Goal: Task Accomplishment & Management: Use online tool/utility

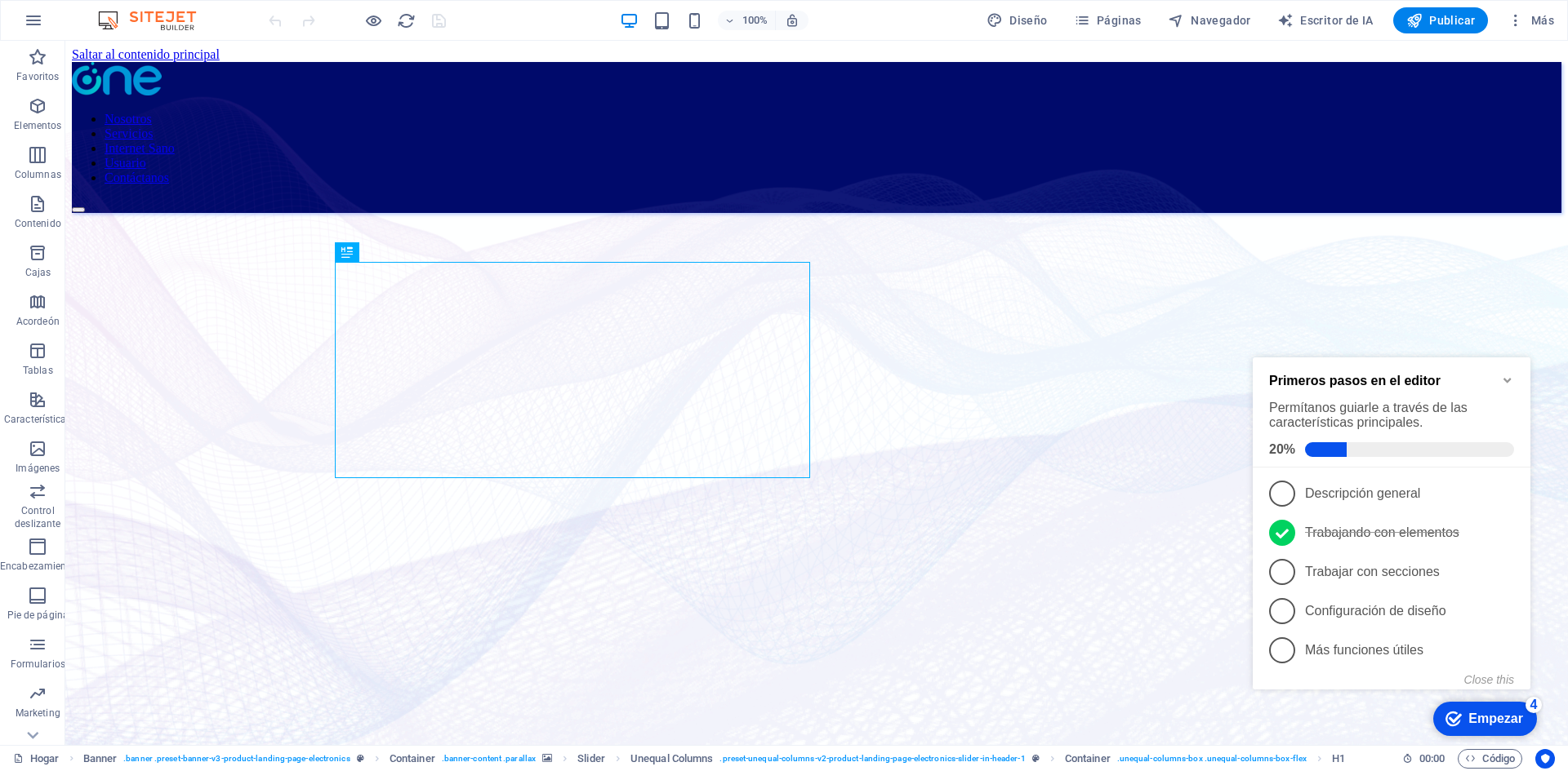
click at [1511, 385] on icon "Minimize checklist" at bounding box center [1506, 380] width 13 height 13
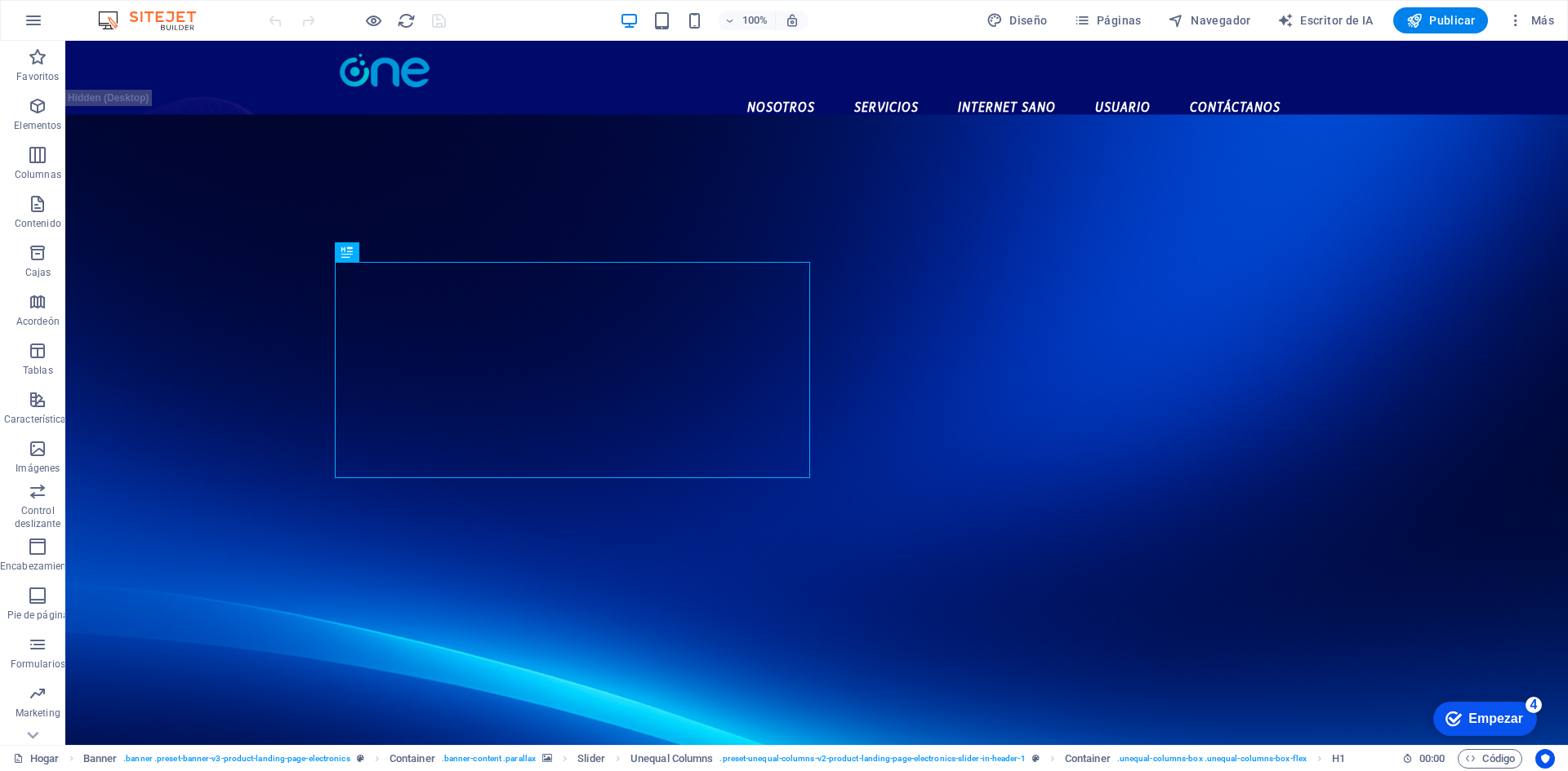
click at [1462, 723] on div "checkmark Empezar 4" at bounding box center [1484, 719] width 77 height 17
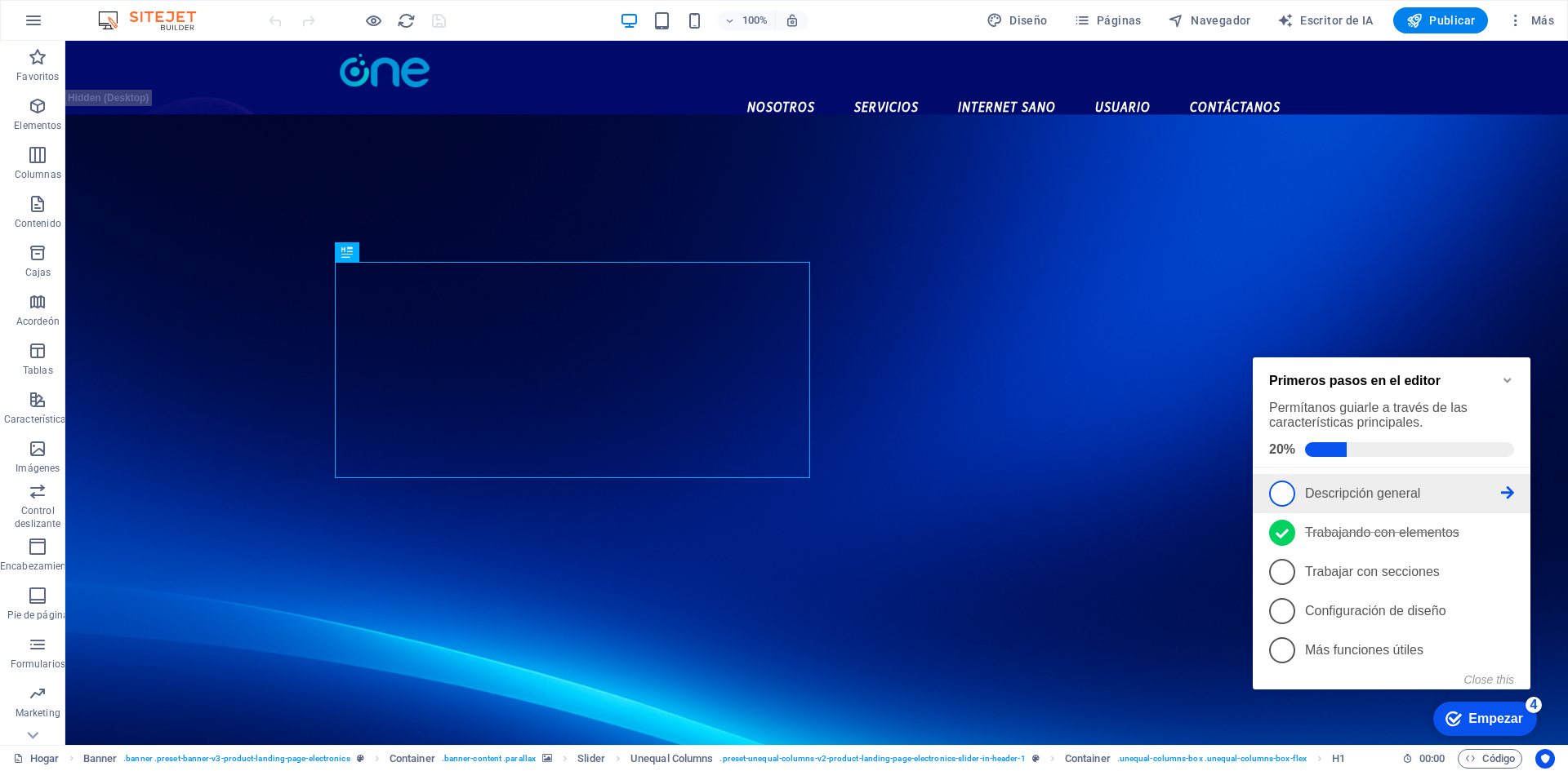
click at [1398, 504] on link "1 Descripción general - incompleto" at bounding box center [1391, 493] width 245 height 26
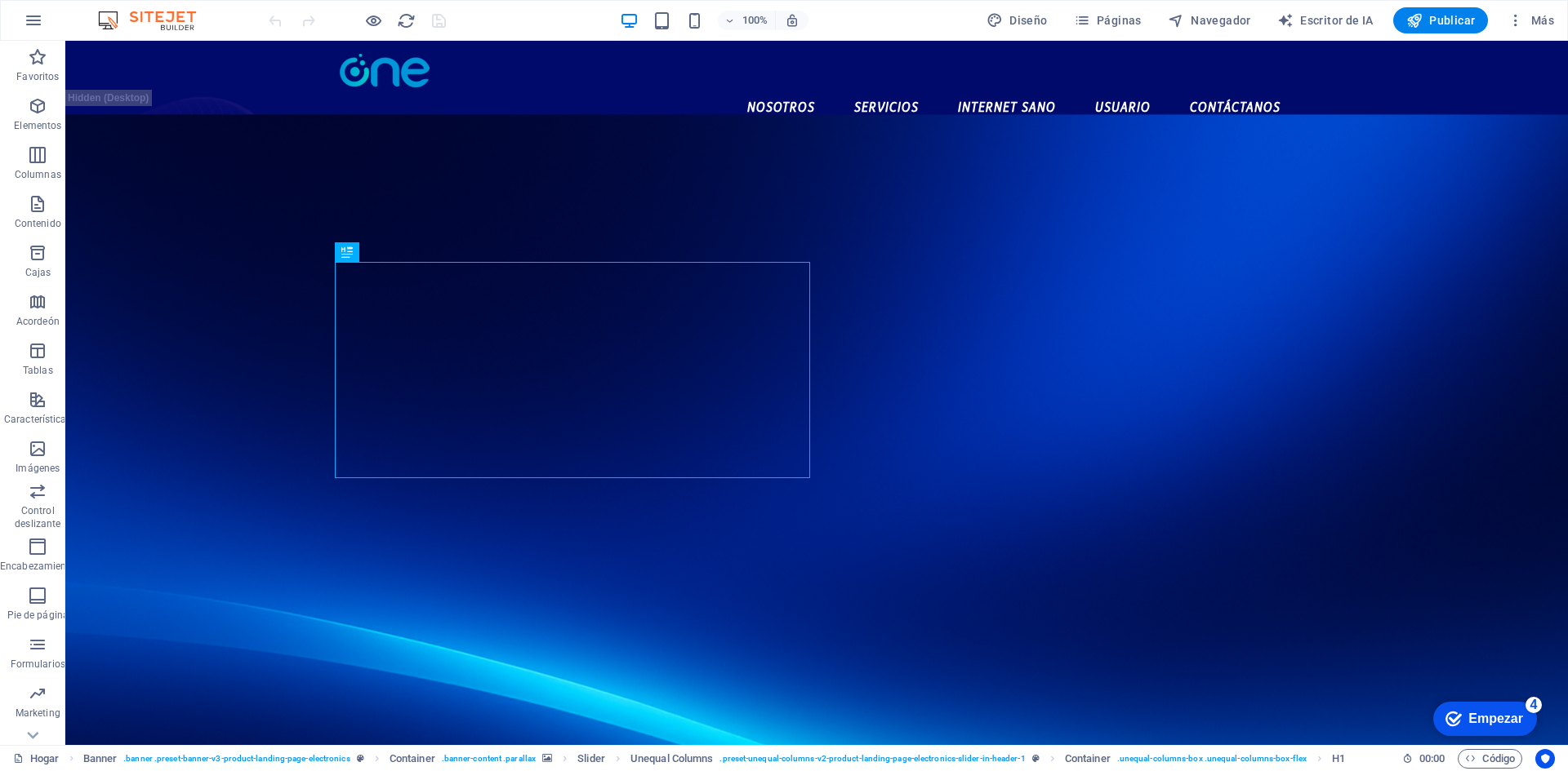
click at [1465, 716] on div "checkmark Empezar 4" at bounding box center [1484, 719] width 77 height 17
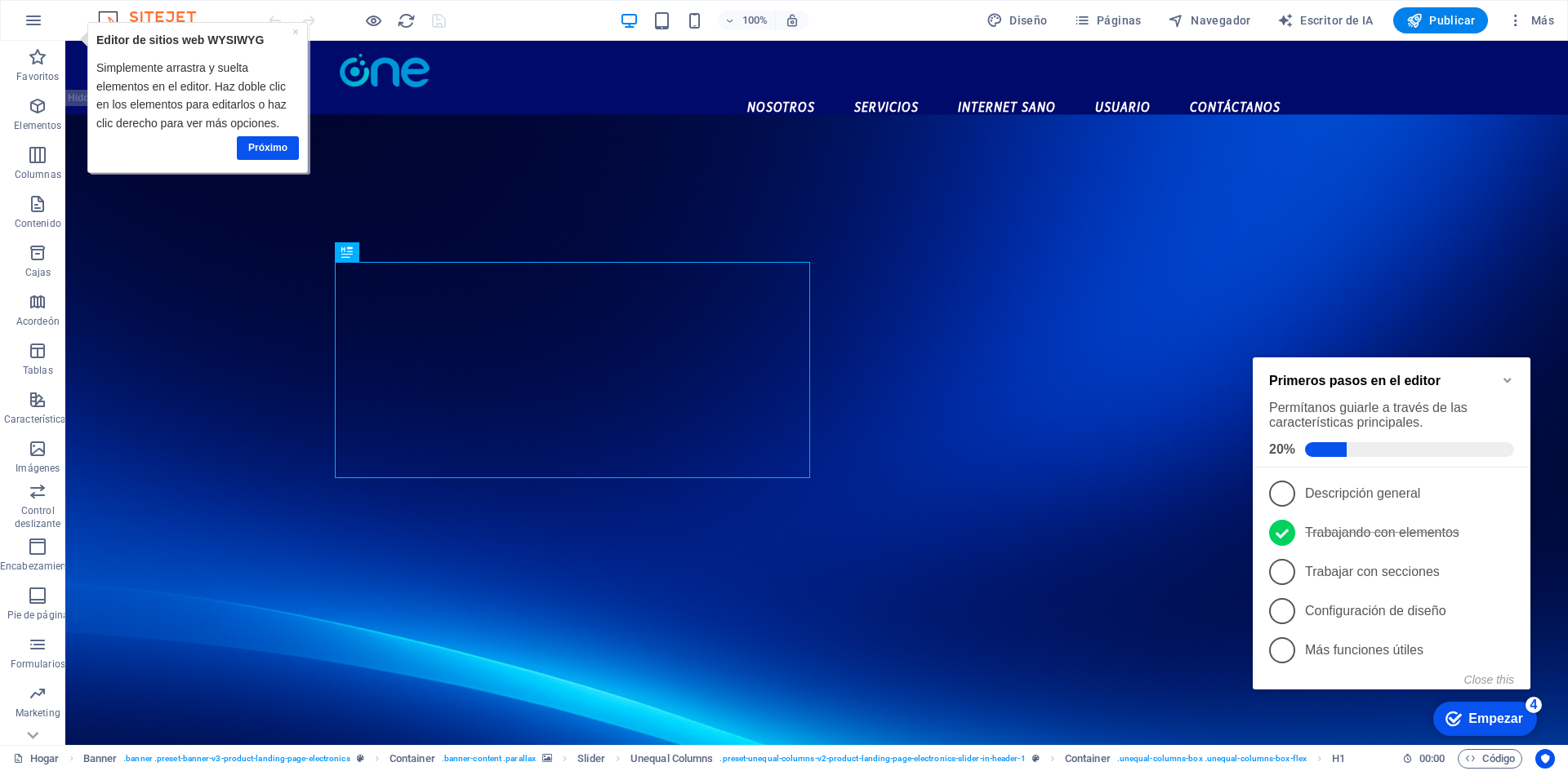
click at [1506, 367] on div "Primeros pasos en el editor Permítanos guiarle a través de las características …" at bounding box center [1392, 412] width 278 height 111
click at [1502, 374] on icon "Minimize checklist" at bounding box center [1506, 380] width 13 height 13
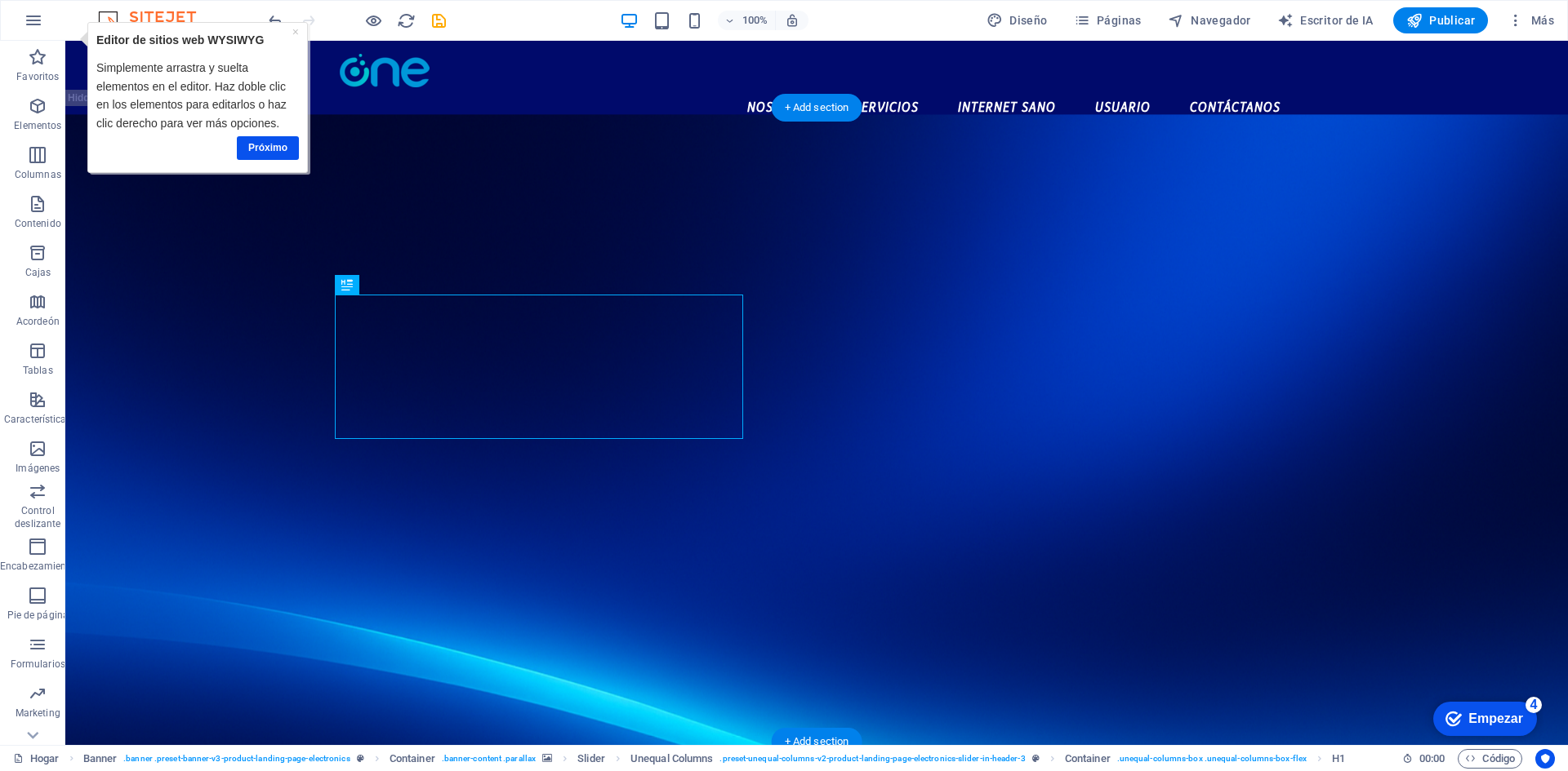
click at [1313, 303] on figure at bounding box center [816, 445] width 1502 height 662
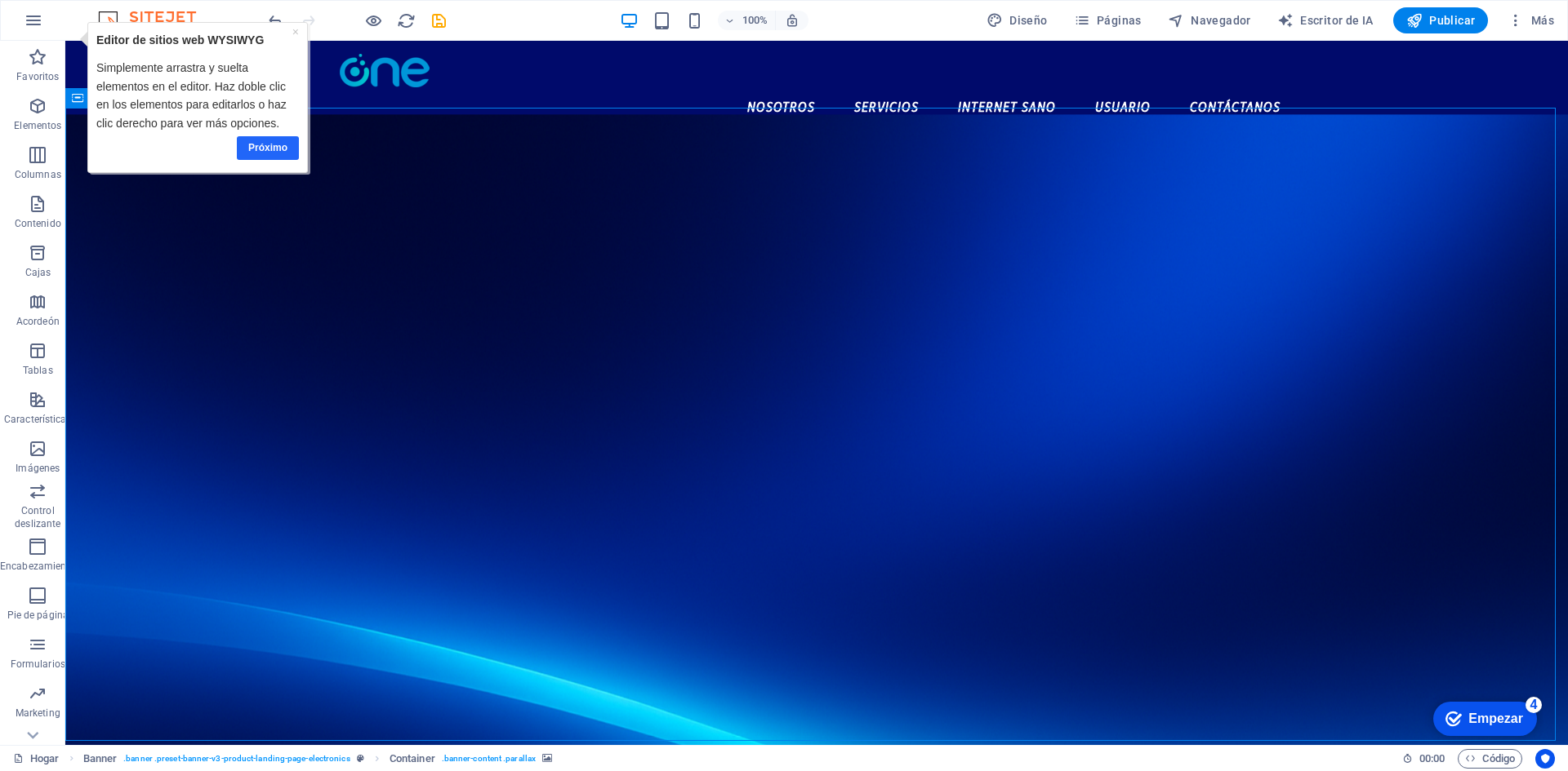
click at [279, 157] on link "Próximo" at bounding box center [267, 148] width 62 height 23
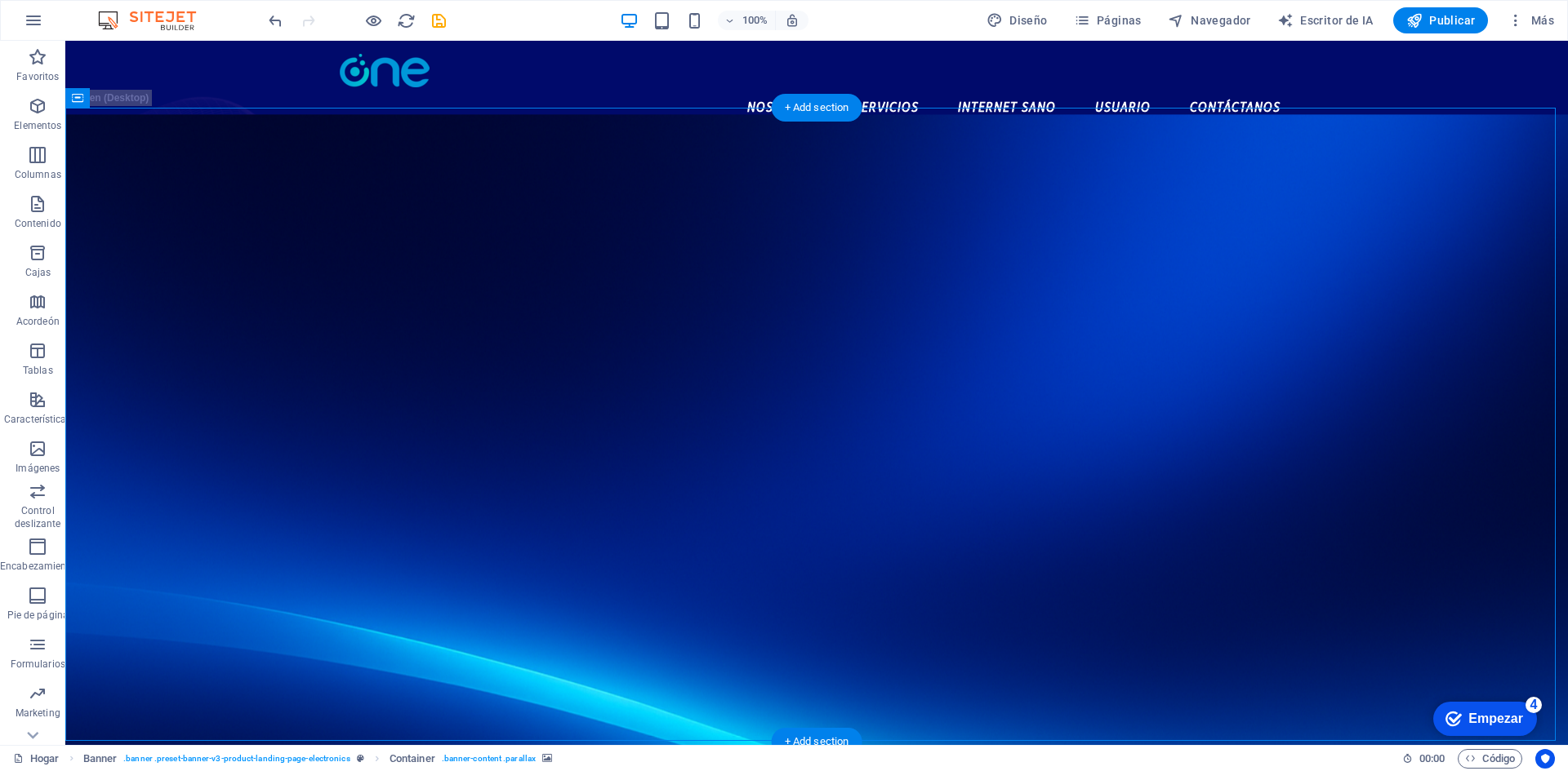
click at [279, 143] on figure at bounding box center [816, 445] width 1502 height 662
click at [669, 34] on div "100% Diseño Páginas Navegador Escritor de IA Publicar Más" at bounding box center [784, 21] width 1566 height 39
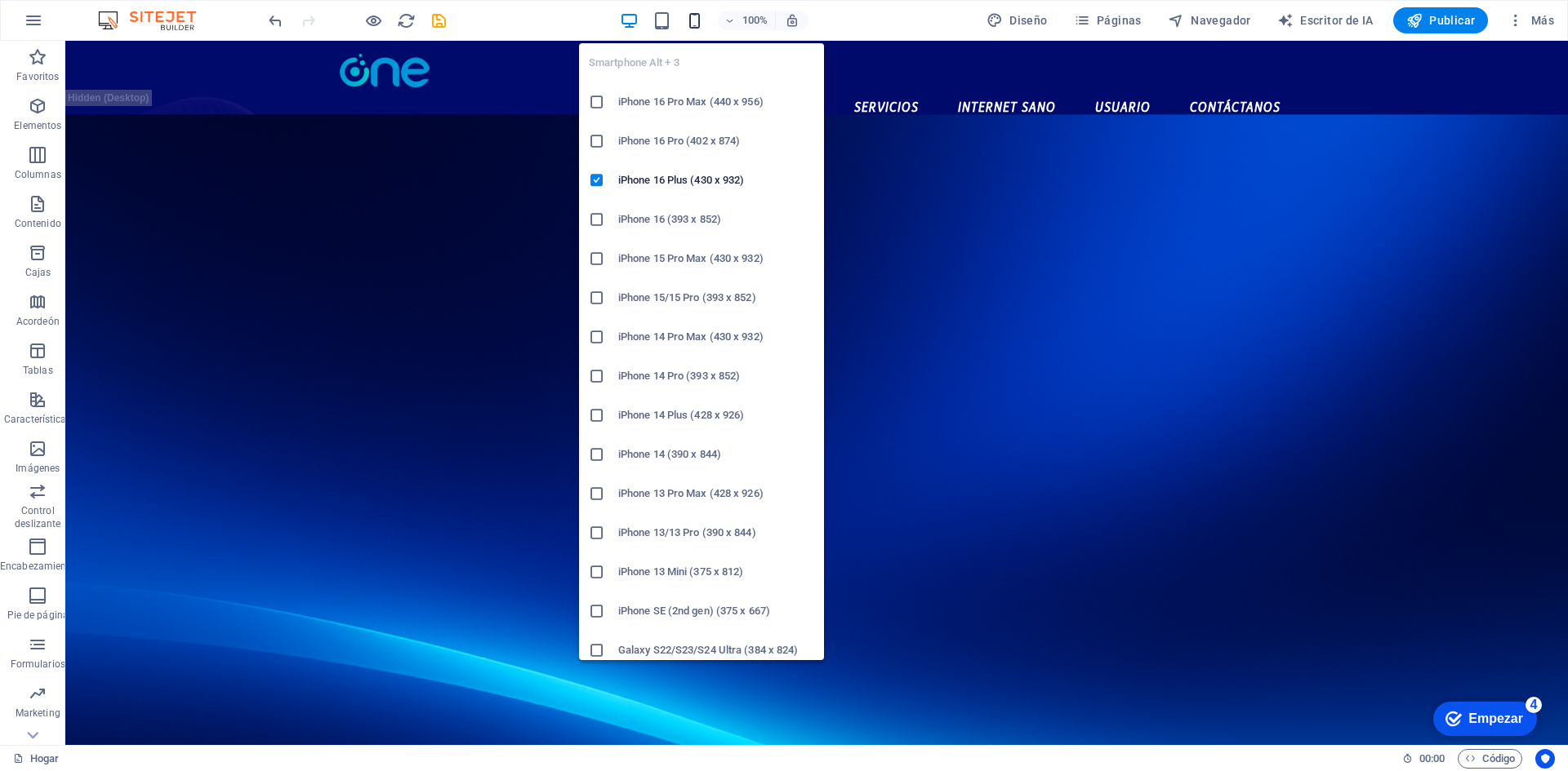
click at [701, 19] on icon "button" at bounding box center [694, 21] width 19 height 19
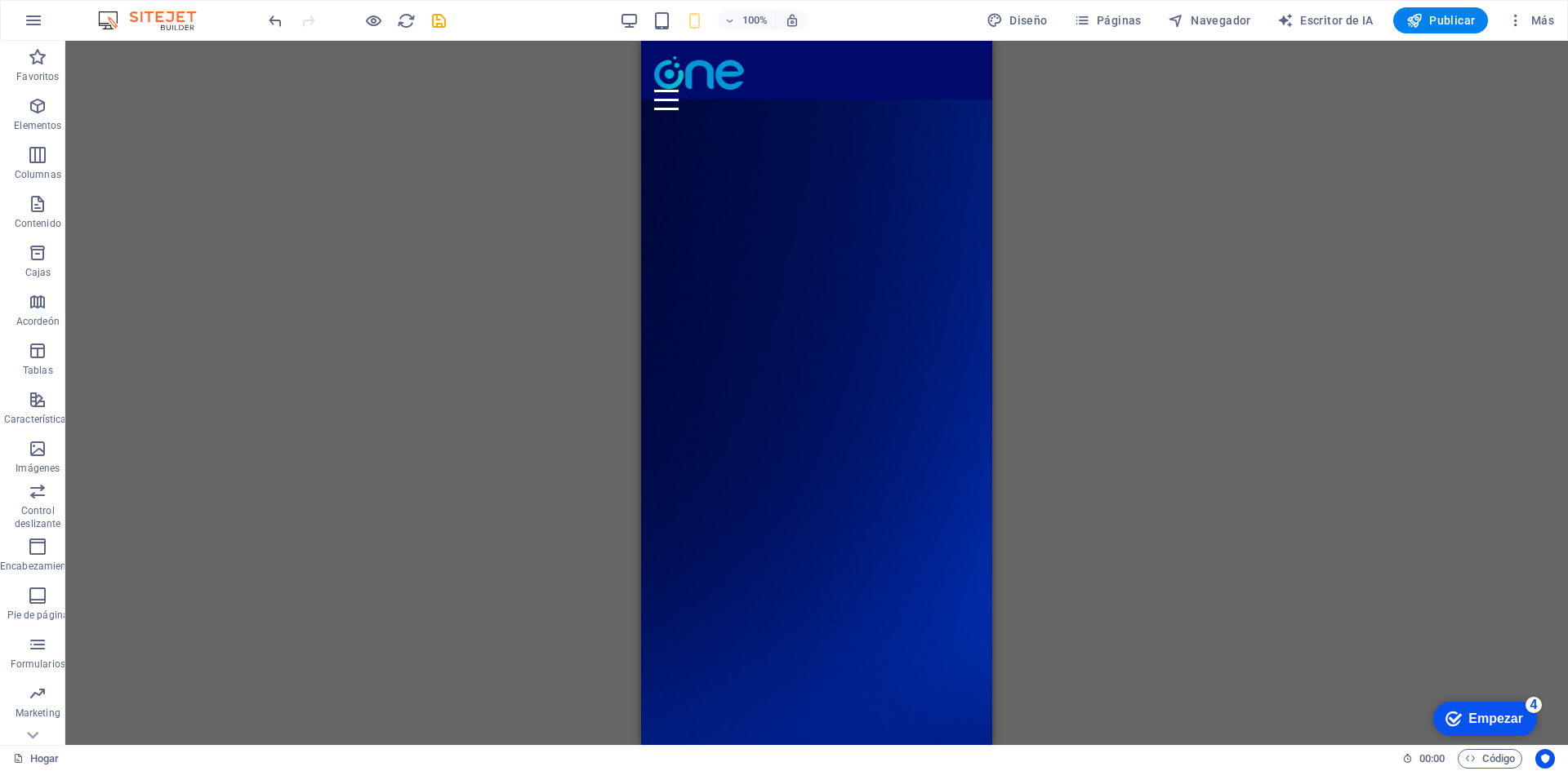
click at [1201, 275] on div "Arrastre aquí para reemplazar el contenido existente. Presione "Ctrl" para crea…" at bounding box center [816, 393] width 1502 height 704
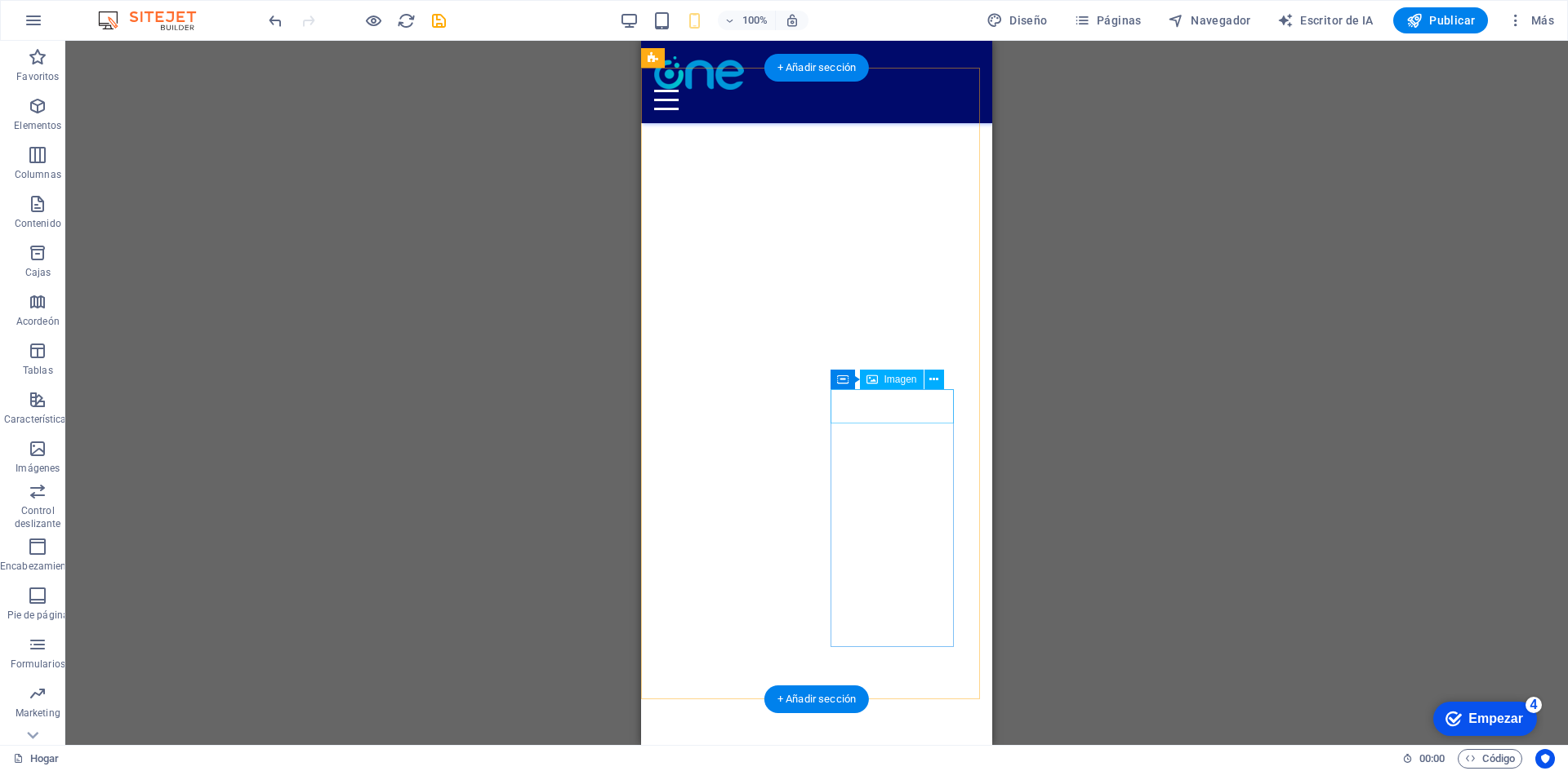
scroll to position [979, 0]
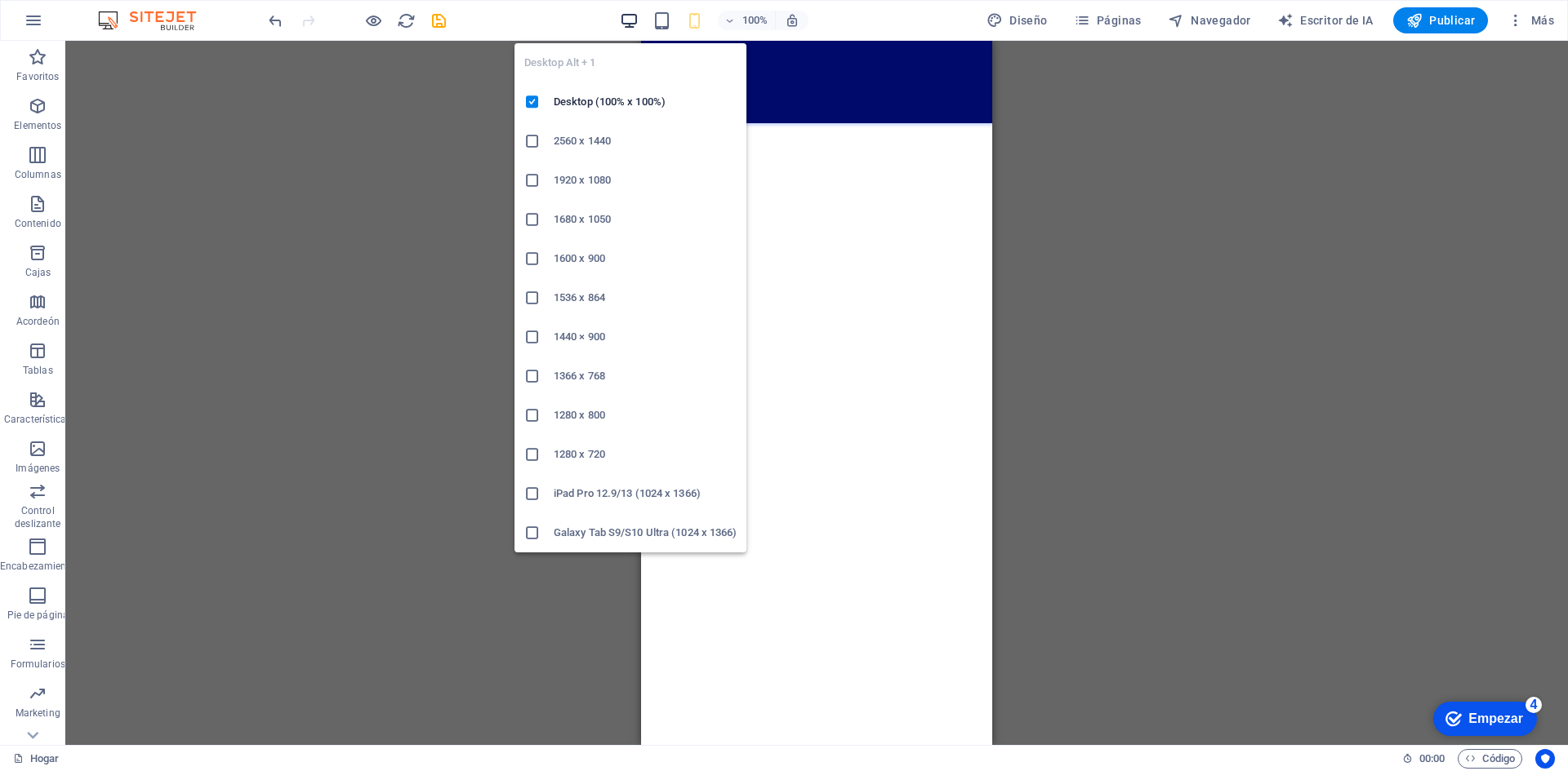
click at [625, 17] on icon "button" at bounding box center [628, 21] width 19 height 19
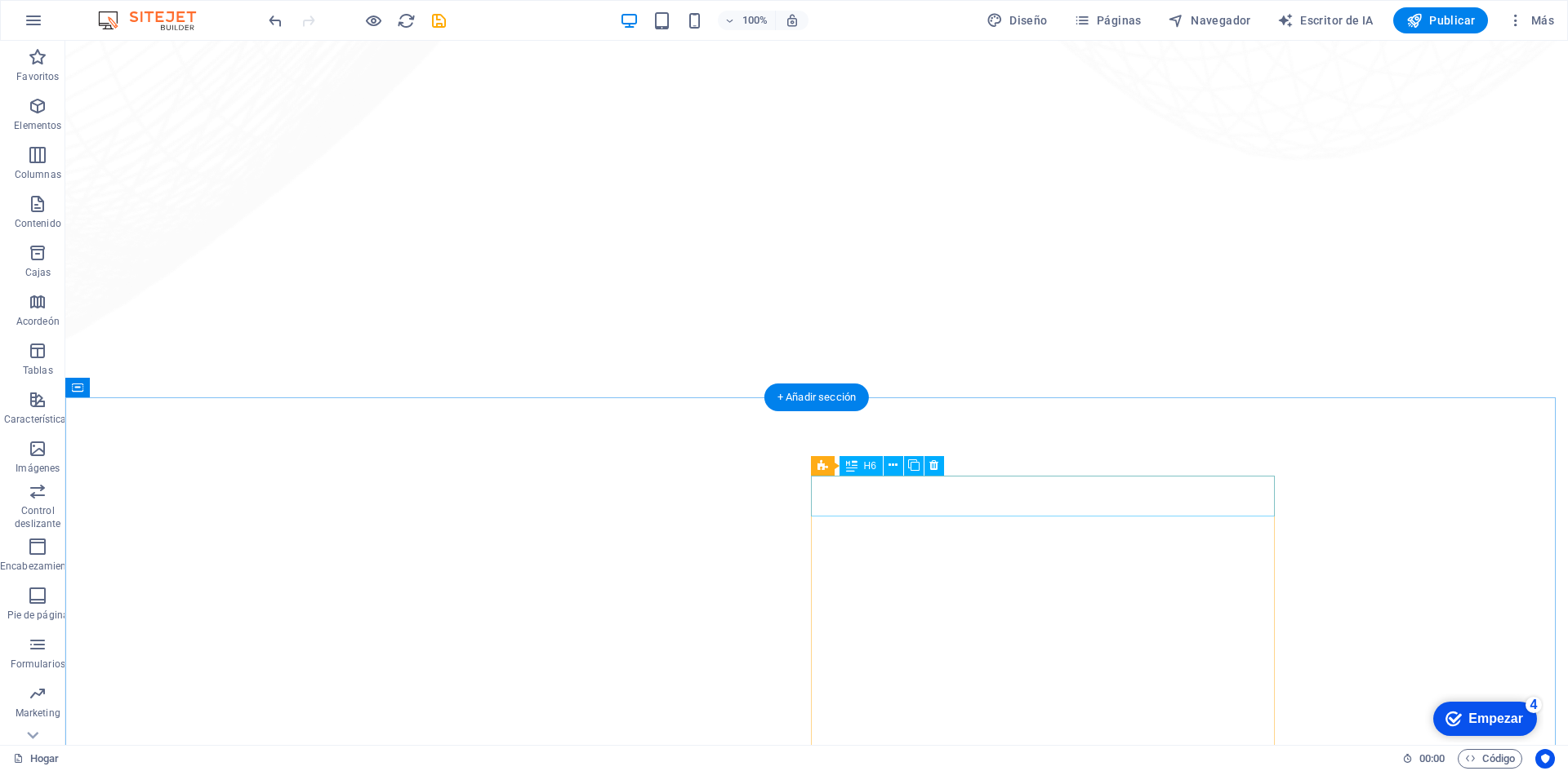
scroll to position [1878, 0]
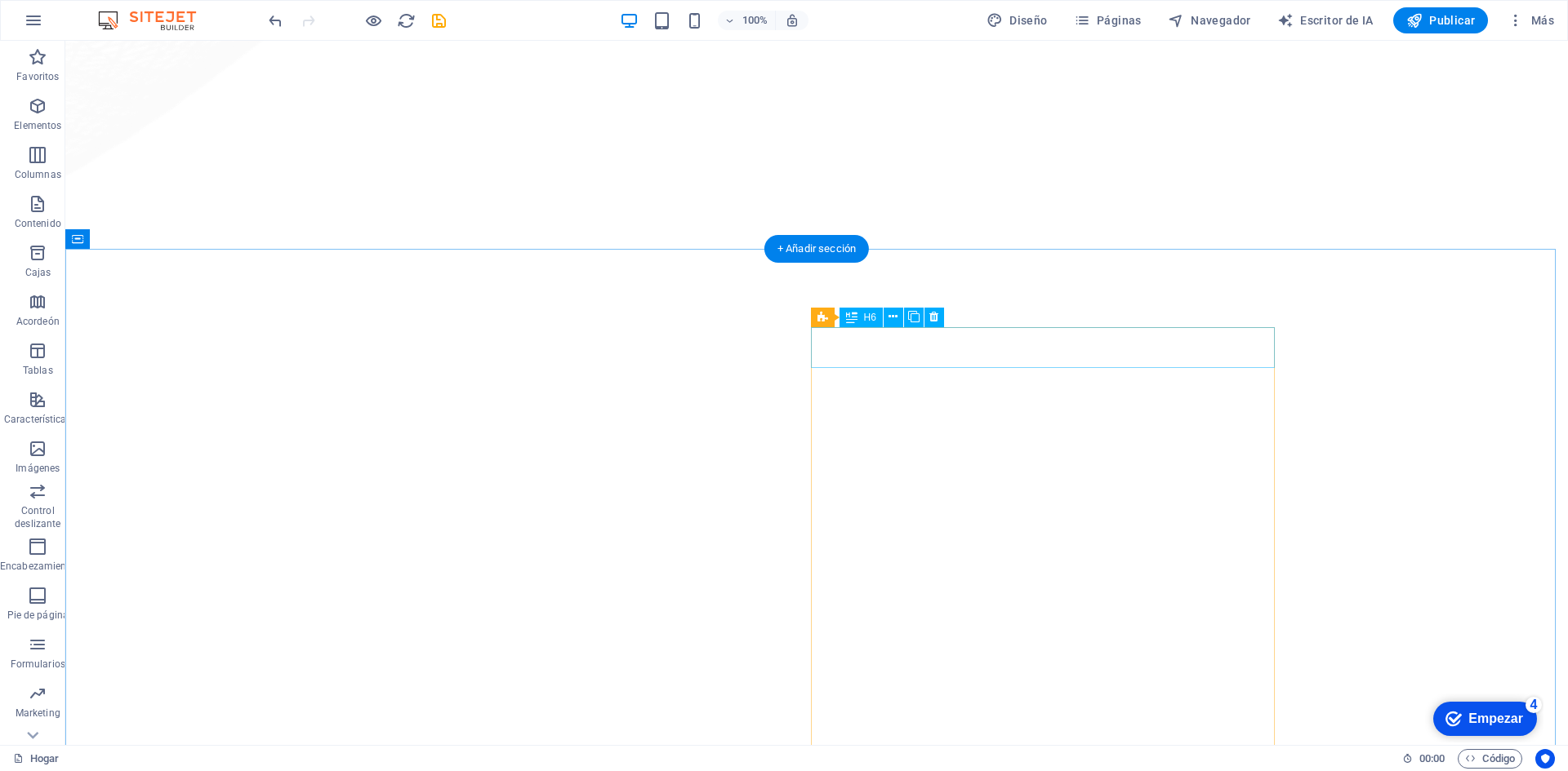
click at [870, 316] on font "H6" at bounding box center [870, 318] width 13 height 12
click at [869, 316] on font "H6" at bounding box center [870, 318] width 13 height 12
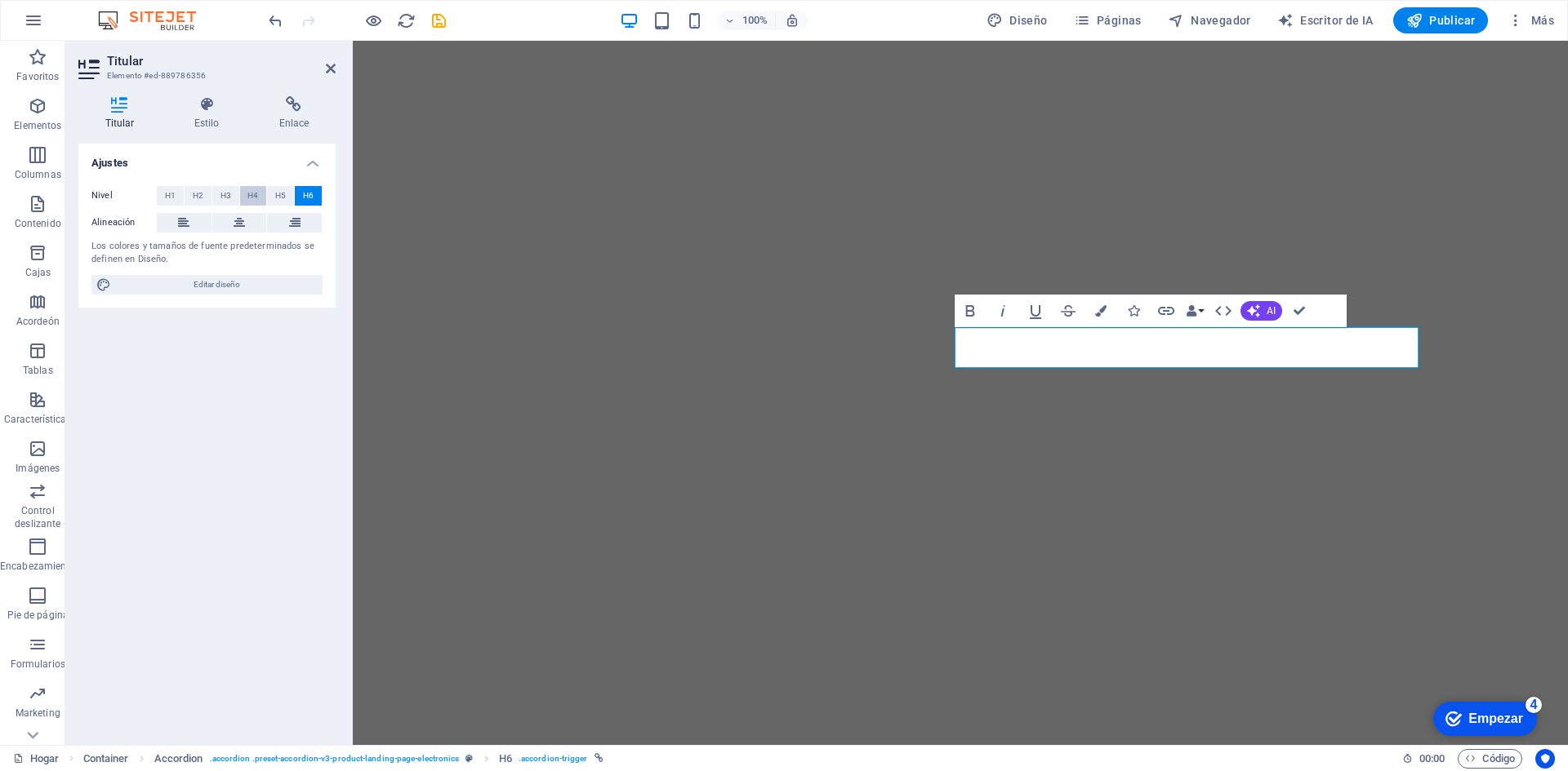
click at [260, 192] on button "H4" at bounding box center [254, 196] width 27 height 20
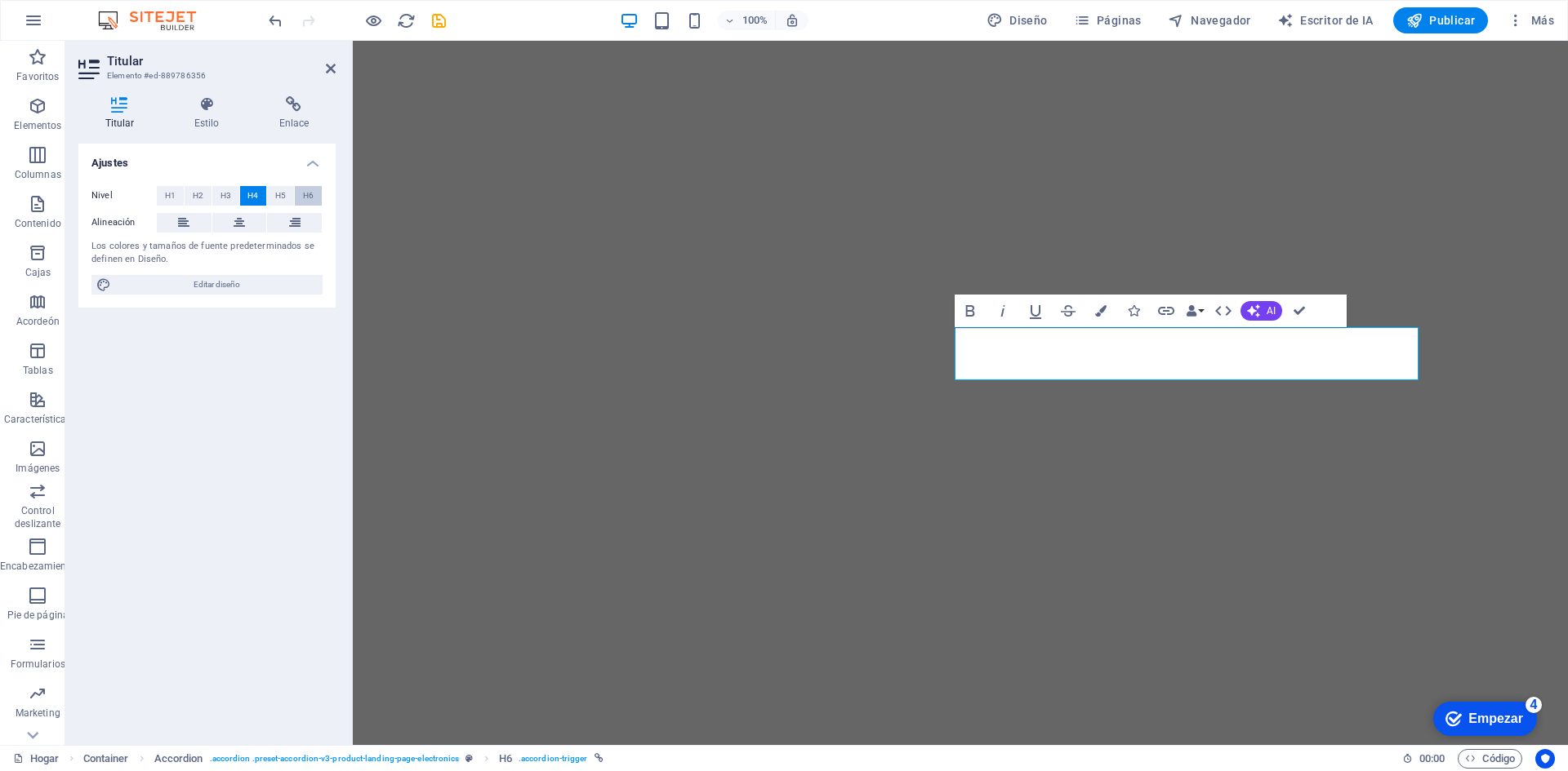
click at [299, 192] on button "H6" at bounding box center [308, 196] width 27 height 20
click at [282, 194] on font "H5" at bounding box center [280, 195] width 11 height 9
click at [258, 194] on button "H4" at bounding box center [254, 196] width 27 height 20
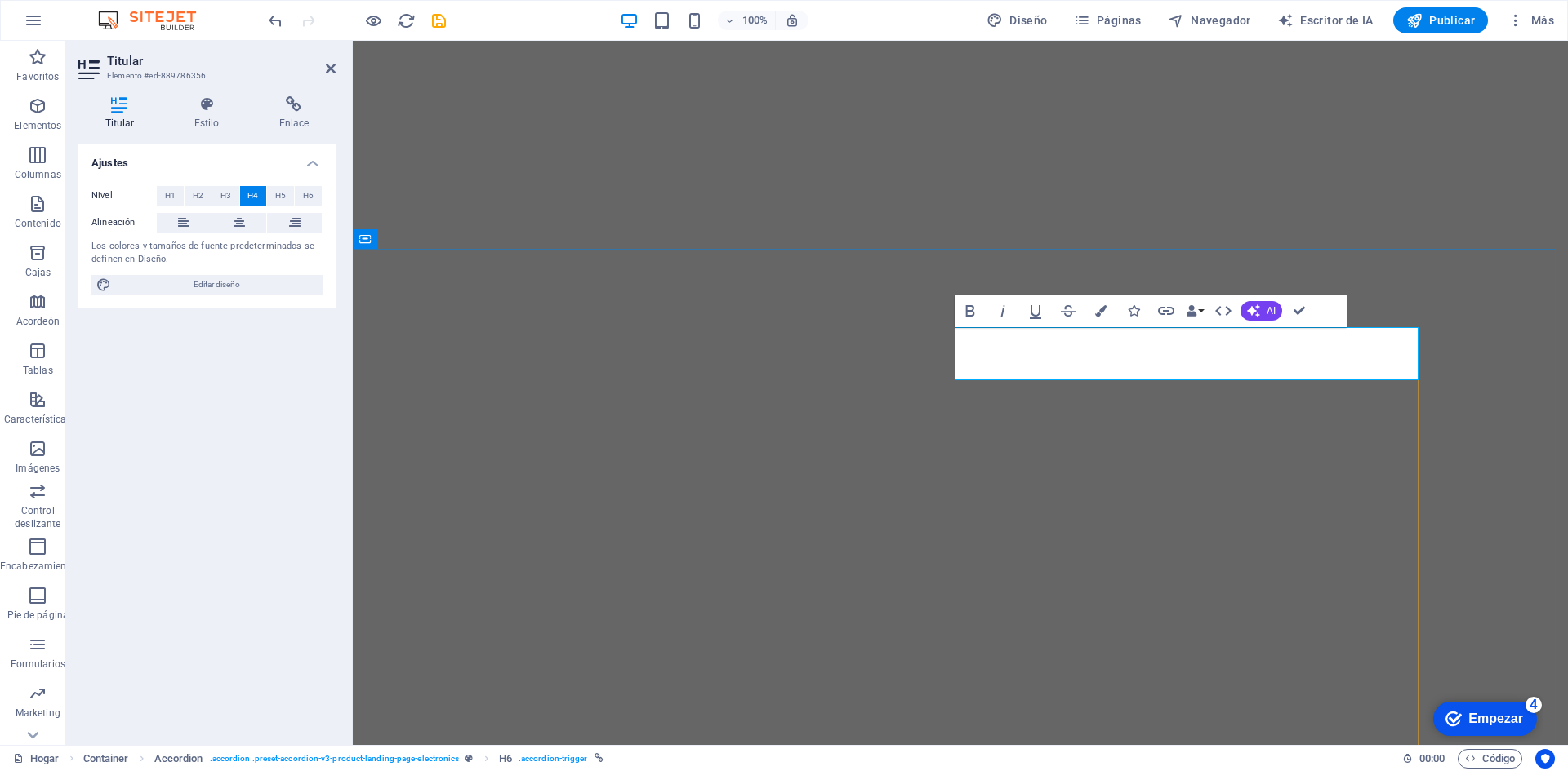
click at [275, 204] on span "H5" at bounding box center [280, 196] width 11 height 20
click at [289, 200] on button "H5" at bounding box center [281, 196] width 27 height 20
click at [193, 204] on span "H2" at bounding box center [198, 196] width 11 height 20
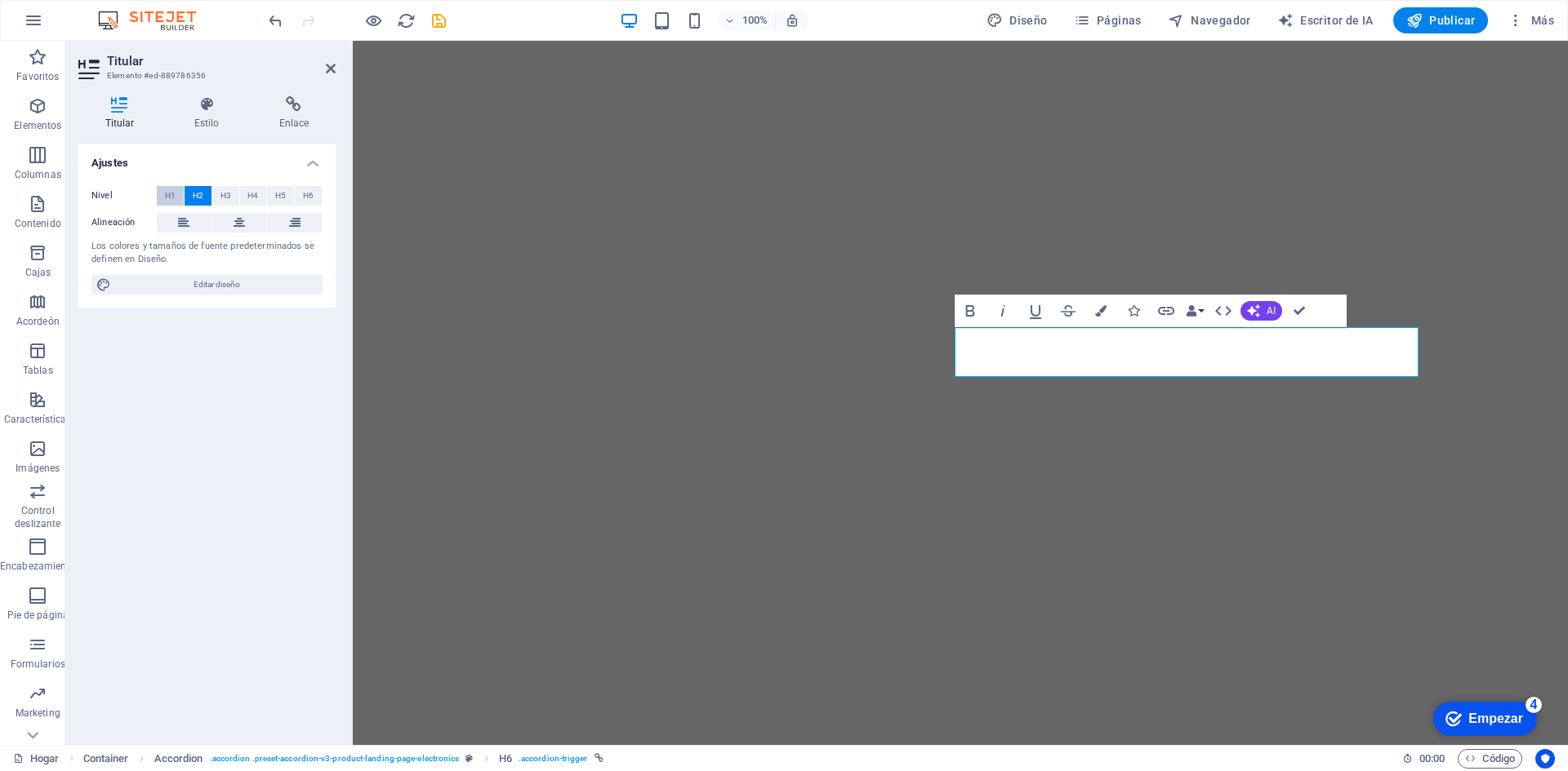
click at [171, 193] on font "H1" at bounding box center [170, 195] width 11 height 9
click at [193, 192] on font "H2" at bounding box center [198, 195] width 11 height 9
click at [221, 192] on font "H3" at bounding box center [225, 195] width 11 height 9
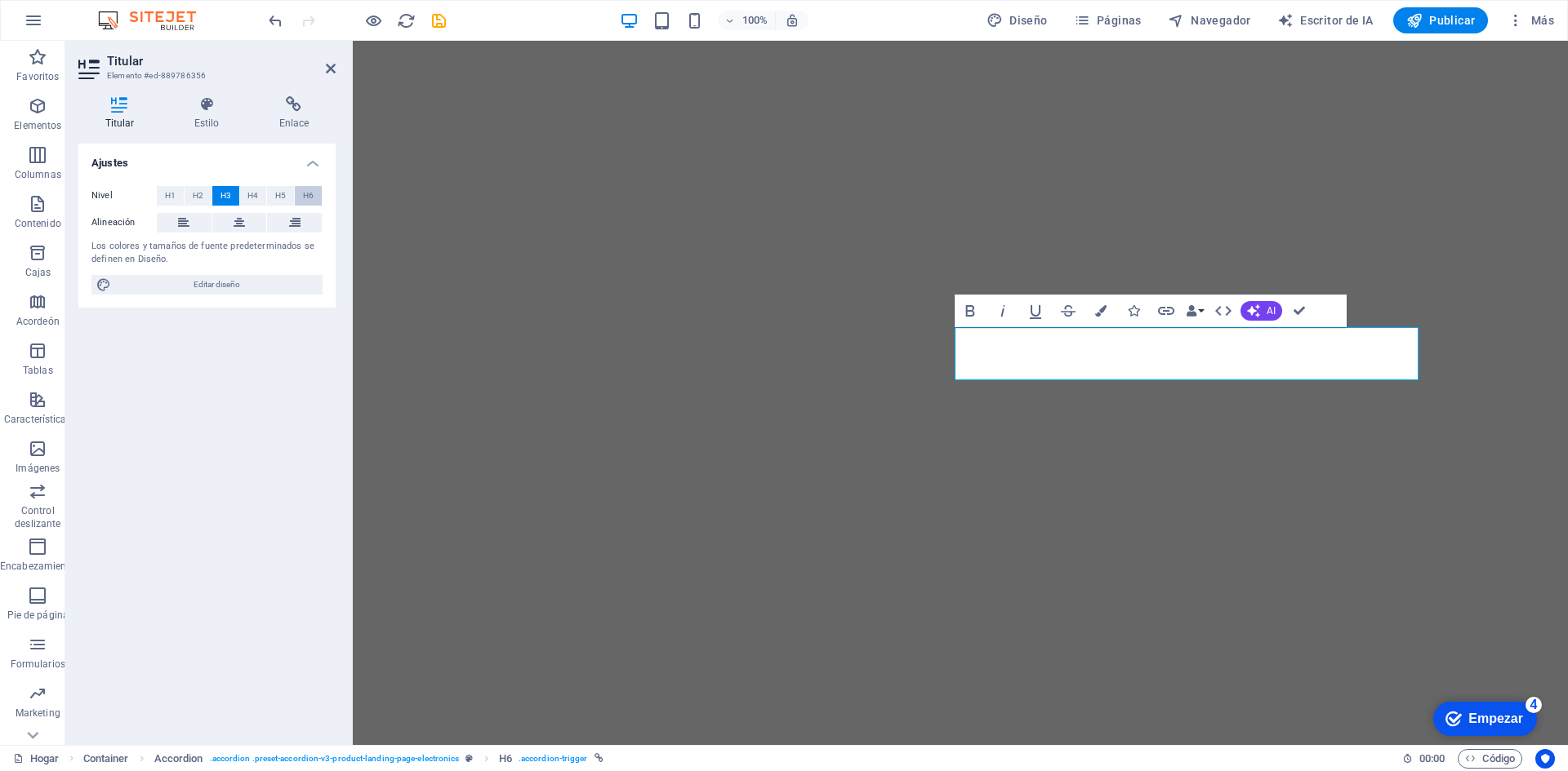
click at [306, 191] on font "H6" at bounding box center [308, 195] width 11 height 9
click at [177, 216] on button at bounding box center [184, 223] width 55 height 20
click at [233, 217] on button at bounding box center [240, 223] width 55 height 20
click at [181, 224] on icon at bounding box center [184, 223] width 12 height 20
drag, startPoint x: 1175, startPoint y: 333, endPoint x: 1122, endPoint y: 360, distance: 59.5
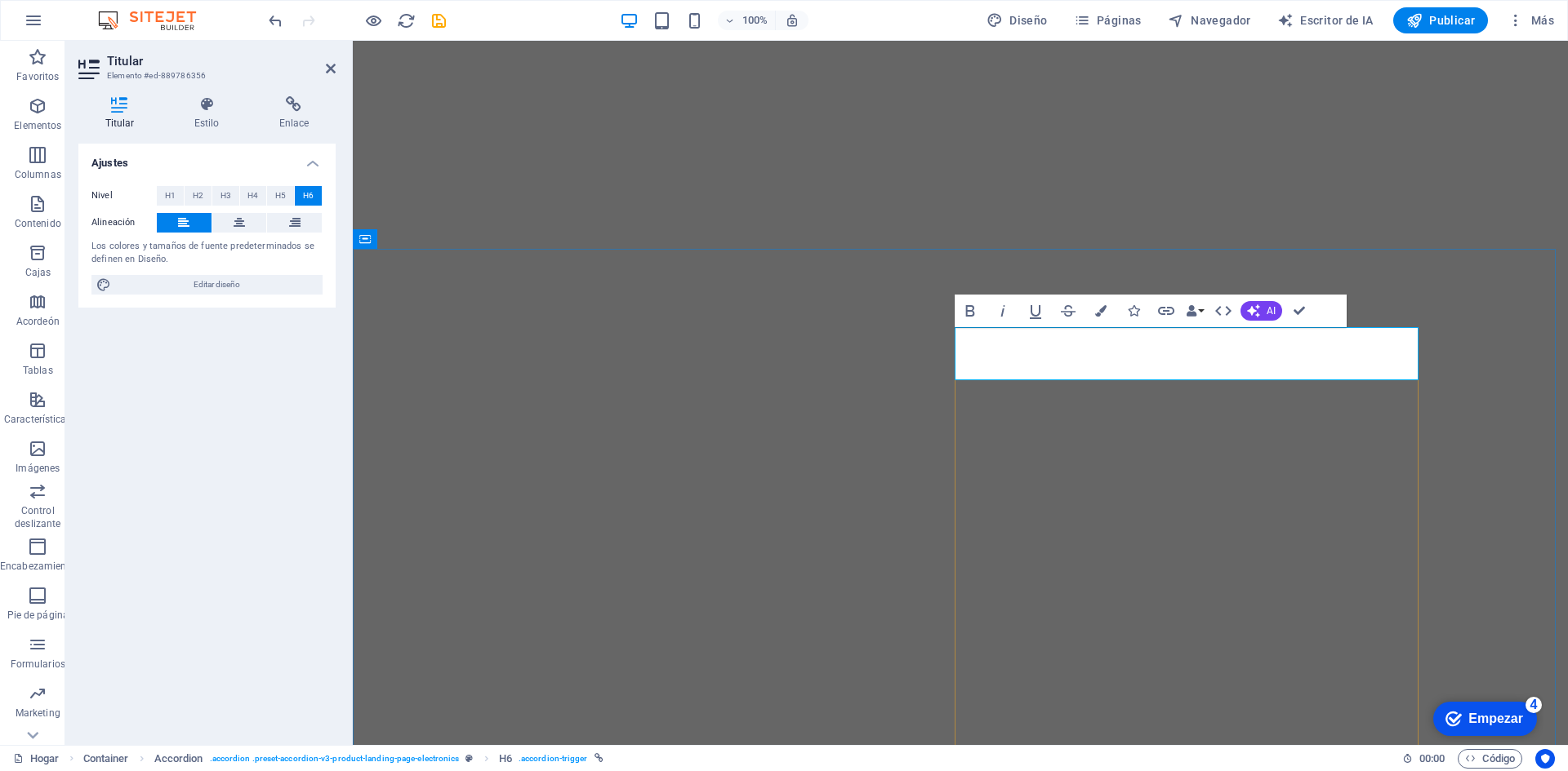
click at [1019, 23] on font "Diseño" at bounding box center [1028, 20] width 37 height 13
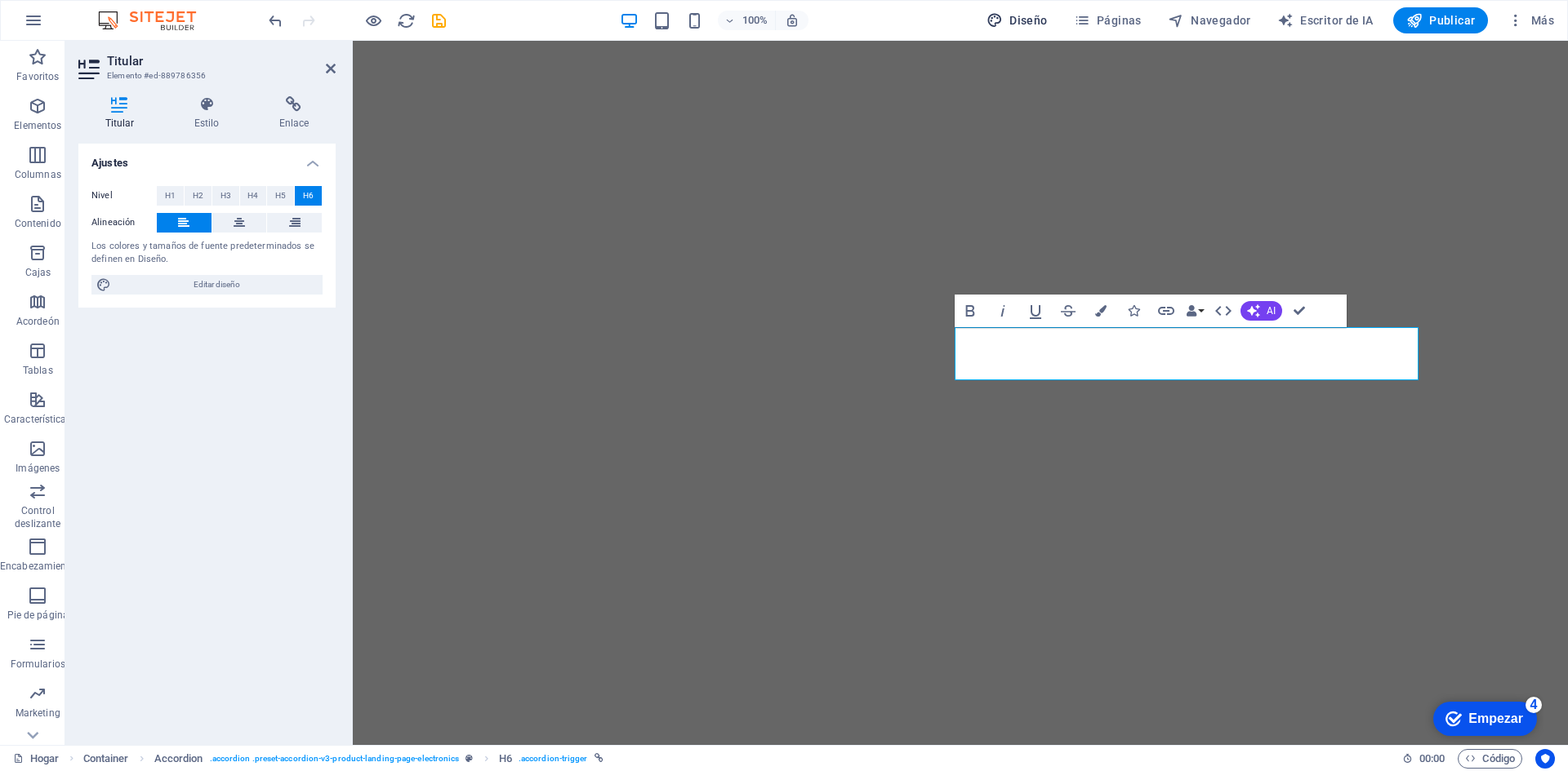
select select "px"
select select "700"
select select "px"
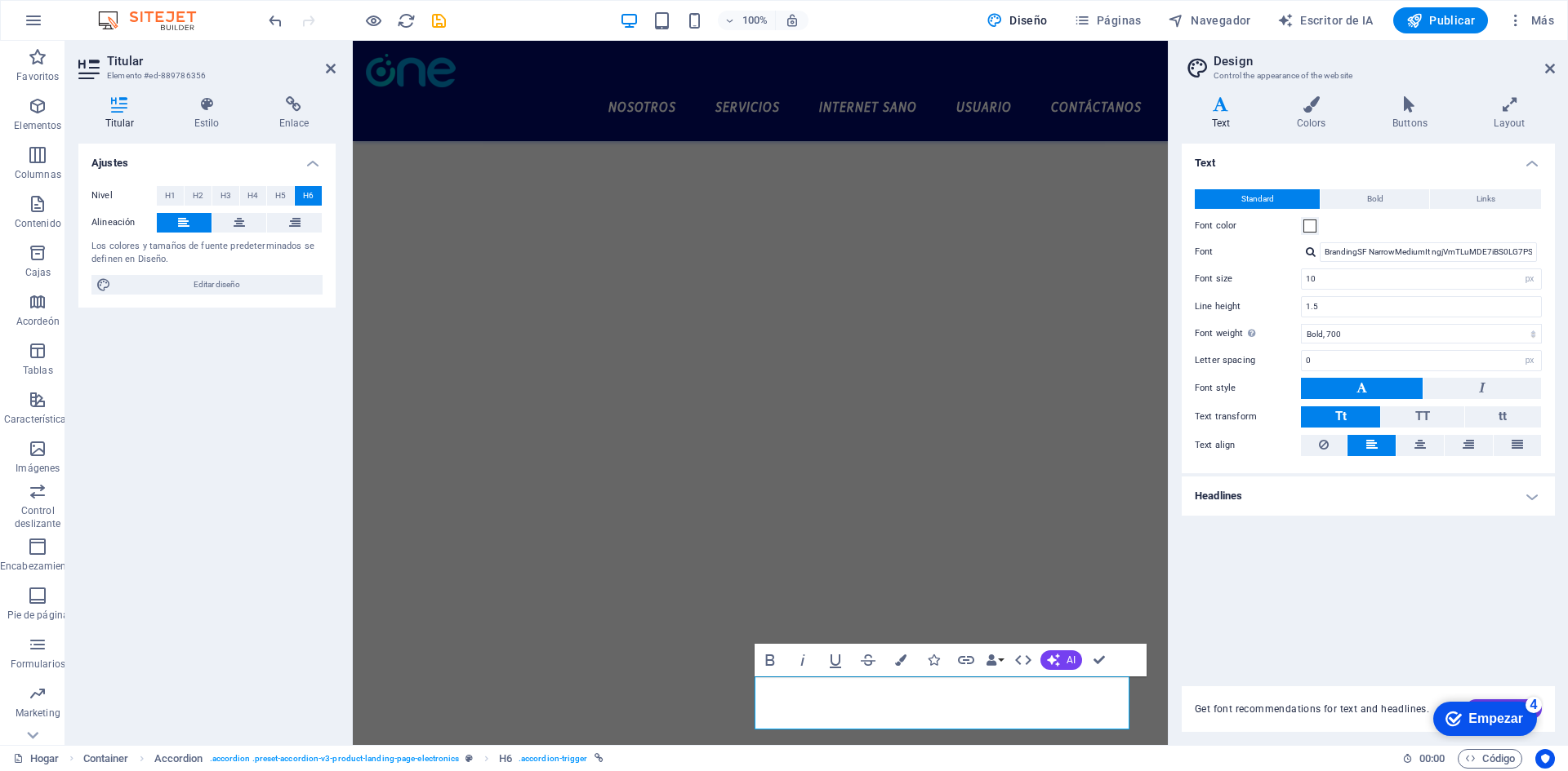
scroll to position [1406, 0]
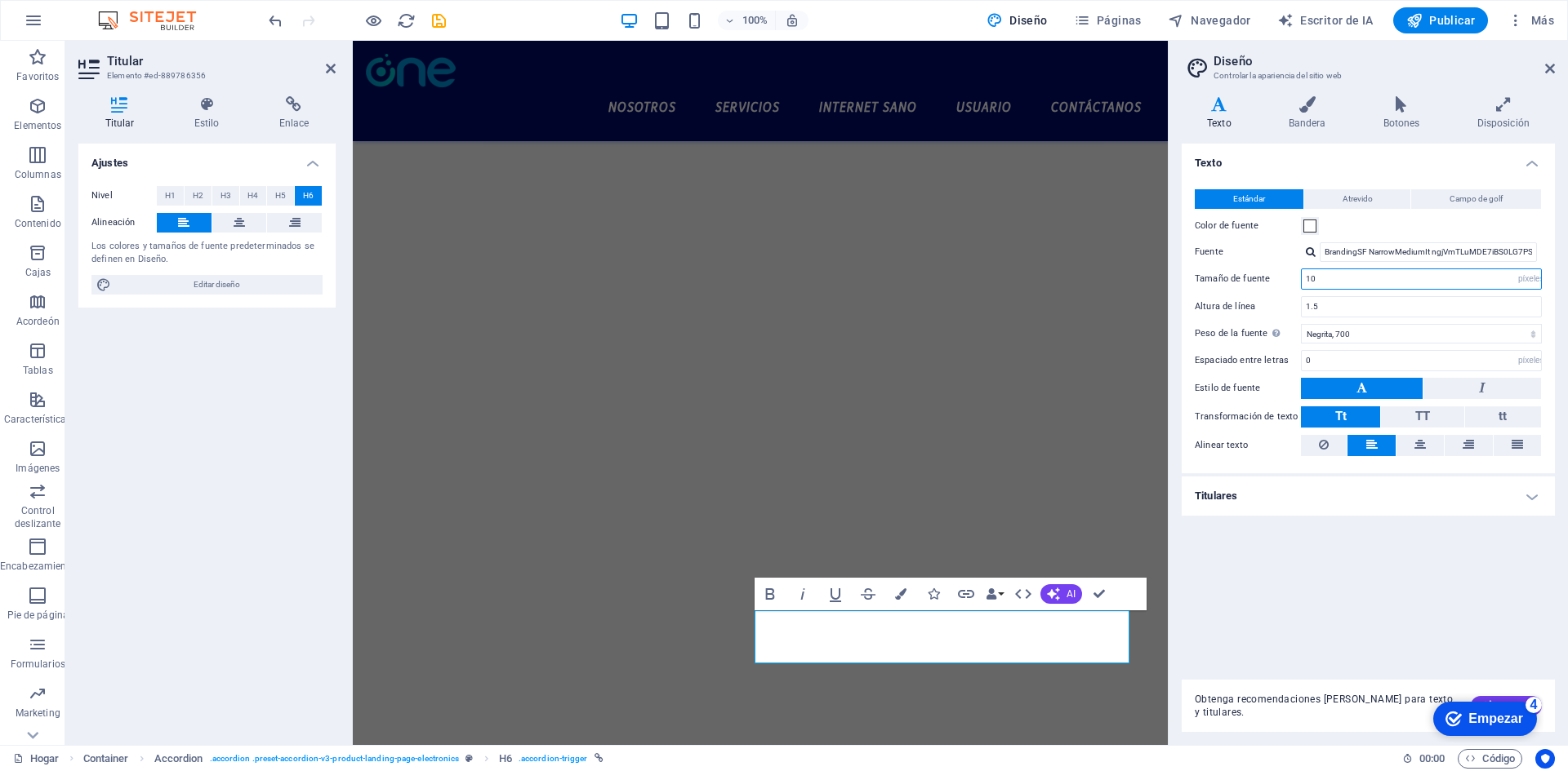
click at [1329, 283] on input "10" at bounding box center [1421, 279] width 239 height 20
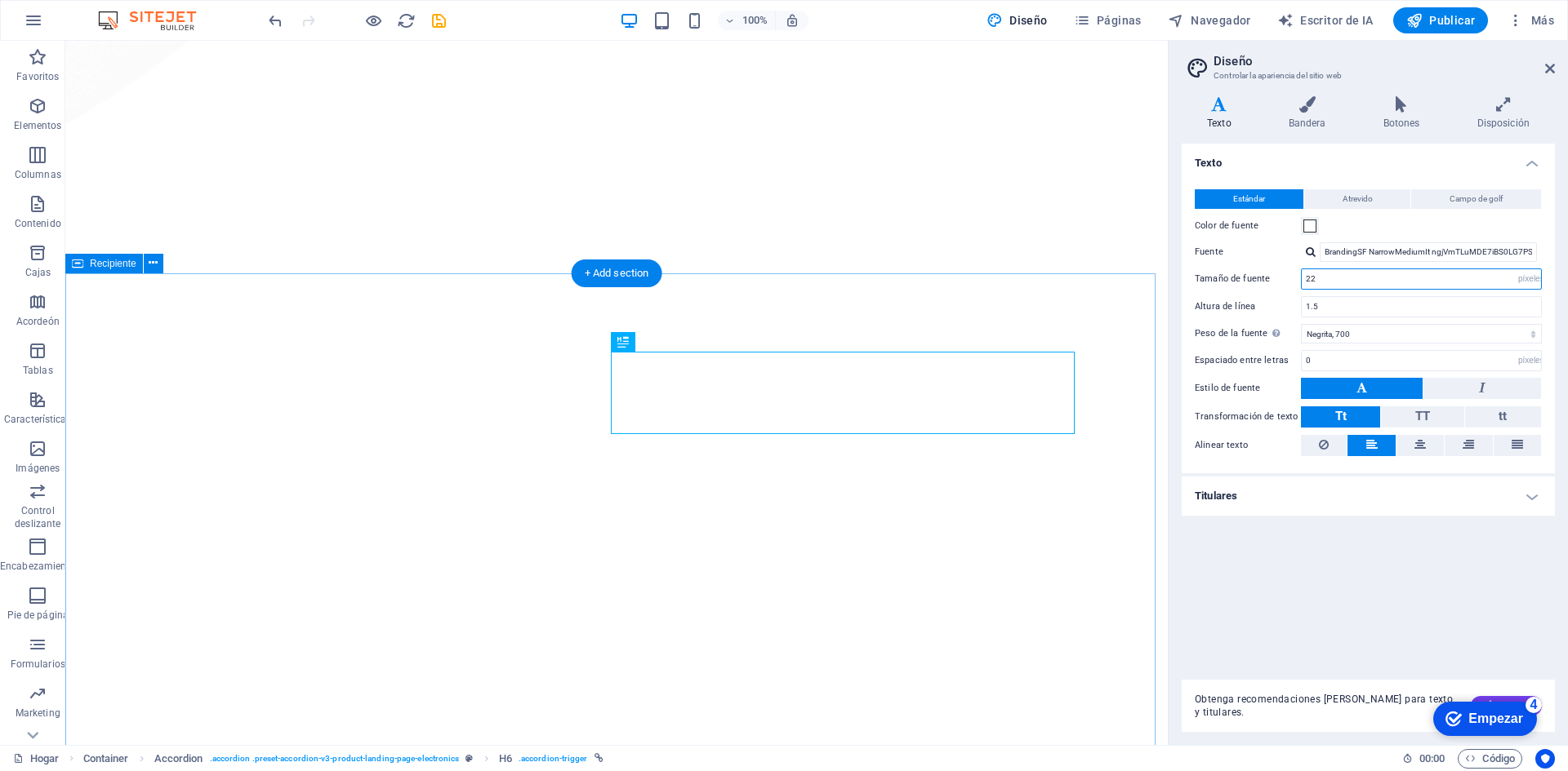
scroll to position [1868, 0]
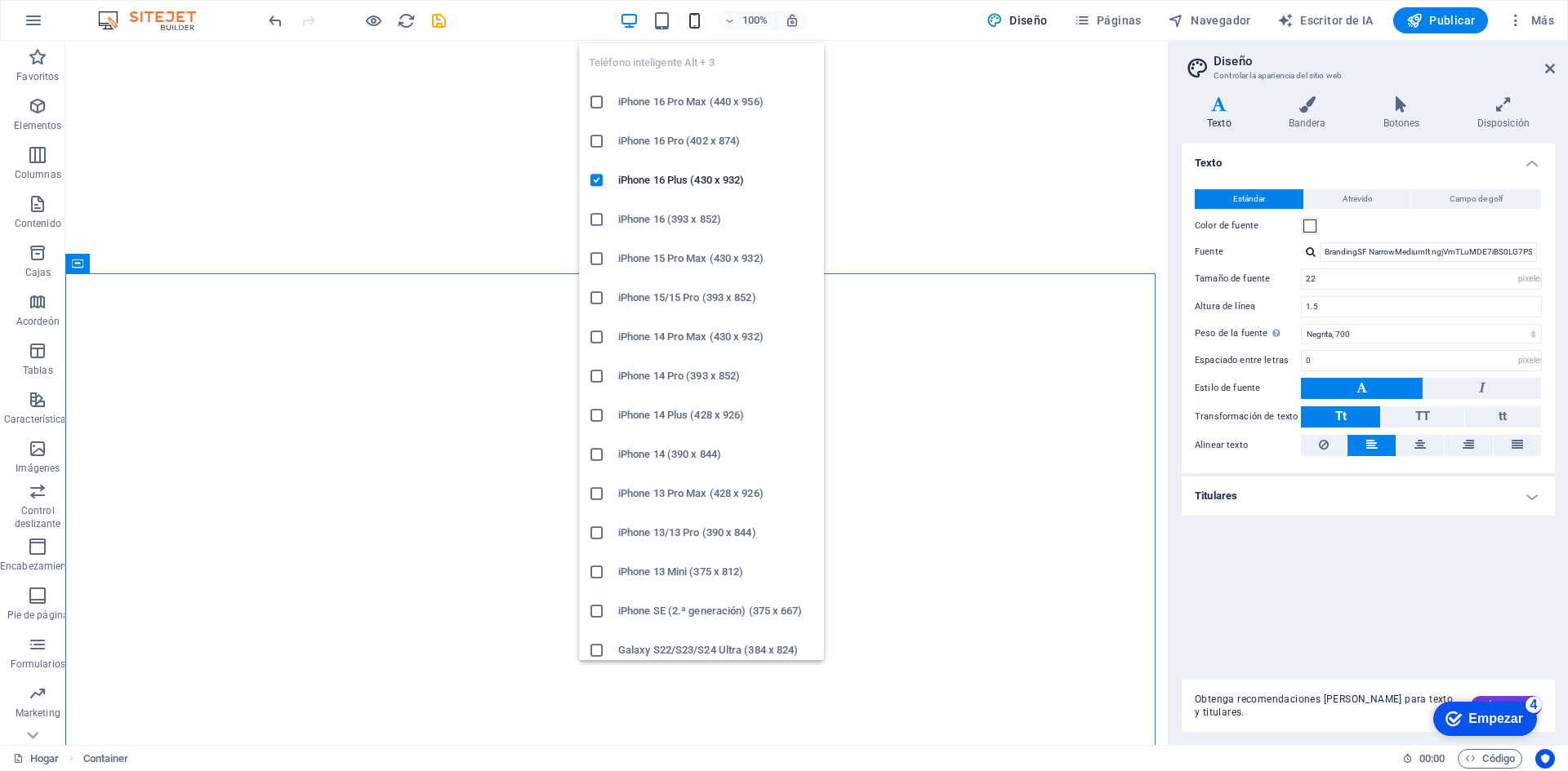
click at [698, 18] on icon "button" at bounding box center [694, 21] width 19 height 19
type input "24"
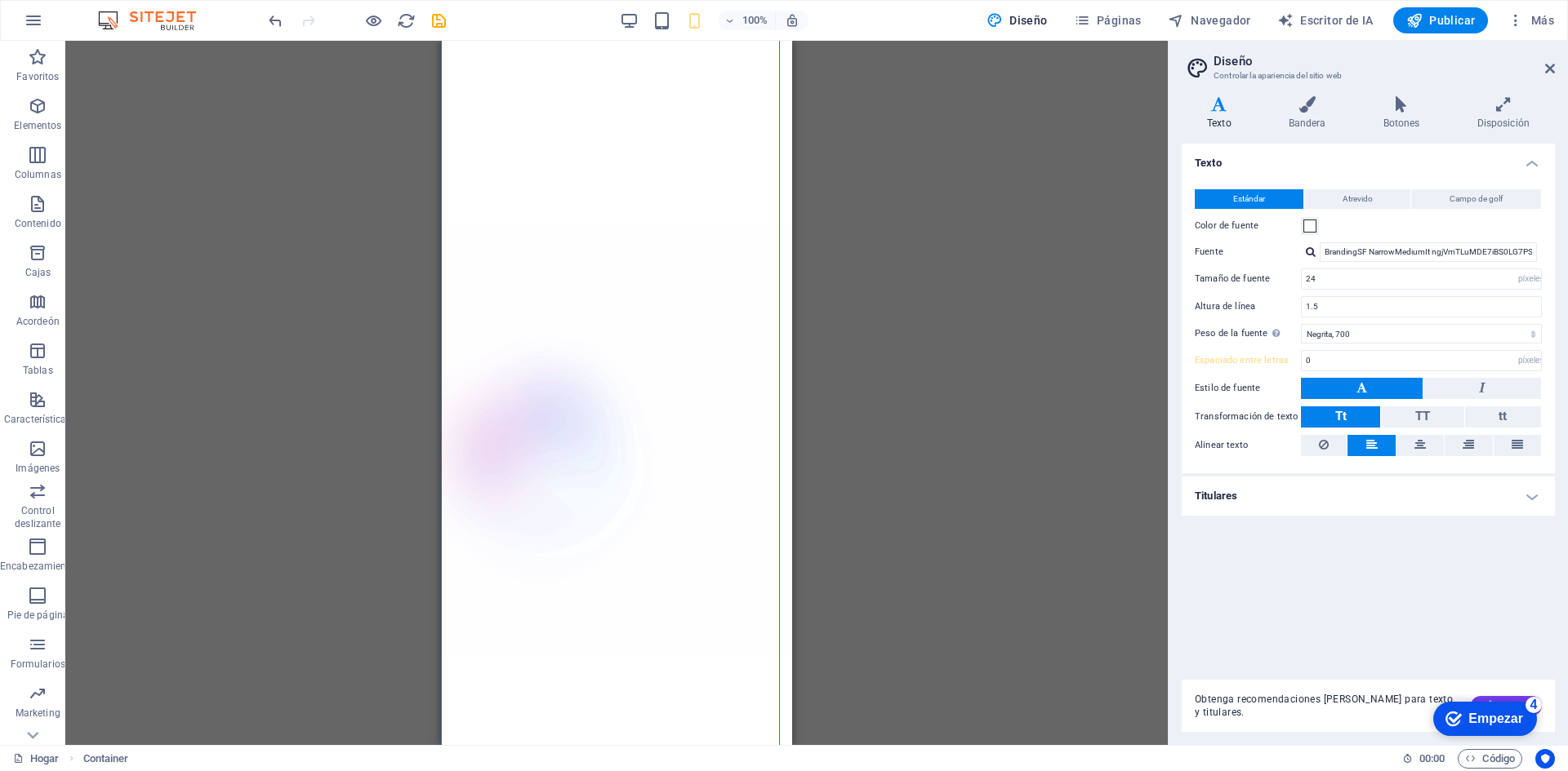
click at [1030, 376] on div "Drag here to replace the existing content. Press “Ctrl” if you want to create a…" at bounding box center [617, 393] width 1102 height 704
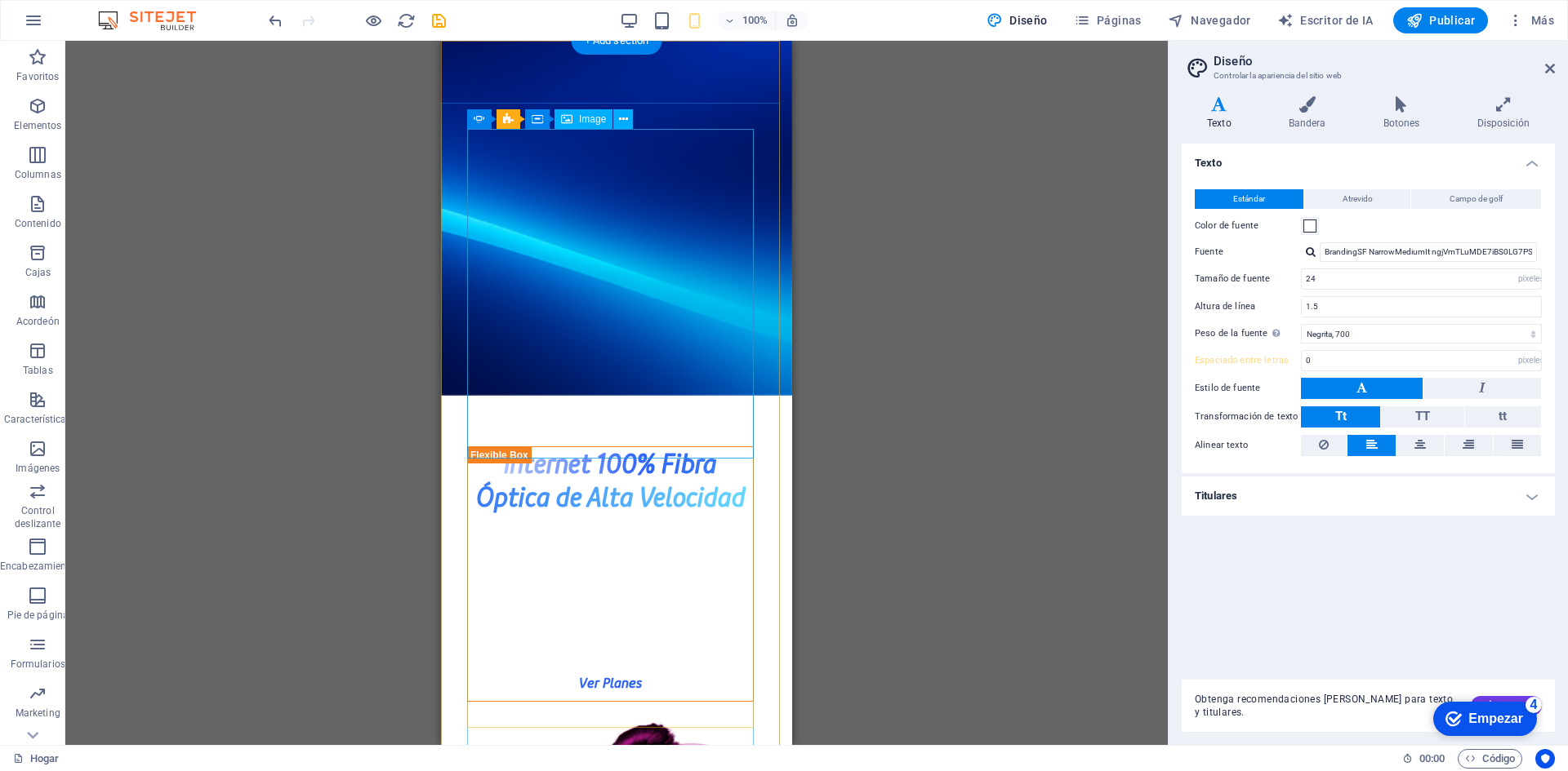
scroll to position [0, 0]
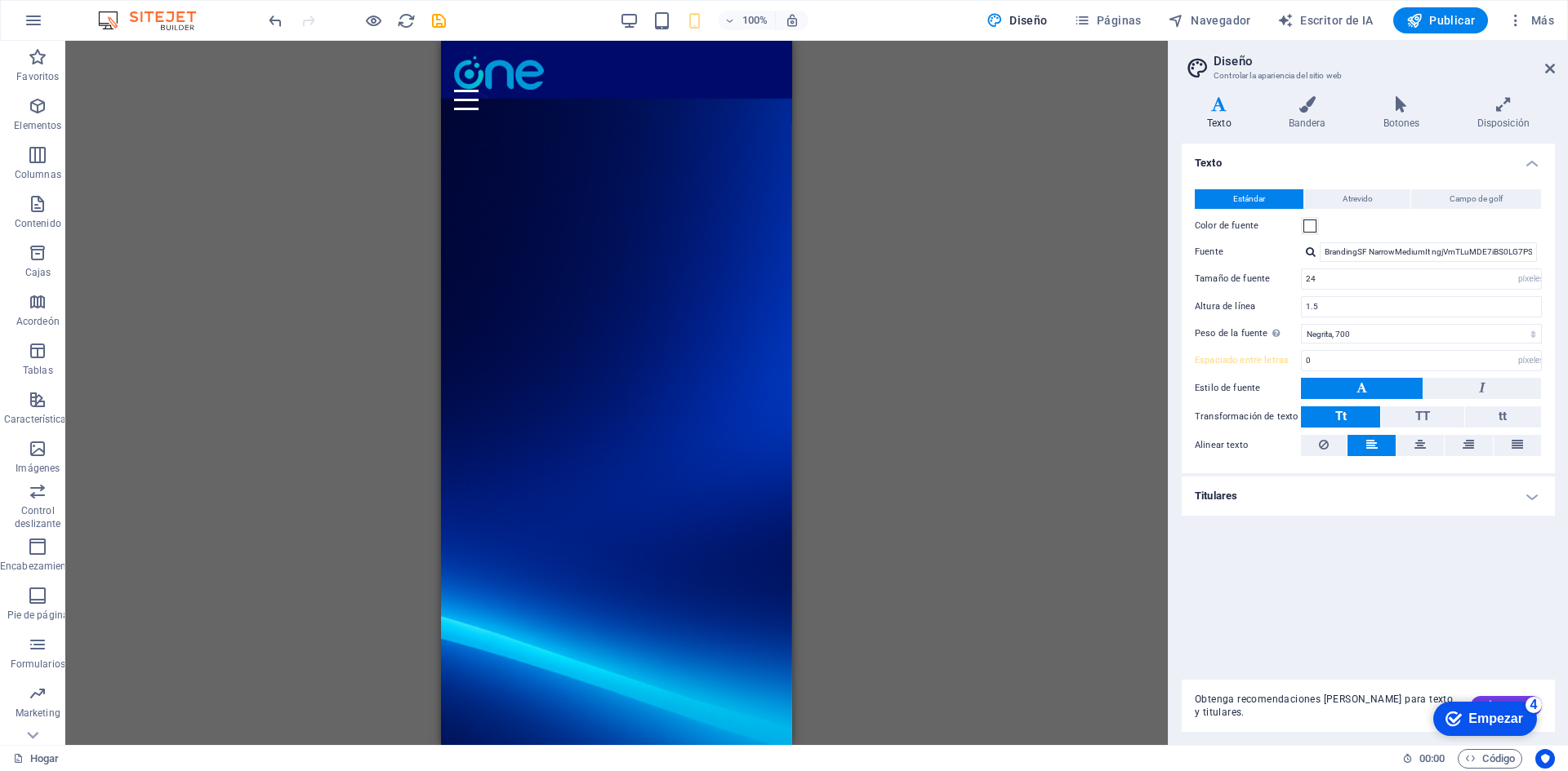
click at [1555, 68] on aside "Diseño Controlar la apariencia del sitio web Variantes Texto Bandera Botones Di…" at bounding box center [1367, 393] width 400 height 704
click at [1549, 67] on icon at bounding box center [1549, 68] width 10 height 13
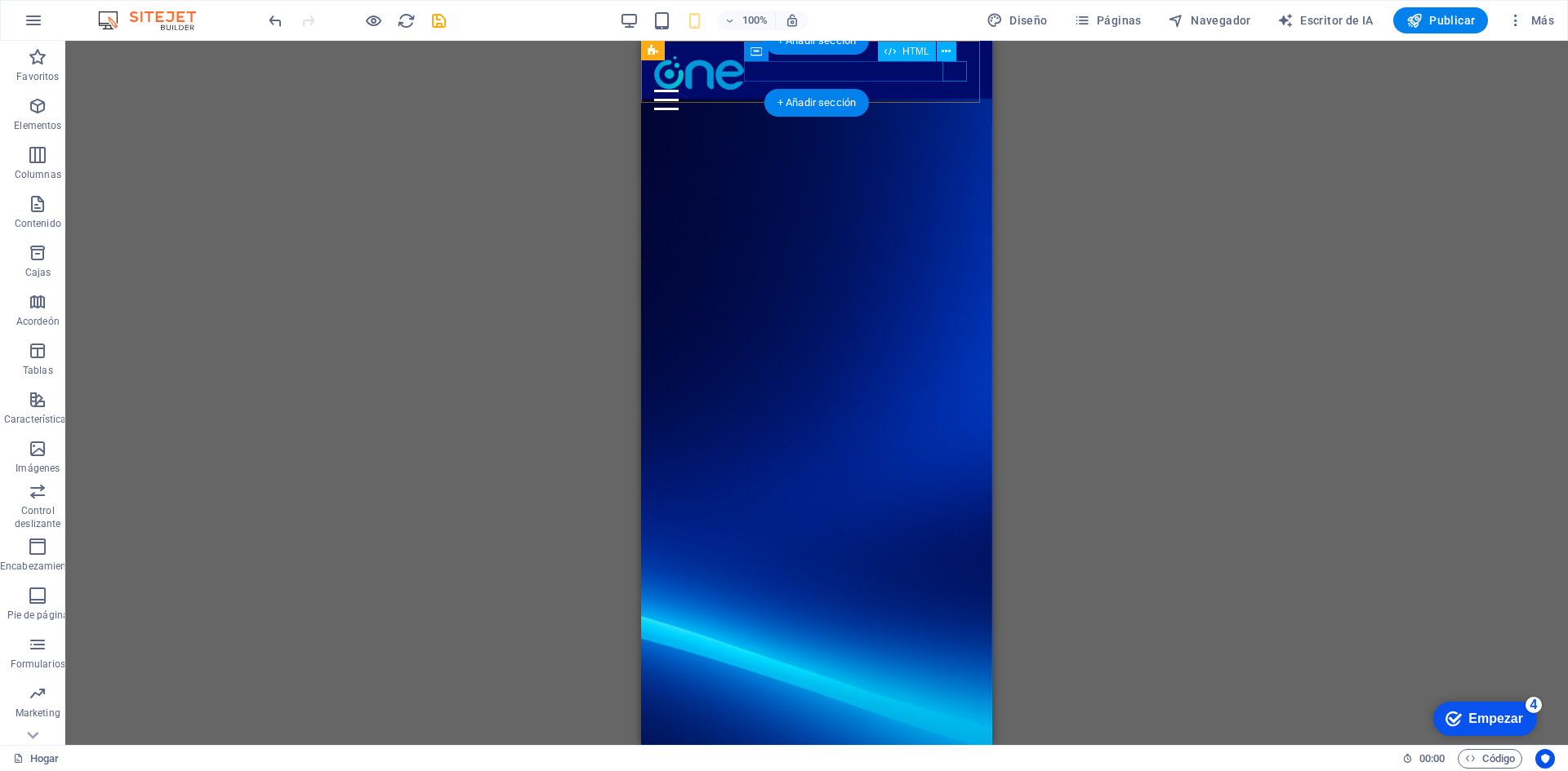
click at [959, 90] on div at bounding box center [816, 100] width 325 height 21
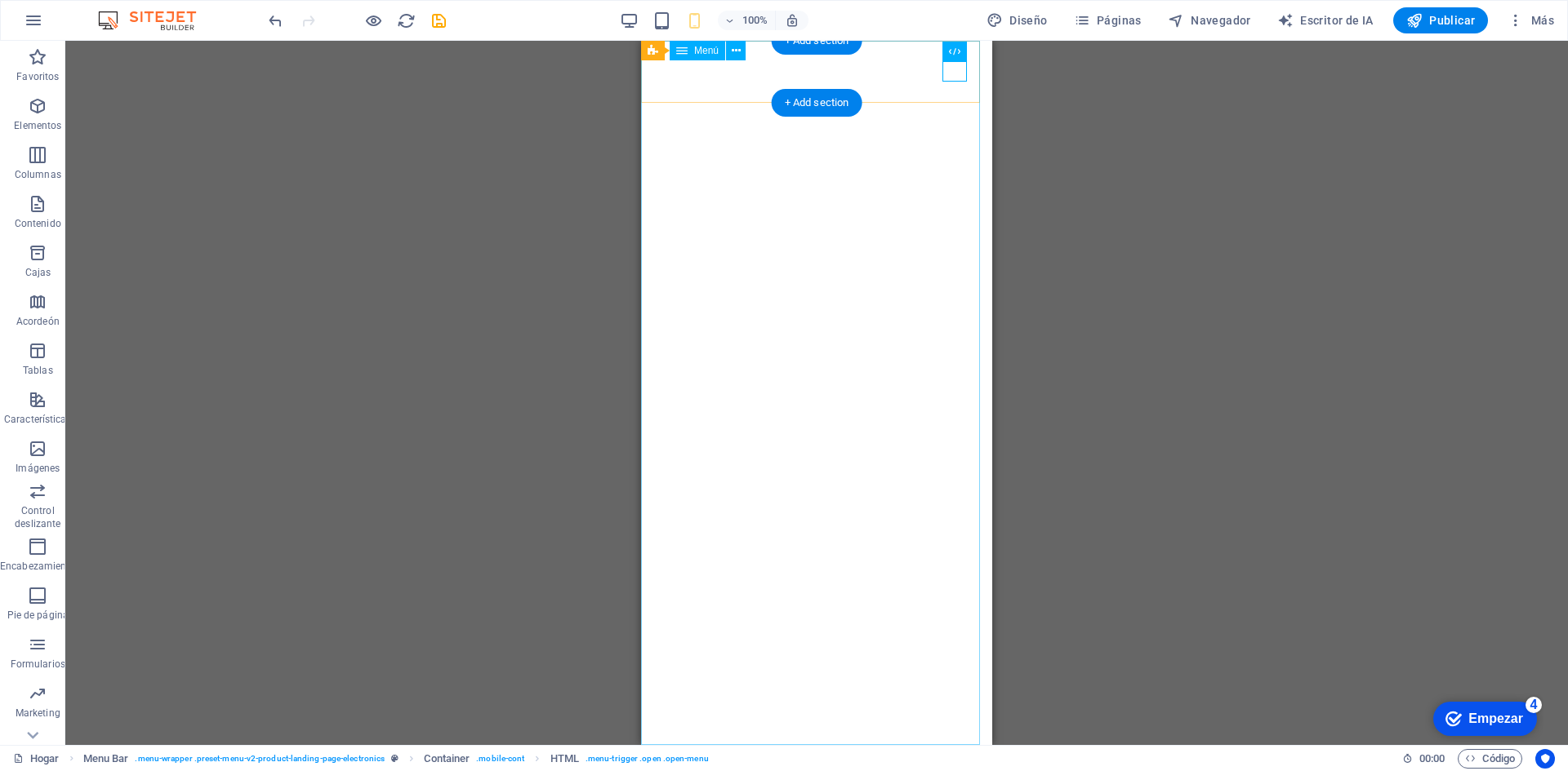
click at [735, 179] on nav "Nosotros Servicios Internet Sano Usuario Contáctanos" at bounding box center [816, 393] width 351 height 704
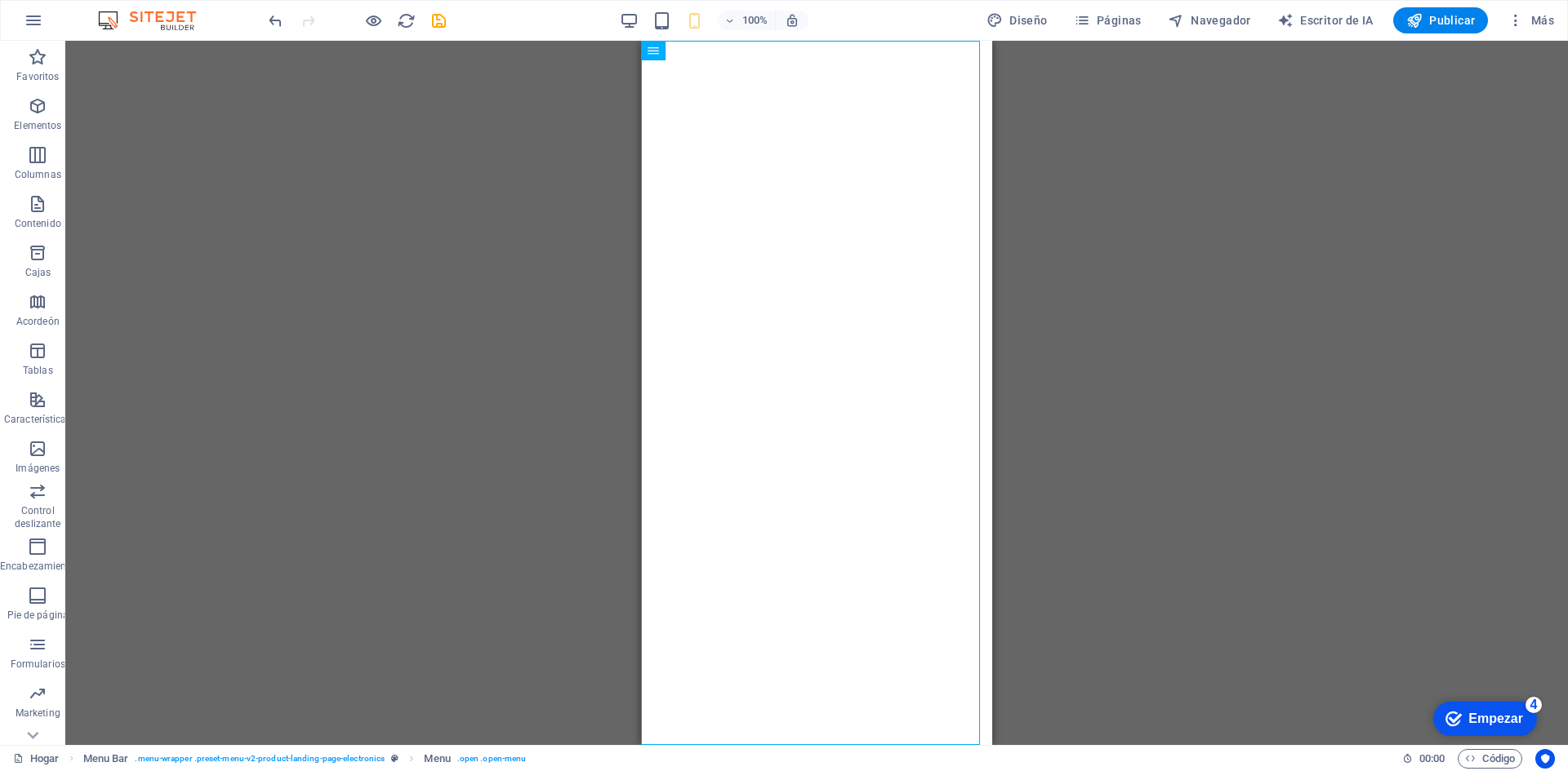
click at [1125, 167] on div "Drag here to replace the existing content. Press “Ctrl” if you want to create a…" at bounding box center [816, 393] width 1502 height 704
click at [266, 23] on icon "deshacer" at bounding box center [275, 21] width 19 height 19
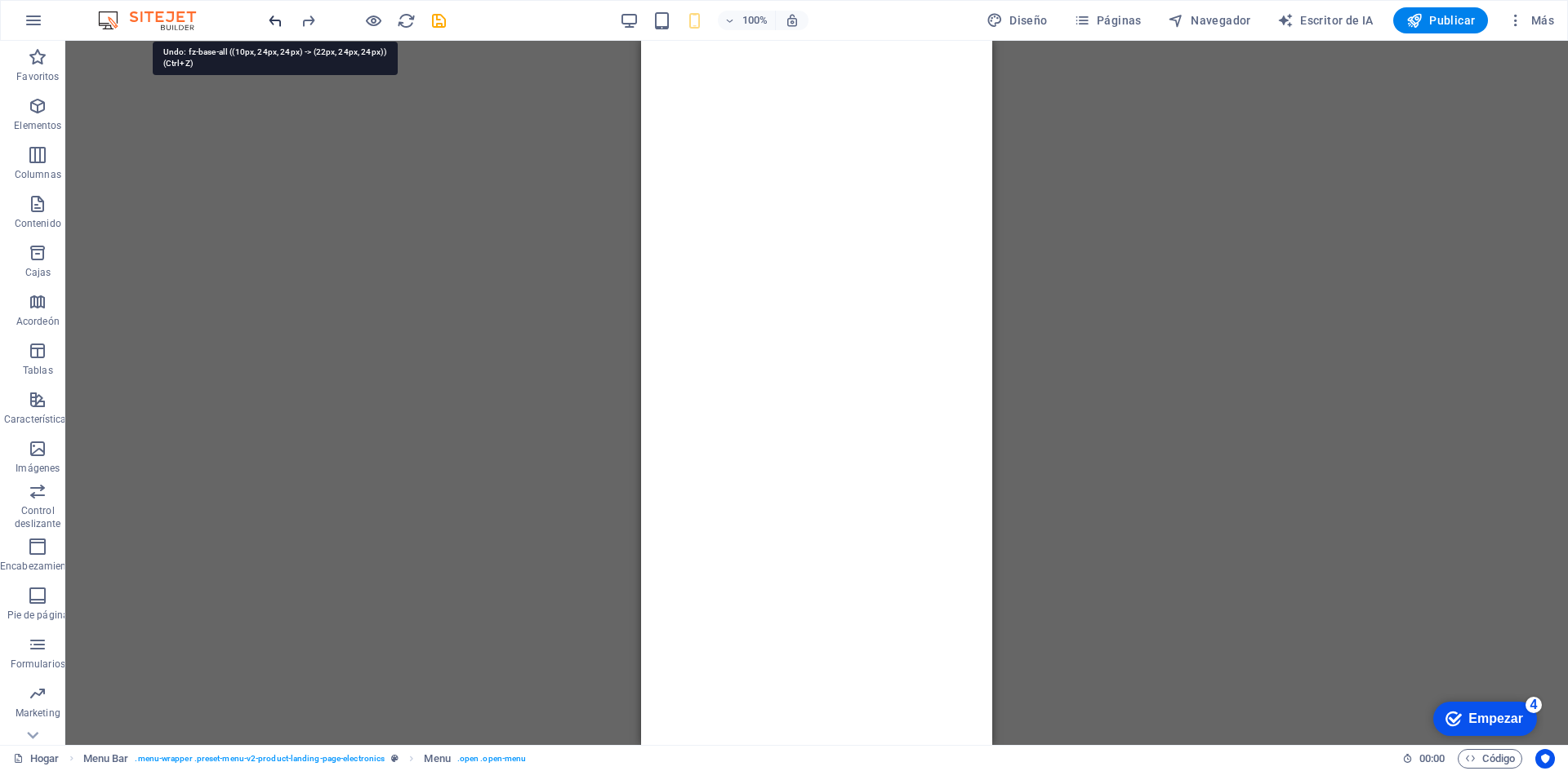
scroll to position [2403, 0]
click at [266, 23] on icon "deshacer" at bounding box center [275, 21] width 19 height 19
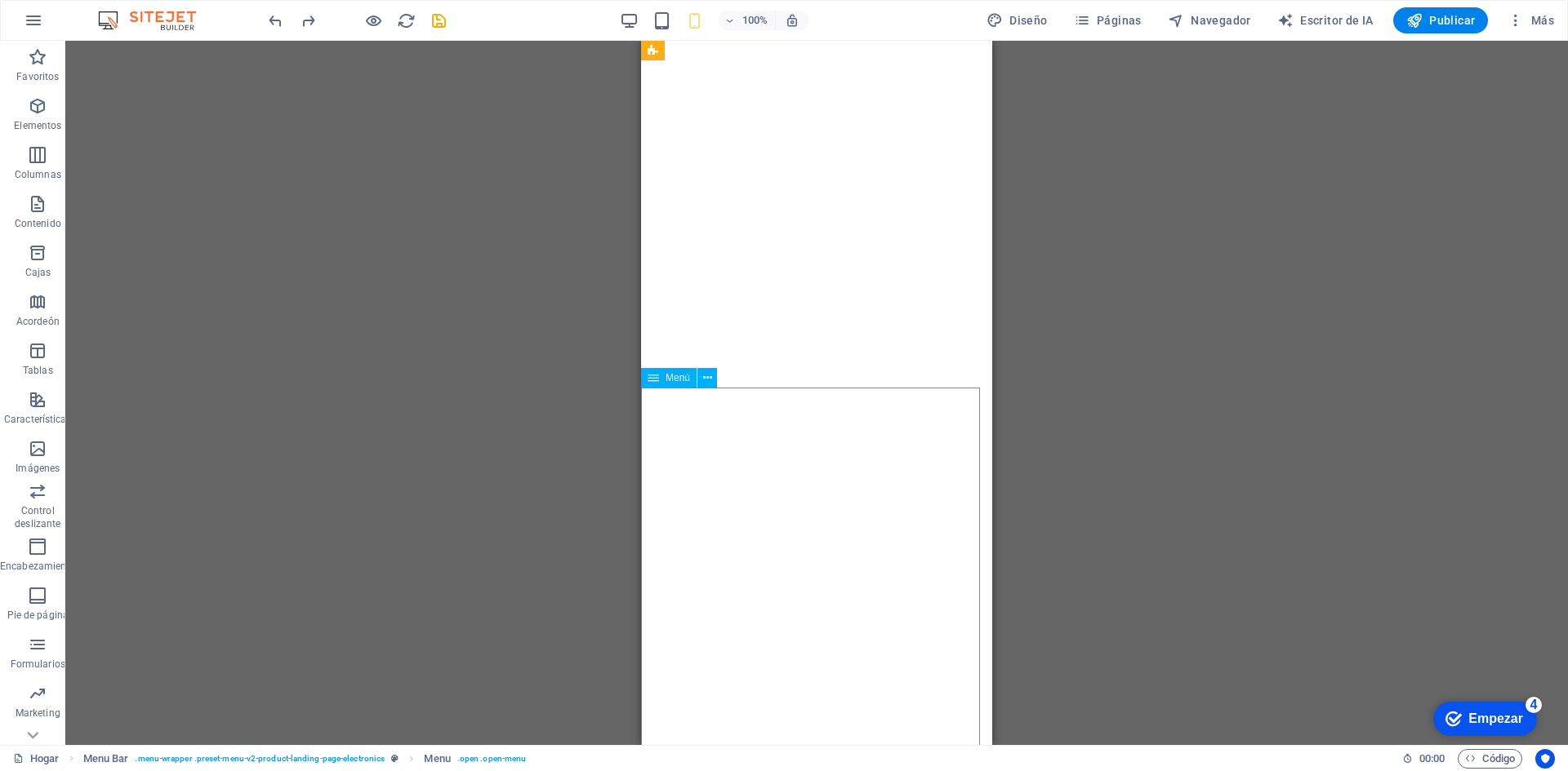
scroll to position [1913, 0]
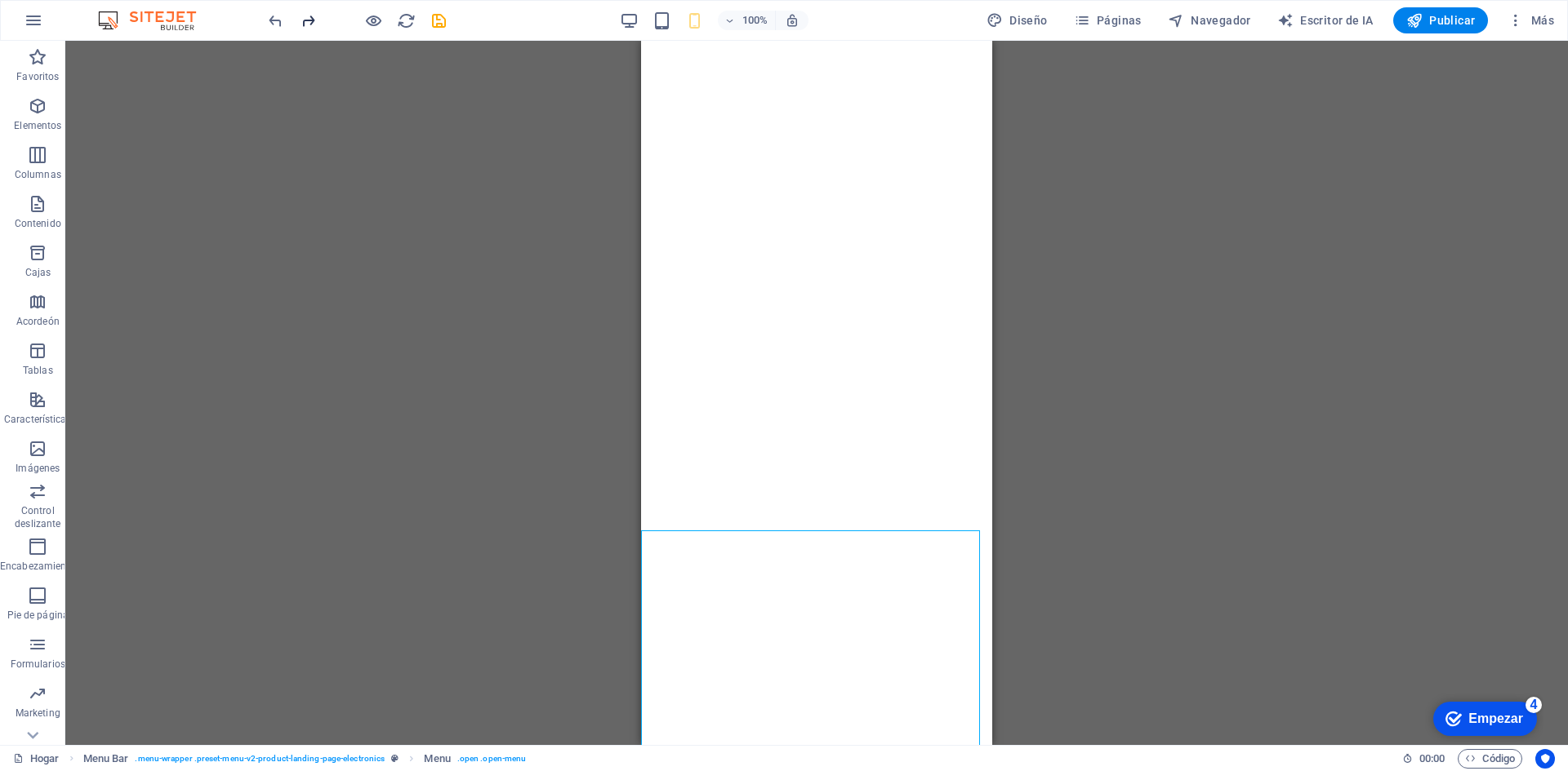
click at [307, 23] on icon "rehacer" at bounding box center [307, 21] width 19 height 19
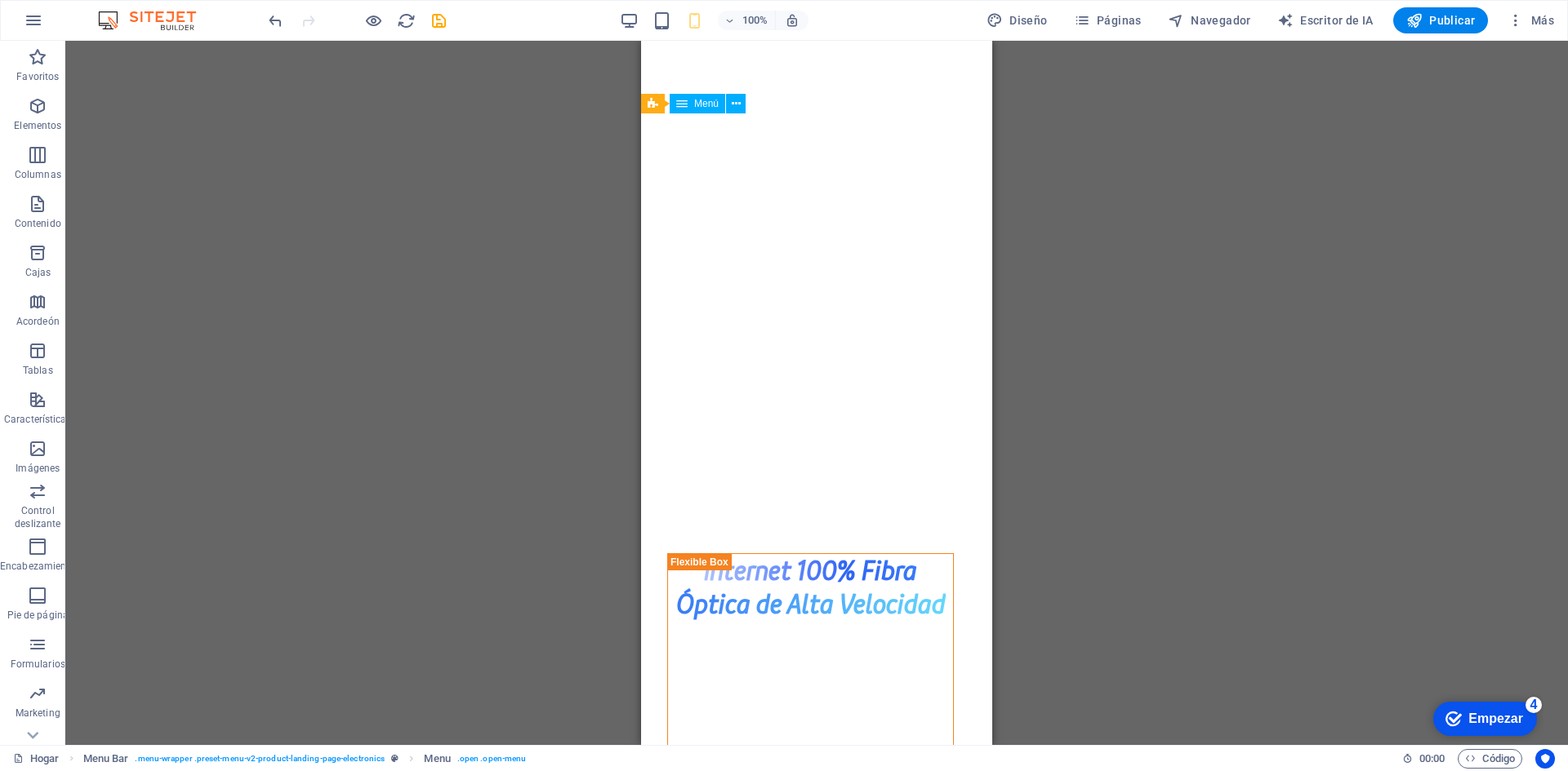
scroll to position [0, 0]
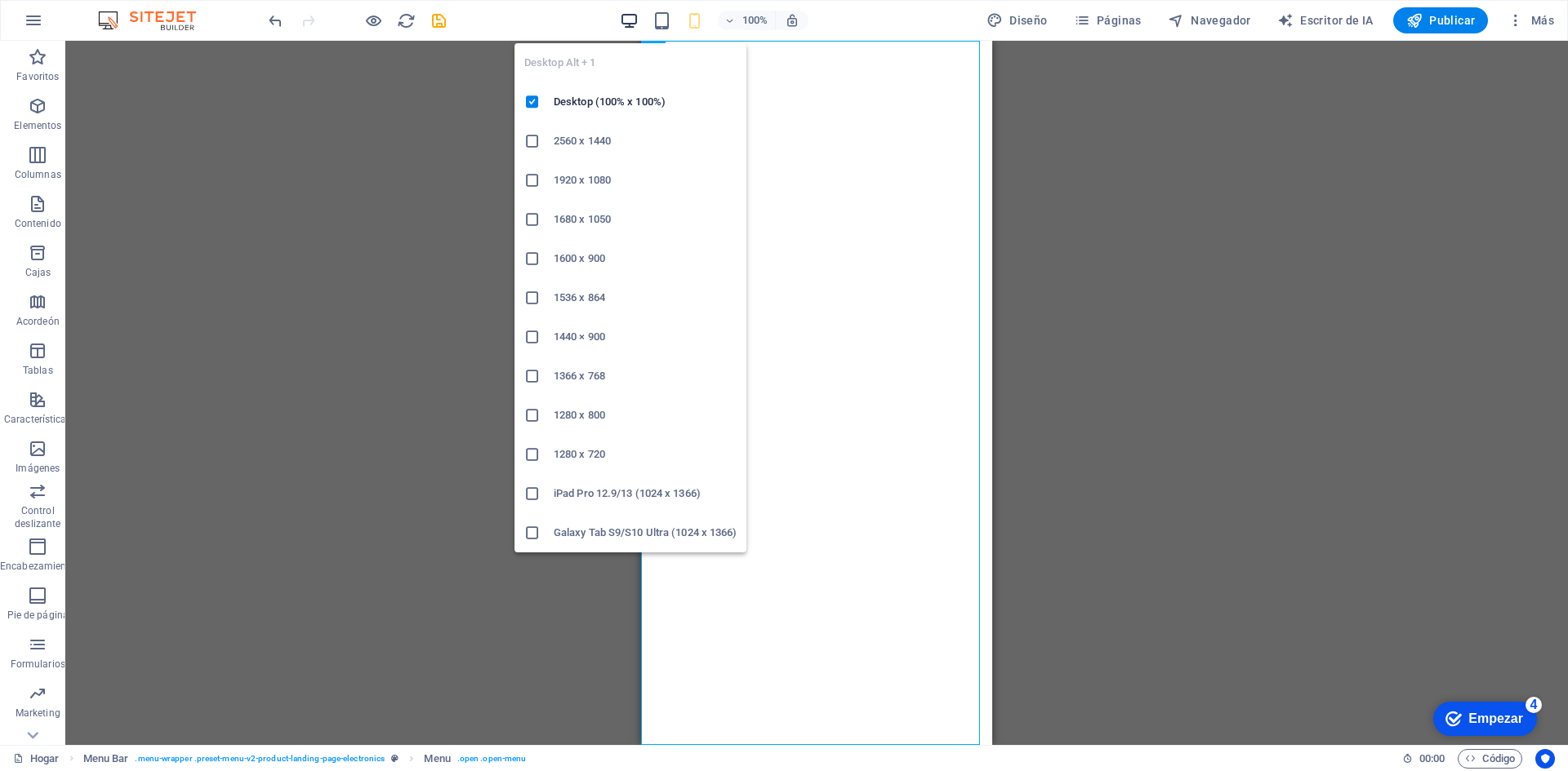
click at [628, 23] on icon "button" at bounding box center [628, 21] width 19 height 19
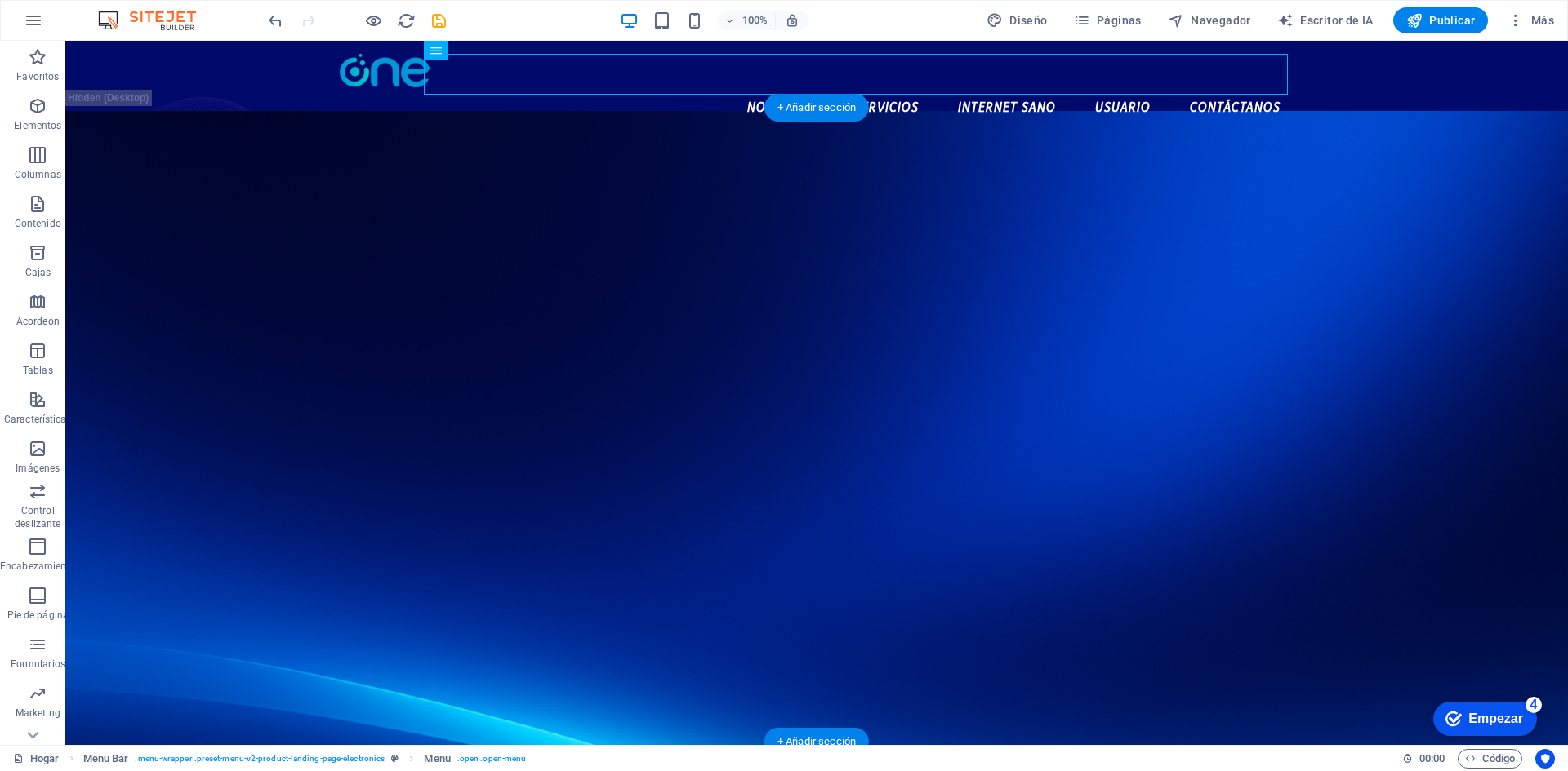
click at [1452, 200] on figure at bounding box center [816, 501] width 1502 height 782
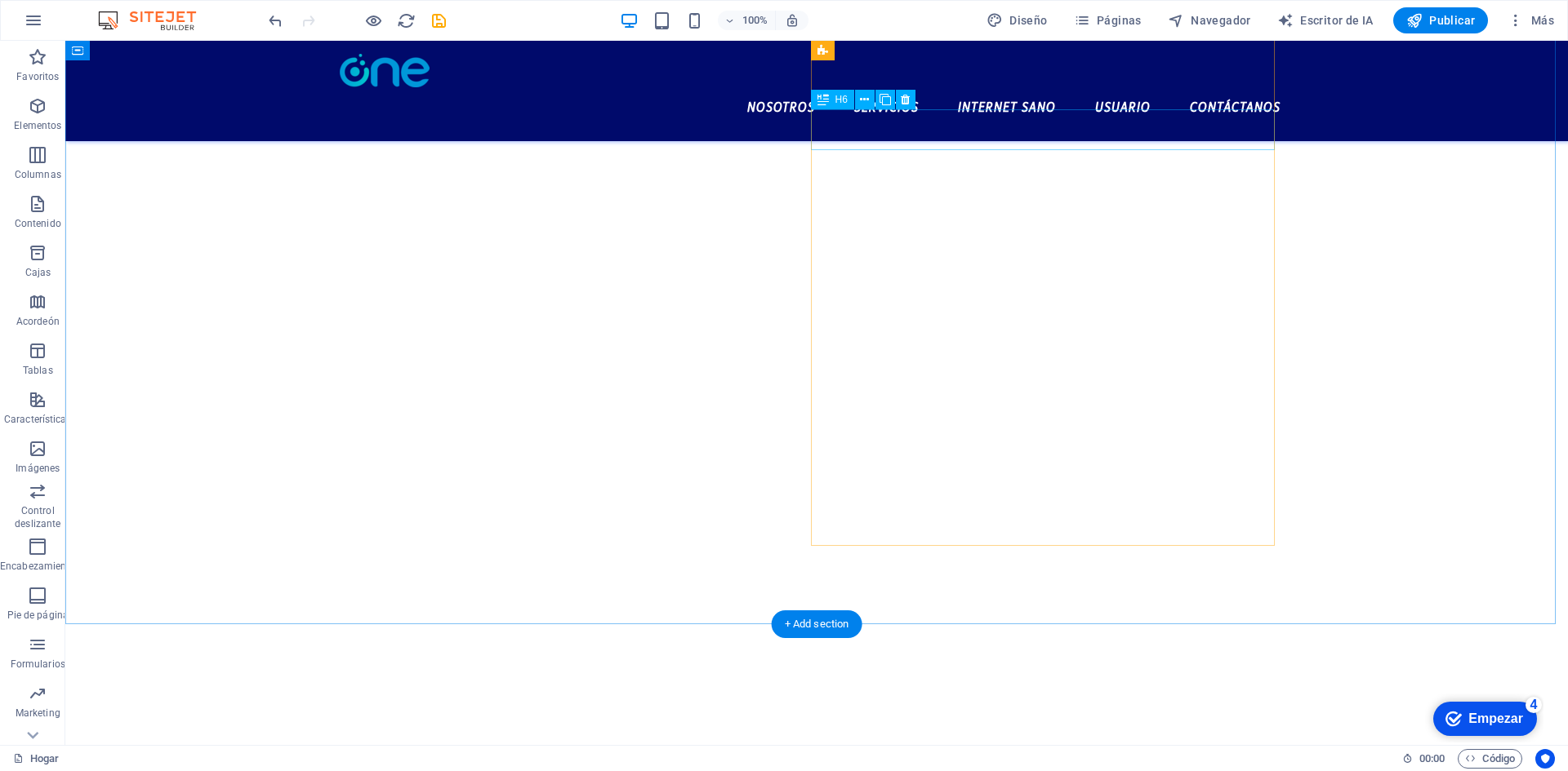
scroll to position [2124, 0]
click at [899, 87] on nav "Nosotros Servicios Internet Sano Usuario Contáctanos" at bounding box center [816, 108] width 953 height 41
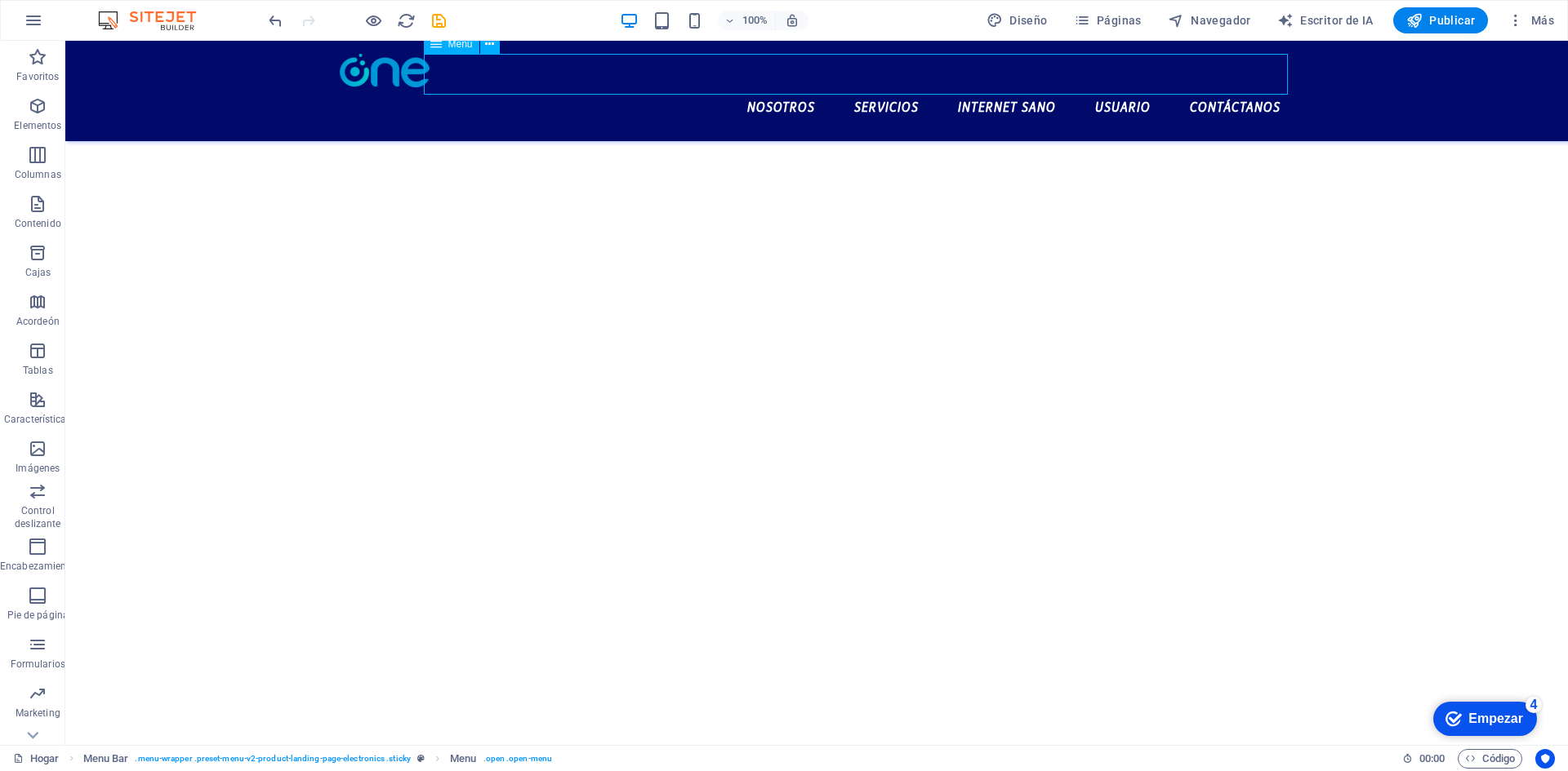
click at [899, 87] on nav "Nosotros Servicios Internet Sano Usuario Contáctanos" at bounding box center [816, 108] width 953 height 41
click at [882, 87] on nav "Nosotros Servicios Internet Sano Usuario Contáctanos" at bounding box center [816, 108] width 953 height 41
click at [883, 87] on nav "Nosotros Servicios Internet Sano Usuario Contáctanos" at bounding box center [816, 108] width 953 height 41
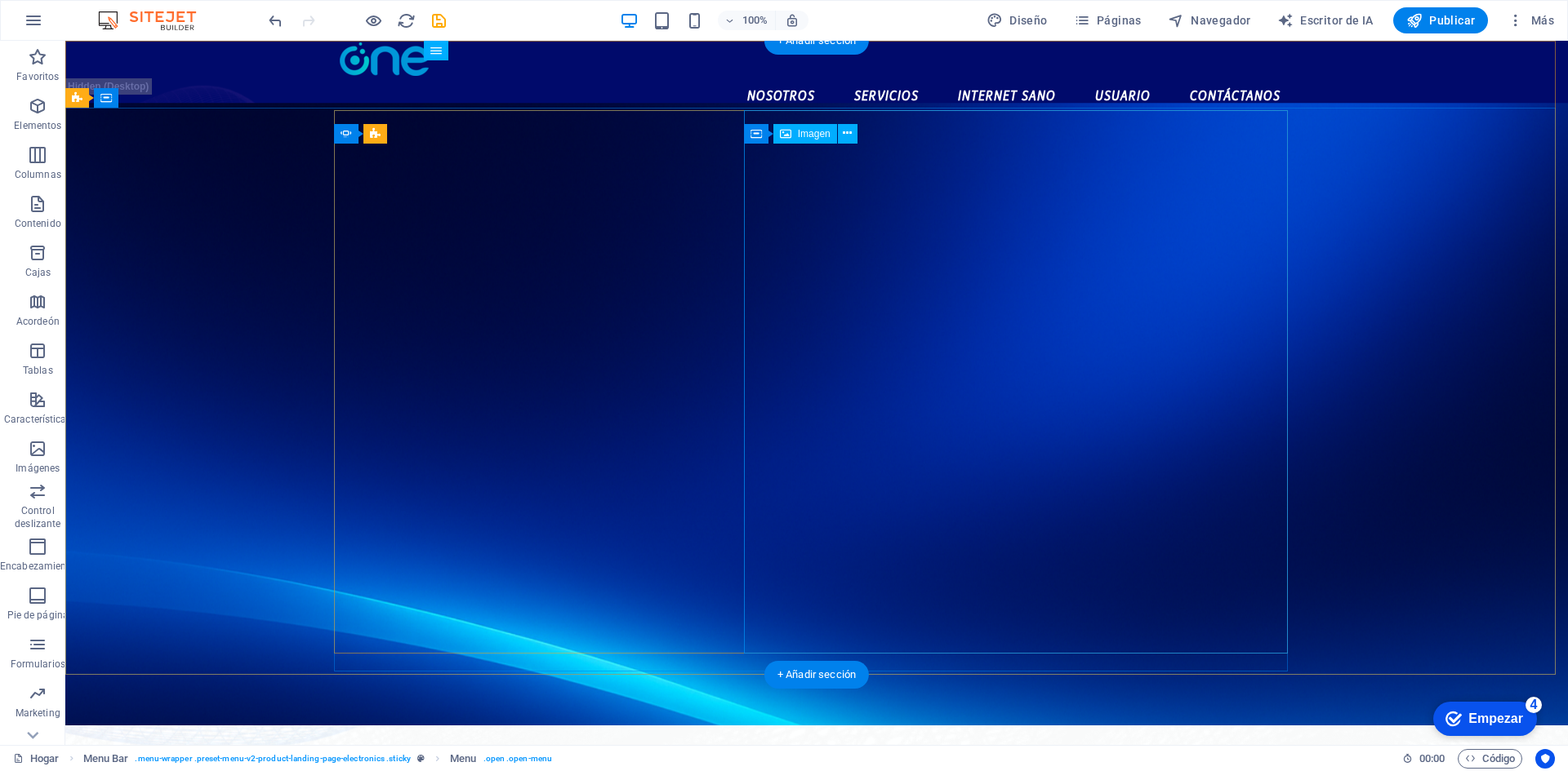
scroll to position [0, 0]
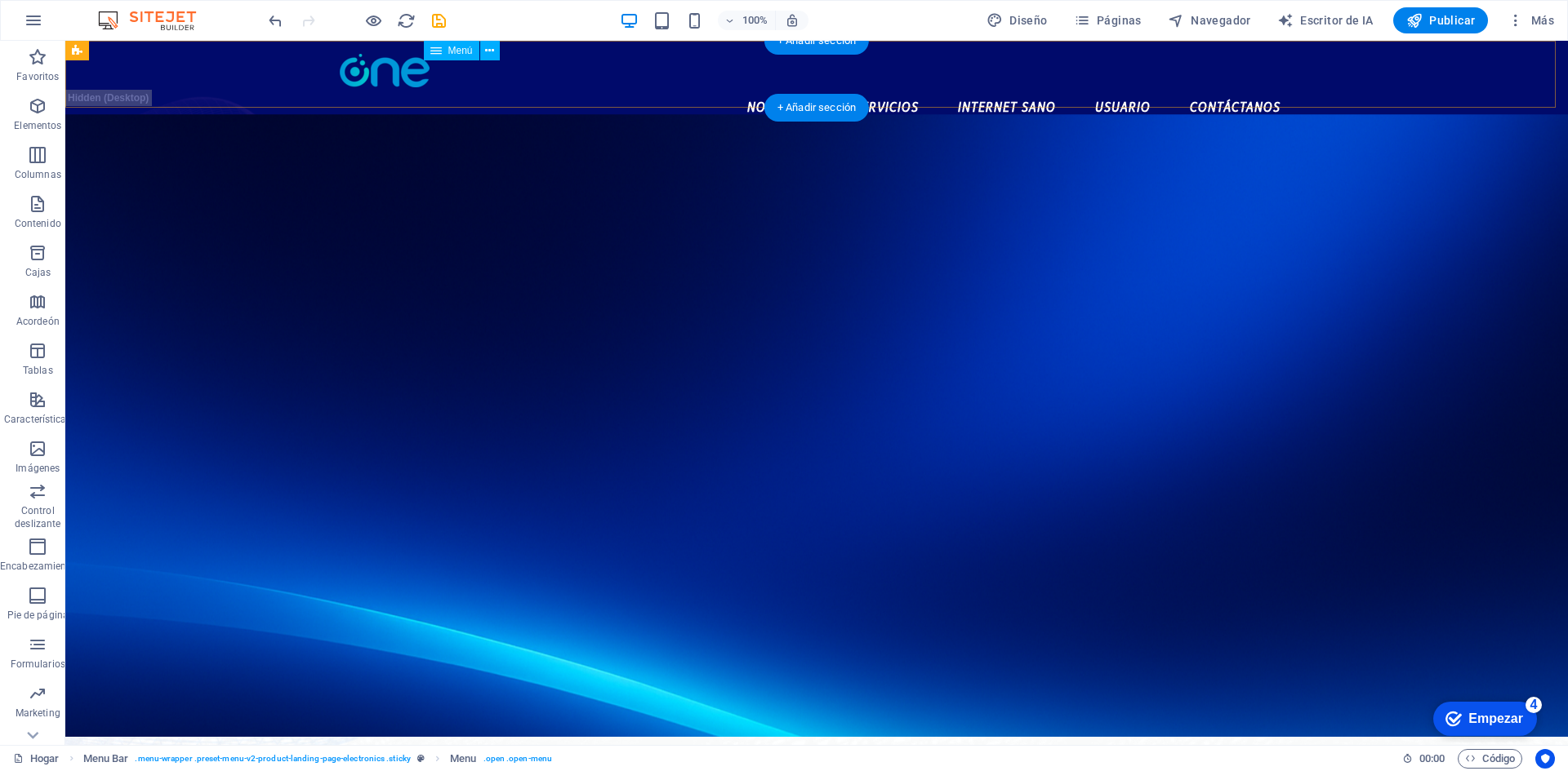
click at [899, 87] on nav "Nosotros Servicios Internet Sano Usuario Contáctanos" at bounding box center [816, 108] width 953 height 41
click at [878, 87] on nav "Nosotros Servicios Internet Sano Usuario Contáctanos" at bounding box center [816, 108] width 953 height 41
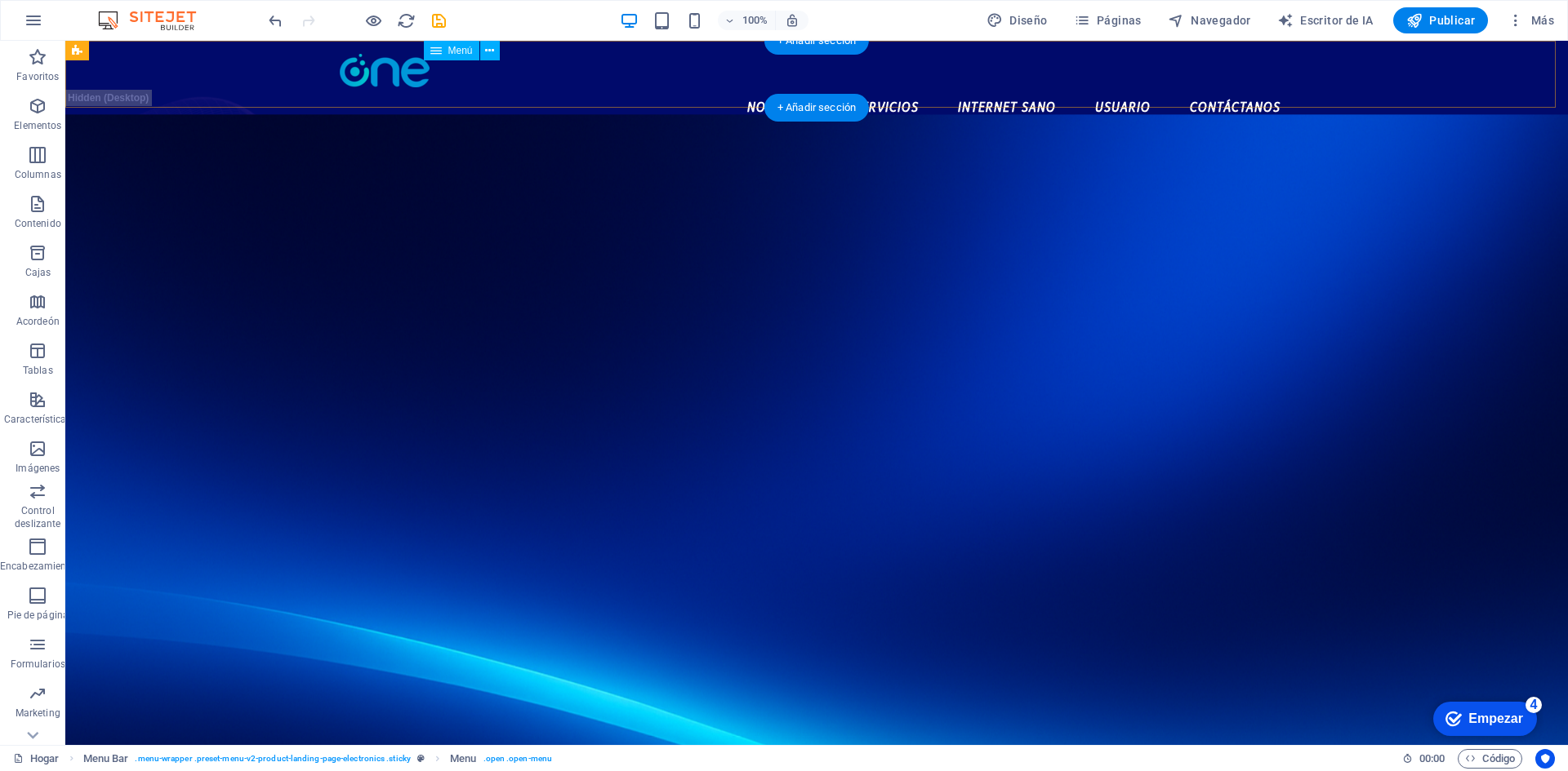
select select "1"
select select
select select "5"
select select
select select "3"
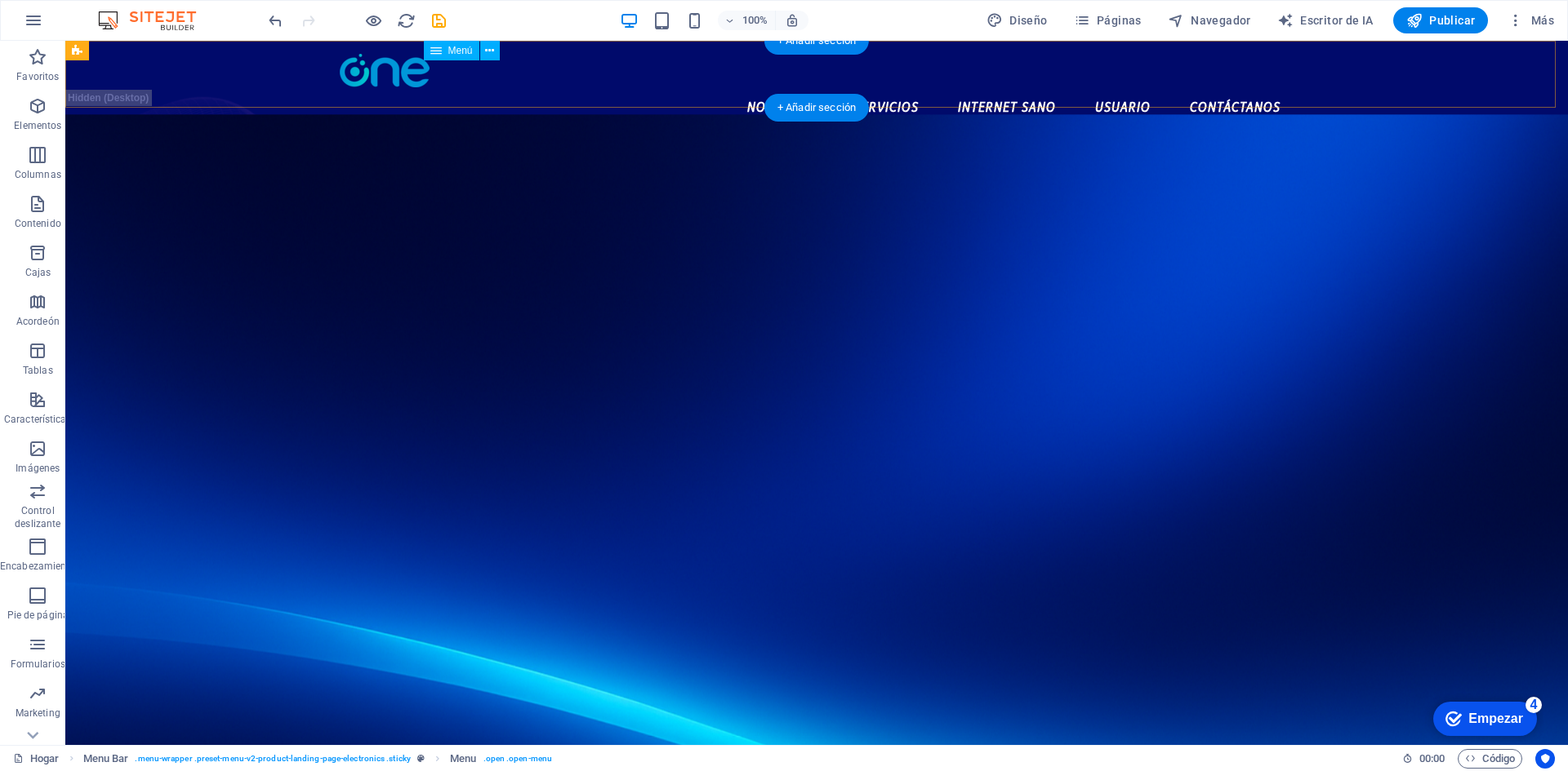
select select
select select "4"
select select
select select "2"
select select
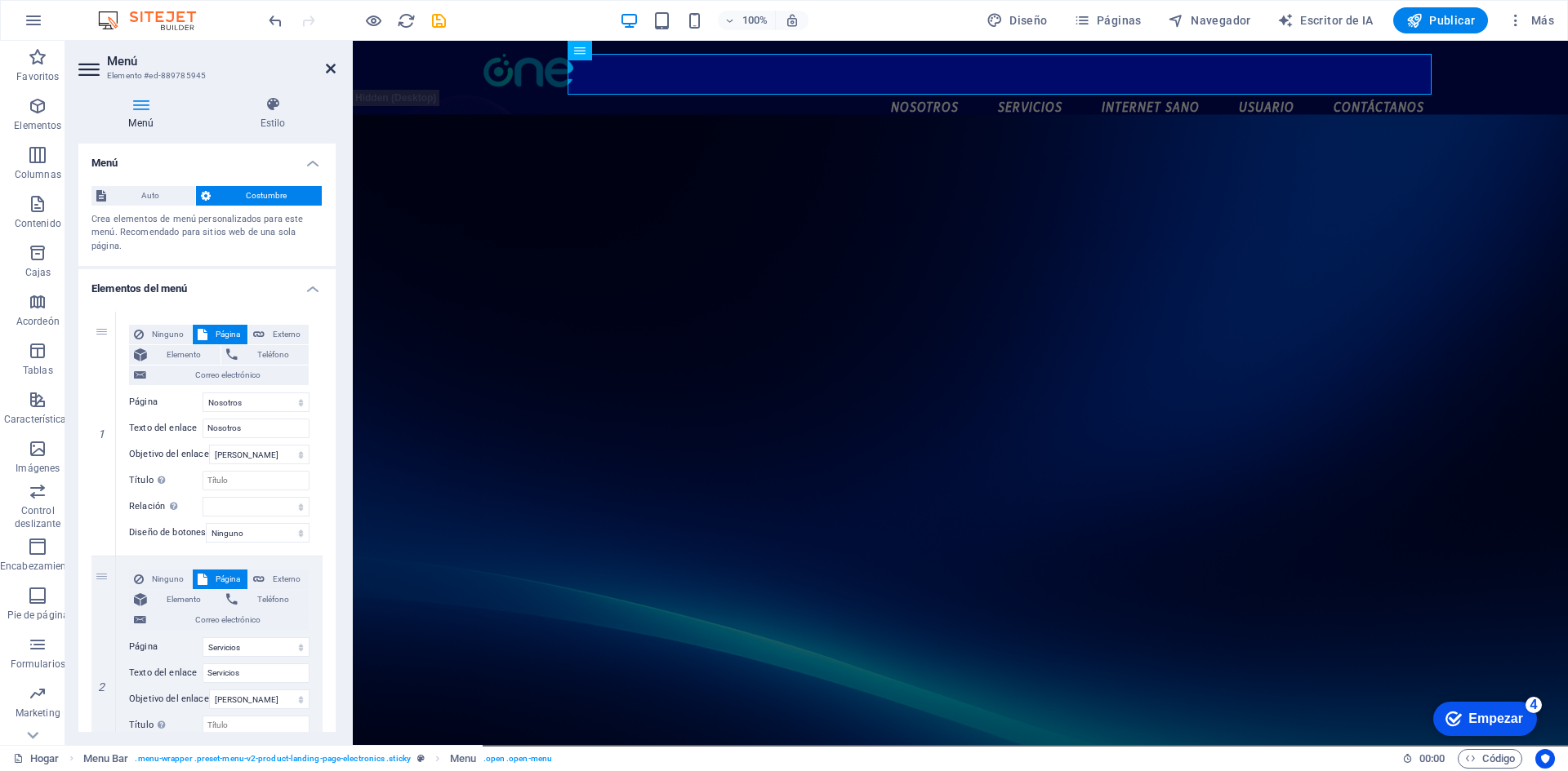
click at [330, 72] on icon at bounding box center [331, 68] width 10 height 13
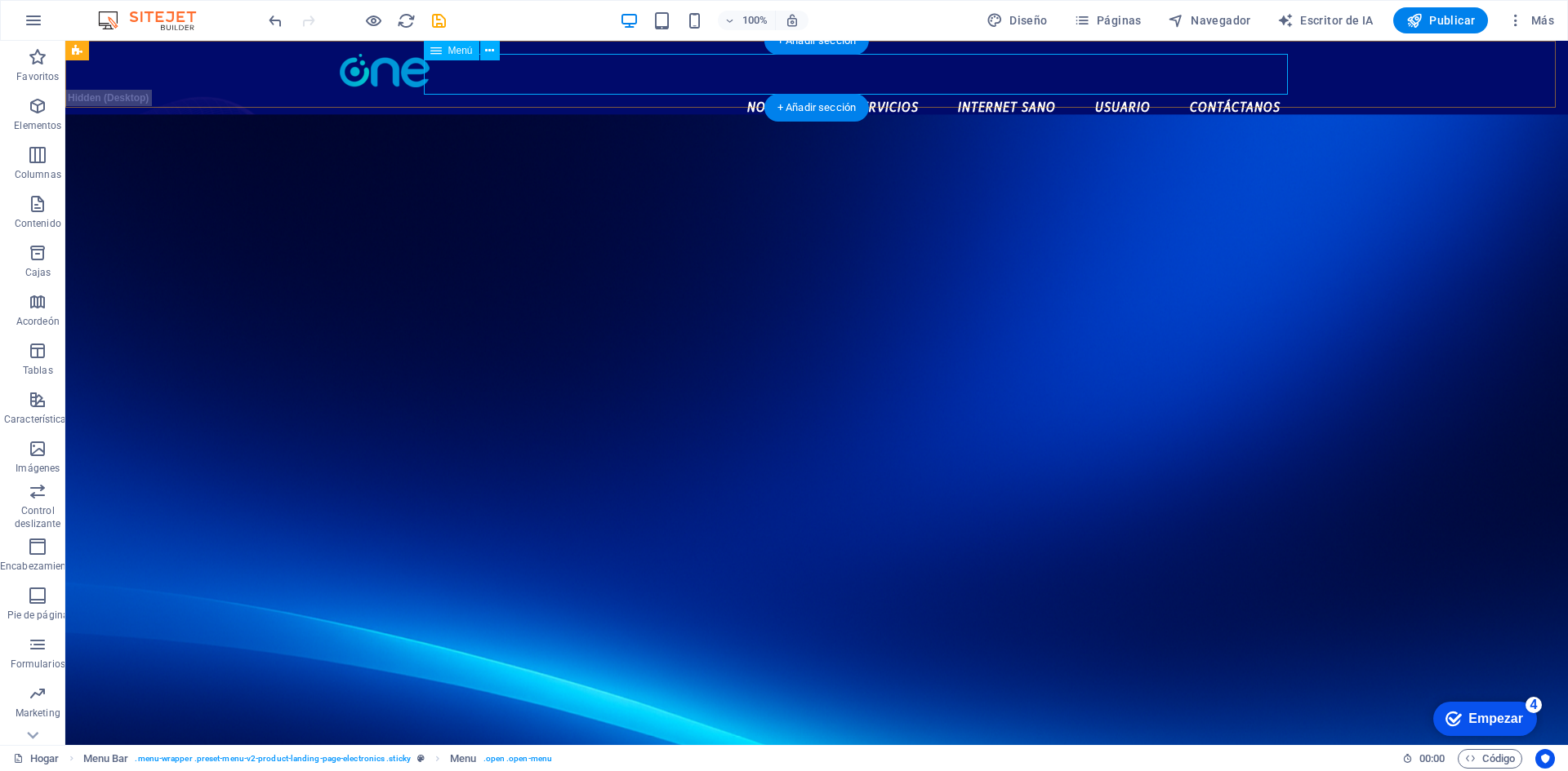
click at [897, 87] on nav "Nosotros Servicios Internet Sano Usuario Contáctanos" at bounding box center [816, 108] width 953 height 41
click at [877, 87] on nav "Nosotros Servicios Internet Sano Usuario Contáctanos" at bounding box center [816, 108] width 953 height 41
click at [884, 87] on nav "Nosotros Servicios Internet Sano Usuario Contáctanos" at bounding box center [816, 108] width 953 height 41
click at [905, 87] on nav "Nosotros Servicios Internet Sano Usuario Contáctanos" at bounding box center [816, 108] width 953 height 41
click at [899, 87] on nav "Nosotros Servicios Internet Sano Usuario Contáctanos" at bounding box center [816, 108] width 953 height 41
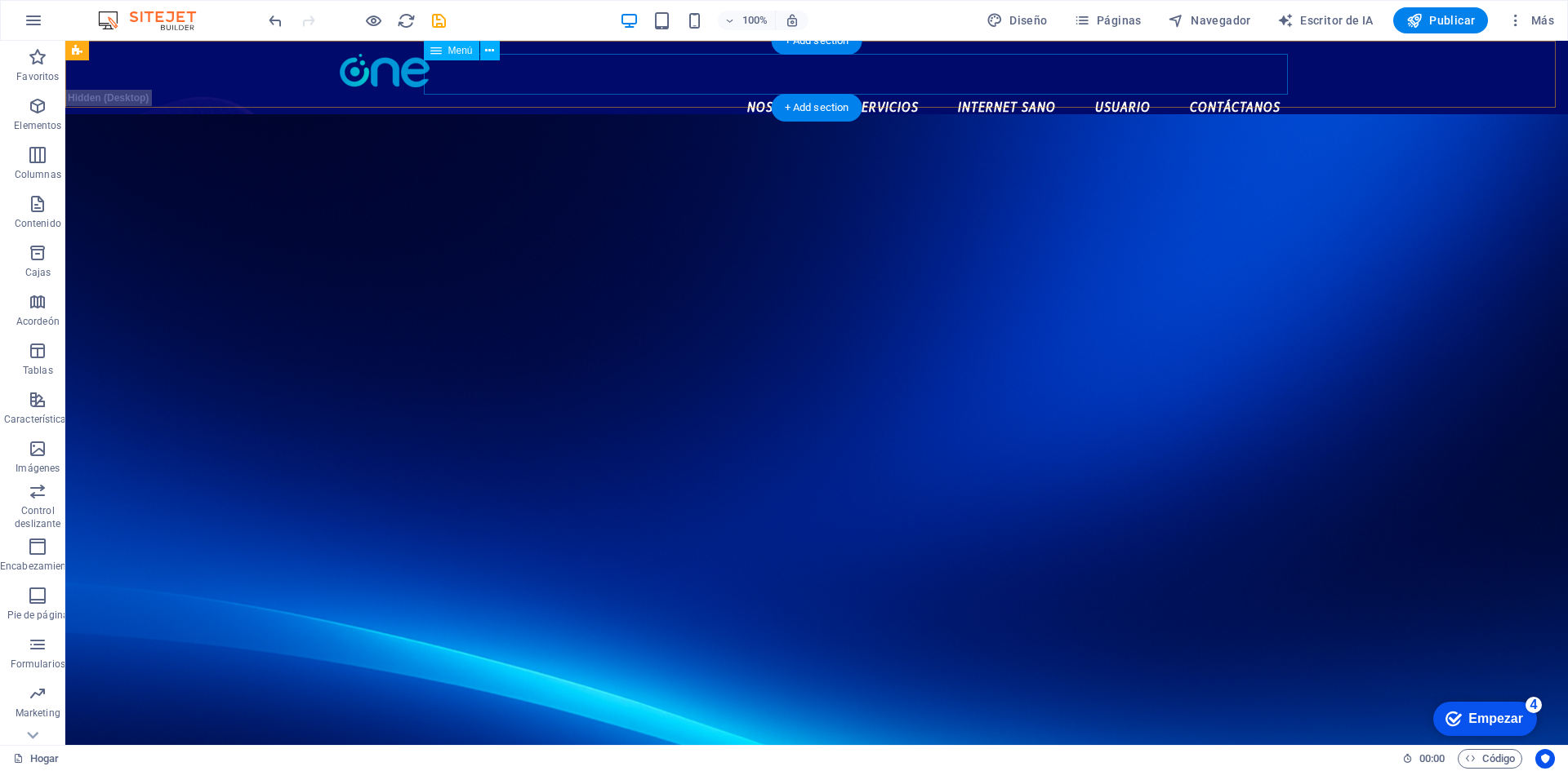
click at [899, 87] on nav "Nosotros Servicios Internet Sano Usuario Contáctanos" at bounding box center [816, 108] width 953 height 41
select select "1"
select select
select select "5"
select select
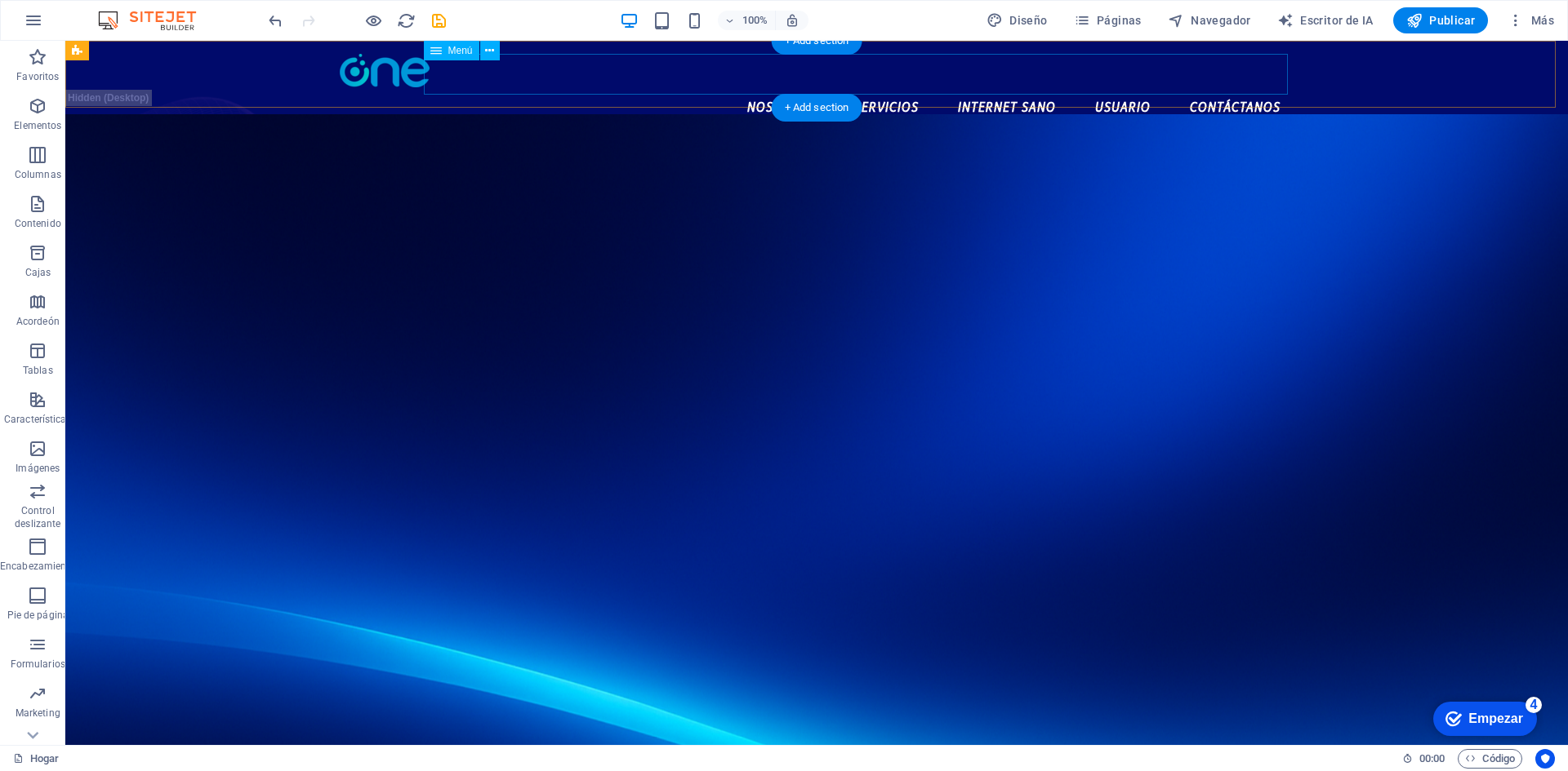
select select "3"
select select
select select "4"
select select
select select "2"
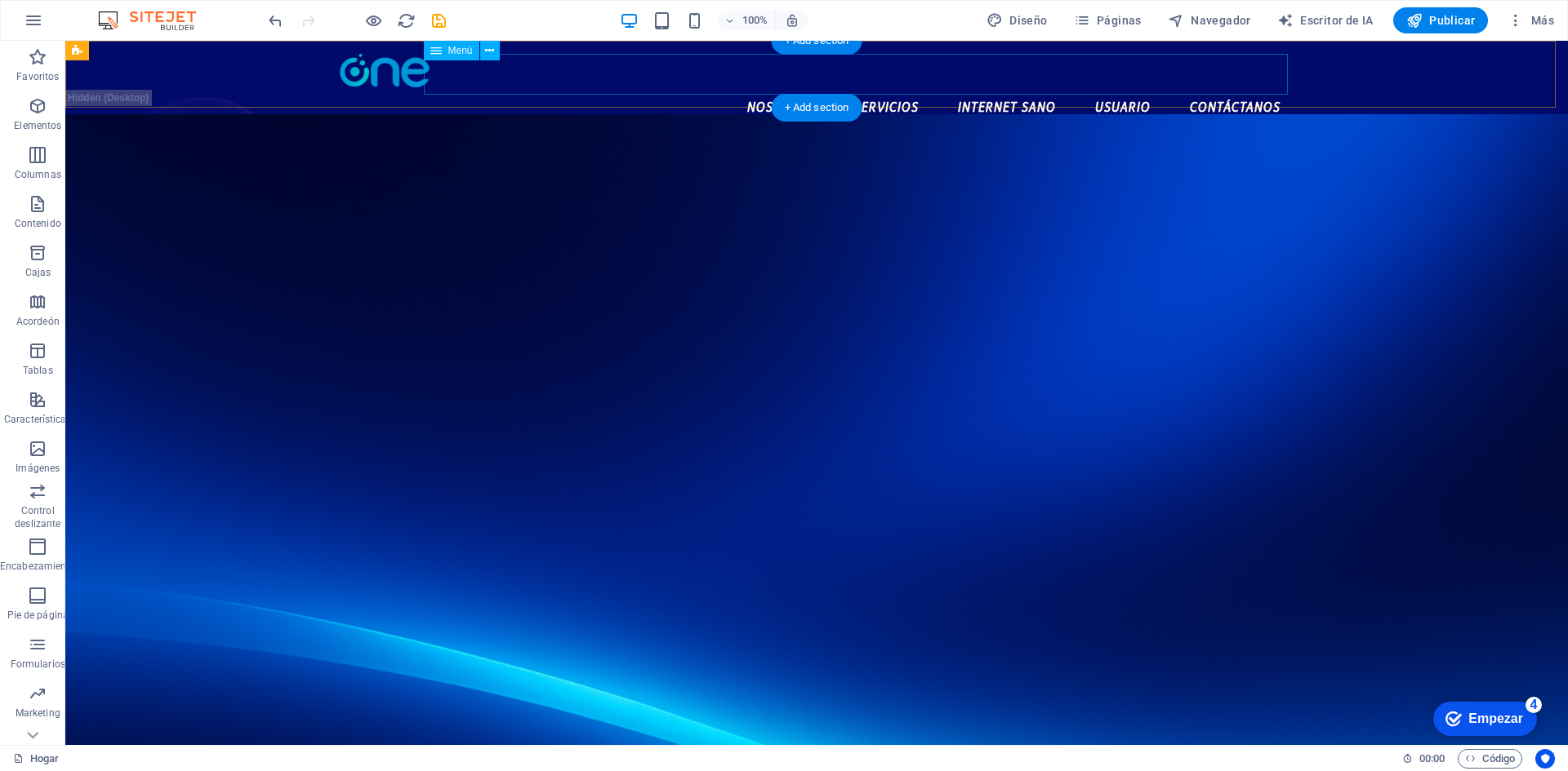
select select
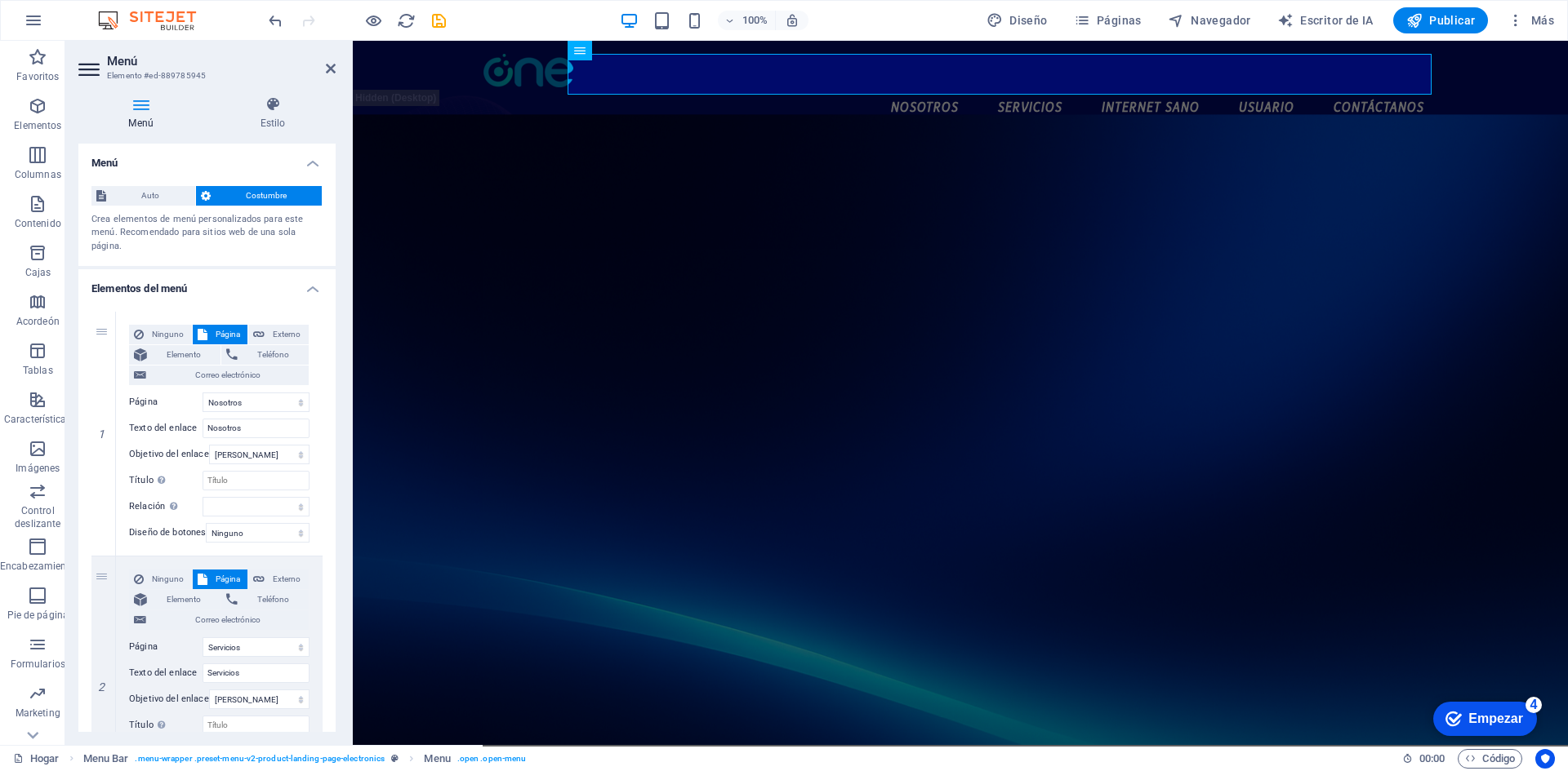
click at [318, 67] on h2 "Menú" at bounding box center [221, 61] width 229 height 15
click at [336, 67] on aside "Menú Elemento #ed-889785945 Menú Estilo Menú Auto Costumbre Crea elementos de m…" at bounding box center [209, 393] width 288 height 704
click at [333, 71] on icon at bounding box center [331, 68] width 10 height 13
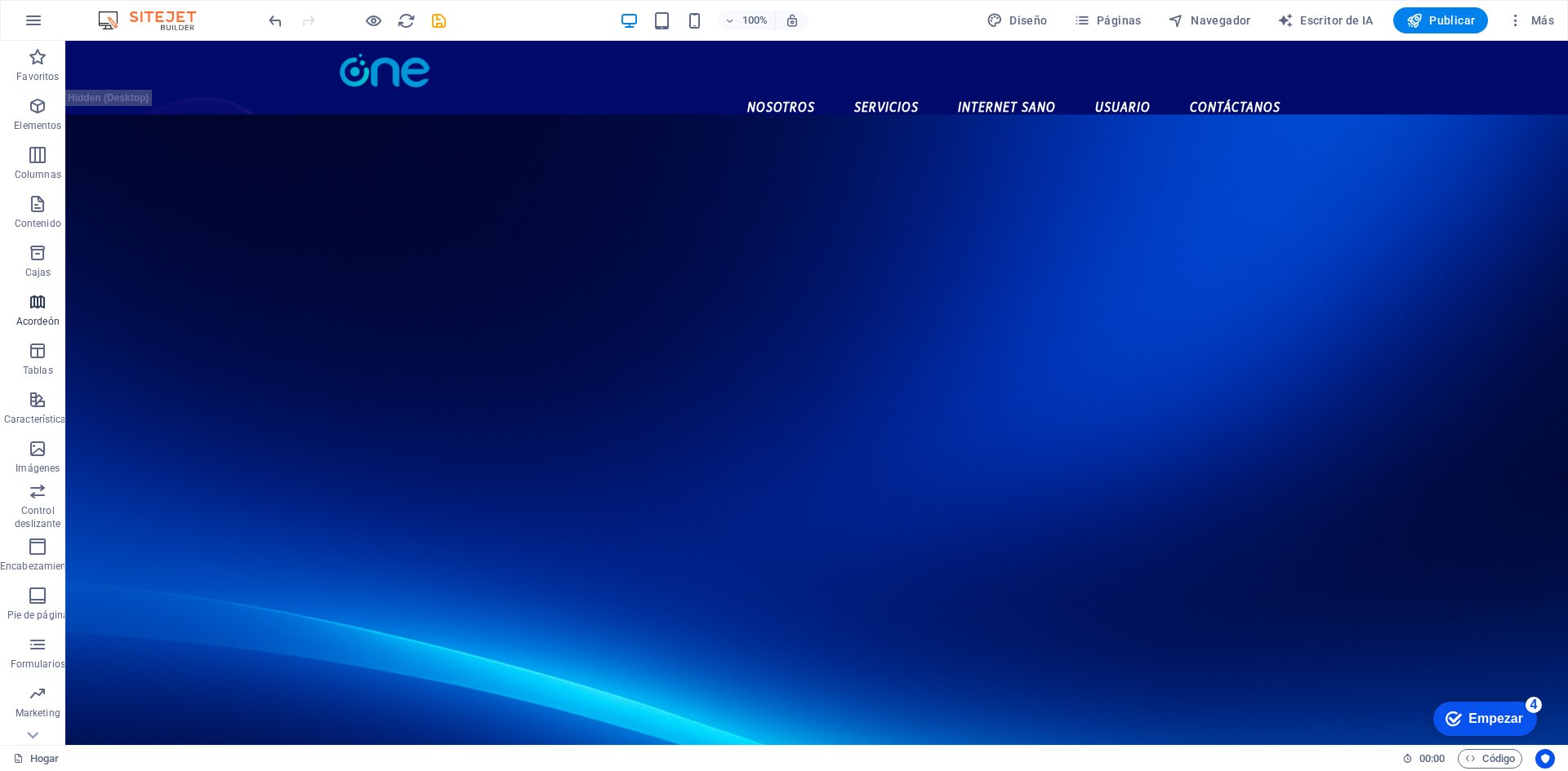
click at [52, 299] on span "Acordeón" at bounding box center [38, 312] width 76 height 39
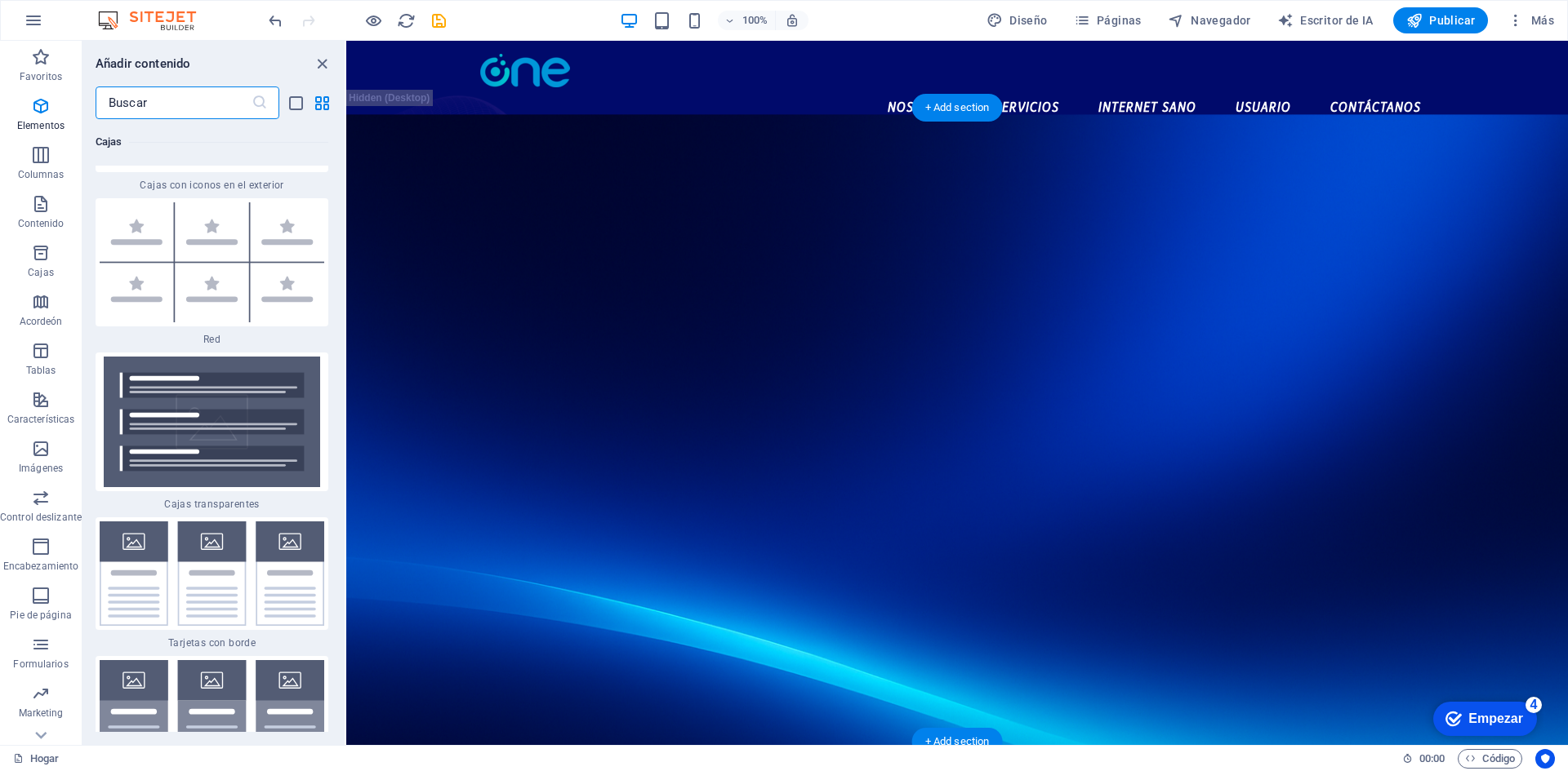
scroll to position [9362, 0]
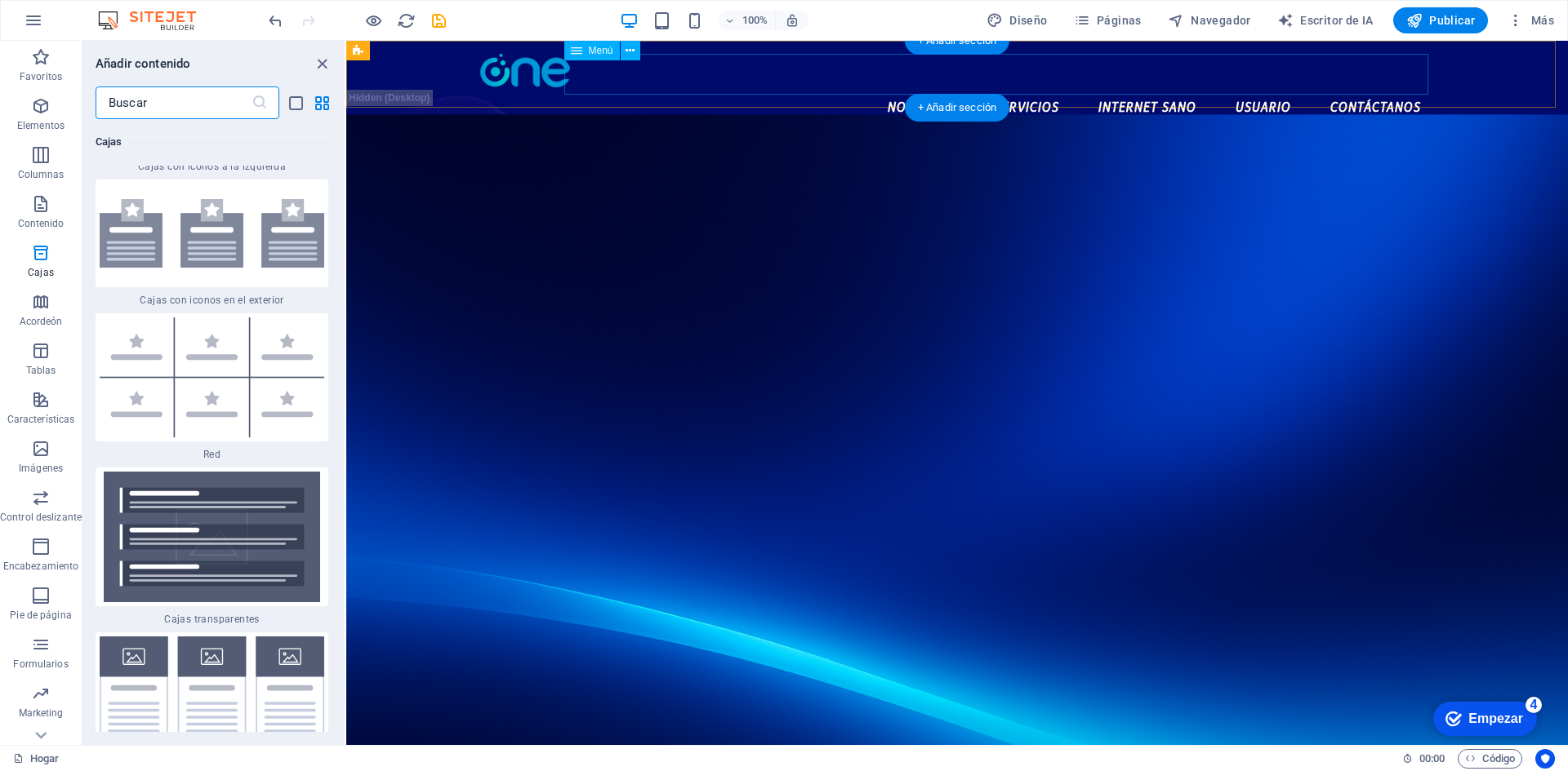
click at [1062, 87] on nav "Nosotros Servicios Internet Sano Usuario Contáctanos" at bounding box center [957, 108] width 953 height 41
click at [1038, 87] on nav "Nosotros Servicios Internet Sano Usuario Contáctanos" at bounding box center [957, 108] width 953 height 41
select select "1"
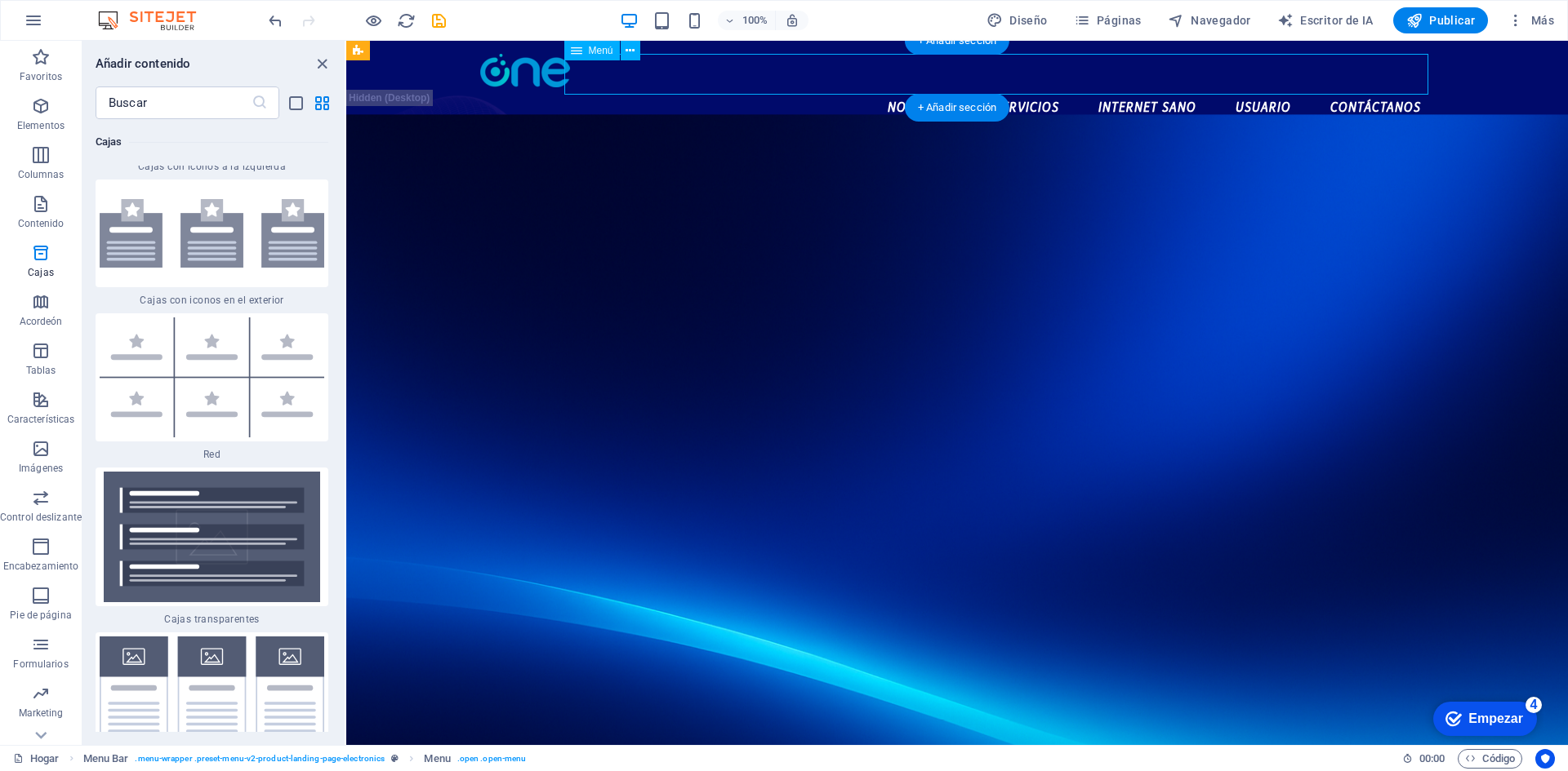
select select
select select "5"
select select
select select "3"
select select
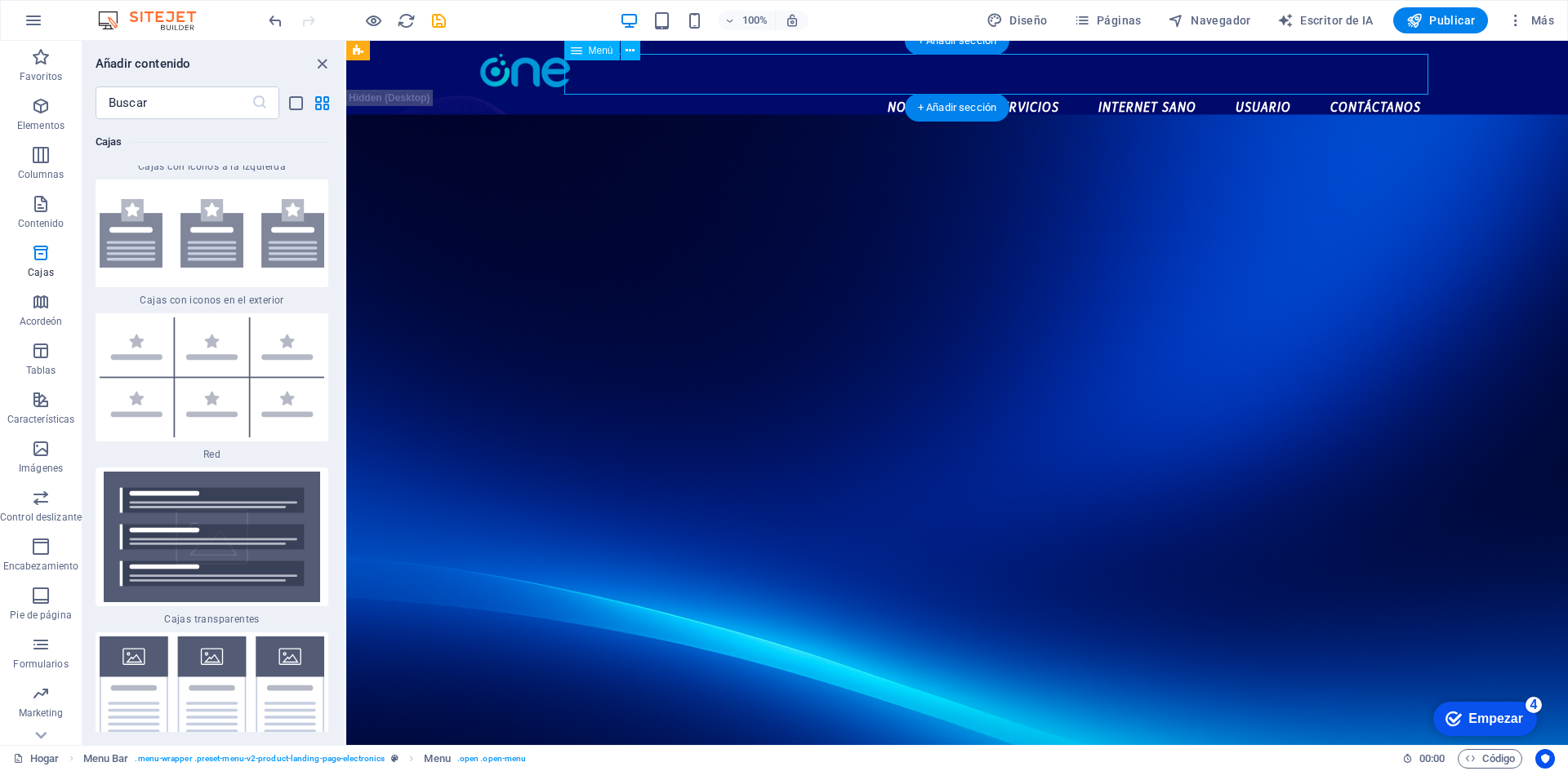
select select "4"
select select
select select "2"
select select
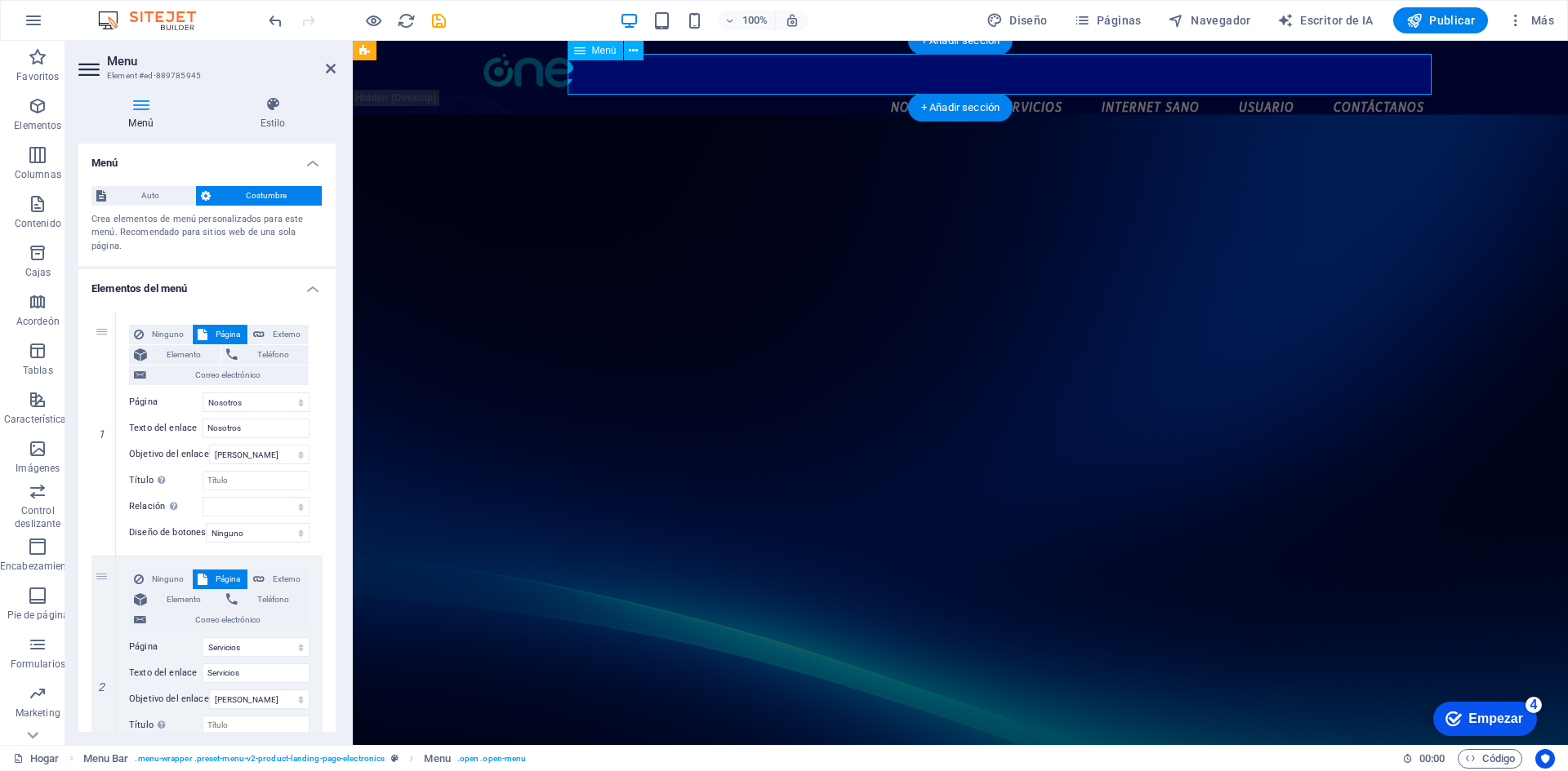
click at [1038, 87] on nav "Nosotros Servicios Internet Sano Usuario Contáctanos" at bounding box center [960, 108] width 953 height 41
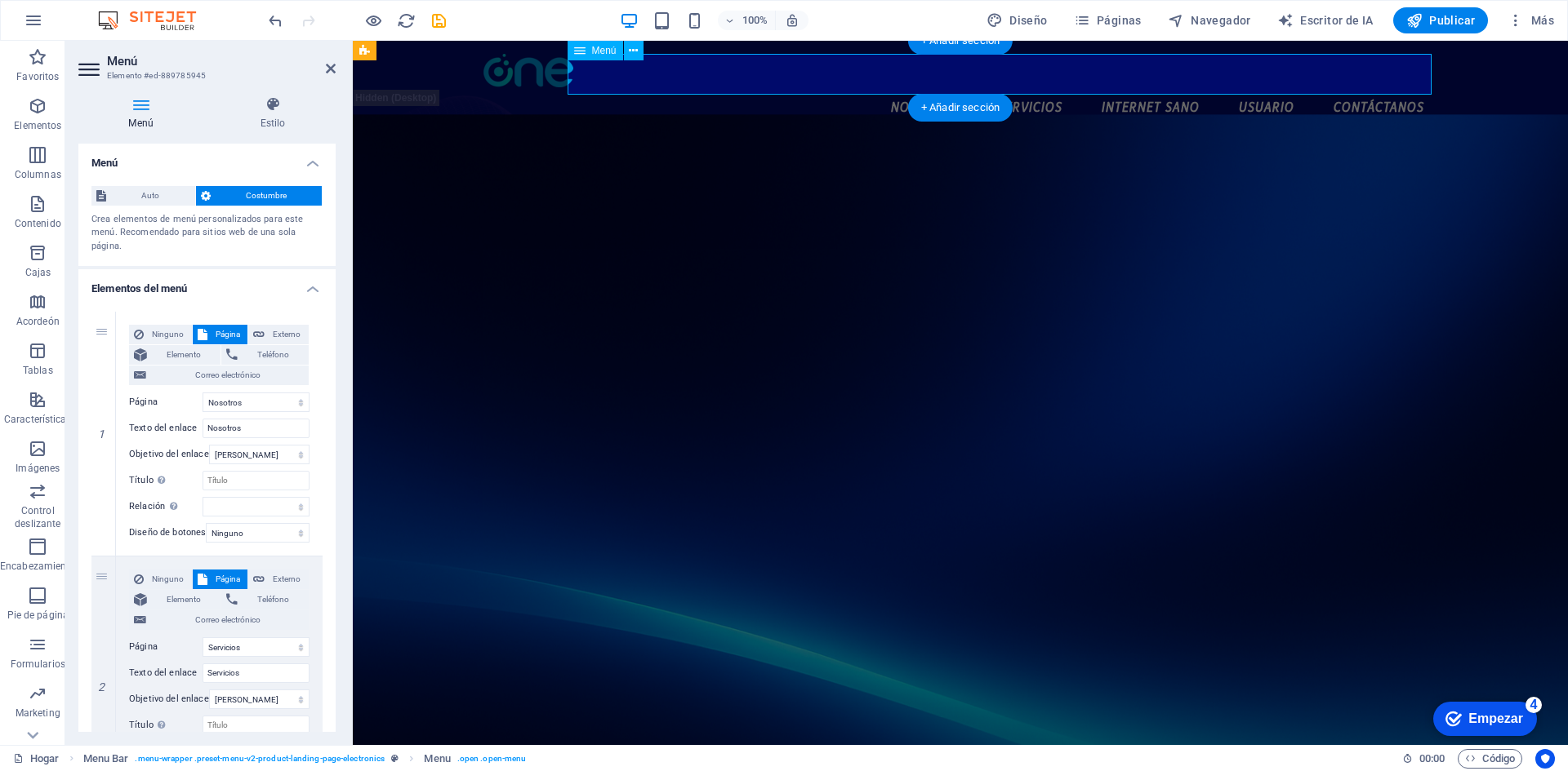
click at [1038, 87] on nav "Nosotros Servicios Internet Sano Usuario Contáctanos" at bounding box center [960, 108] width 953 height 41
click at [1084, 20] on icon "button" at bounding box center [1082, 21] width 17 height 17
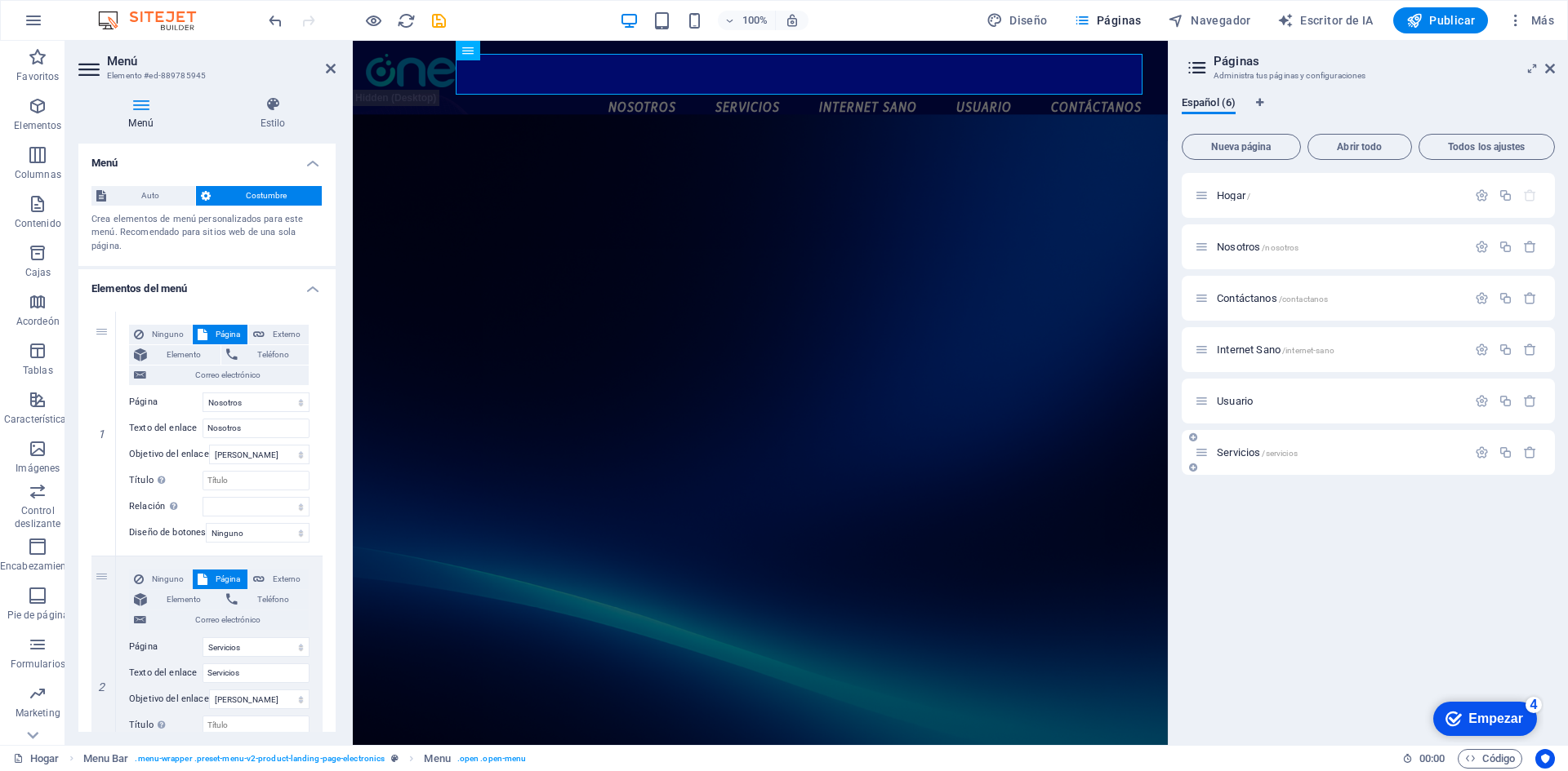
click at [1287, 439] on div "Servicios /servicios" at bounding box center [1367, 453] width 373 height 45
click at [1254, 462] on div "Servicios /servicios" at bounding box center [1367, 453] width 373 height 45
click at [1197, 456] on icon at bounding box center [1202, 453] width 14 height 14
click at [1197, 455] on icon at bounding box center [1202, 453] width 14 height 14
click at [1322, 444] on div "Servicios /servicios" at bounding box center [1331, 452] width 272 height 19
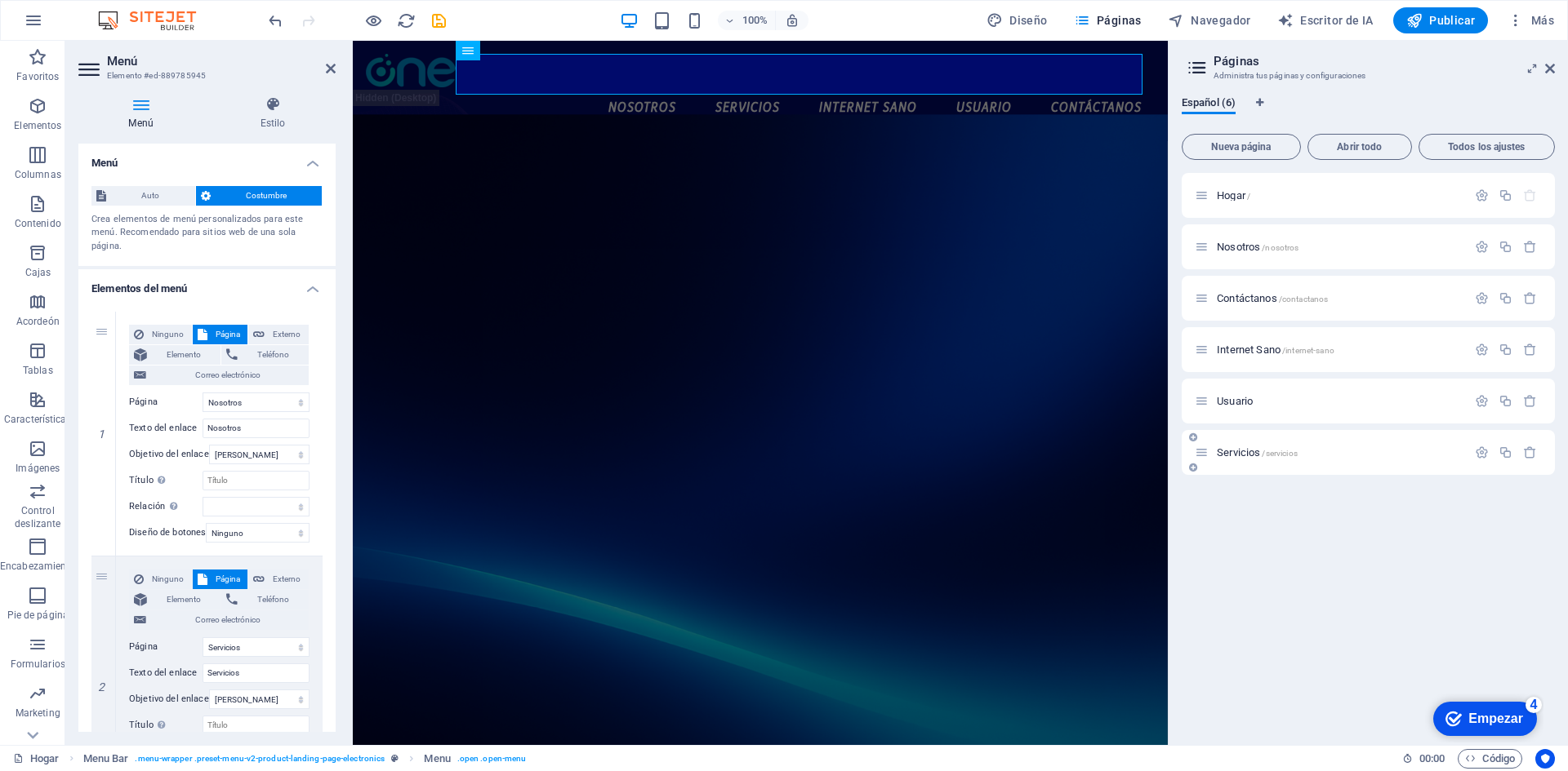
click at [1283, 465] on div "Servicios /servicios" at bounding box center [1367, 453] width 373 height 45
click at [1258, 456] on font "Servicios" at bounding box center [1238, 452] width 43 height 13
click at [1258, 456] on div "Servicios /servicios" at bounding box center [1367, 453] width 373 height 45
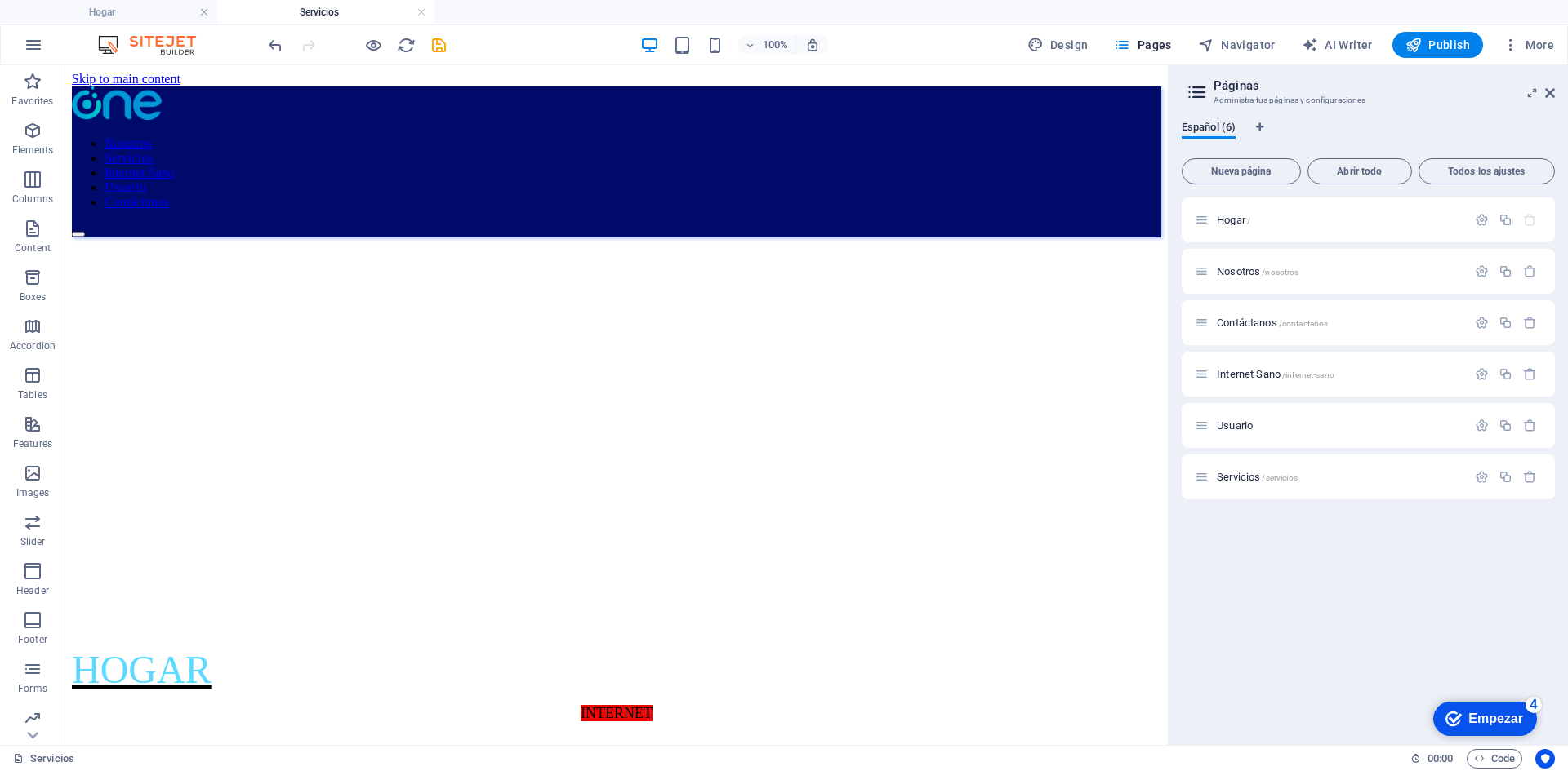
scroll to position [0, 0]
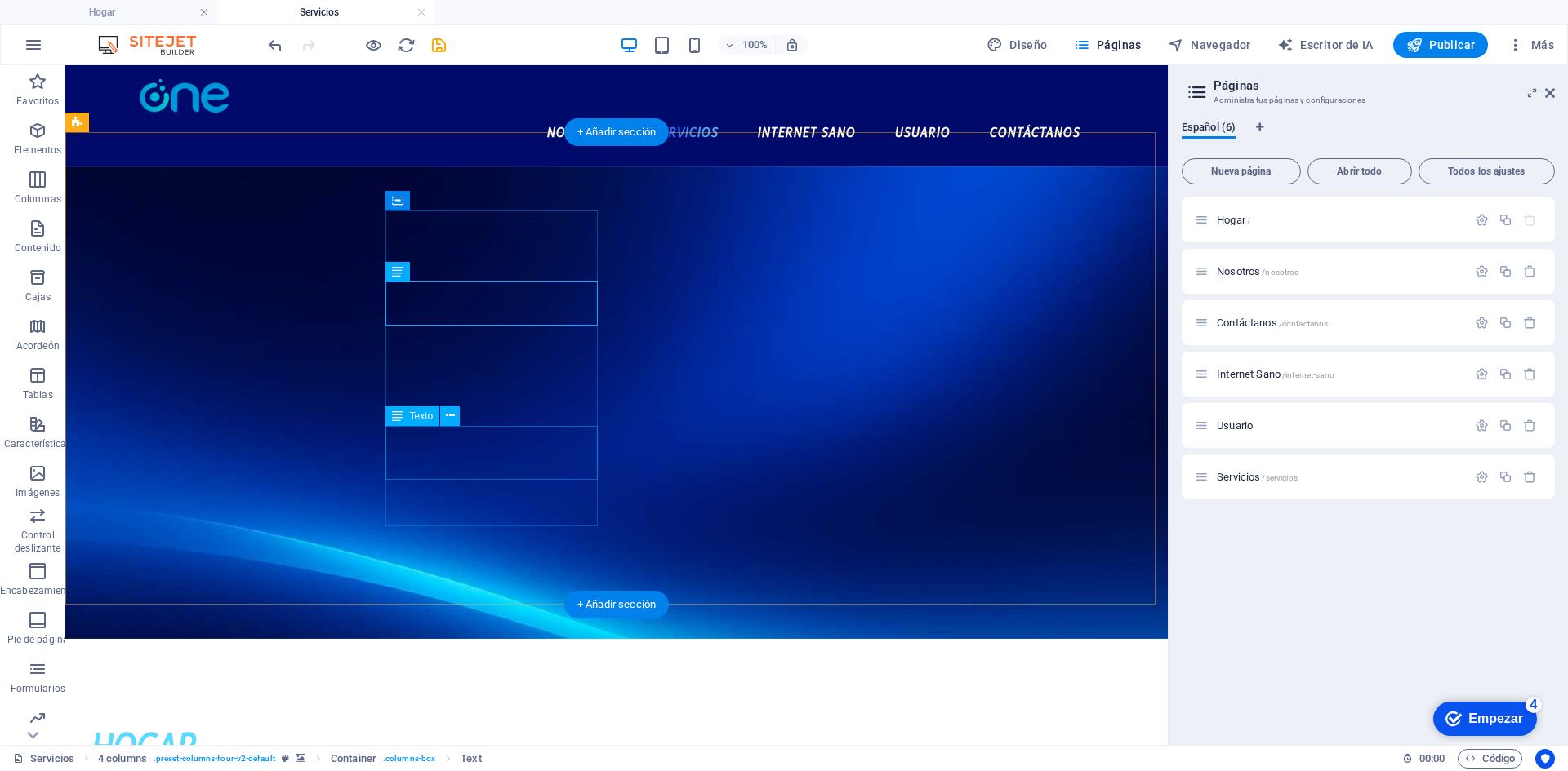
click at [429, 416] on font "Texto" at bounding box center [422, 417] width 23 height 12
click at [451, 411] on icon at bounding box center [450, 416] width 9 height 18
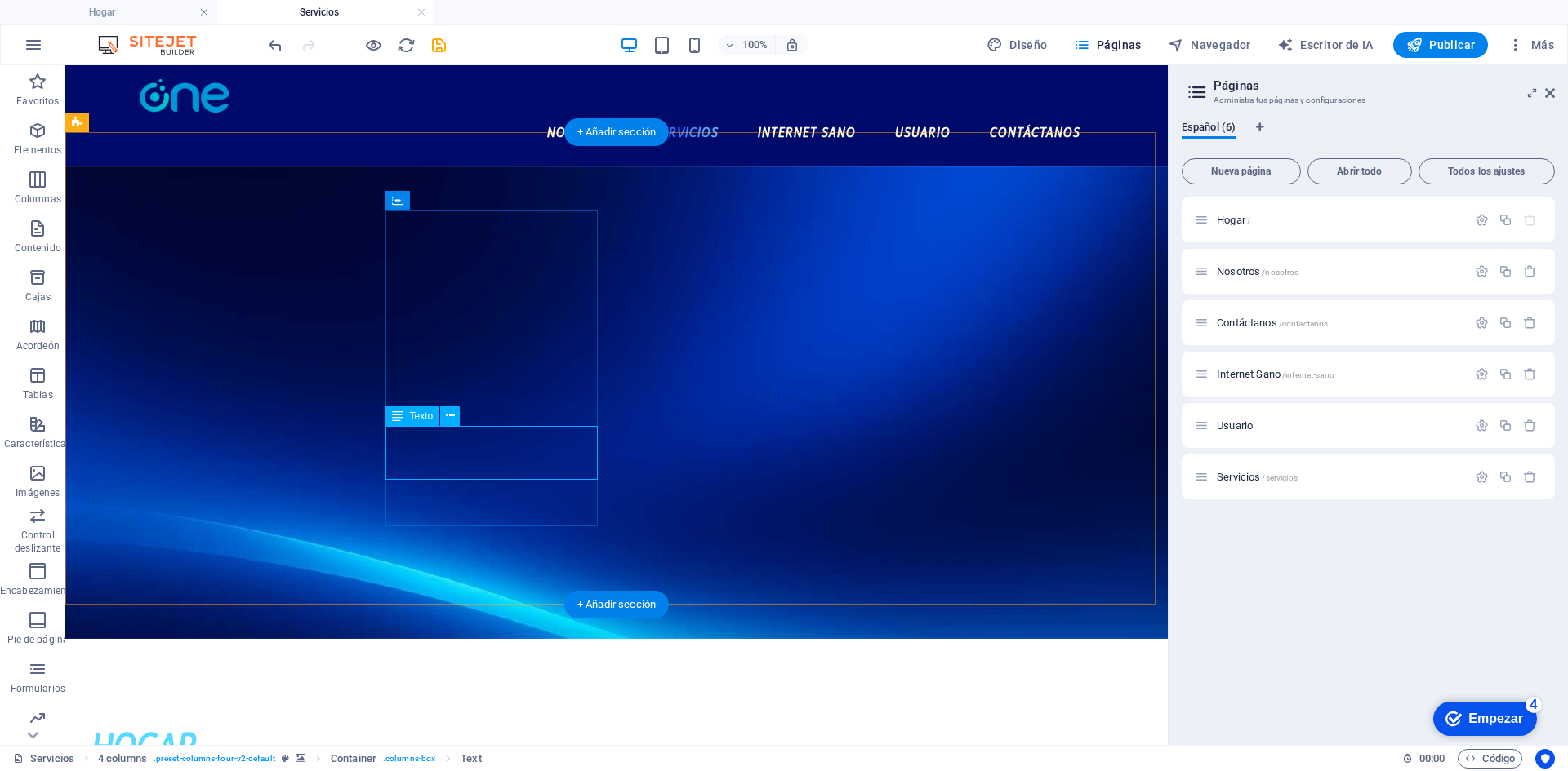
click at [137, 717] on div "HOGAR" at bounding box center [197, 747] width 212 height 59
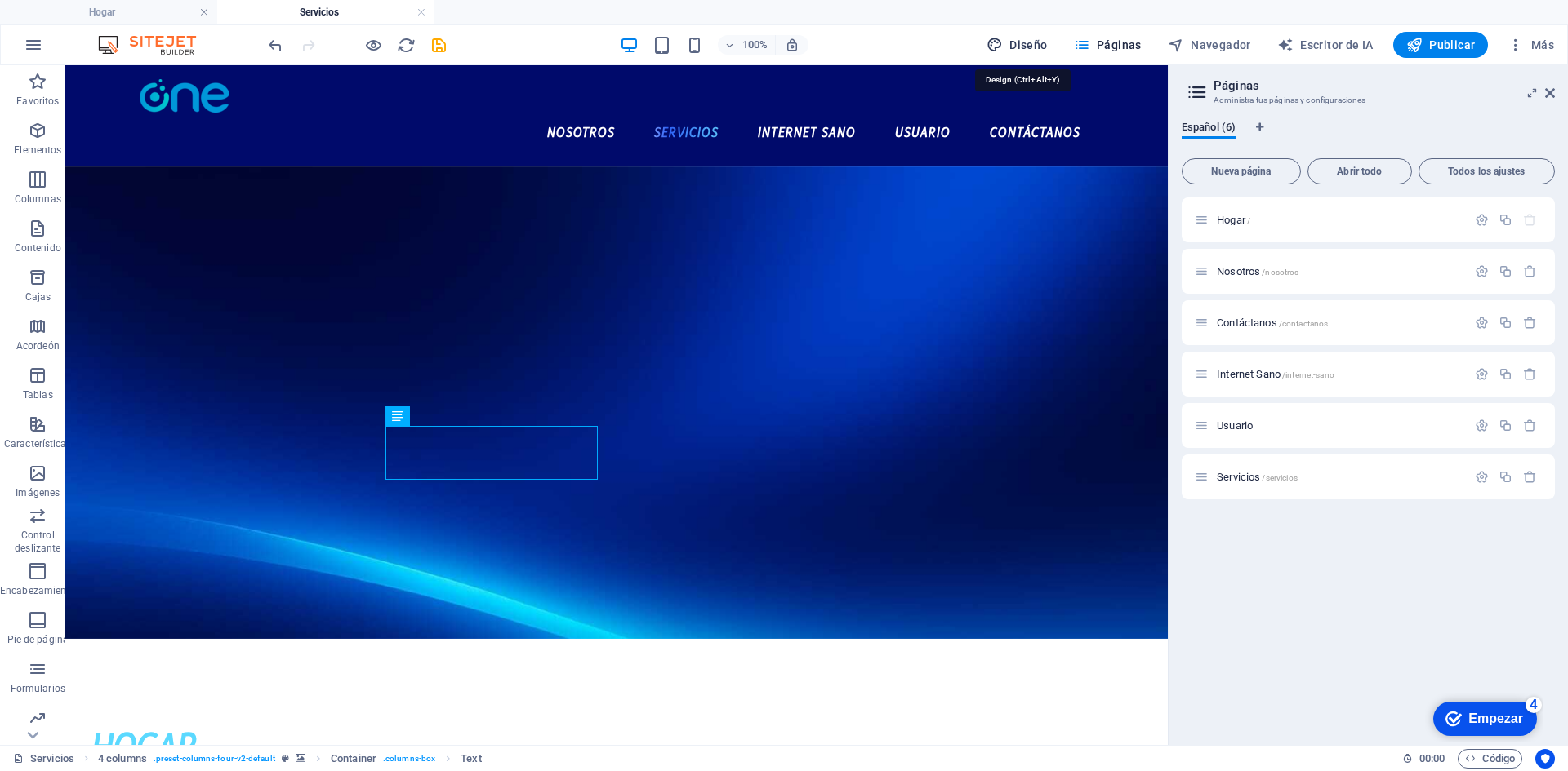
click at [1022, 44] on font "Diseño" at bounding box center [1028, 44] width 37 height 13
select select "px"
select select "700"
select select "px"
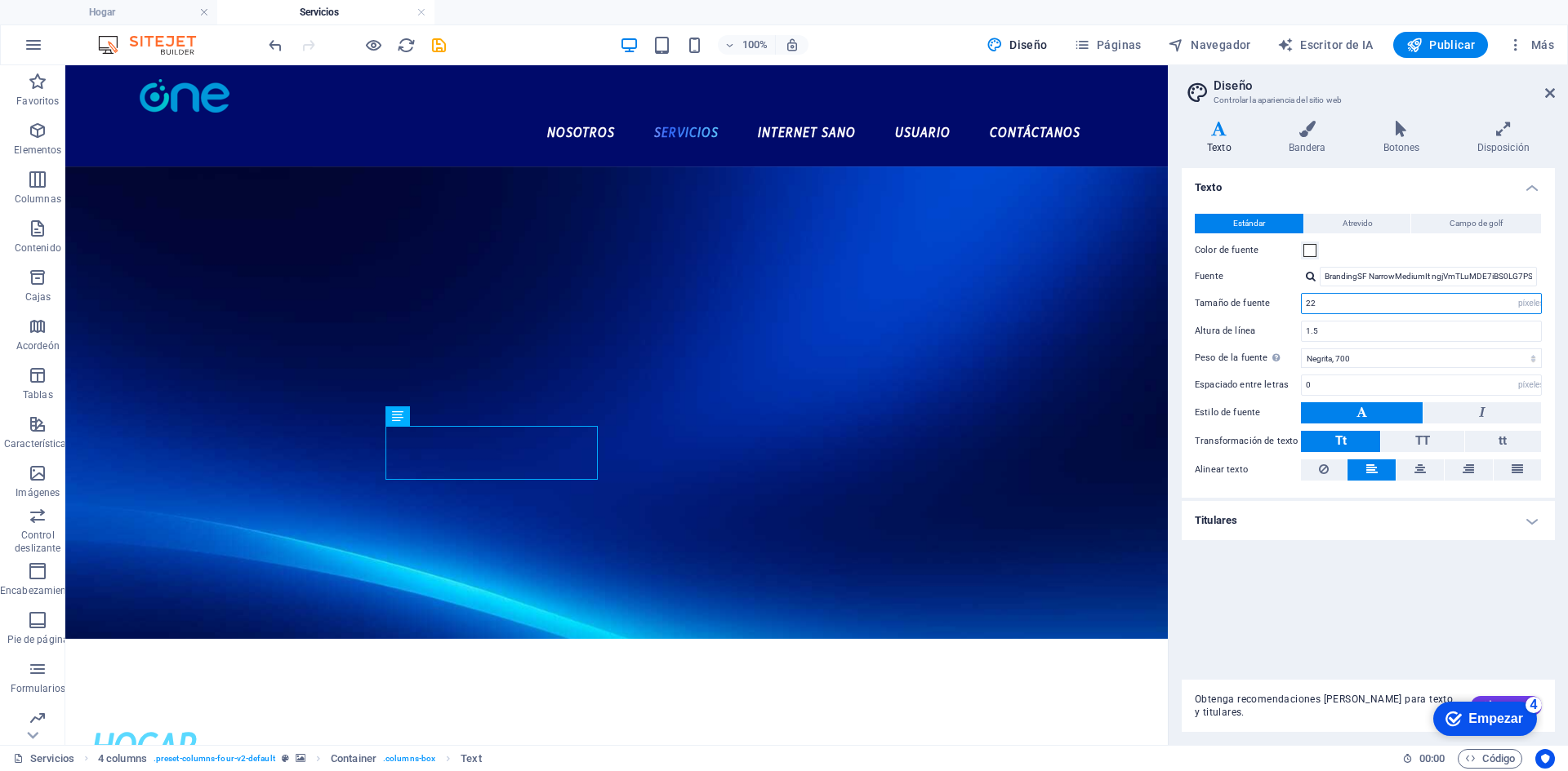
drag, startPoint x: 1331, startPoint y: 301, endPoint x: 1272, endPoint y: 301, distance: 59.0
click at [1272, 301] on div "Tamaño de fuente 22 movimiento rápido del ojo píxeles" at bounding box center [1368, 303] width 347 height 22
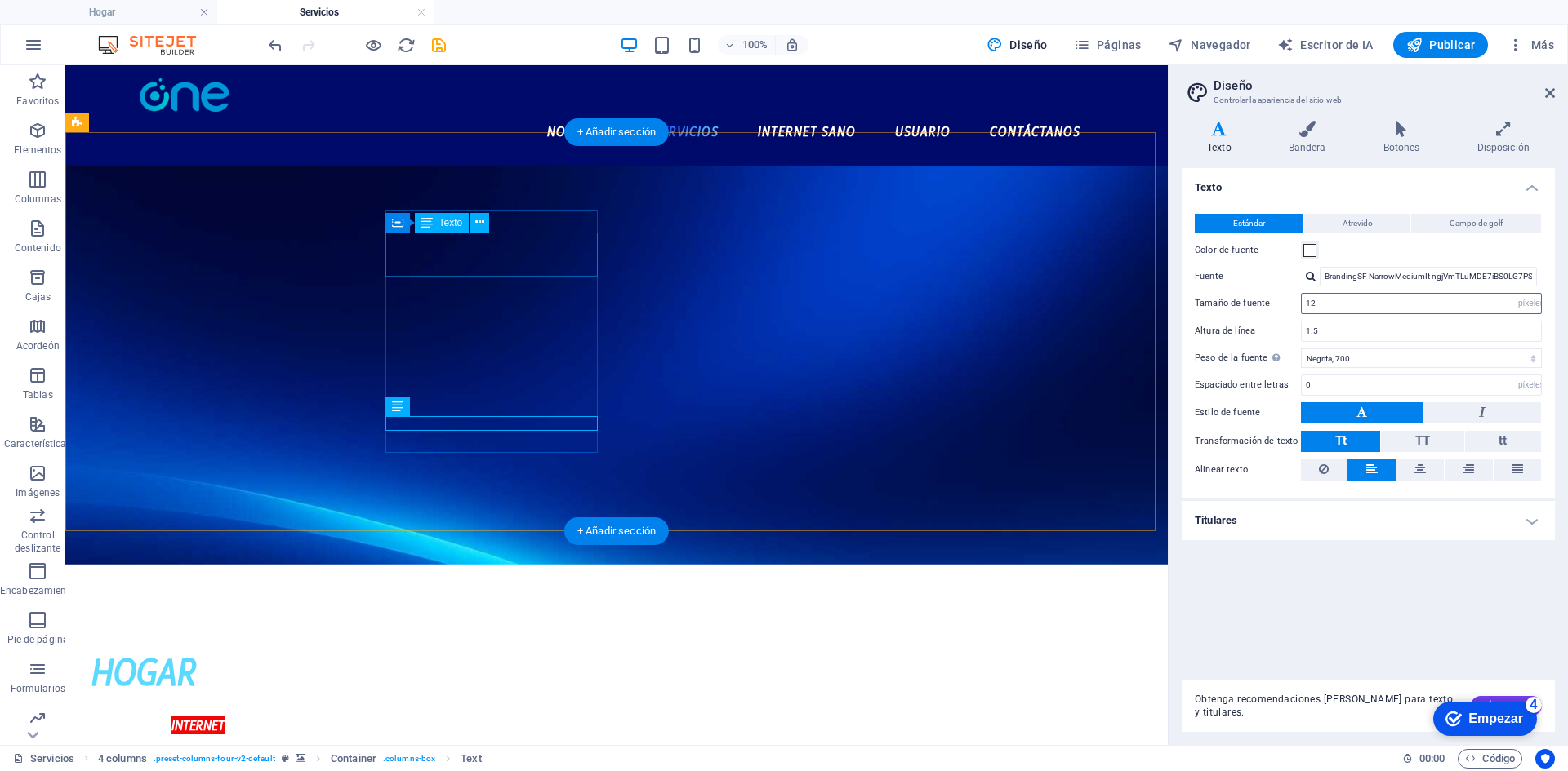
type input "12"
click at [303, 737] on div "200, 400, 600" at bounding box center [197, 758] width 212 height 44
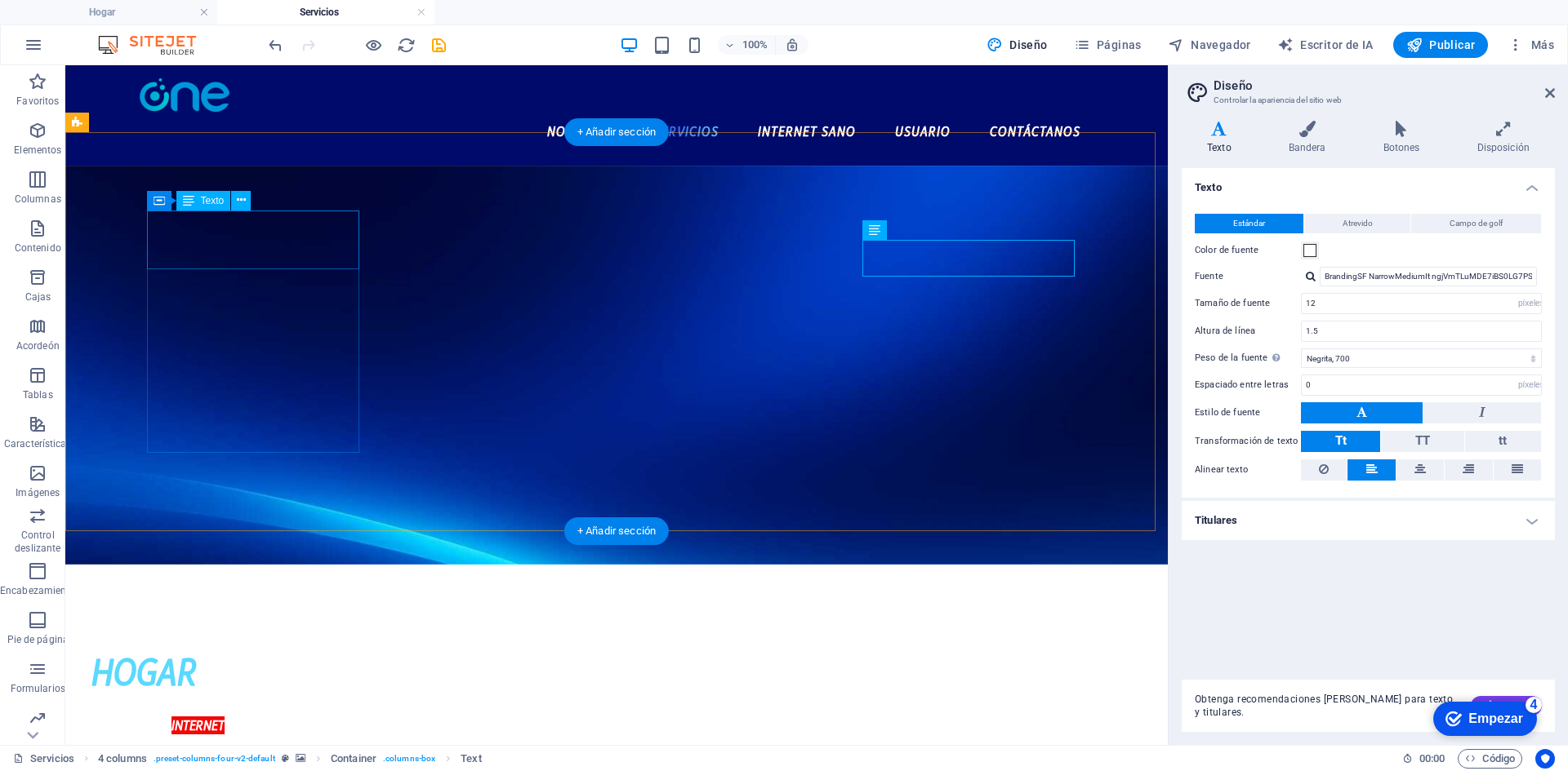
click at [181, 643] on div "HOGAR" at bounding box center [197, 672] width 212 height 59
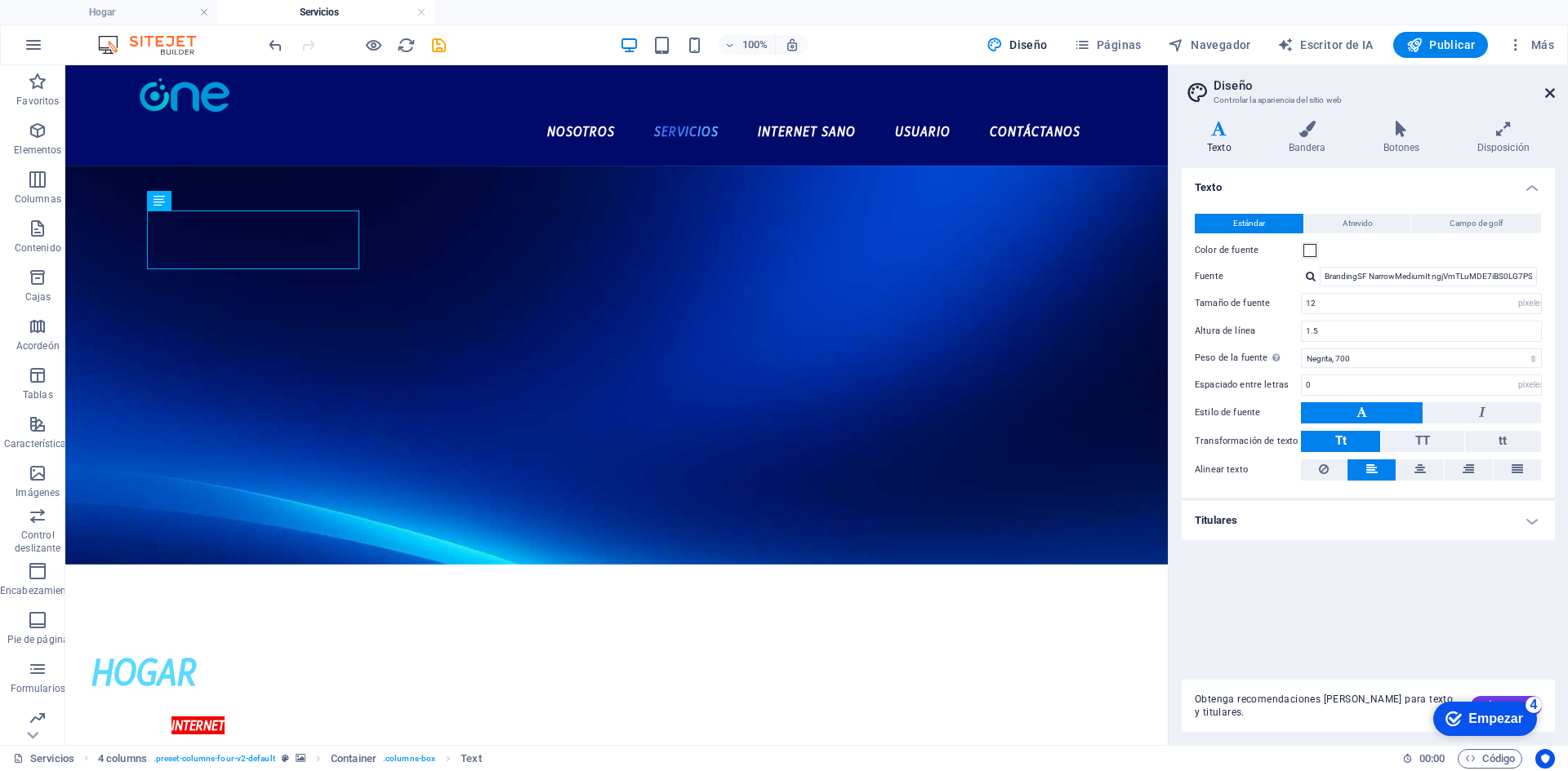
click at [1548, 94] on icon at bounding box center [1549, 92] width 10 height 13
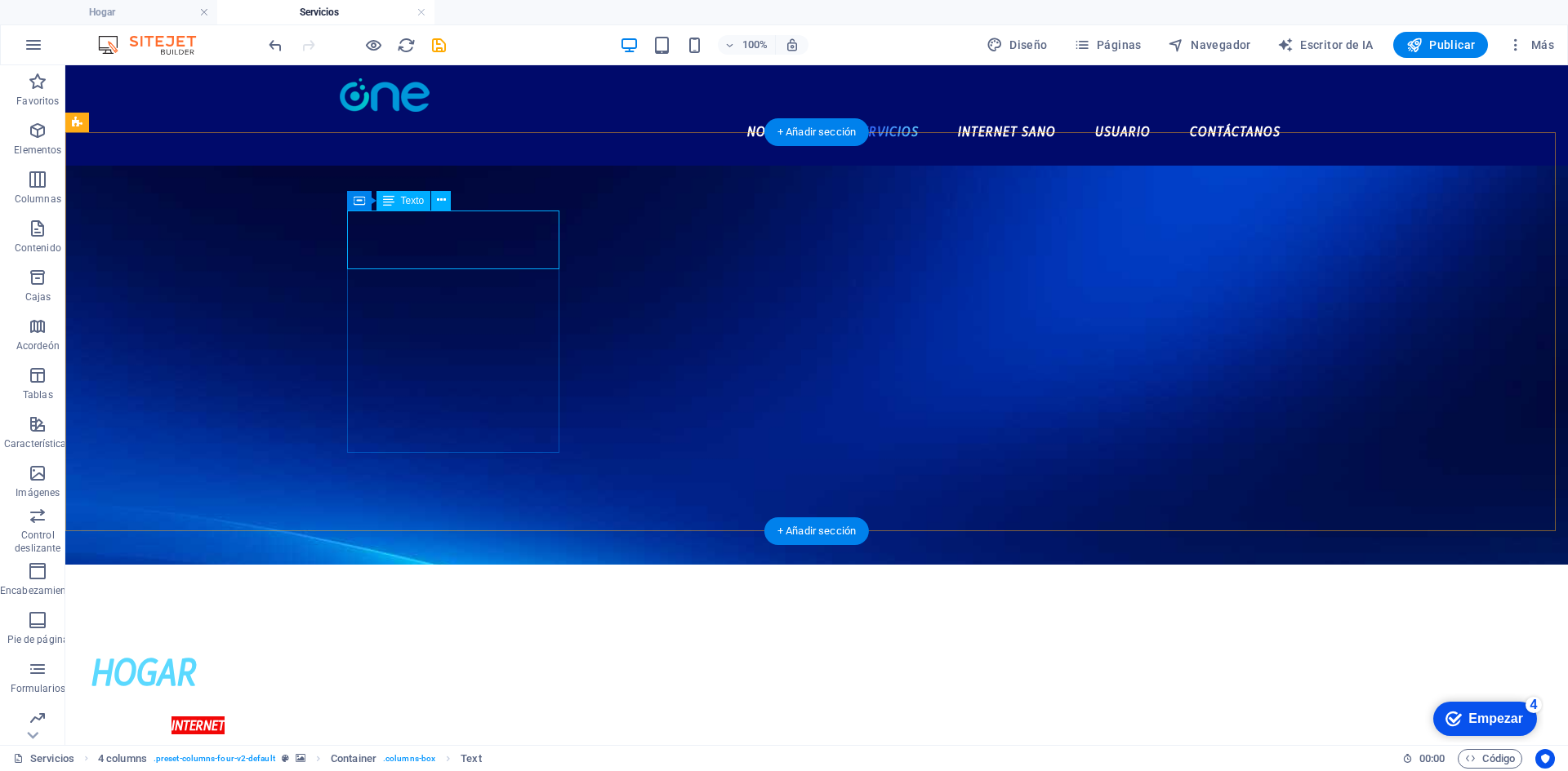
click at [303, 643] on div "HOGAR" at bounding box center [197, 672] width 212 height 59
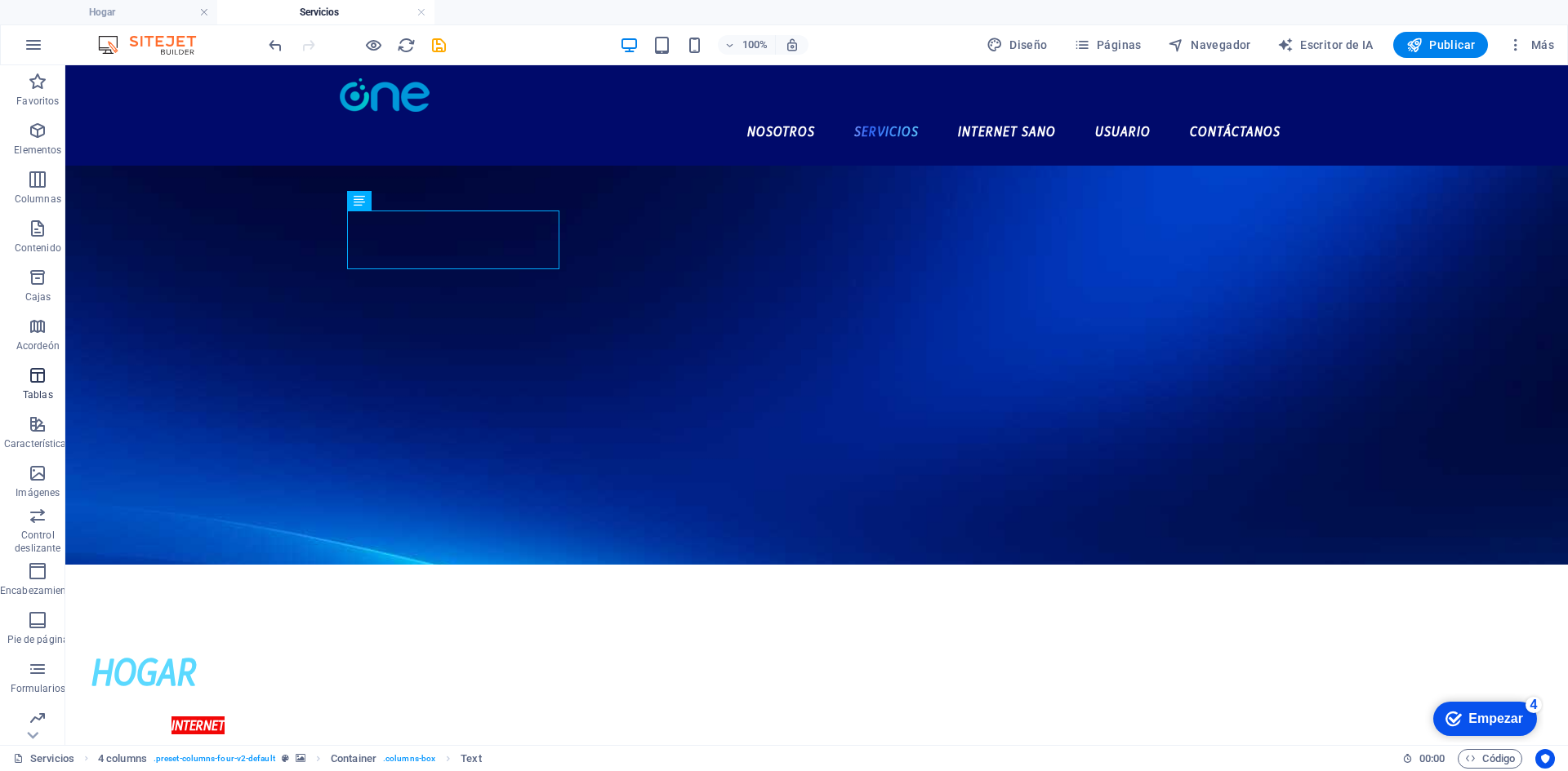
click at [29, 386] on span "Tablas" at bounding box center [38, 386] width 76 height 39
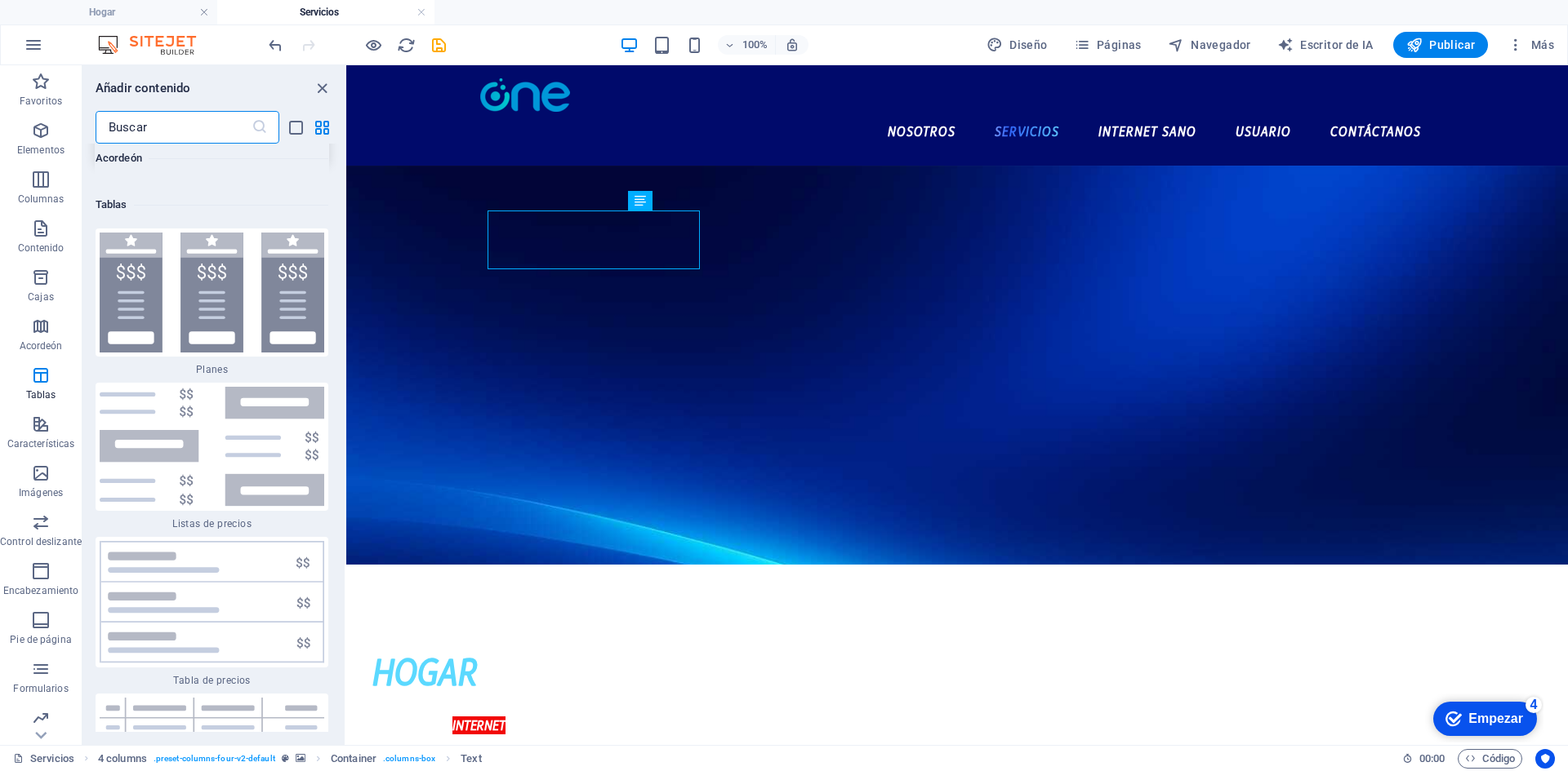
scroll to position [10966, 0]
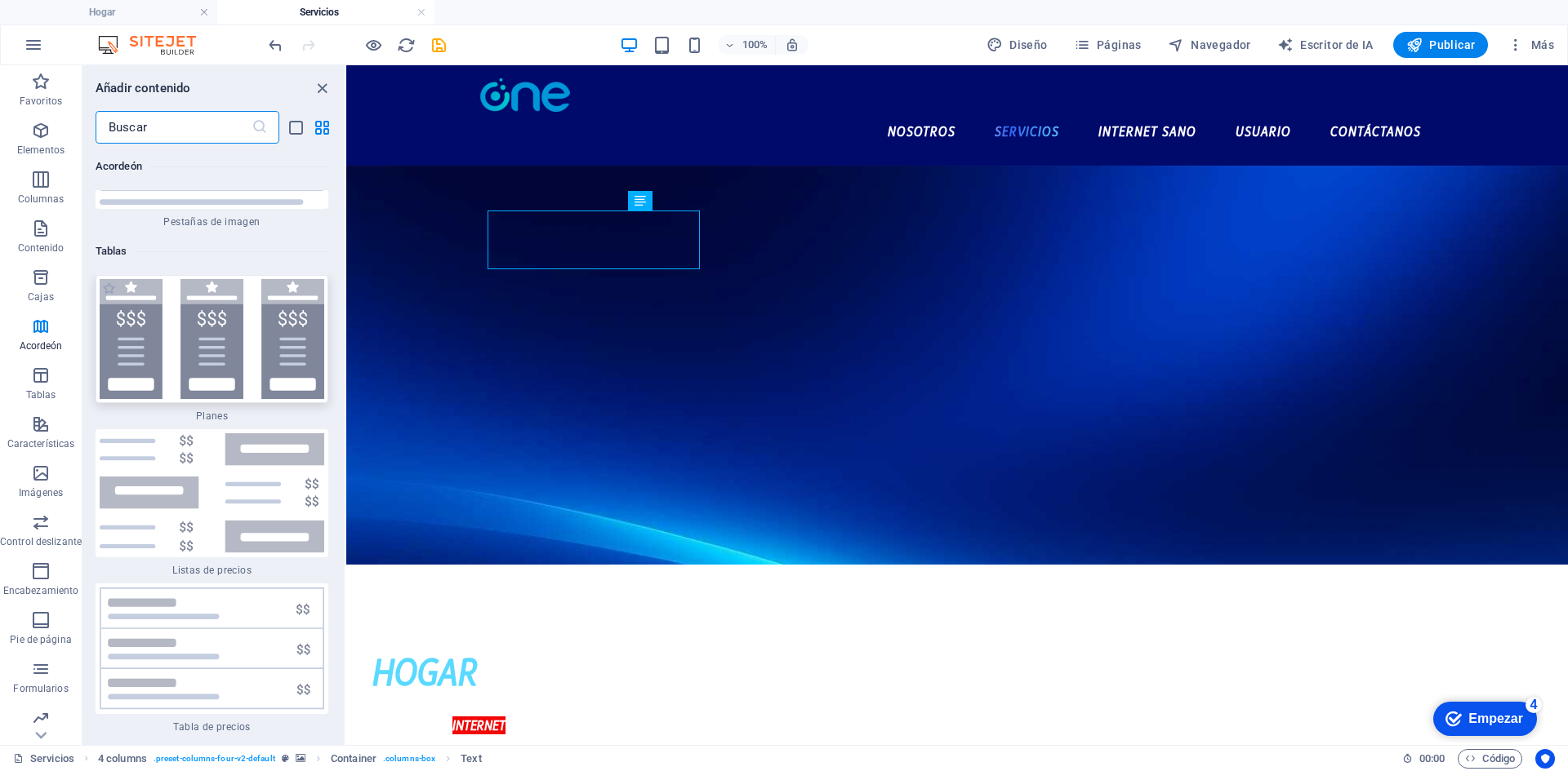
click at [183, 349] on img at bounding box center [211, 339] width 224 height 120
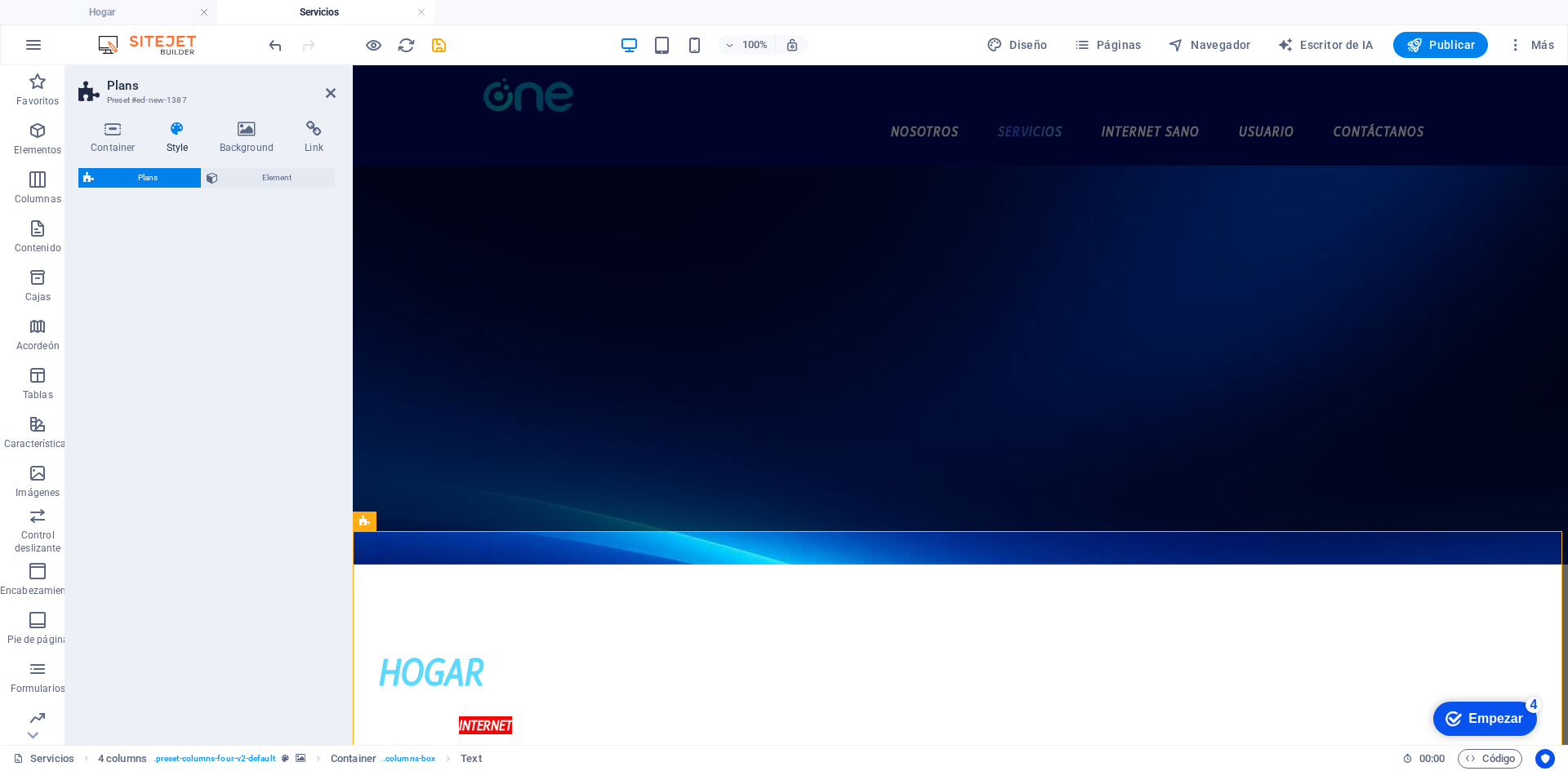
select select "rem"
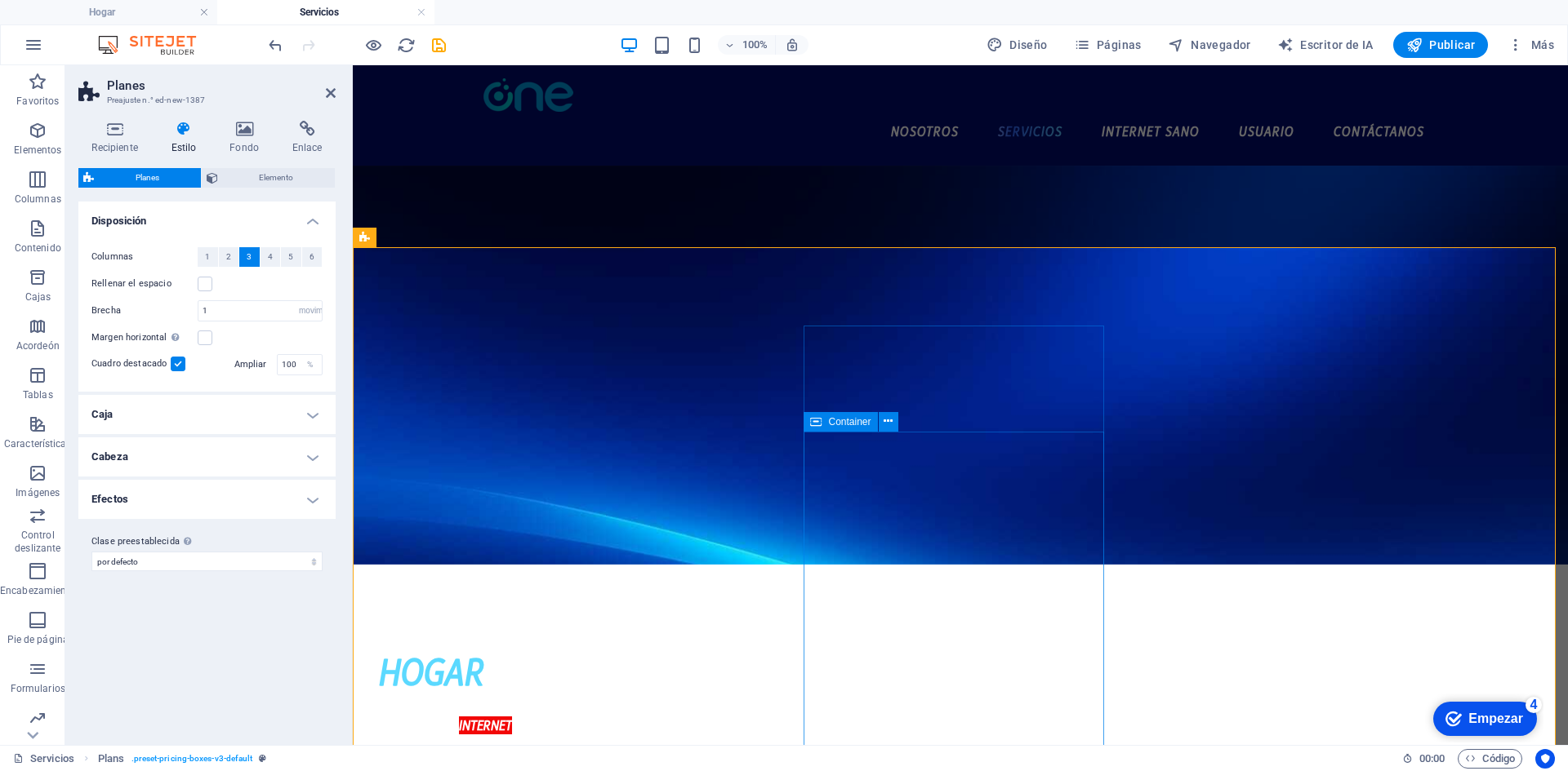
scroll to position [408, 0]
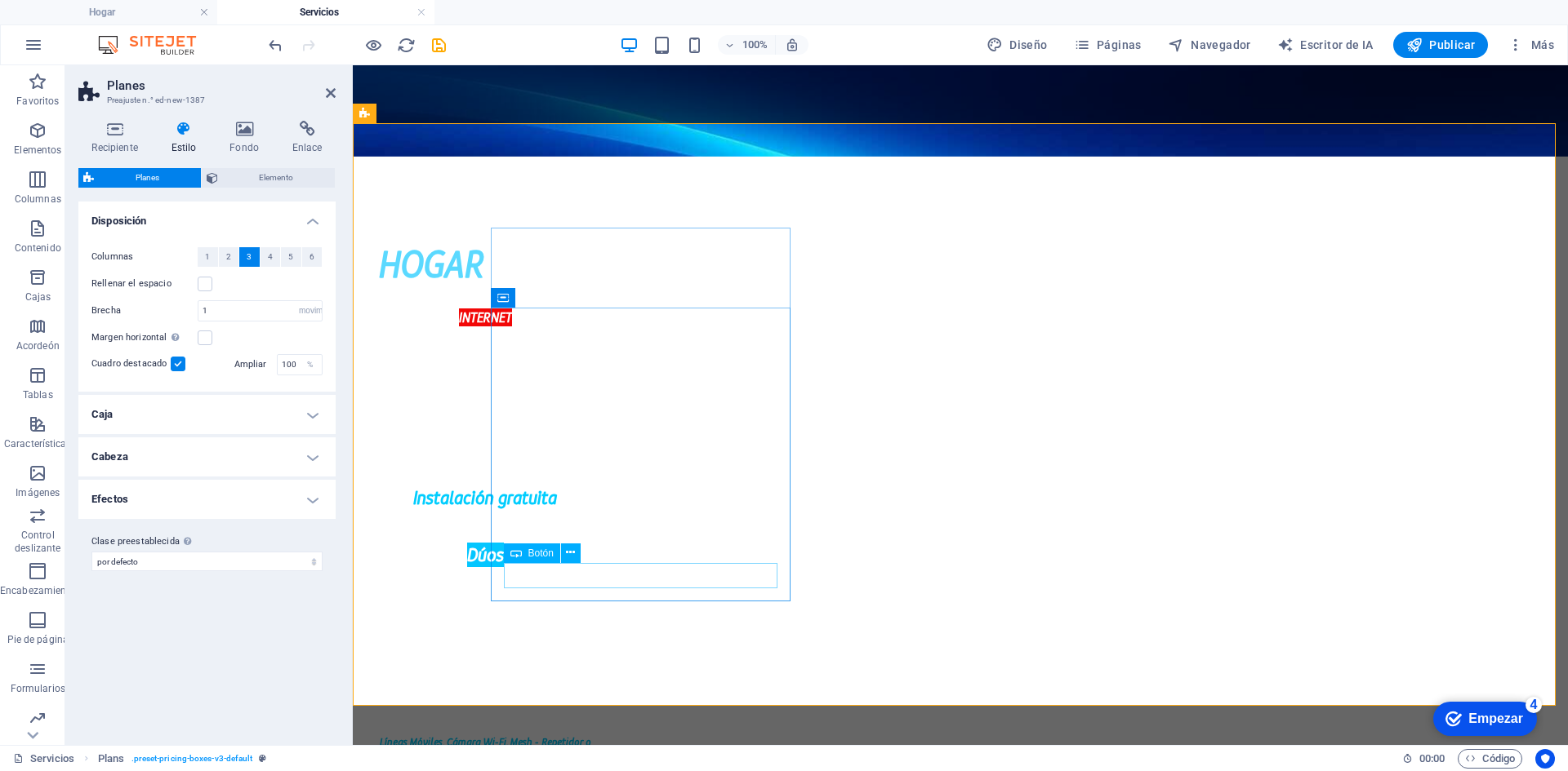
click at [130, 138] on h4 "Recipiente" at bounding box center [117, 137] width 79 height 34
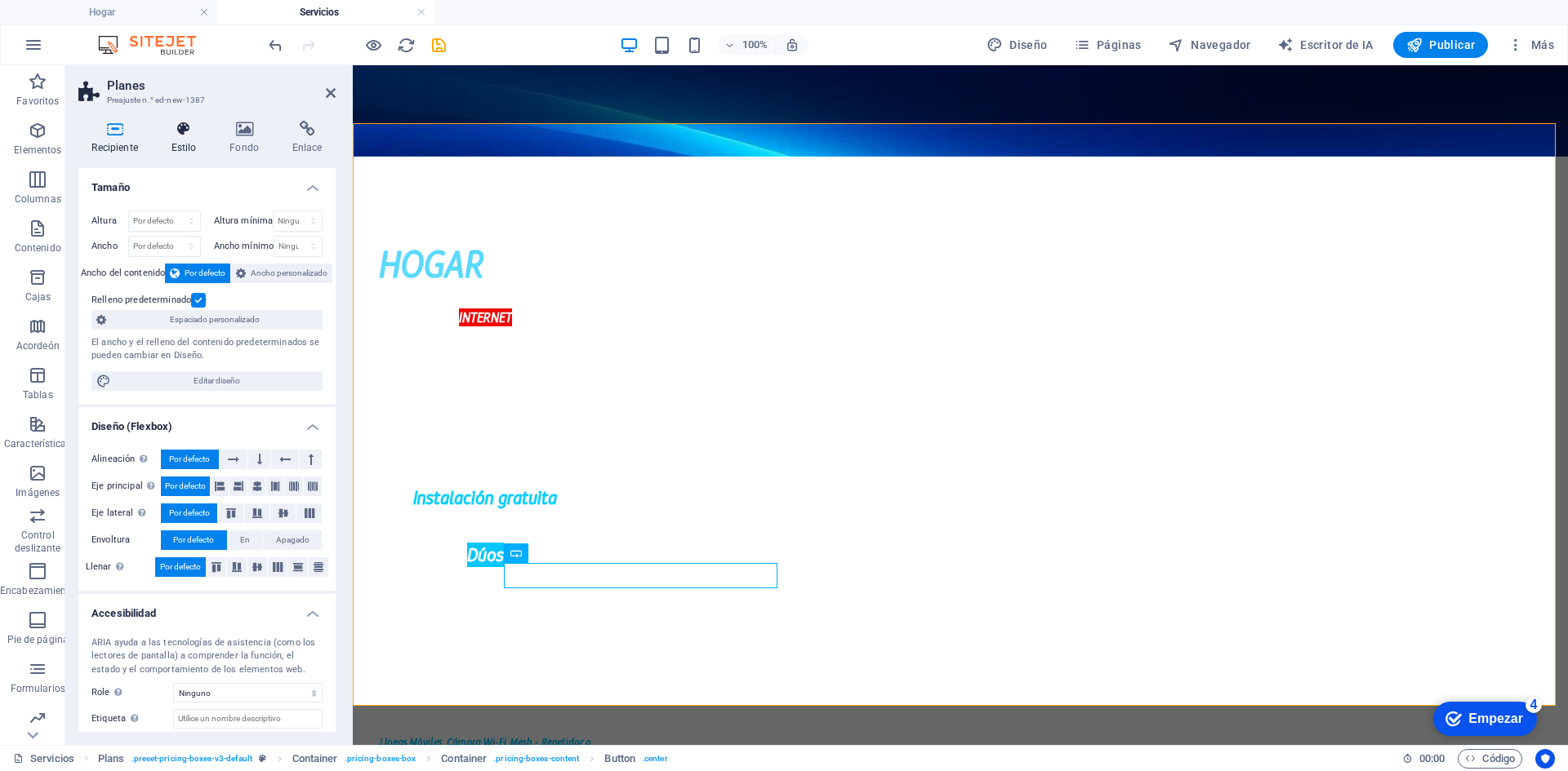
click at [183, 151] on font "Estilo" at bounding box center [184, 148] width 25 height 12
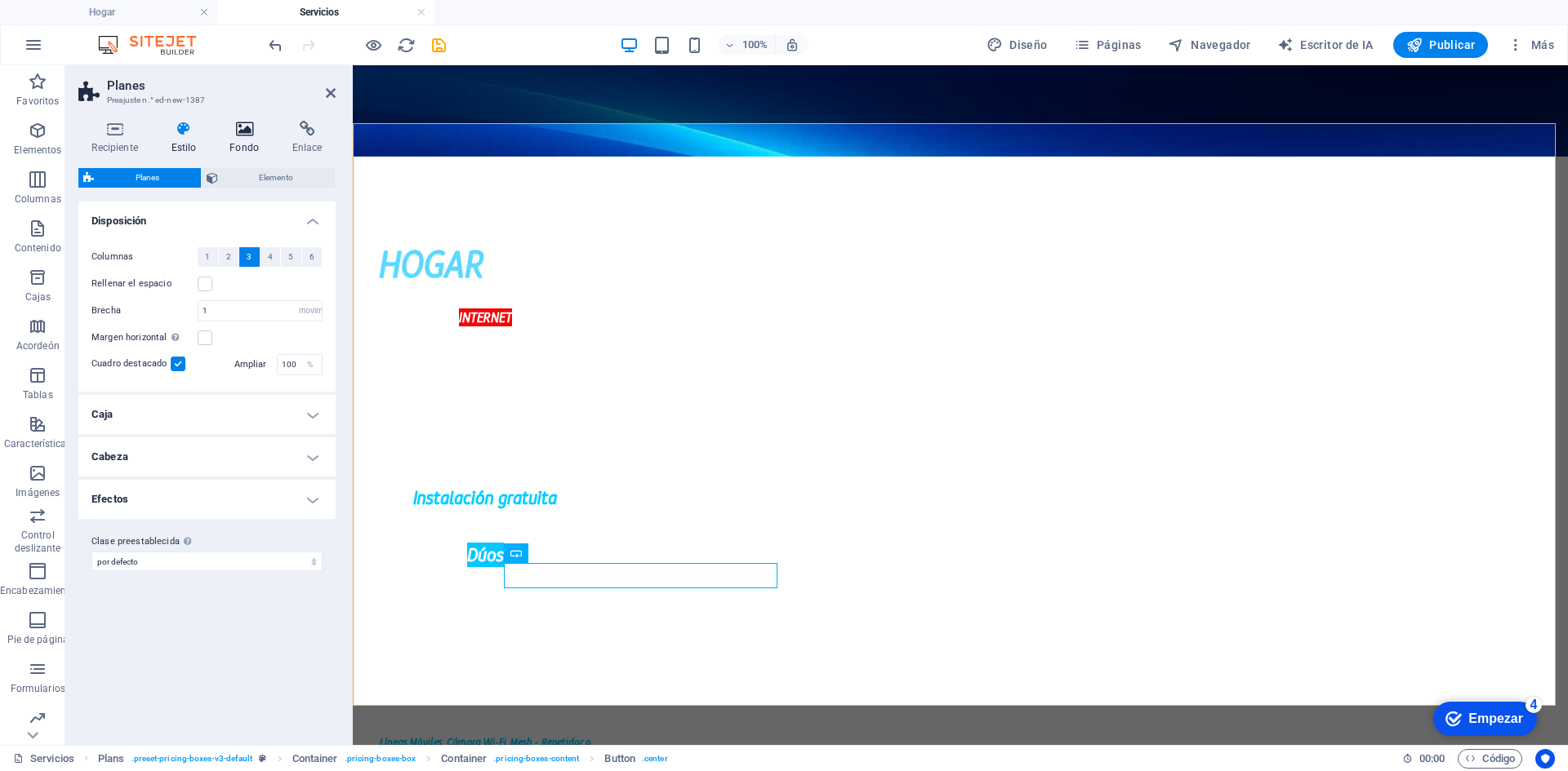
click at [232, 130] on icon at bounding box center [245, 128] width 57 height 17
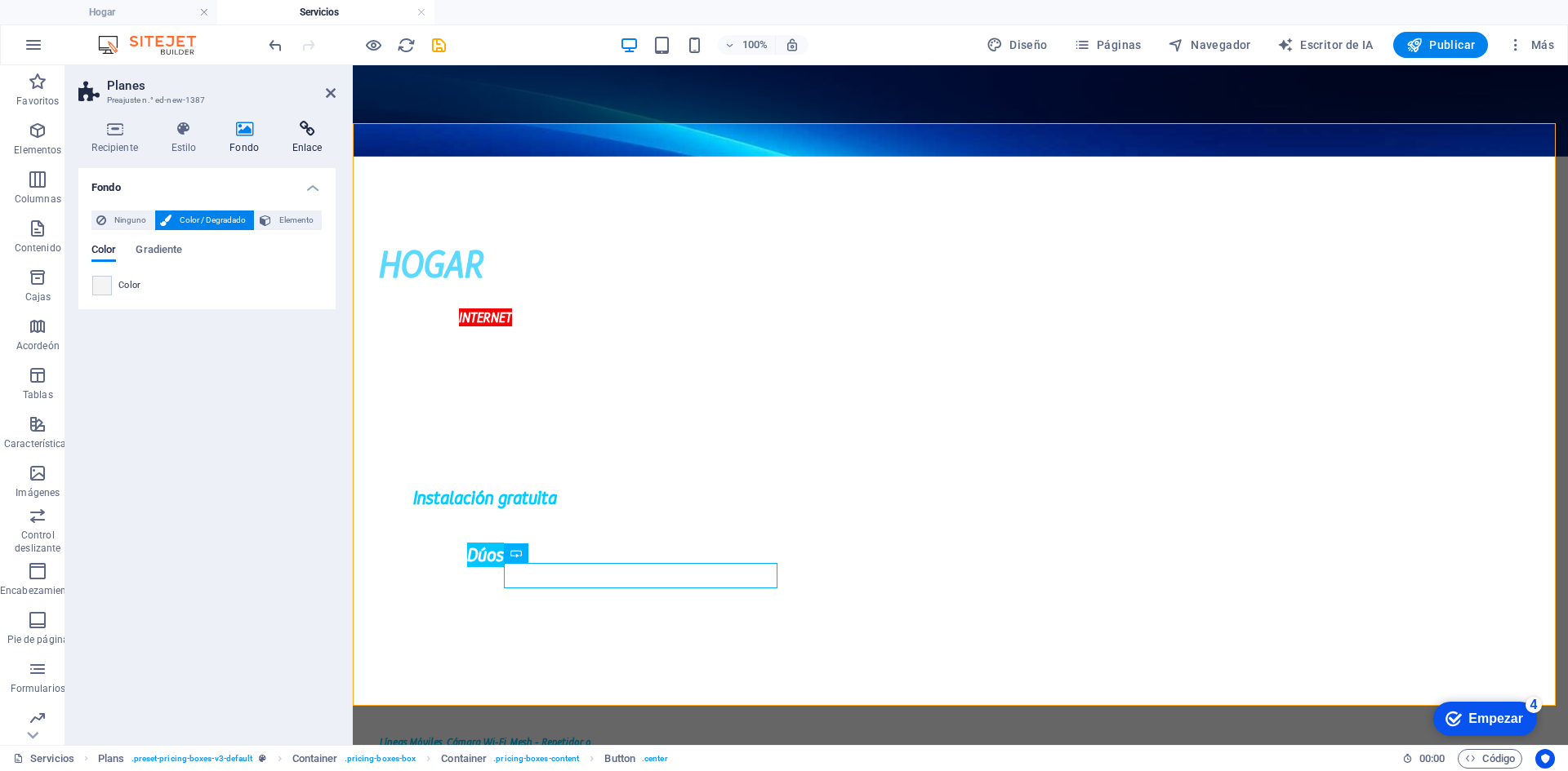
click at [307, 145] on font "Enlace" at bounding box center [307, 148] width 30 height 12
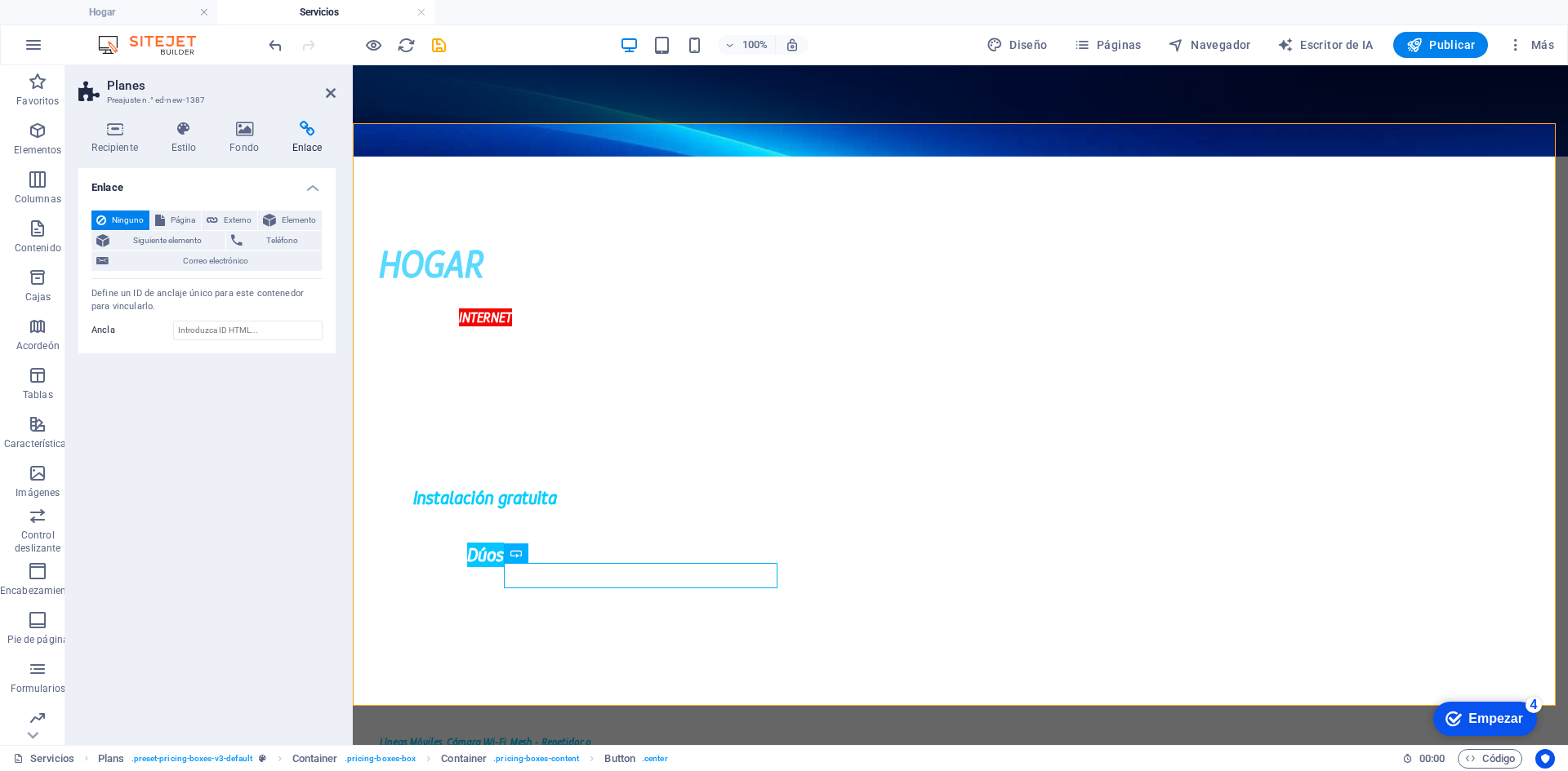
click at [248, 119] on div "Recipiente Estilo Fondo Enlace Tamaño Altura Por defecto píxeles movimiento ráp…" at bounding box center [207, 427] width 283 height 638
click at [249, 132] on icon at bounding box center [245, 128] width 57 height 17
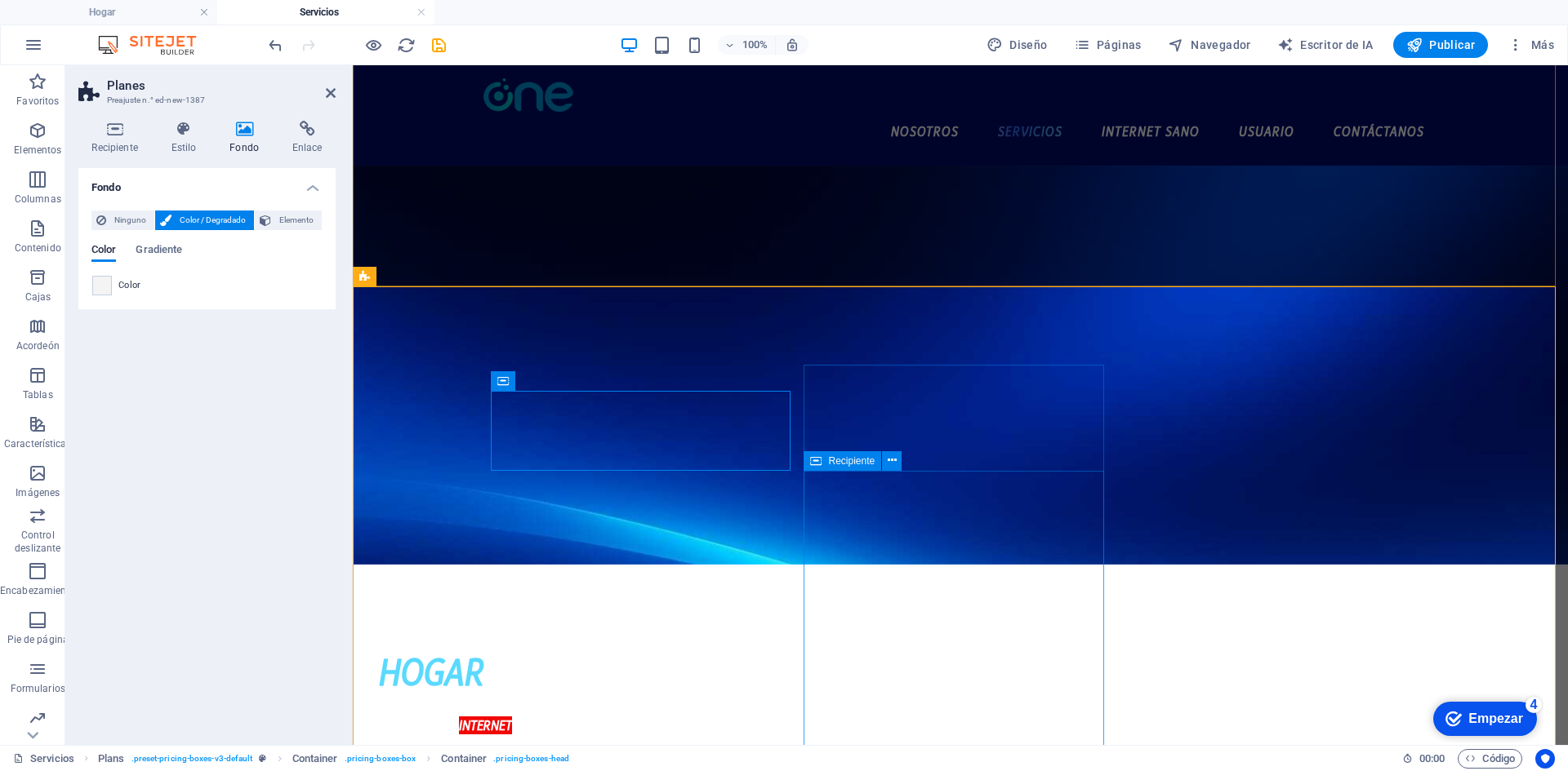
scroll to position [245, 0]
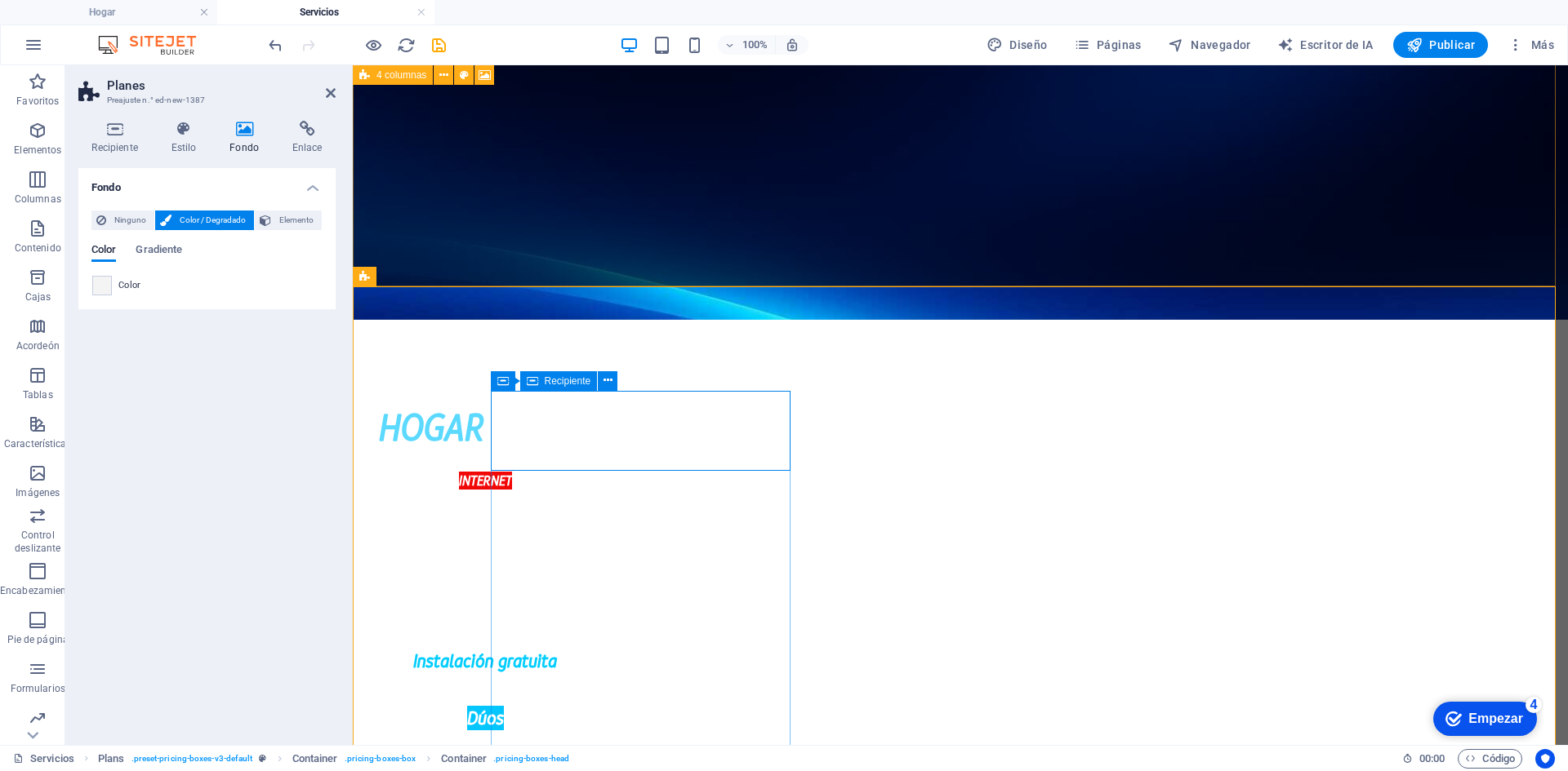
click at [115, 293] on div "Color" at bounding box center [207, 286] width 229 height 20
click at [120, 282] on font "Color" at bounding box center [129, 285] width 23 height 11
click at [94, 290] on span at bounding box center [102, 286] width 18 height 18
click at [96, 290] on span at bounding box center [102, 286] width 18 height 18
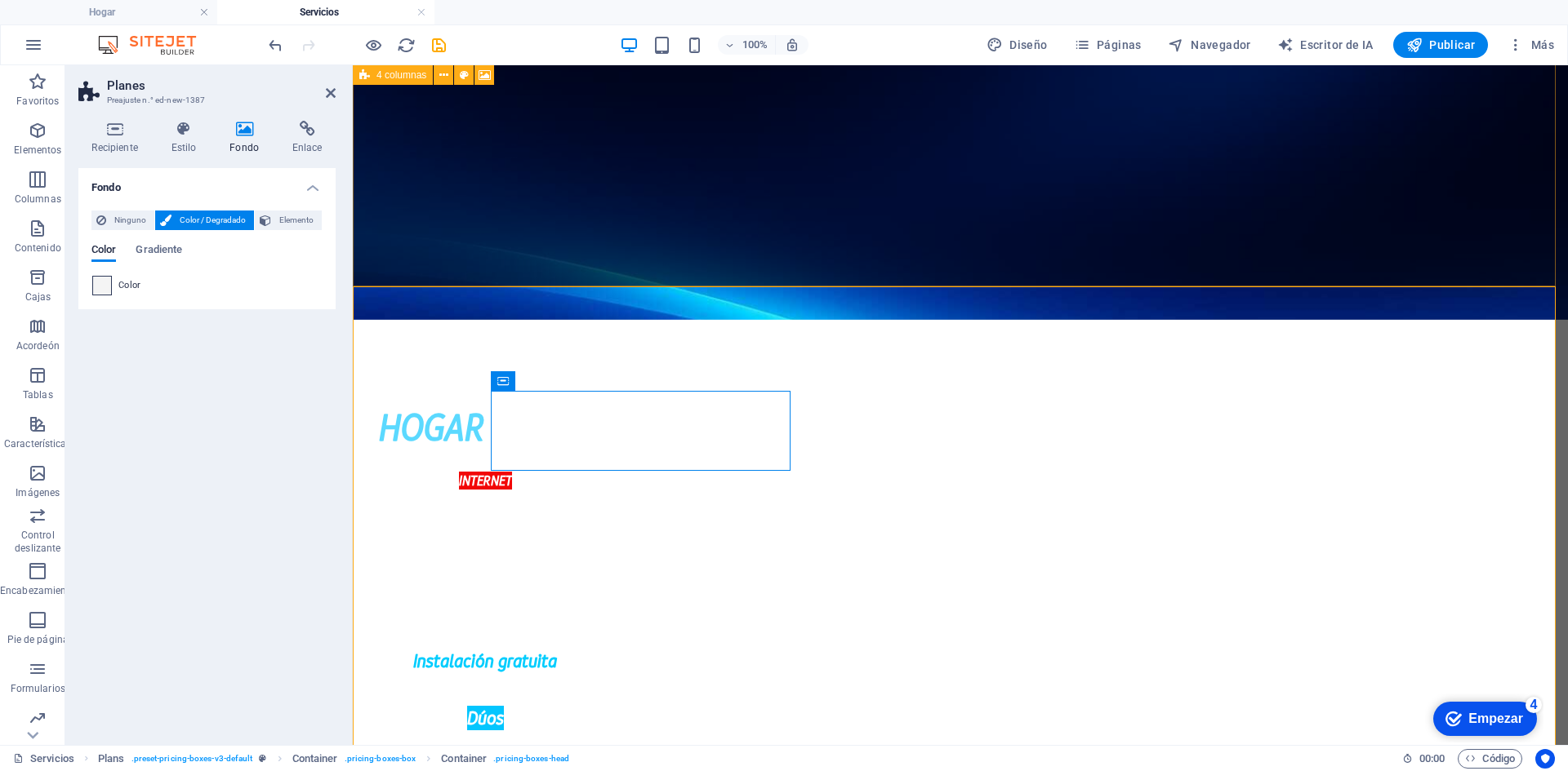
click at [96, 290] on span at bounding box center [102, 286] width 18 height 18
click at [125, 289] on font "Color" at bounding box center [129, 285] width 23 height 11
click at [132, 287] on font "Color" at bounding box center [129, 285] width 23 height 11
click at [145, 248] on font "Gradiente" at bounding box center [159, 249] width 47 height 13
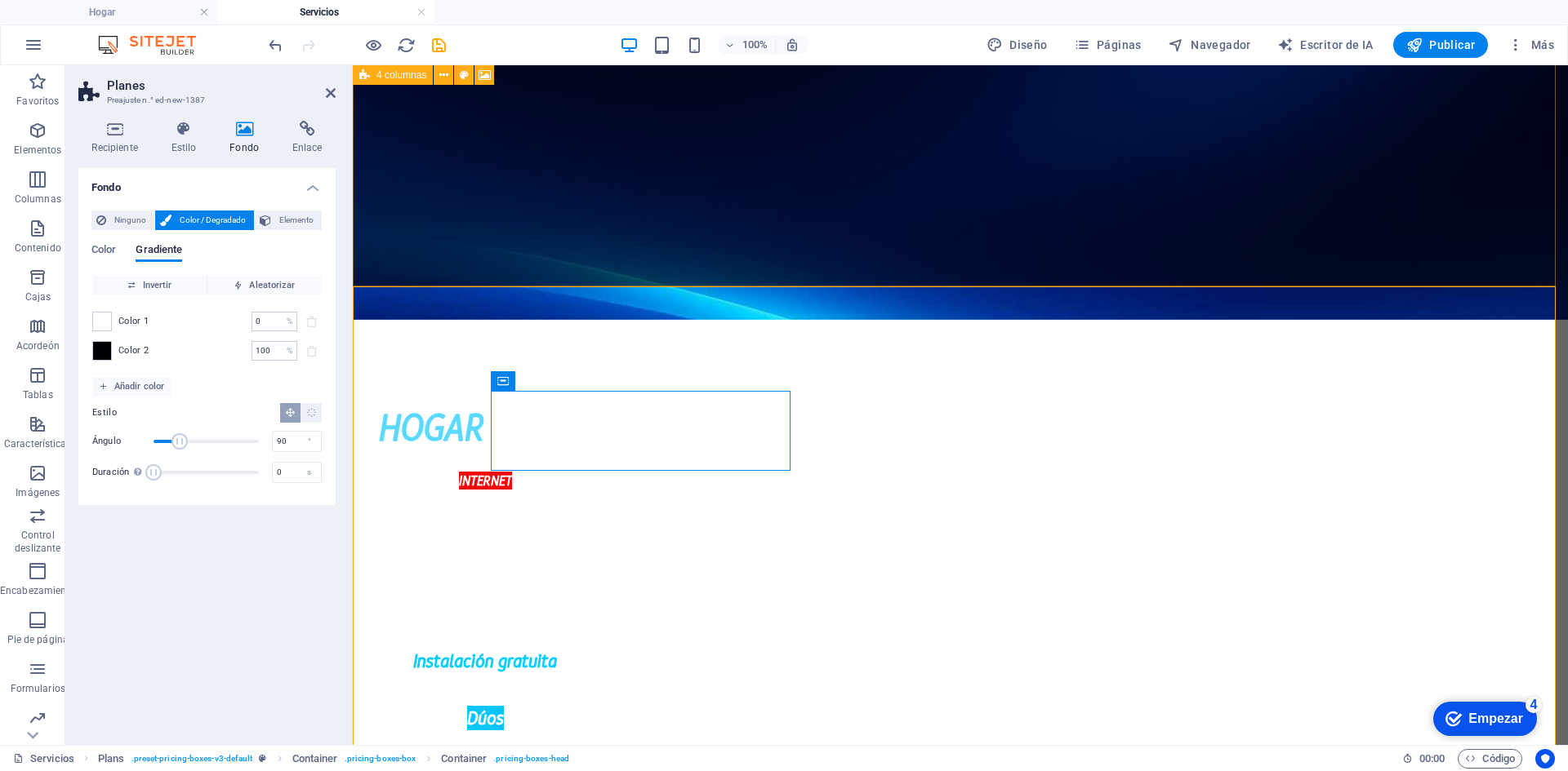
click at [117, 255] on div "Color Gradiente" at bounding box center [207, 259] width 231 height 31
click at [115, 249] on font "Color" at bounding box center [103, 249] width 24 height 13
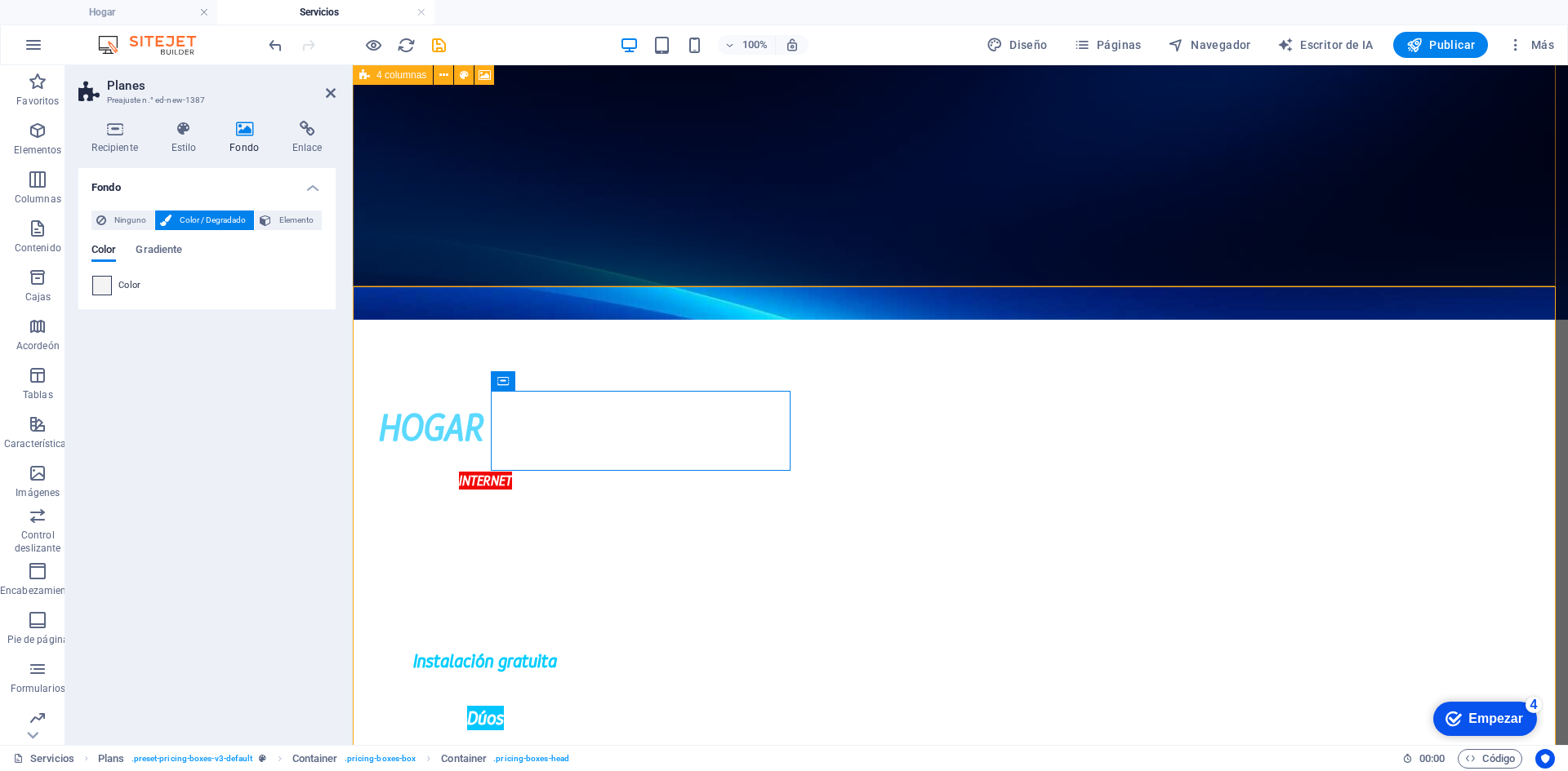
click at [104, 290] on span at bounding box center [102, 286] width 18 height 18
click at [197, 145] on font "Estilo" at bounding box center [184, 148] width 25 height 12
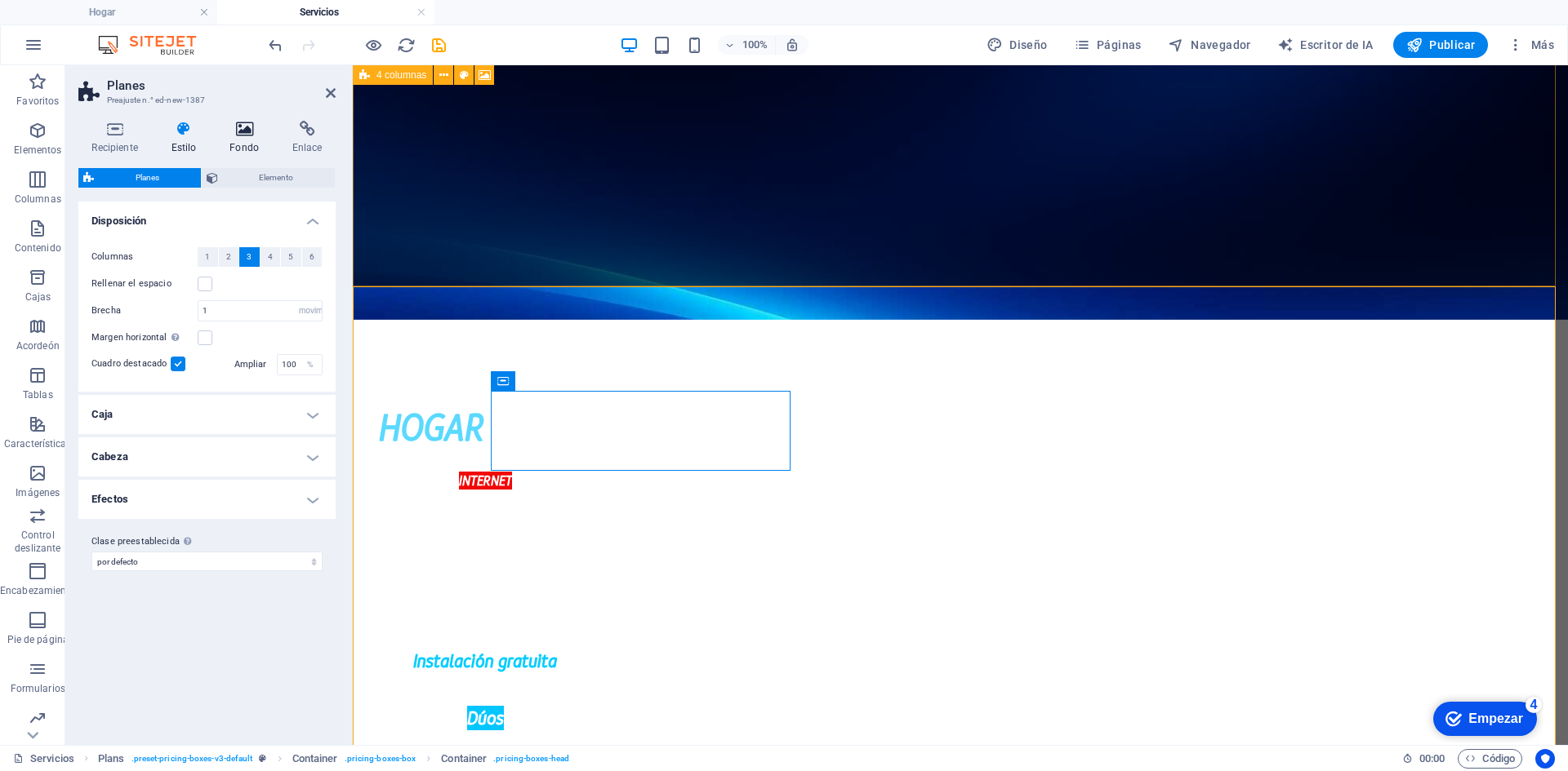
click at [235, 145] on font "Fondo" at bounding box center [244, 148] width 29 height 12
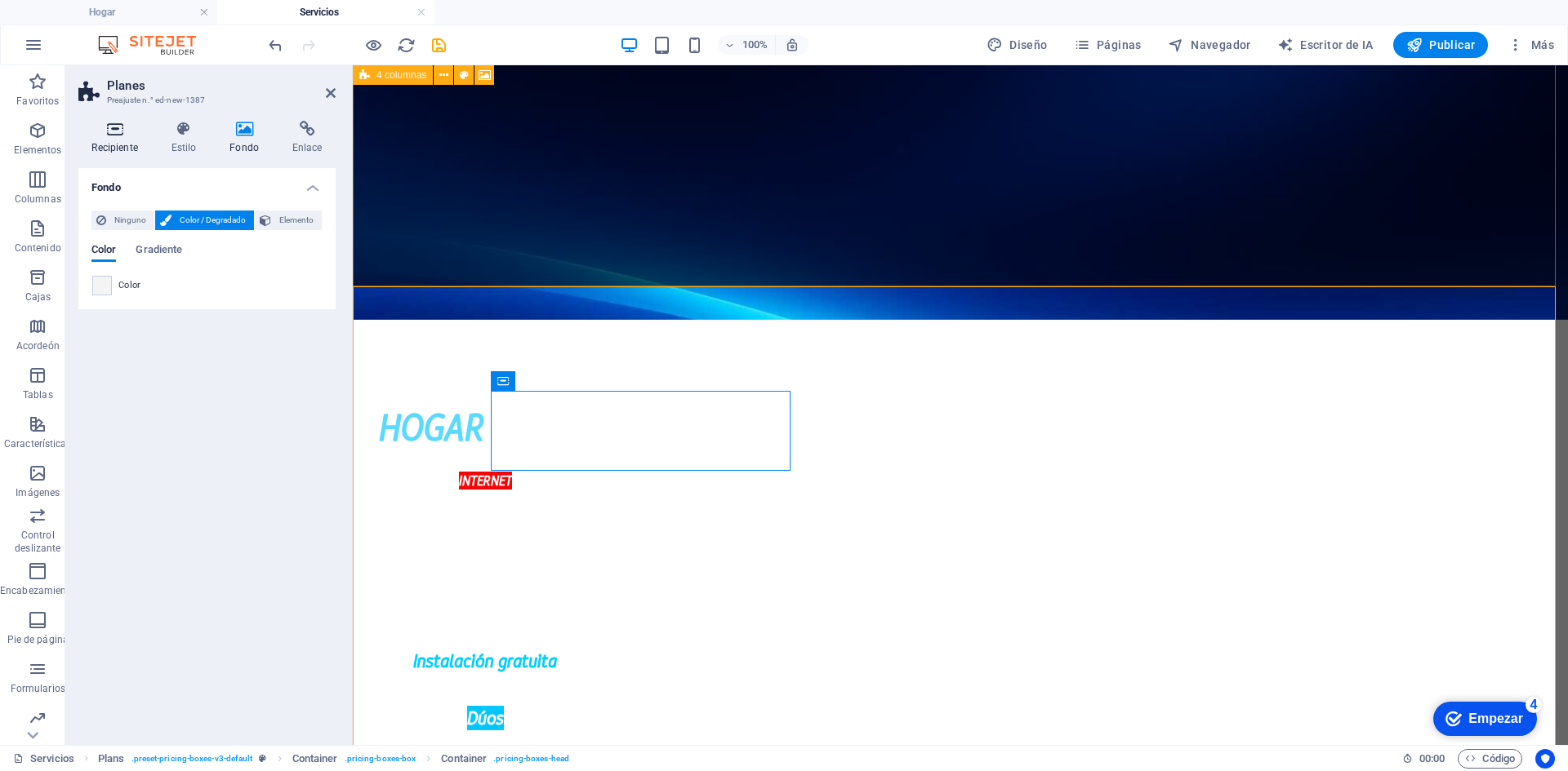
click at [101, 135] on icon at bounding box center [115, 128] width 72 height 17
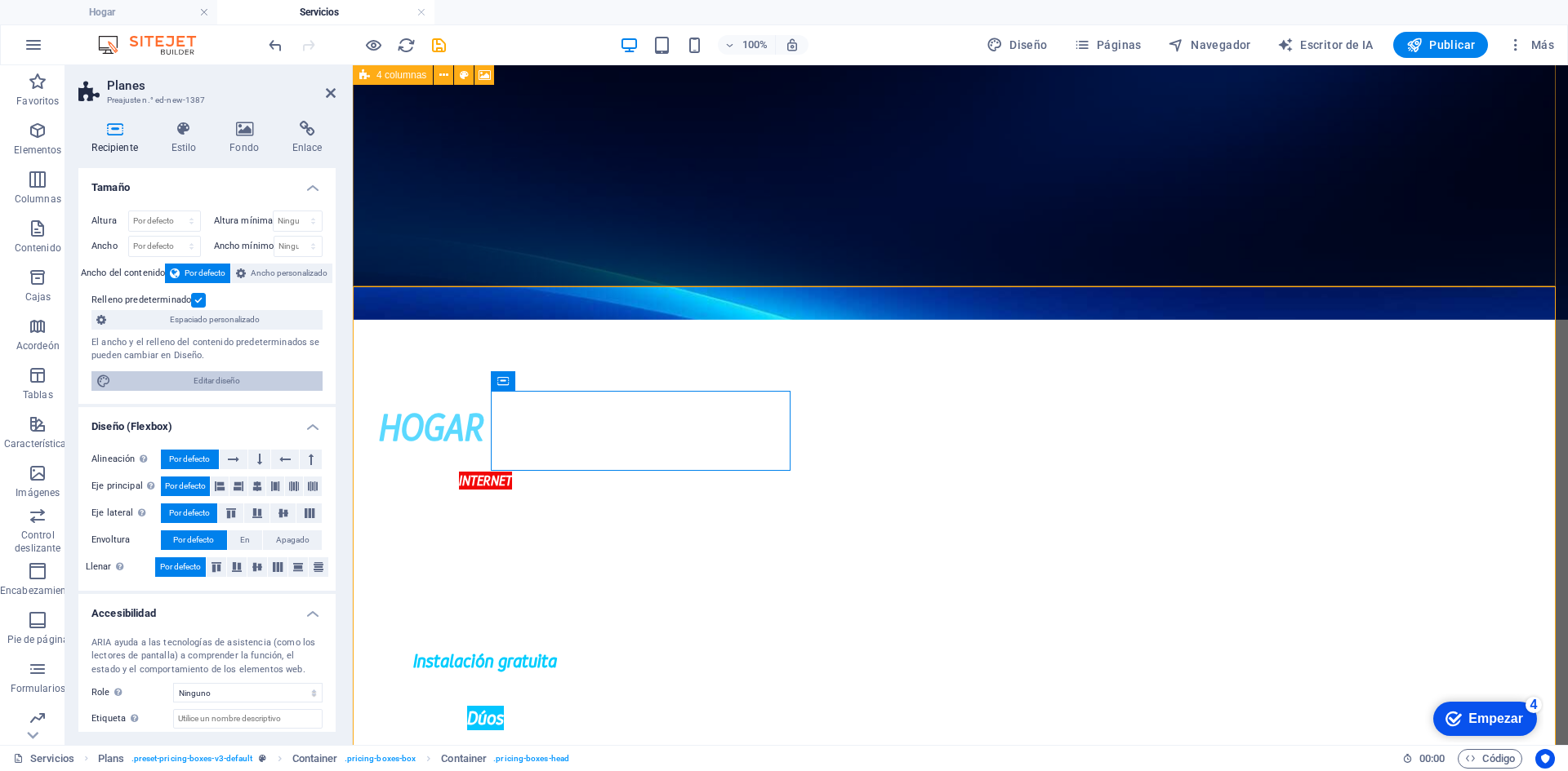
click at [223, 385] on font "Editar diseño" at bounding box center [217, 381] width 47 height 9
select select "px"
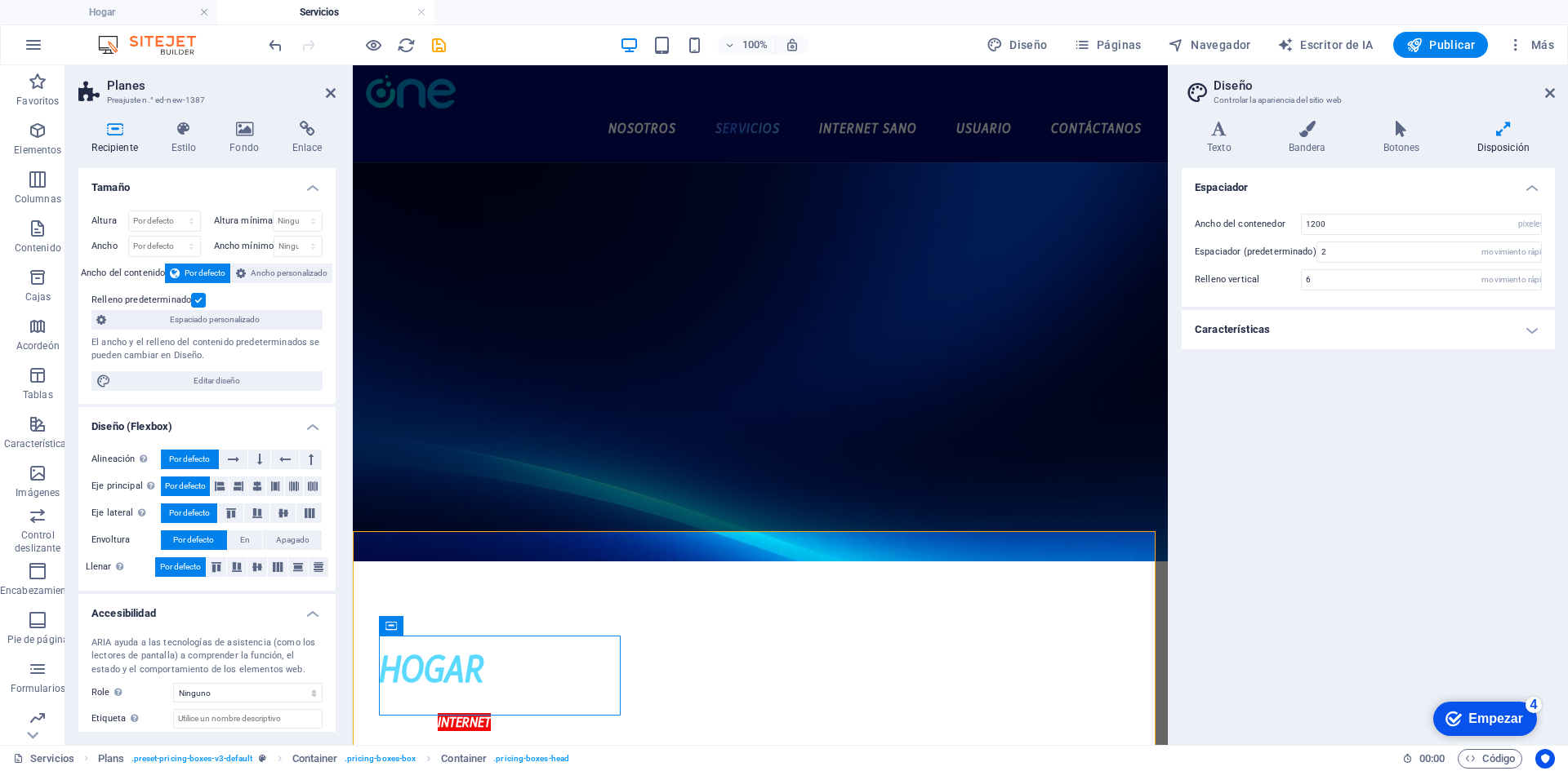
scroll to position [0, 0]
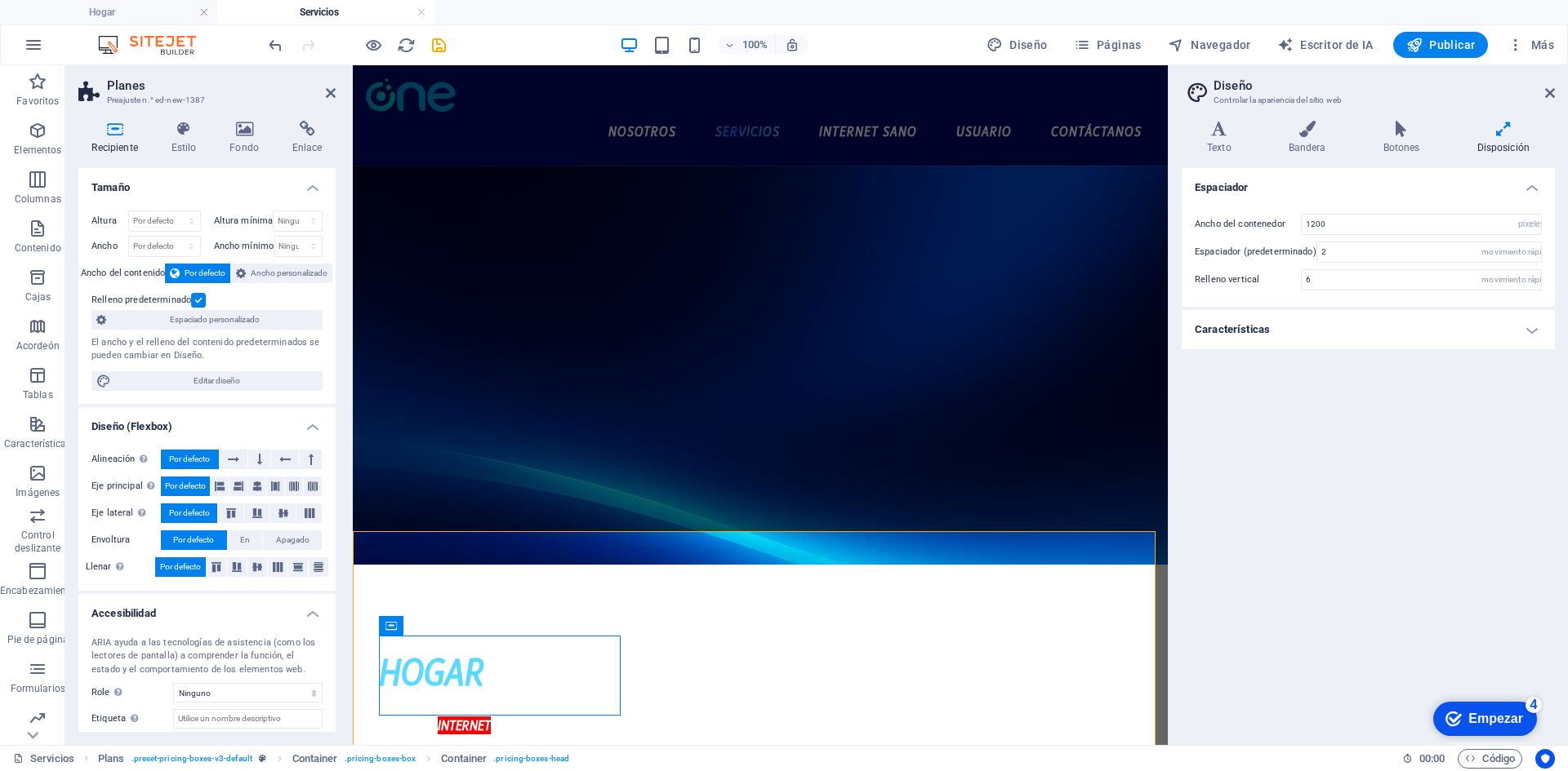
click at [1269, 333] on h4 "Características" at bounding box center [1367, 330] width 373 height 39
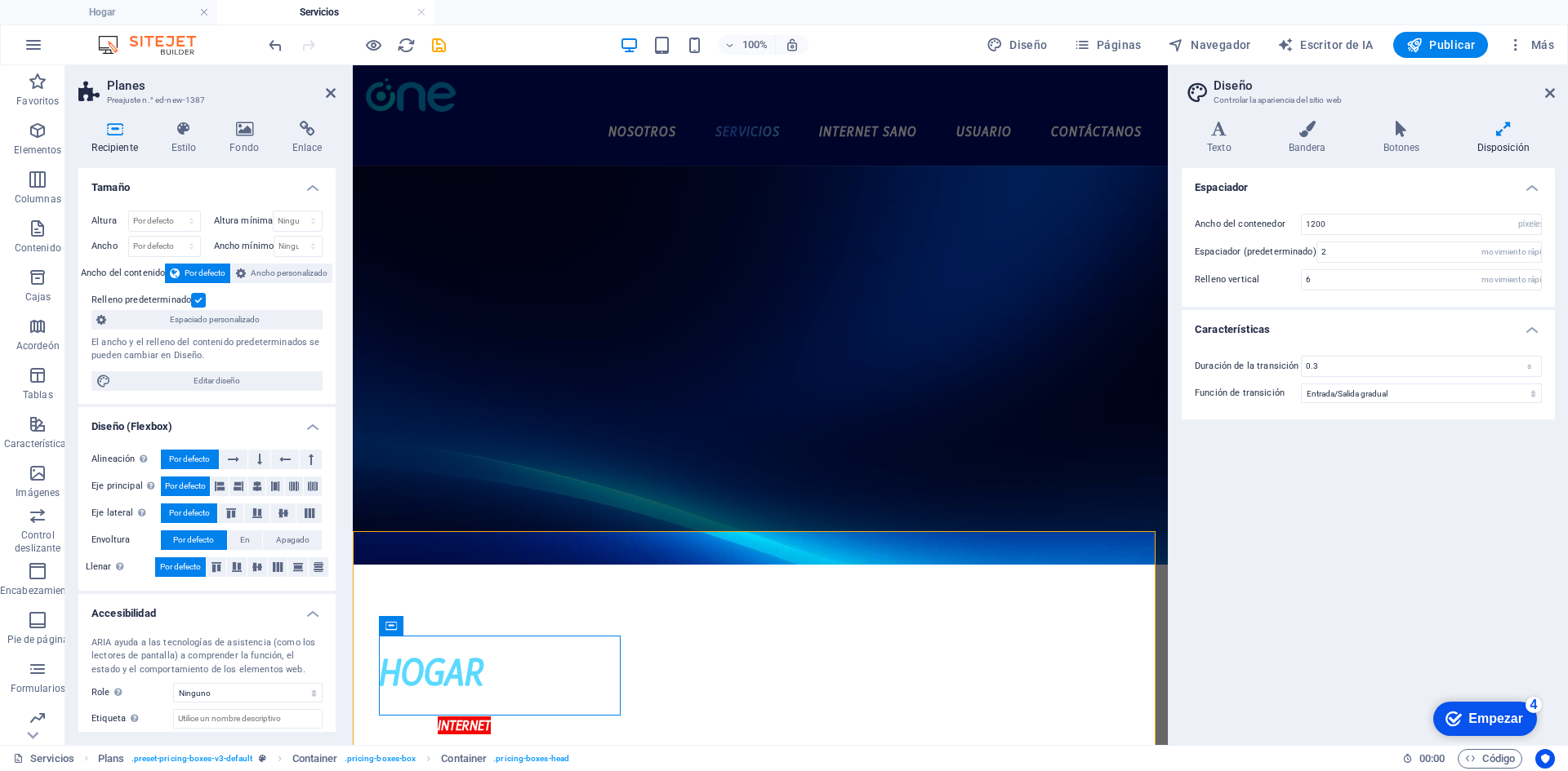
click at [1269, 333] on h4 "Características" at bounding box center [1367, 325] width 373 height 29
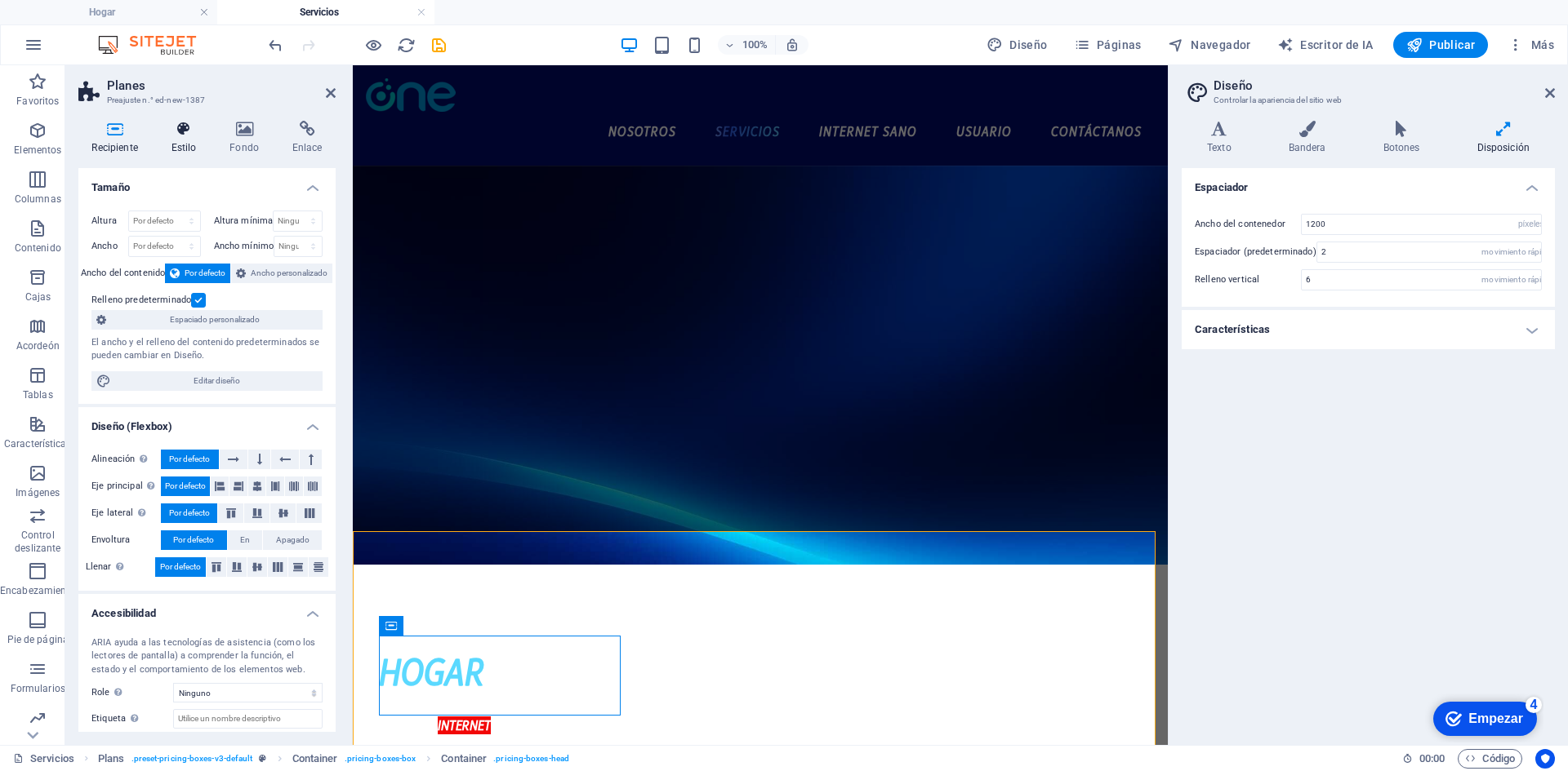
click at [170, 127] on icon at bounding box center [183, 128] width 52 height 17
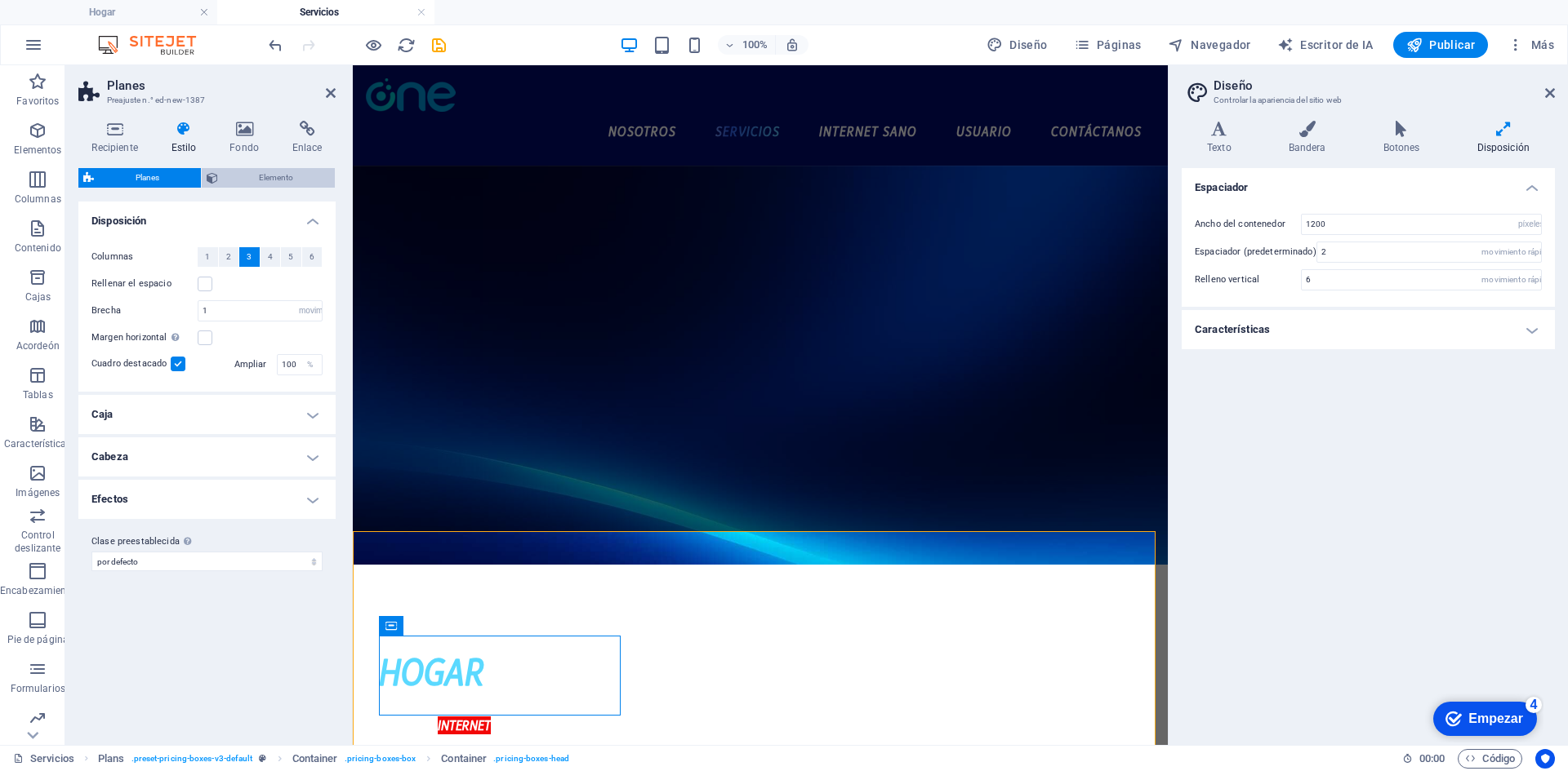
click at [212, 187] on icon at bounding box center [212, 178] width 12 height 20
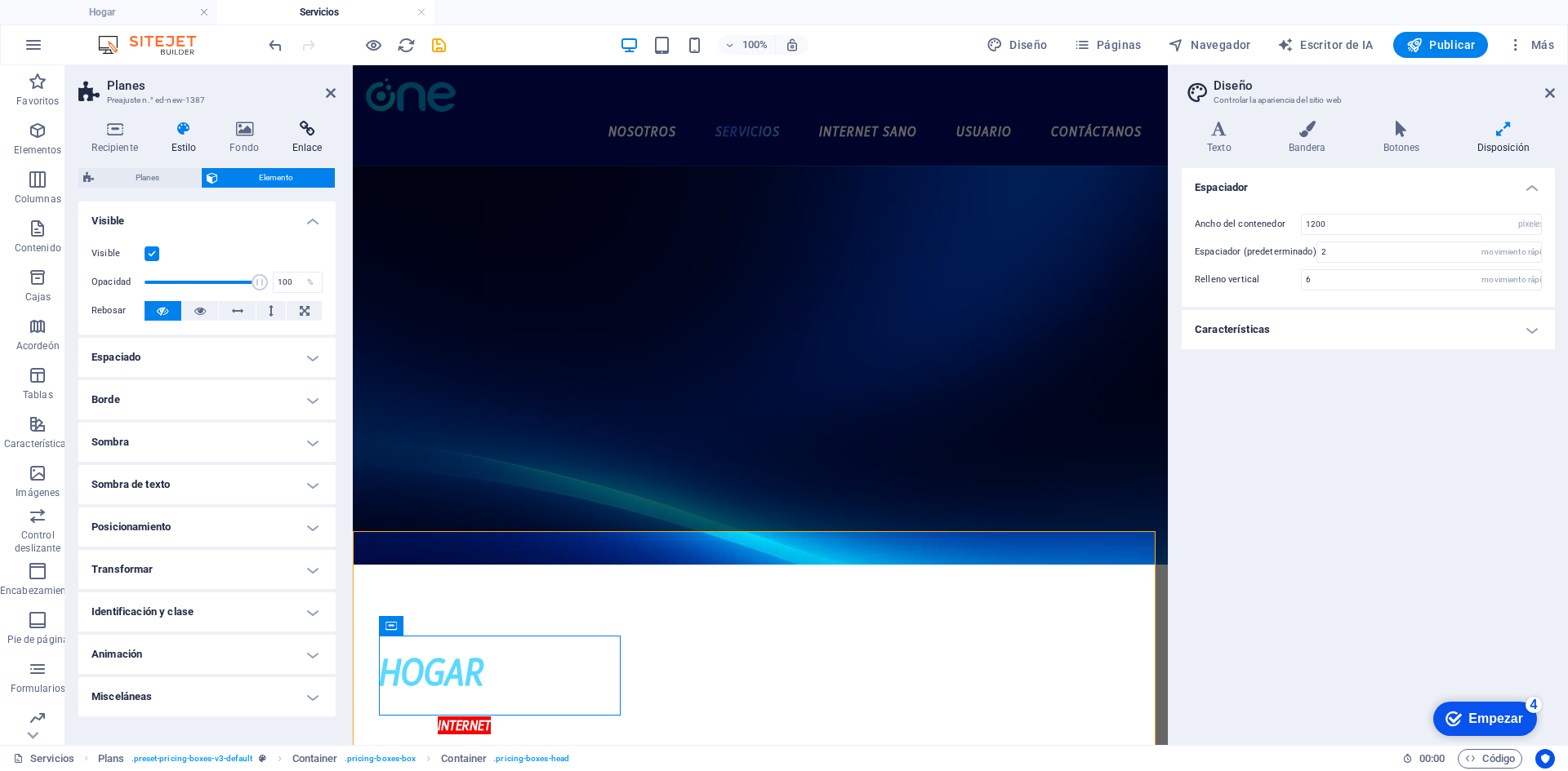
click at [315, 140] on h4 "Enlace" at bounding box center [306, 137] width 57 height 34
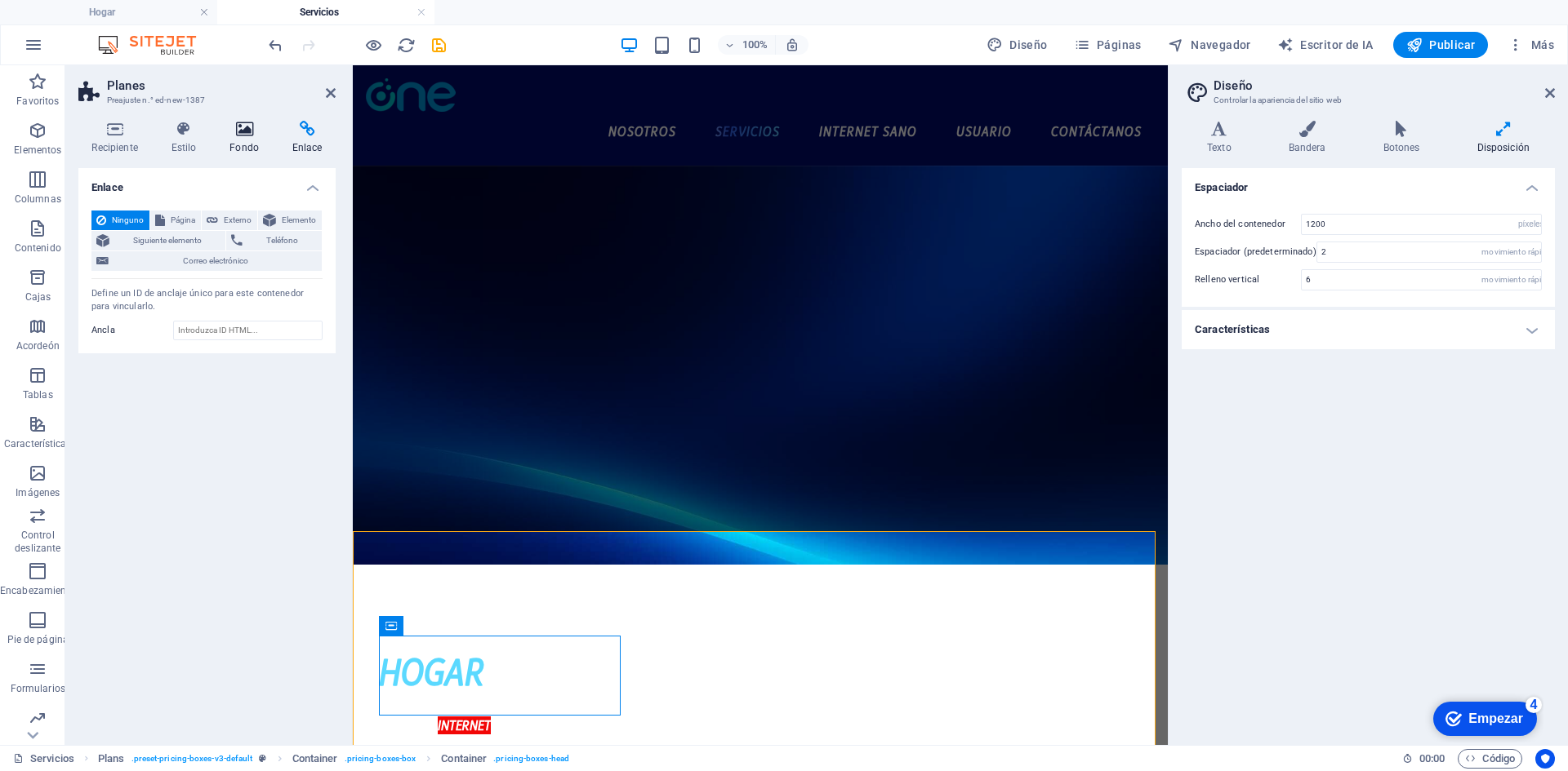
click at [246, 126] on icon at bounding box center [245, 128] width 57 height 17
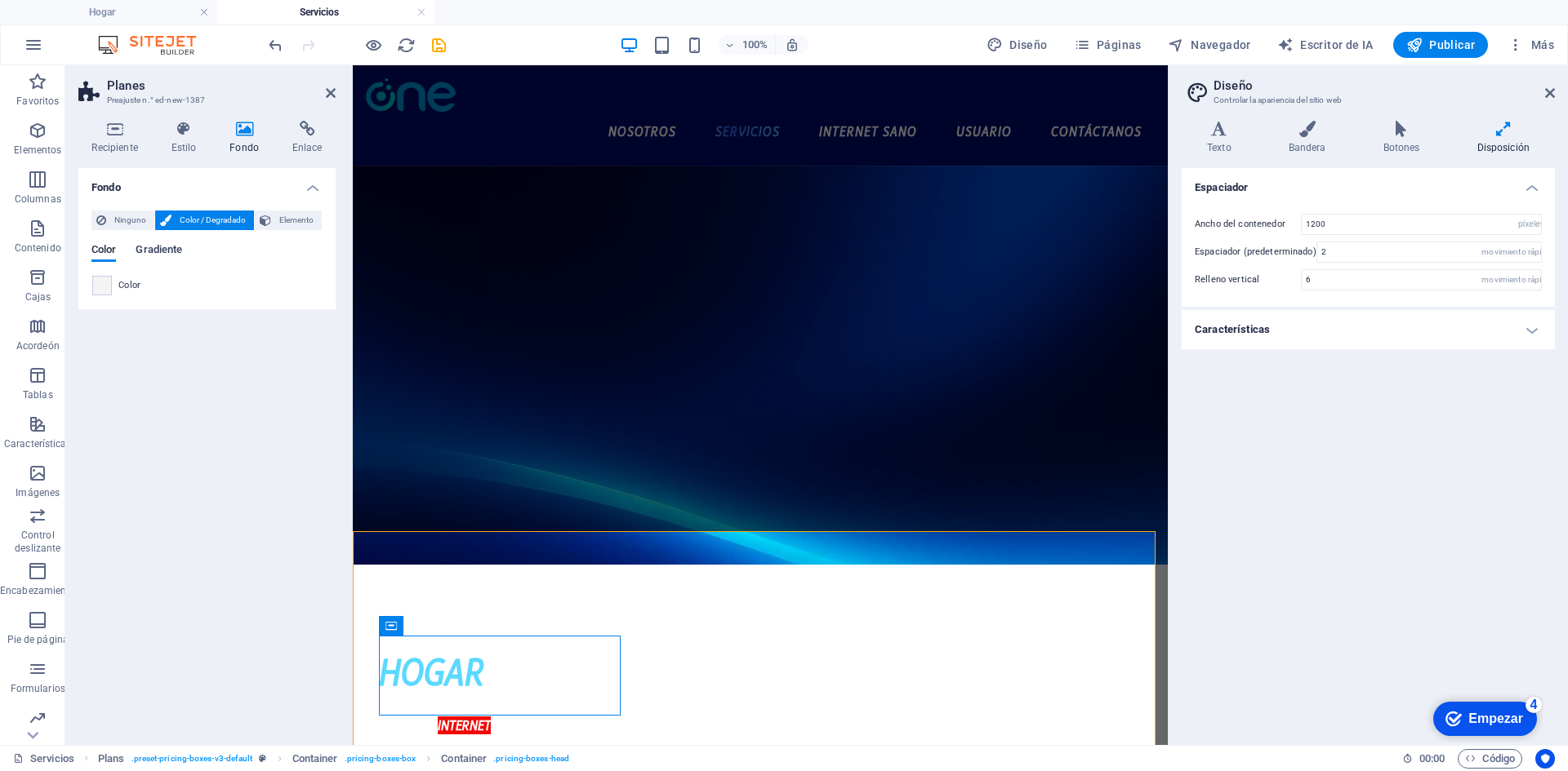
click at [154, 249] on font "Gradiente" at bounding box center [159, 249] width 47 height 13
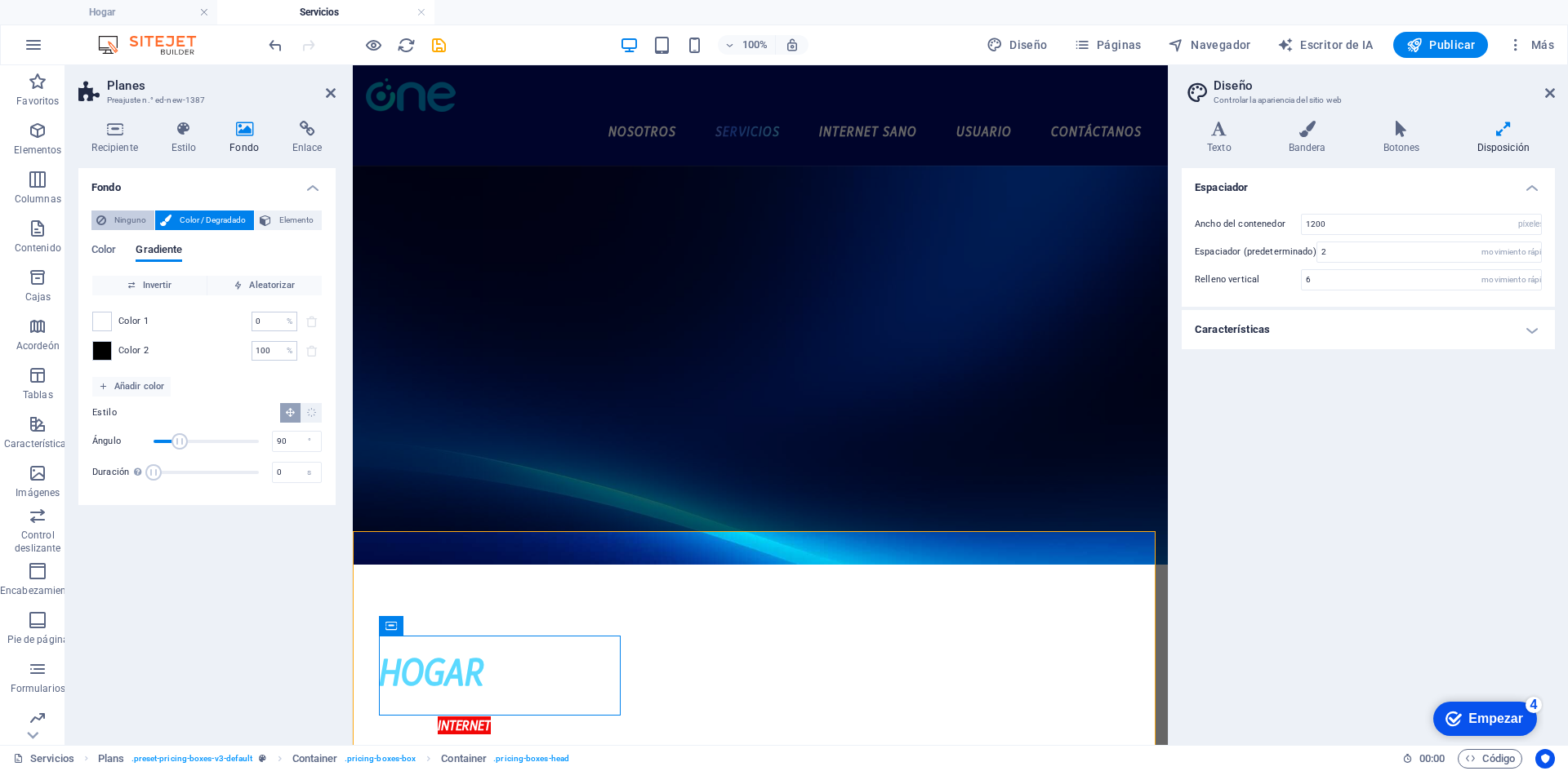
click at [137, 216] on font "Ninguno" at bounding box center [130, 219] width 32 height 9
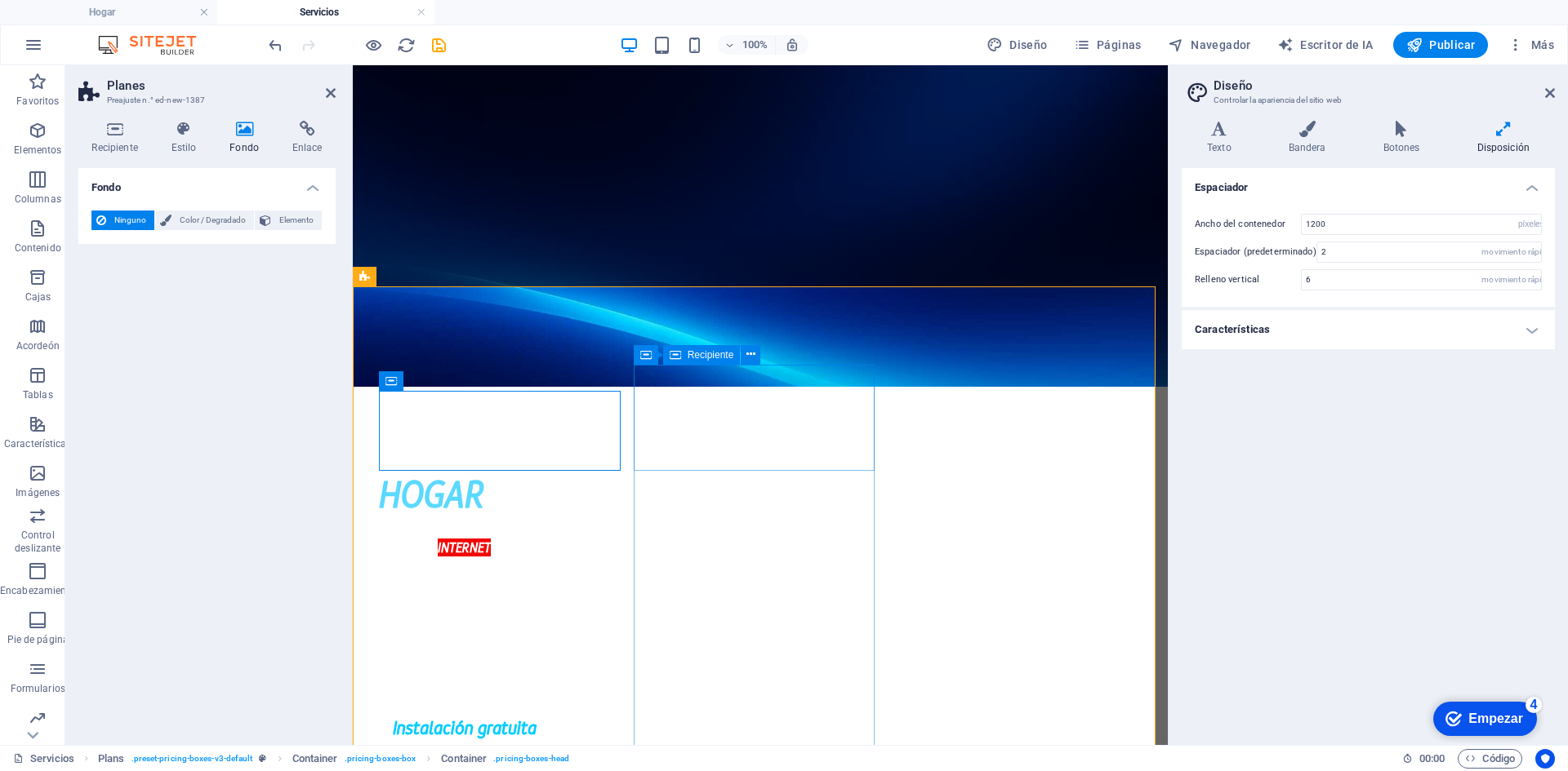
scroll to position [245, 0]
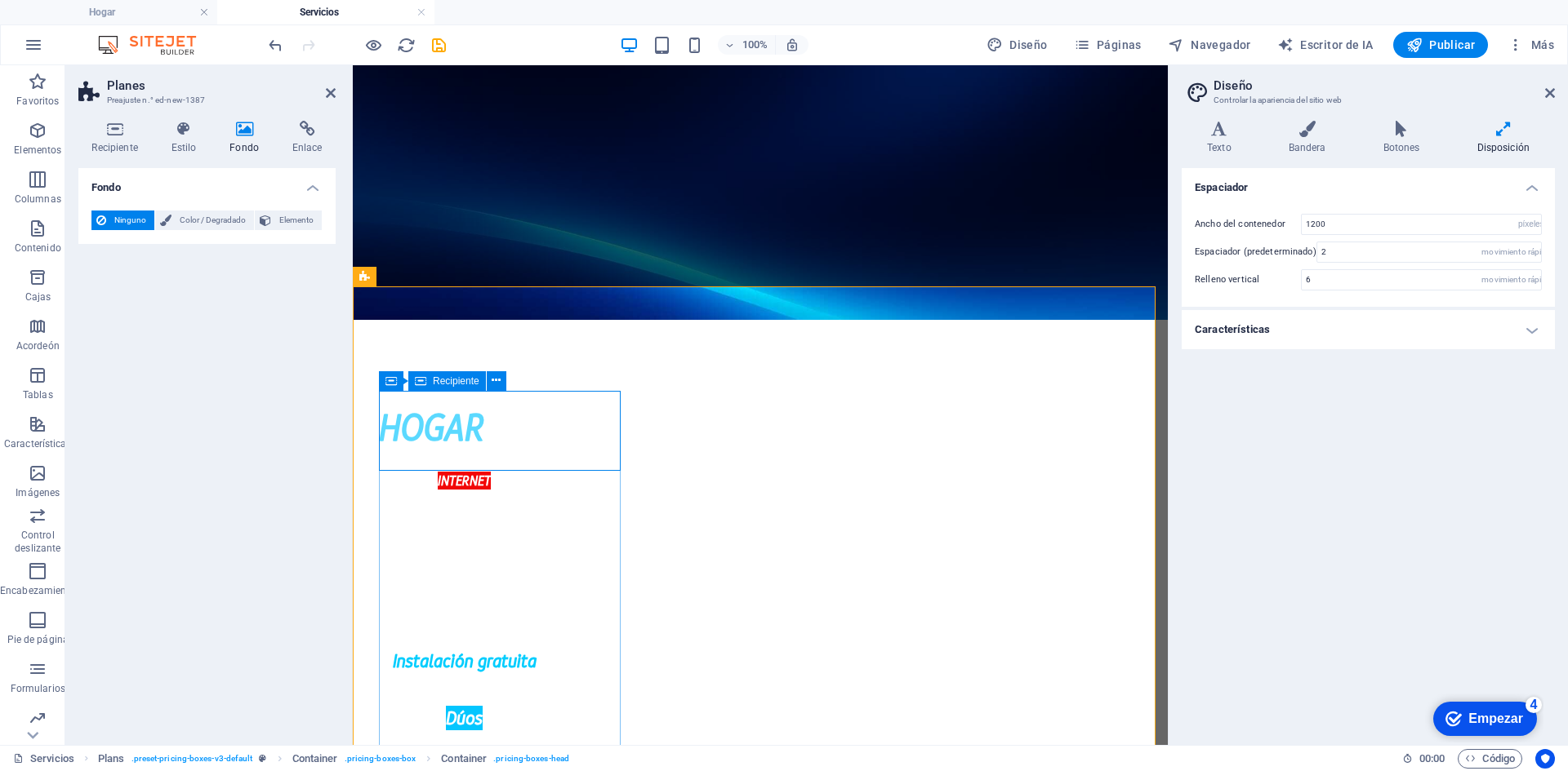
click at [1540, 93] on header "Diseño Controlar la apariencia del sitio web" at bounding box center [1370, 86] width 370 height 42
drag, startPoint x: 1545, startPoint y: 88, endPoint x: 1188, endPoint y: 26, distance: 362.3
click at [1545, 88] on icon at bounding box center [1549, 92] width 10 height 13
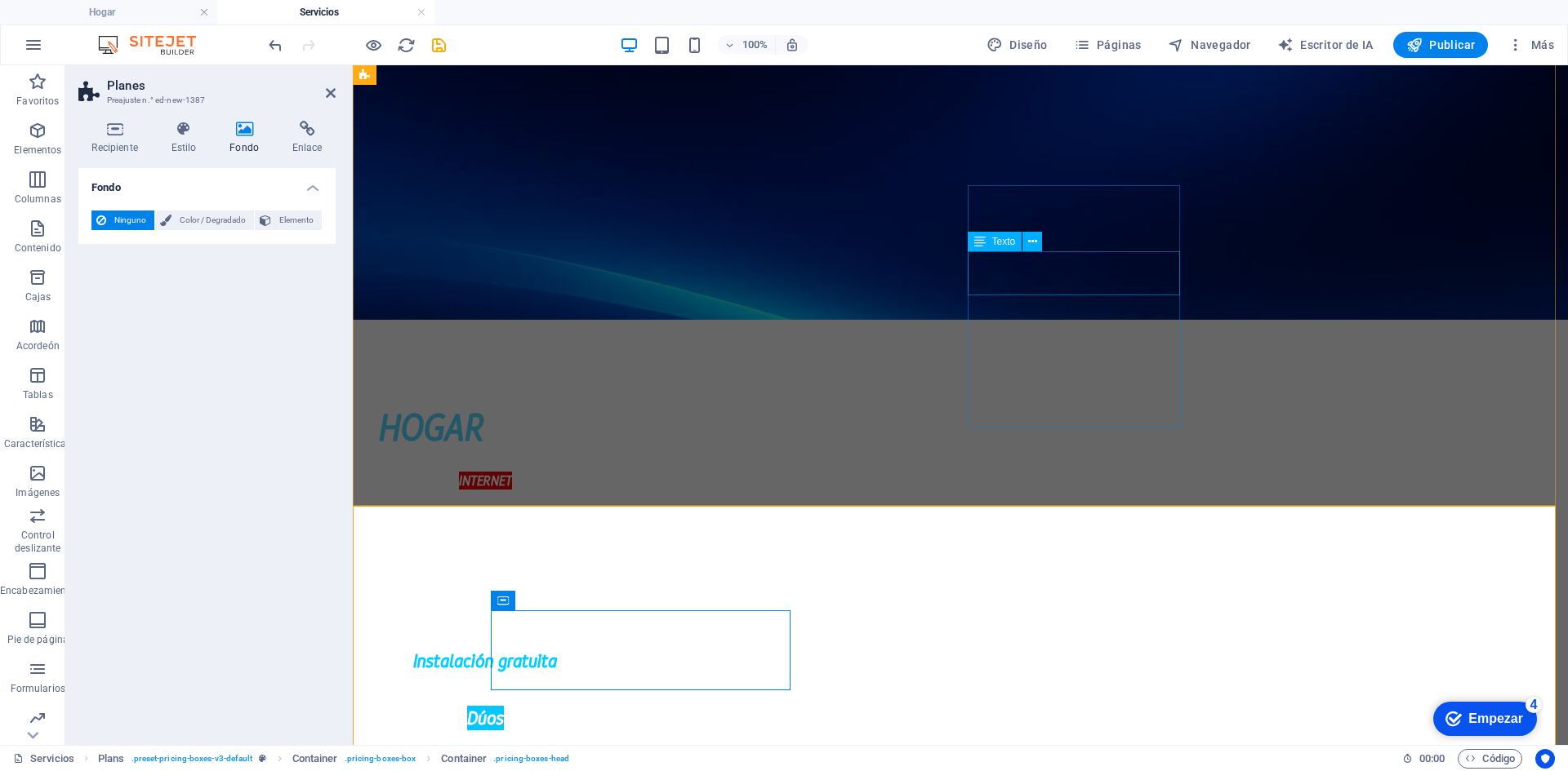
scroll to position [0, 0]
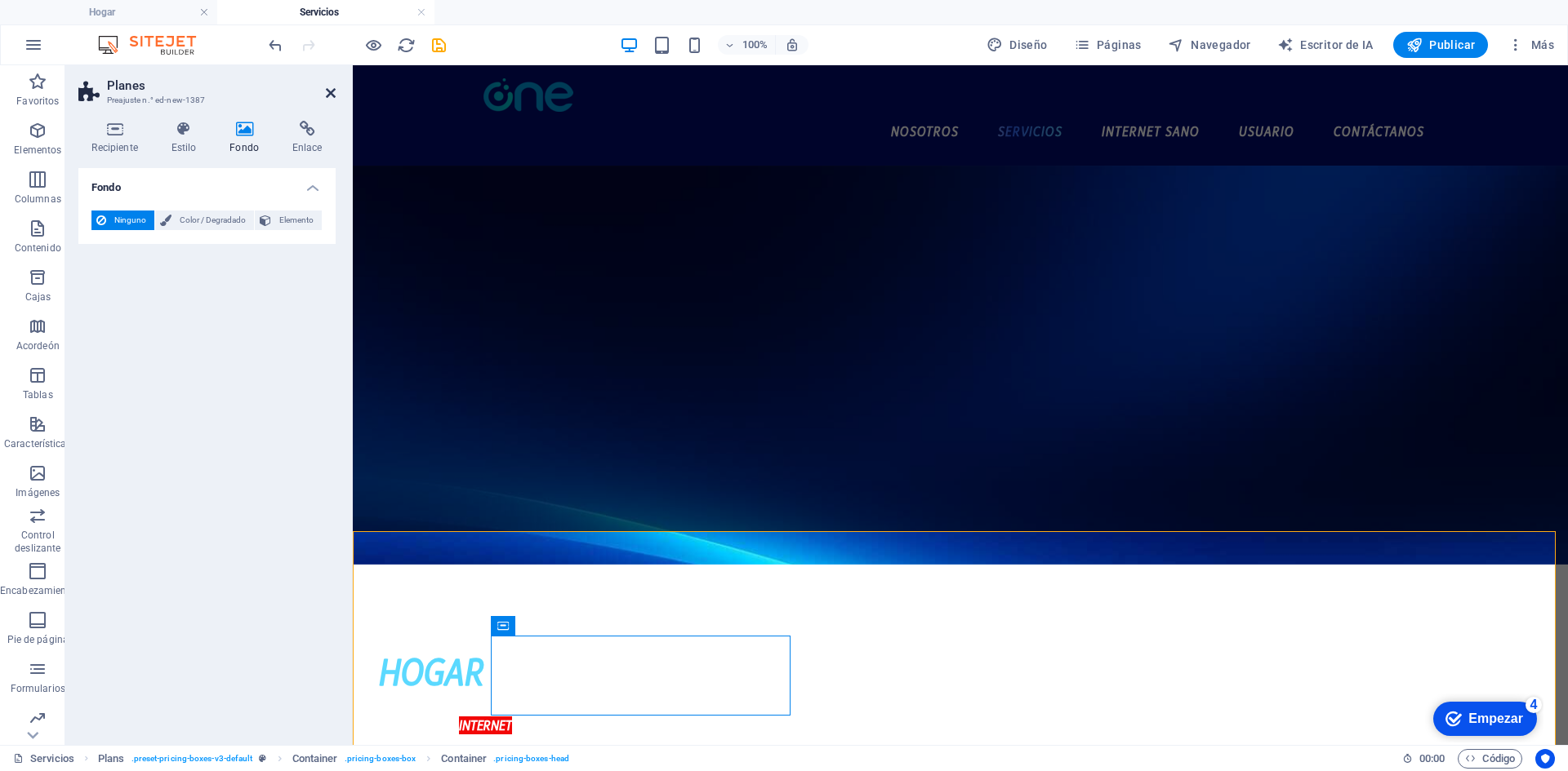
click at [330, 92] on icon at bounding box center [331, 92] width 10 height 13
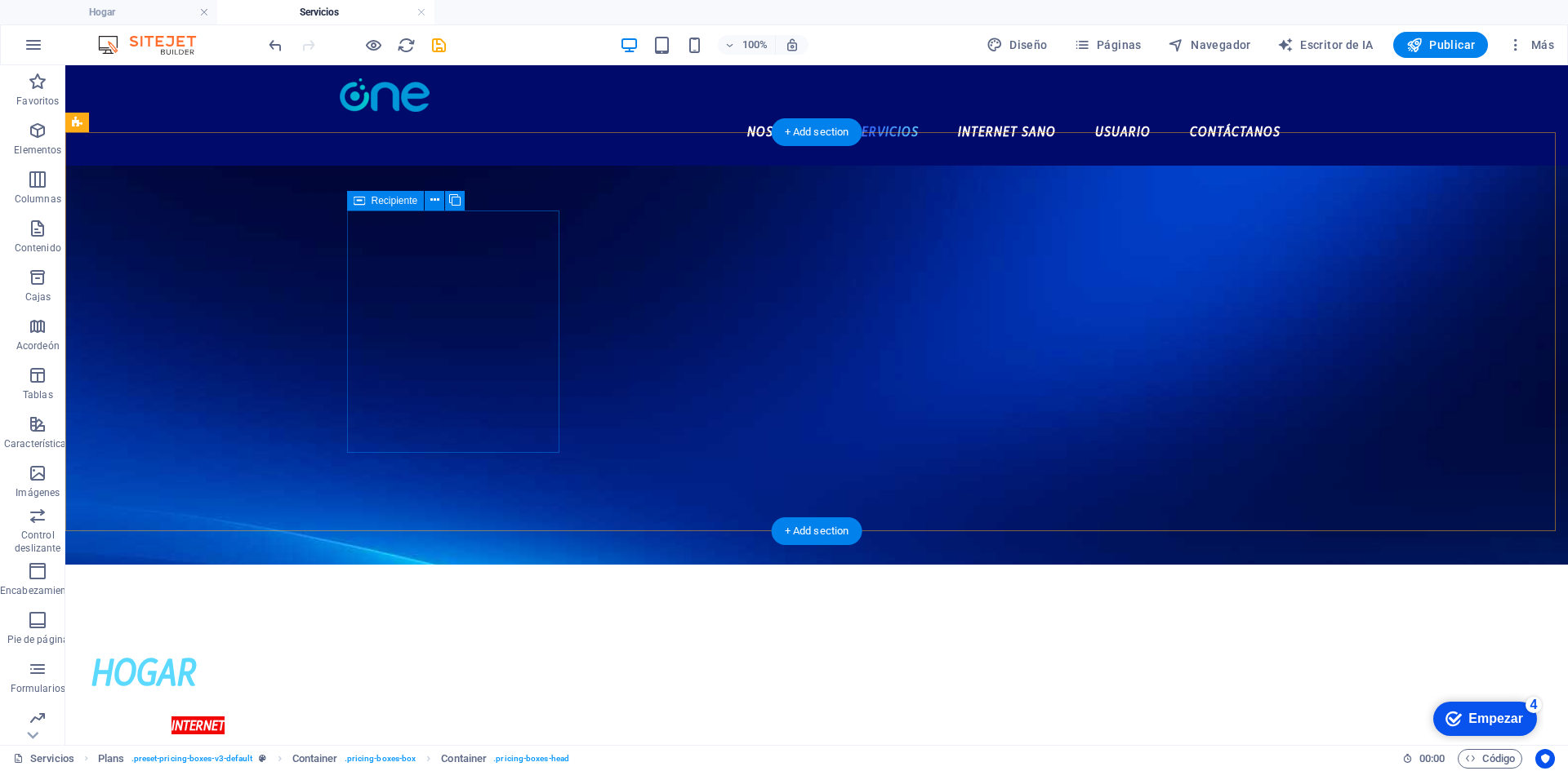
click at [303, 643] on div "HOGAR" at bounding box center [197, 672] width 212 height 59
click at [262, 327] on figure at bounding box center [816, 365] width 1502 height 399
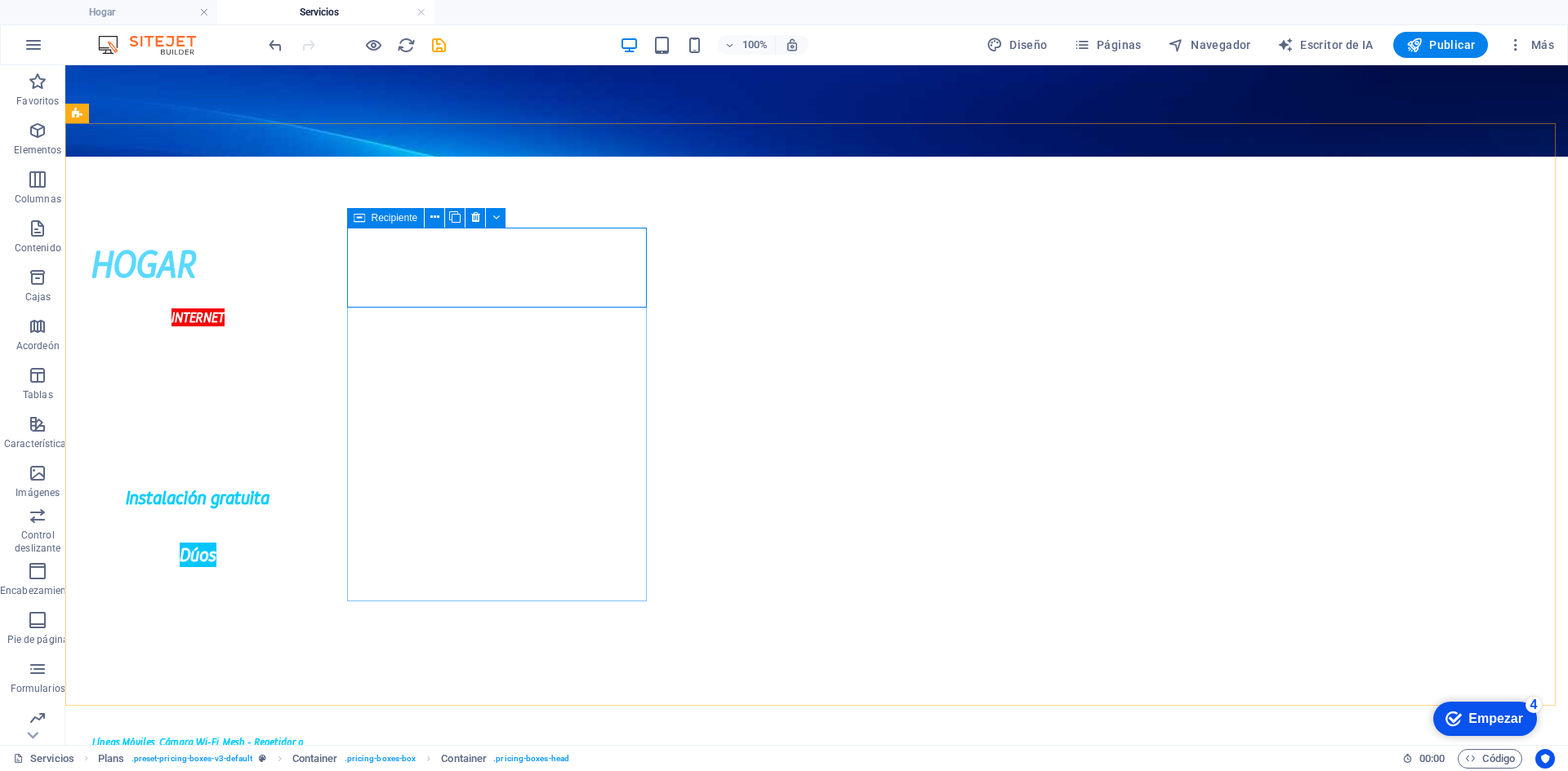
click at [358, 219] on icon at bounding box center [359, 218] width 12 height 20
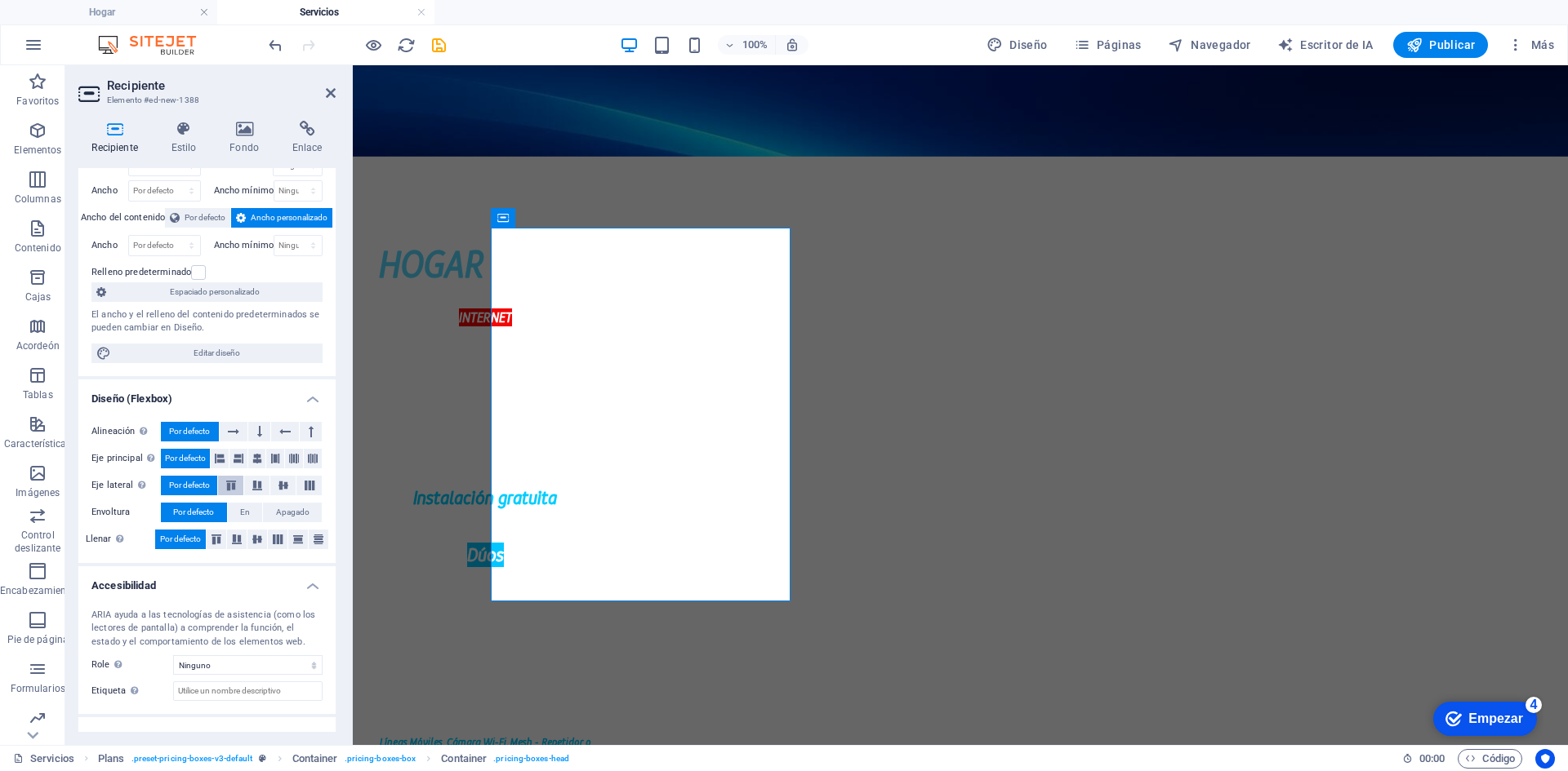
scroll to position [115, 0]
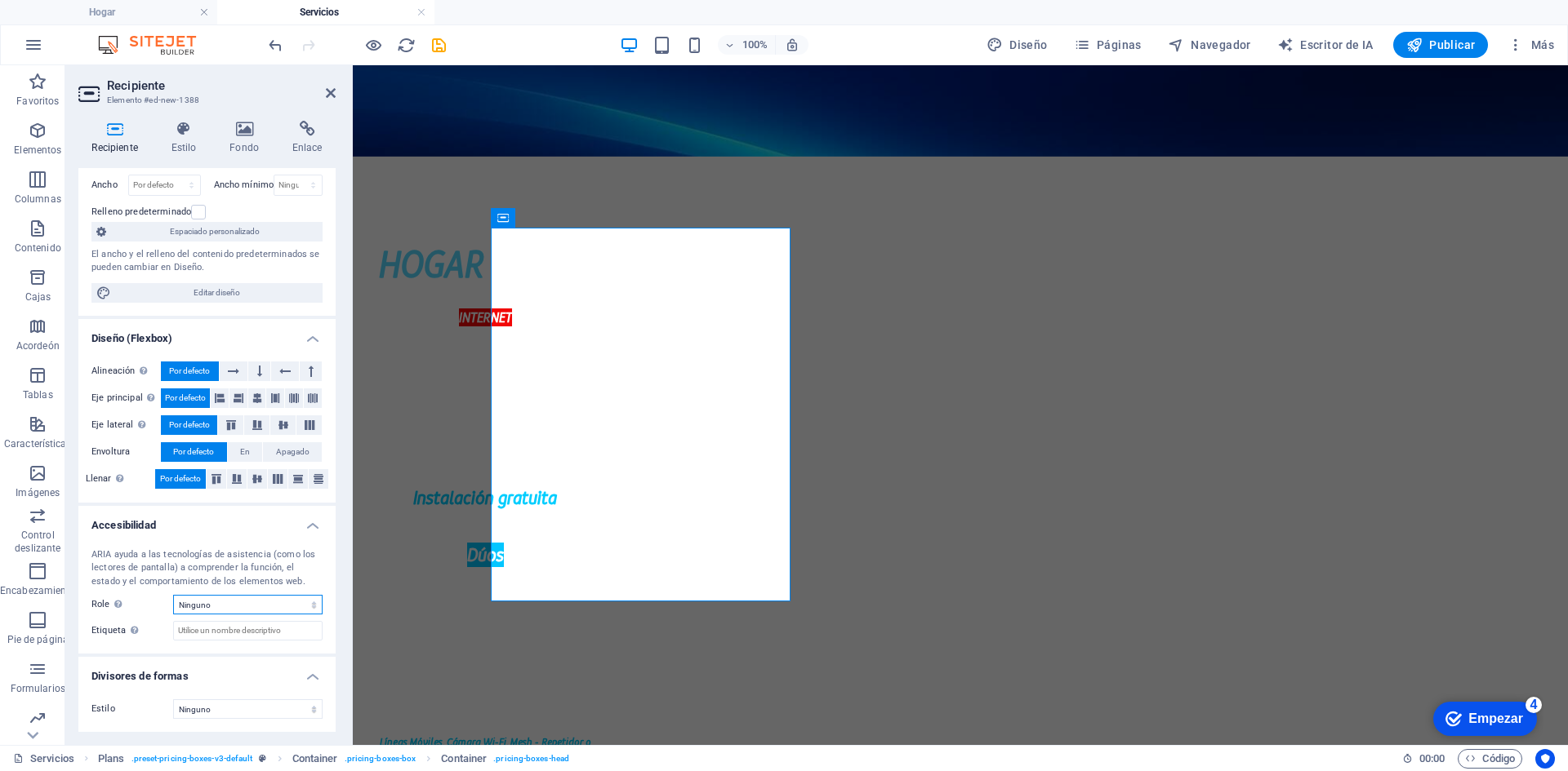
click at [234, 611] on select "Ninguno Alerta Artículo Bandera Comentario Complementario Diálogo Pie de página…" at bounding box center [248, 605] width 150 height 20
click at [208, 711] on select "Ninguno Triángulo Cuadrado Diagonal Polígono 1 Polígono 2 Zigzag Múltiples zigz…" at bounding box center [248, 709] width 150 height 20
select select "square"
click at [173, 700] on select "Ninguno Triángulo Cuadrado Diagonal Polígono 1 Polígono 2 Zigzag Múltiples zigz…" at bounding box center [248, 709] width 150 height 20
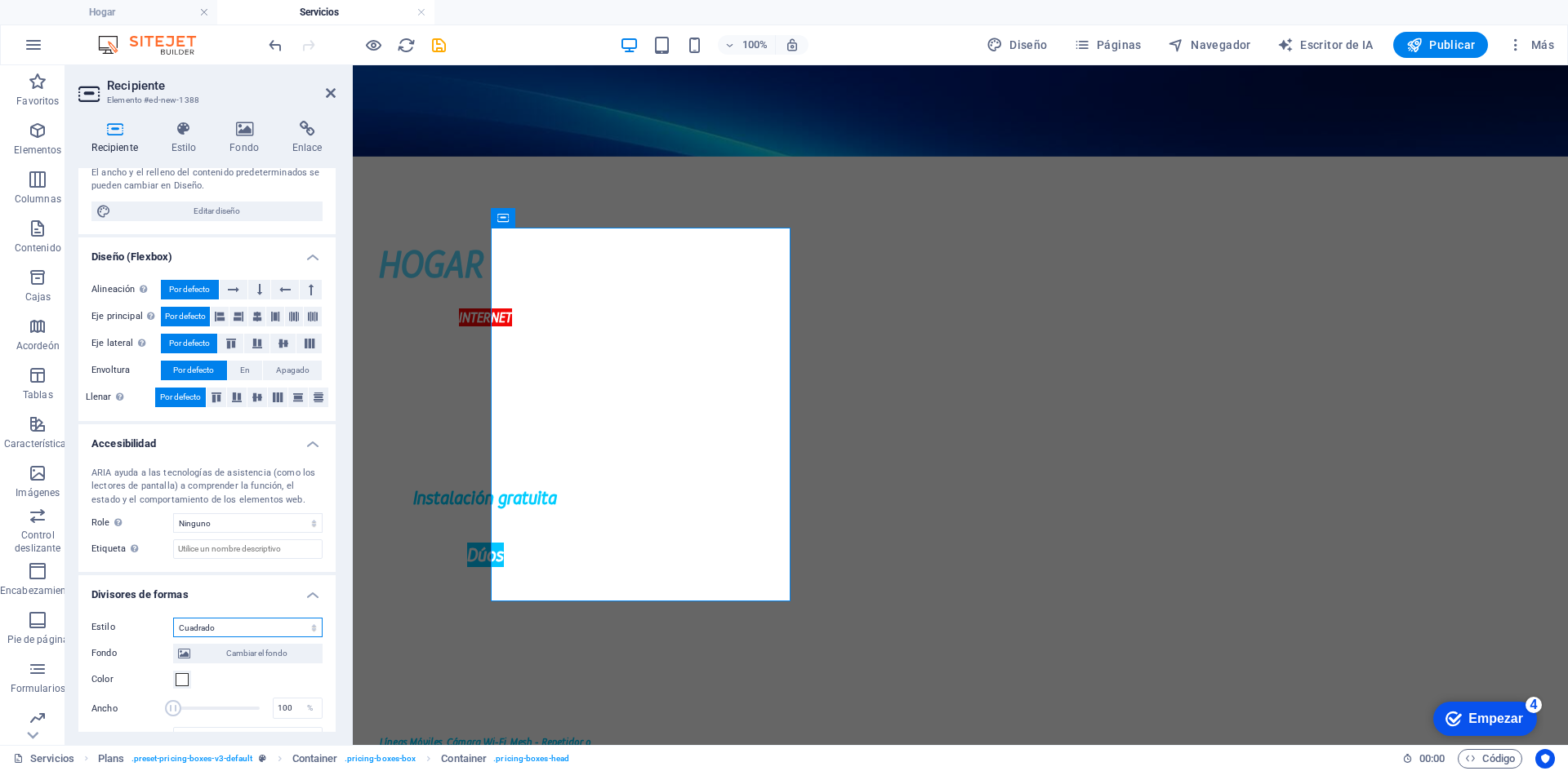
scroll to position [285, 0]
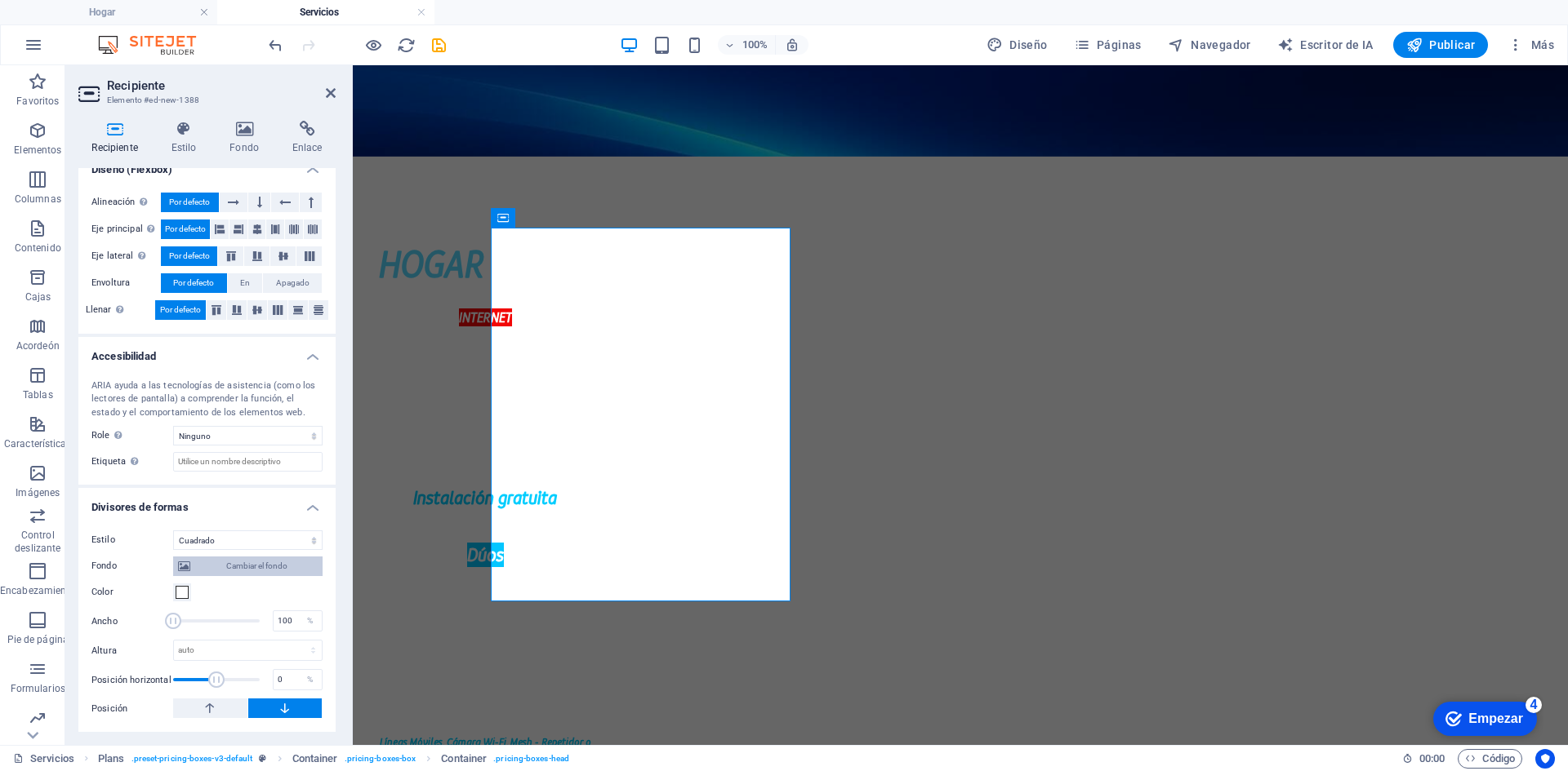
click at [237, 559] on span "Cambiar el fondo" at bounding box center [255, 567] width 122 height 20
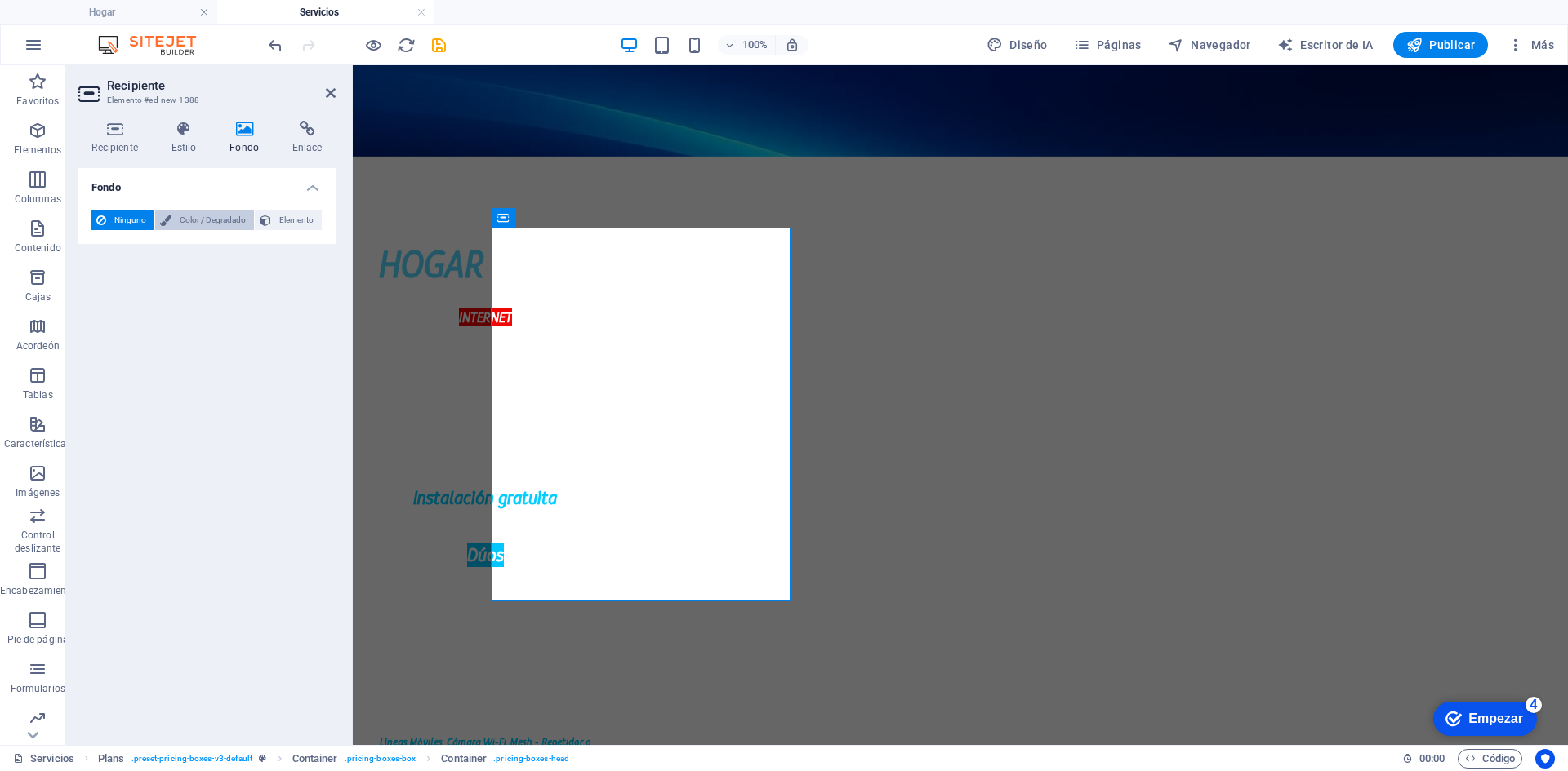
drag, startPoint x: 208, startPoint y: 229, endPoint x: 216, endPoint y: 219, distance: 12.8
click at [208, 229] on span "Color / Degradado" at bounding box center [212, 220] width 72 height 20
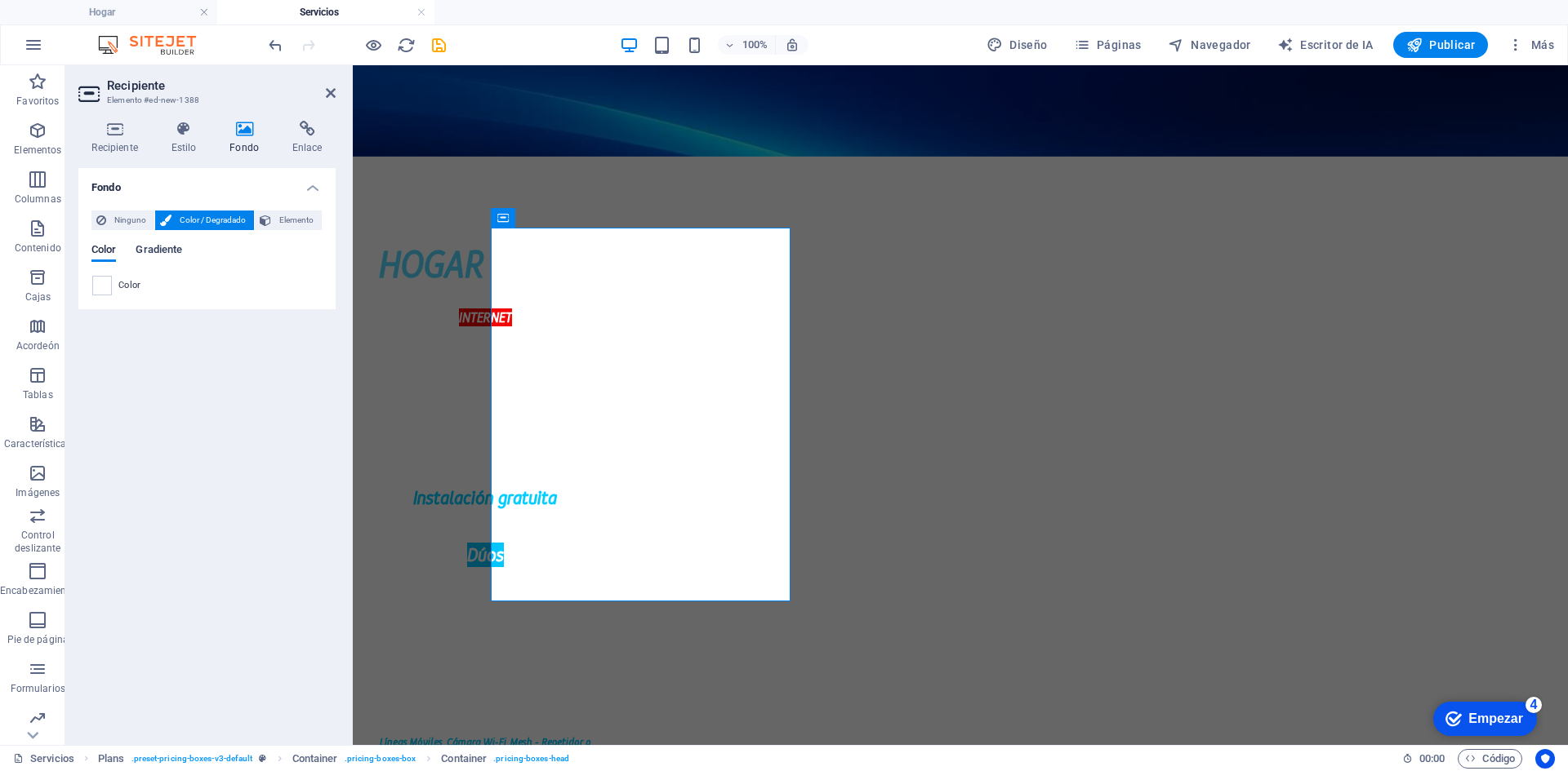
click at [163, 255] on font "Gradiente" at bounding box center [159, 249] width 47 height 13
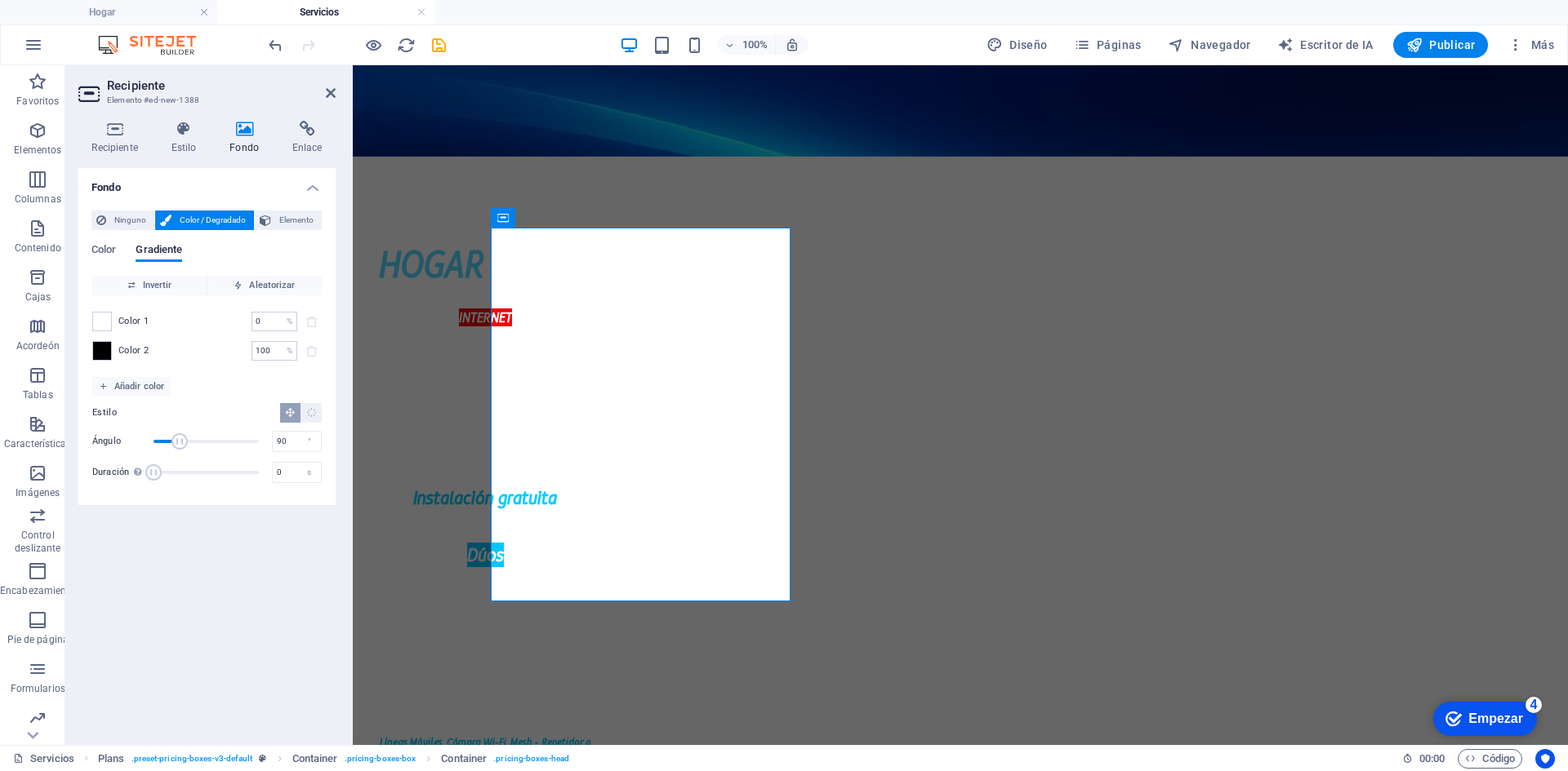
click at [112, 200] on div "Ninguno Color / Degradado Elemento Extender el fondo a ancho completo Superposi…" at bounding box center [207, 351] width 257 height 308
click at [128, 212] on span "Ninguno" at bounding box center [129, 220] width 38 height 20
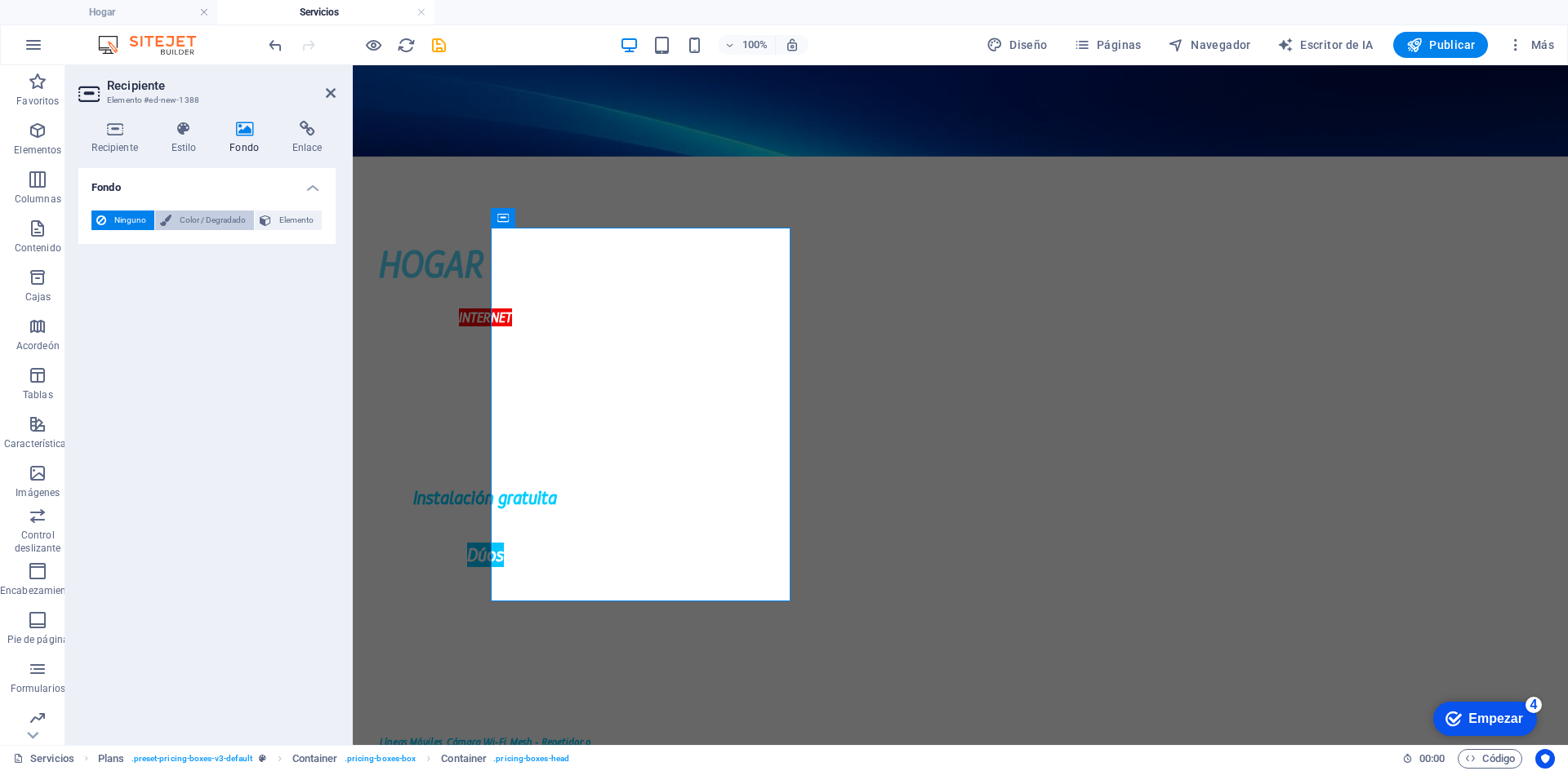
click at [185, 222] on font "Color / Degradado" at bounding box center [213, 219] width 67 height 9
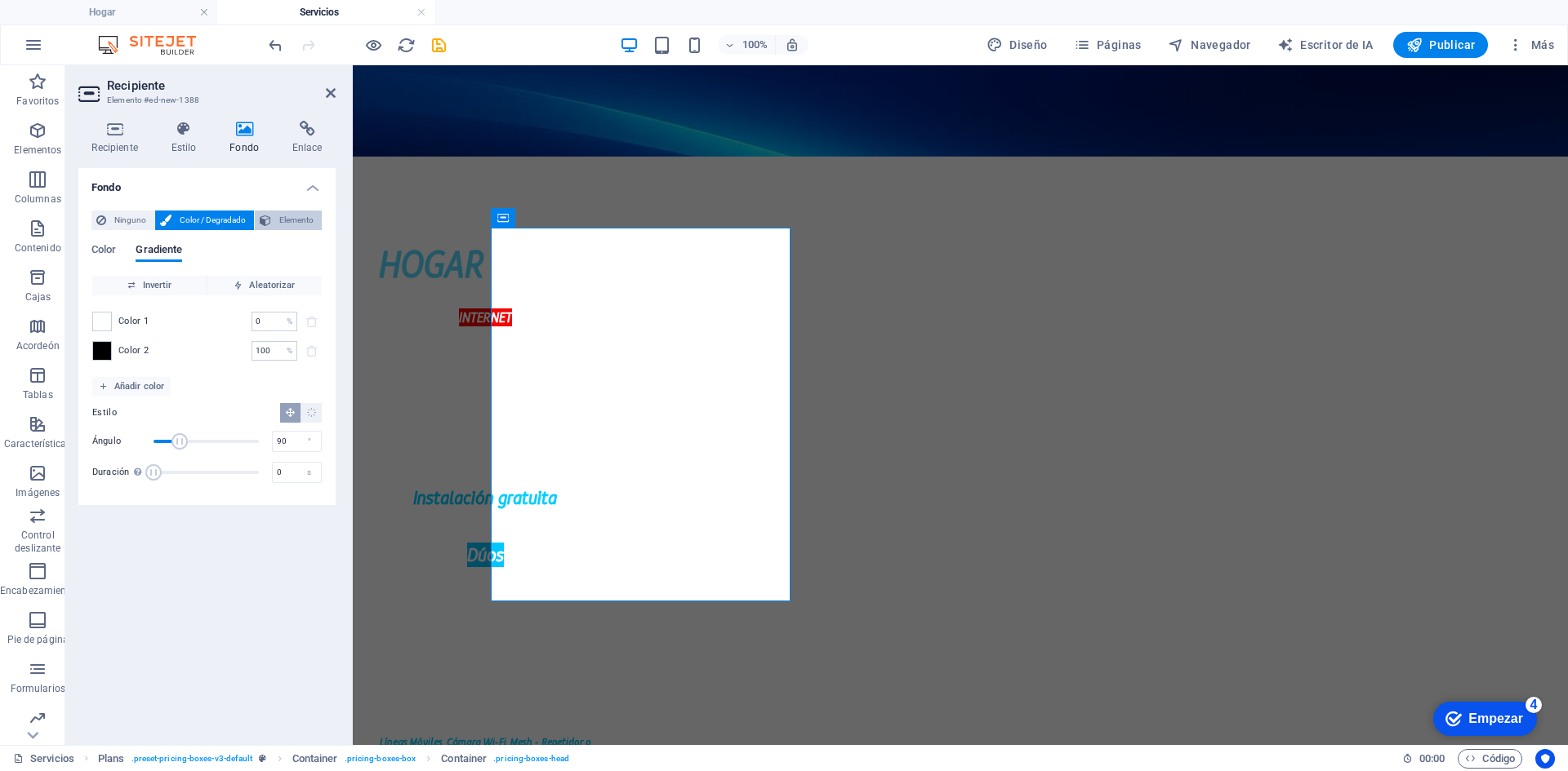
click at [270, 228] on icon at bounding box center [265, 220] width 12 height 20
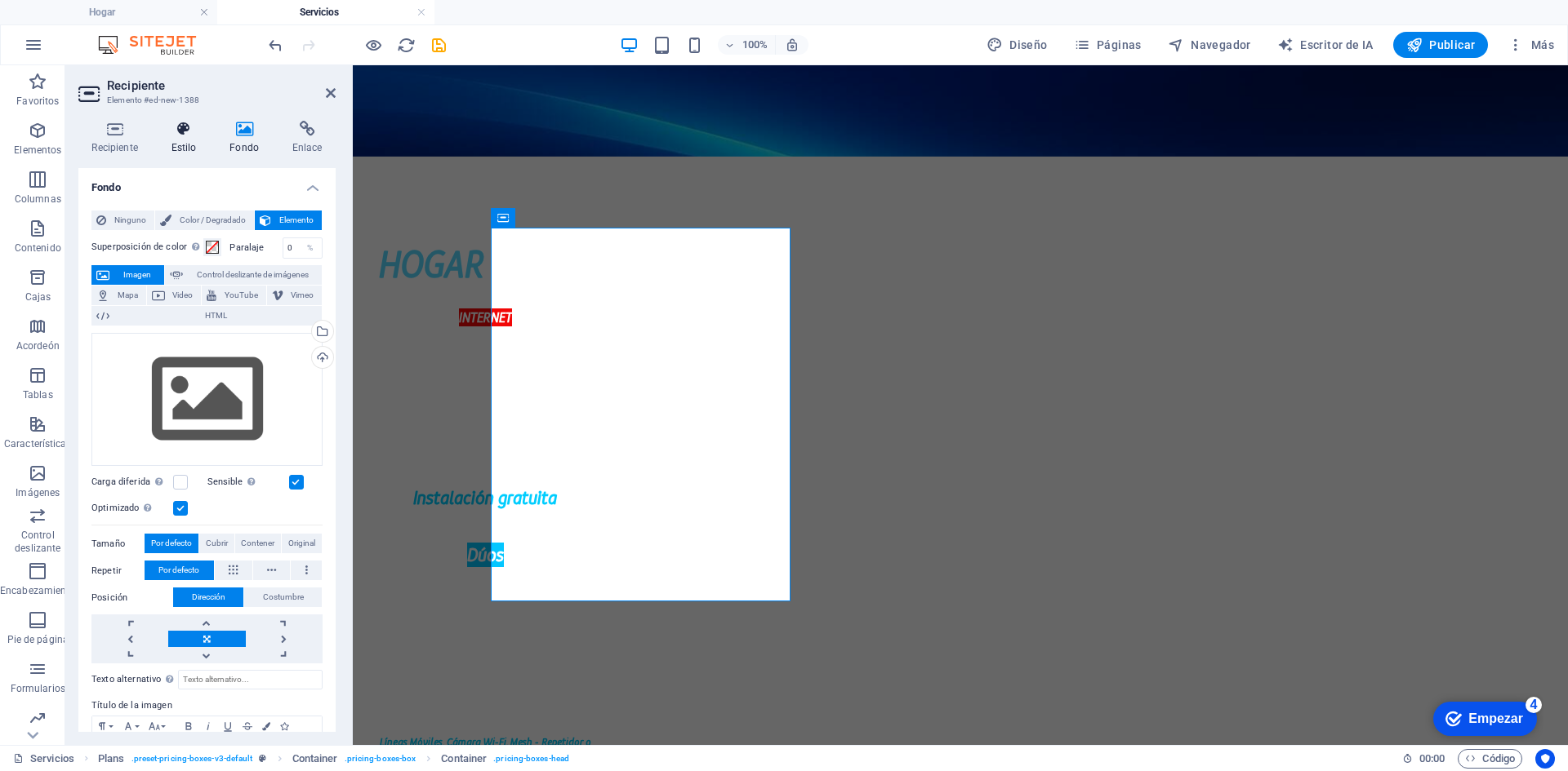
click at [185, 140] on h4 "Estilo" at bounding box center [187, 137] width 59 height 34
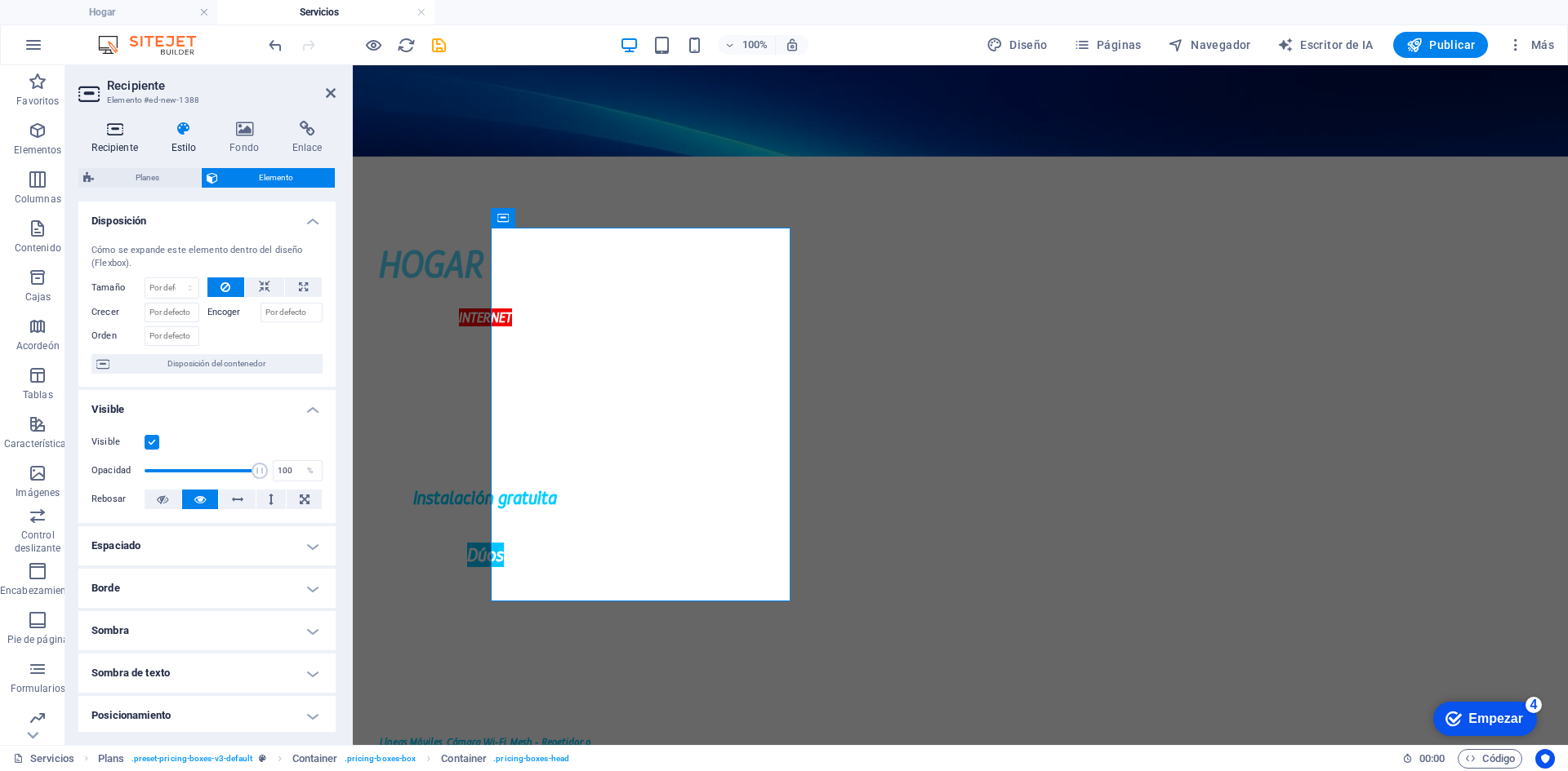
click at [127, 128] on icon at bounding box center [115, 128] width 72 height 17
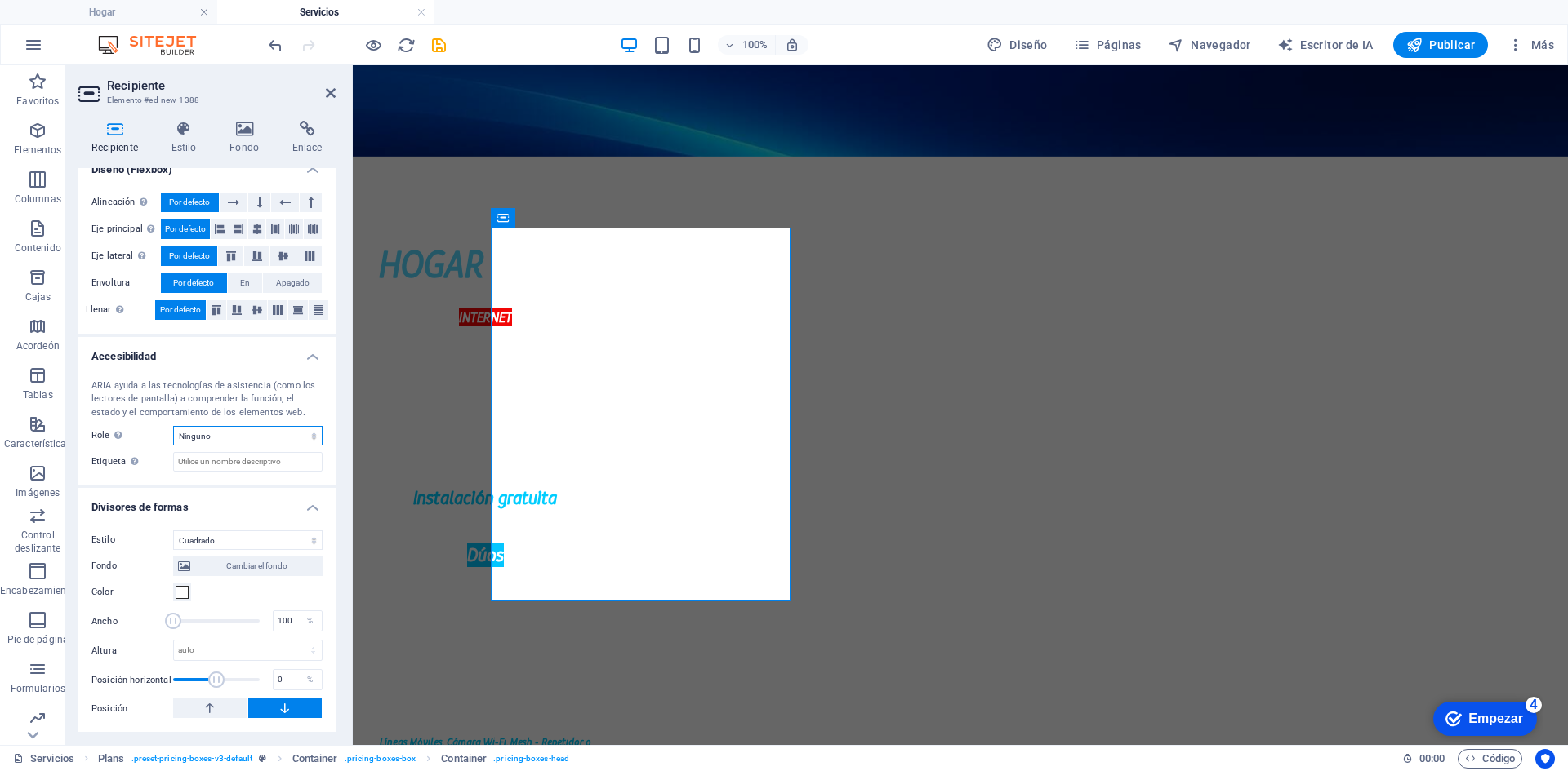
click at [252, 441] on select "Ninguno Alerta Artículo Bandera Comentario Complementario Diálogo Pie de página…" at bounding box center [248, 435] width 150 height 20
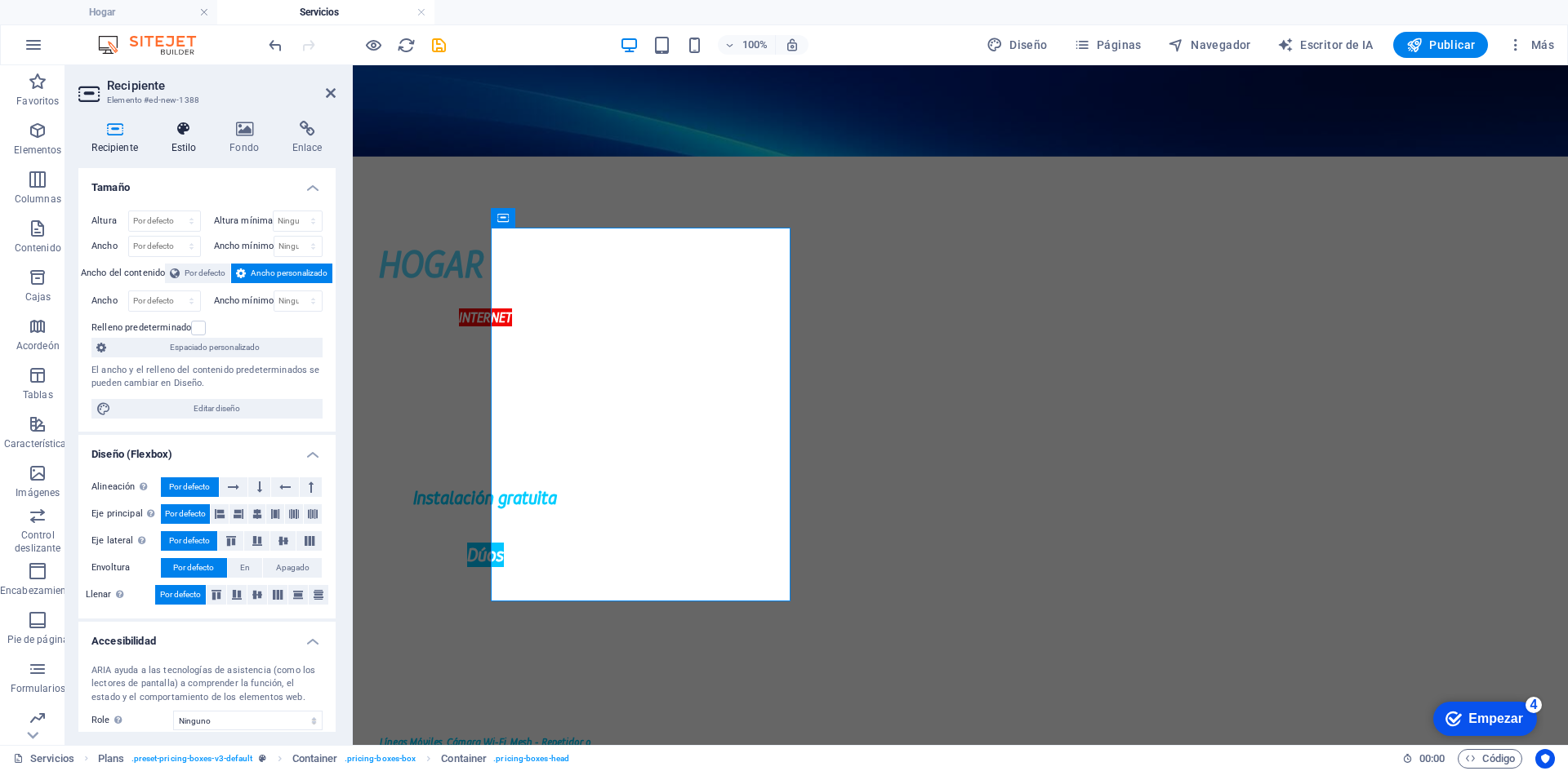
click at [189, 134] on icon at bounding box center [183, 128] width 52 height 17
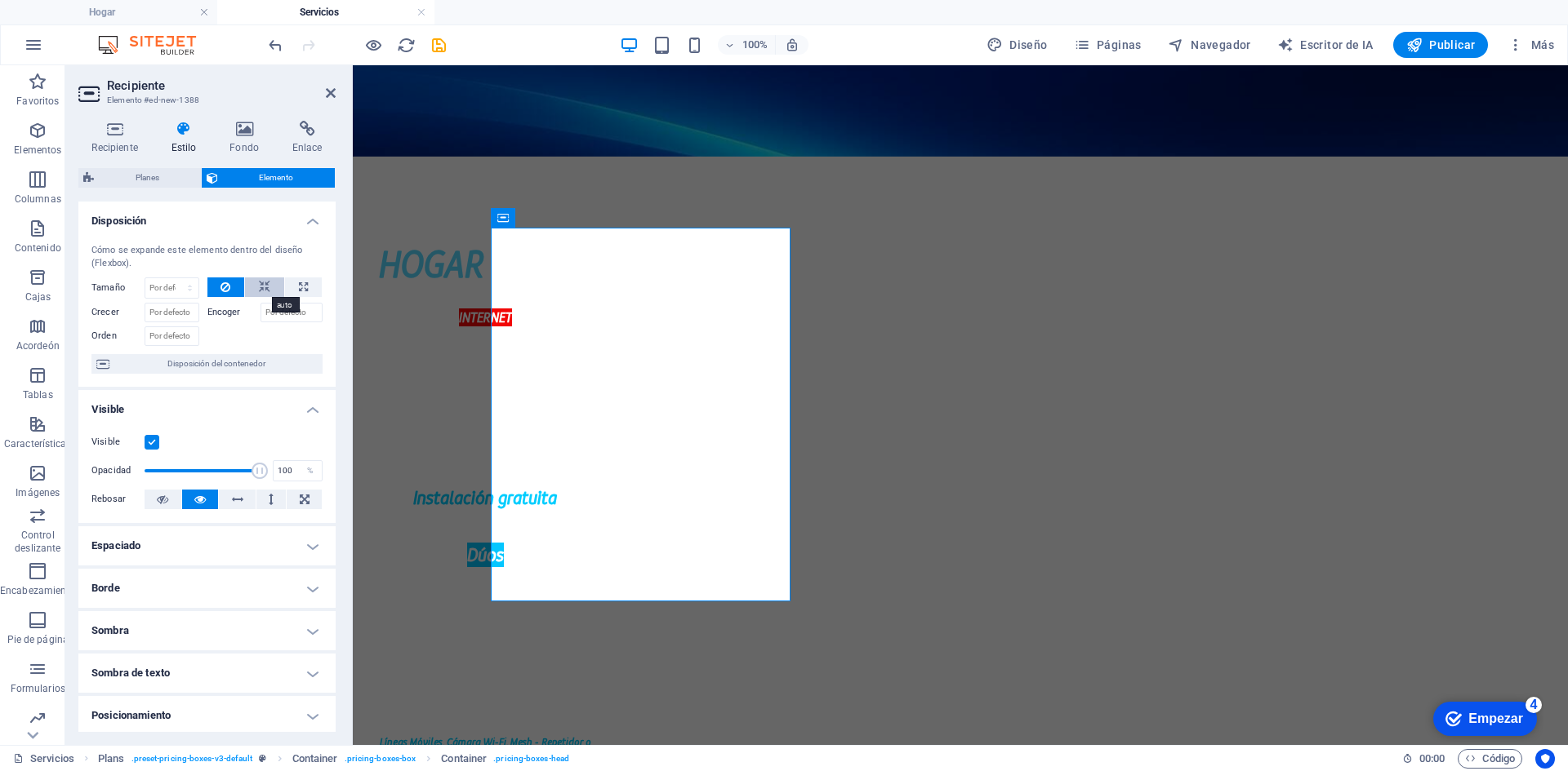
click at [258, 289] on icon at bounding box center [264, 288] width 12 height 20
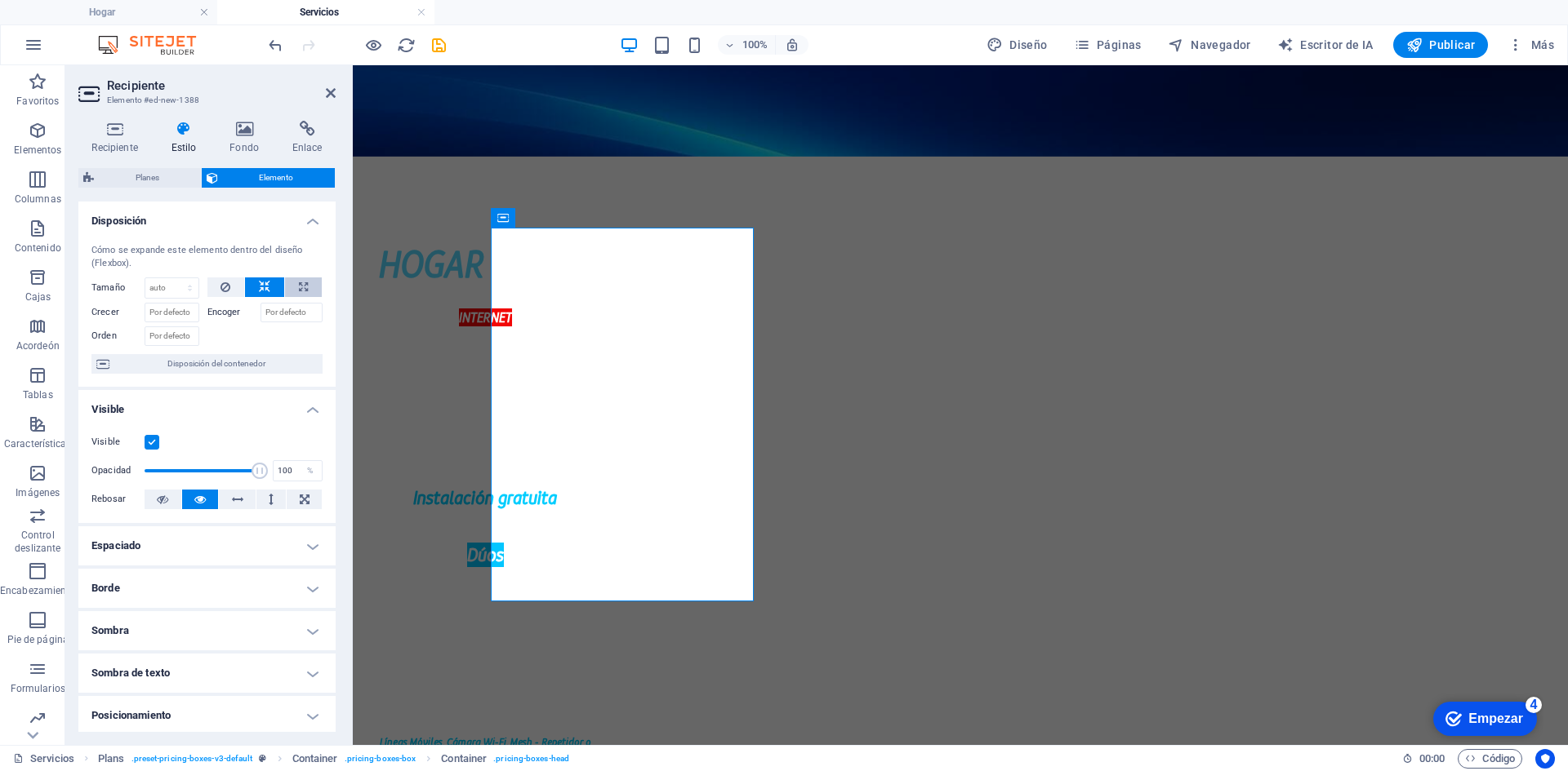
click at [302, 287] on icon at bounding box center [302, 288] width 9 height 20
type input "100"
select select "%"
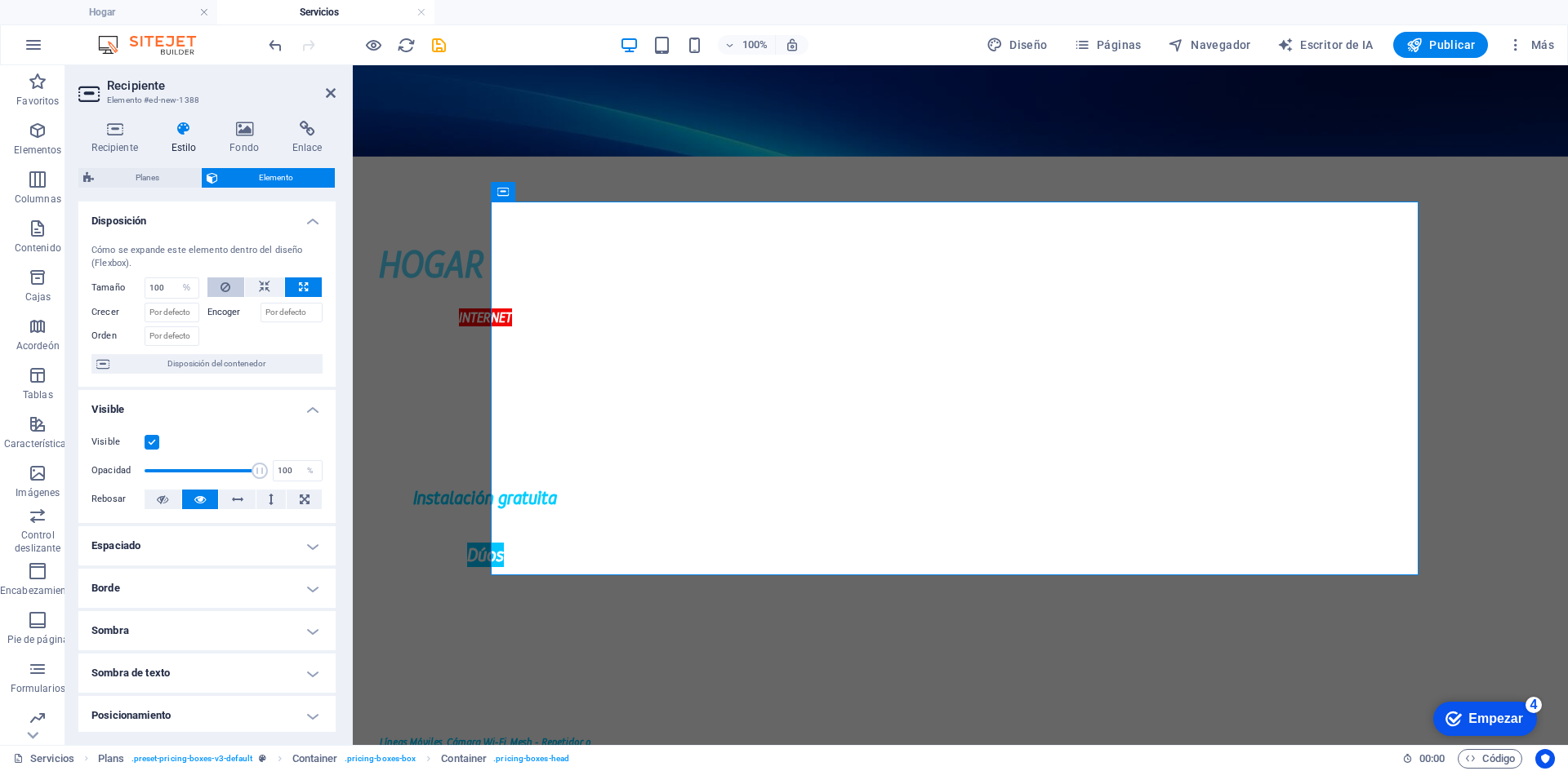
click at [228, 286] on icon at bounding box center [225, 288] width 10 height 20
select select "DISABLED_OPTION_VALUE"
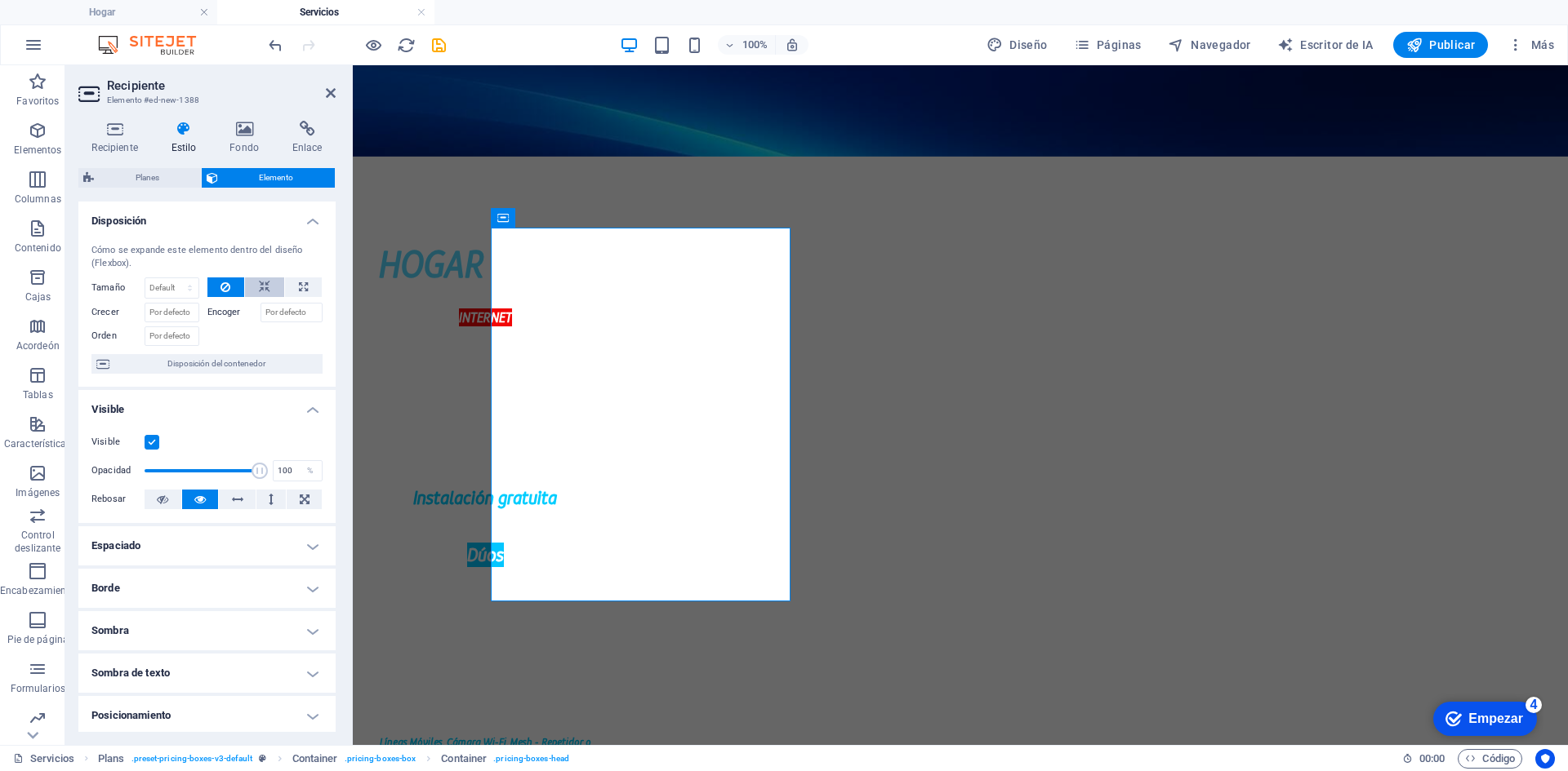
click at [246, 286] on button at bounding box center [264, 288] width 39 height 20
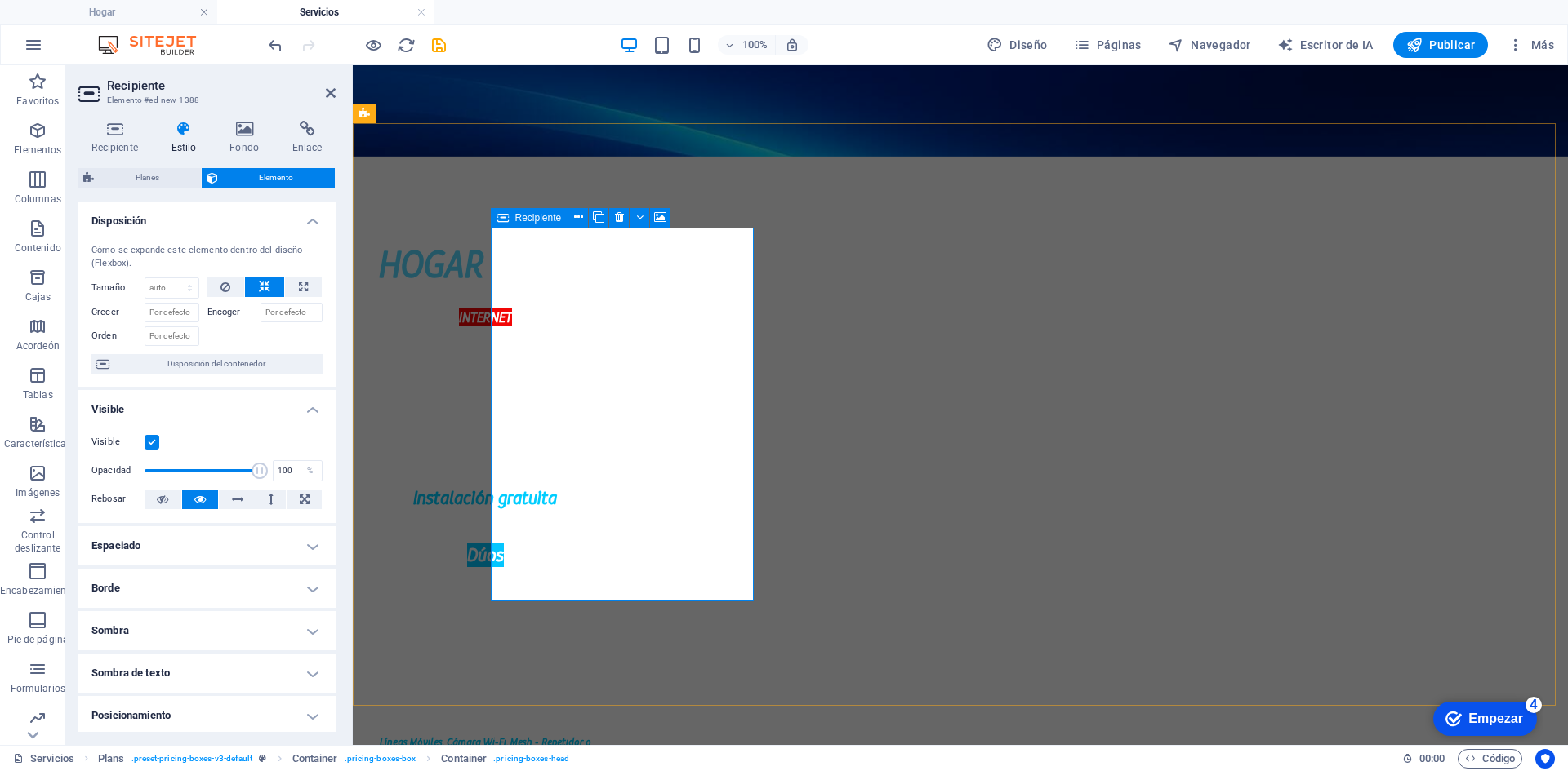
click at [511, 214] on div "Recipiente" at bounding box center [529, 218] width 77 height 20
click at [335, 90] on aside "Recipiente Elemento #ed-new-1388 Recipiente Estilo Fondo Enlace Tamaño Altura P…" at bounding box center [209, 405] width 288 height 680
click at [331, 90] on icon at bounding box center [331, 92] width 10 height 13
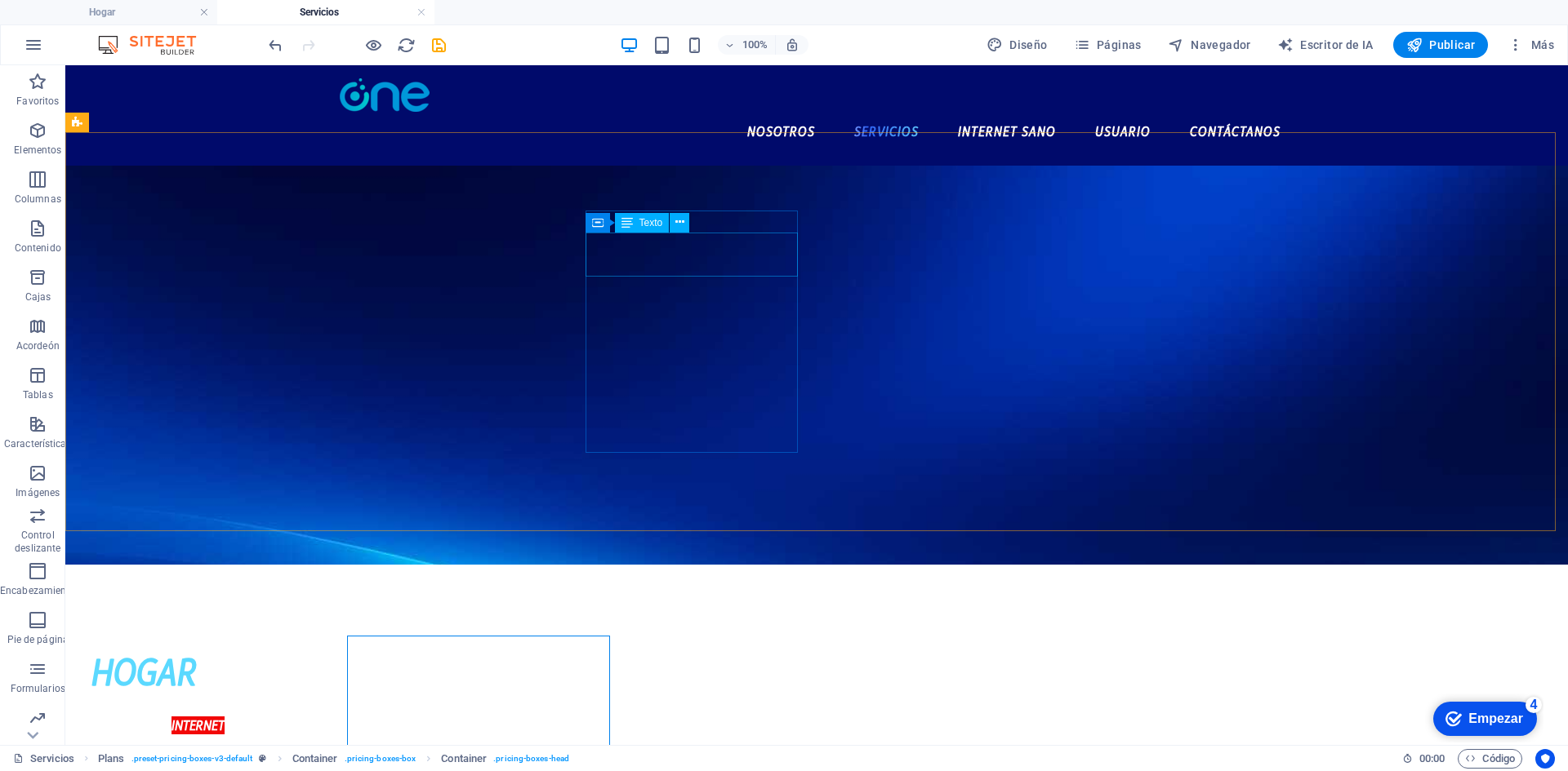
click at [693, 225] on div "Recipiente Texto" at bounding box center [643, 223] width 115 height 21
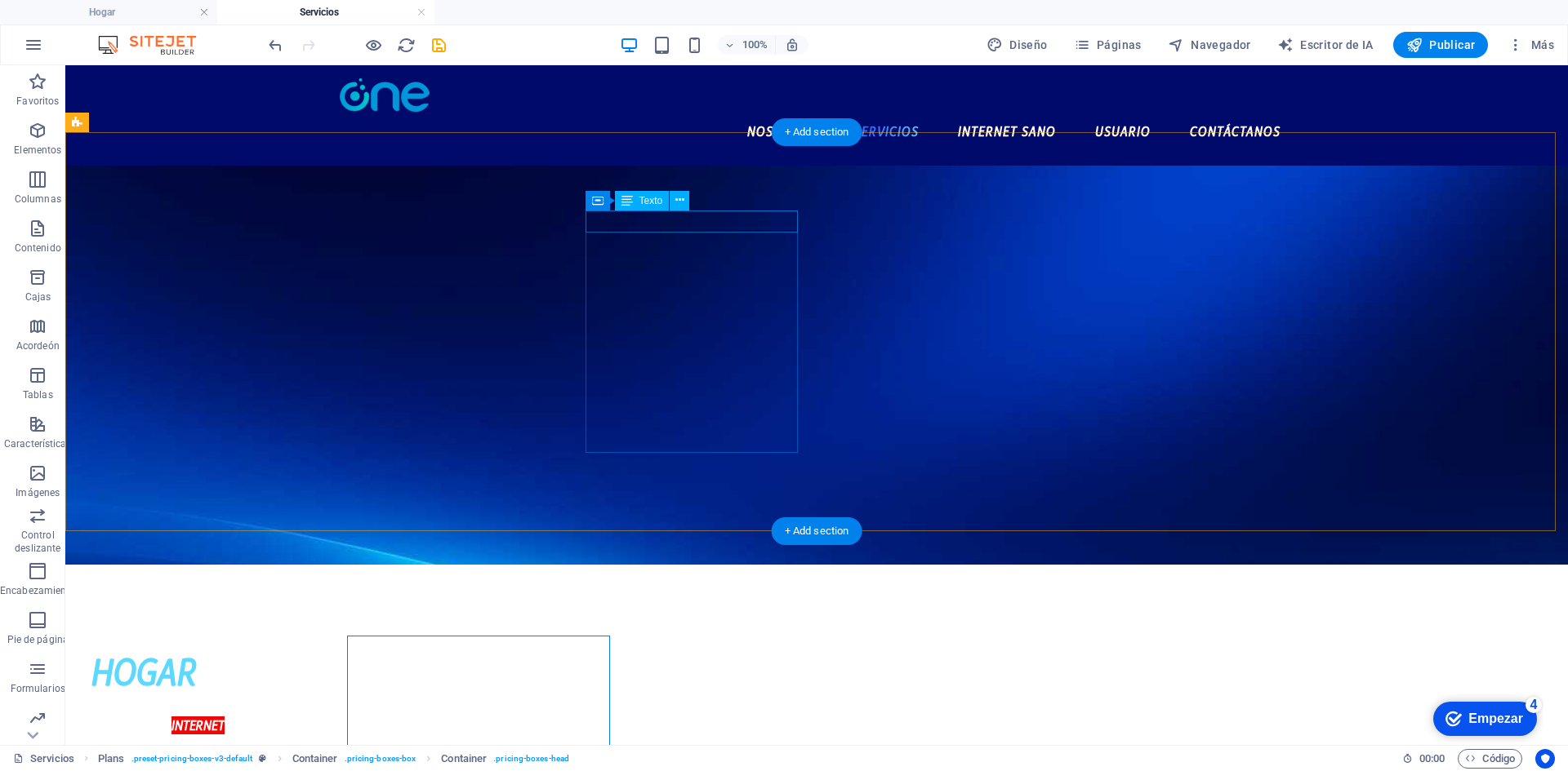
click at [303, 715] on div "INTERNET" at bounding box center [197, 726] width 212 height 23
click at [303, 643] on div "HOGAR" at bounding box center [197, 672] width 212 height 59
click at [303, 715] on div "INTERNET" at bounding box center [197, 726] width 212 height 23
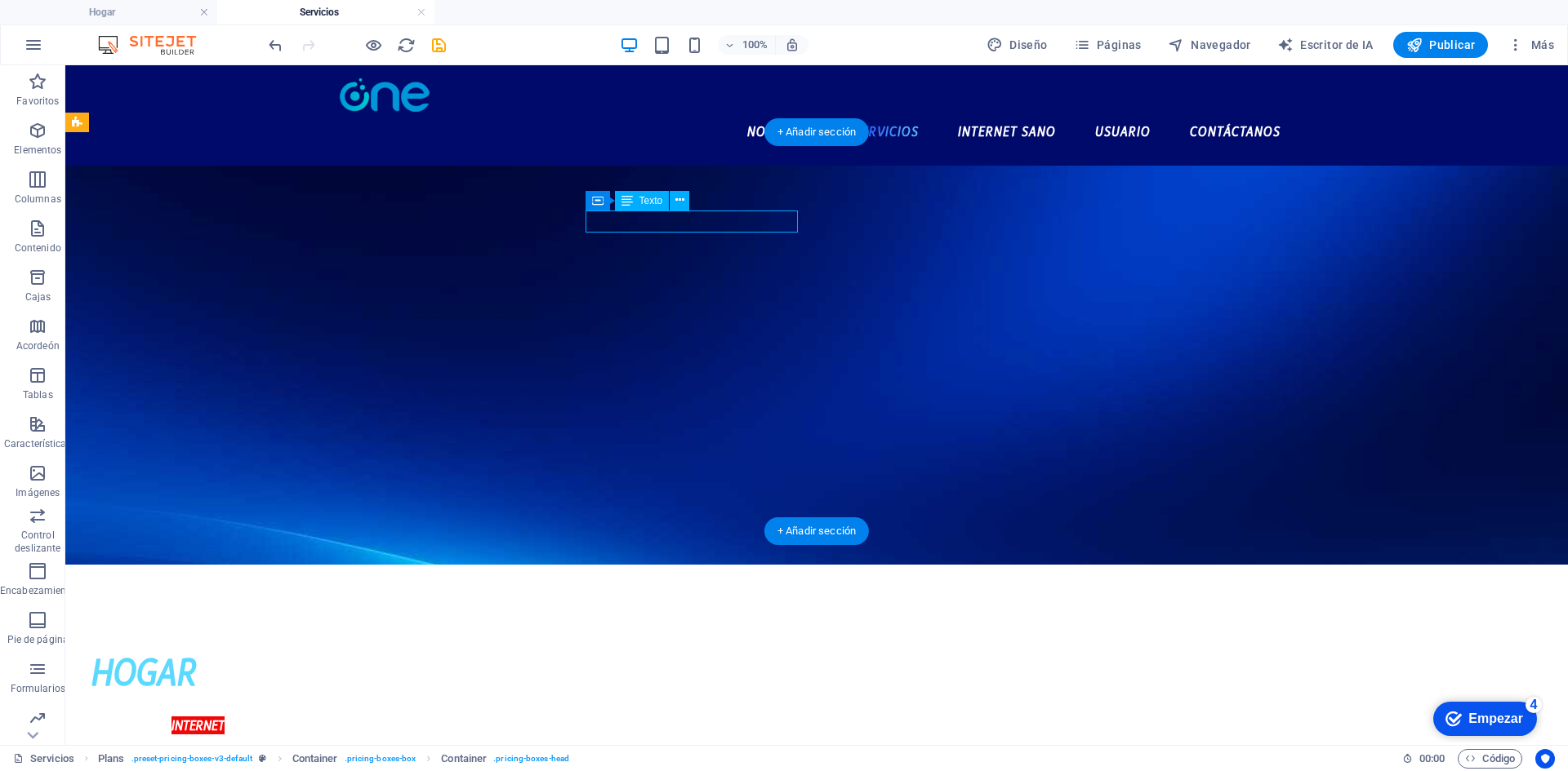
click at [303, 715] on div "INTERNET" at bounding box center [197, 726] width 212 height 23
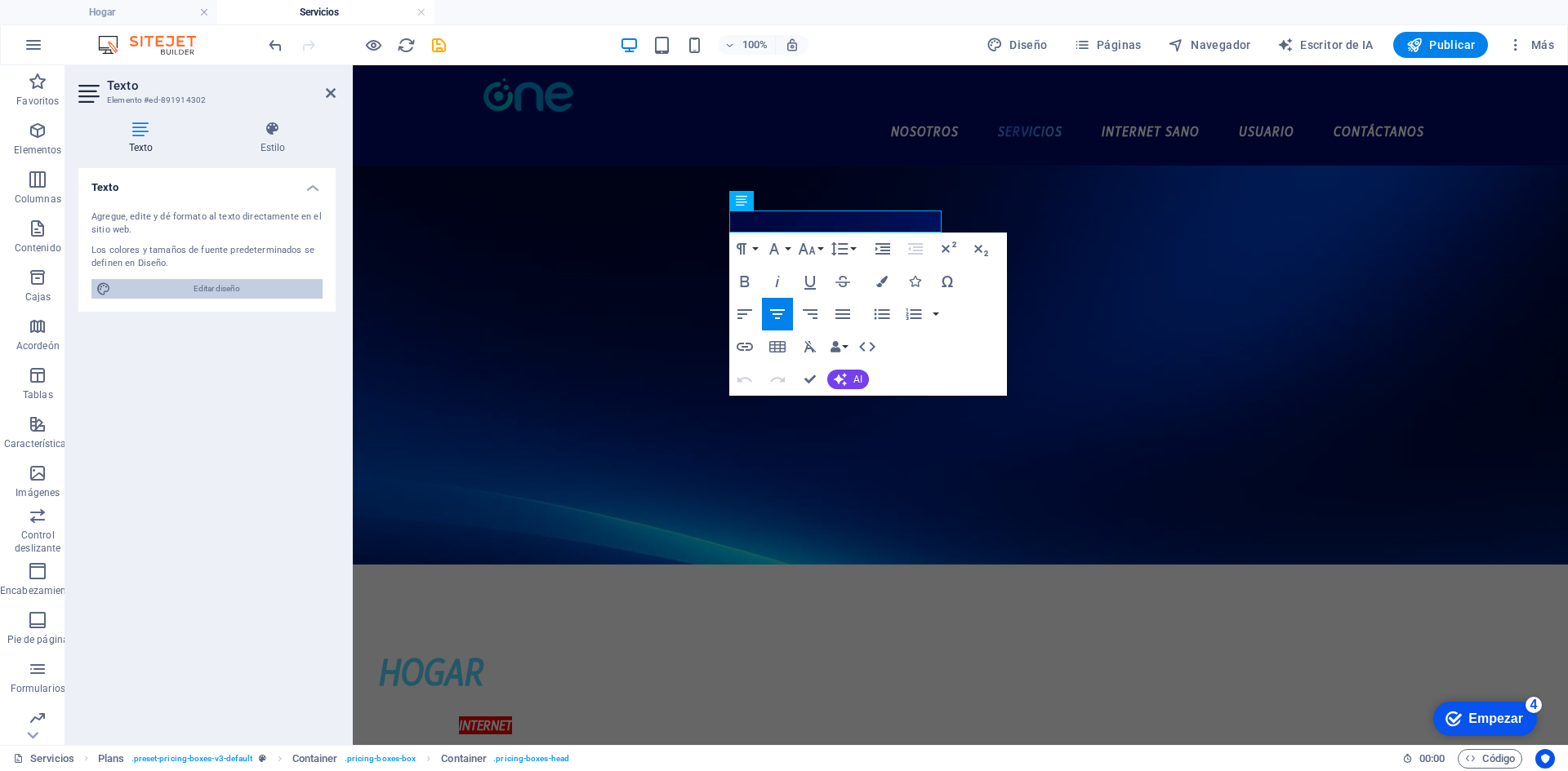
click at [274, 297] on span "Editar diseño" at bounding box center [216, 289] width 202 height 20
select select "px"
select select "700"
select select "px"
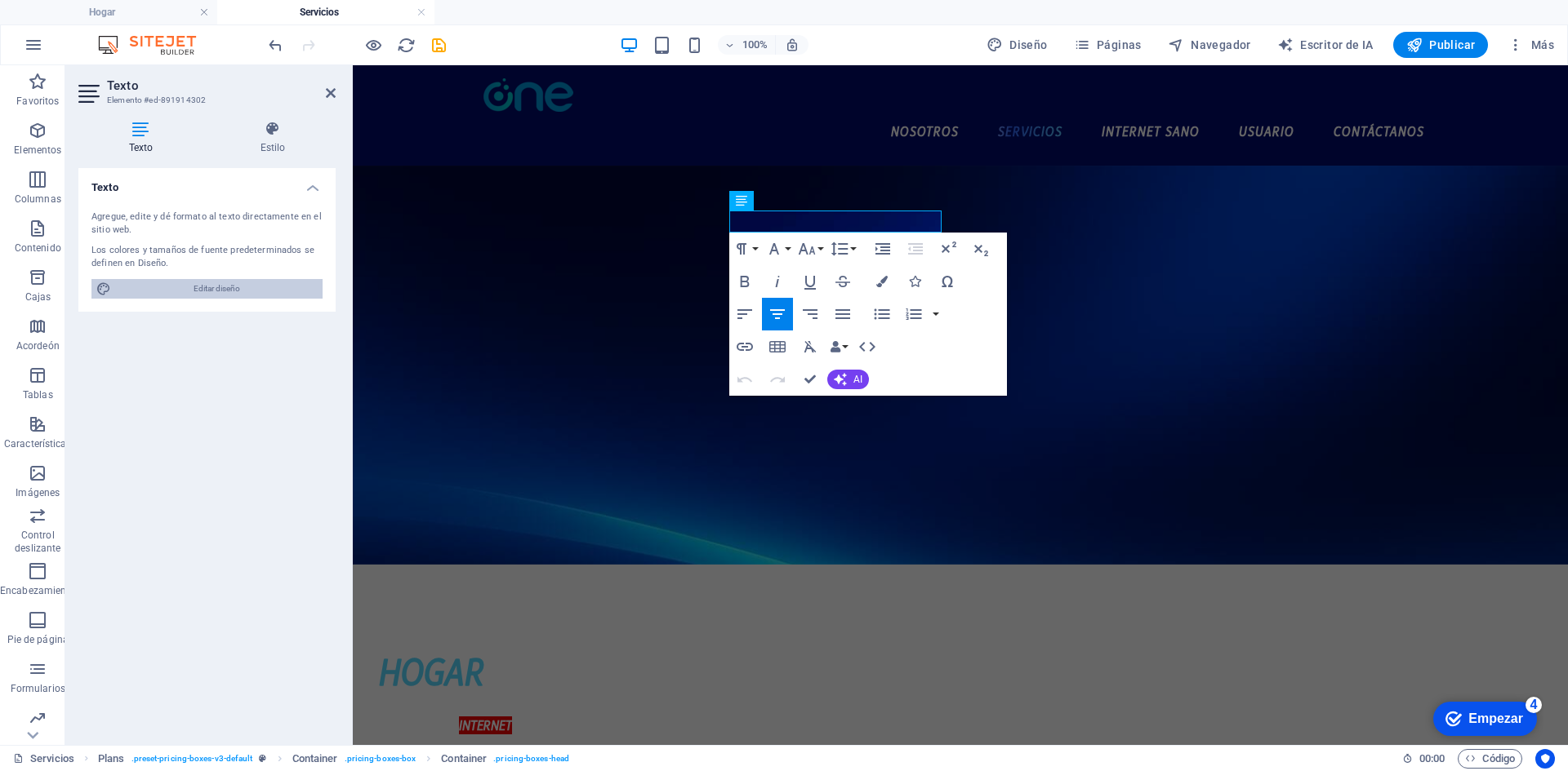
select select "800"
select select "px"
select select "rem"
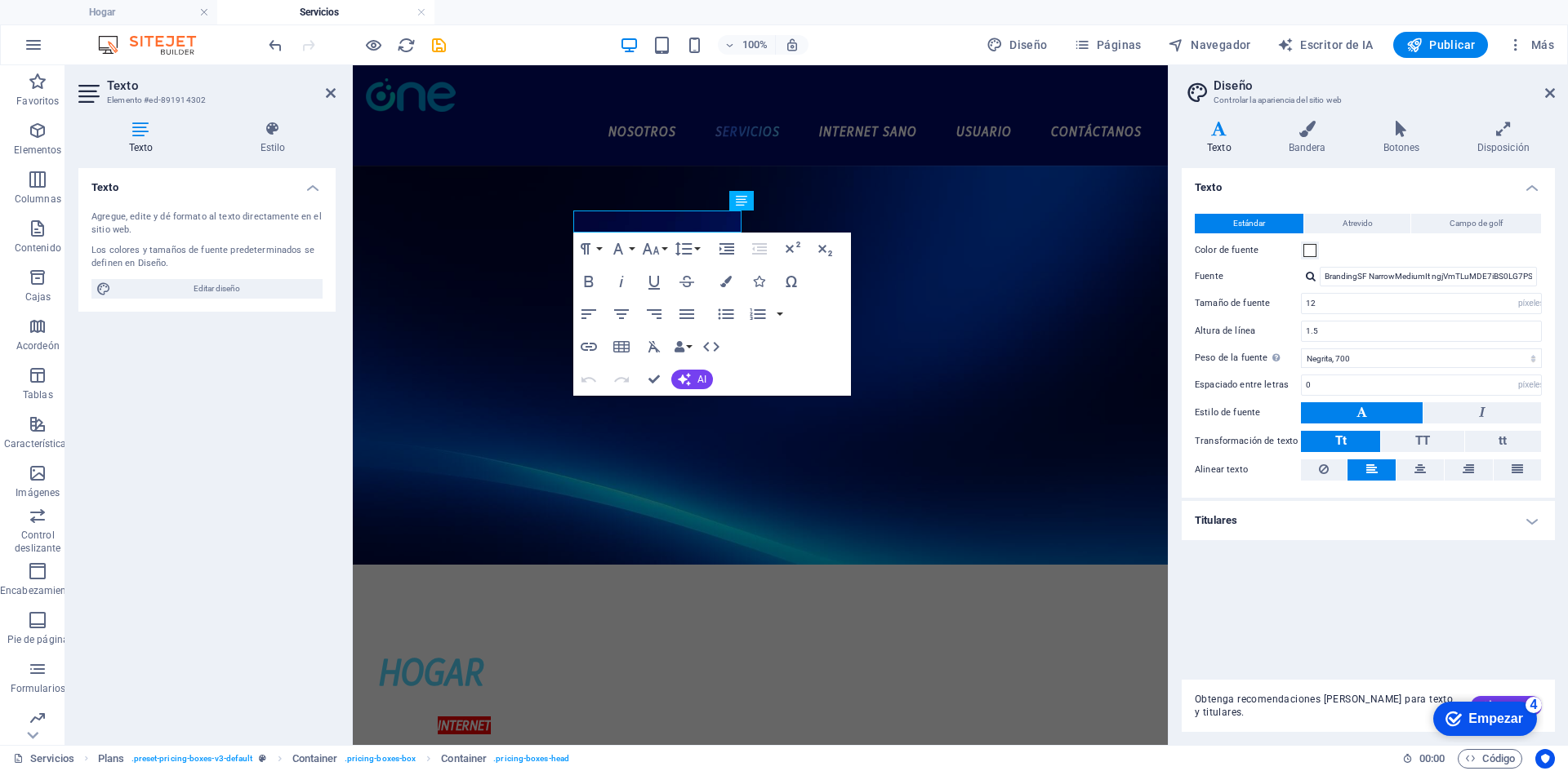
click at [1402, 520] on h4 "Titulares" at bounding box center [1367, 521] width 373 height 39
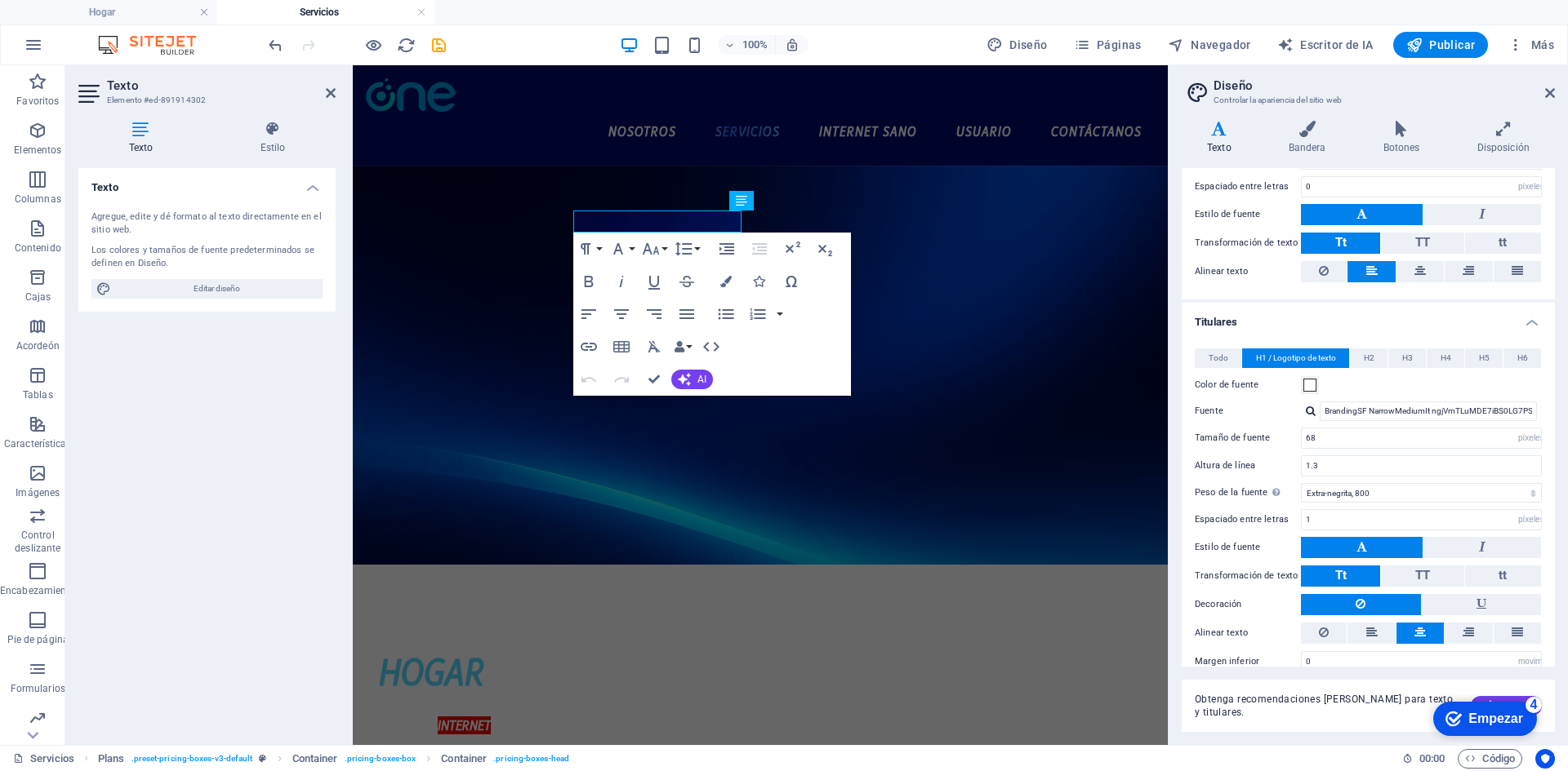
scroll to position [220, 0]
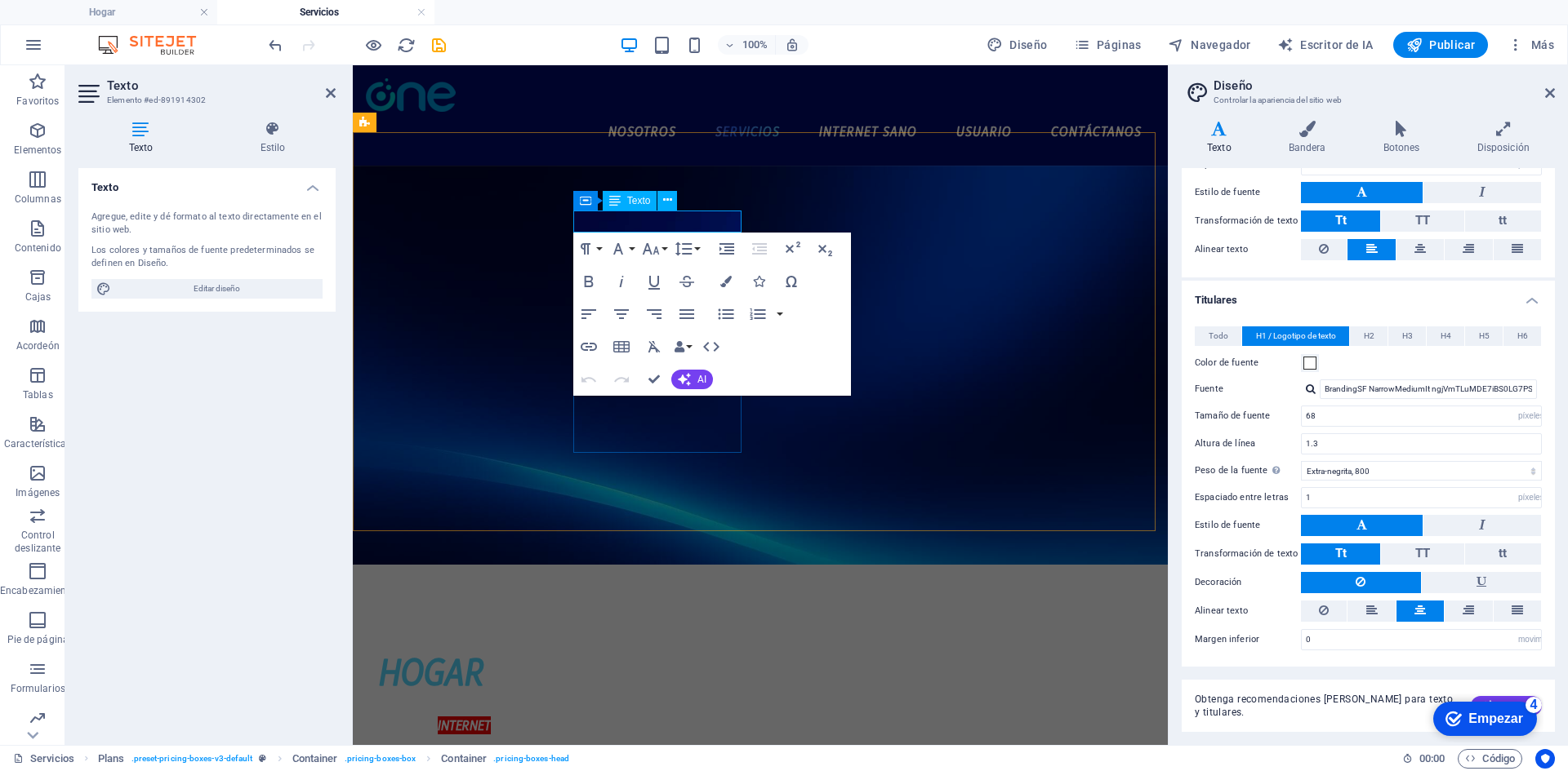
click at [490, 716] on font "INTERNET" at bounding box center [464, 725] width 53 height 18
drag, startPoint x: 1299, startPoint y: 137, endPoint x: 1478, endPoint y: 168, distance: 181.7
click at [1301, 137] on h4 "Bandera" at bounding box center [1311, 137] width 95 height 34
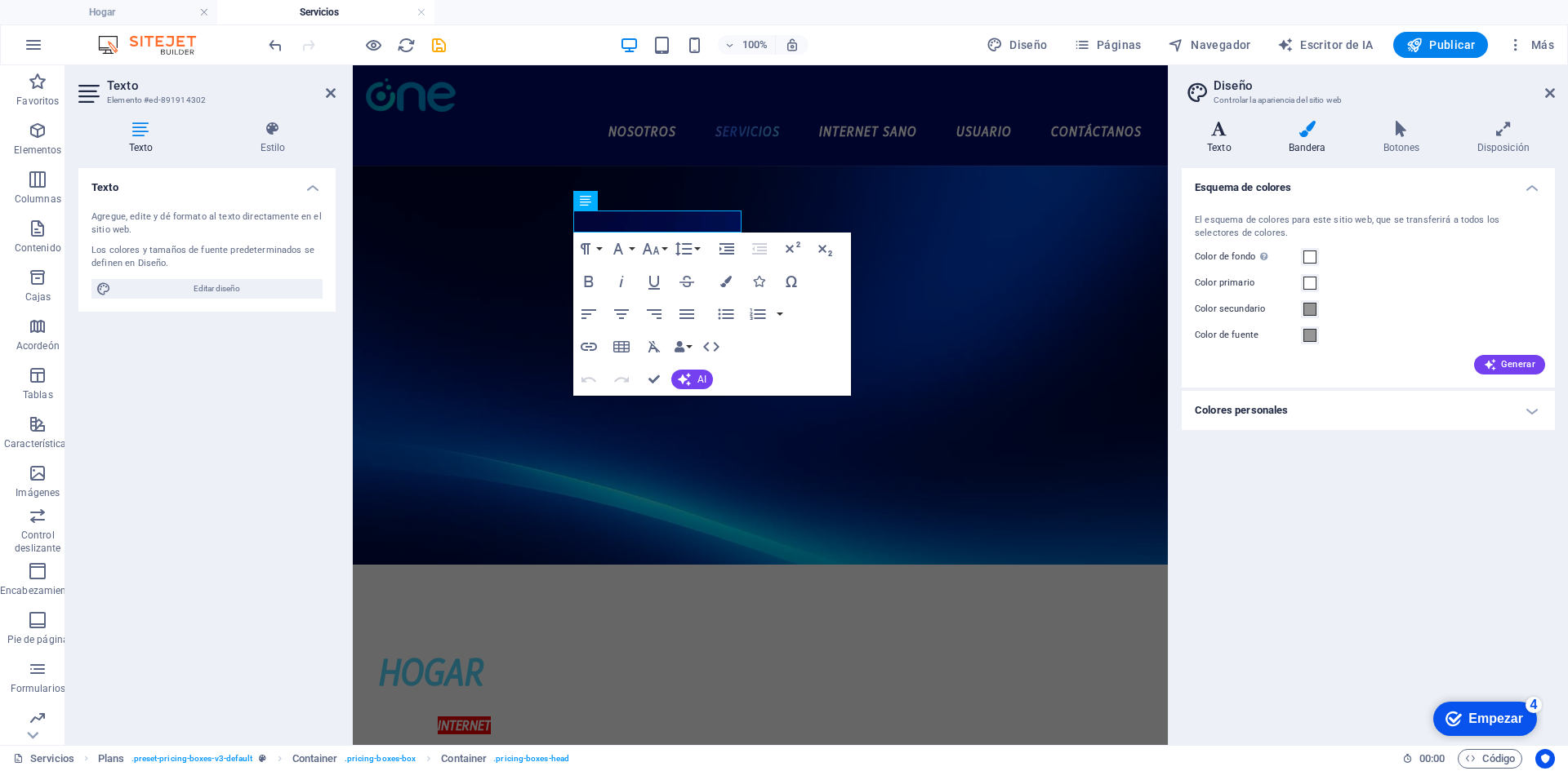
click at [1235, 145] on h4 "Texto" at bounding box center [1222, 137] width 81 height 34
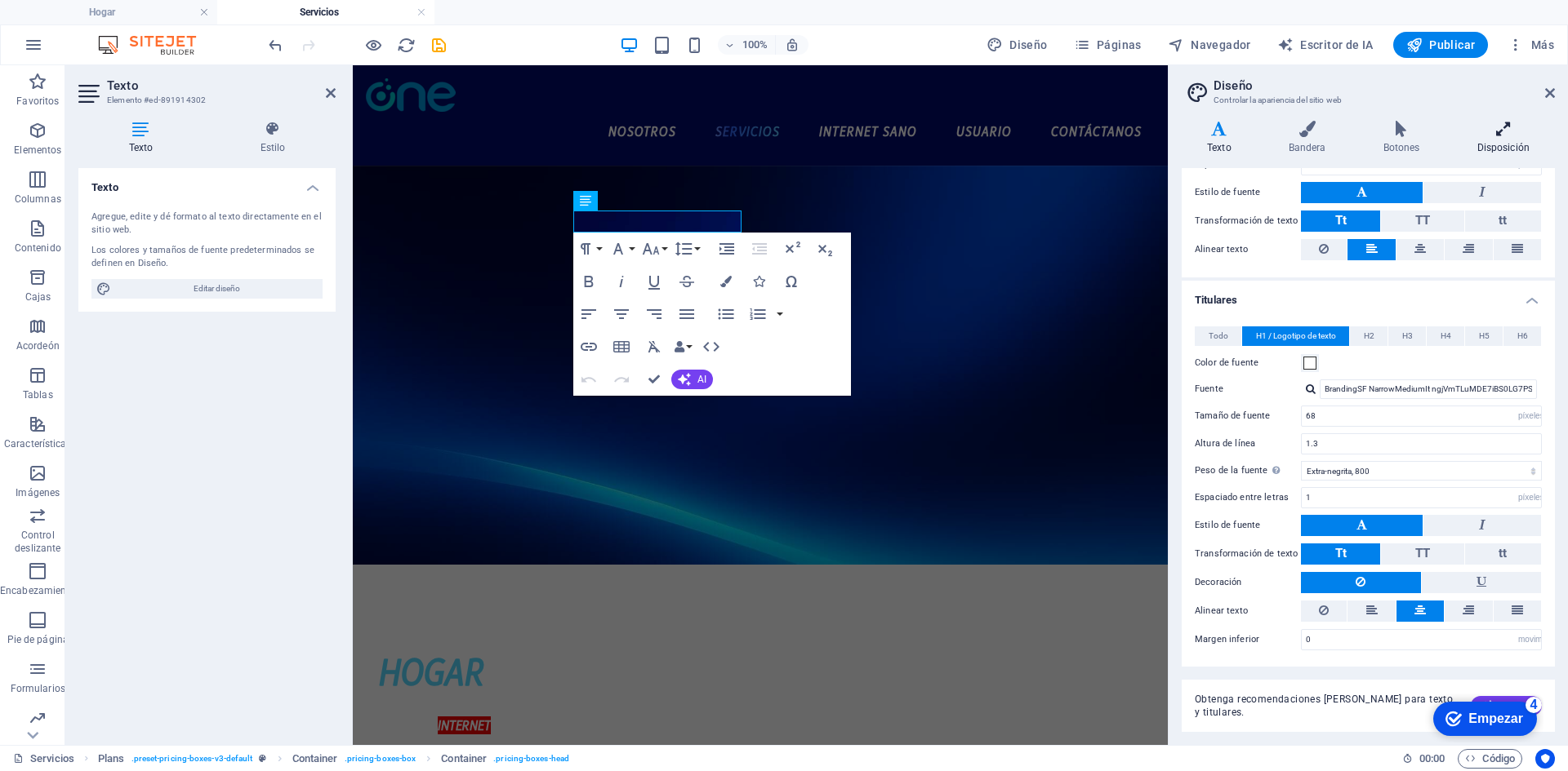
click at [1496, 130] on icon at bounding box center [1503, 128] width 104 height 17
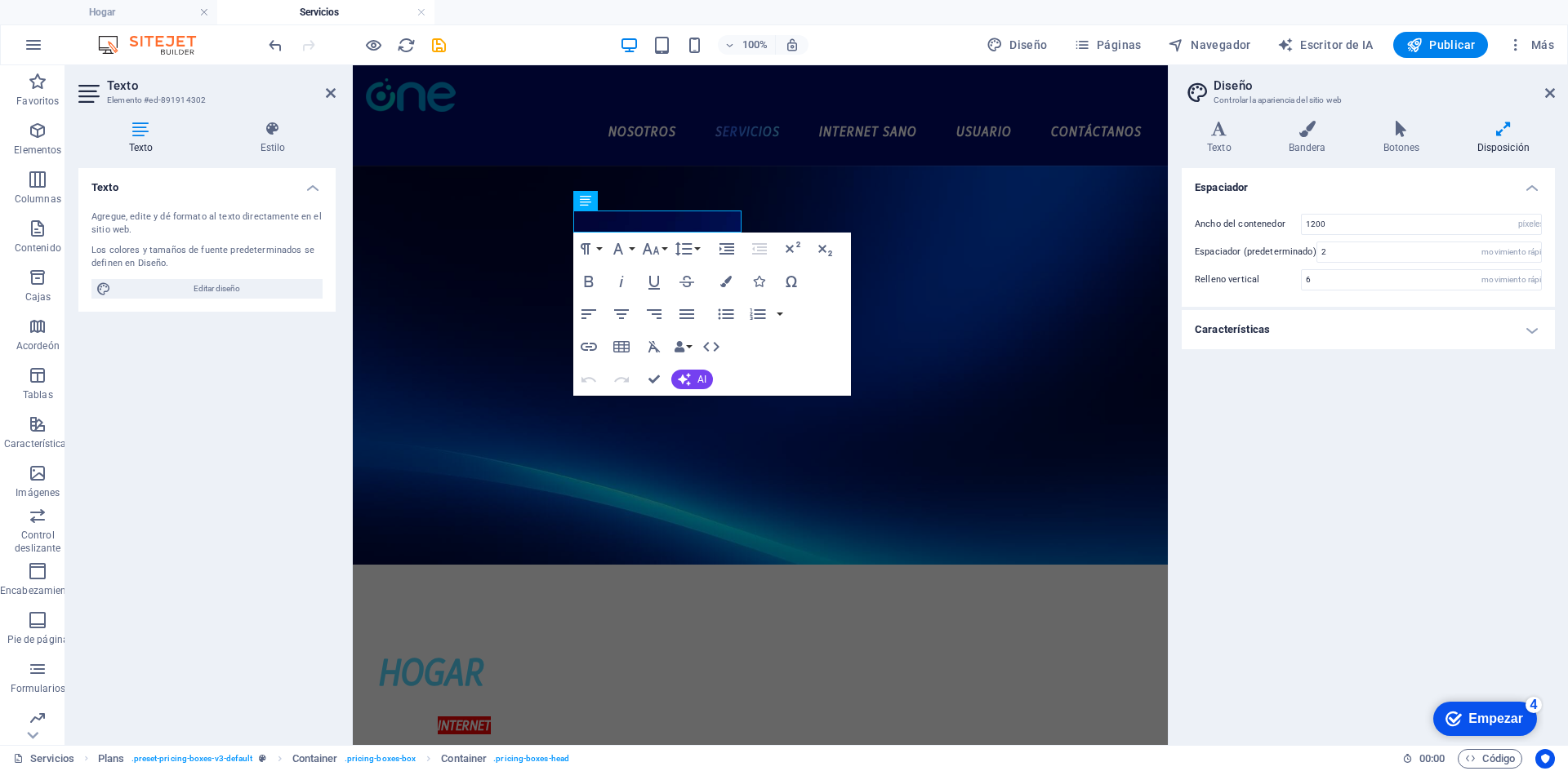
click at [1315, 337] on h4 "Características" at bounding box center [1367, 330] width 373 height 39
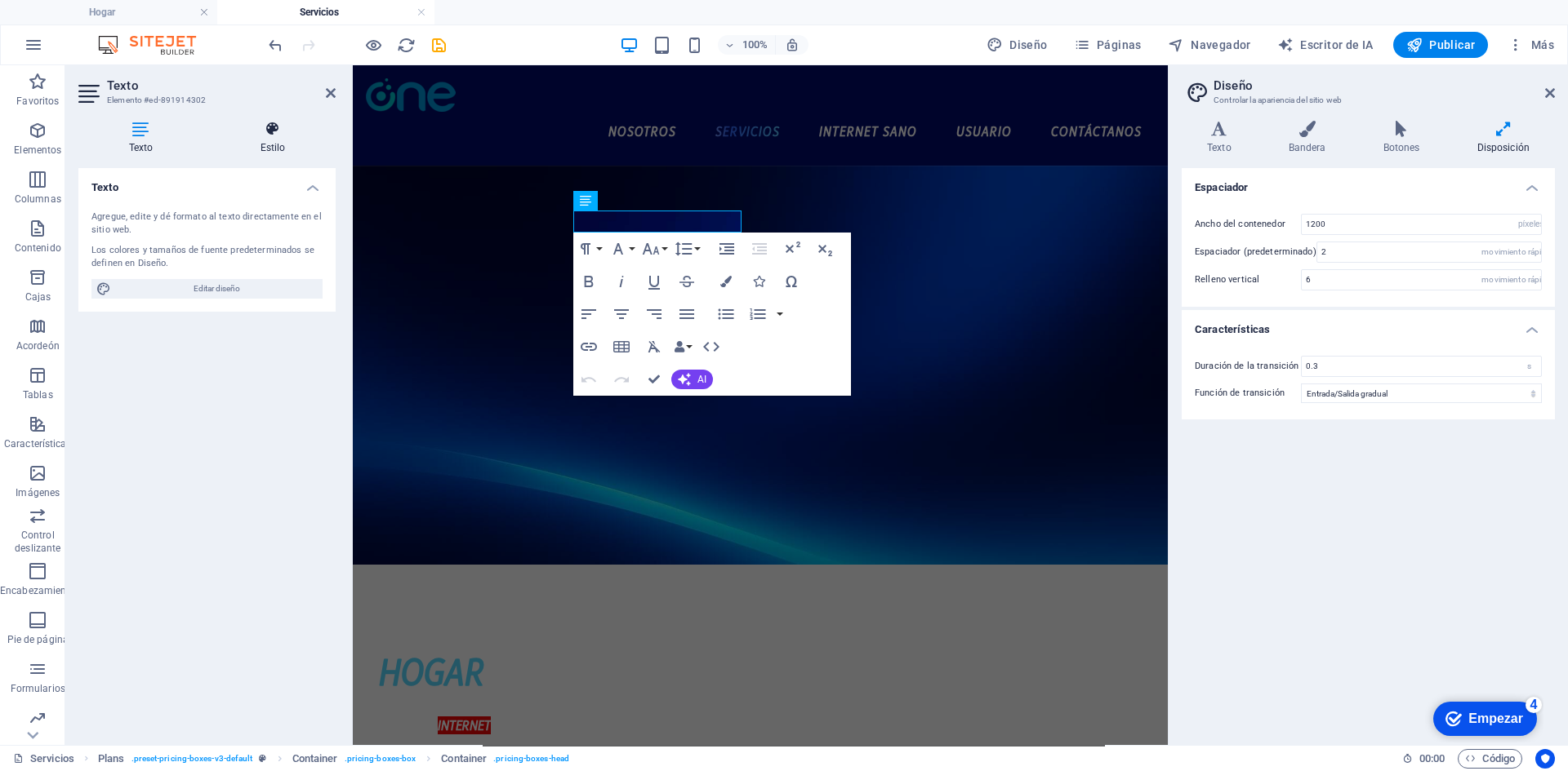
click at [257, 133] on icon at bounding box center [272, 128] width 125 height 17
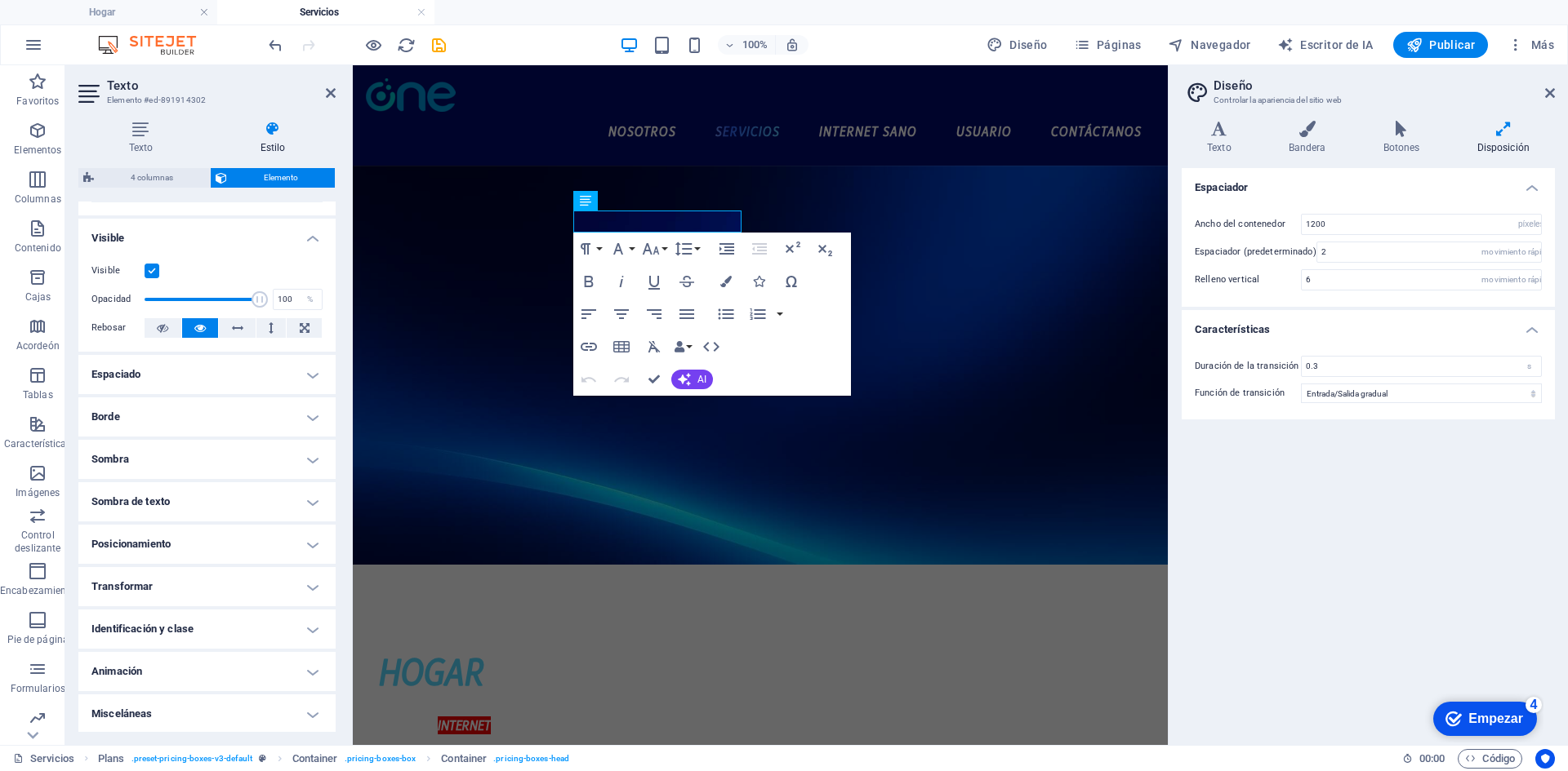
scroll to position [173, 0]
click at [224, 667] on h4 "Animación" at bounding box center [207, 670] width 257 height 39
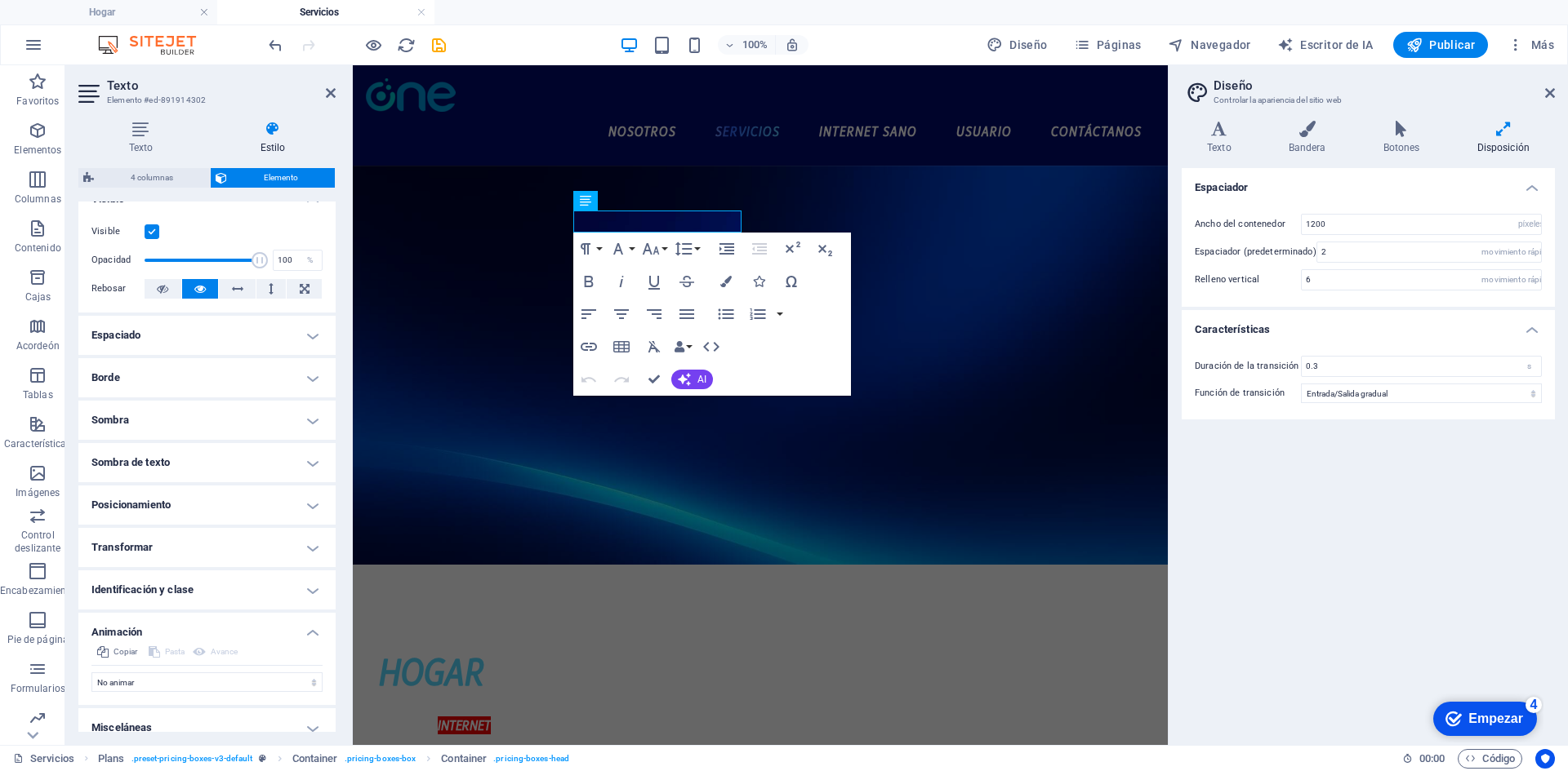
scroll to position [226, 0]
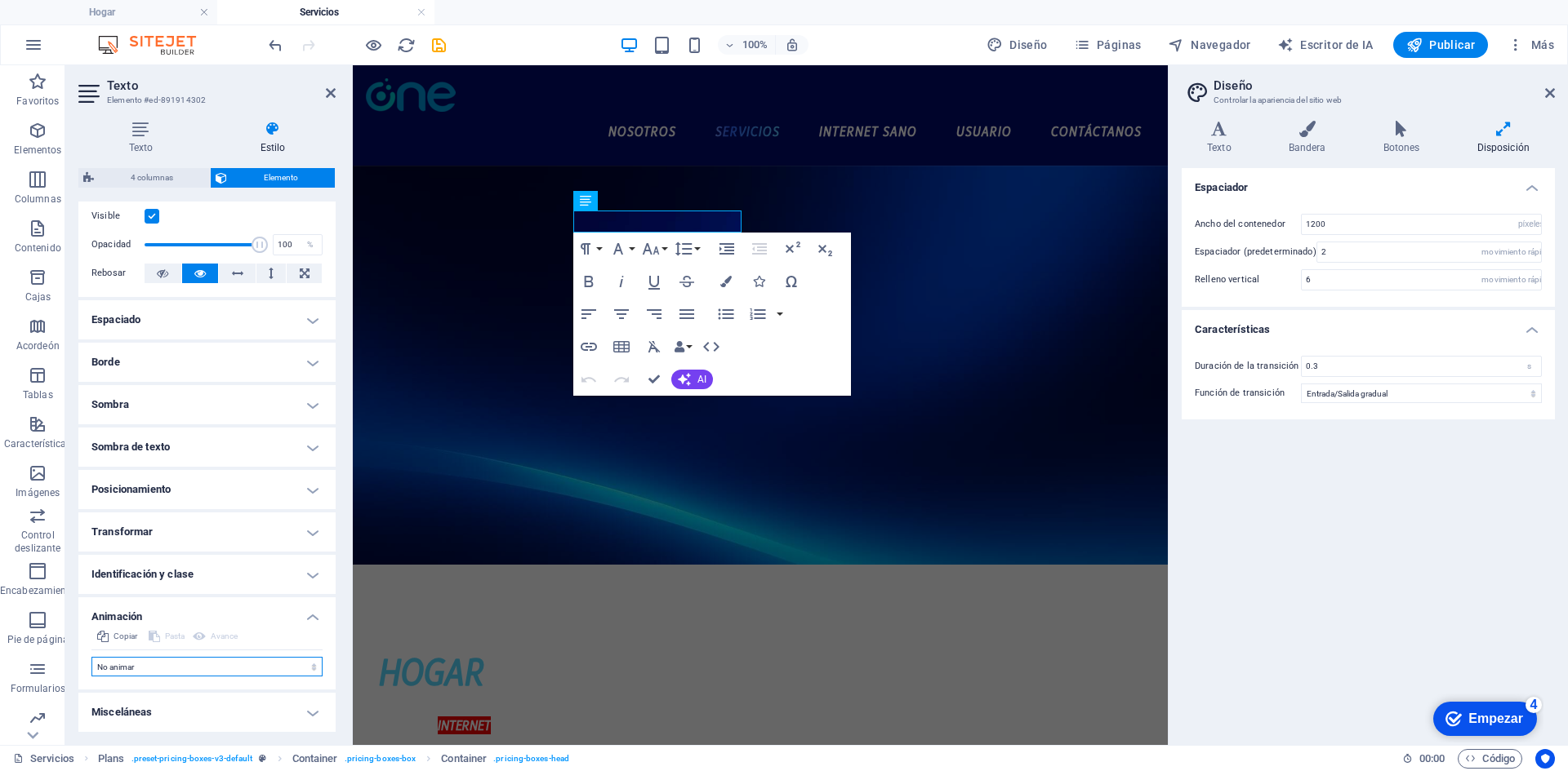
click at [273, 667] on select "No animar Mostrar / Ocultar Deslizarse hacia arriba/abajo Acercar/alejar Deslic…" at bounding box center [207, 667] width 231 height 20
click at [272, 665] on select "No animar Mostrar / Ocultar Deslizarse hacia arriba/abajo Acercar/alejar Deslic…" at bounding box center [207, 667] width 231 height 20
click at [260, 665] on select "No animar Mostrar / Ocultar Deslizarse hacia arriba/abajo Acercar/alejar Deslic…" at bounding box center [207, 667] width 231 height 20
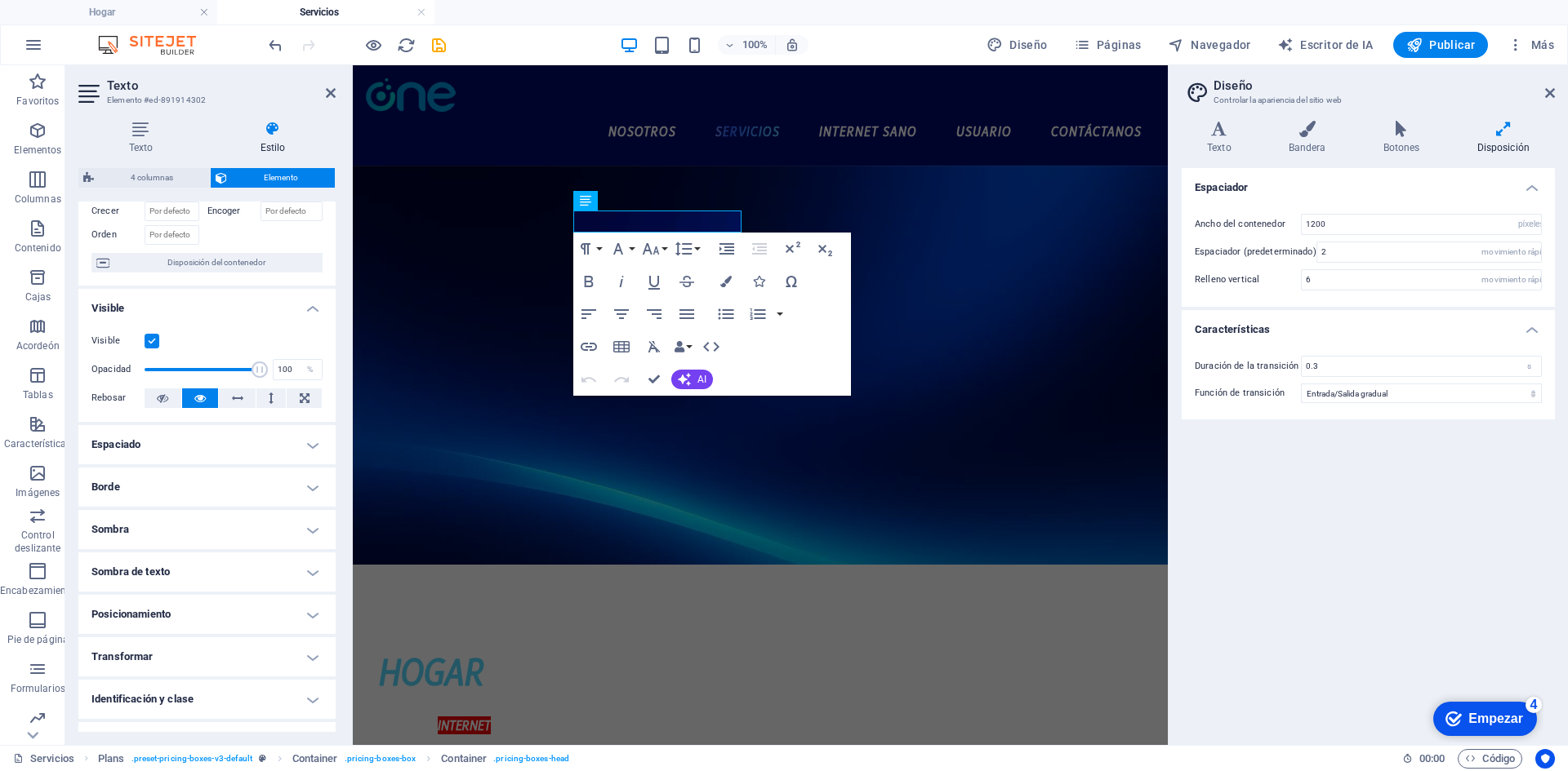
scroll to position [0, 0]
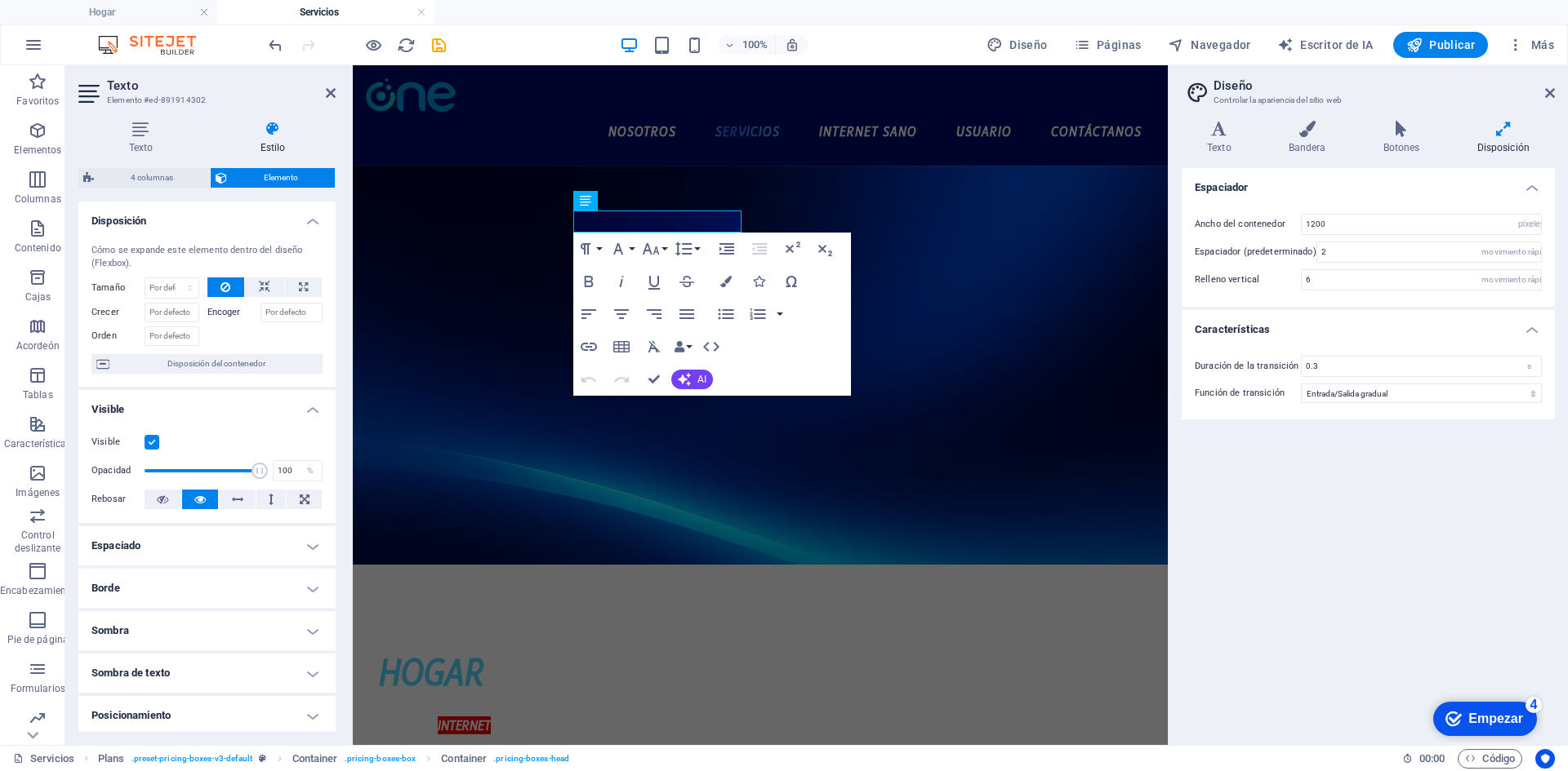
click at [600, 522] on figure at bounding box center [760, 365] width 815 height 399
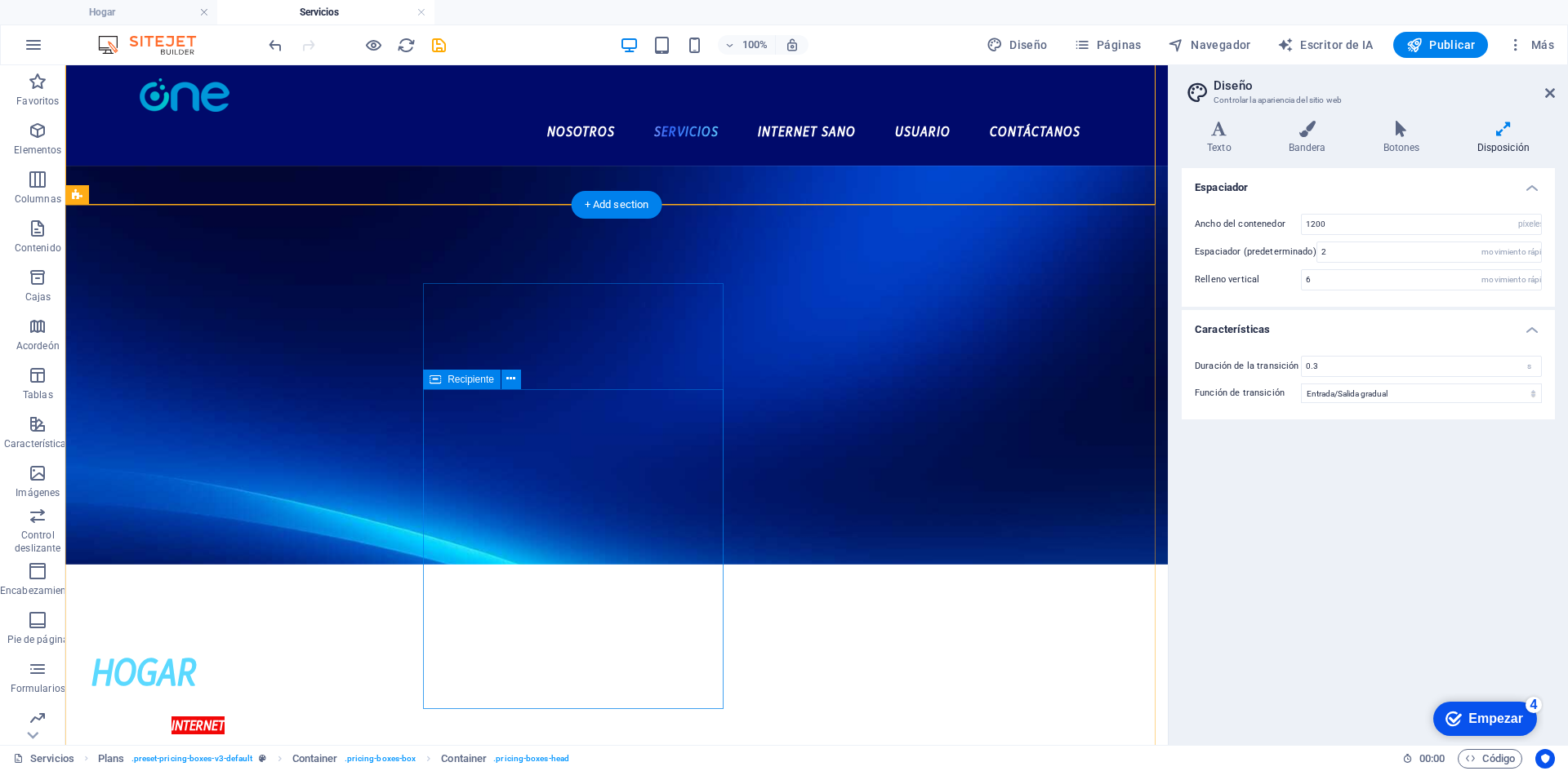
scroll to position [327, 0]
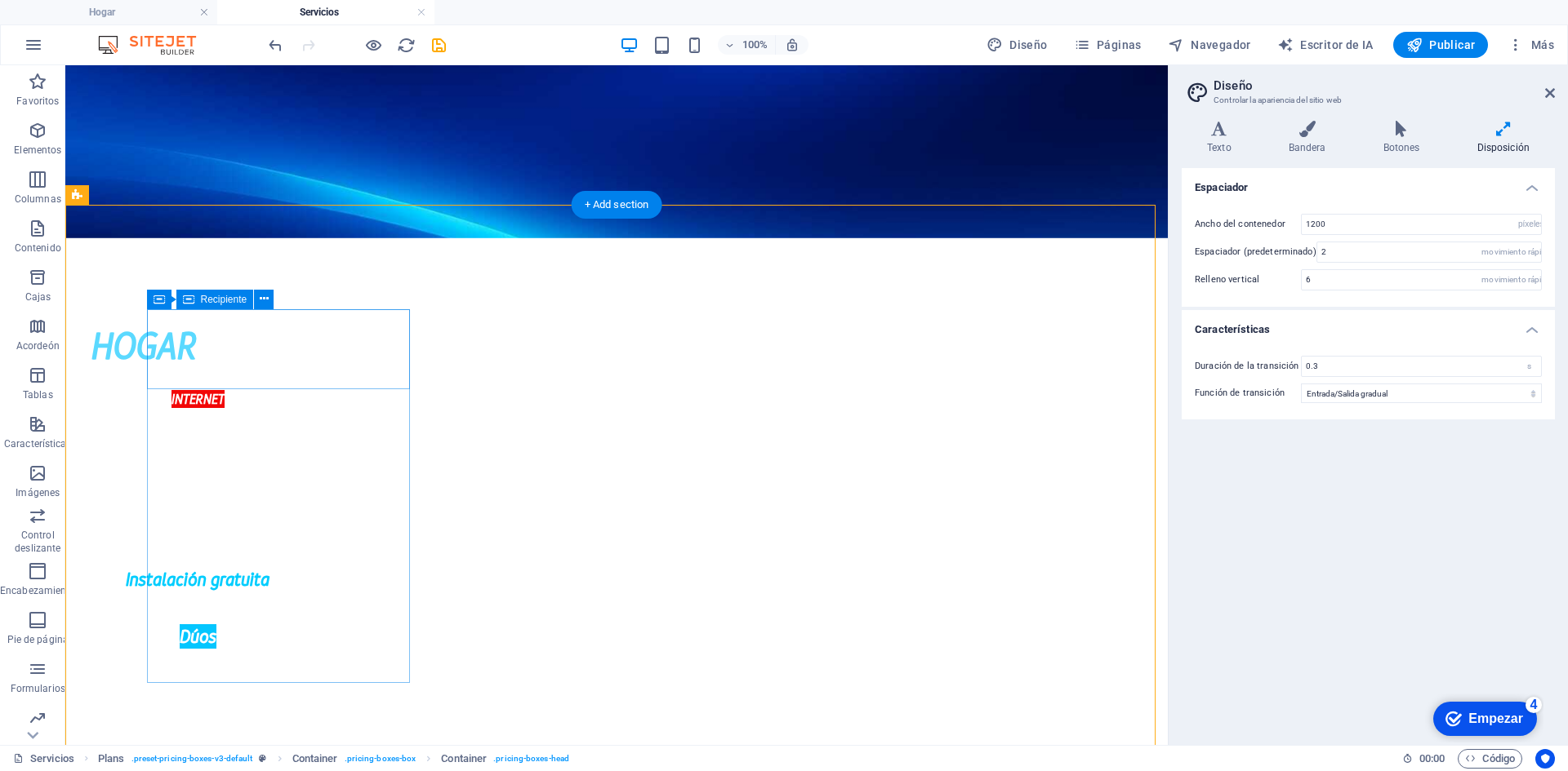
click at [161, 304] on icon at bounding box center [160, 299] width 12 height 20
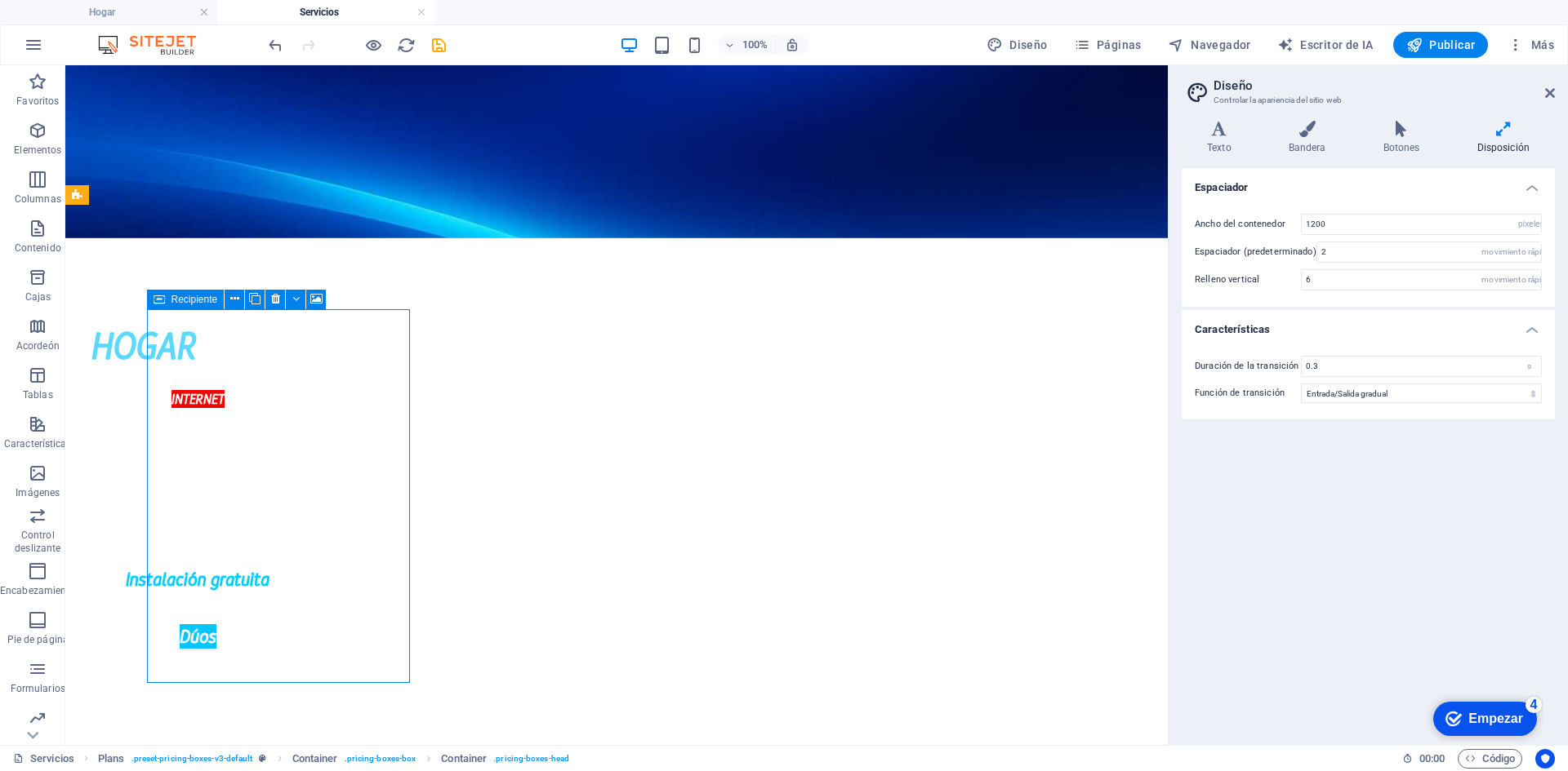
click at [168, 298] on div "Recipiente" at bounding box center [185, 299] width 77 height 20
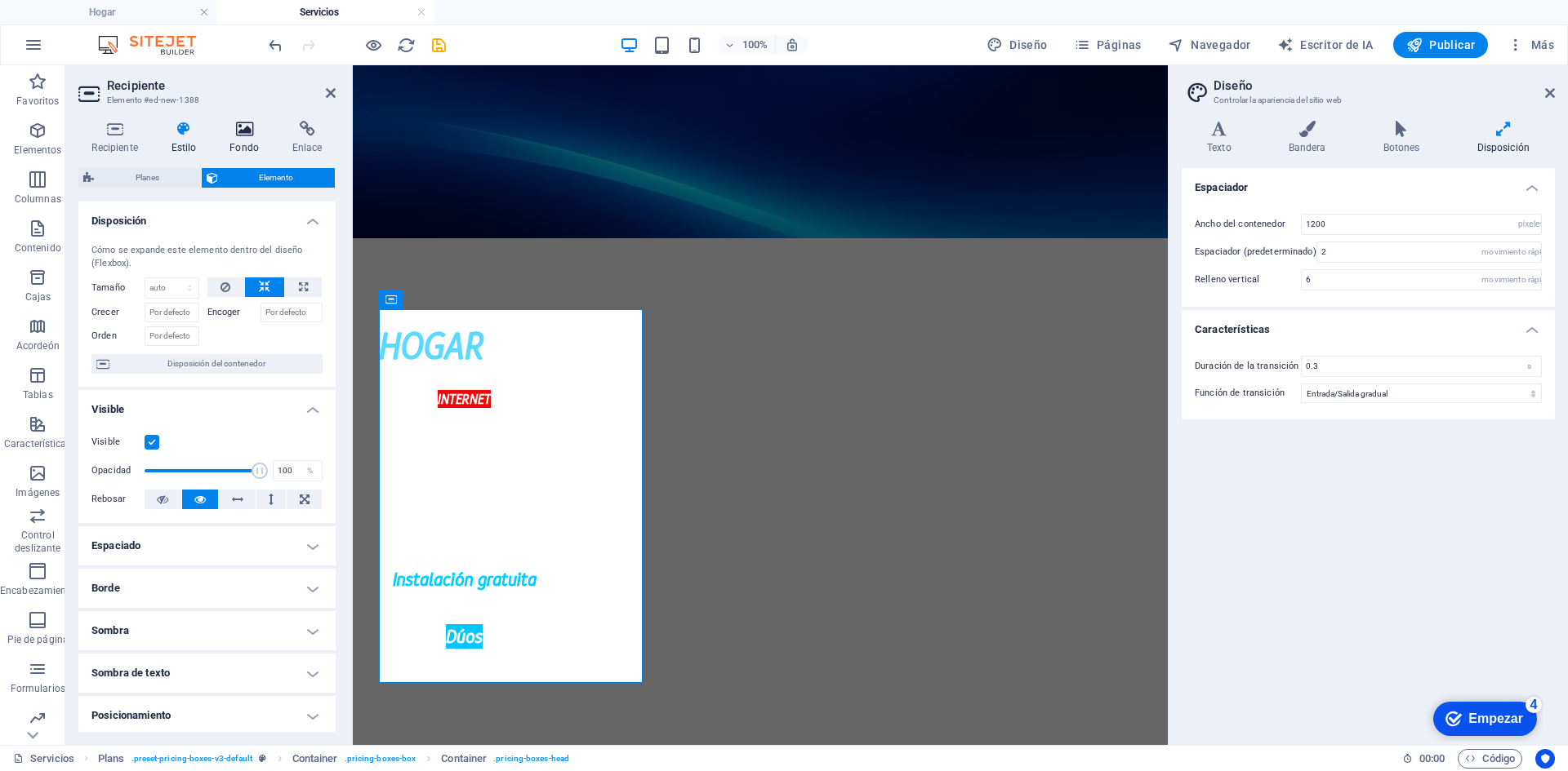
click at [255, 141] on h4 "Fondo" at bounding box center [248, 137] width 63 height 34
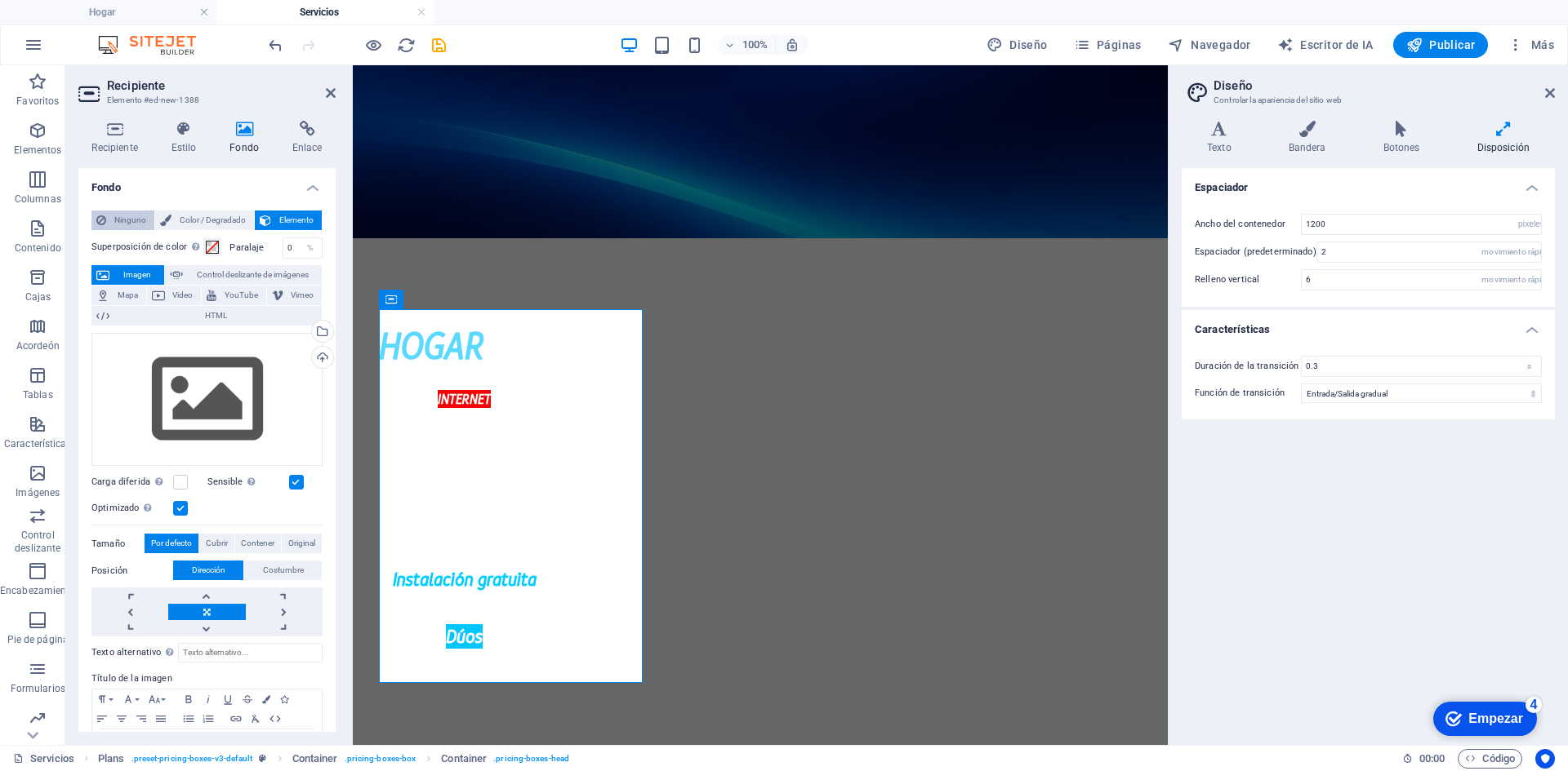
click at [140, 221] on font "Ninguno" at bounding box center [130, 219] width 32 height 9
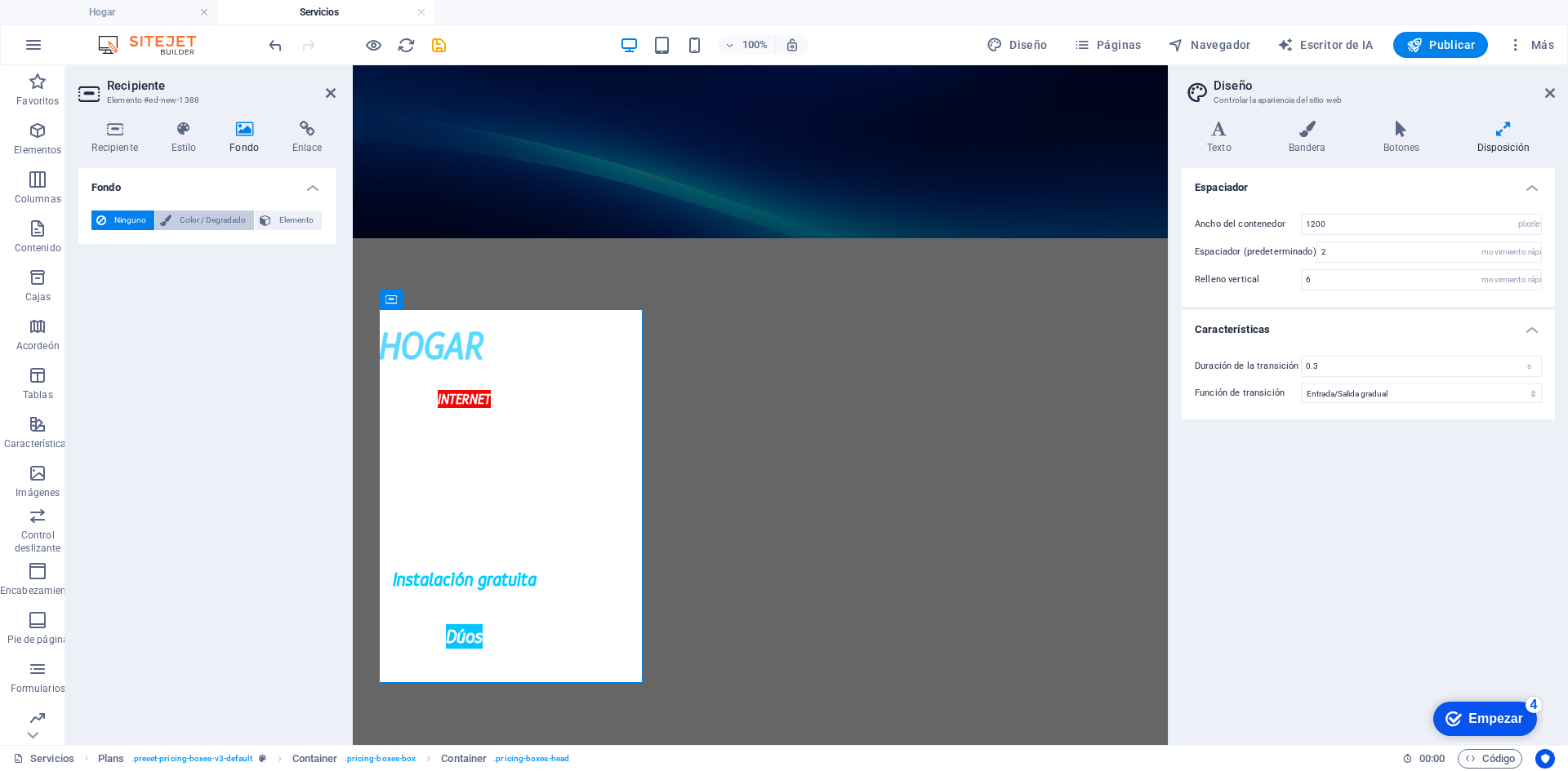
click at [186, 219] on font "Color / Degradado" at bounding box center [213, 219] width 67 height 9
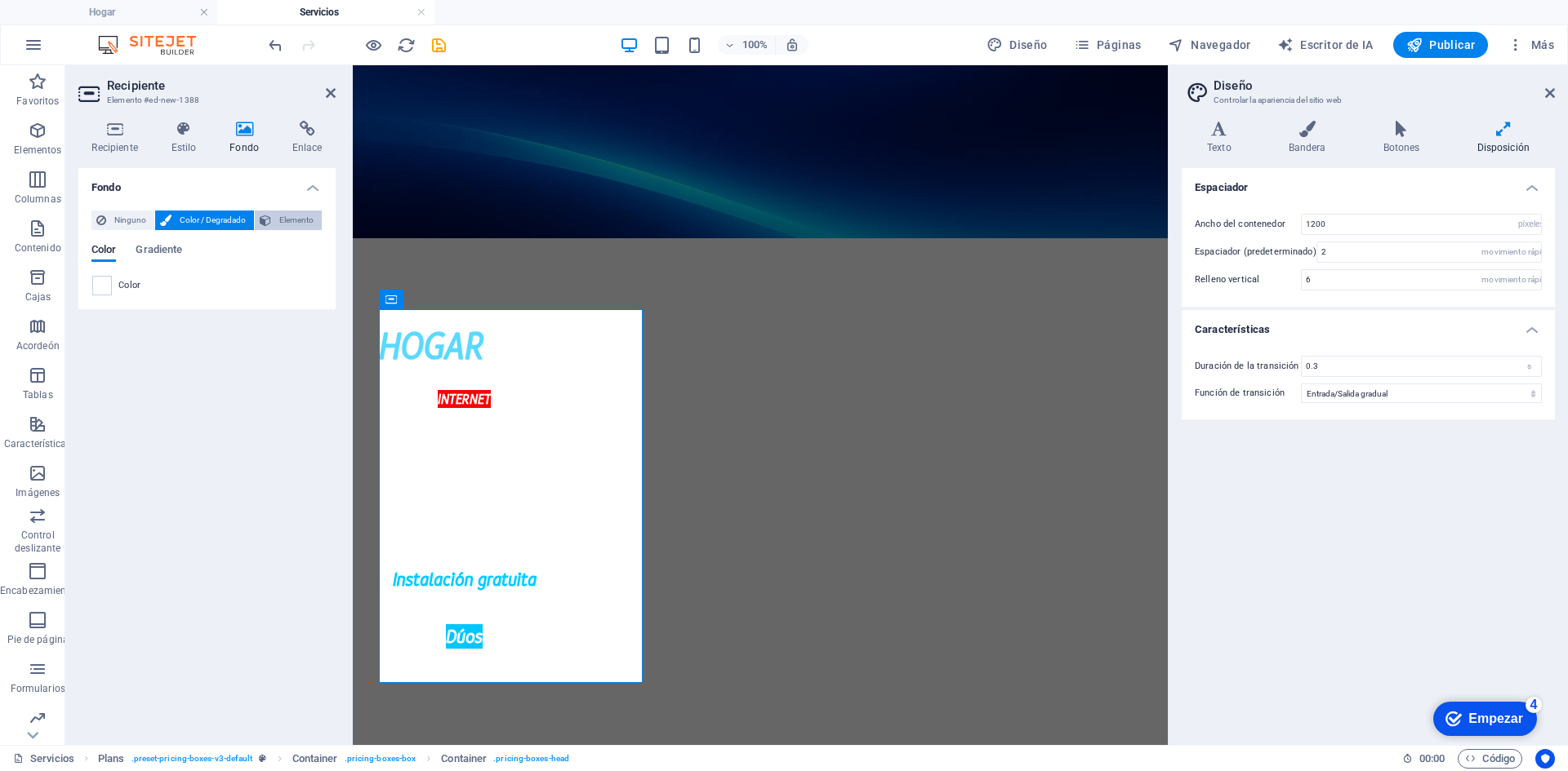
click at [273, 227] on button "Elemento" at bounding box center [288, 220] width 67 height 20
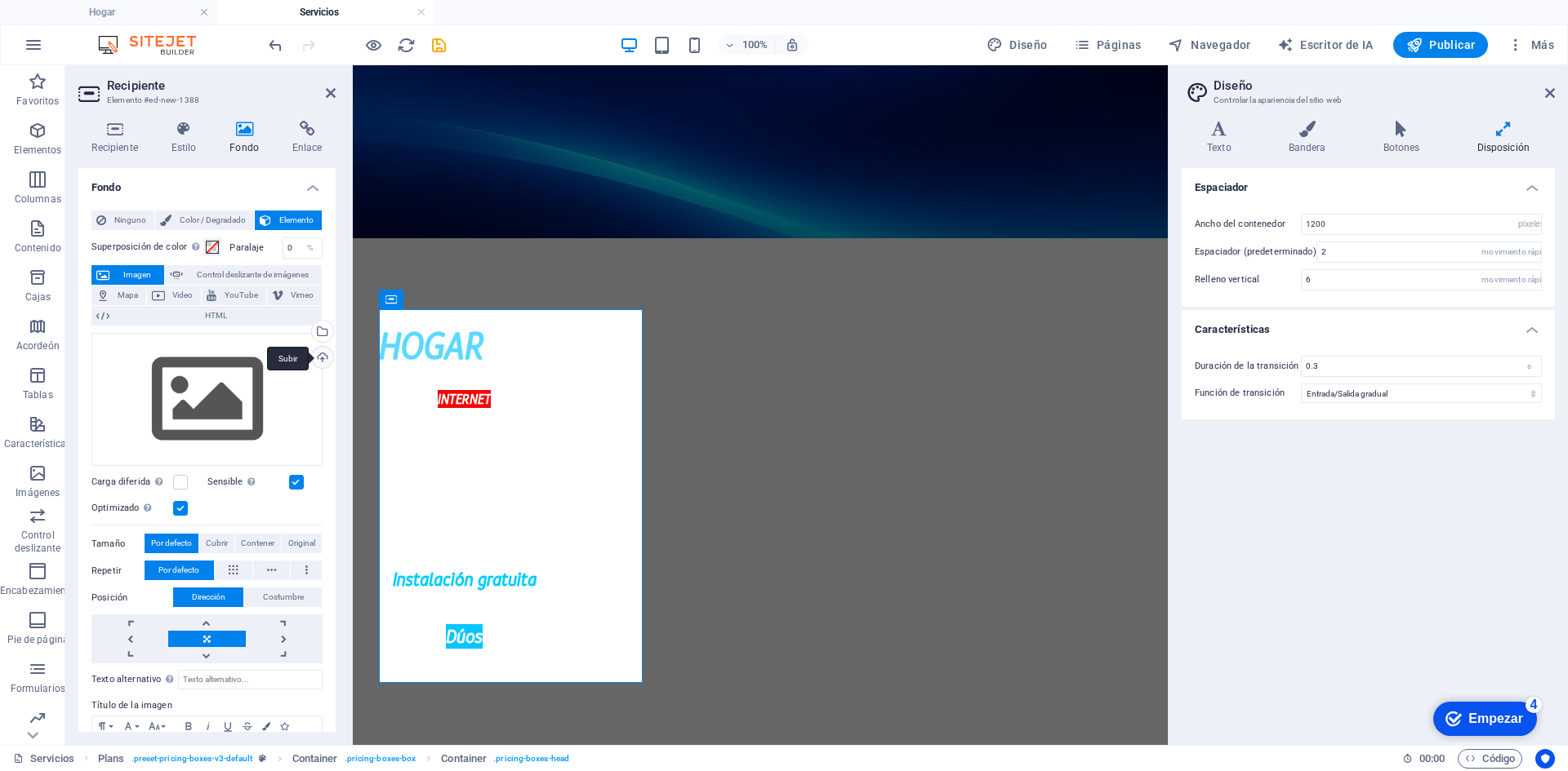
click at [321, 354] on div "Subir" at bounding box center [320, 359] width 24 height 24
click at [322, 362] on div "Subir" at bounding box center [320, 359] width 24 height 24
click at [1559, 98] on aside "Diseño Controlar la apariencia del sitio web Variantes Texto Bandera Botones Di…" at bounding box center [1367, 405] width 400 height 680
click at [1545, 90] on icon at bounding box center [1549, 92] width 10 height 13
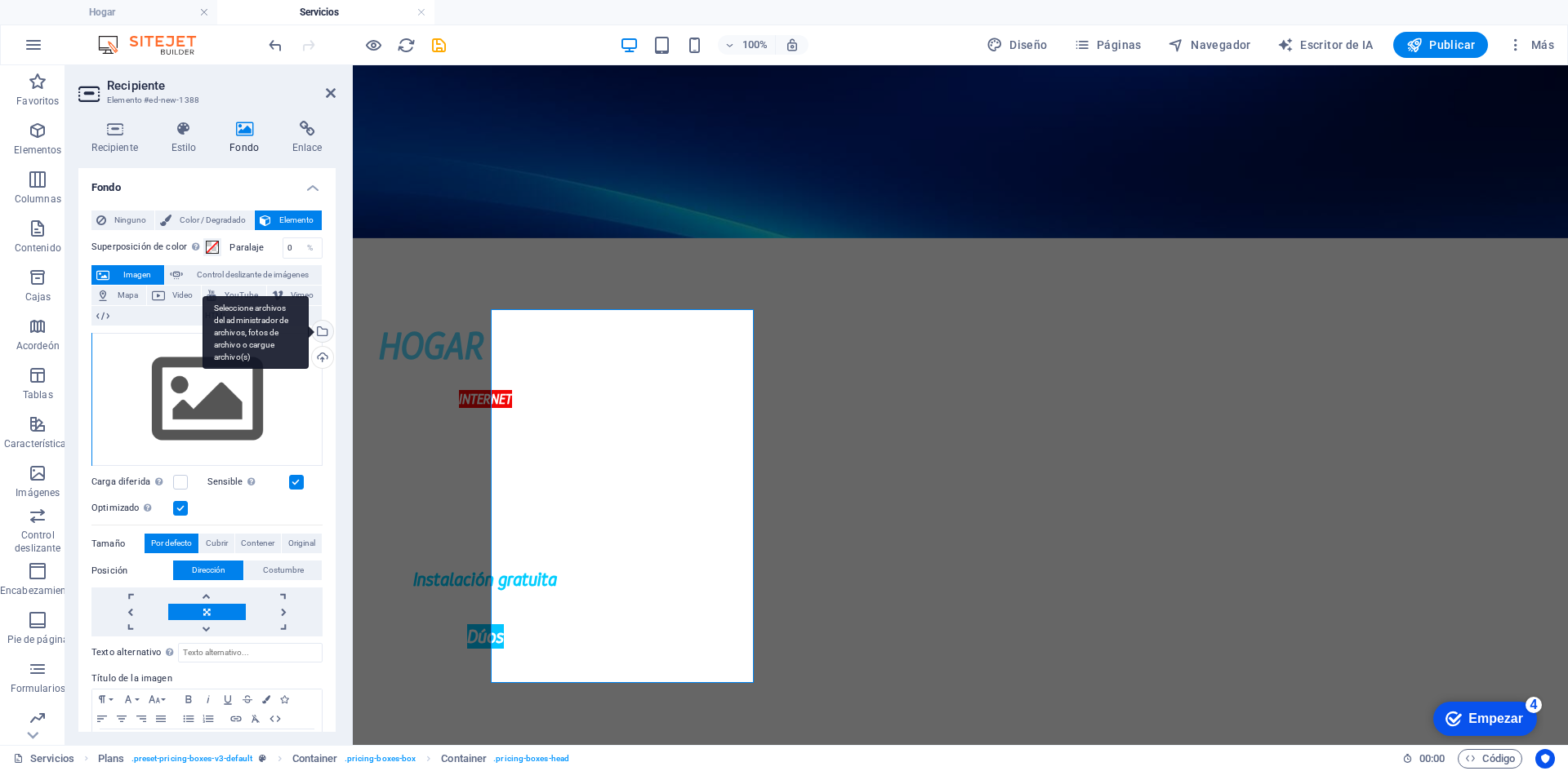
click at [327, 328] on div "Seleccione archivos del administrador de archivos, fotos de archivo o cargue ar…" at bounding box center [320, 333] width 24 height 24
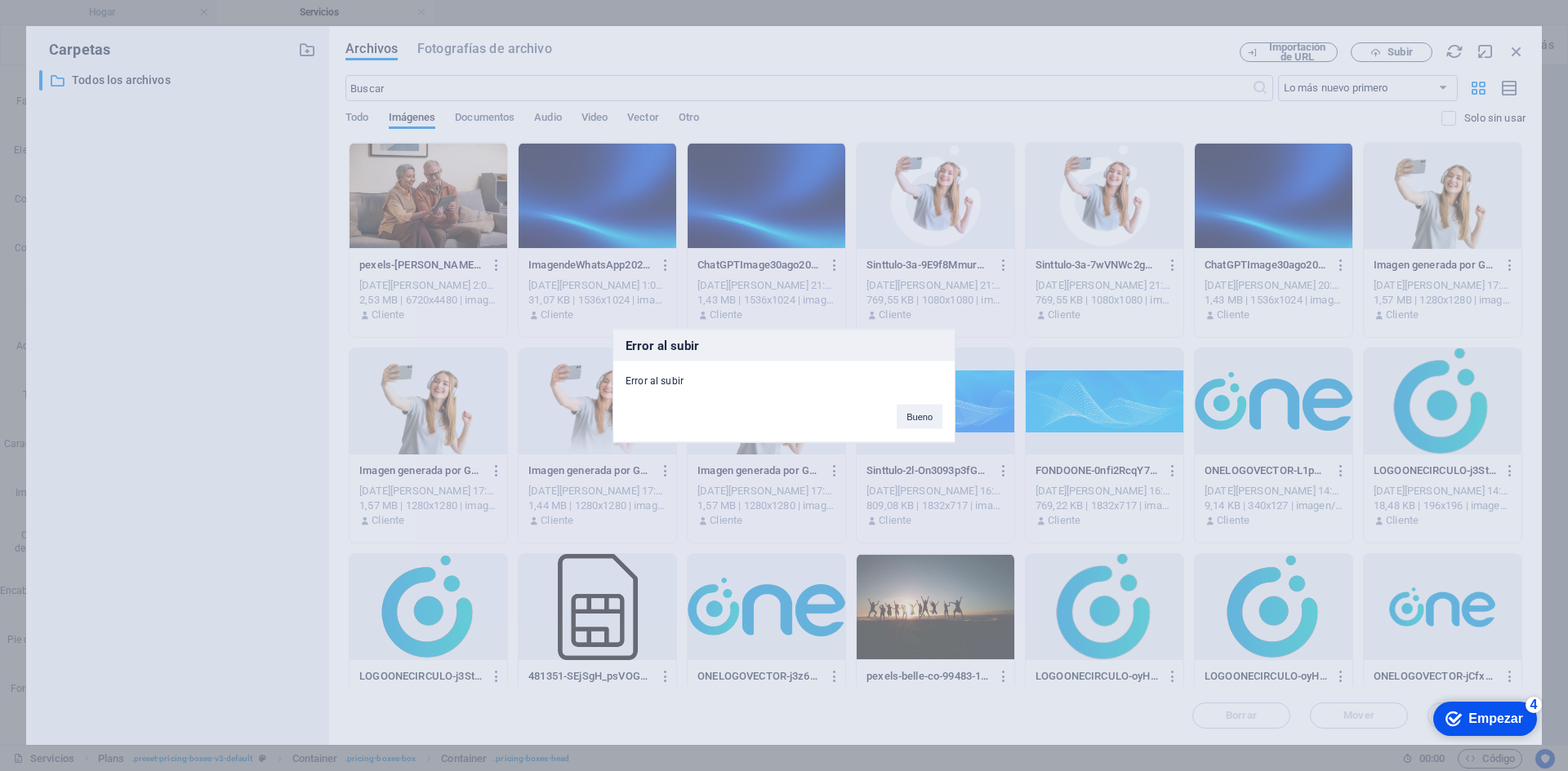
click at [943, 417] on div "Bueno" at bounding box center [919, 408] width 70 height 42
click at [899, 422] on button "Bueno" at bounding box center [919, 416] width 46 height 24
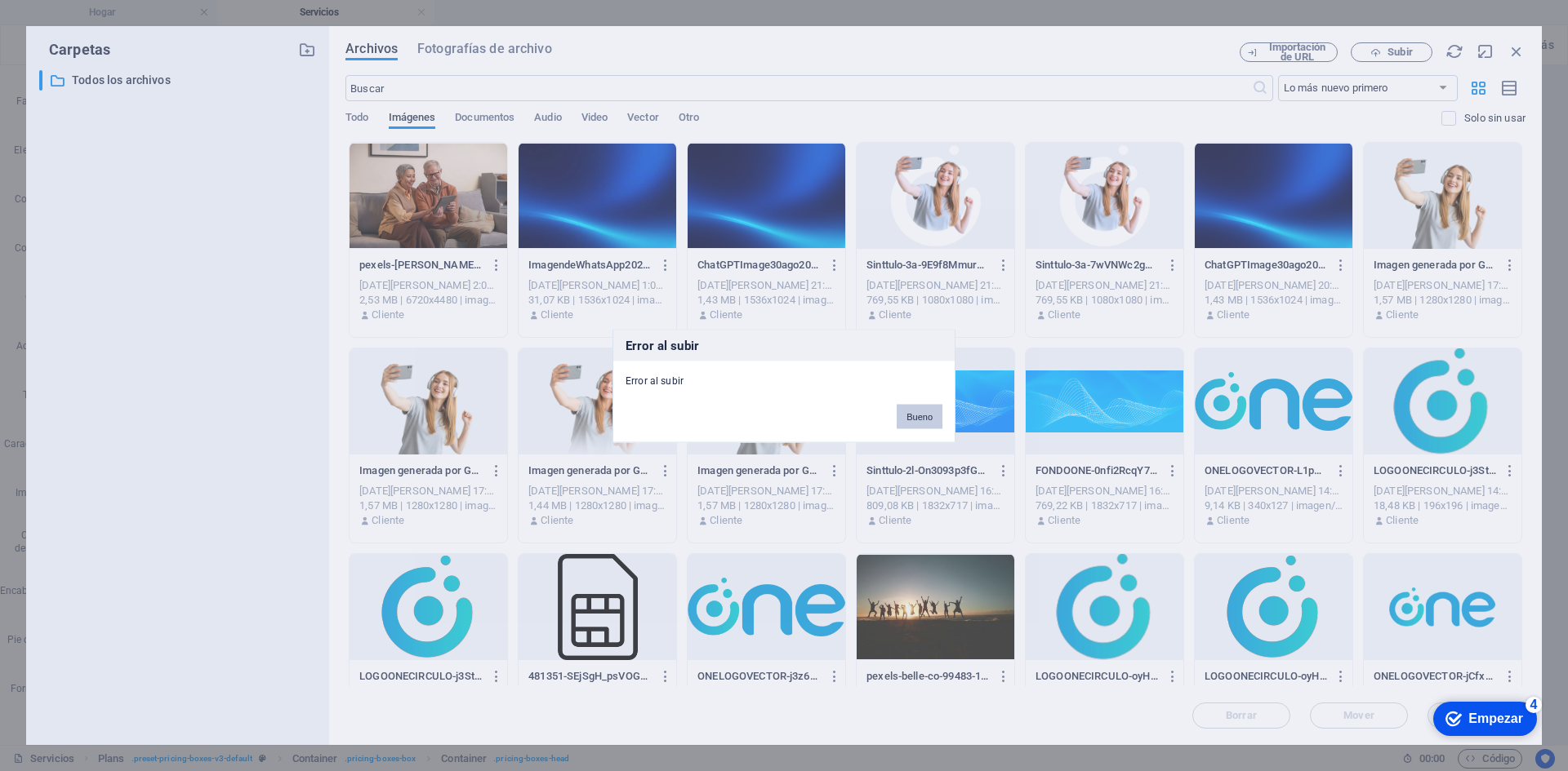
click at [929, 411] on font "Bueno" at bounding box center [919, 416] width 26 height 10
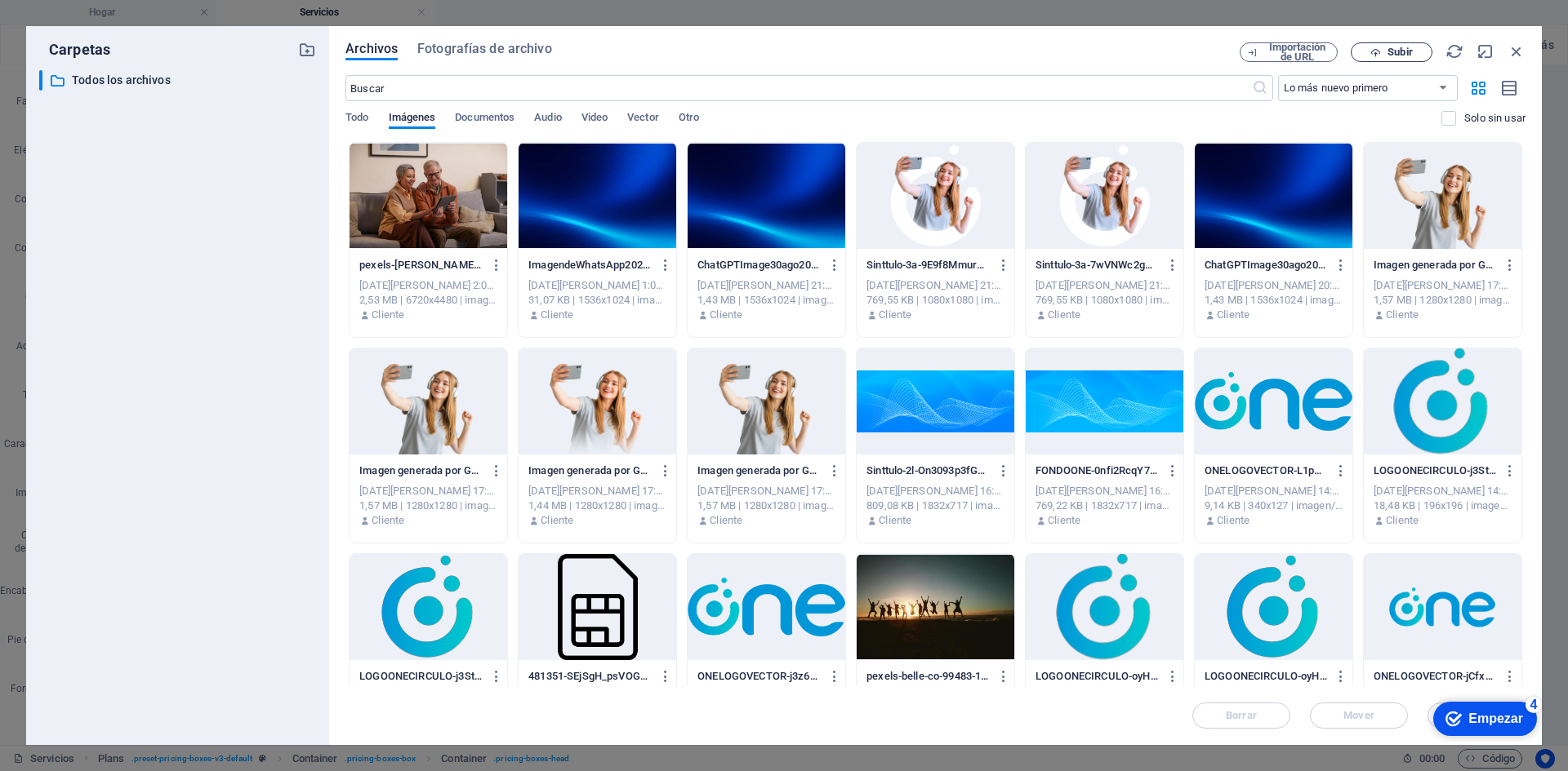
click at [1382, 49] on span "Subir" at bounding box center [1391, 52] width 67 height 11
click at [403, 116] on font "Imágenes" at bounding box center [412, 116] width 47 height 13
click at [367, 120] on font "Todo" at bounding box center [356, 116] width 23 height 13
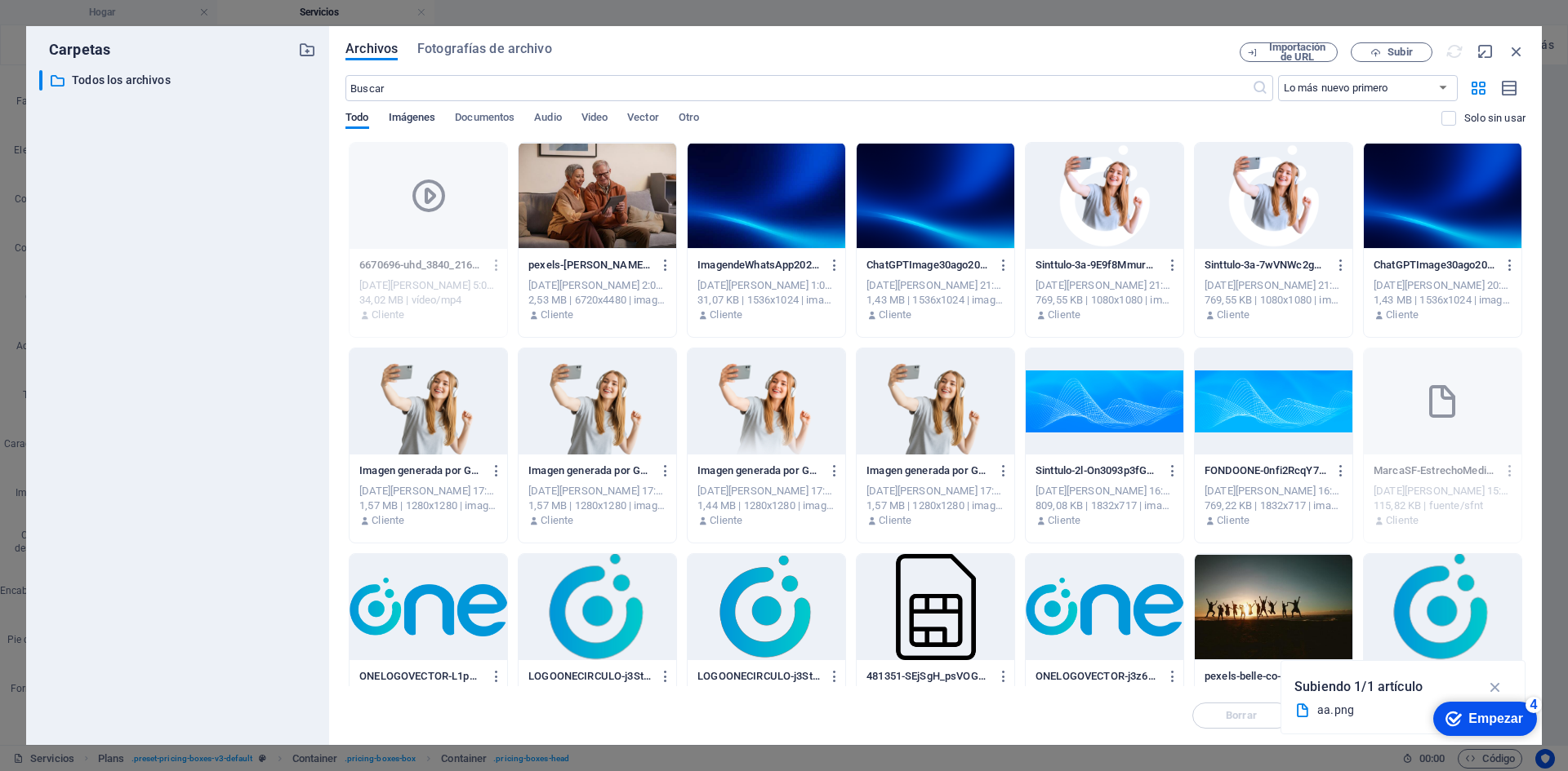
click at [401, 117] on font "Imágenes" at bounding box center [412, 116] width 47 height 13
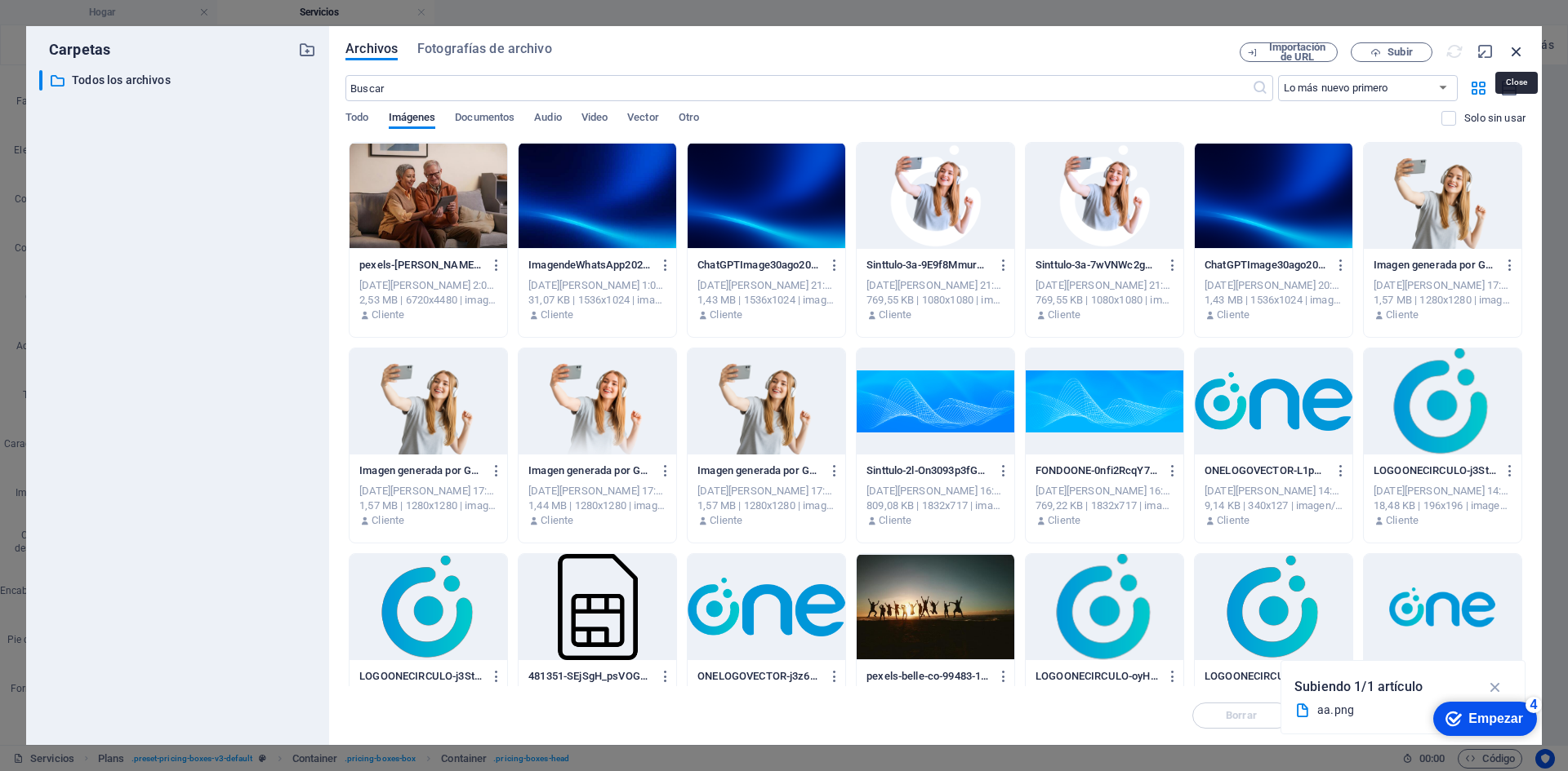
click at [1522, 55] on icon "button" at bounding box center [1516, 51] width 18 height 18
select select "image"
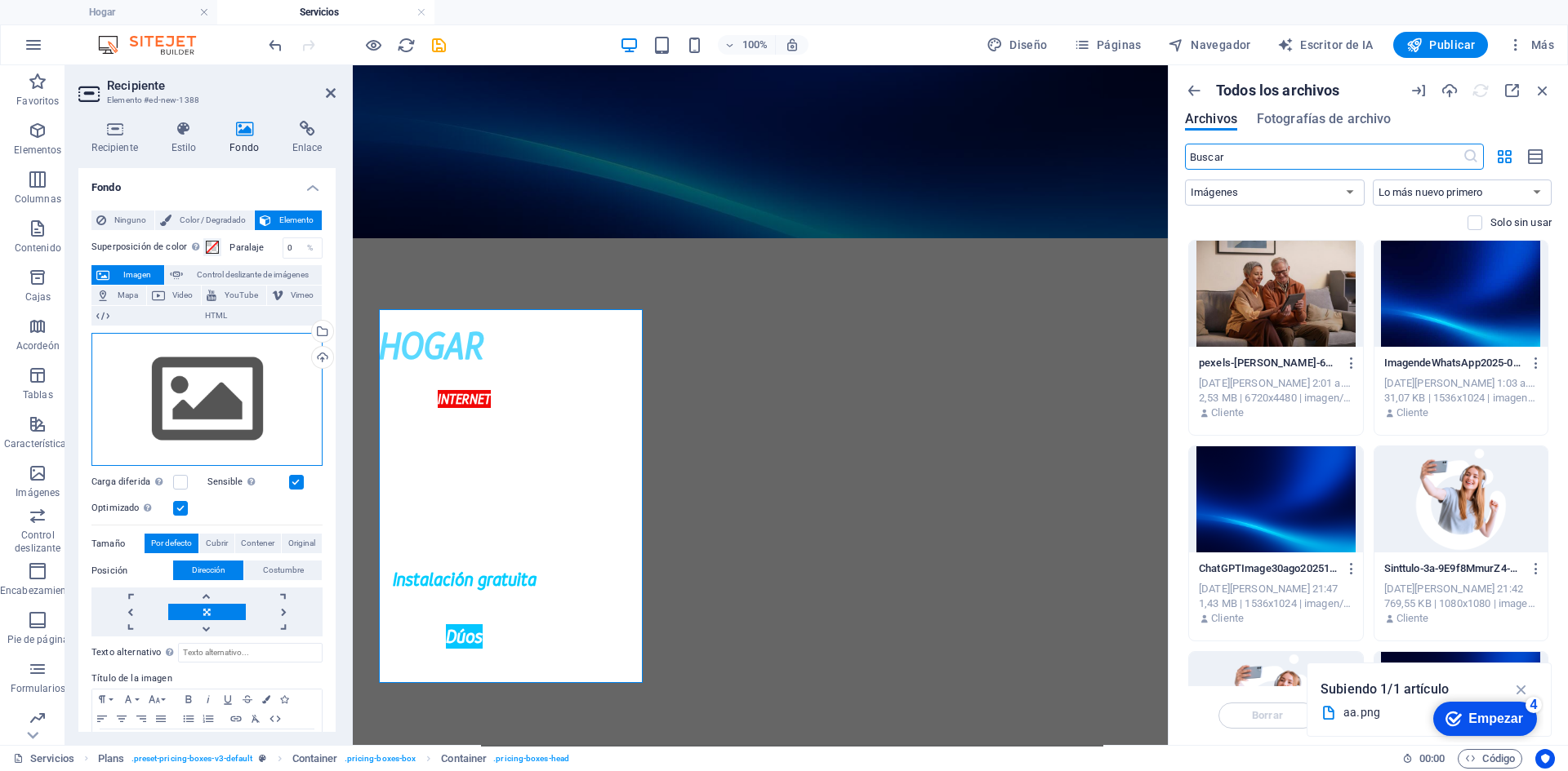
click at [273, 342] on div "Arrastre los archivos aquí, haga clic para elegir archivos o seleccione archivo…" at bounding box center [207, 399] width 231 height 134
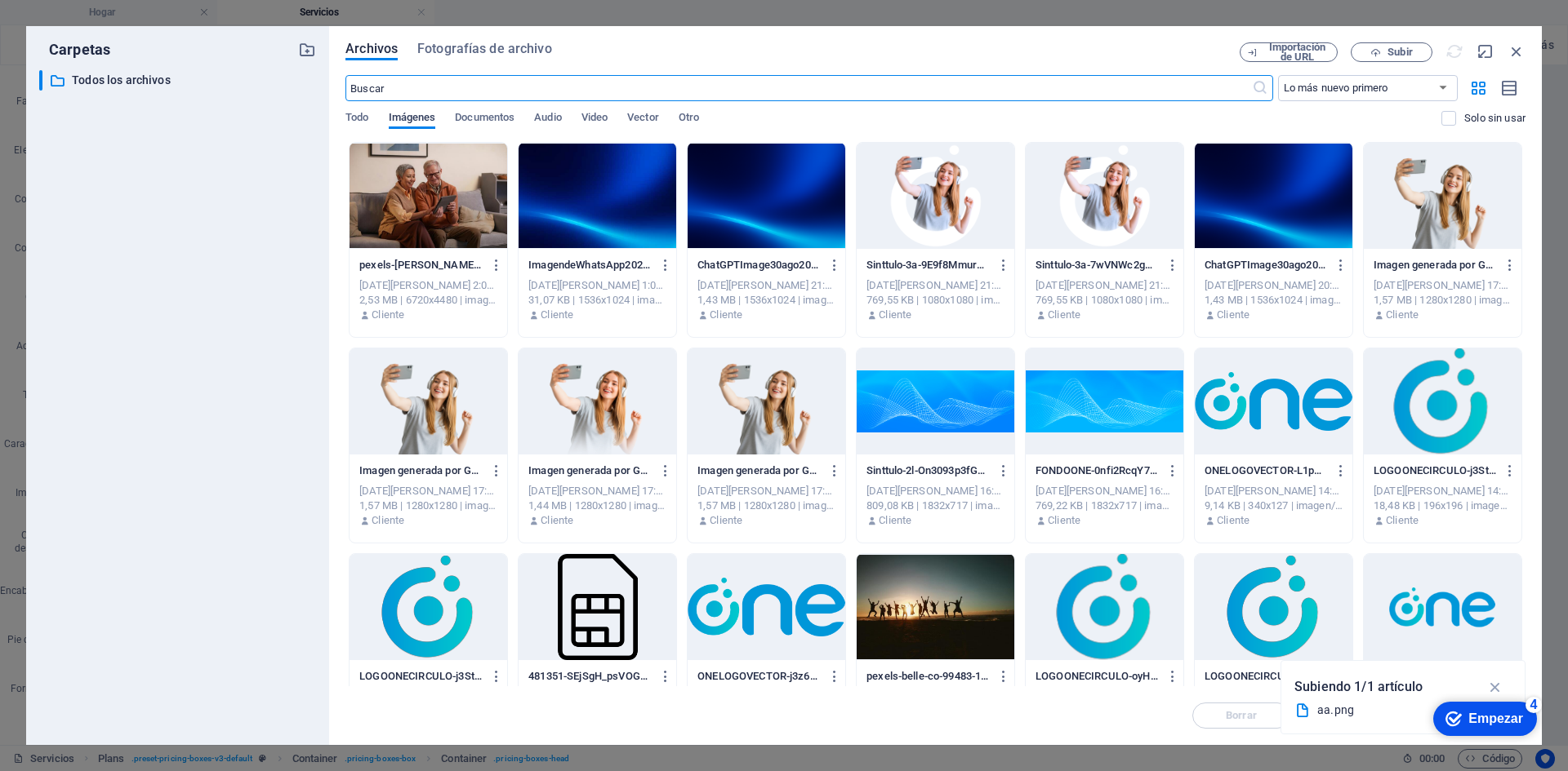
click at [416, 121] on font "Imágenes" at bounding box center [412, 116] width 47 height 13
click at [1390, 64] on div "Archivos Fotografías de archivo Importación de URL Subir ​ Lo más nuevo primero…" at bounding box center [935, 386] width 1179 height 687
click at [1396, 56] on font "Subir" at bounding box center [1399, 52] width 24 height 13
click at [1512, 56] on icon "button" at bounding box center [1516, 51] width 18 height 18
select select "image"
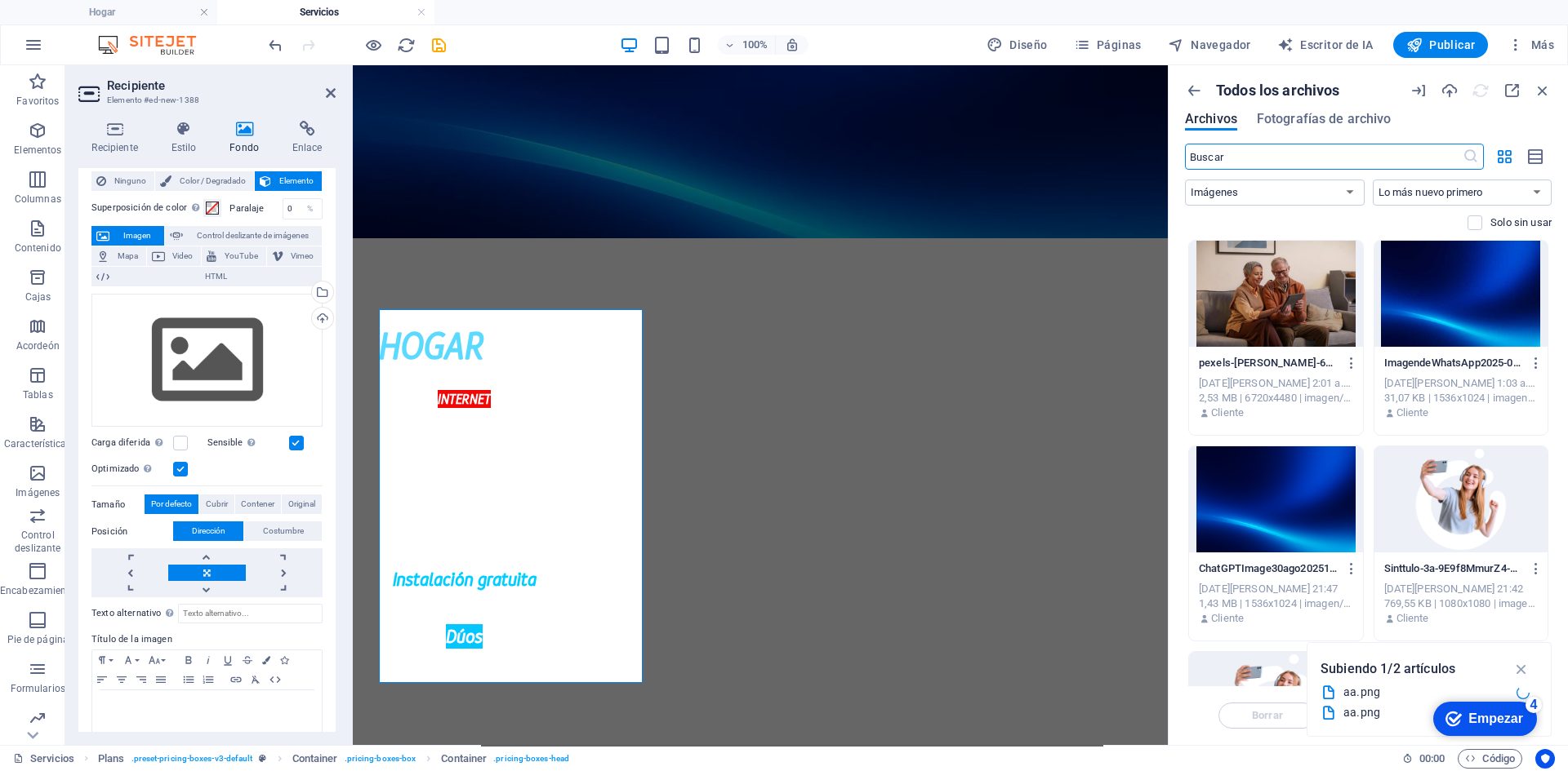
scroll to position [60, 0]
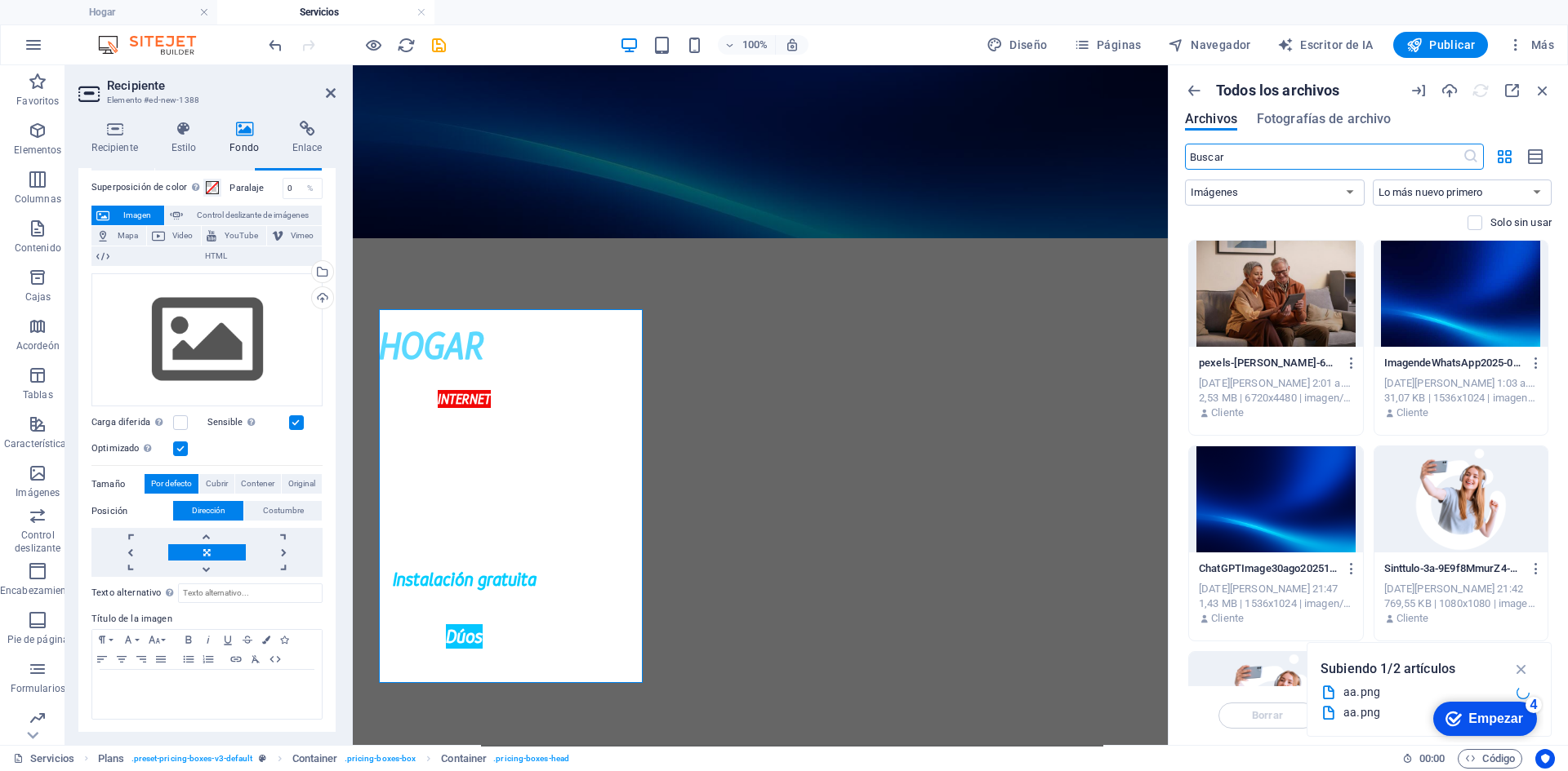
click at [248, 218] on font "Control deslizante de imágenes" at bounding box center [253, 214] width 112 height 9
select select "ms"
select select "s"
select select "progressive"
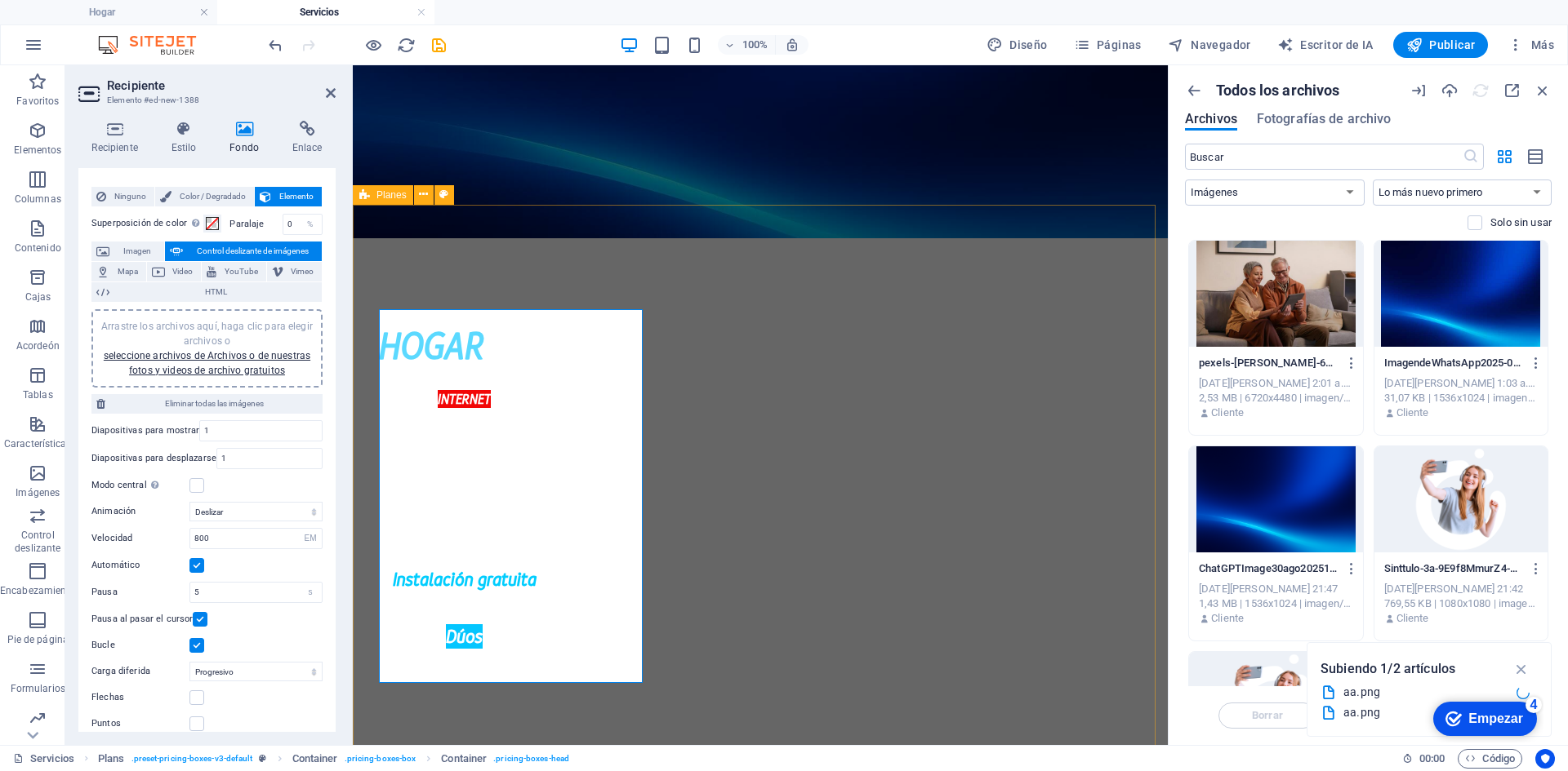
scroll to position [38, 0]
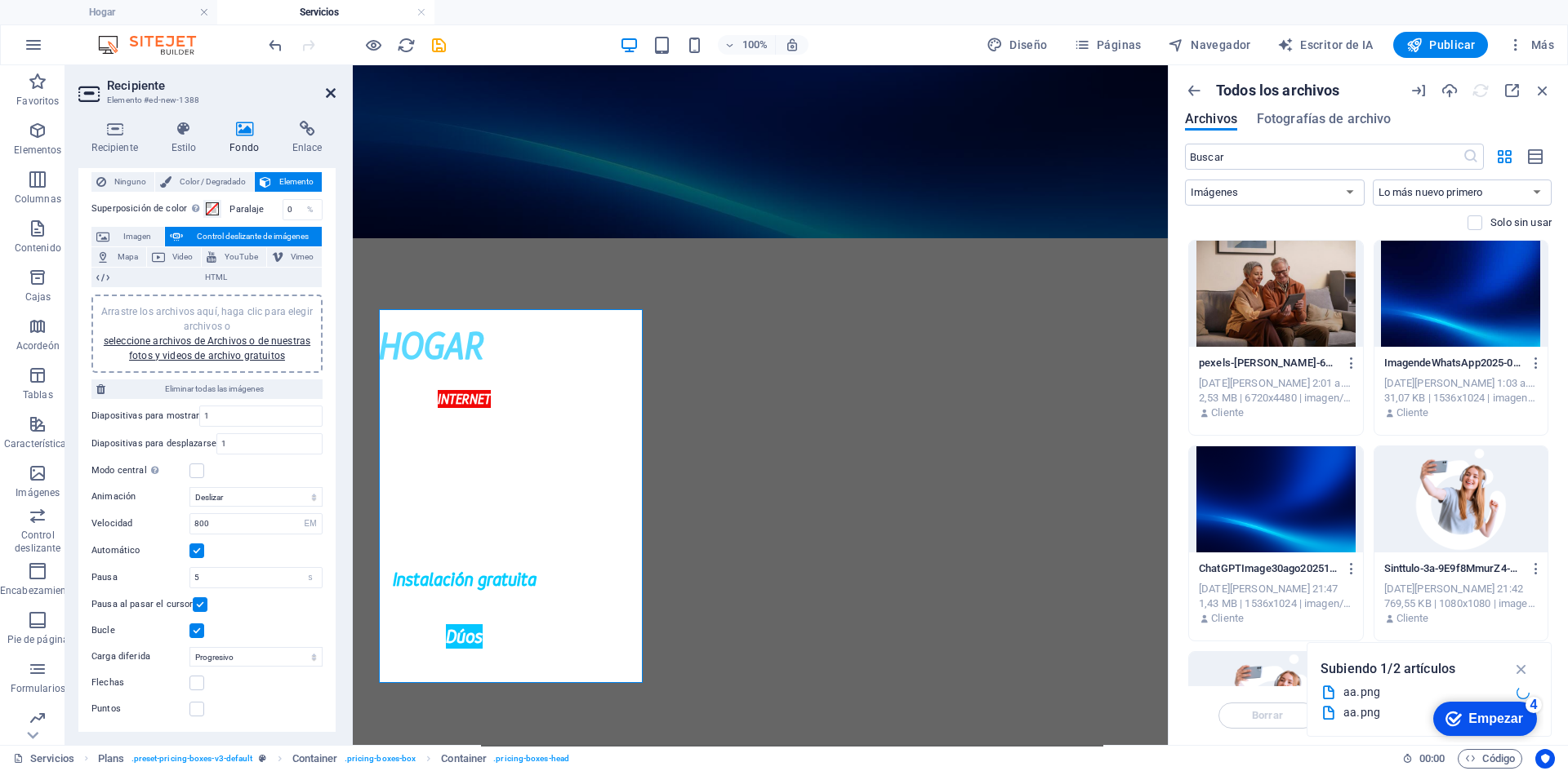
click at [327, 91] on icon at bounding box center [331, 92] width 10 height 13
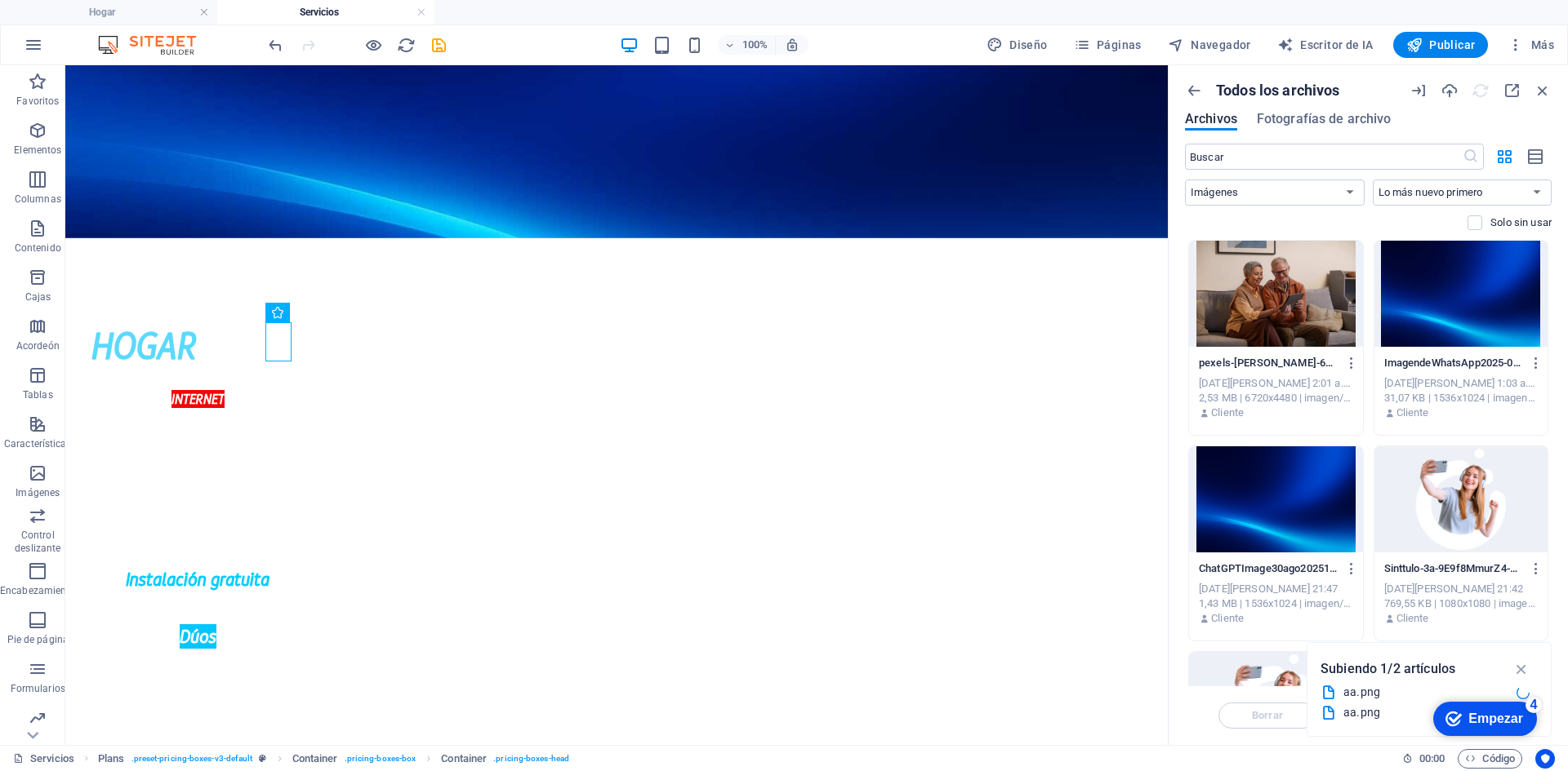
drag, startPoint x: 163, startPoint y: 508, endPoint x: 733, endPoint y: 521, distance: 570.1
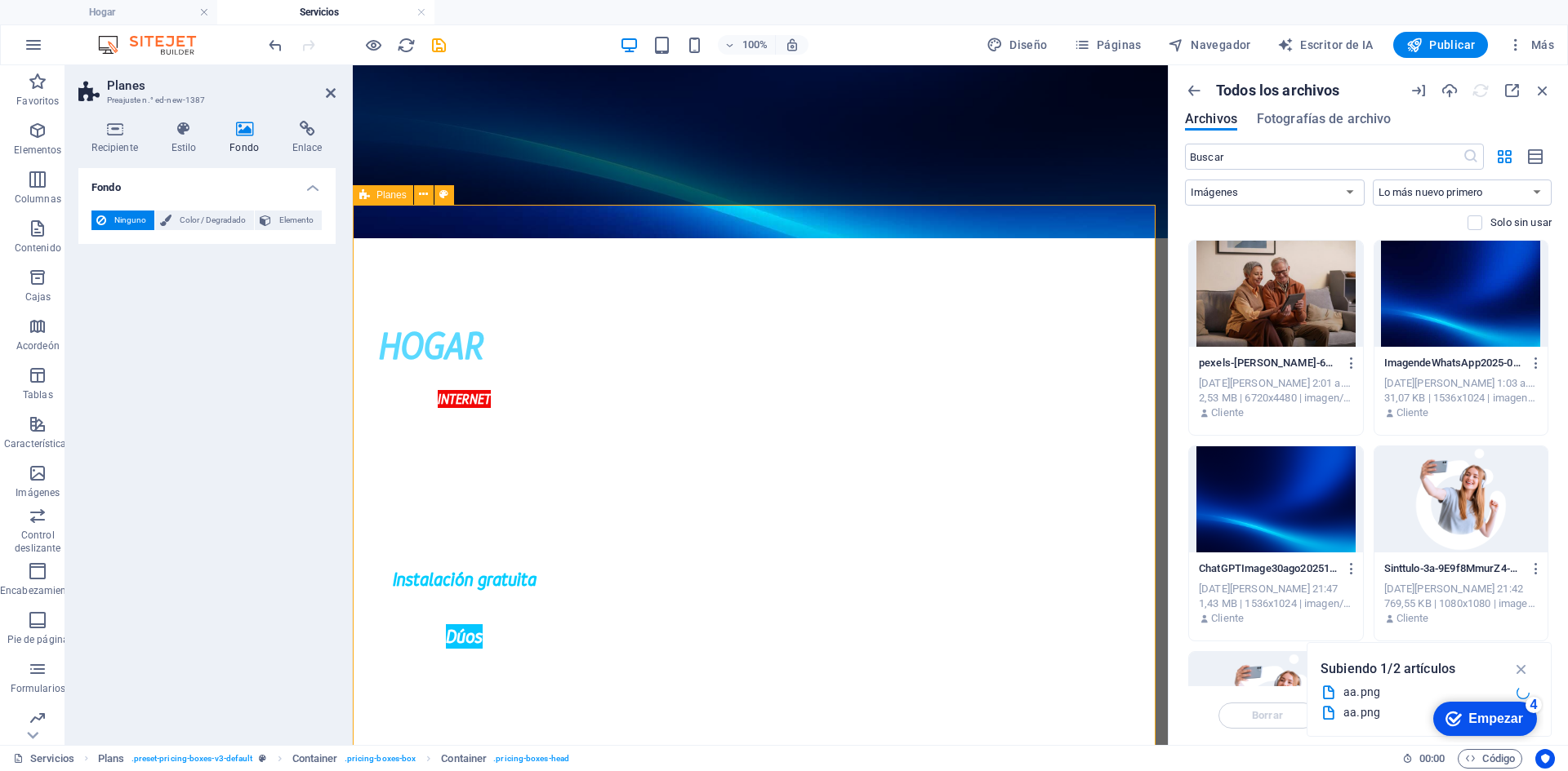
click at [431, 198] on button at bounding box center [424, 195] width 20 height 20
click at [128, 146] on font "Recipiente" at bounding box center [114, 148] width 46 height 12
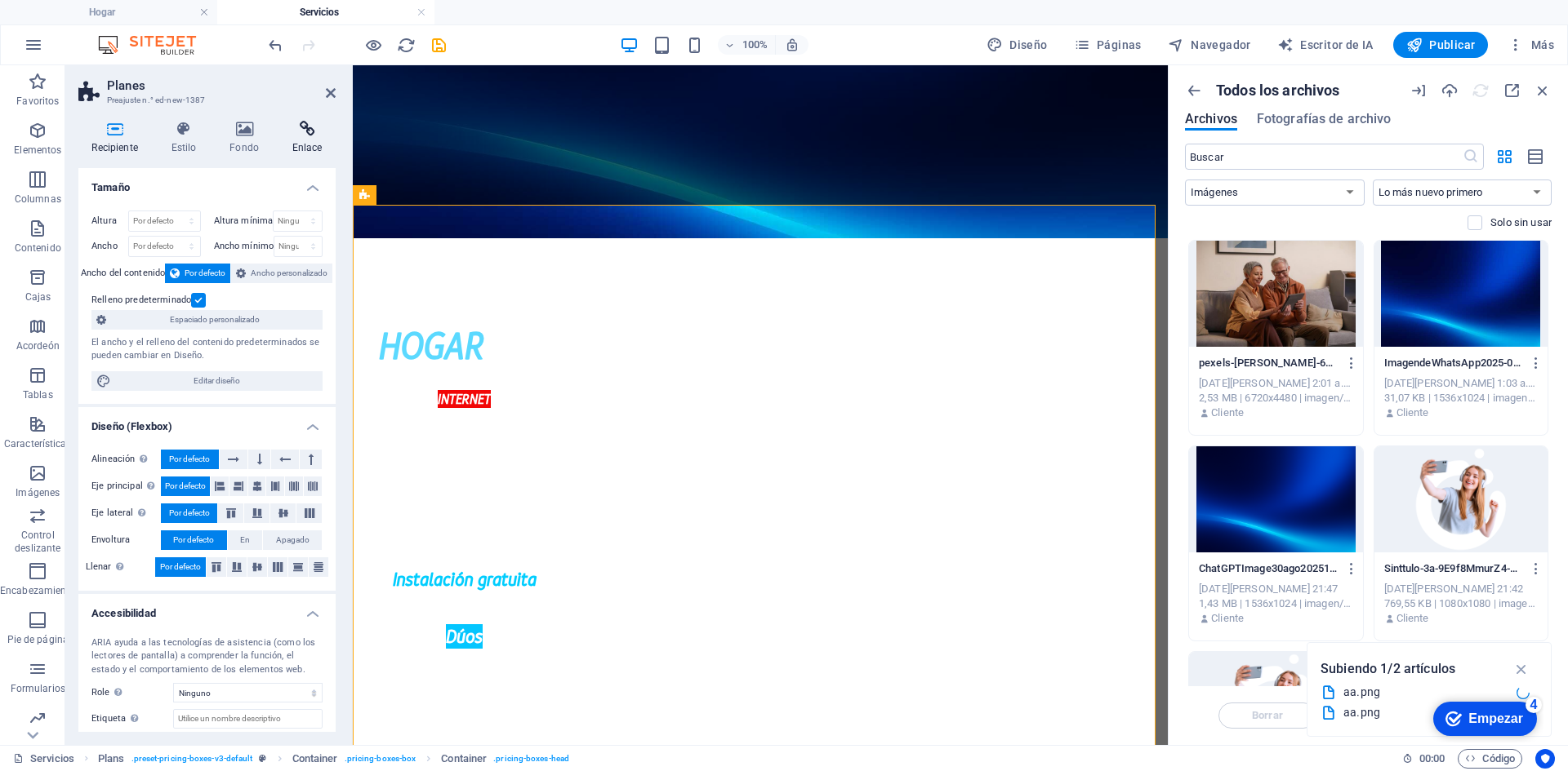
click at [291, 140] on h4 "Enlace" at bounding box center [306, 137] width 57 height 34
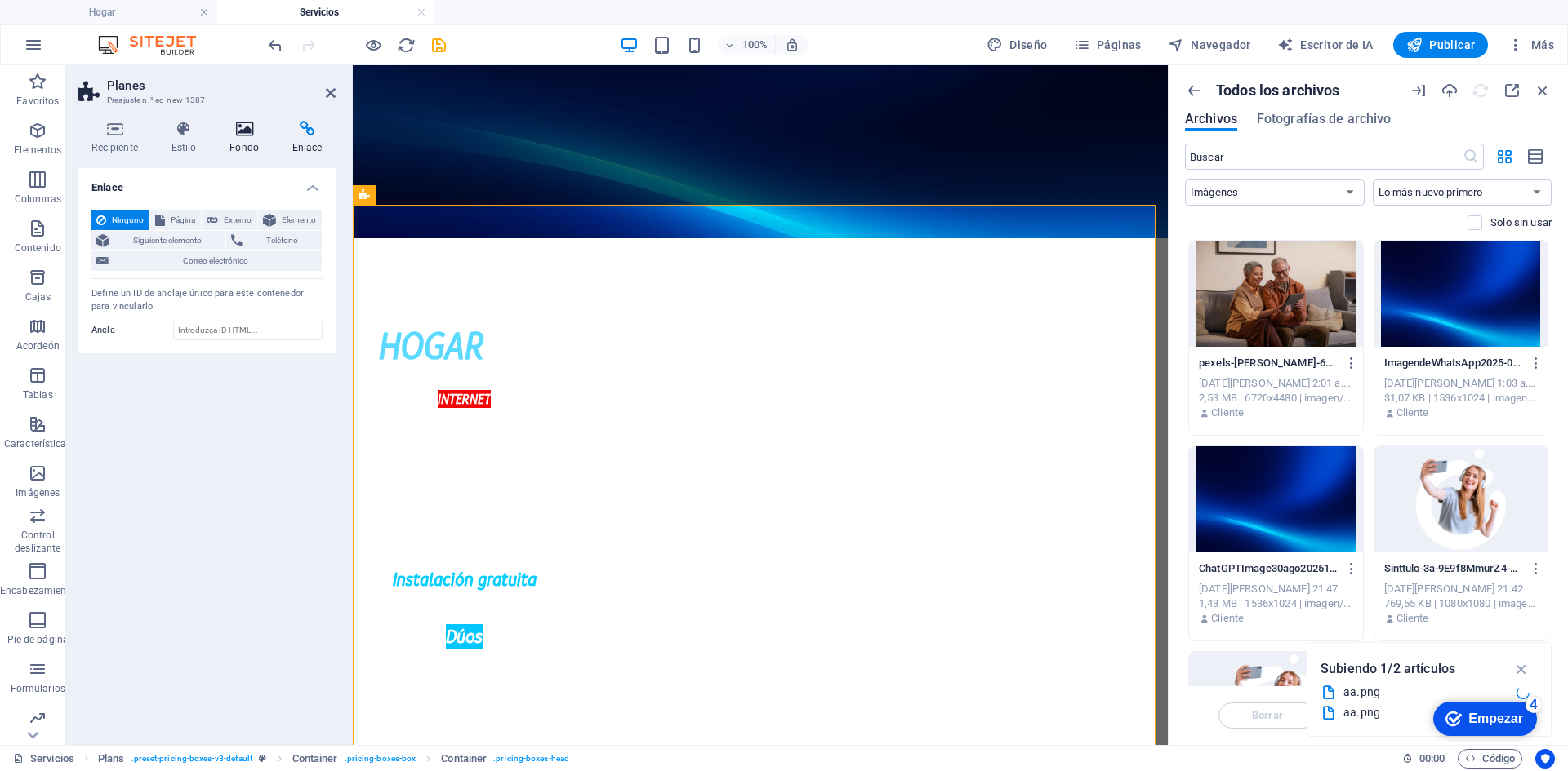
drag, startPoint x: 251, startPoint y: 122, endPoint x: 252, endPoint y: 145, distance: 23.0
click at [251, 123] on icon at bounding box center [245, 128] width 57 height 17
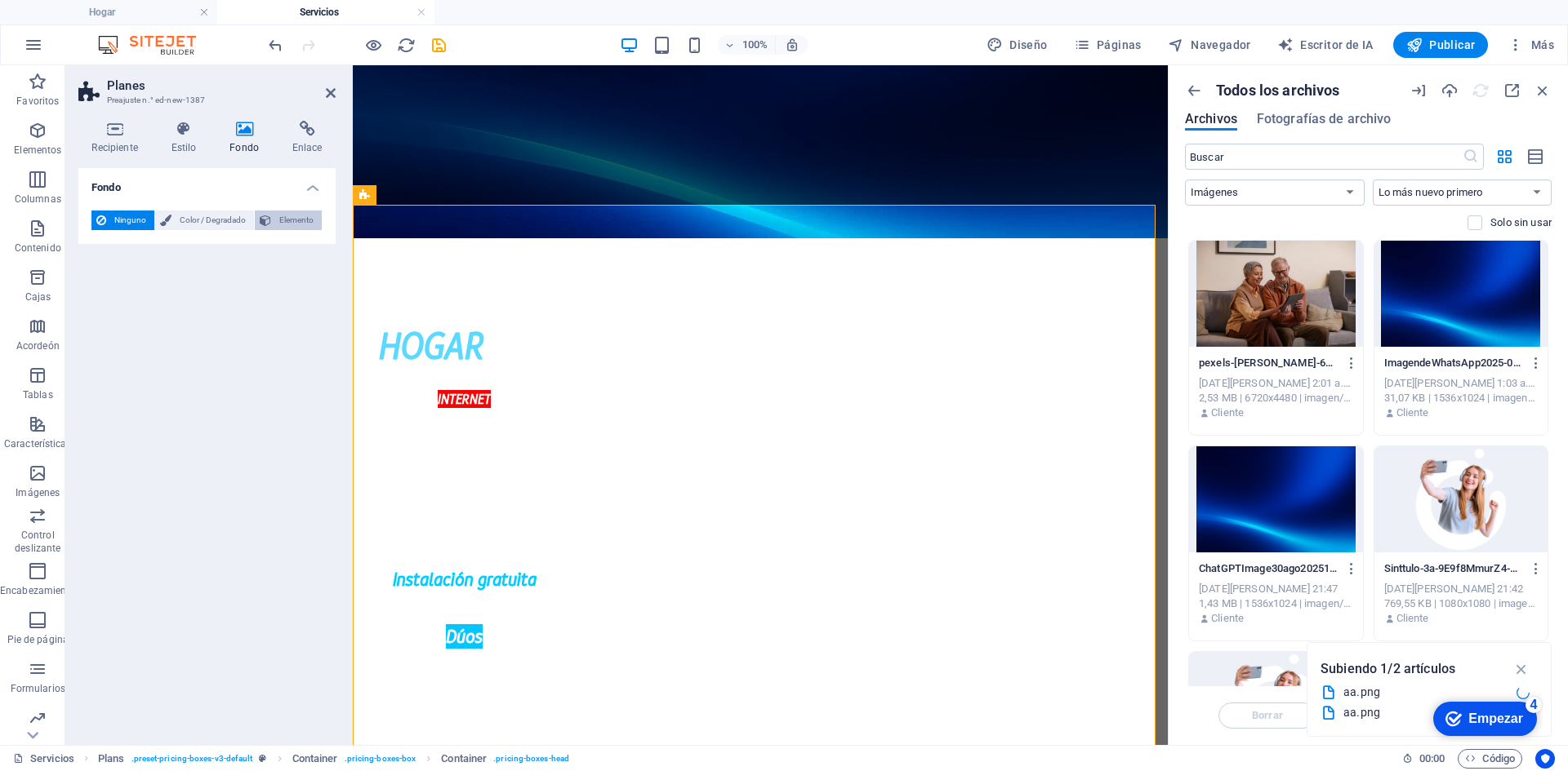
click at [317, 216] on span "Elemento" at bounding box center [297, 220] width 41 height 20
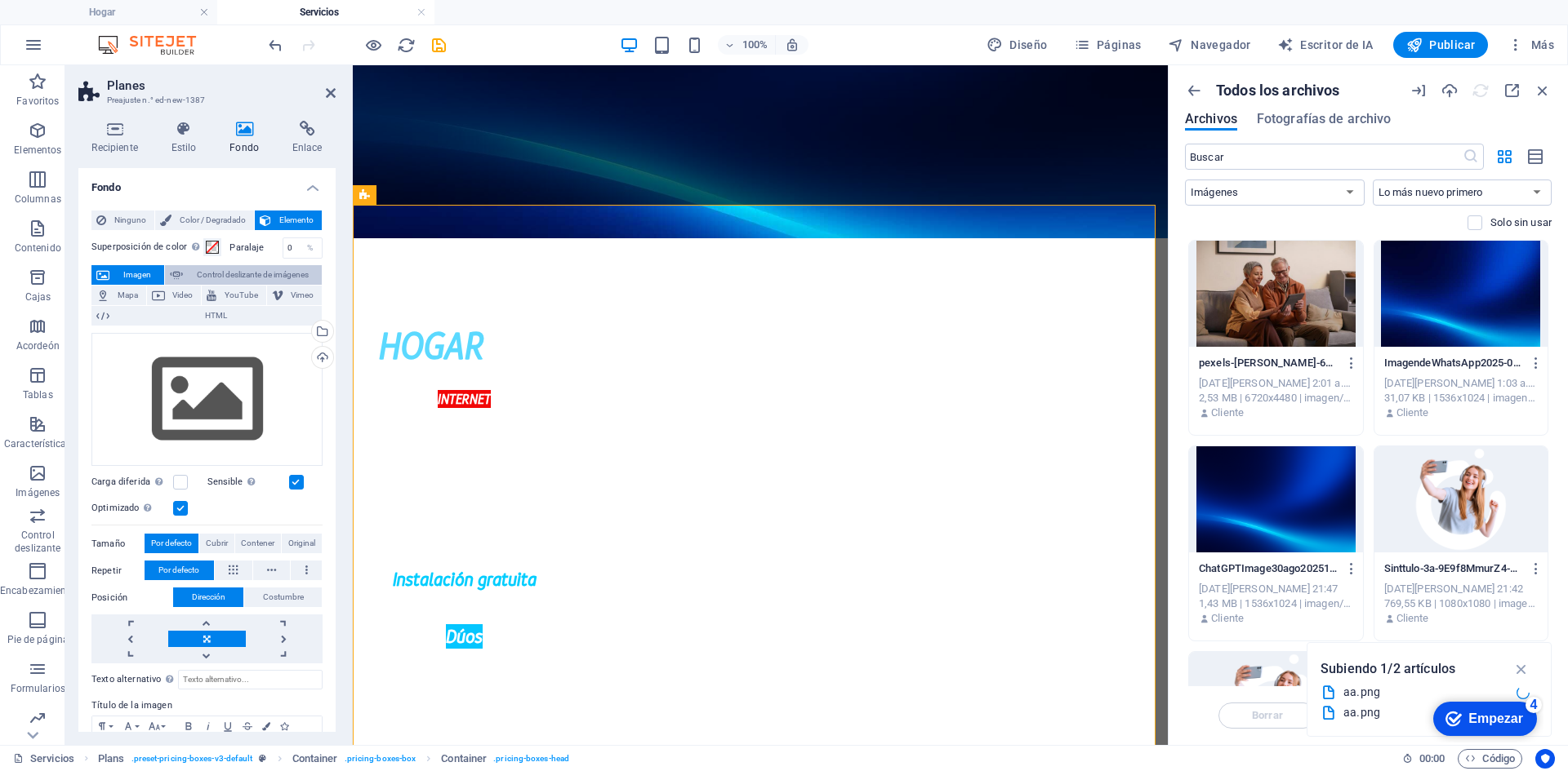
click at [220, 278] on font "Control deslizante de imágenes" at bounding box center [253, 274] width 112 height 9
select select "ms"
select select "s"
select select "progressive"
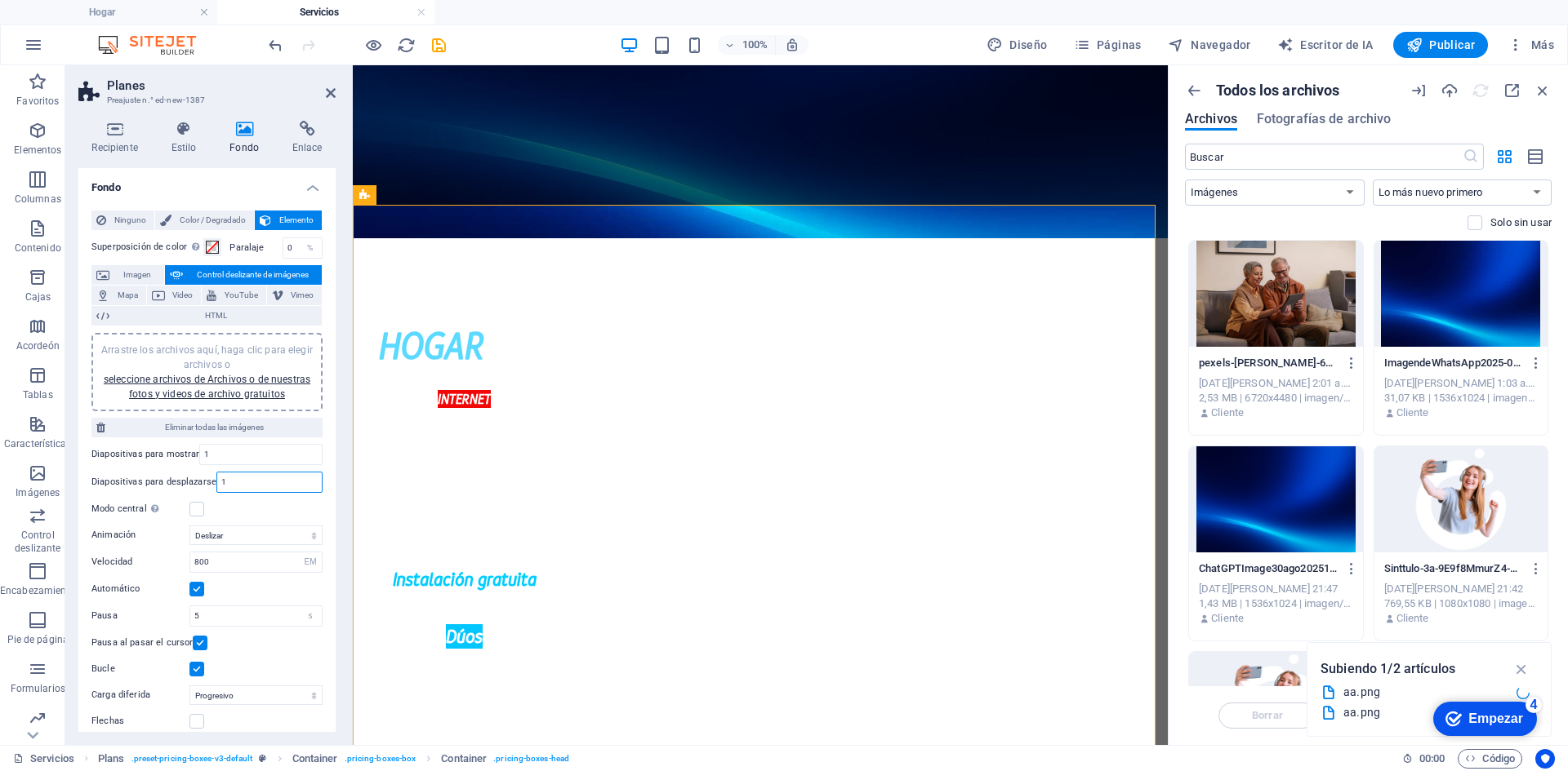
click at [268, 484] on input "1" at bounding box center [269, 482] width 105 height 20
type input "3"
click at [236, 379] on font "seleccione archivos de Archivos o de nuestras fotos y videos de archivo gratuit…" at bounding box center [207, 386] width 207 height 26
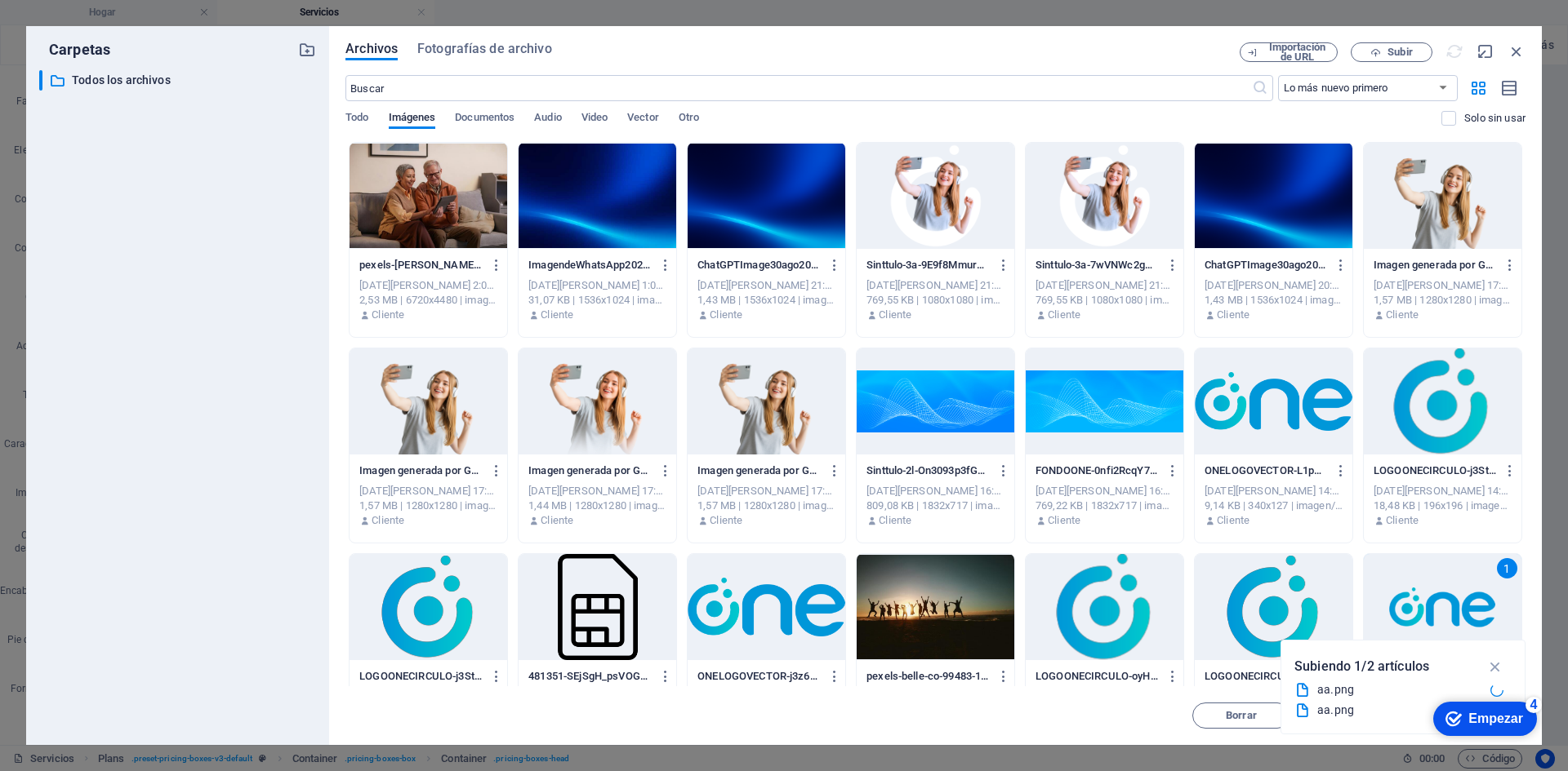
click at [623, 162] on div at bounding box center [597, 196] width 158 height 106
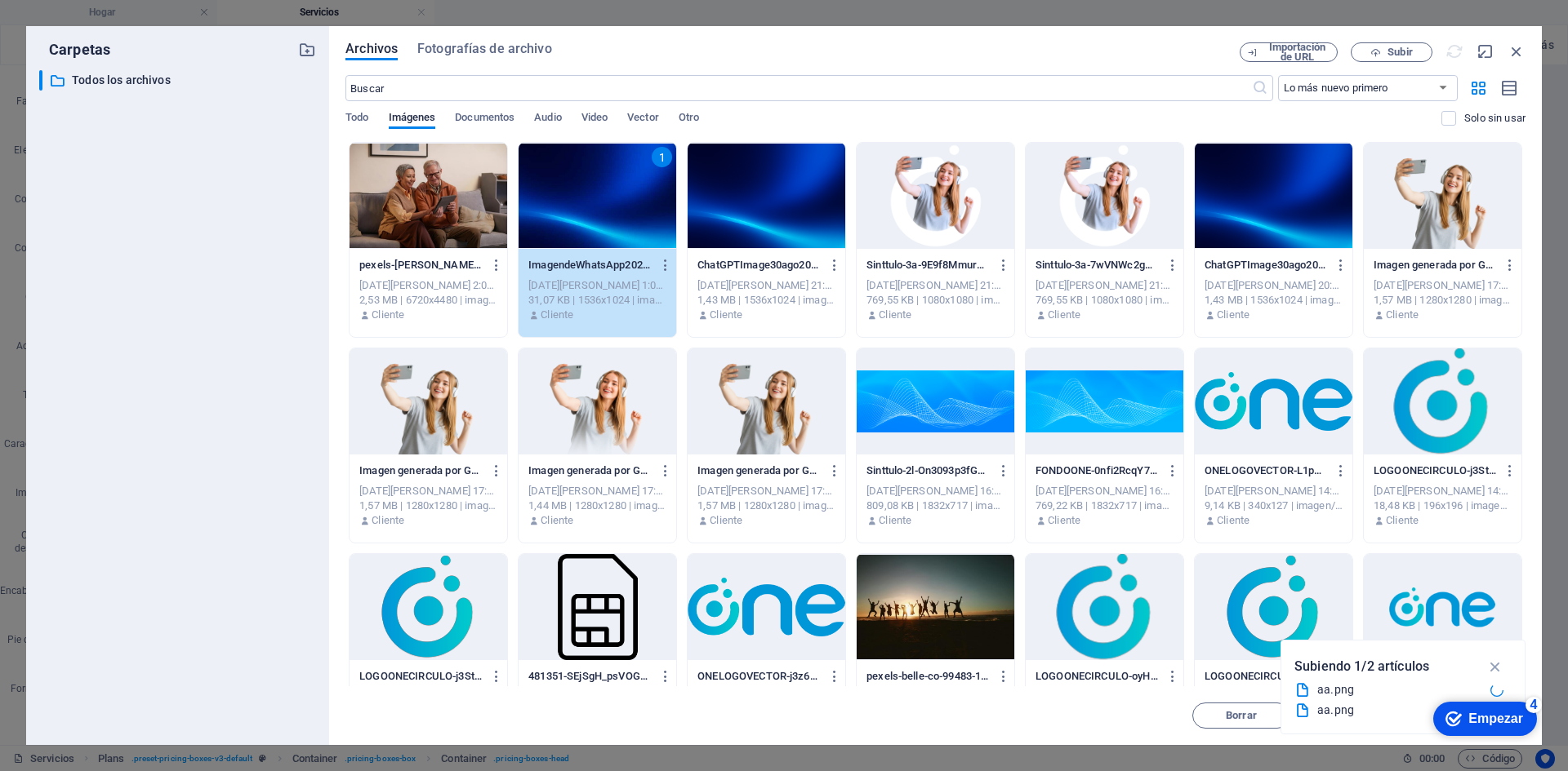
click at [570, 229] on div "1" at bounding box center [597, 196] width 158 height 106
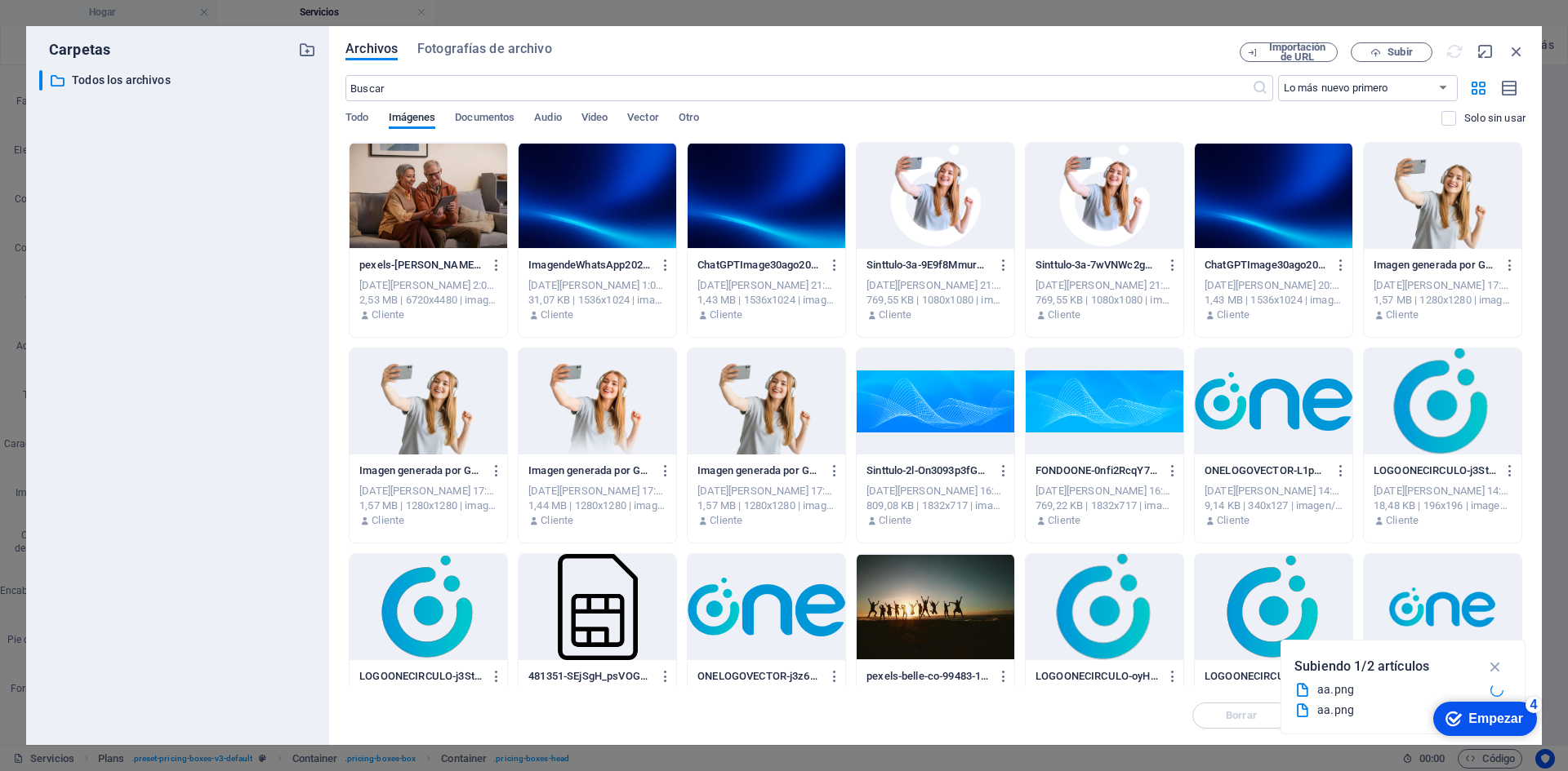
click at [591, 219] on div at bounding box center [597, 196] width 158 height 106
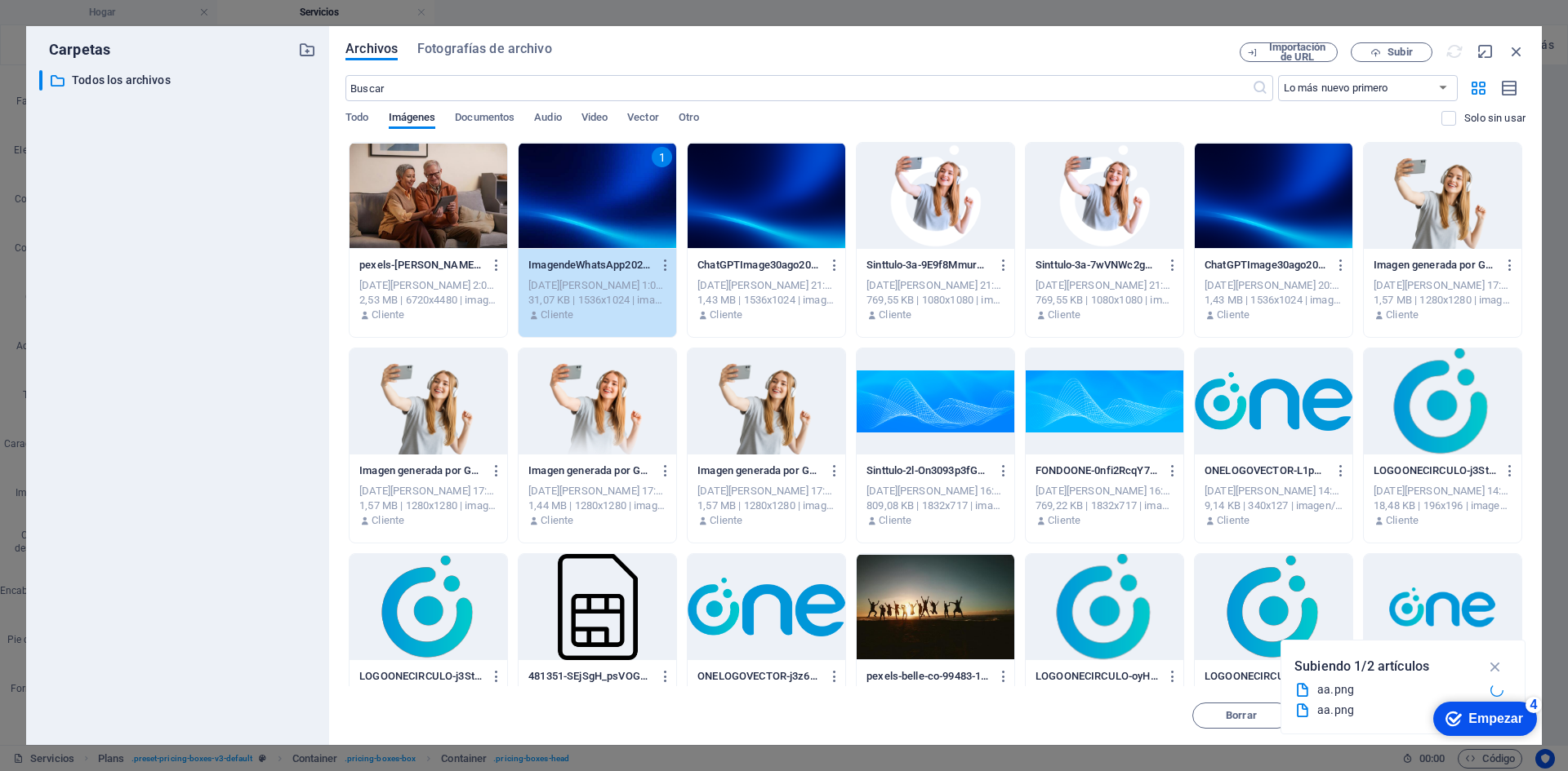
click at [591, 219] on div "1" at bounding box center [597, 196] width 158 height 106
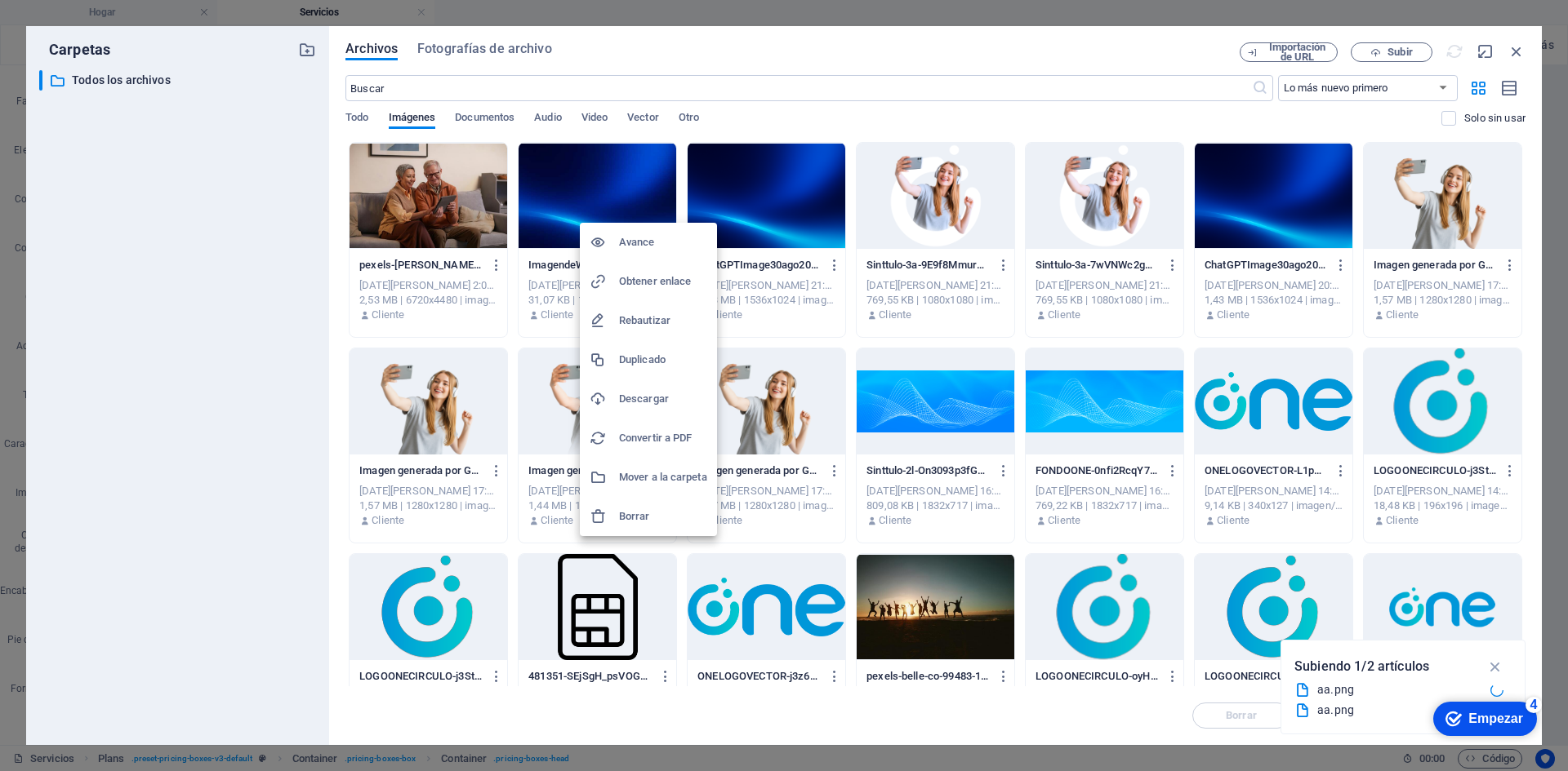
click at [614, 180] on div at bounding box center [784, 386] width 1568 height 771
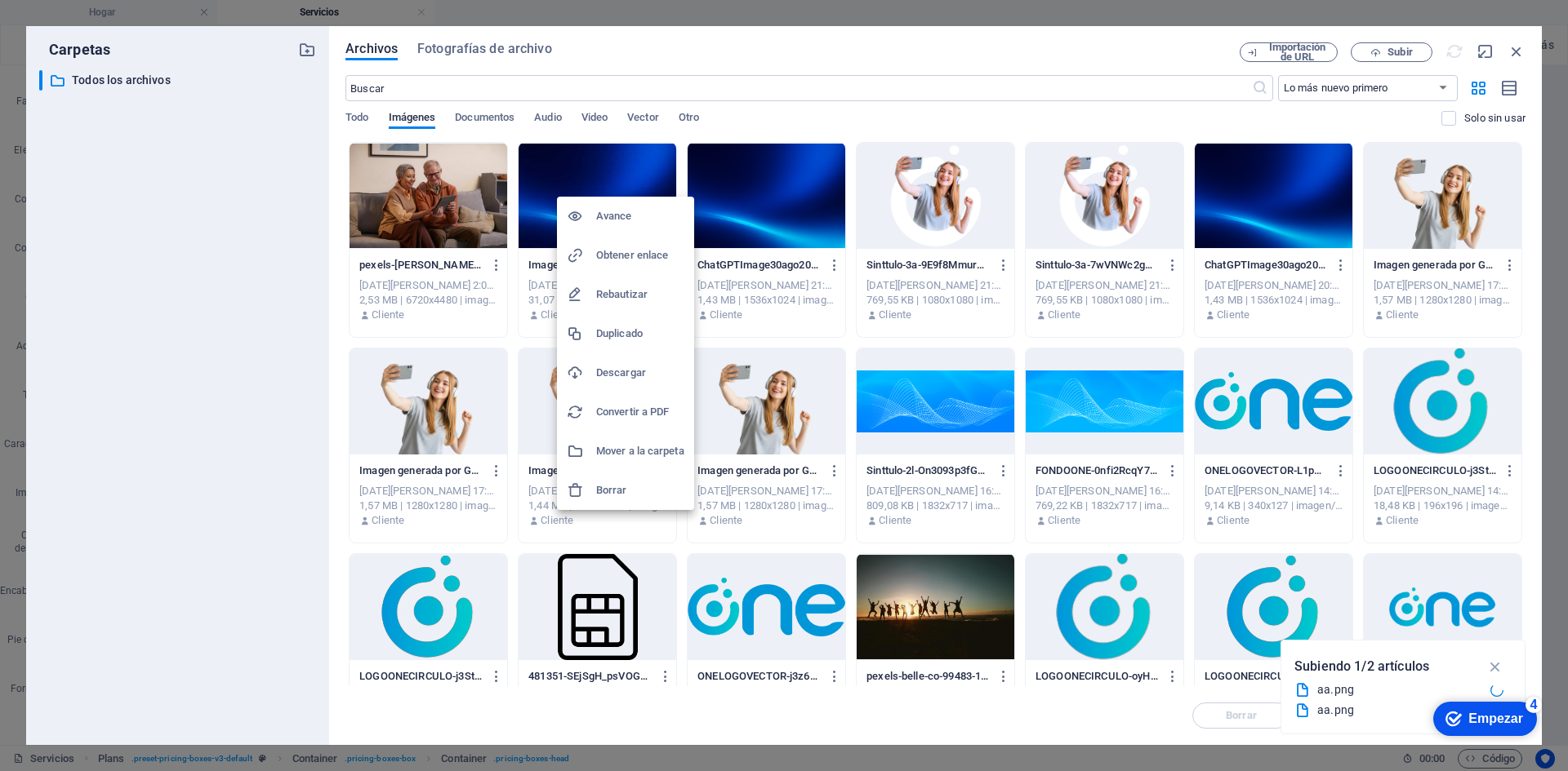
click at [623, 218] on font "Avance" at bounding box center [614, 215] width 36 height 13
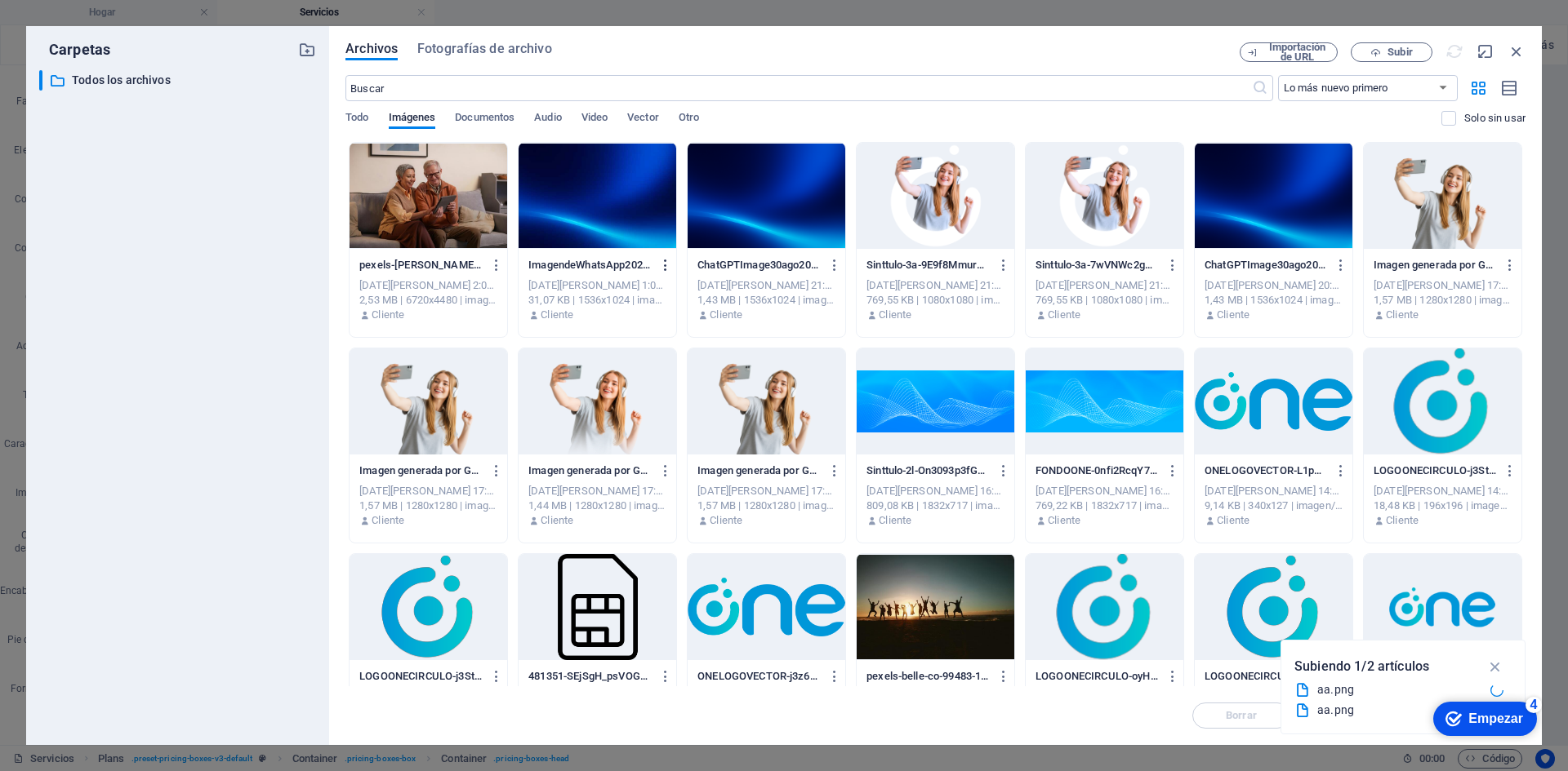
click at [661, 268] on icon "button" at bounding box center [666, 265] width 16 height 15
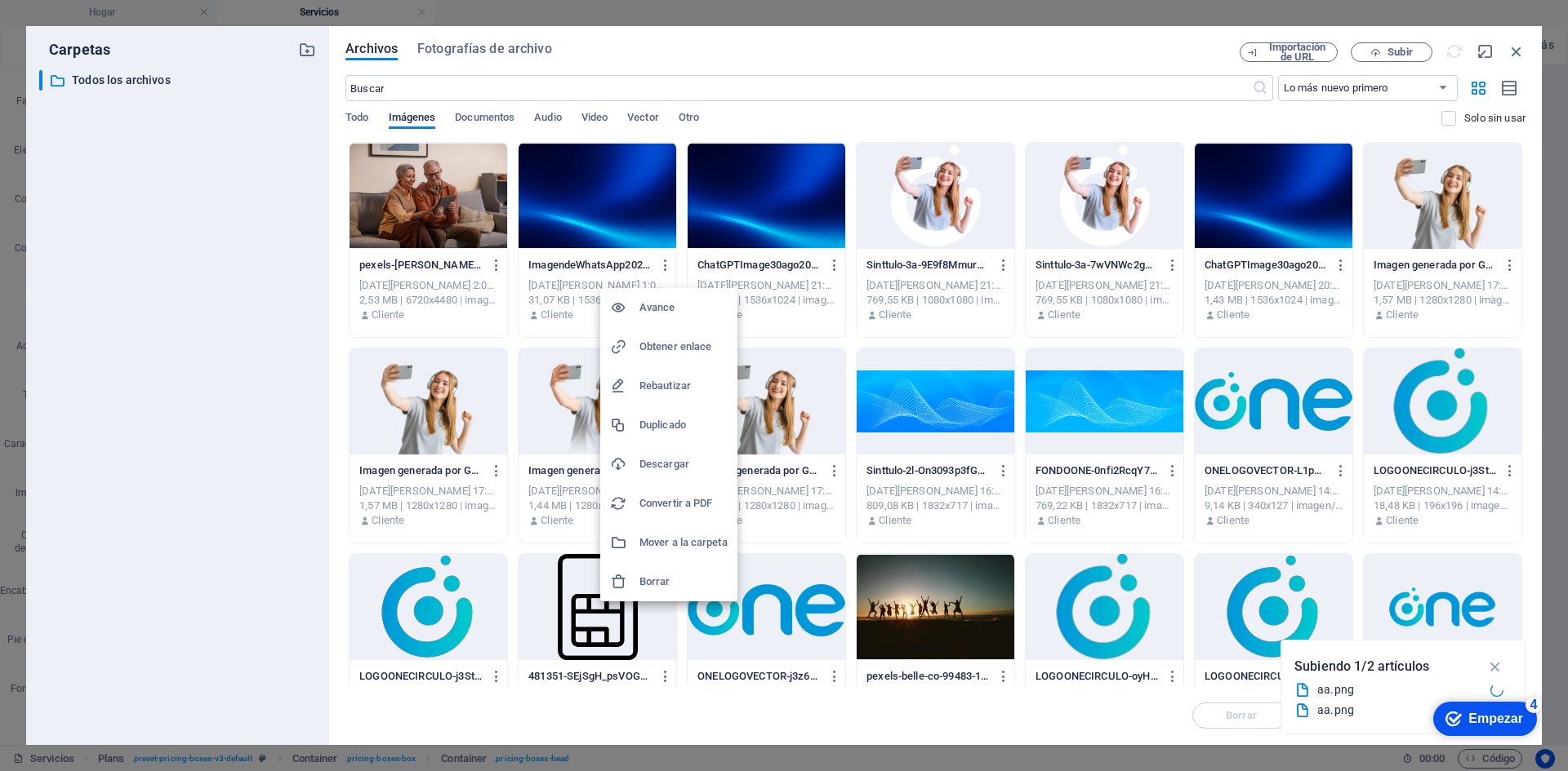
drag, startPoint x: 574, startPoint y: 143, endPoint x: 592, endPoint y: 229, distance: 87.9
click at [574, 145] on div at bounding box center [784, 386] width 1568 height 771
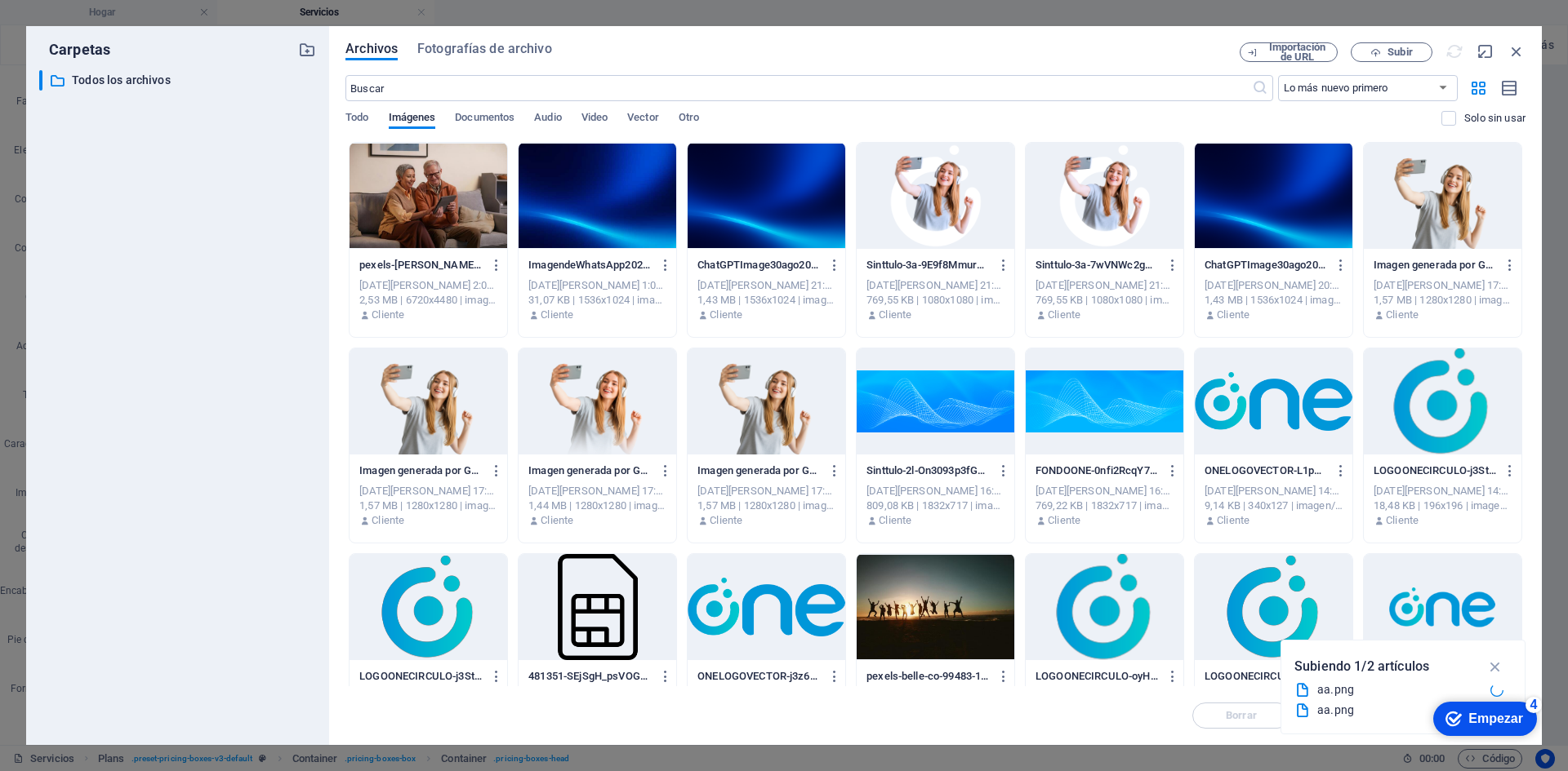
click at [594, 233] on div "Avance Obtener enlace Rebautizar Duplicado Descargar Convertir a PDF Mover a la…" at bounding box center [784, 390] width 1568 height 761
click at [622, 222] on div at bounding box center [597, 196] width 158 height 106
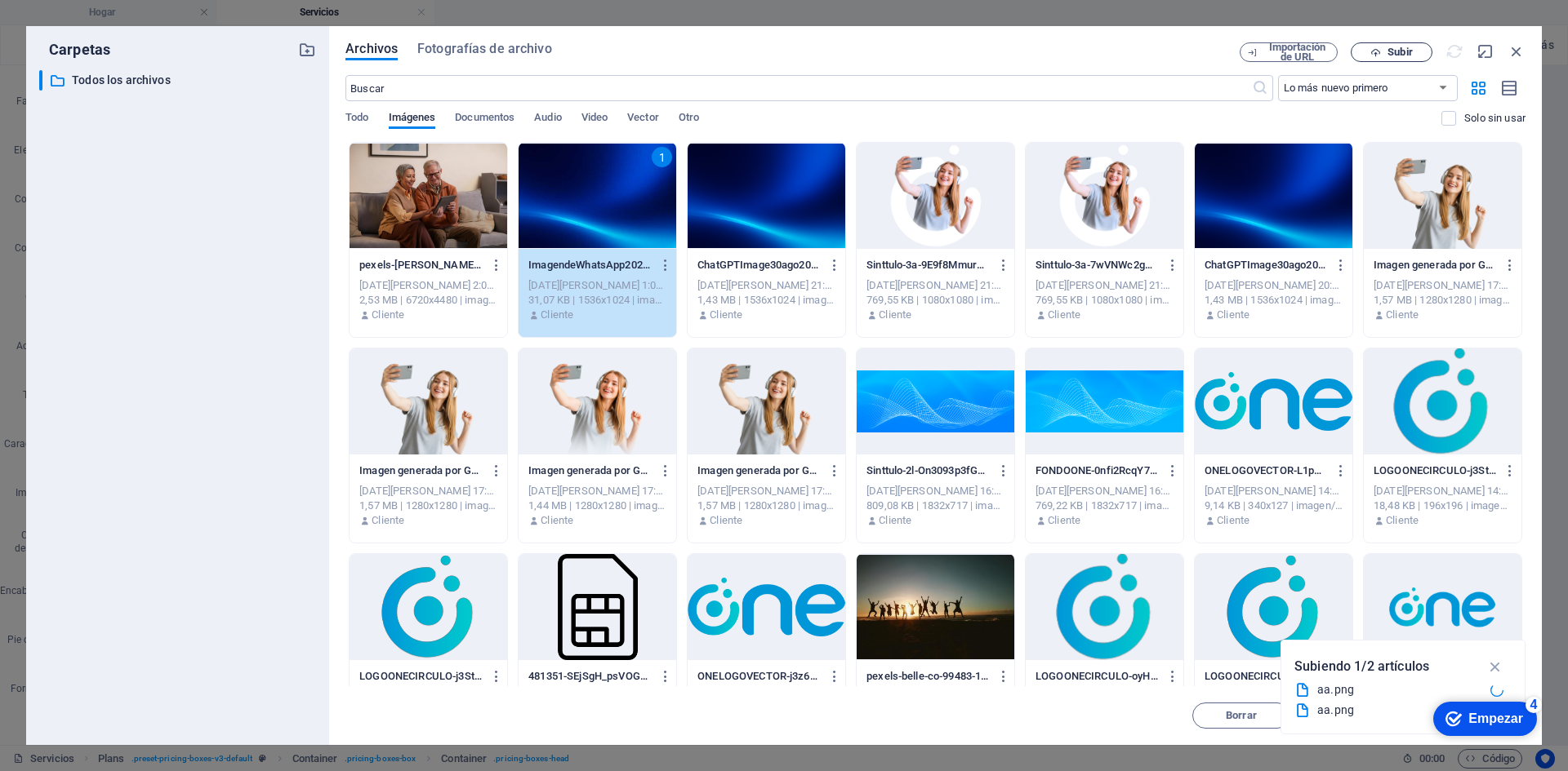
click at [1369, 58] on button "Subir" at bounding box center [1391, 52] width 81 height 20
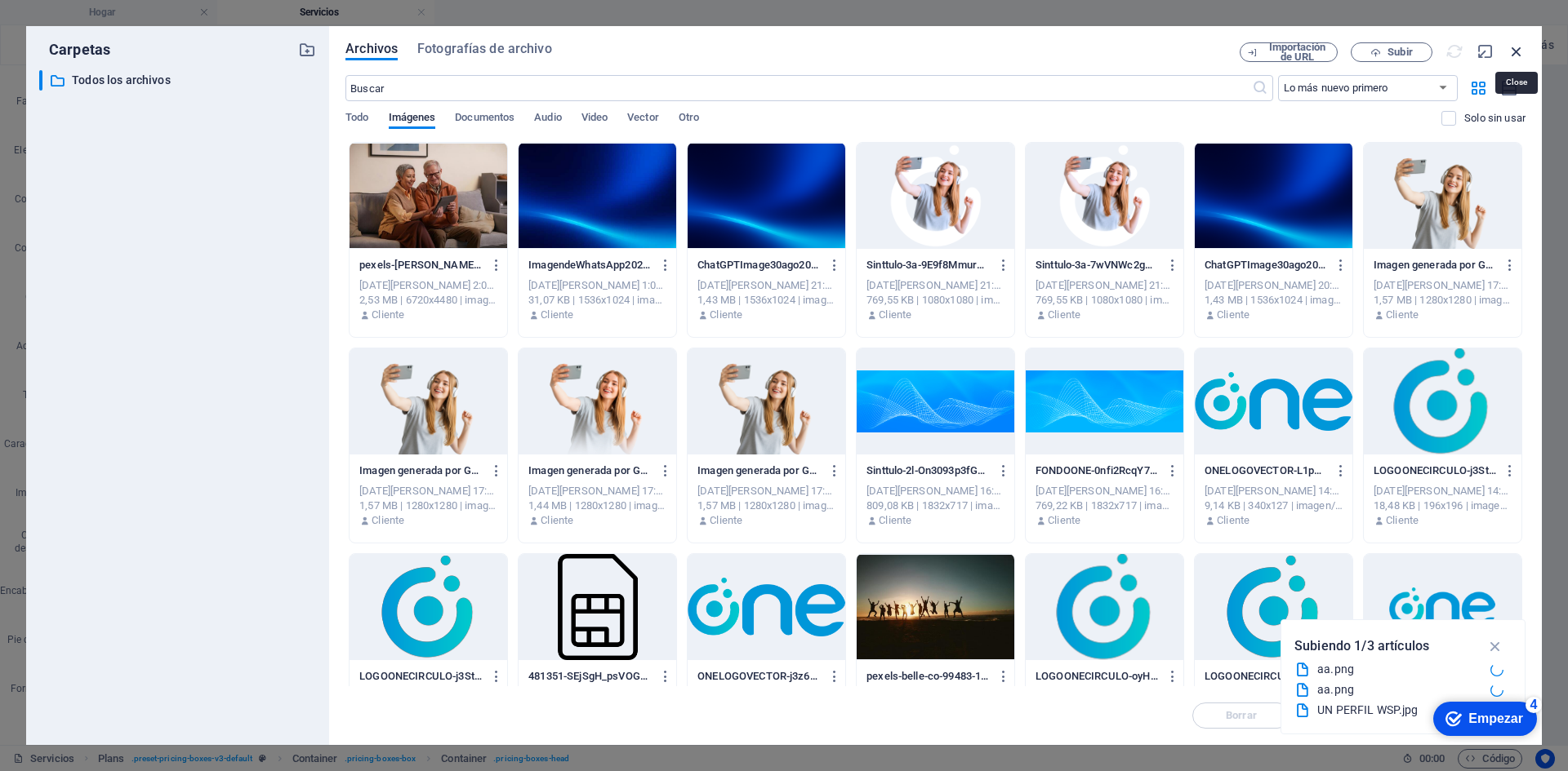
click at [1517, 52] on icon "button" at bounding box center [1516, 51] width 18 height 18
select select "image"
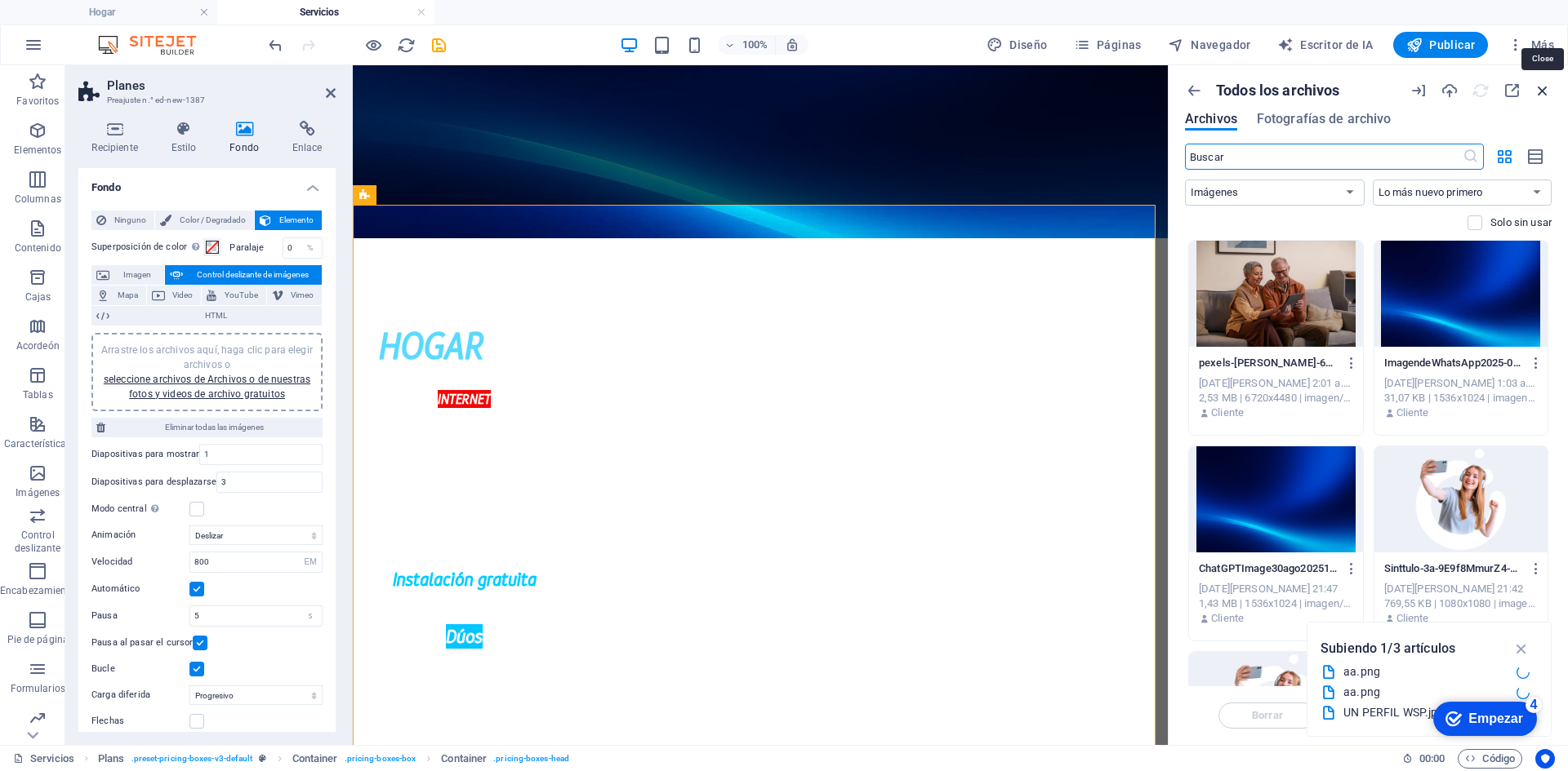
click at [1550, 89] on icon "button" at bounding box center [1543, 90] width 18 height 18
click at [1547, 89] on icon "button" at bounding box center [1543, 90] width 18 height 18
click at [1548, 86] on icon "button" at bounding box center [1543, 90] width 18 height 18
click at [1553, 88] on div "Todos los archivos Archivos Fotografías de archivo ​ Todo Imágenes Documentos A…" at bounding box center [1368, 405] width 399 height 680
click at [1195, 91] on icon "button" at bounding box center [1194, 90] width 18 height 18
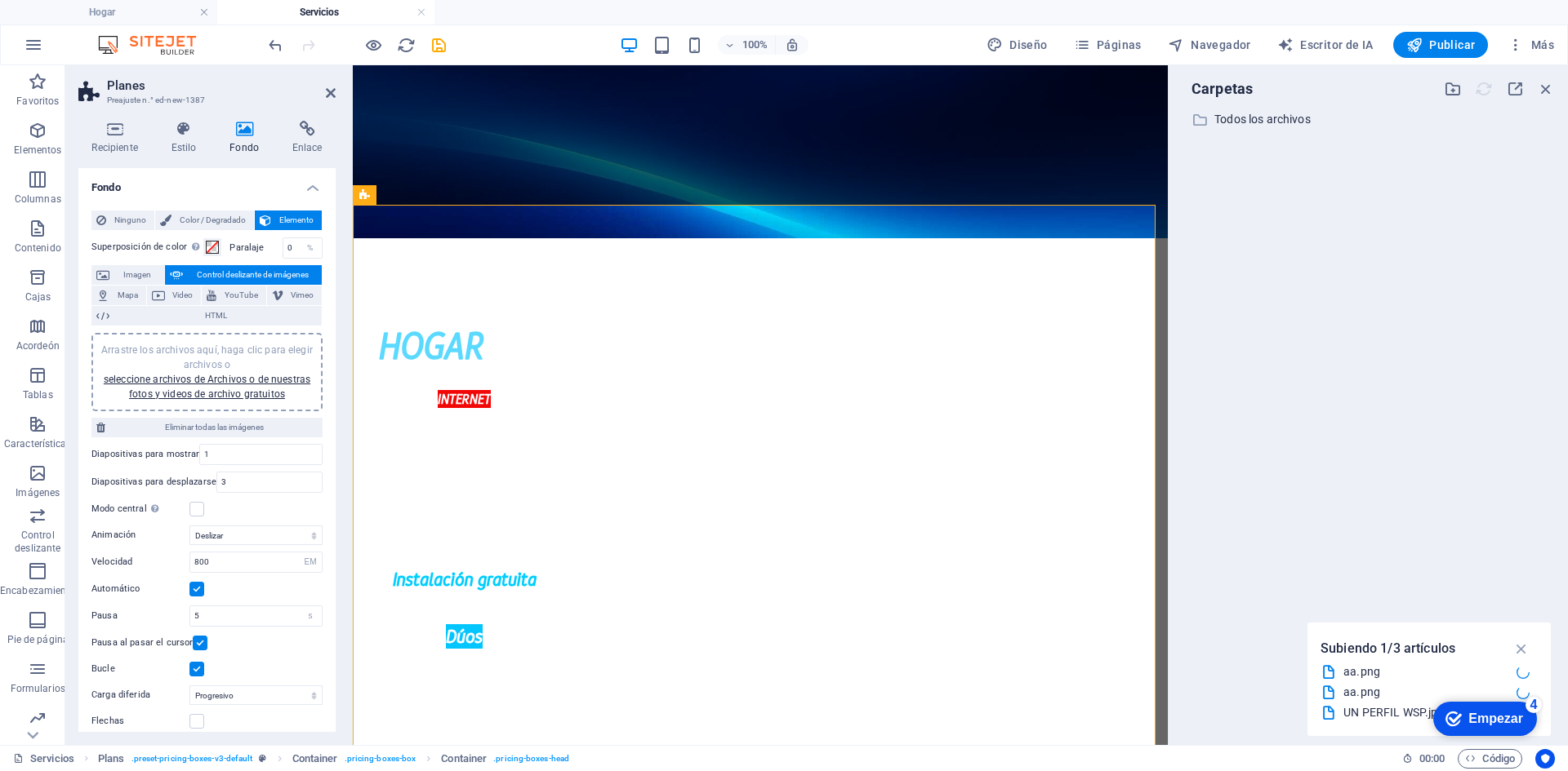
click at [1535, 90] on div at bounding box center [1499, 89] width 111 height 18
click at [1541, 91] on icon "button" at bounding box center [1545, 89] width 18 height 18
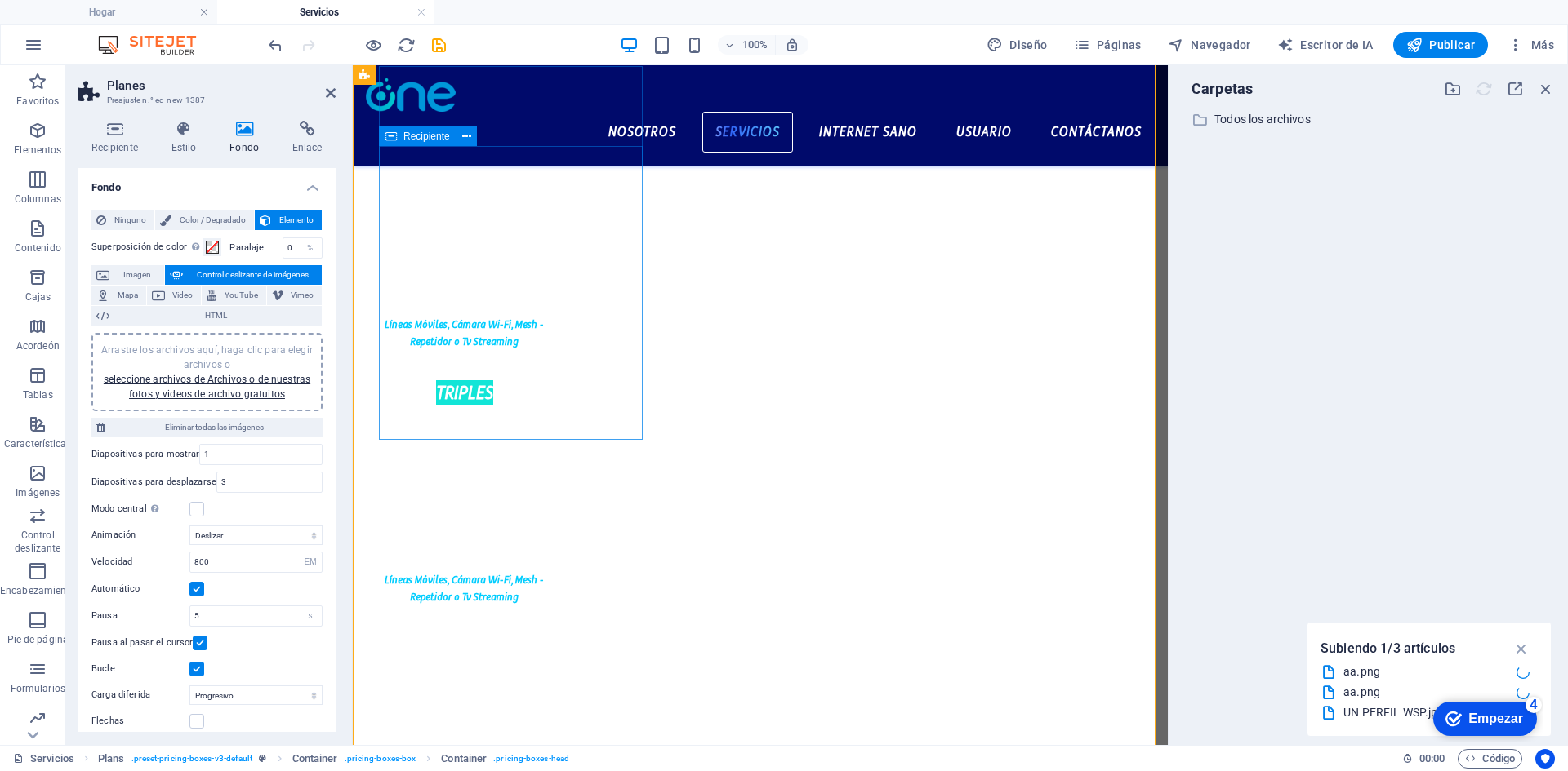
scroll to position [490, 0]
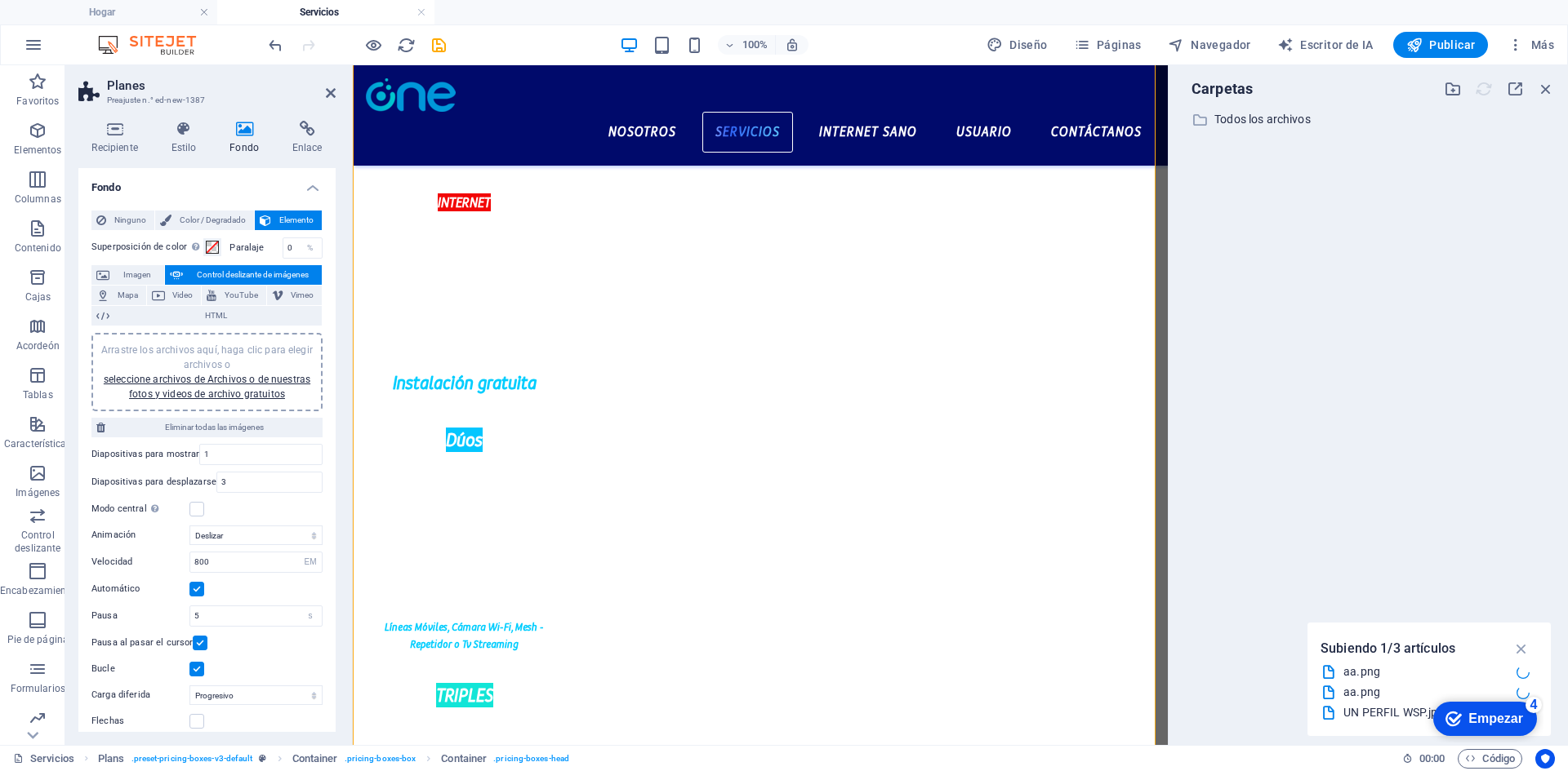
click at [198, 403] on div "Arrastre los archivos aquí, haga clic para elegir archivos o seleccione archivo…" at bounding box center [207, 372] width 231 height 78
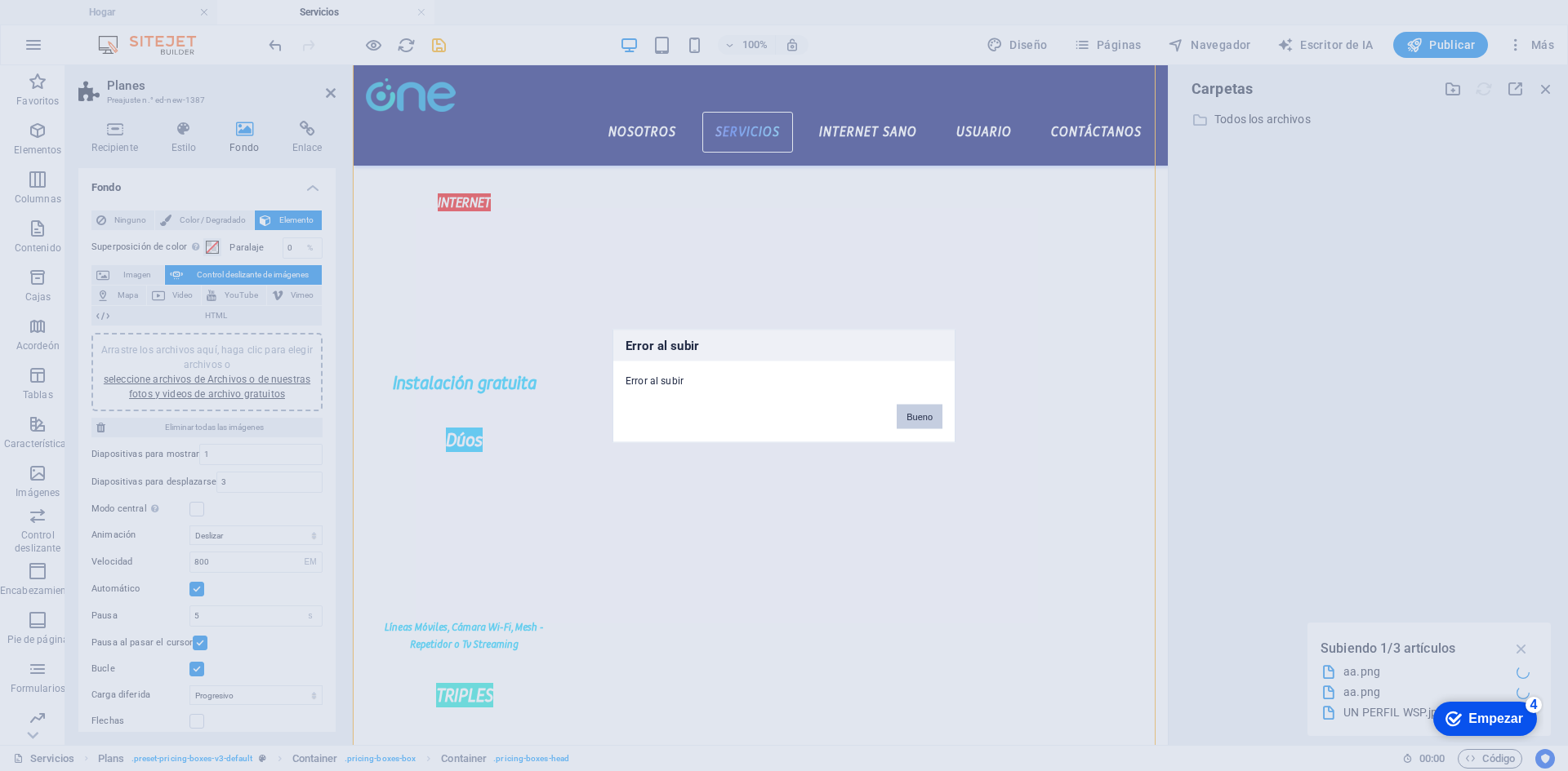
click at [929, 415] on font "Bueno" at bounding box center [919, 416] width 26 height 10
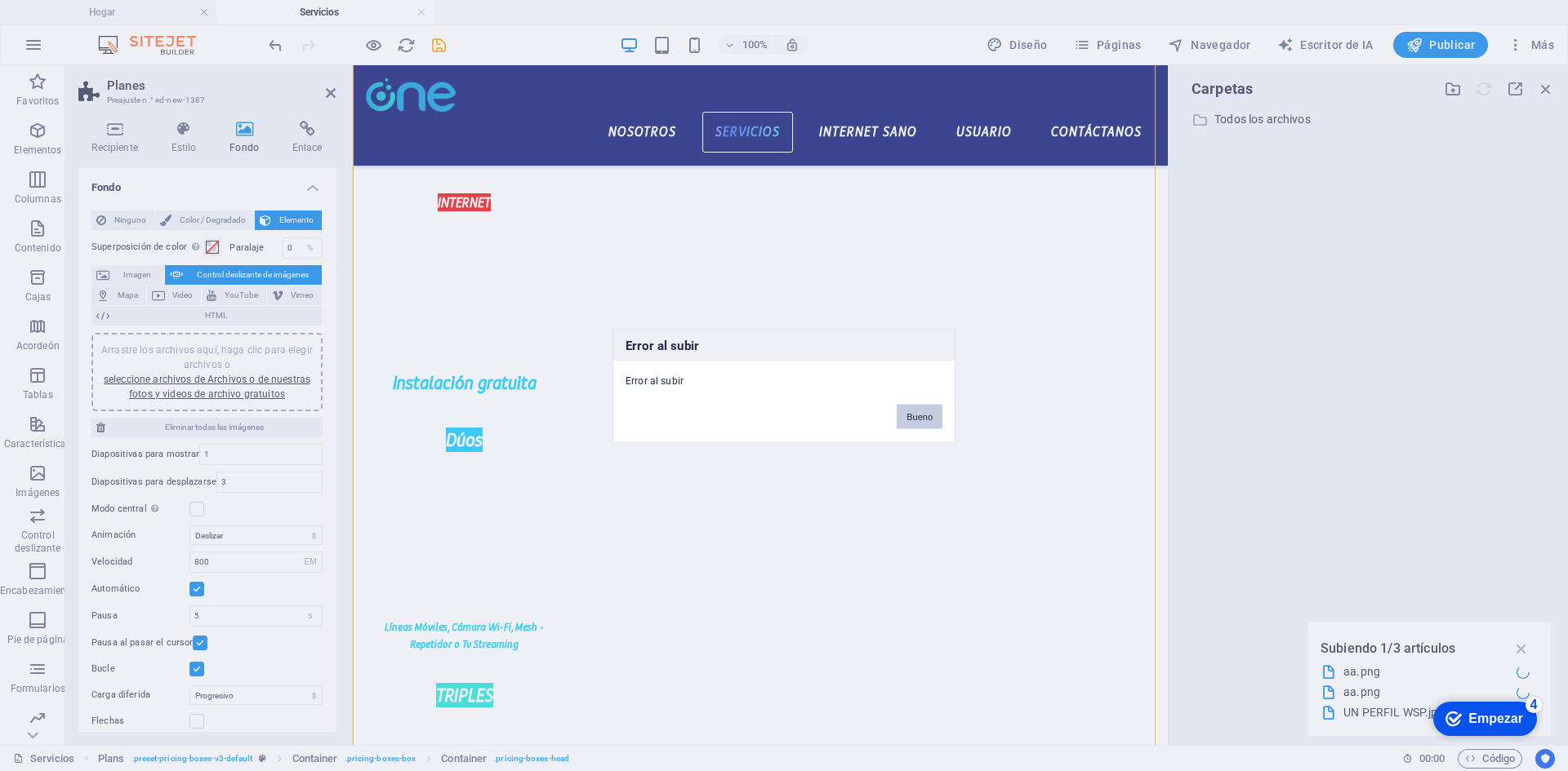
click at [929, 415] on font "Bueno" at bounding box center [919, 416] width 26 height 10
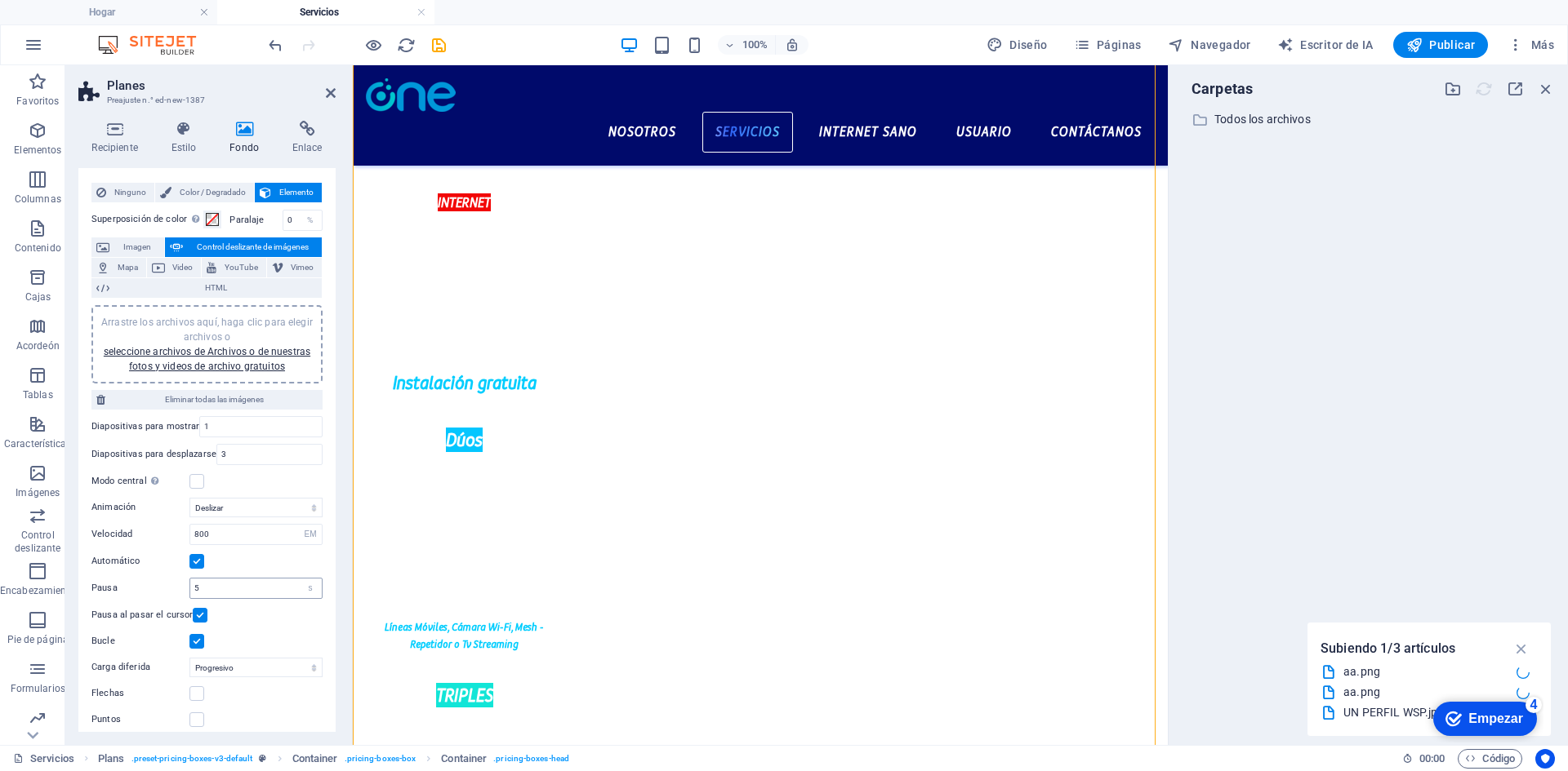
scroll to position [38, 0]
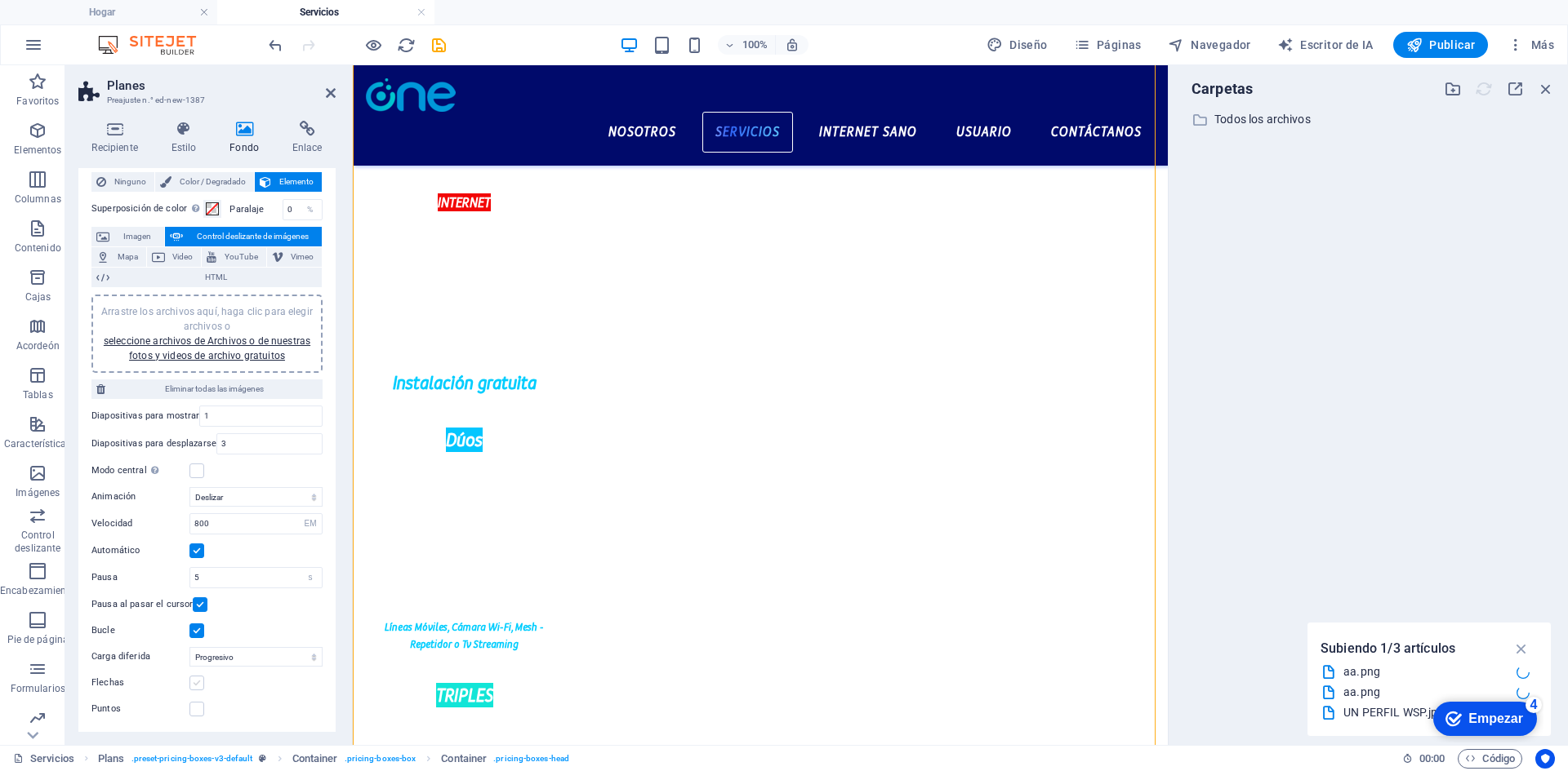
click at [196, 686] on label at bounding box center [197, 683] width 15 height 15
click at [0, 0] on input "Flechas" at bounding box center [0, 0] width 0 height 0
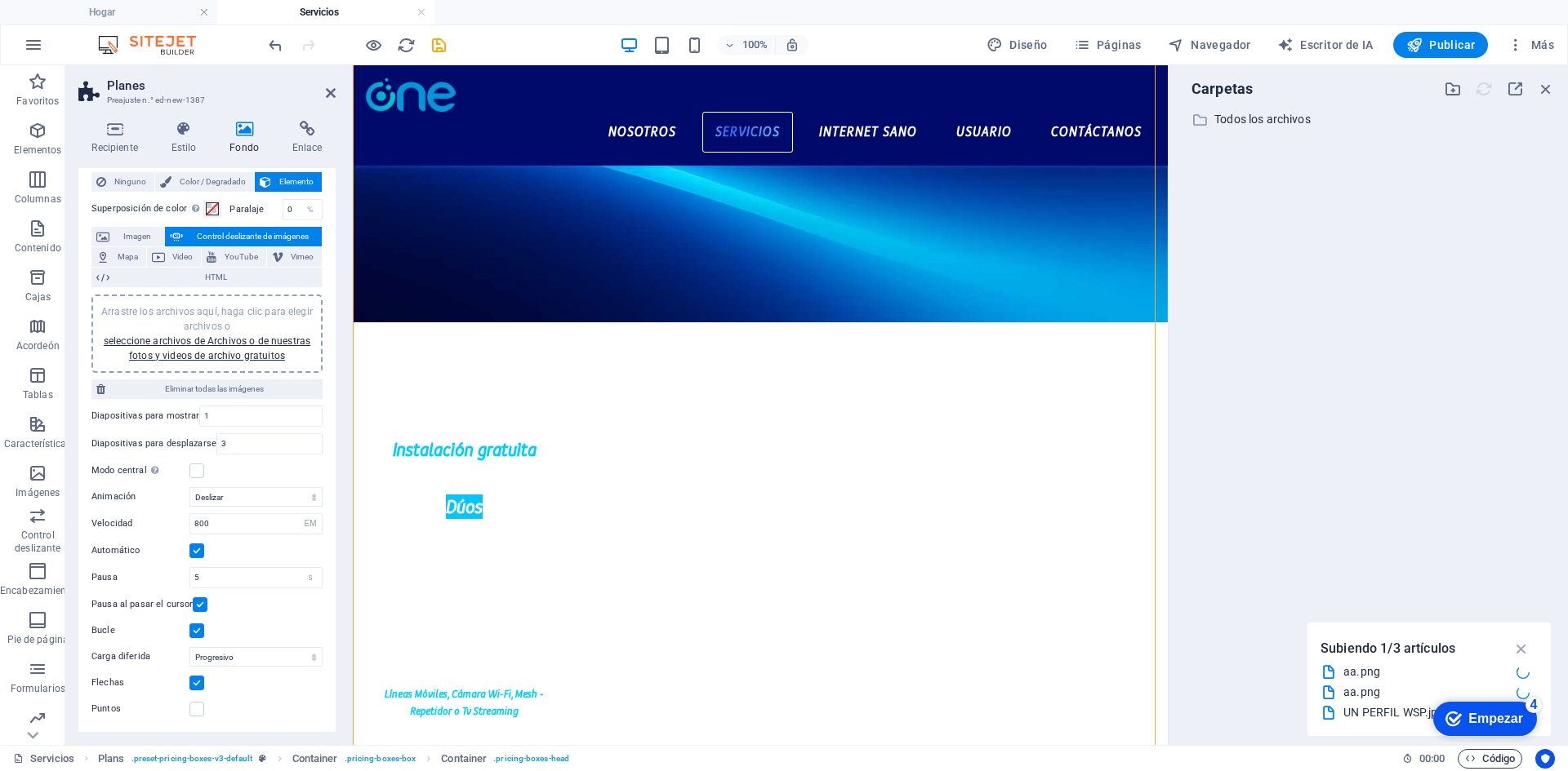
click at [1483, 756] on font "Código" at bounding box center [1498, 758] width 32 height 13
click at [1102, 32] on button "Páginas" at bounding box center [1107, 45] width 81 height 26
click at [1106, 36] on button "Páginas" at bounding box center [1107, 45] width 81 height 26
click at [1551, 92] on icon "button" at bounding box center [1545, 89] width 18 height 18
click at [1547, 85] on icon "button" at bounding box center [1545, 89] width 18 height 18
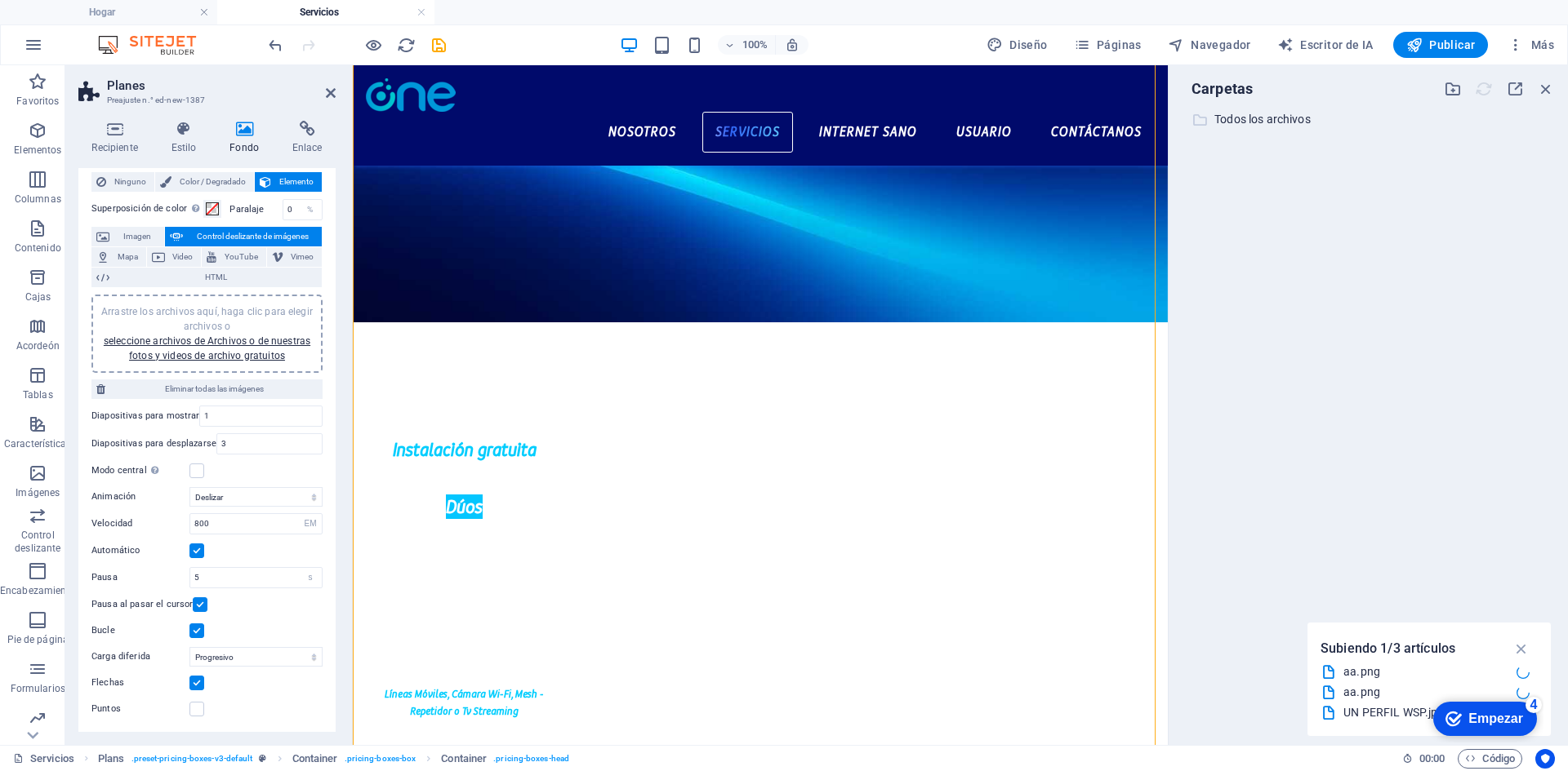
click at [1206, 122] on icon at bounding box center [1199, 119] width 17 height 17
select select "image"
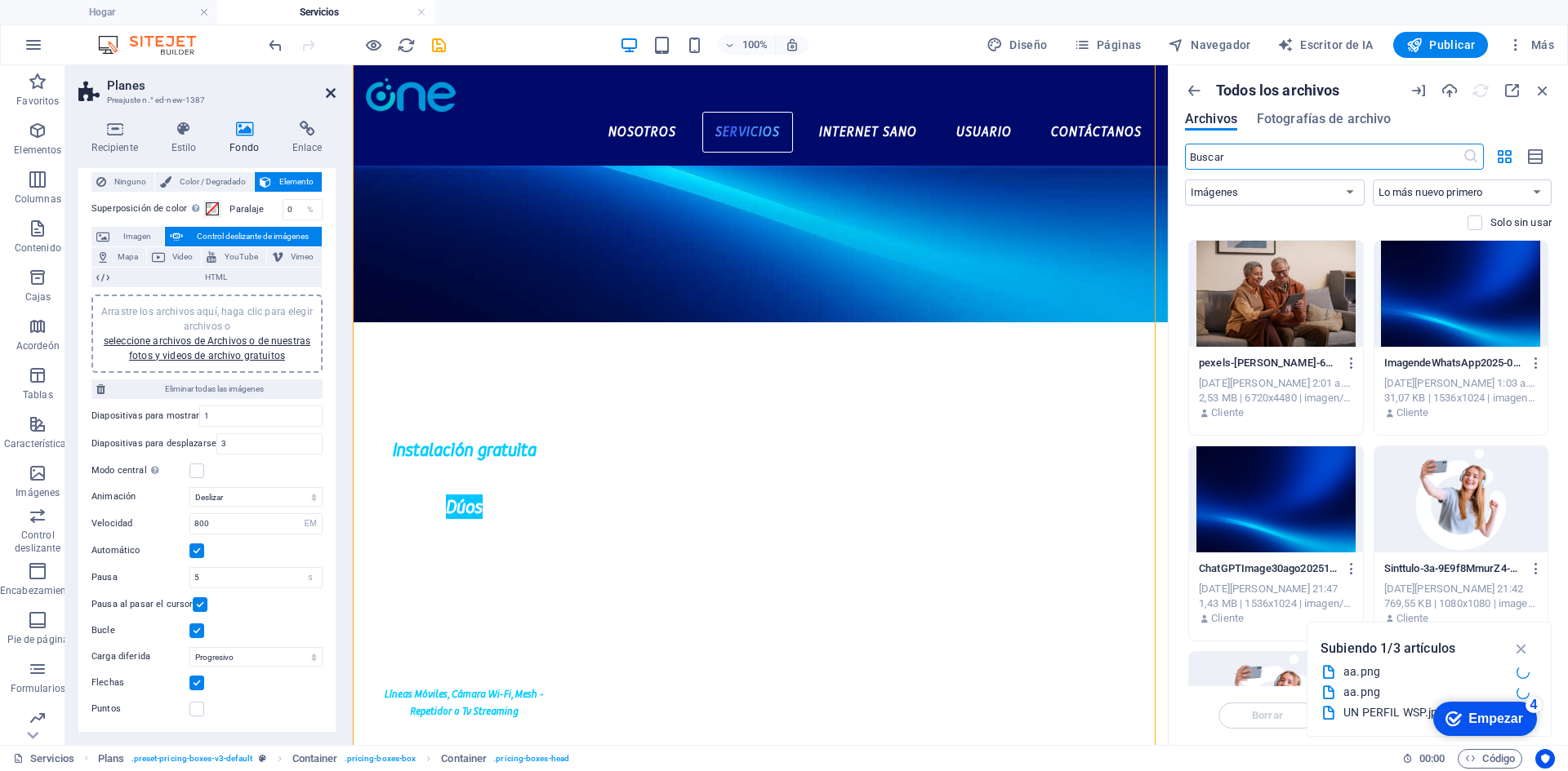
click at [333, 96] on icon at bounding box center [331, 92] width 10 height 13
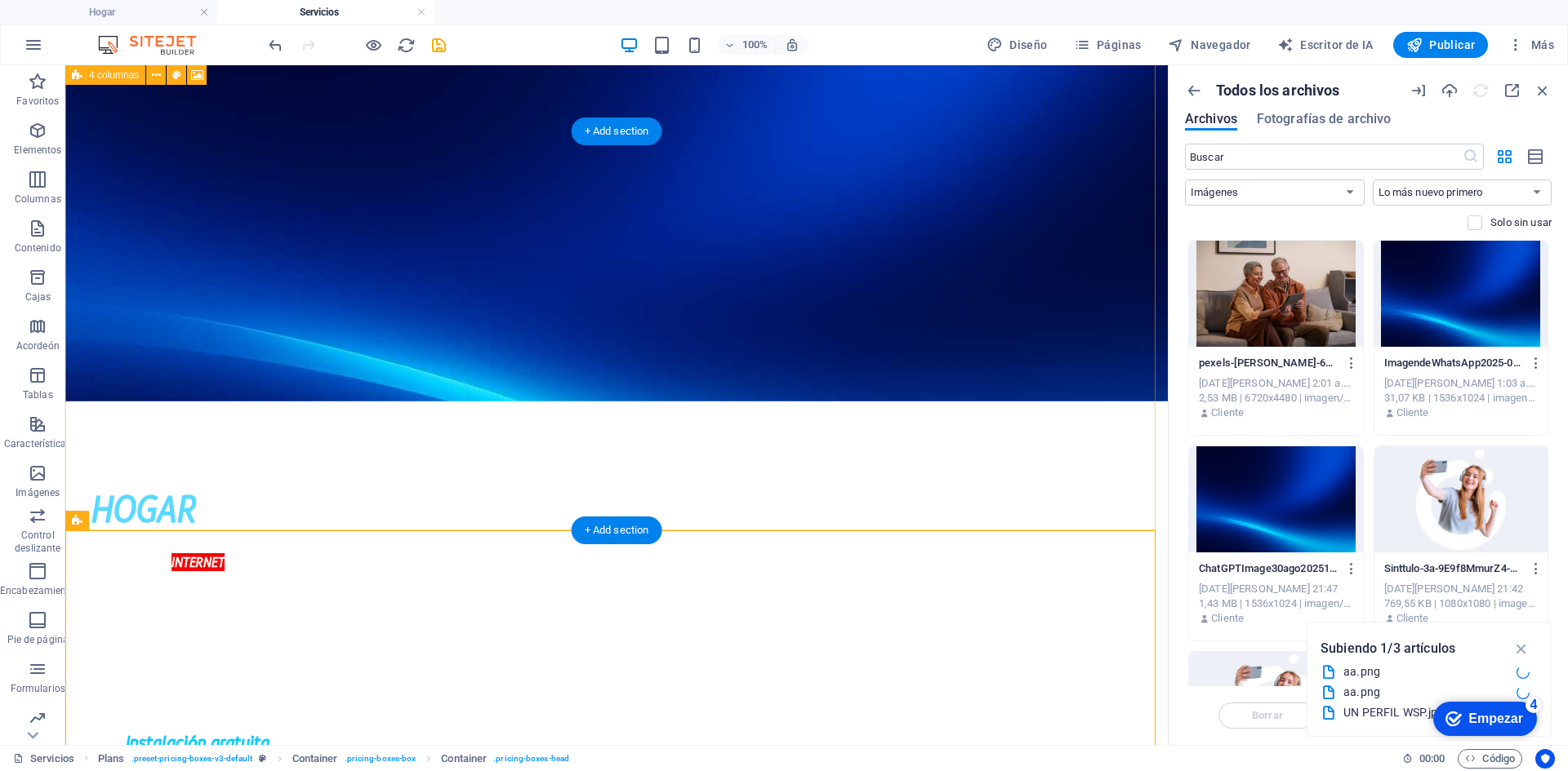
scroll to position [0, 0]
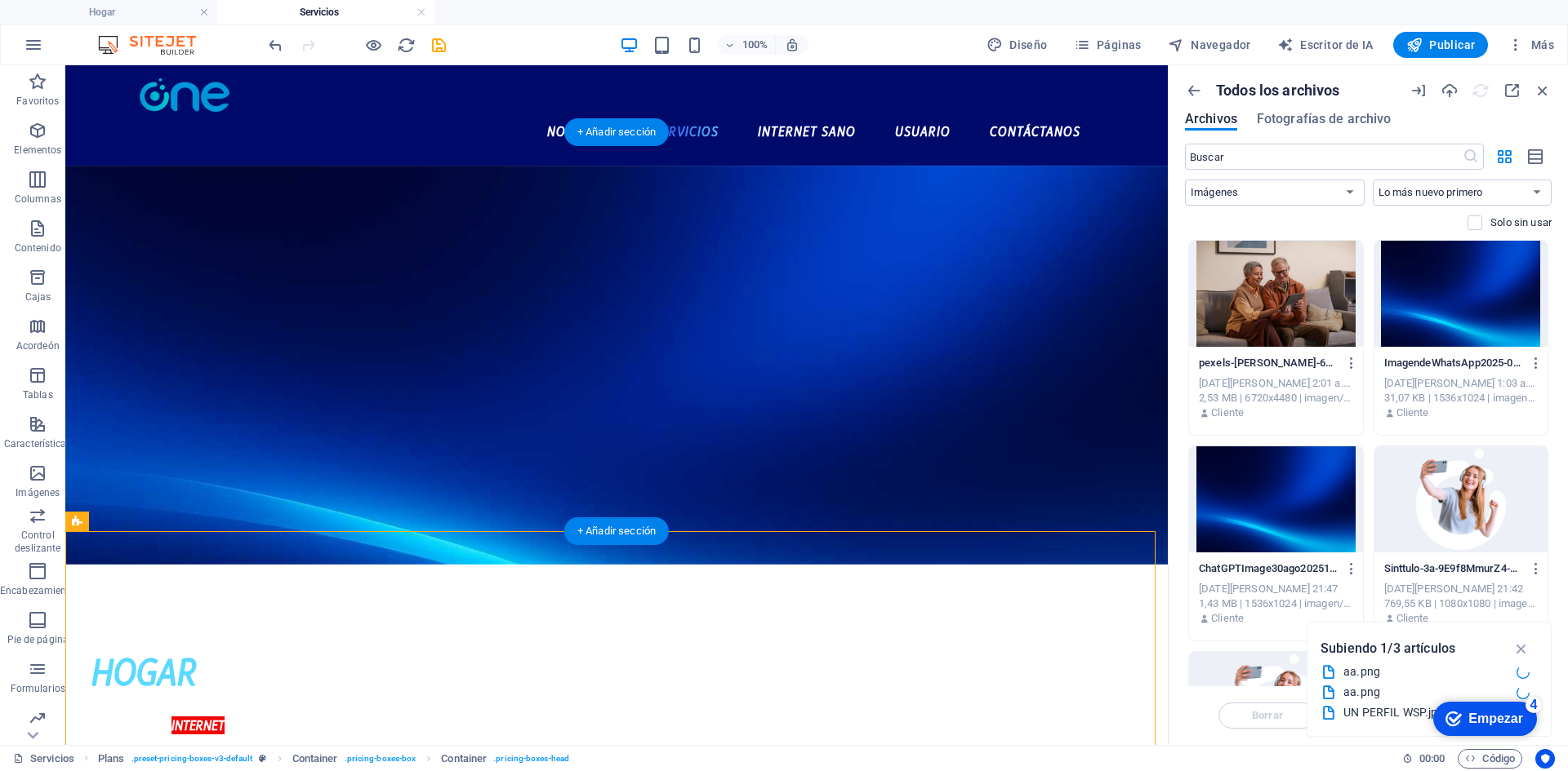
click at [103, 190] on figure at bounding box center [617, 365] width 1102 height 399
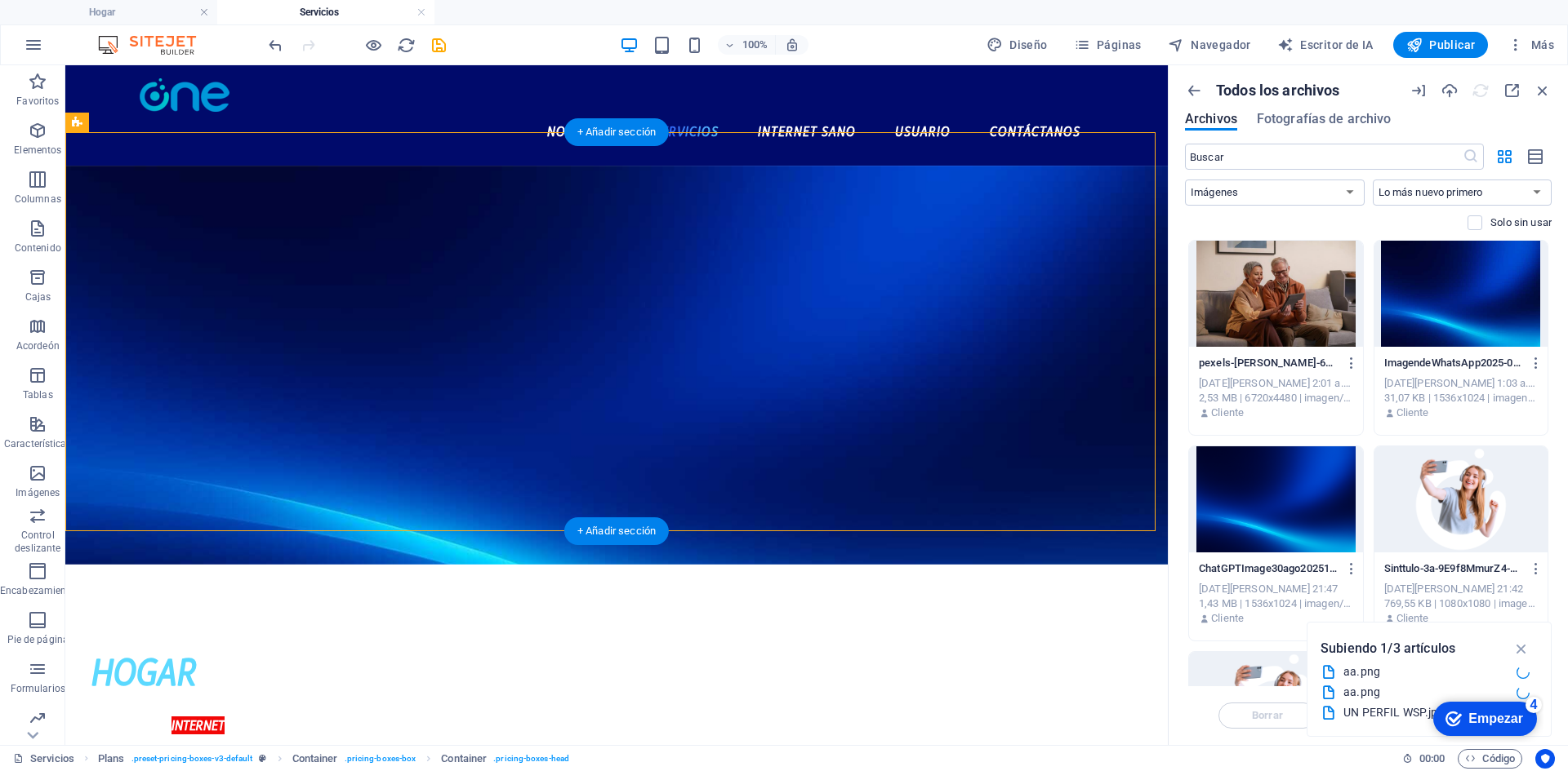
click at [111, 165] on figure at bounding box center [617, 365] width 1102 height 399
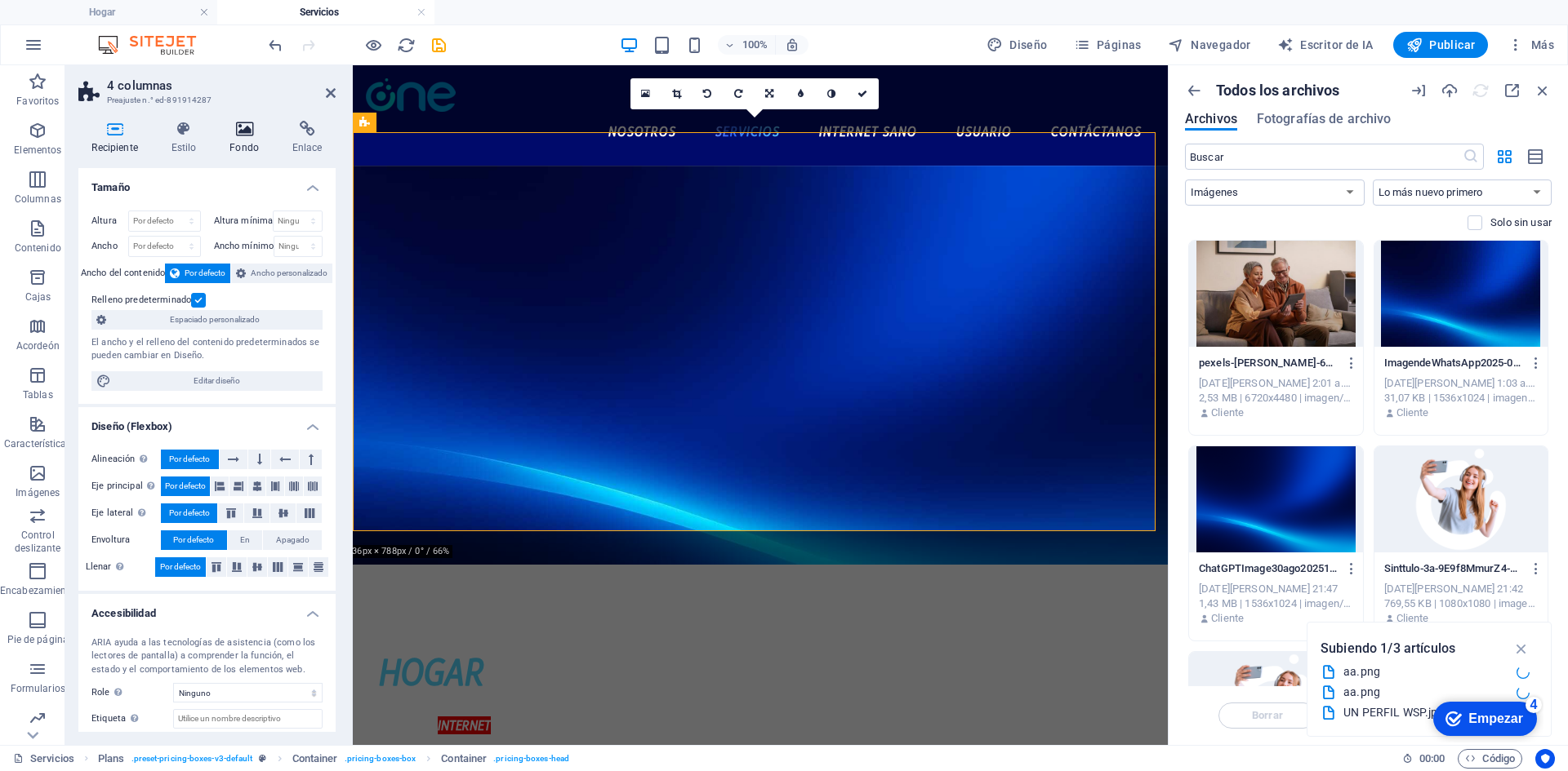
click at [247, 145] on font "Fondo" at bounding box center [244, 148] width 29 height 12
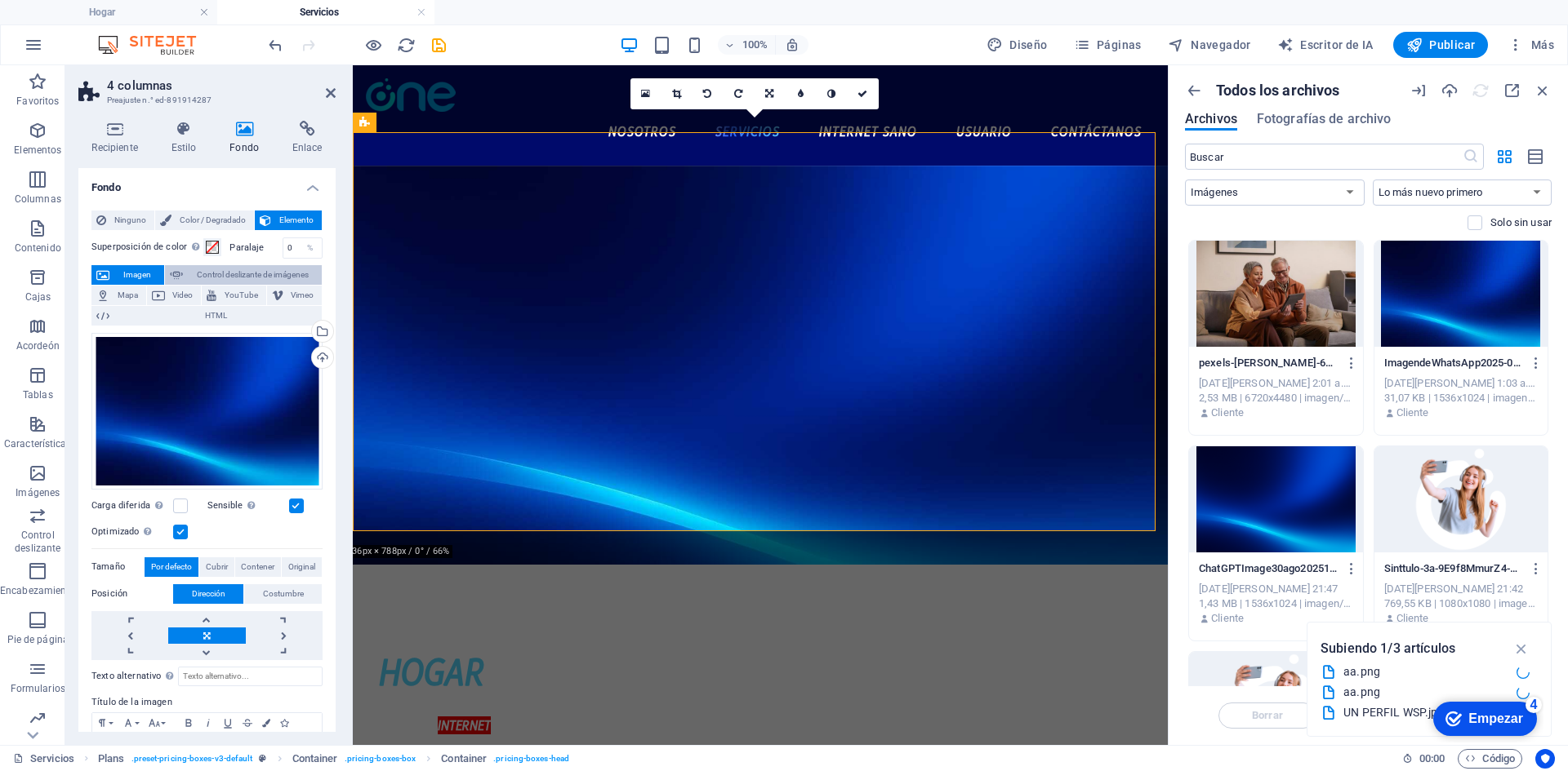
click at [283, 270] on font "Control deslizante de imágenes" at bounding box center [253, 274] width 112 height 9
select select "ms"
select select "s"
select select "progressive"
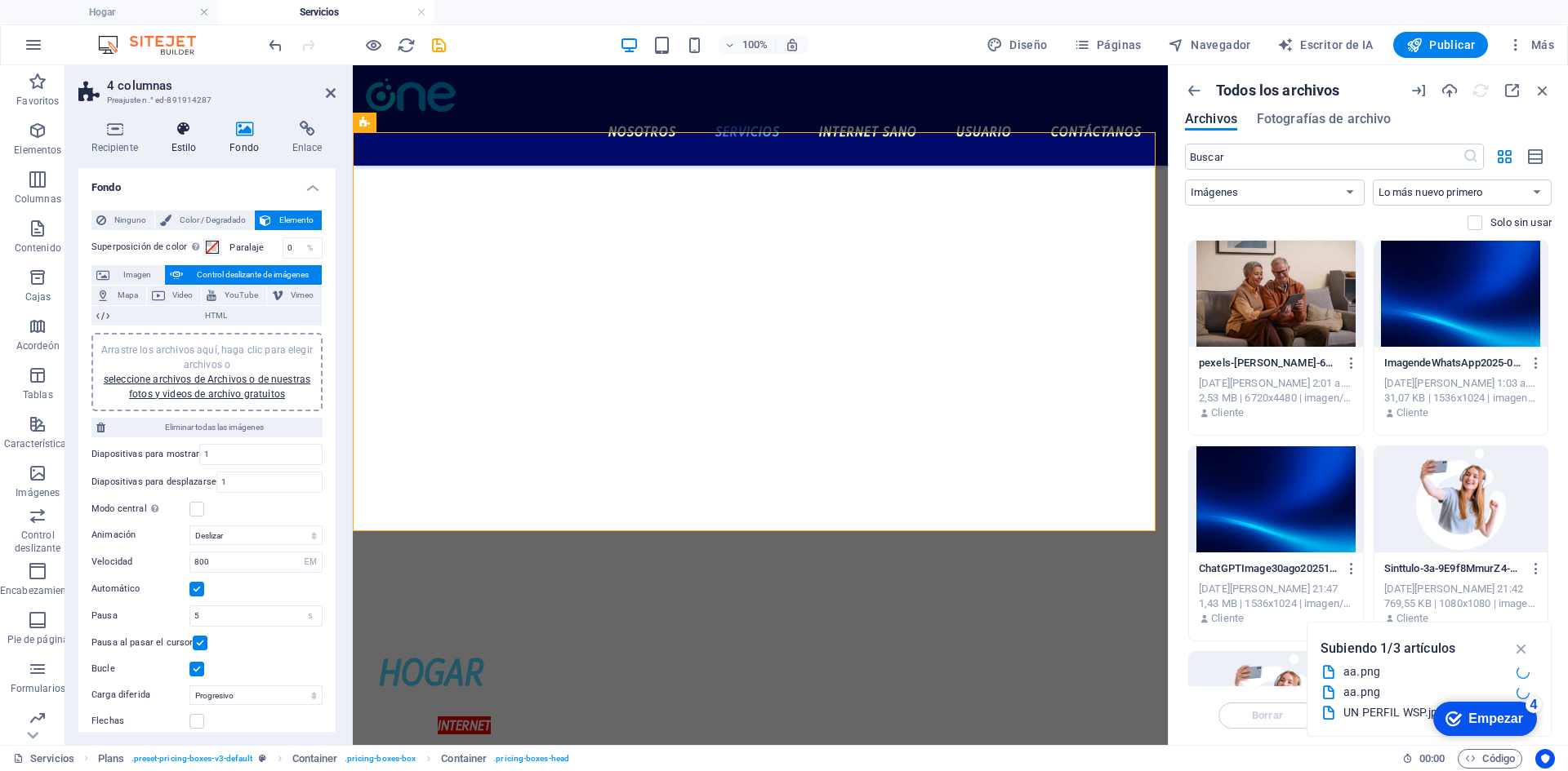
click at [186, 135] on icon at bounding box center [183, 128] width 52 height 17
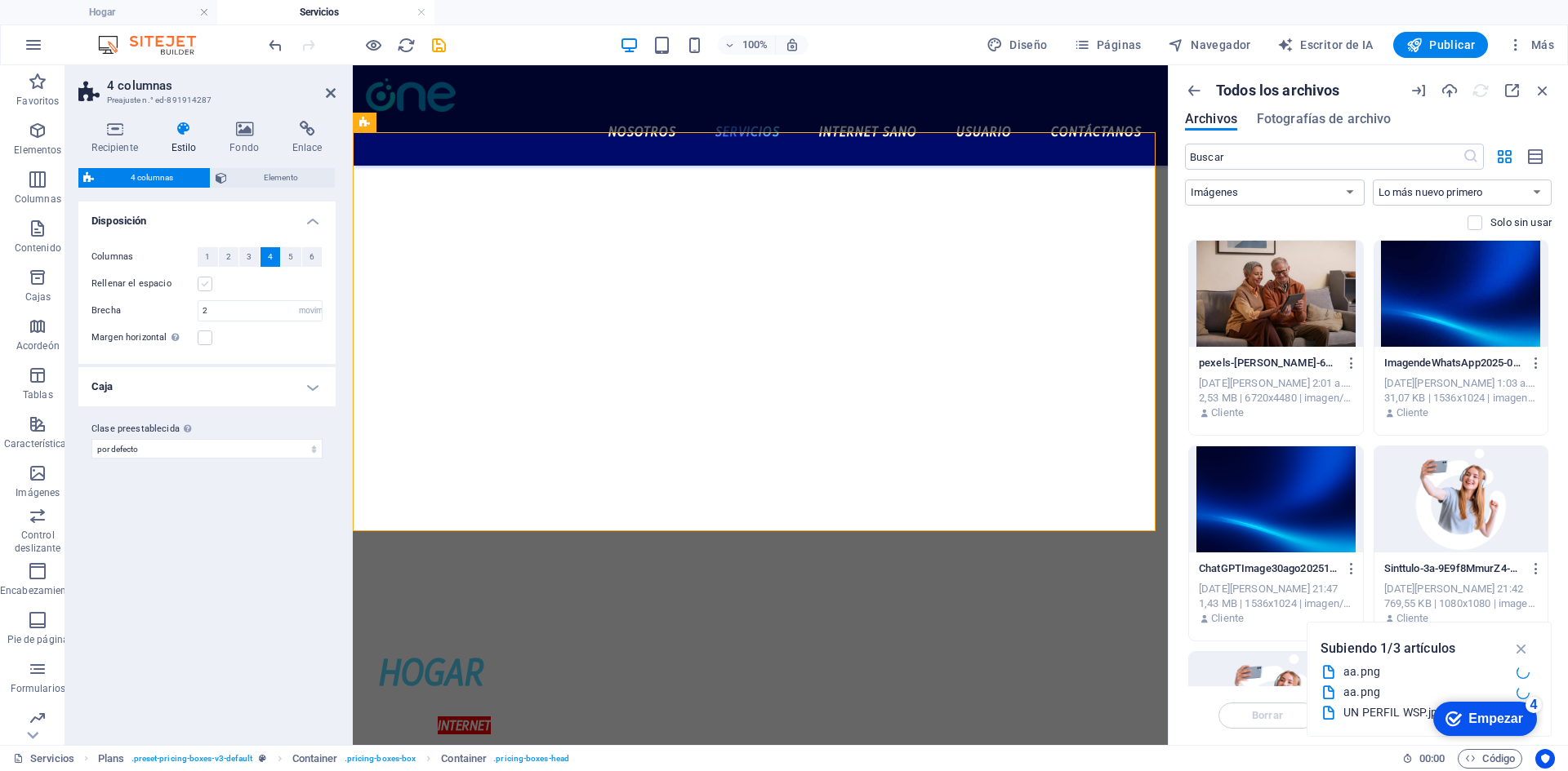
click at [205, 279] on label at bounding box center [205, 284] width 15 height 15
click at [0, 0] on input "Rellenar el espacio" at bounding box center [0, 0] width 0 height 0
click at [200, 288] on label at bounding box center [205, 284] width 15 height 15
click at [0, 0] on input "Rellenar el espacio" at bounding box center [0, 0] width 0 height 0
click at [210, 386] on h4 "Caja" at bounding box center [207, 386] width 257 height 39
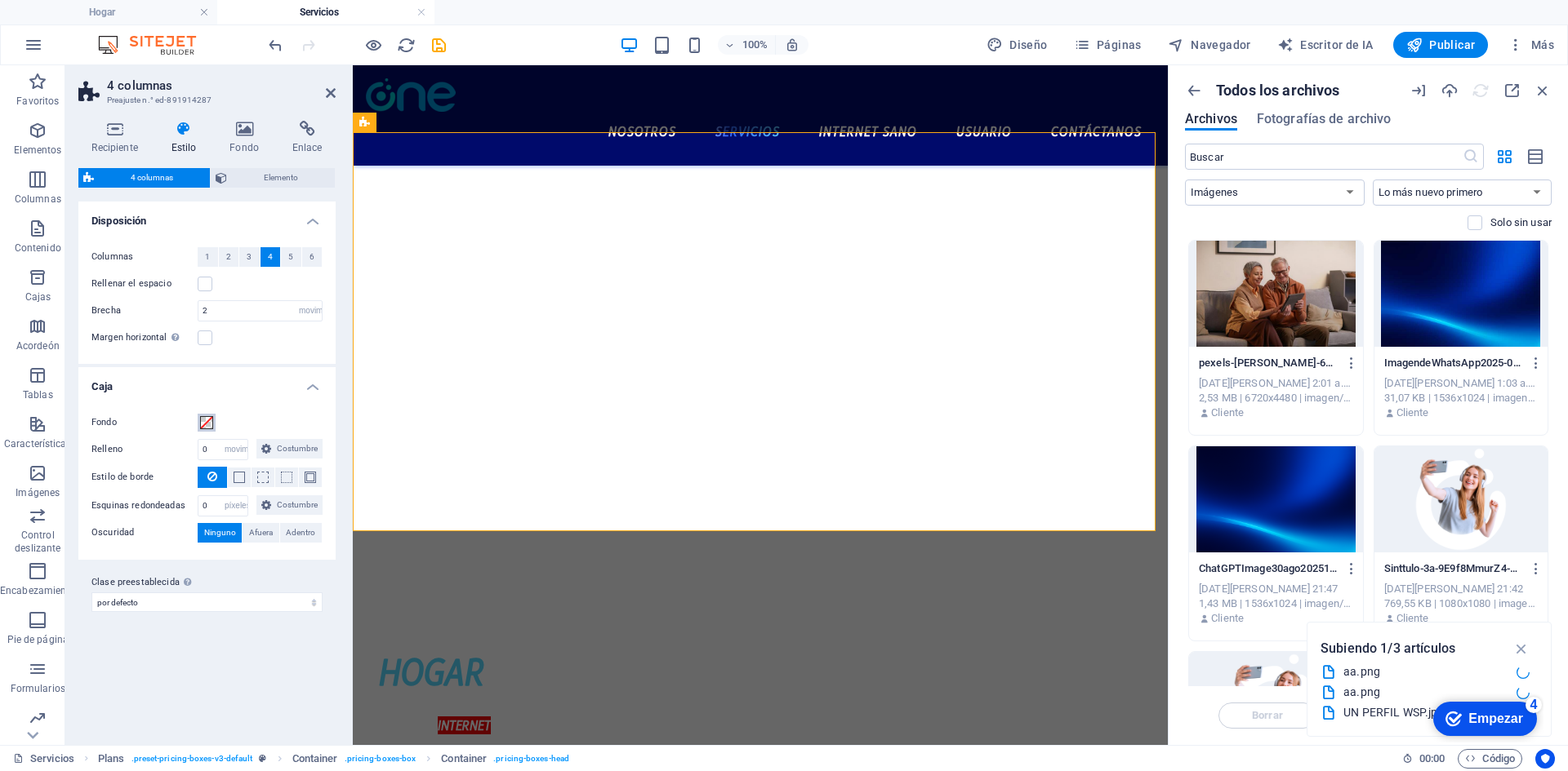
click at [198, 414] on button "Fondo" at bounding box center [207, 423] width 18 height 18
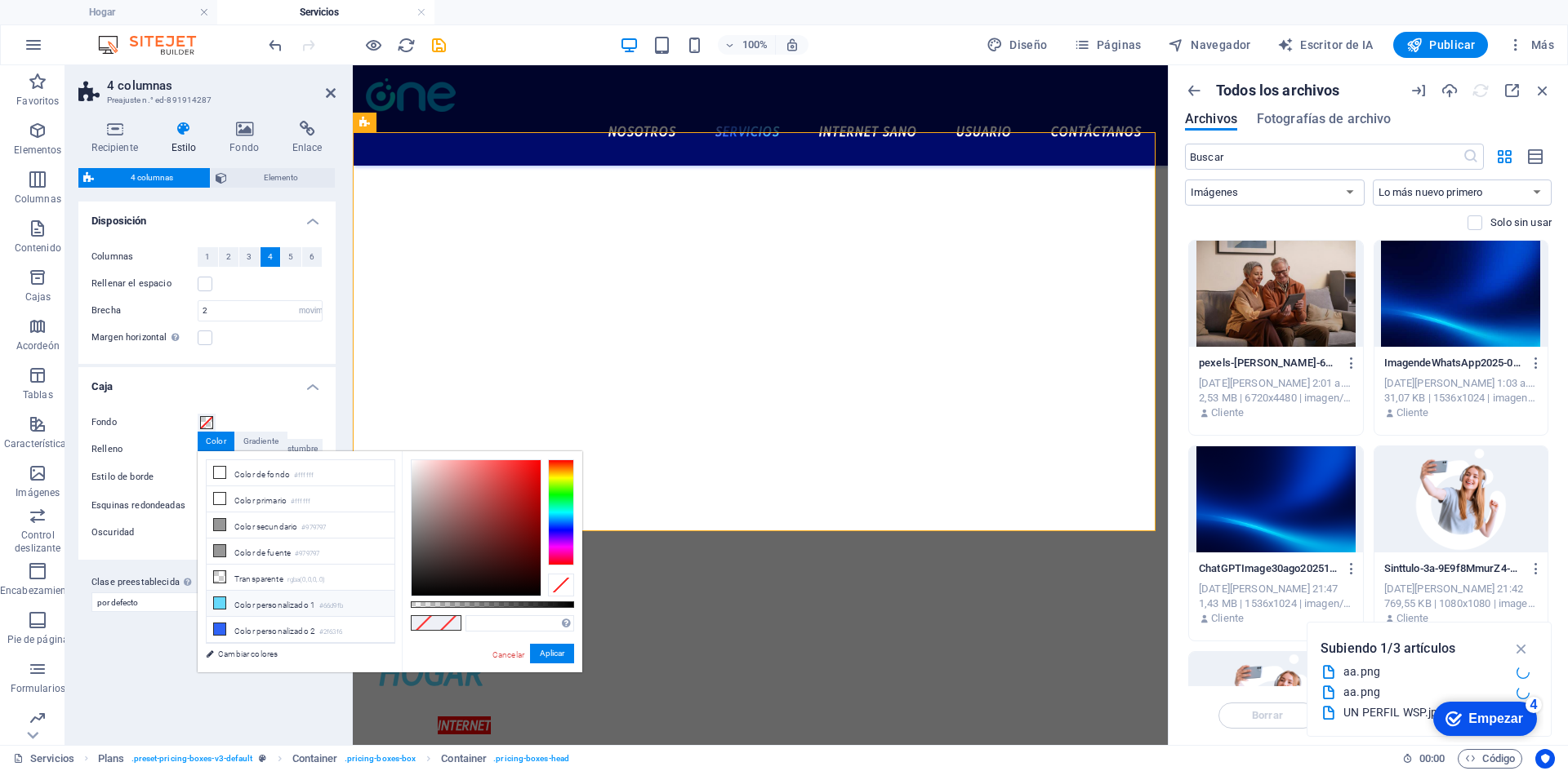
click at [265, 601] on font "Color personalizado 1" at bounding box center [274, 605] width 81 height 9
type input "#66d9fb"
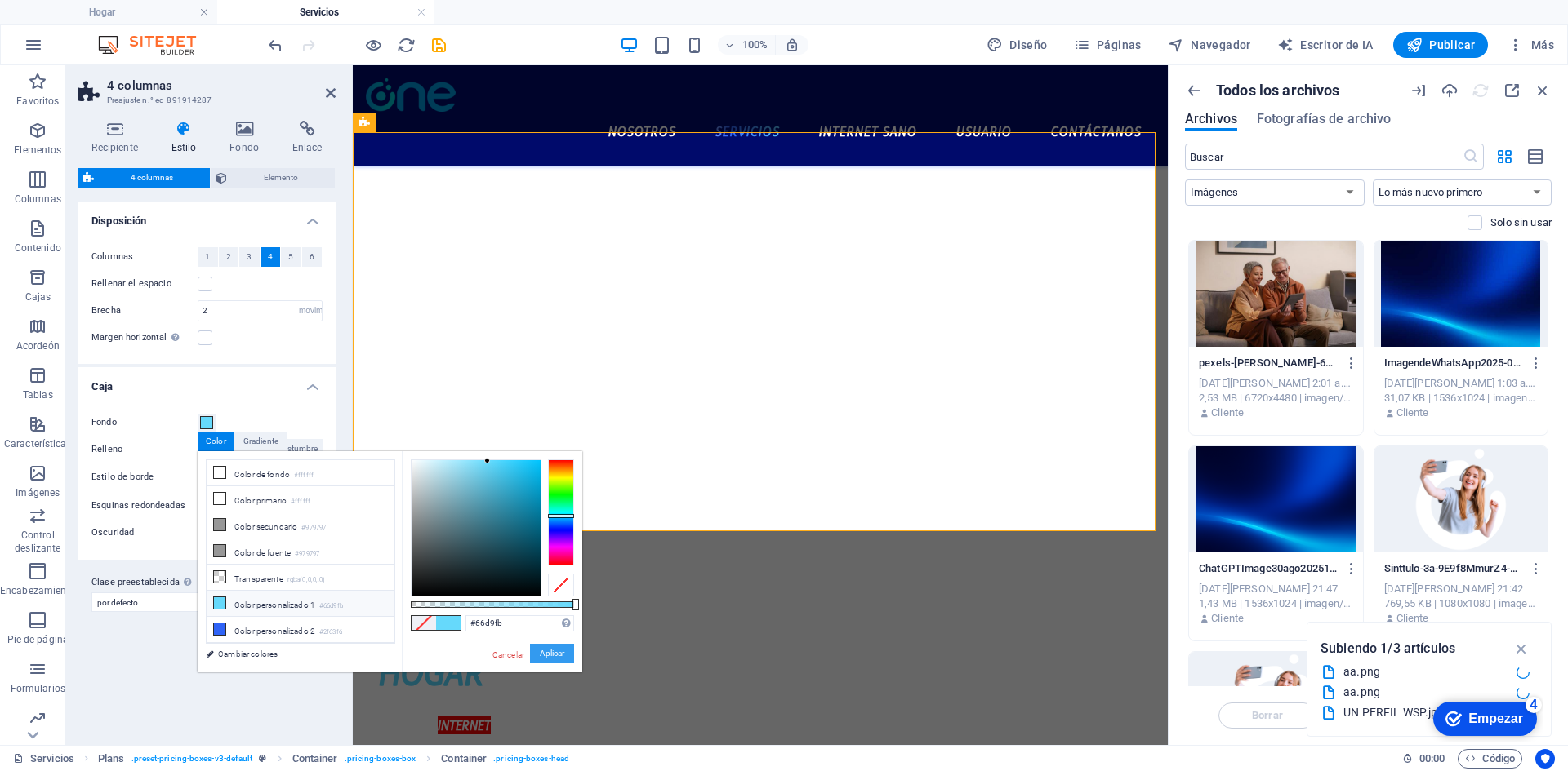
click at [549, 651] on font "Aplicar" at bounding box center [551, 653] width 24 height 9
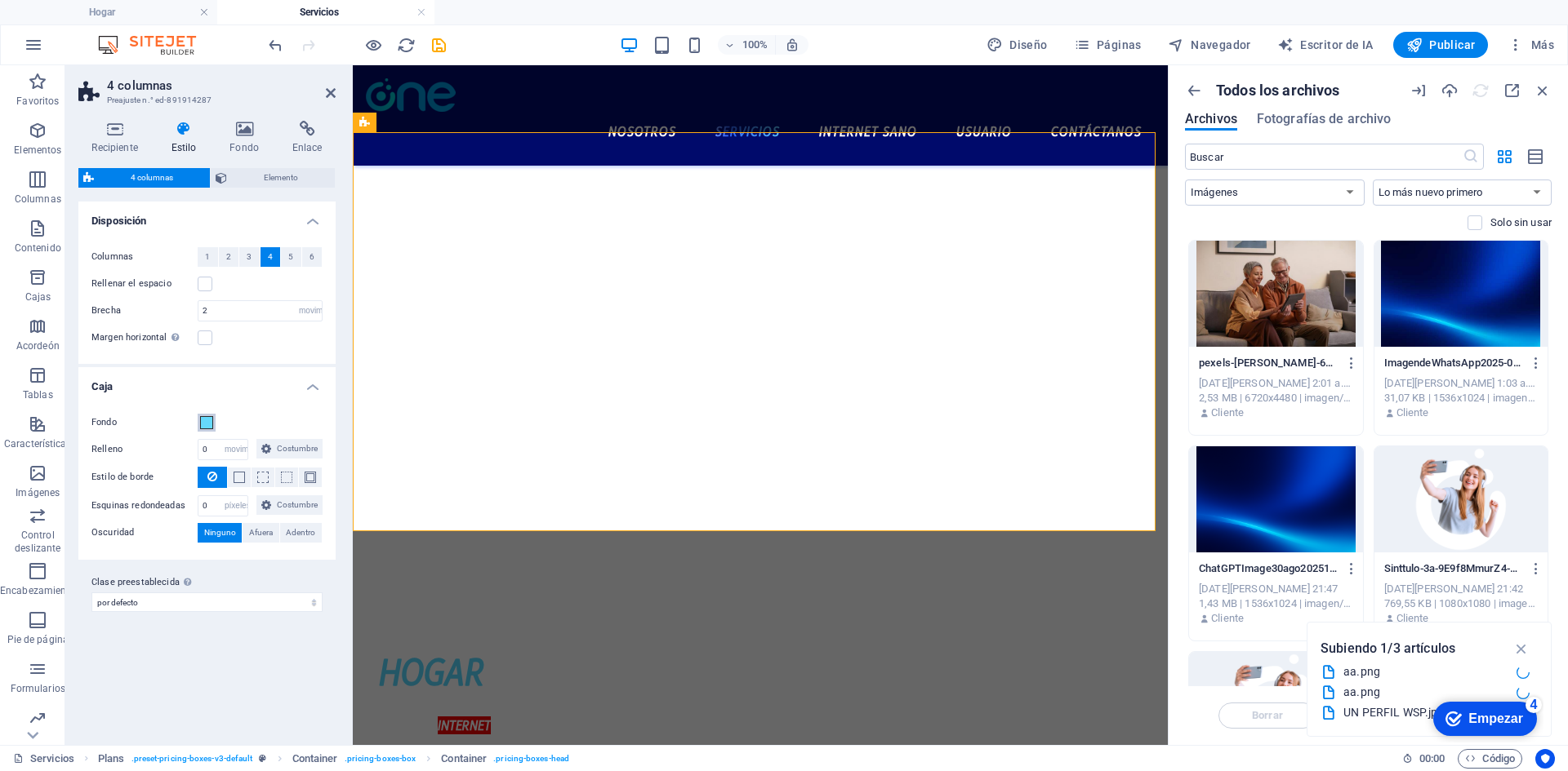
click at [205, 424] on span at bounding box center [206, 422] width 13 height 13
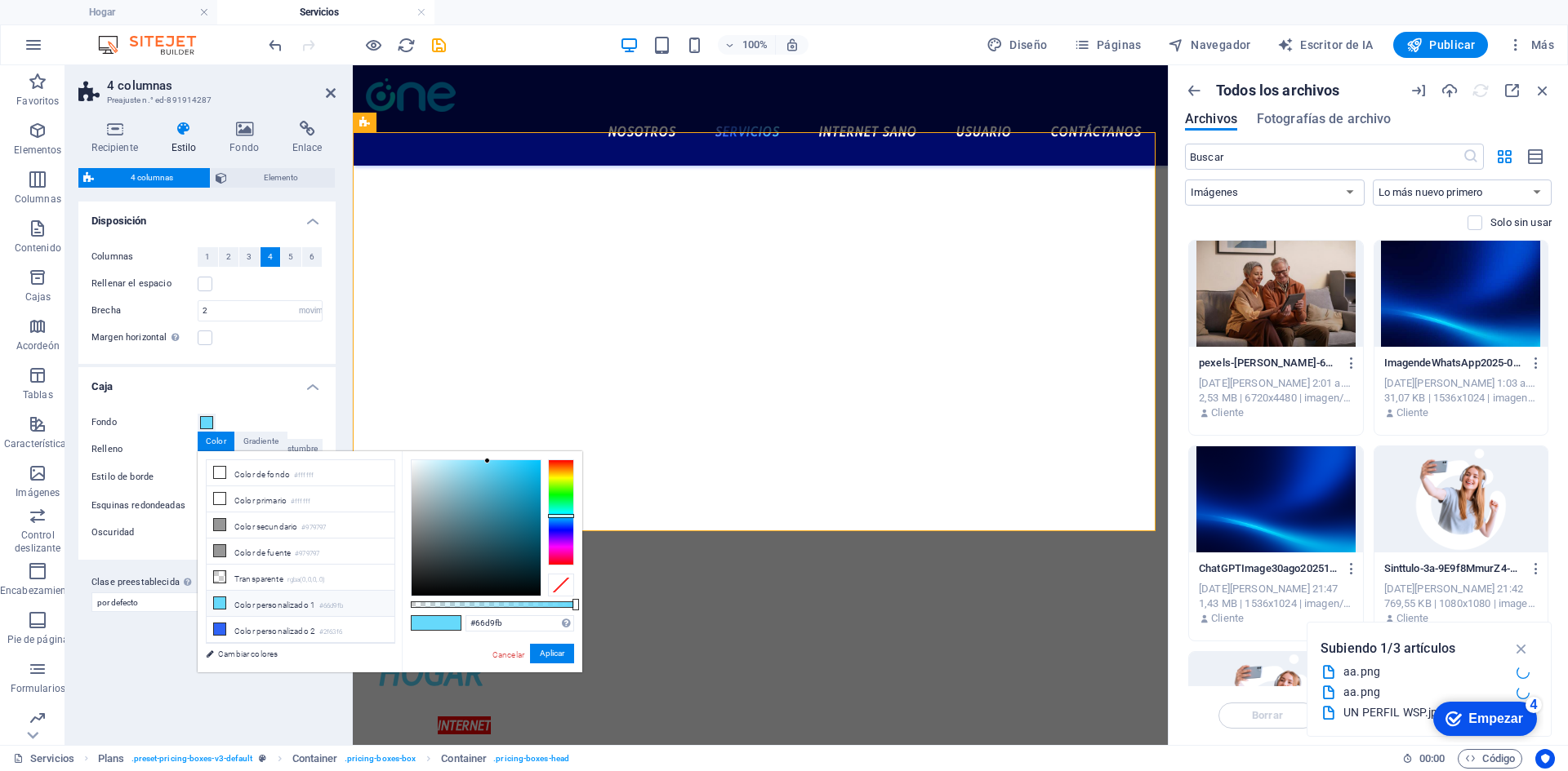
click at [224, 371] on h4 "Caja" at bounding box center [207, 382] width 257 height 29
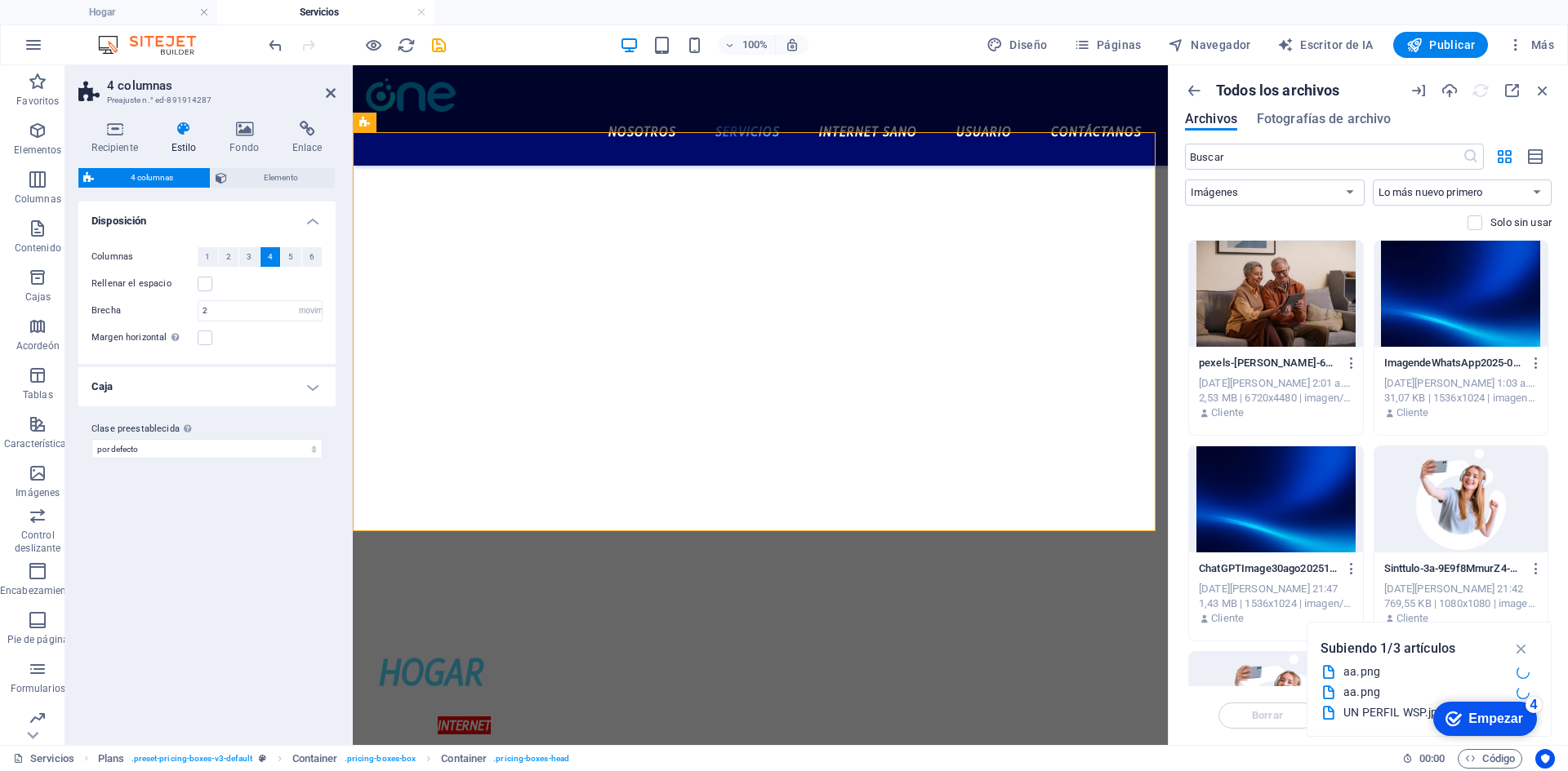
click at [224, 396] on h4 "Caja" at bounding box center [207, 386] width 257 height 39
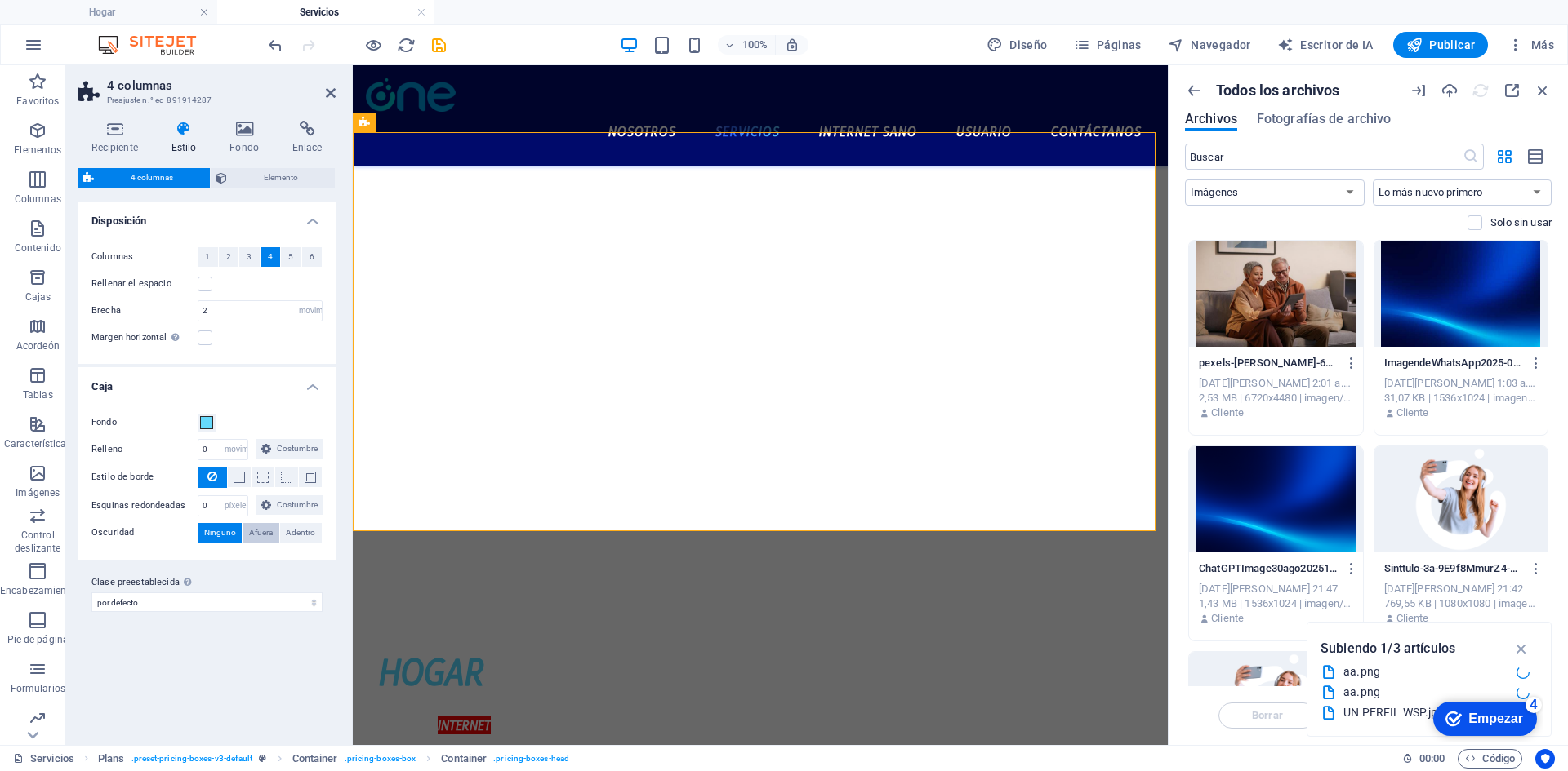
click at [273, 534] on button "Afuera" at bounding box center [260, 533] width 36 height 20
type input "2"
type input "4"
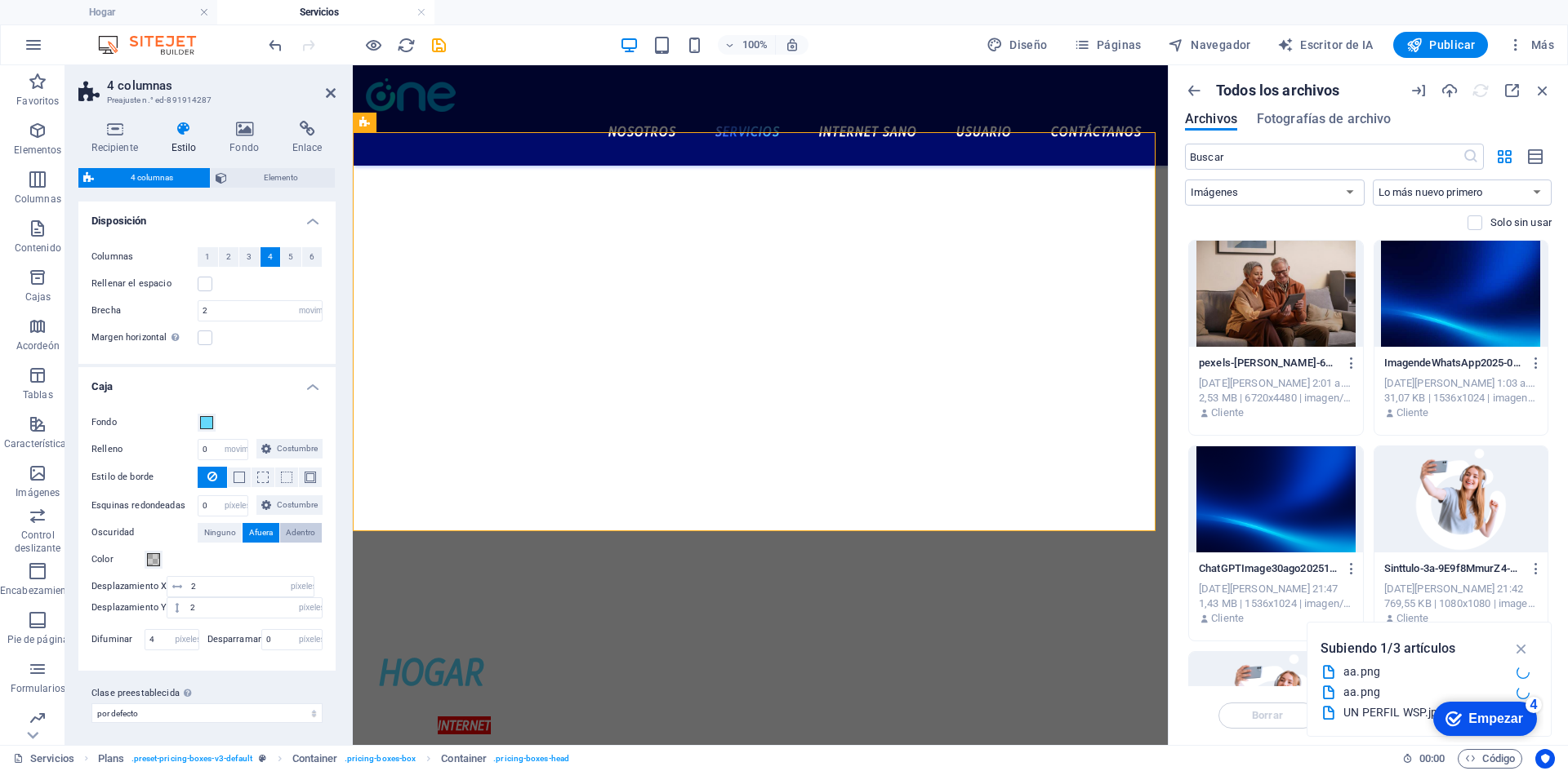
click at [295, 543] on span "Adentro" at bounding box center [300, 533] width 29 height 20
click at [207, 537] on font "Ninguno" at bounding box center [220, 532] width 32 height 9
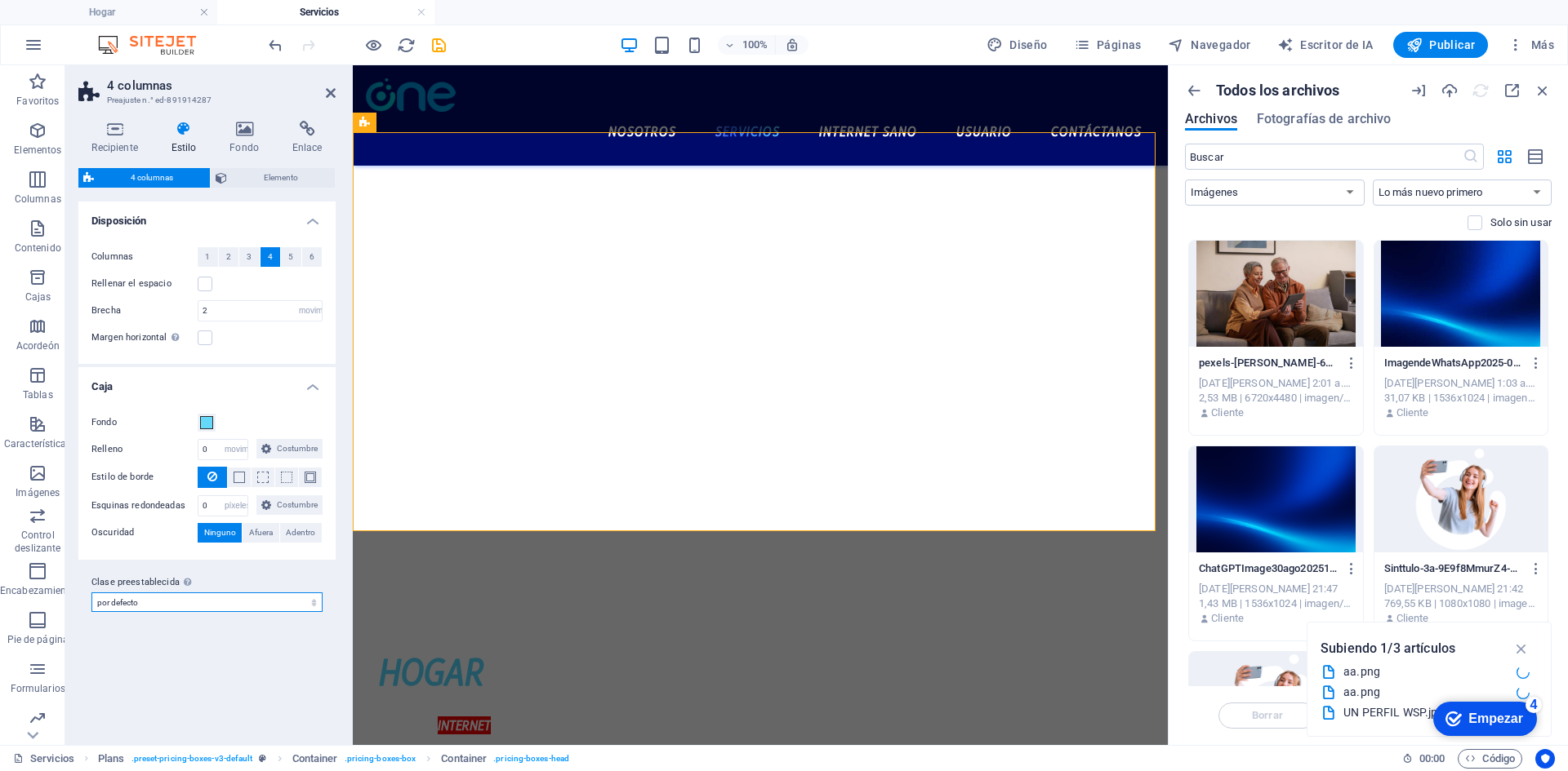
click at [177, 602] on select "página de destino del producto electrónico por defecto Agregar clase preestable…" at bounding box center [207, 603] width 231 height 20
select select "preset-columns-four-v2-product-landing-page-electronics"
click at [91, 593] on select "página de destino del producto electrónico por defecto Agregar clase preestable…" at bounding box center [207, 603] width 231 height 20
click at [209, 285] on label at bounding box center [205, 284] width 15 height 15
click at [0, 0] on input "Rellenar el espacio" at bounding box center [0, 0] width 0 height 0
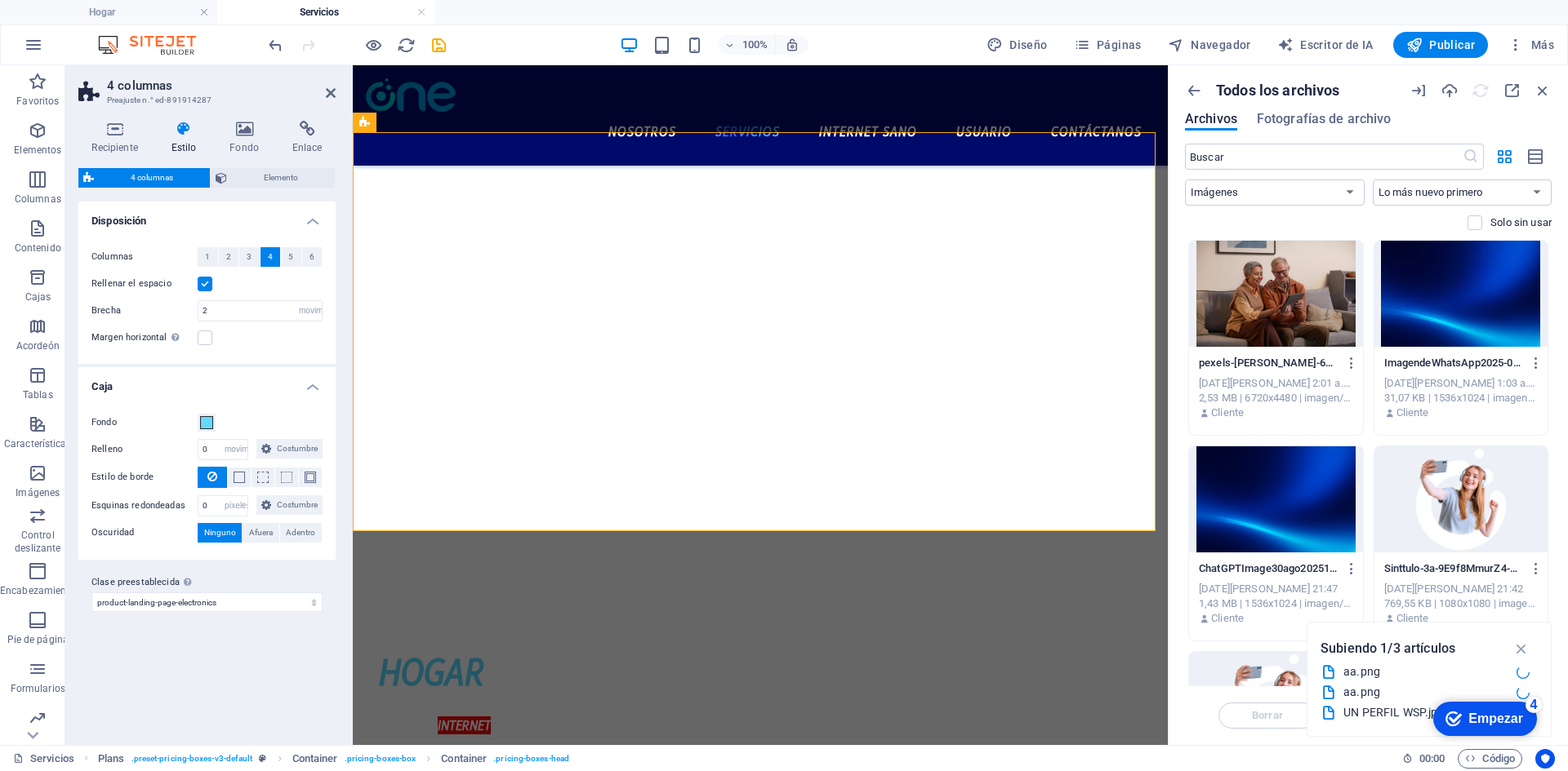
click at [212, 280] on div "Rellenar el espacio" at bounding box center [207, 284] width 231 height 20
click at [205, 283] on label at bounding box center [205, 284] width 15 height 15
click at [0, 0] on input "Rellenar el espacio" at bounding box center [0, 0] width 0 height 0
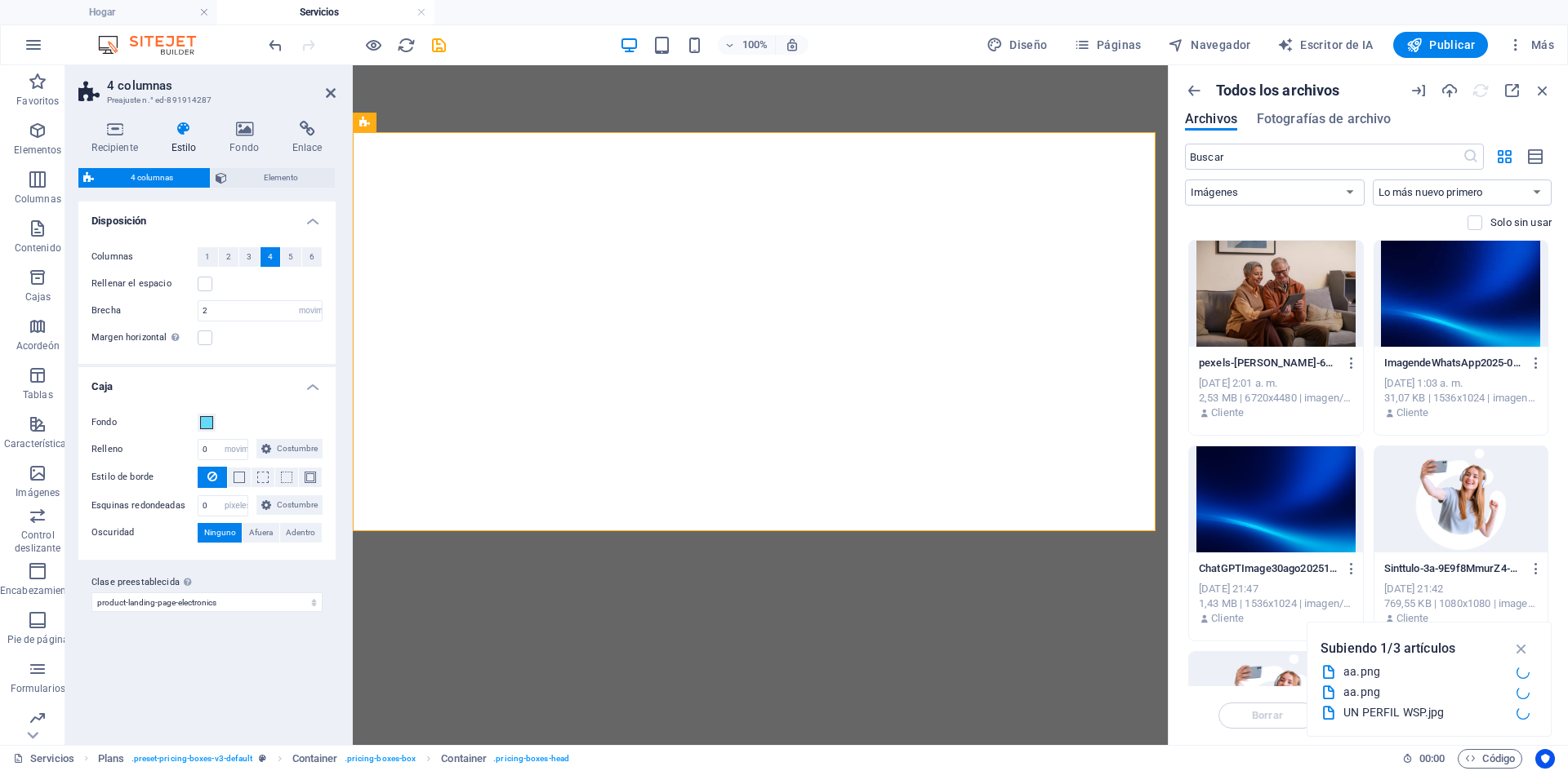
select select "rem"
select select "px"
select select "image"
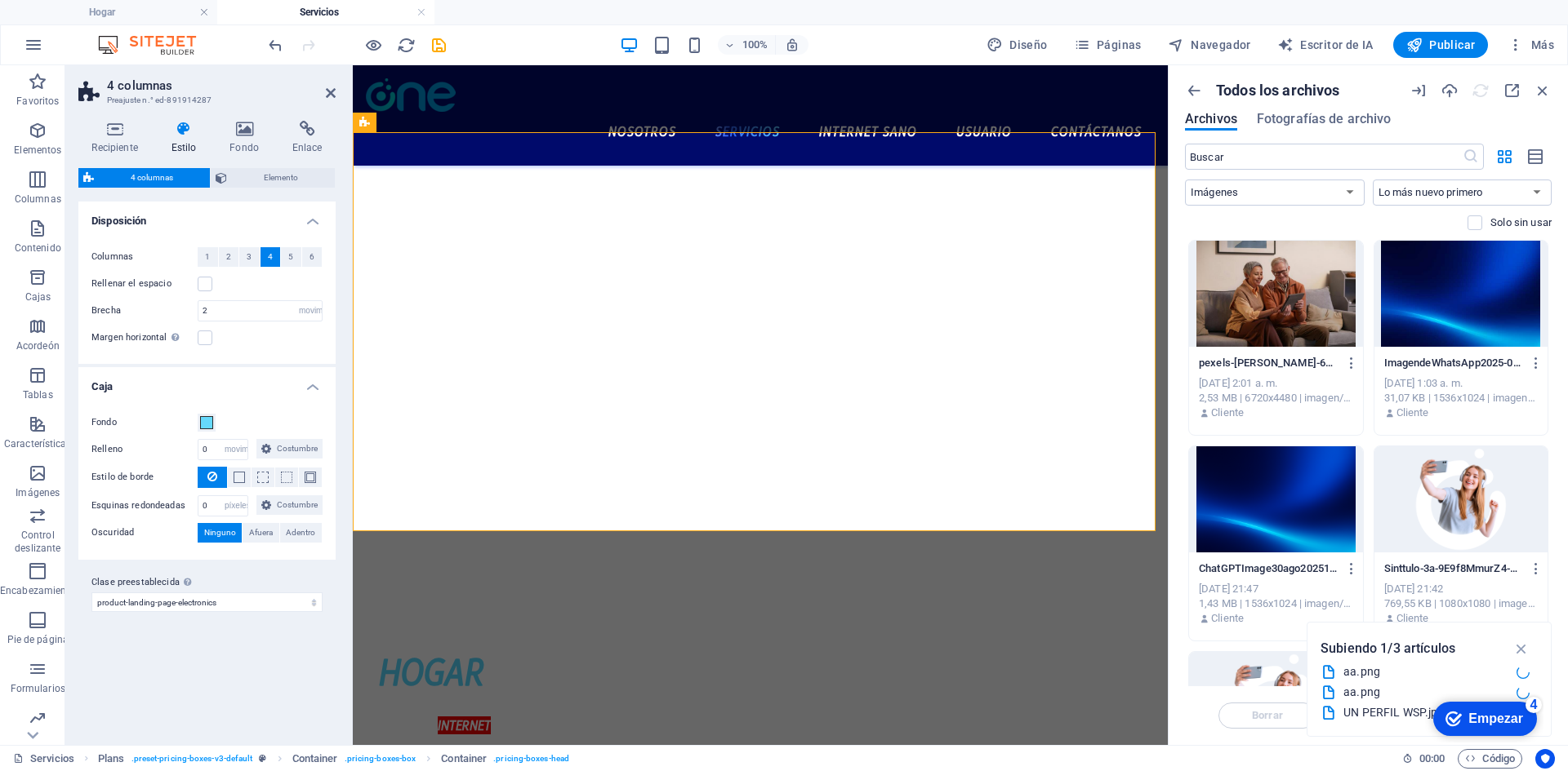
select select "%"
click at [230, 440] on select "píxeles movimiento rápido del ojo % Volkswagen vh Costumbre" at bounding box center [235, 450] width 23 height 20
click at [231, 481] on button at bounding box center [239, 477] width 23 height 20
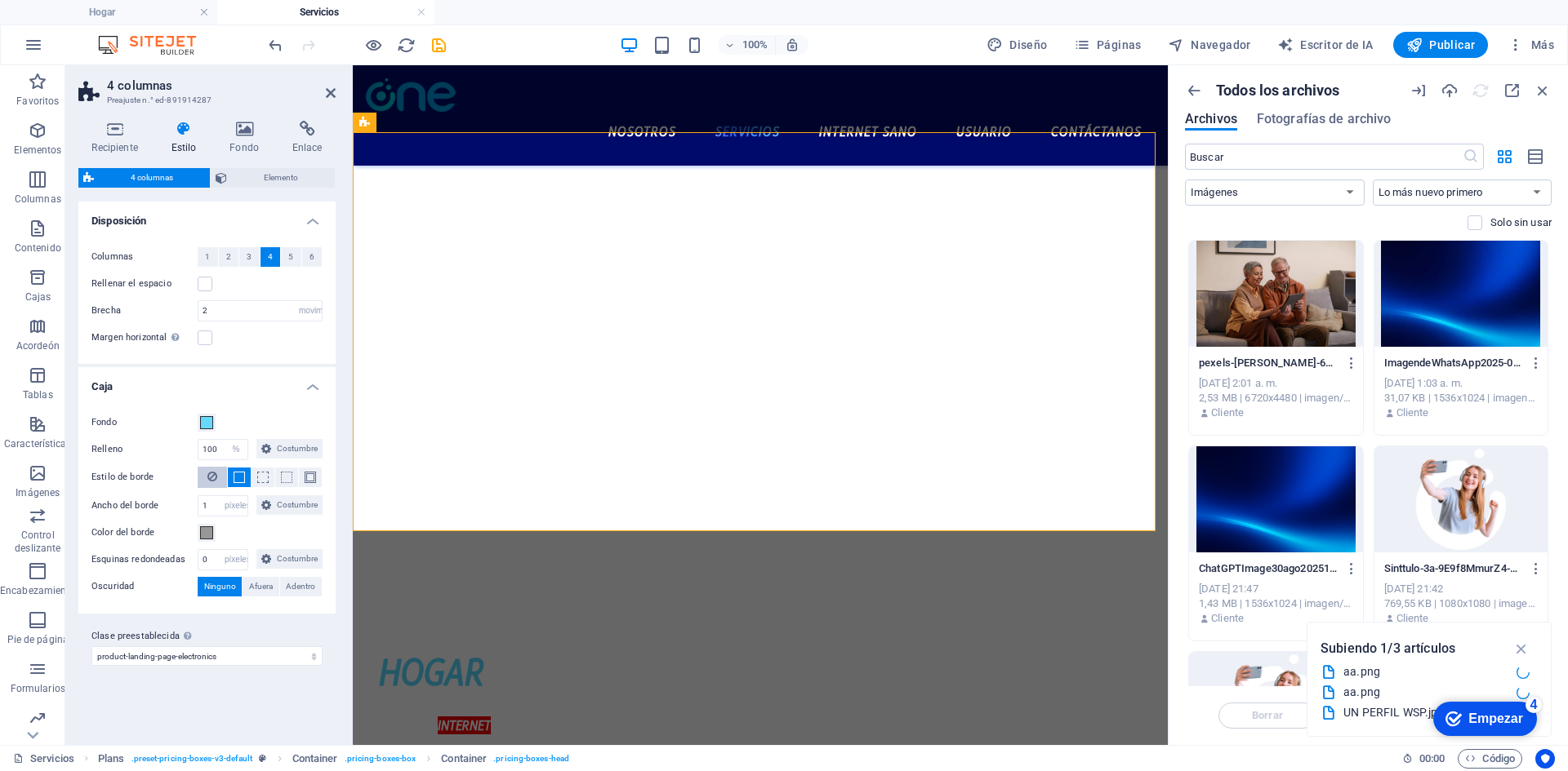
click at [208, 476] on icon at bounding box center [212, 476] width 10 height 20
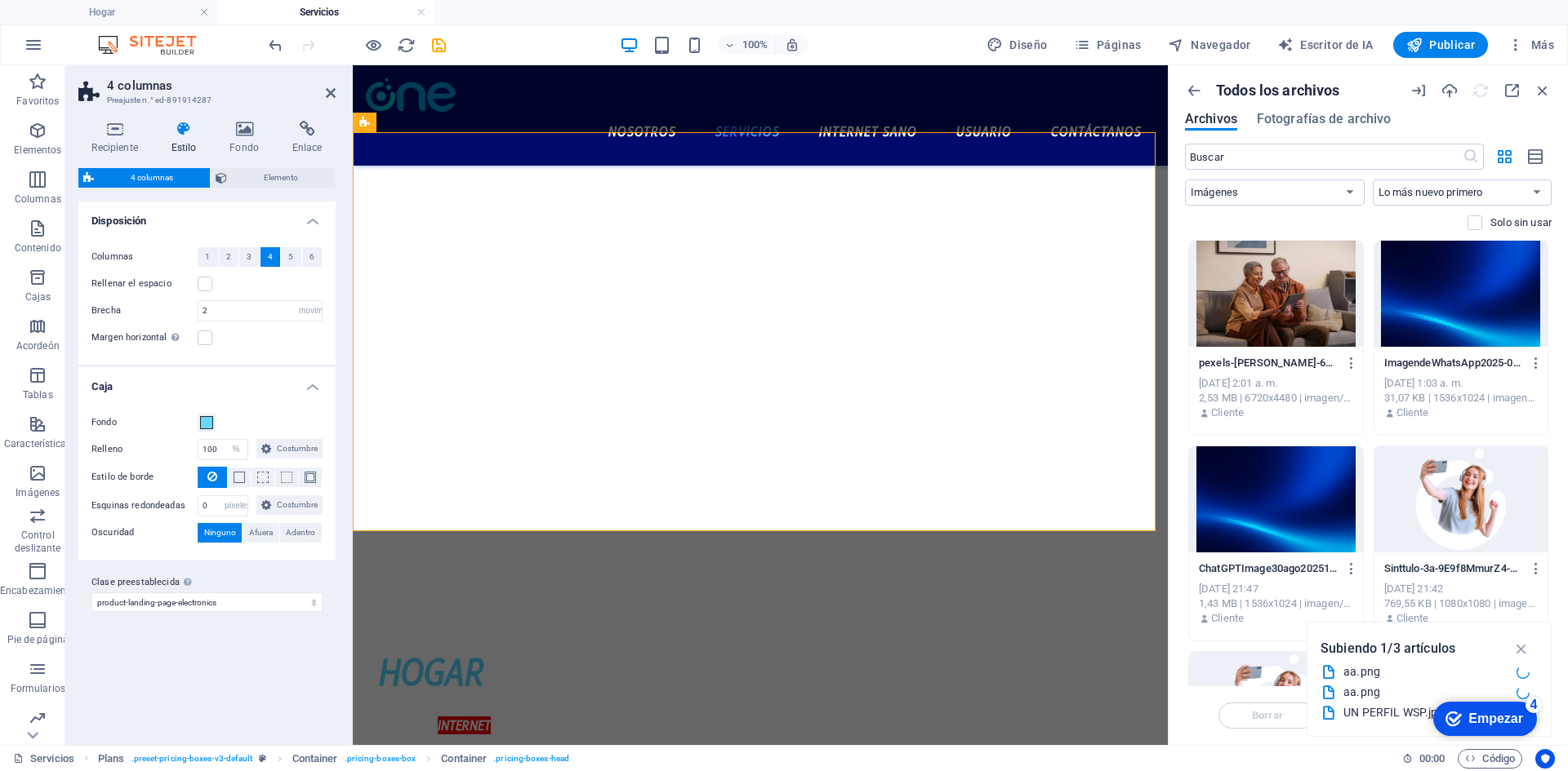
click at [438, 643] on div "HOGAR" at bounding box center [464, 672] width 171 height 59
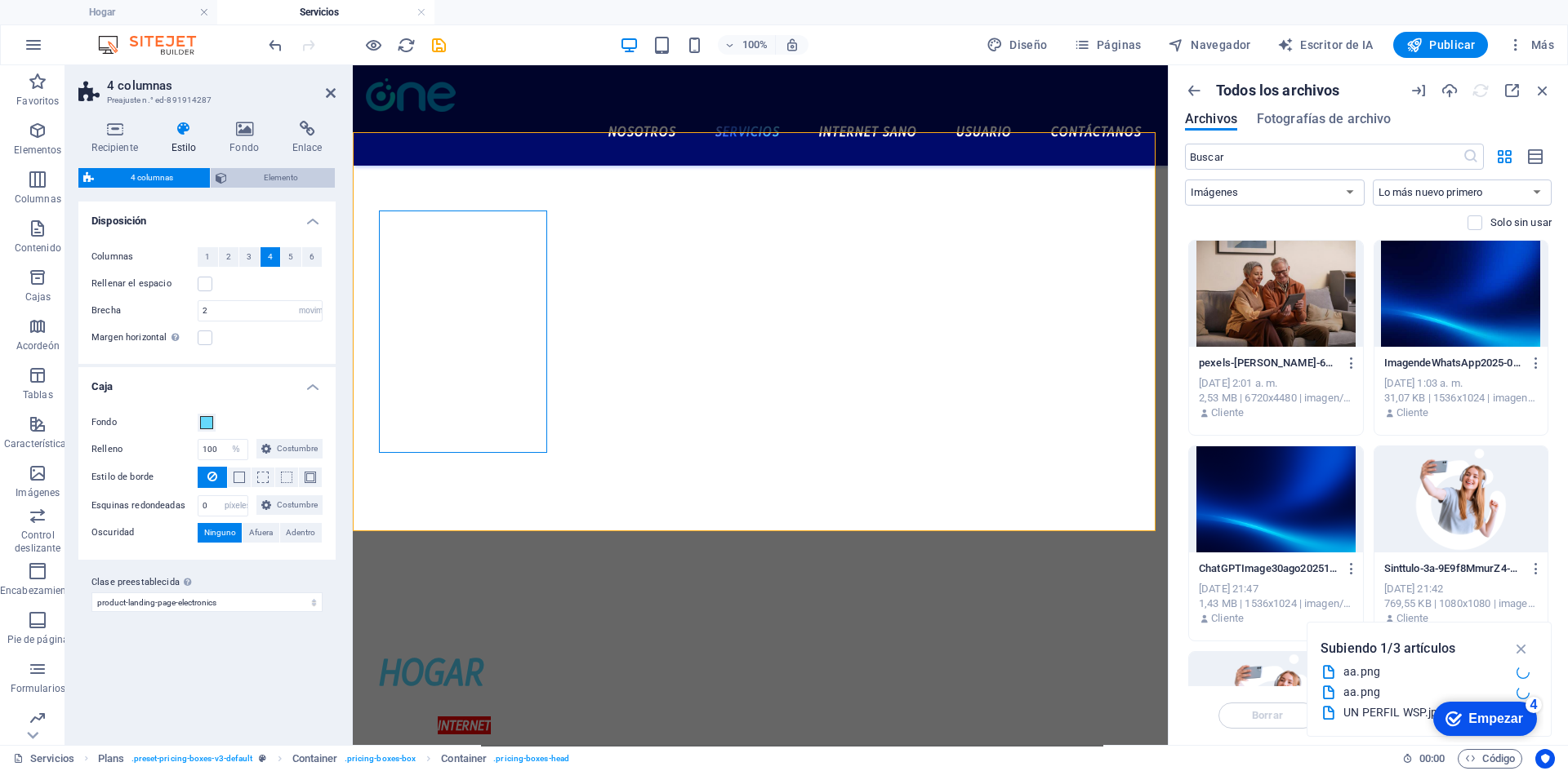
click at [254, 170] on span "Elemento" at bounding box center [281, 178] width 98 height 20
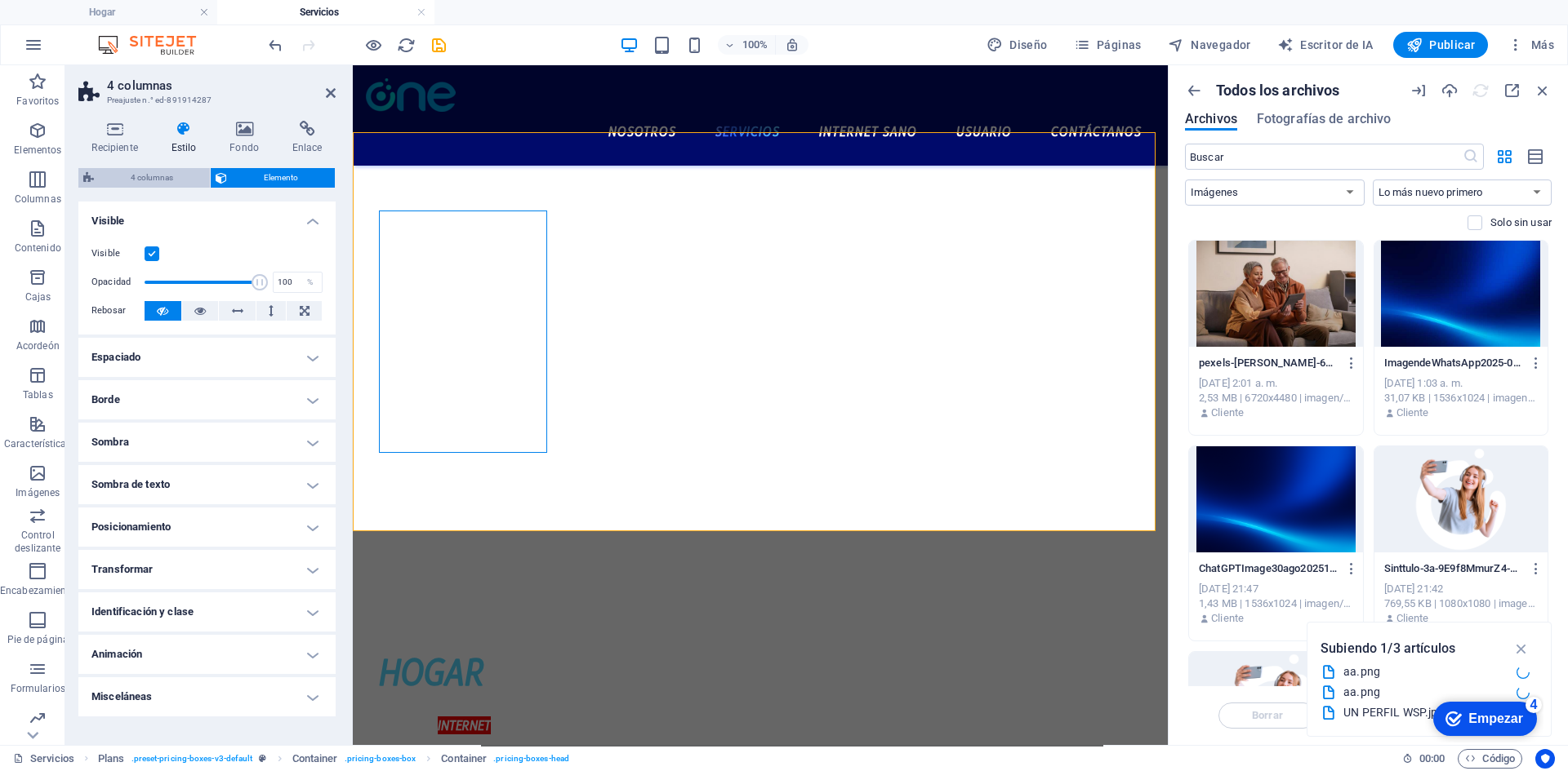
click at [156, 169] on span "4 columnas" at bounding box center [152, 178] width 106 height 20
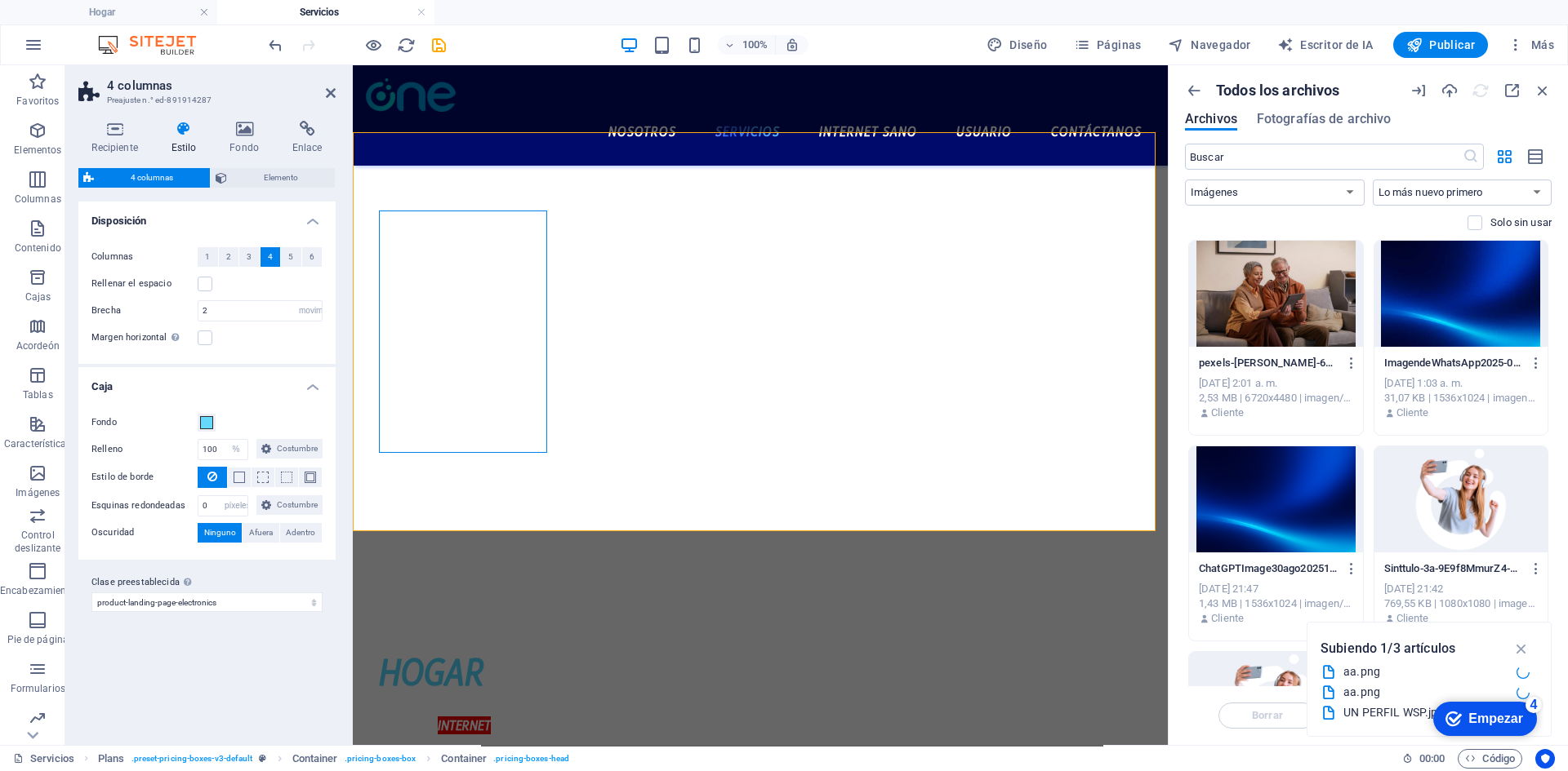
click at [343, 92] on aside "4 columnas Preajuste n.° ed-891914287 Recipiente Estilo Fondo Enlace Tamaño Alt…" at bounding box center [209, 405] width 288 height 680
click at [327, 84] on h2 "4 columnas" at bounding box center [221, 85] width 229 height 15
click at [326, 88] on icon at bounding box center [331, 92] width 10 height 13
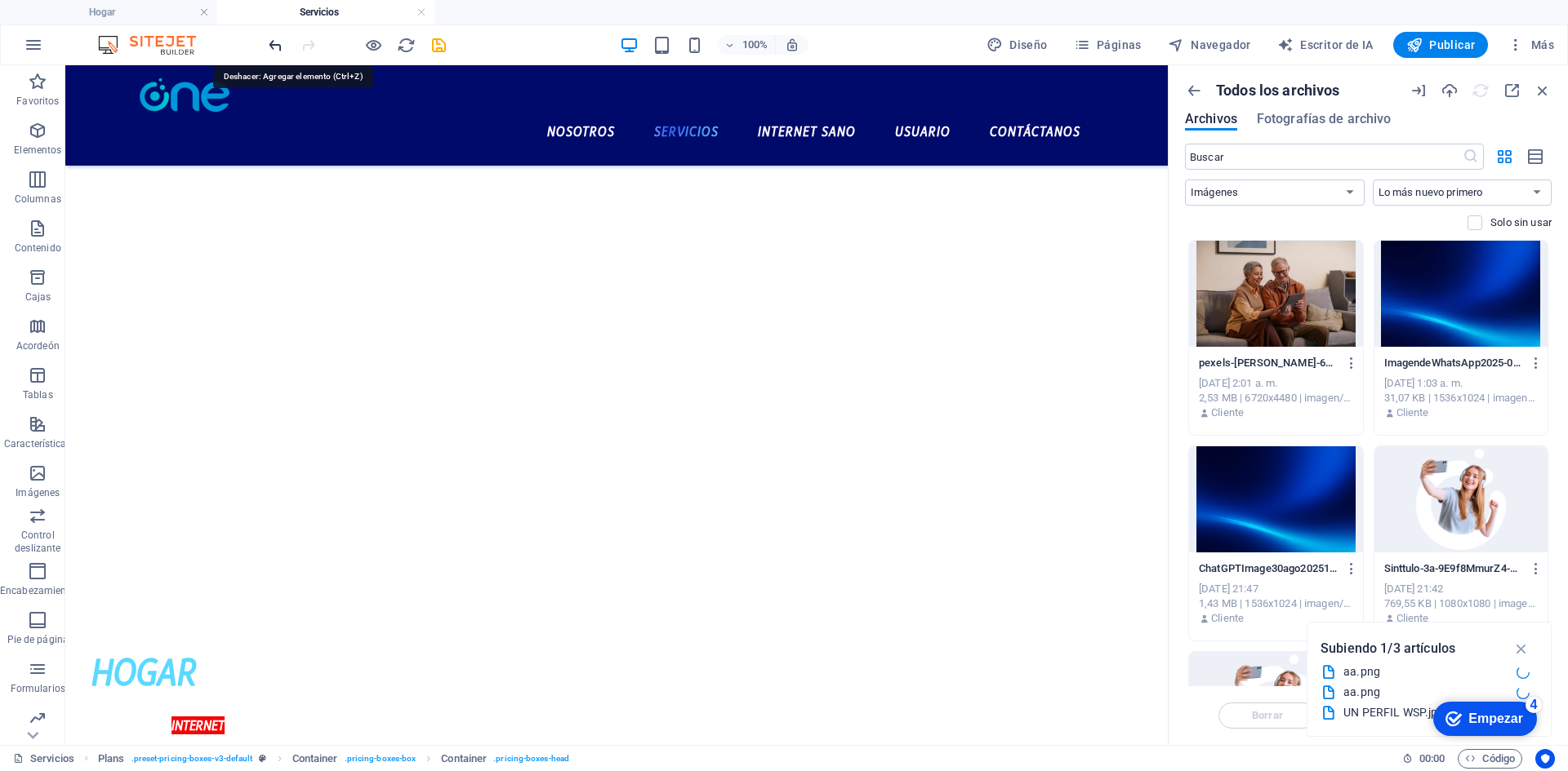
click at [281, 42] on icon "deshacer" at bounding box center [275, 45] width 19 height 19
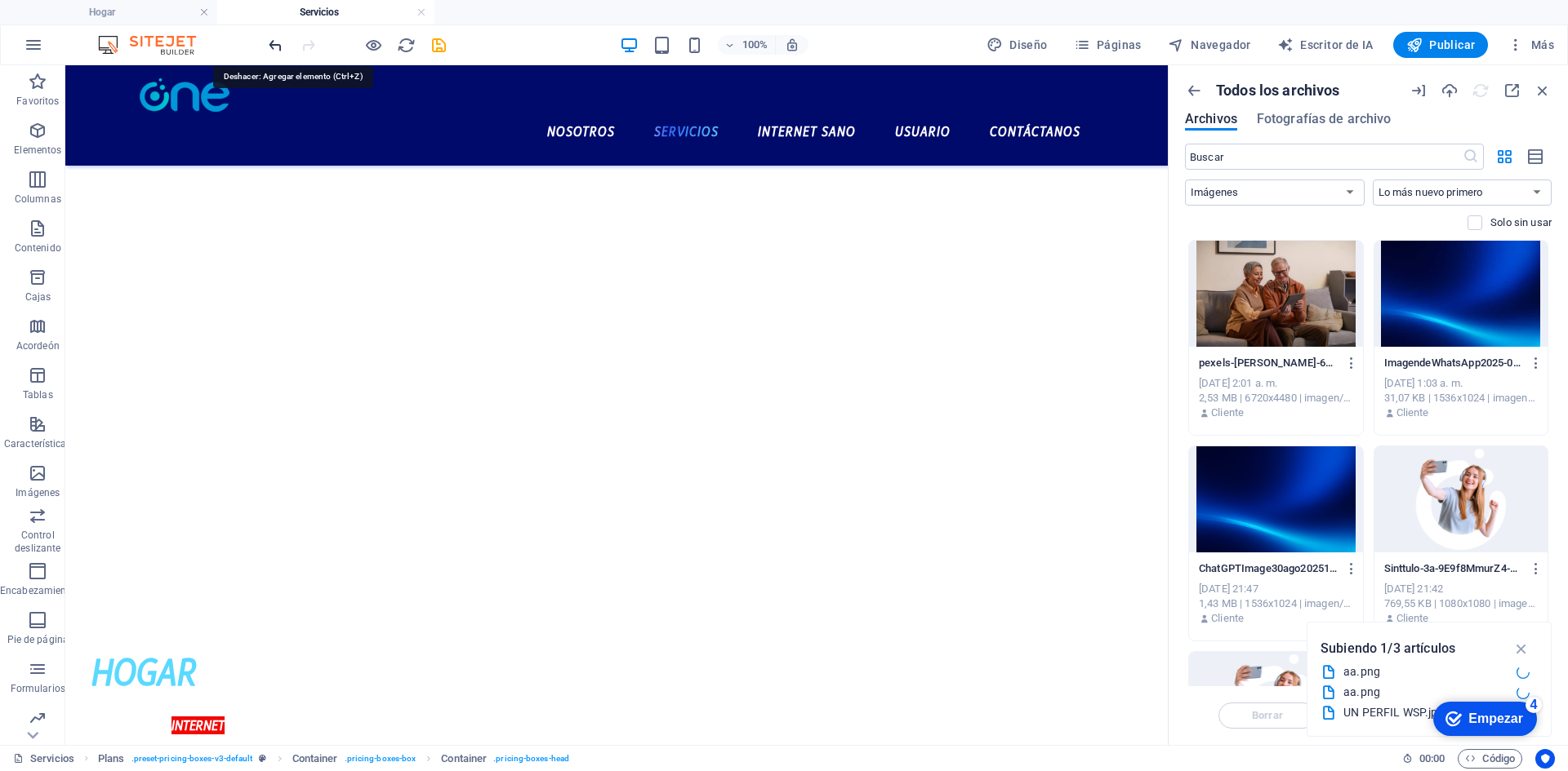
click at [281, 42] on icon "deshacer" at bounding box center [275, 45] width 19 height 19
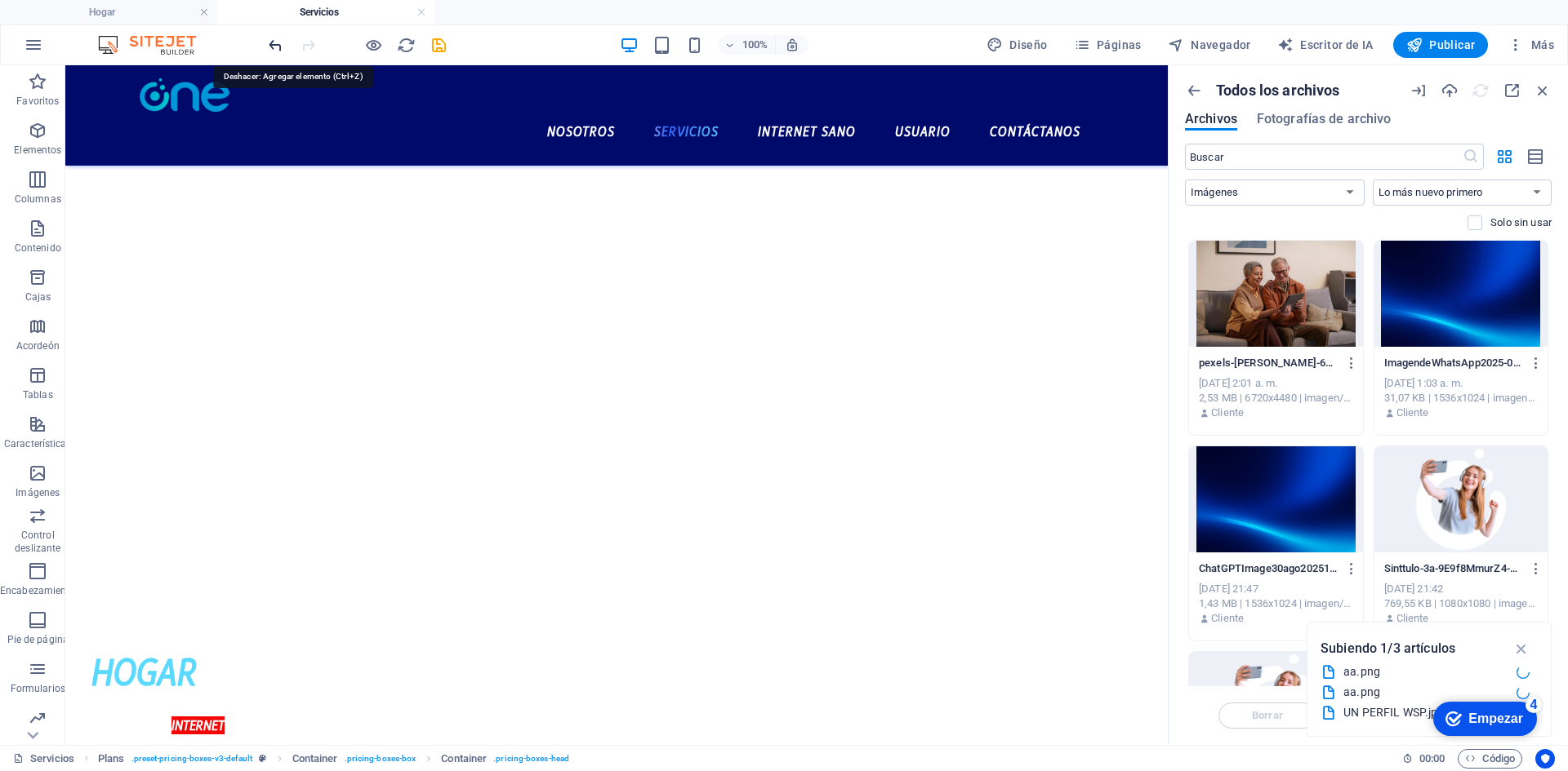
click at [281, 42] on icon "deshacer" at bounding box center [275, 45] width 19 height 19
click at [267, 46] on icon "deshacer" at bounding box center [275, 45] width 19 height 19
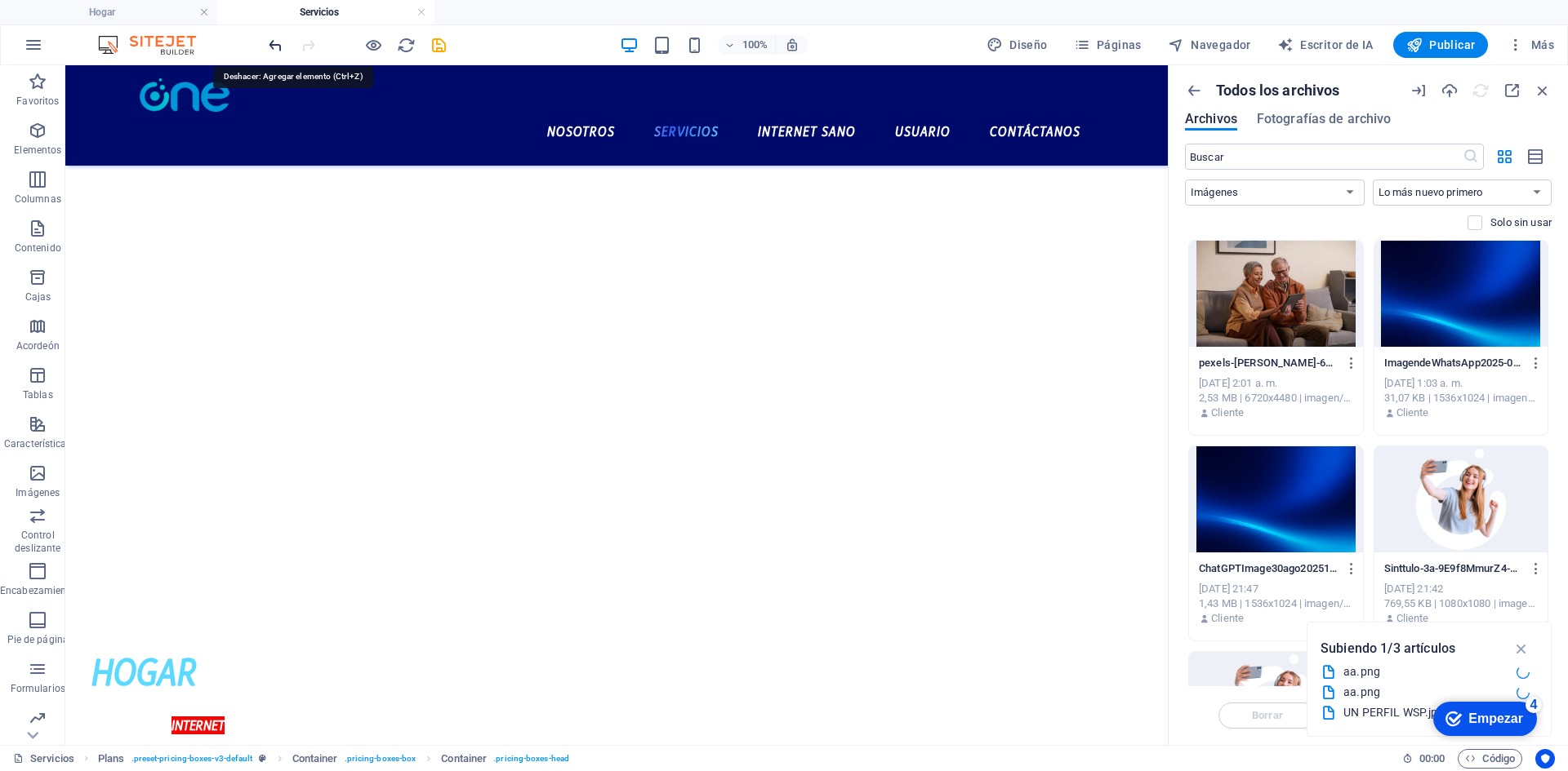
click at [268, 46] on icon "deshacer" at bounding box center [275, 45] width 19 height 19
drag, startPoint x: 268, startPoint y: 46, endPoint x: 384, endPoint y: 194, distance: 188.0
click at [268, 46] on icon "deshacer" at bounding box center [275, 45] width 19 height 19
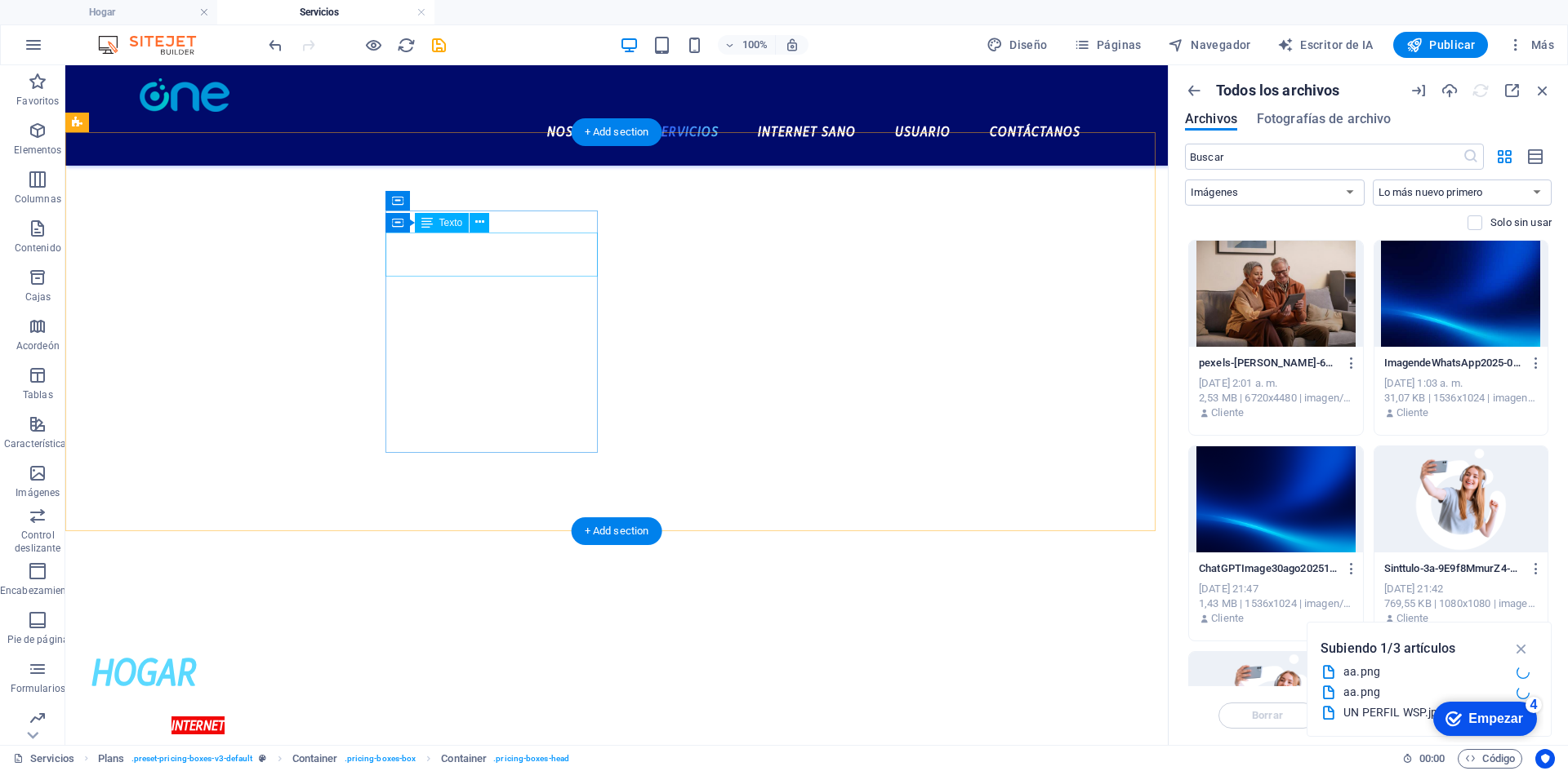
click at [303, 737] on div "200, 400, 600" at bounding box center [197, 758] width 212 height 44
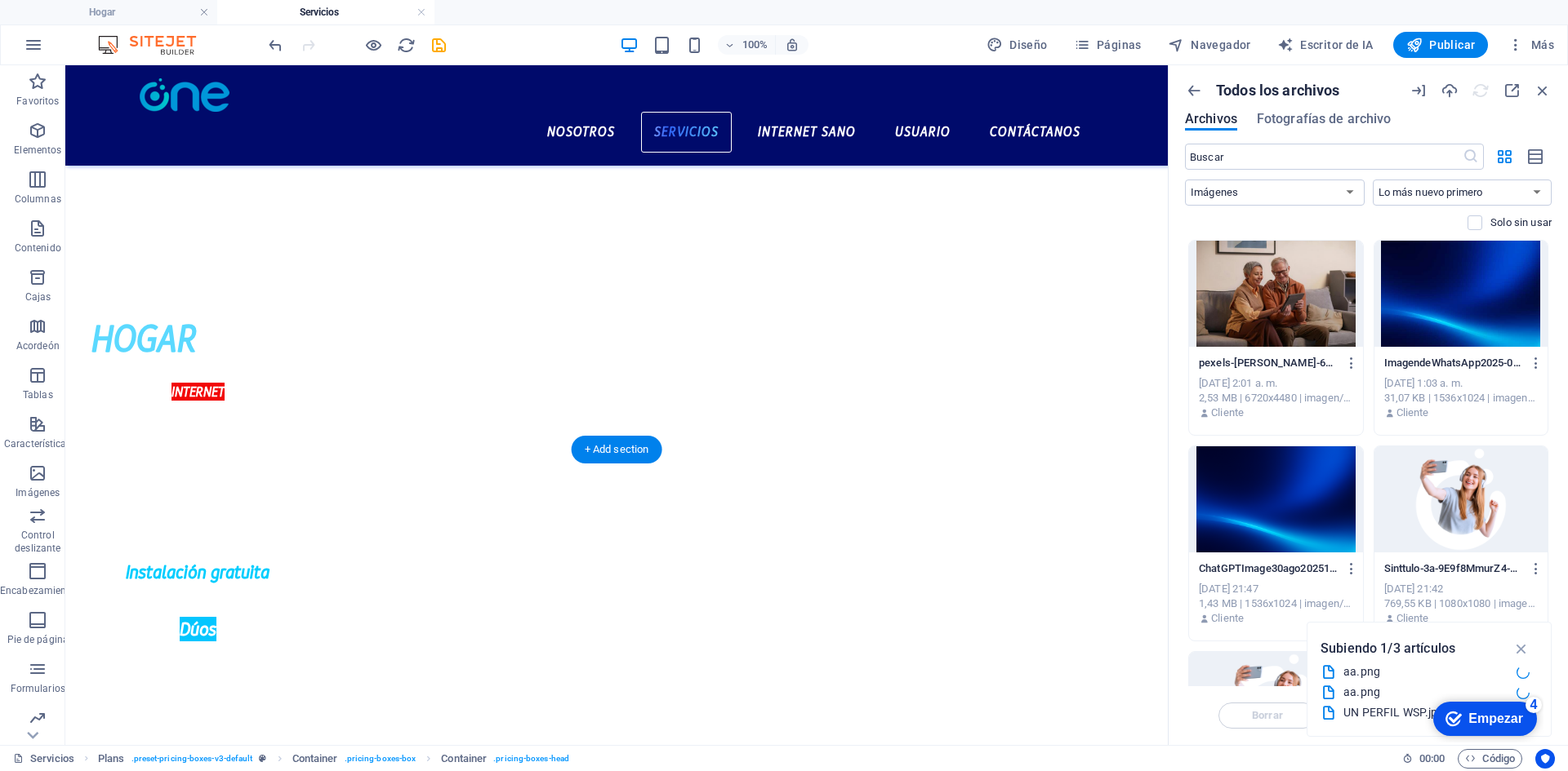
scroll to position [81, 0]
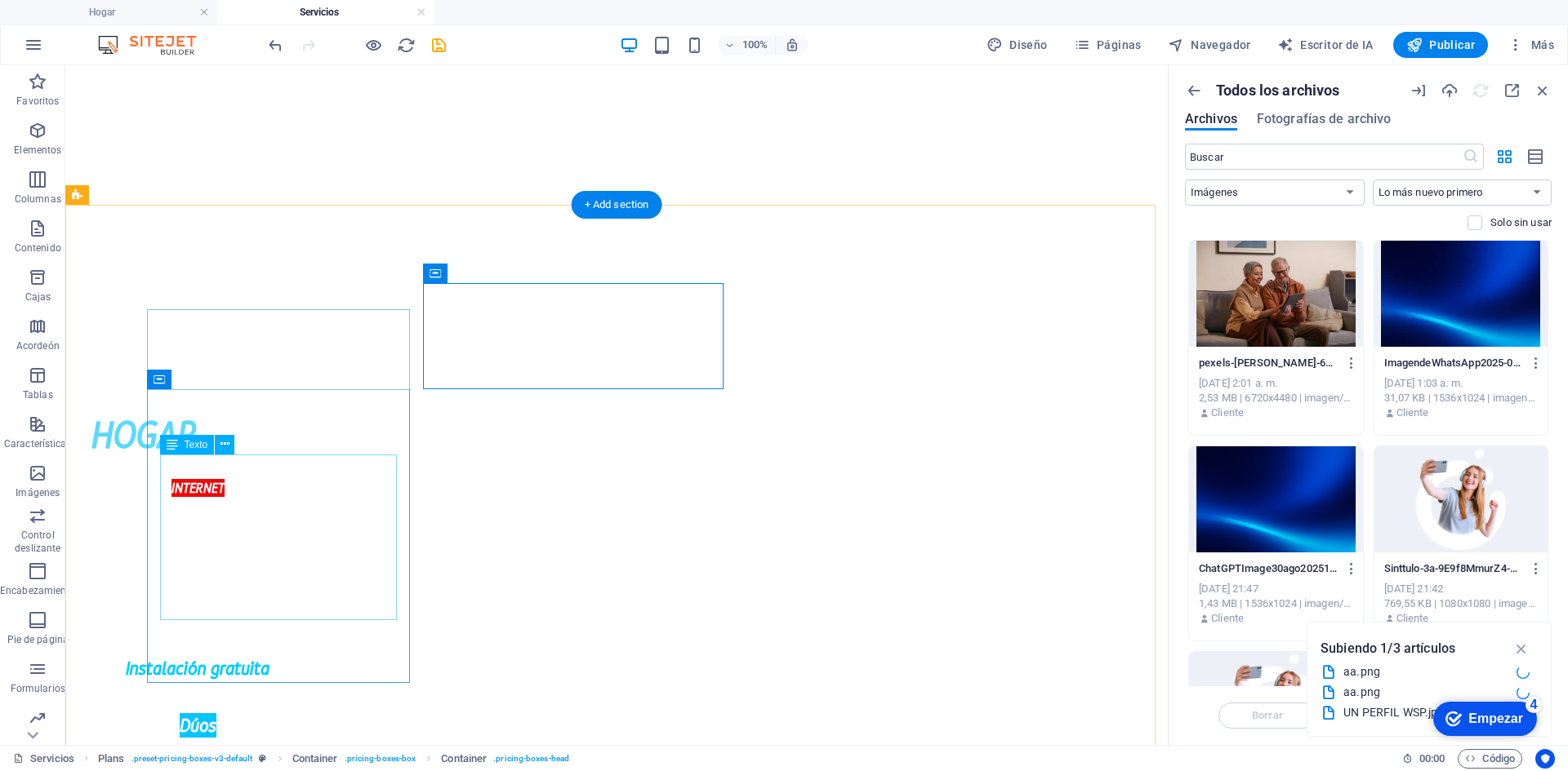
scroll to position [327, 0]
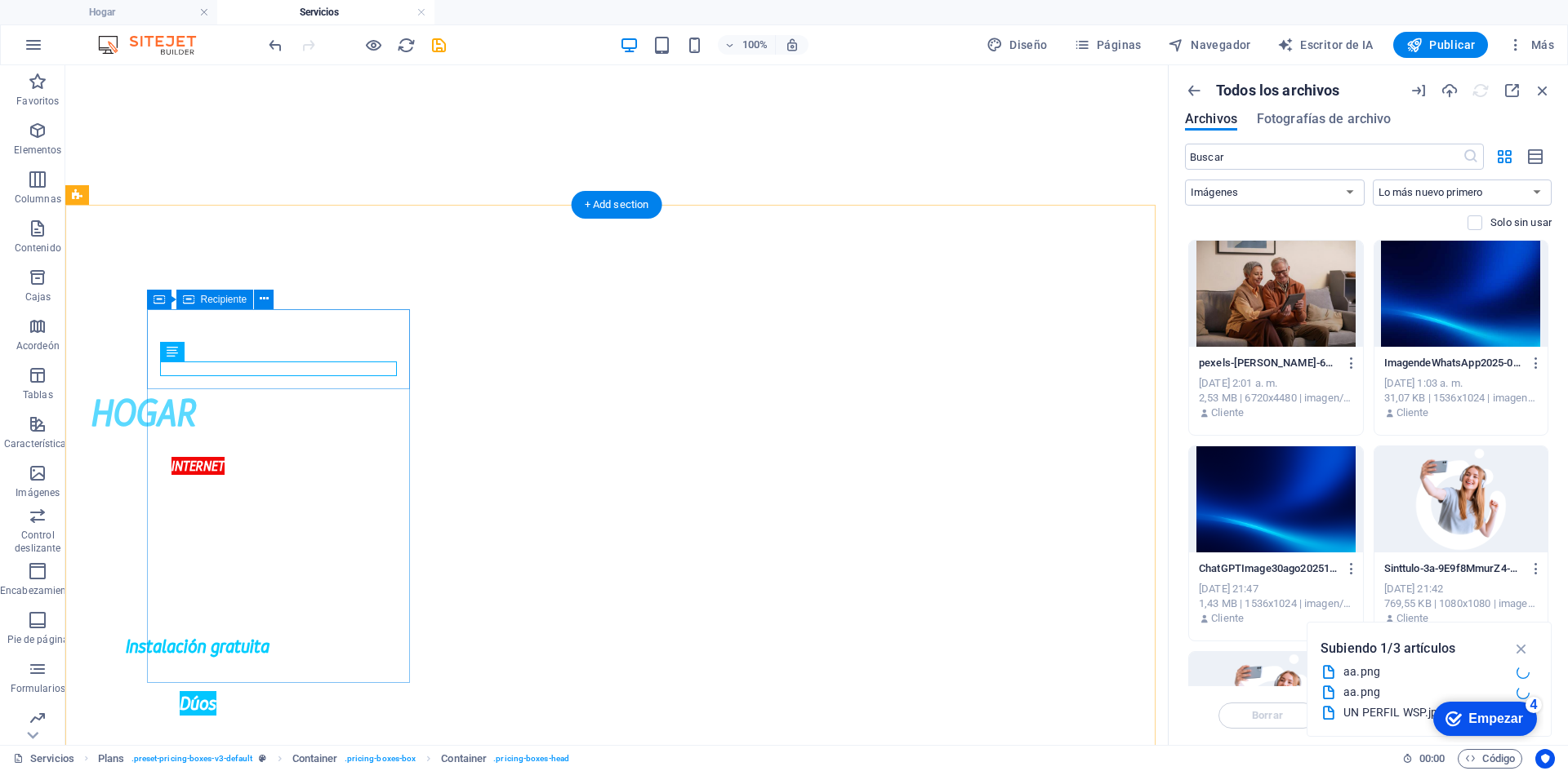
click at [152, 295] on div "Recipiente" at bounding box center [185, 299] width 77 height 20
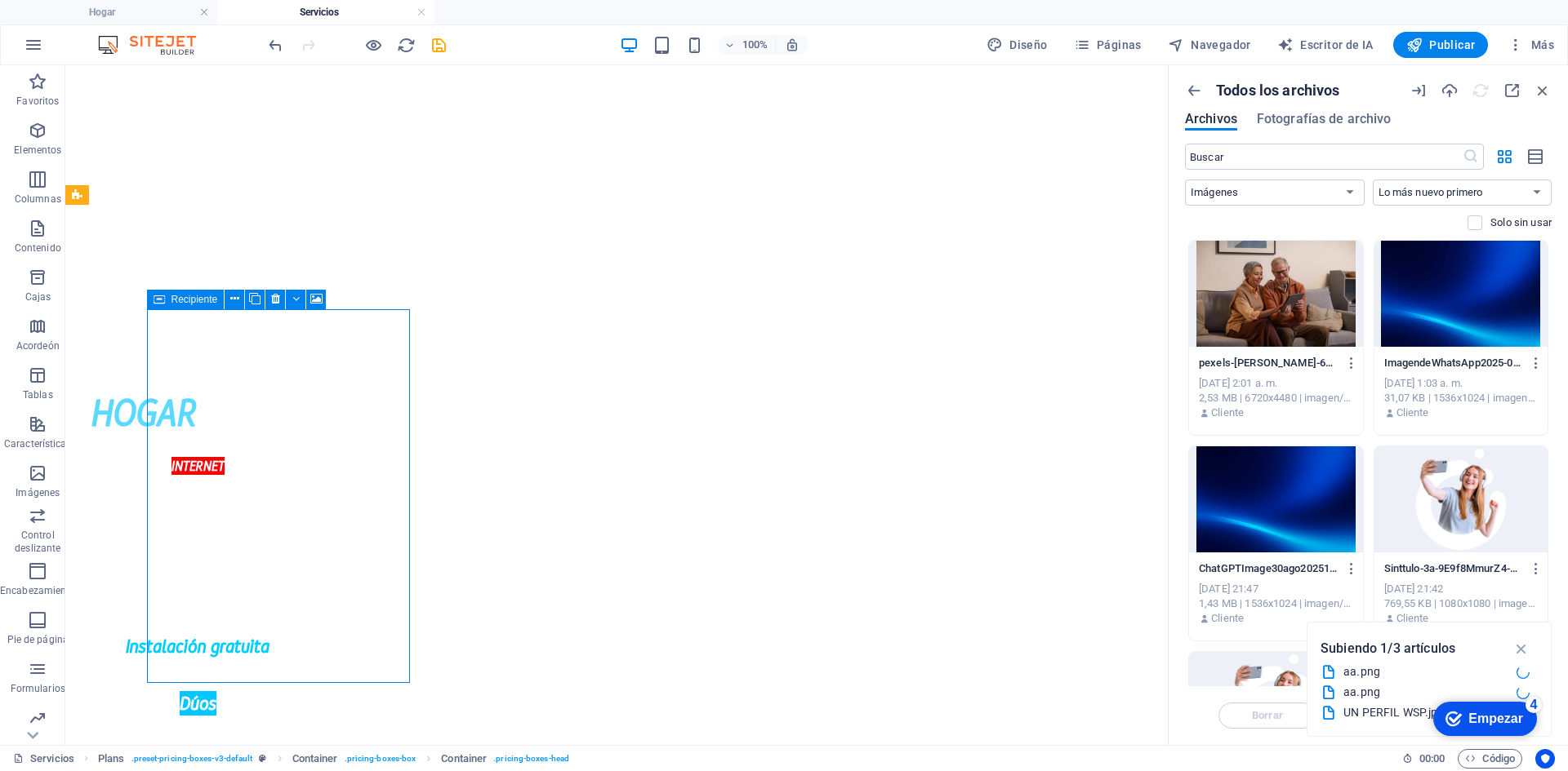
click at [161, 298] on icon at bounding box center [160, 299] width 12 height 20
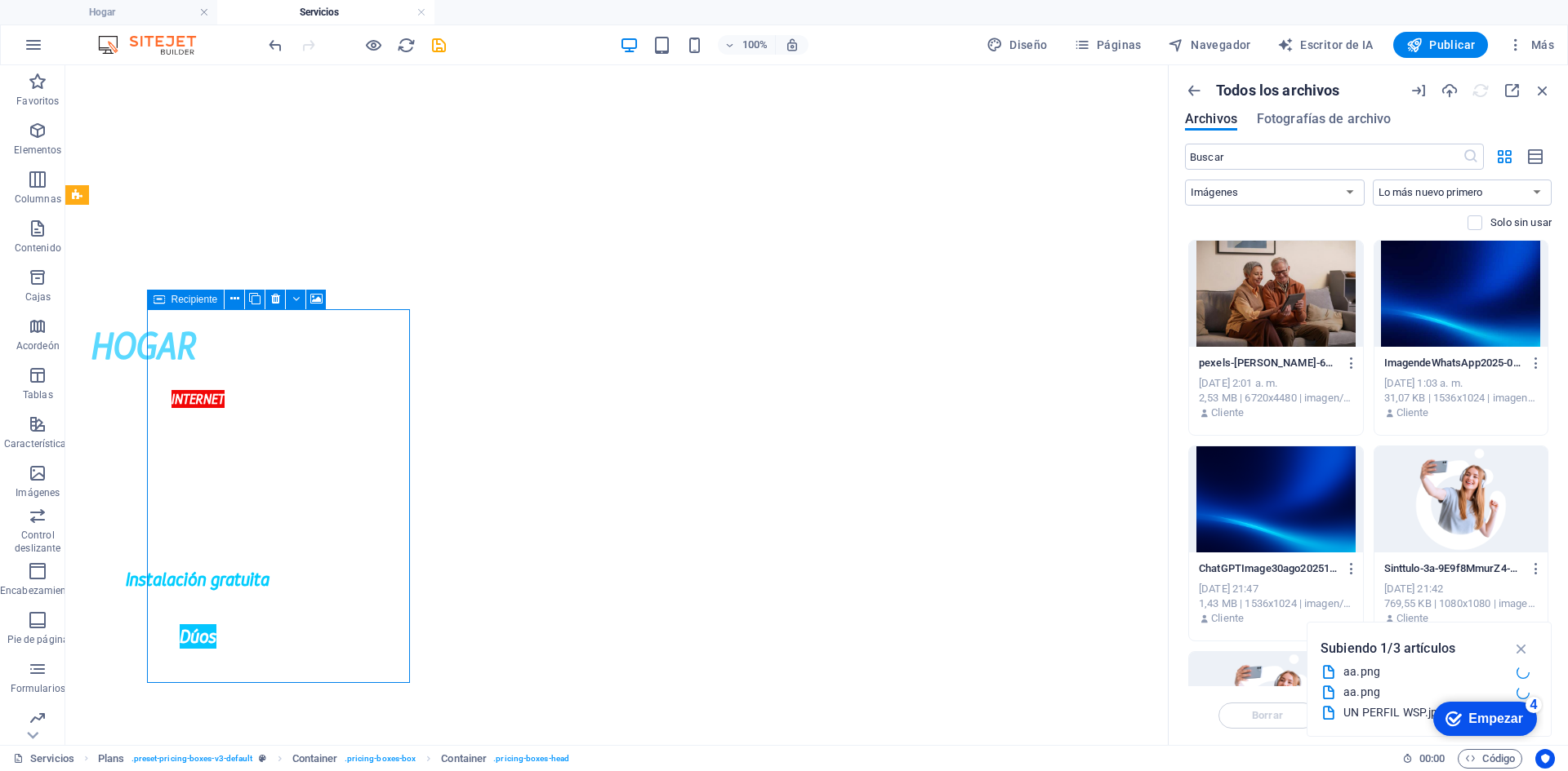
select select "ms"
select select "s"
select select "progressive"
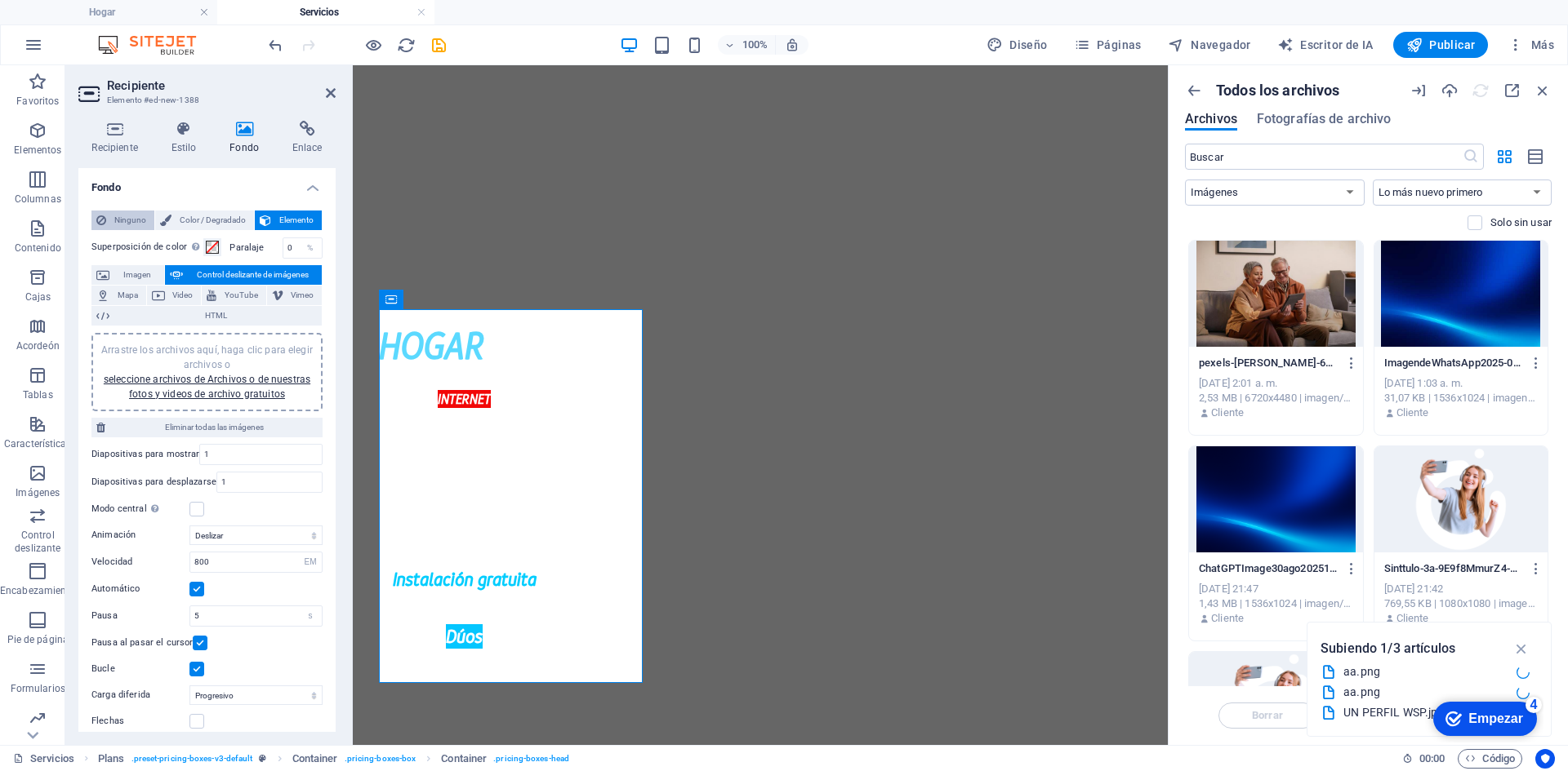
drag, startPoint x: 119, startPoint y: 217, endPoint x: 140, endPoint y: 214, distance: 21.2
click at [119, 217] on font "Ninguno" at bounding box center [130, 219] width 32 height 9
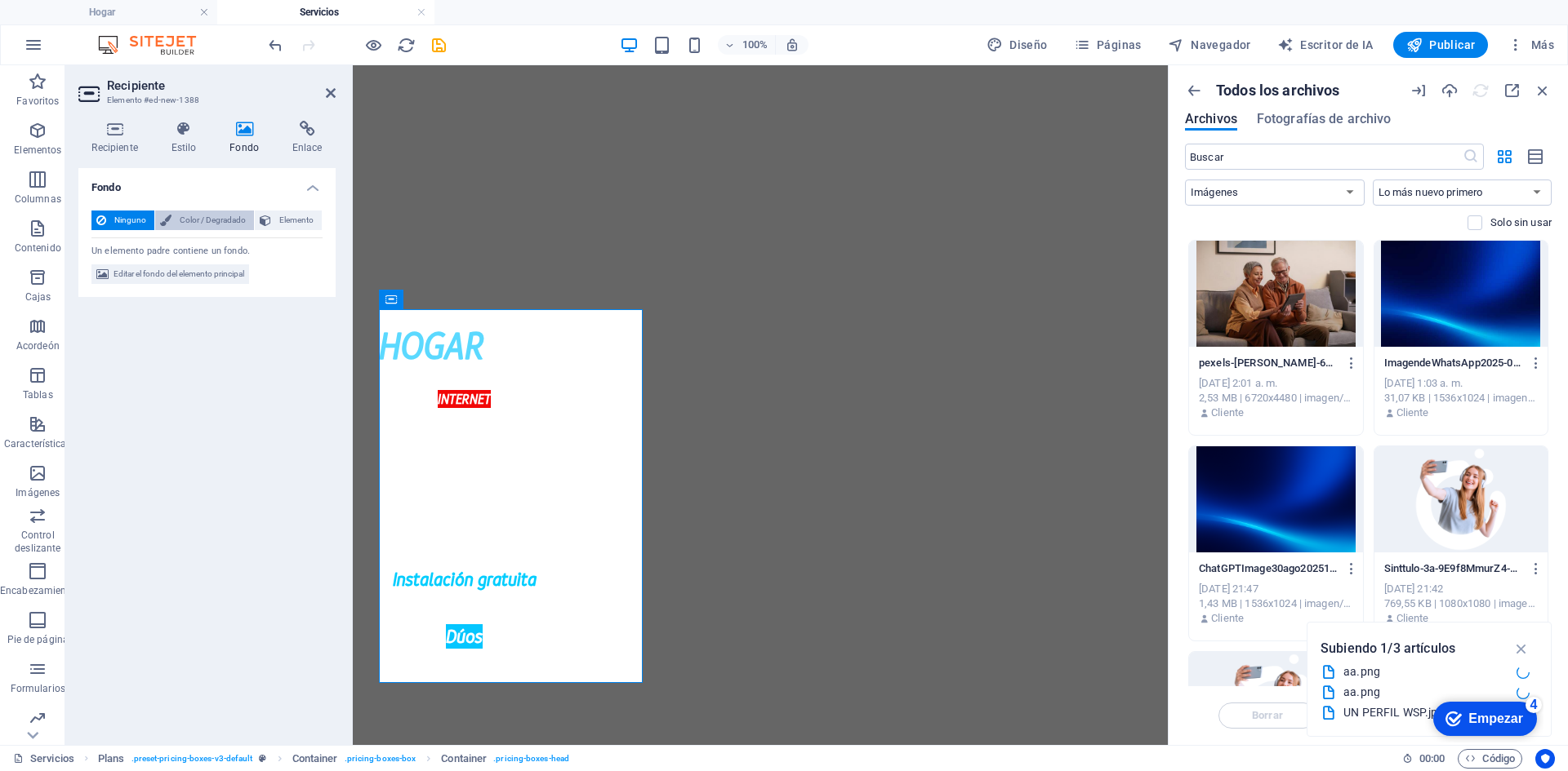
click at [199, 220] on font "Color / Degradado" at bounding box center [213, 219] width 67 height 9
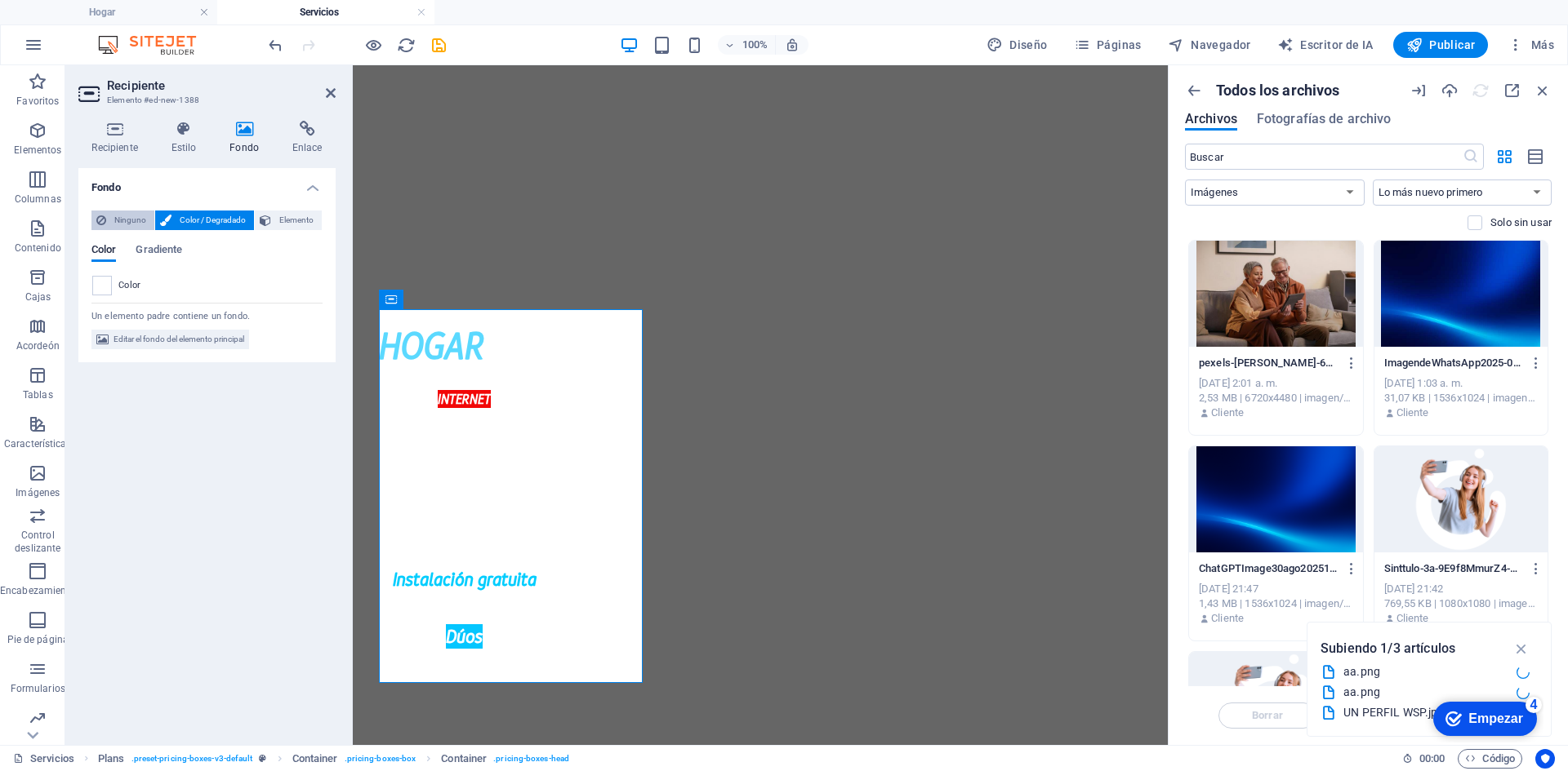
click at [138, 227] on span "Ninguno" at bounding box center [129, 220] width 38 height 20
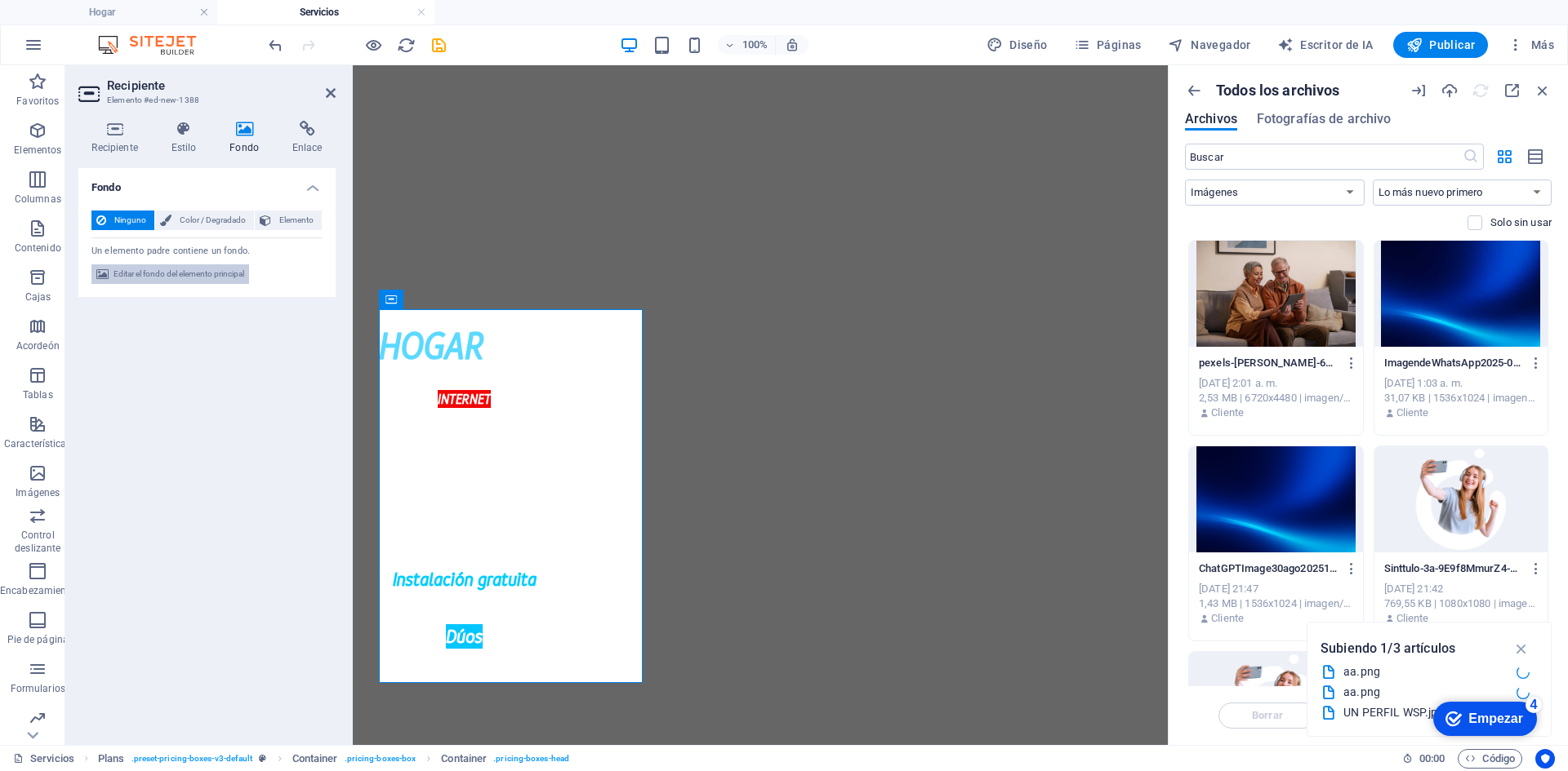
click at [200, 278] on font "Editar el fondo del elemento principal" at bounding box center [178, 273] width 130 height 9
select select "ms"
select select "s"
select select "progressive"
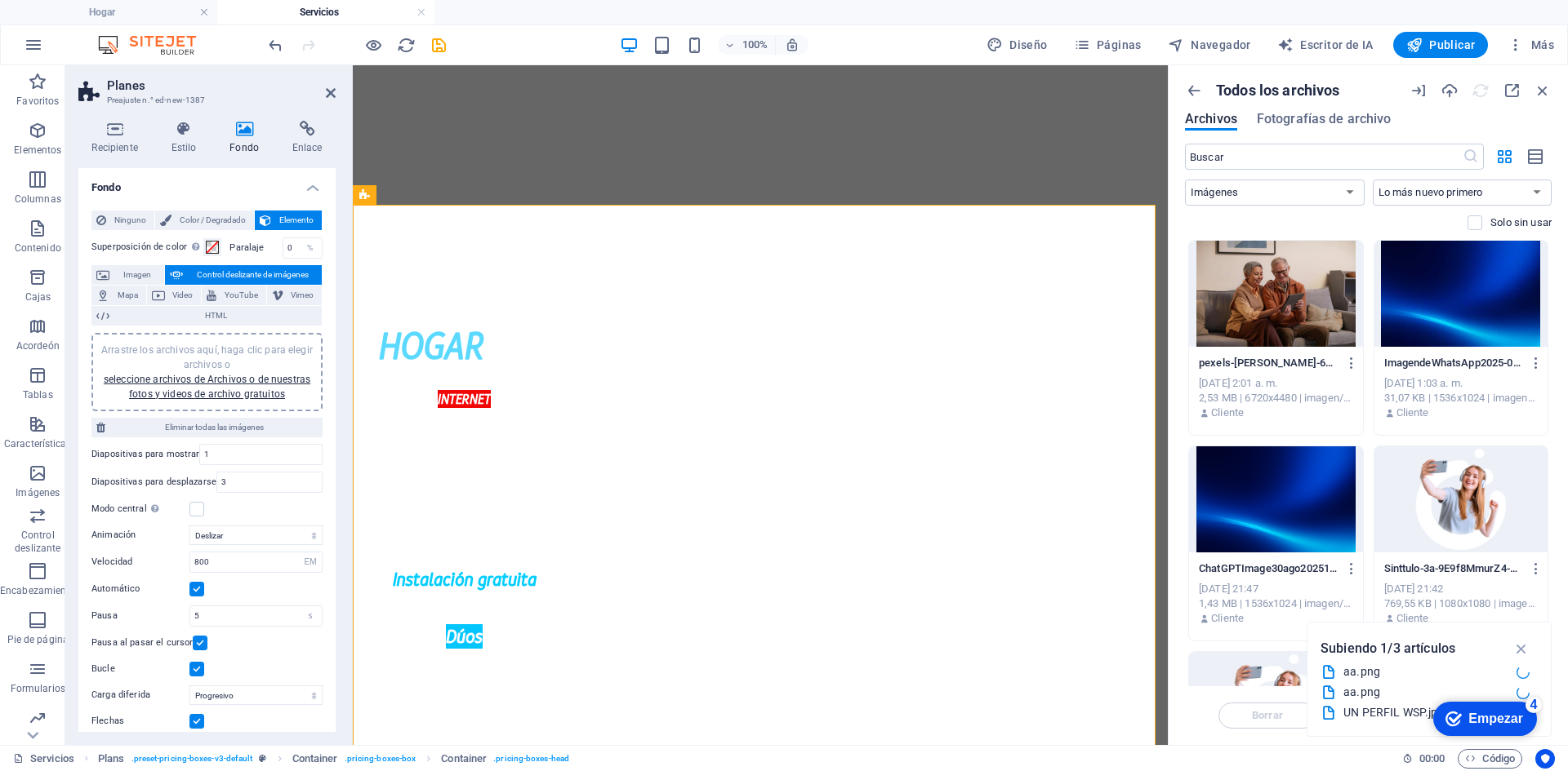
click at [245, 368] on div "Arrastre los archivos aquí, haga clic para elegir archivos o seleccione archivo…" at bounding box center [207, 372] width 211 height 59
click at [208, 252] on span at bounding box center [211, 247] width 13 height 13
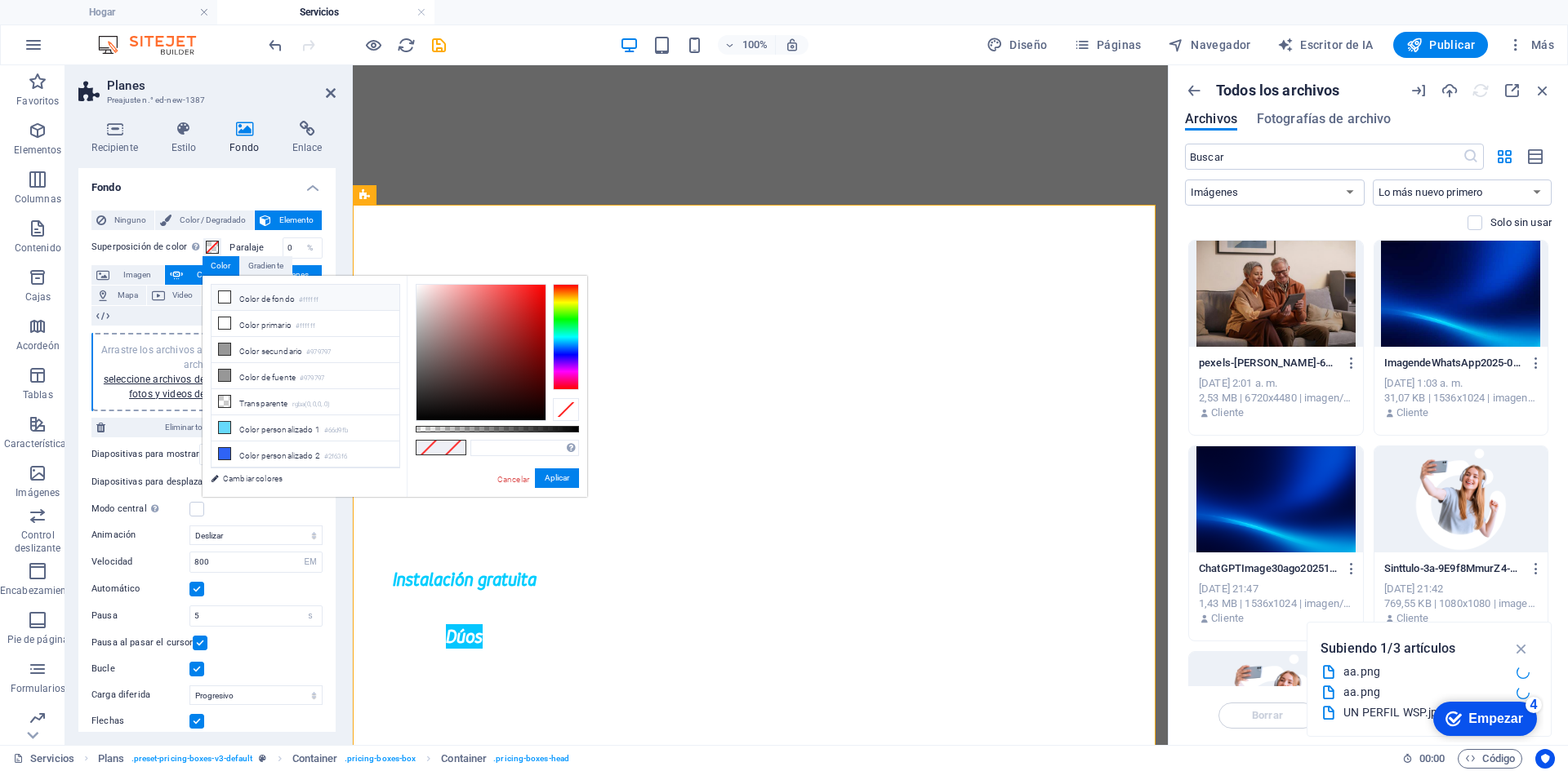
click at [270, 298] on font "Color de fondo" at bounding box center [266, 298] width 56 height 9
drag, startPoint x: 275, startPoint y: 306, endPoint x: 266, endPoint y: 367, distance: 61.7
click at [275, 315] on ul "Color de fondo #ffffff Color primario #ffffff Color secundario #979797 Color de…" at bounding box center [305, 376] width 190 height 185
click at [266, 367] on li "Color de fuente #979797" at bounding box center [305, 376] width 188 height 26
click at [321, 416] on li "Color personalizado 1 #66d9fb" at bounding box center [305, 429] width 188 height 26
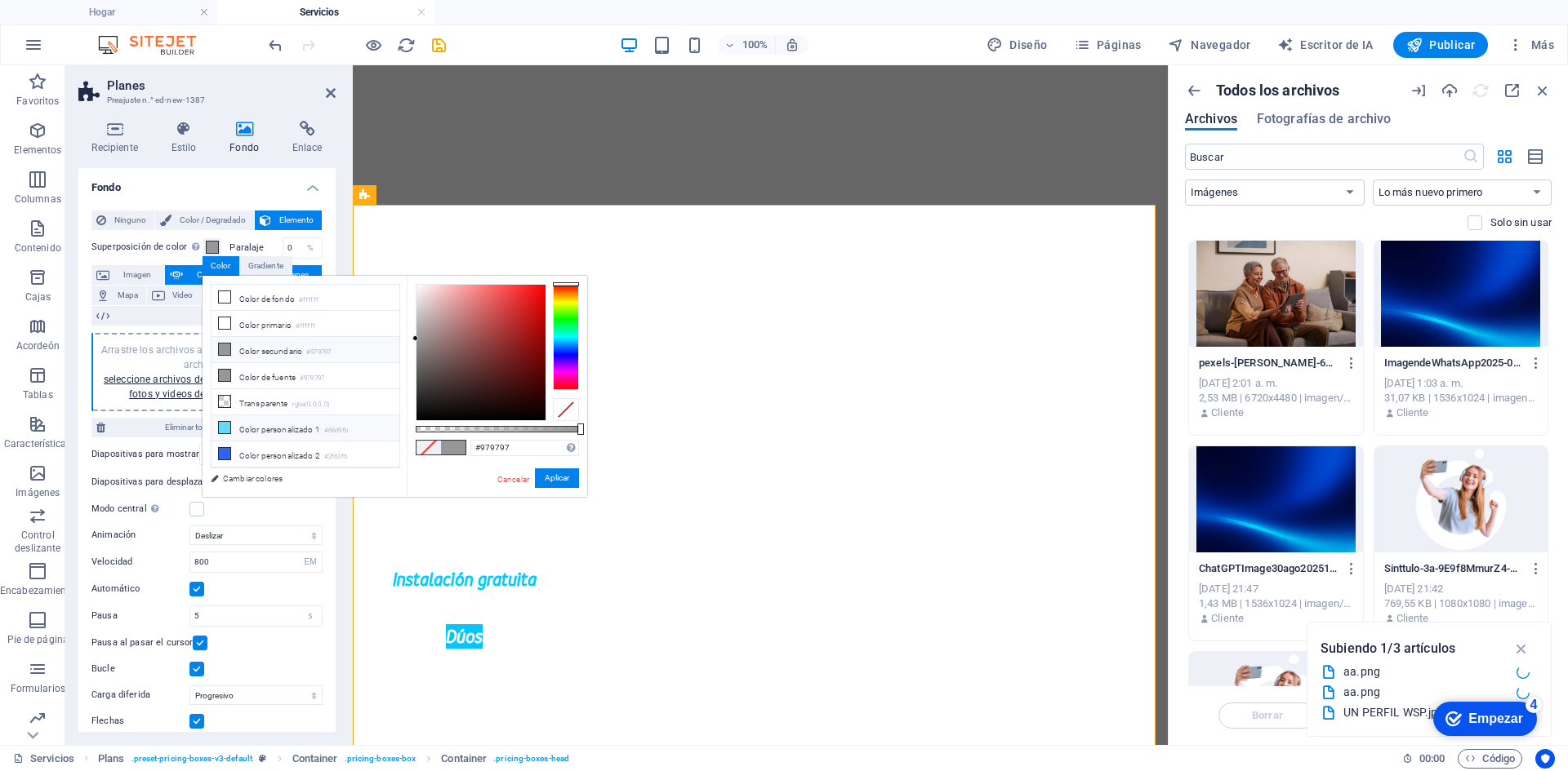
type input "#66d9fb"
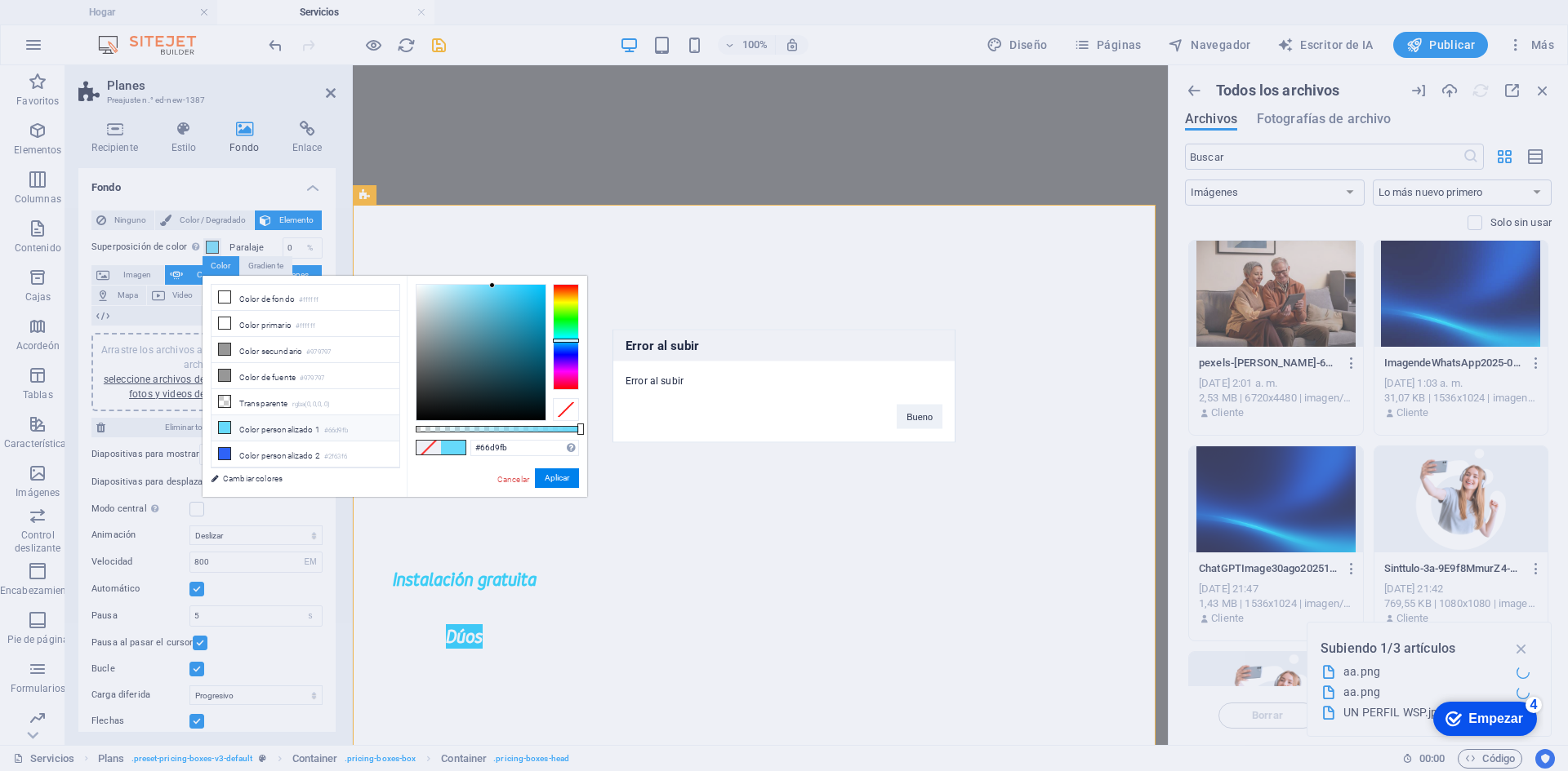
click at [239, 185] on div "Error al subir Error al subir Bueno" at bounding box center [784, 386] width 1568 height 771
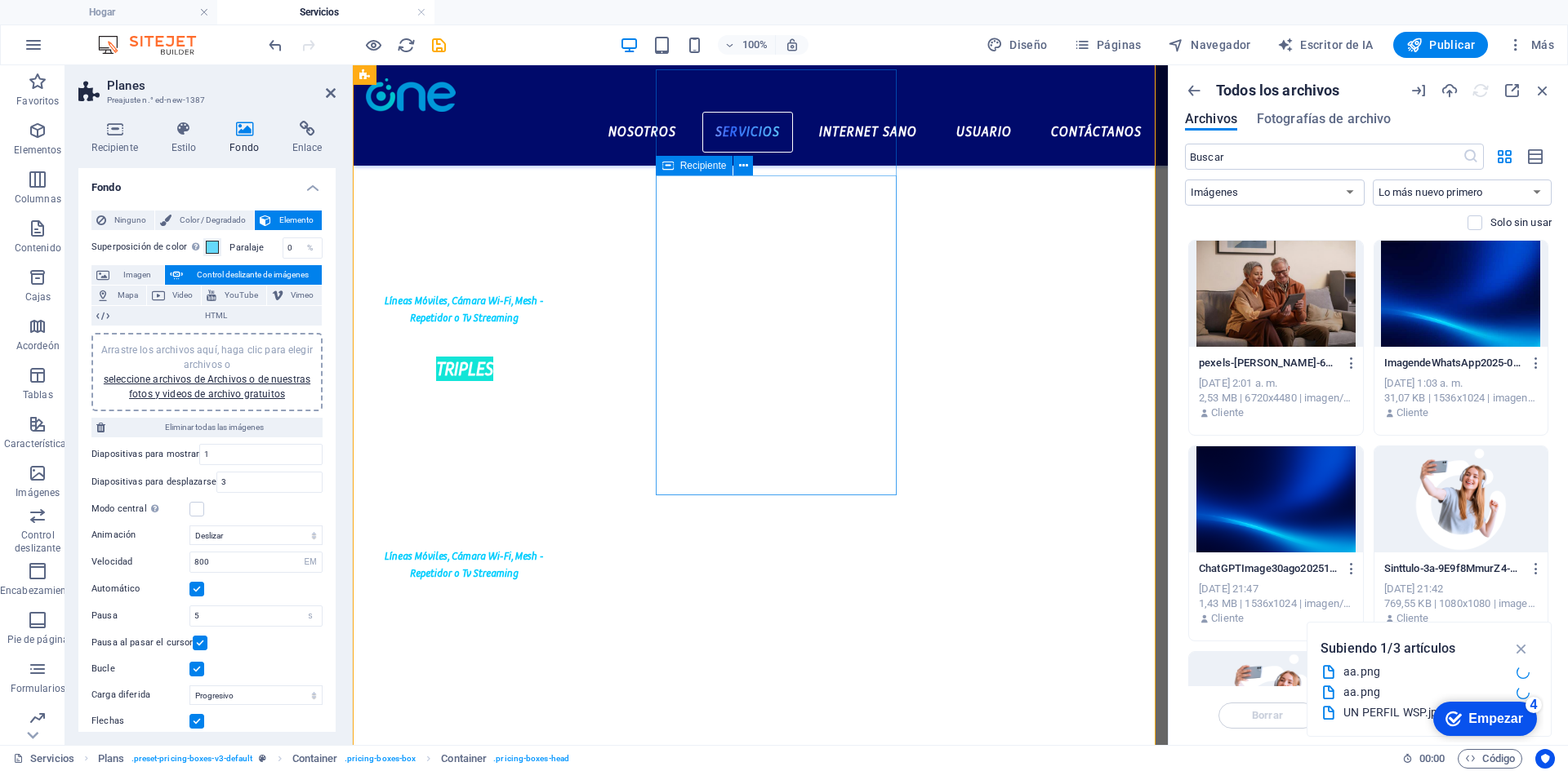
scroll to position [408, 0]
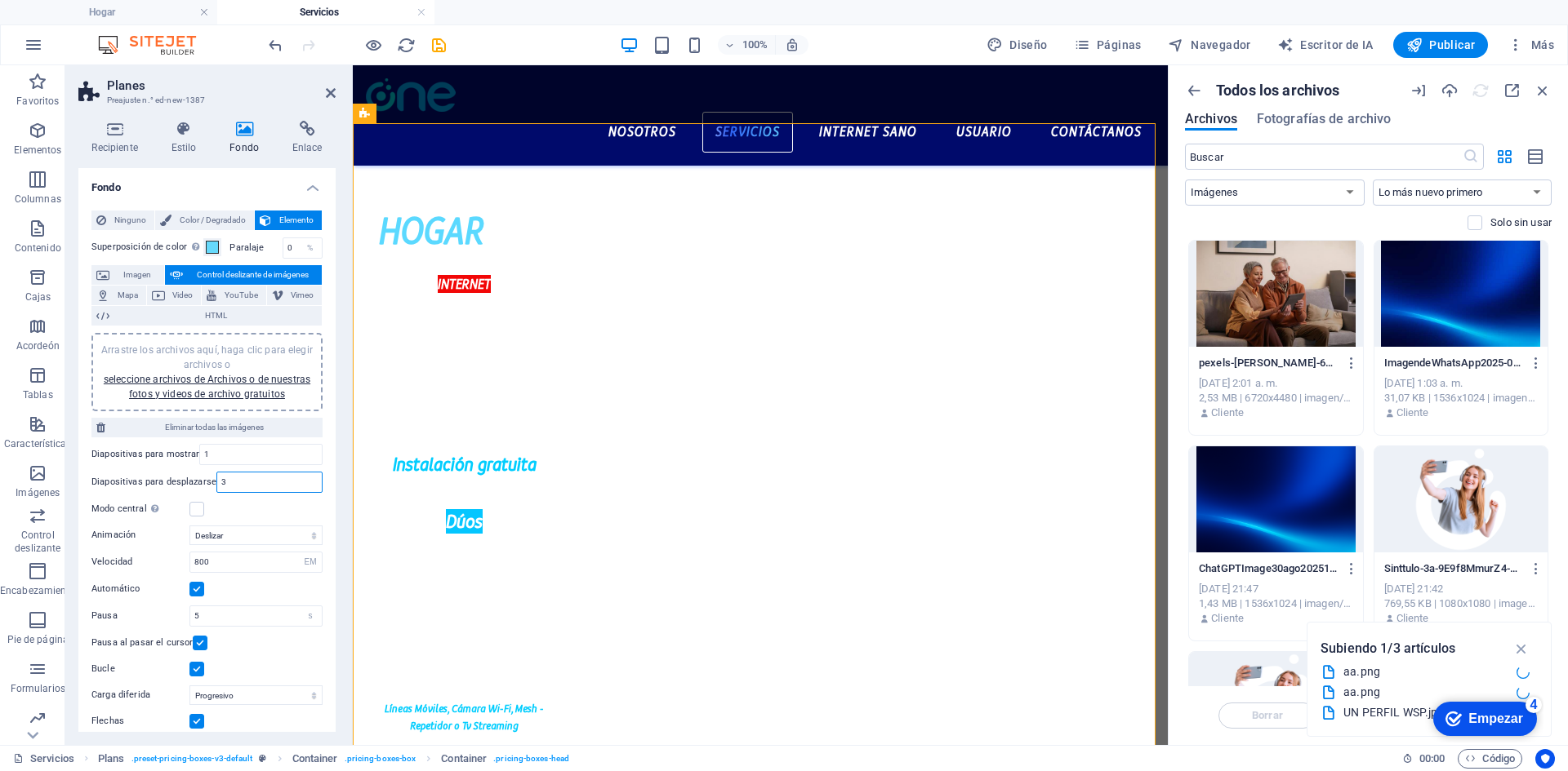
click at [261, 480] on input "3" at bounding box center [269, 482] width 105 height 20
type input "2"
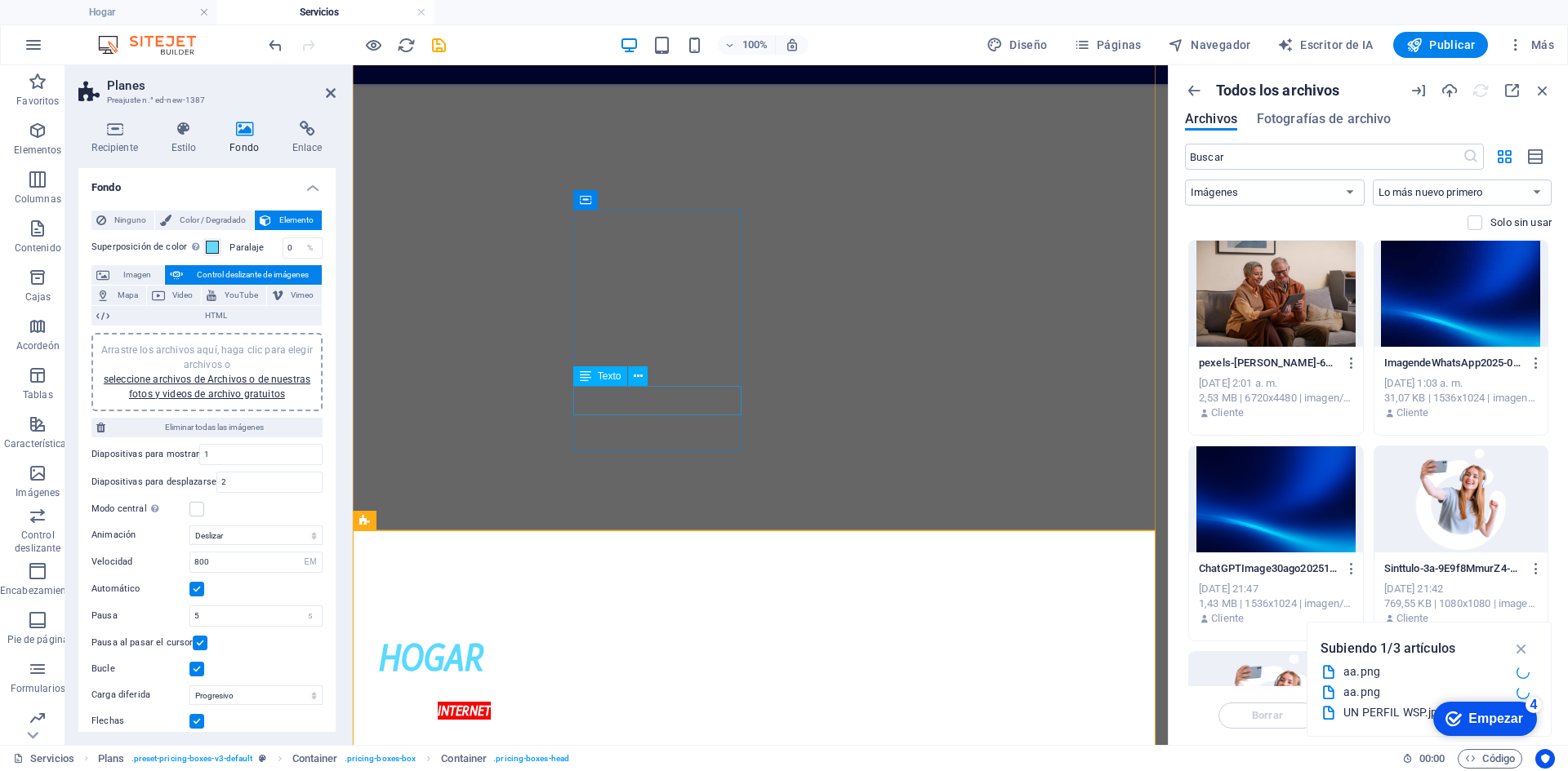
scroll to position [0, 0]
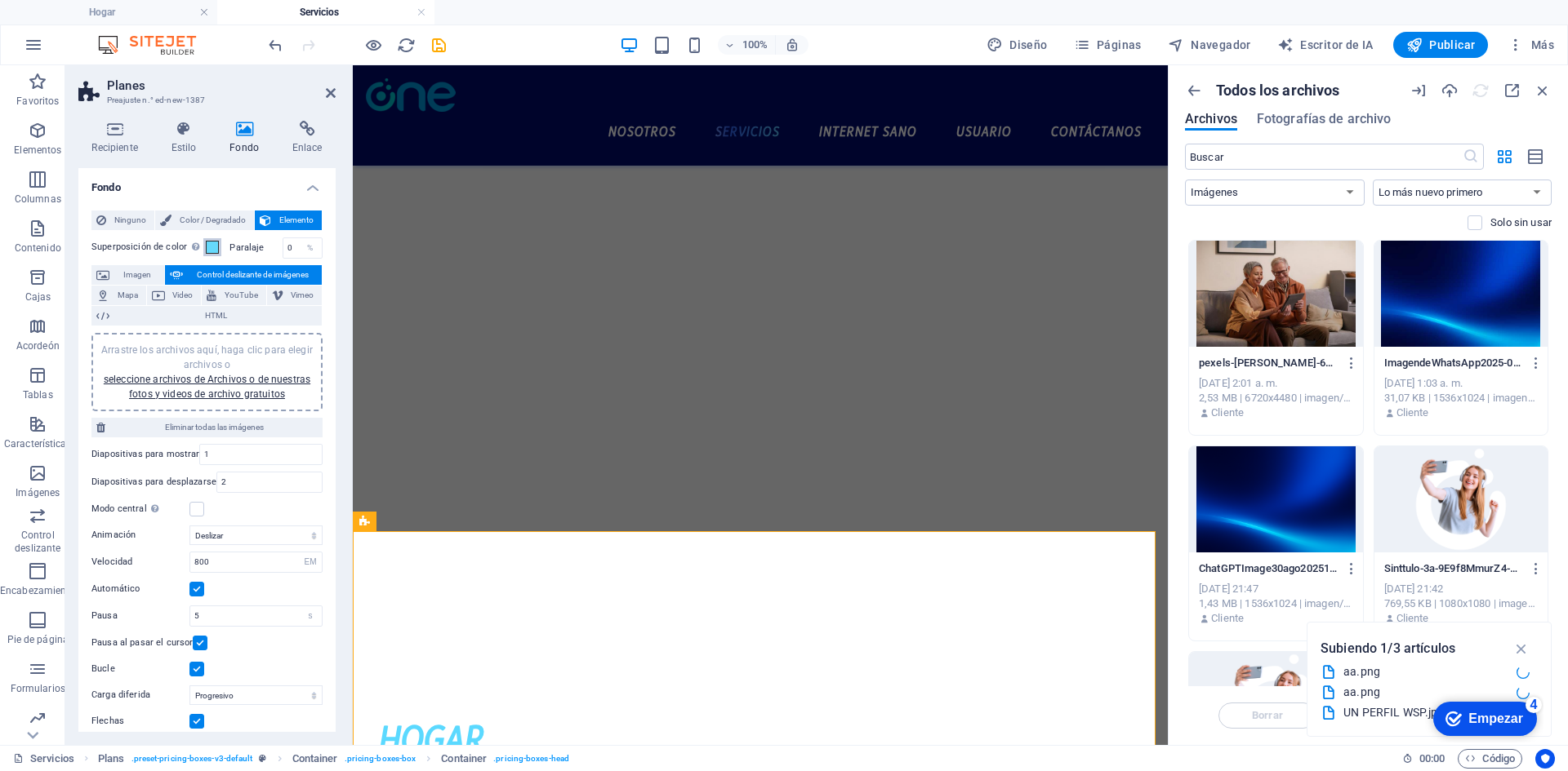
click at [209, 248] on span at bounding box center [211, 247] width 13 height 13
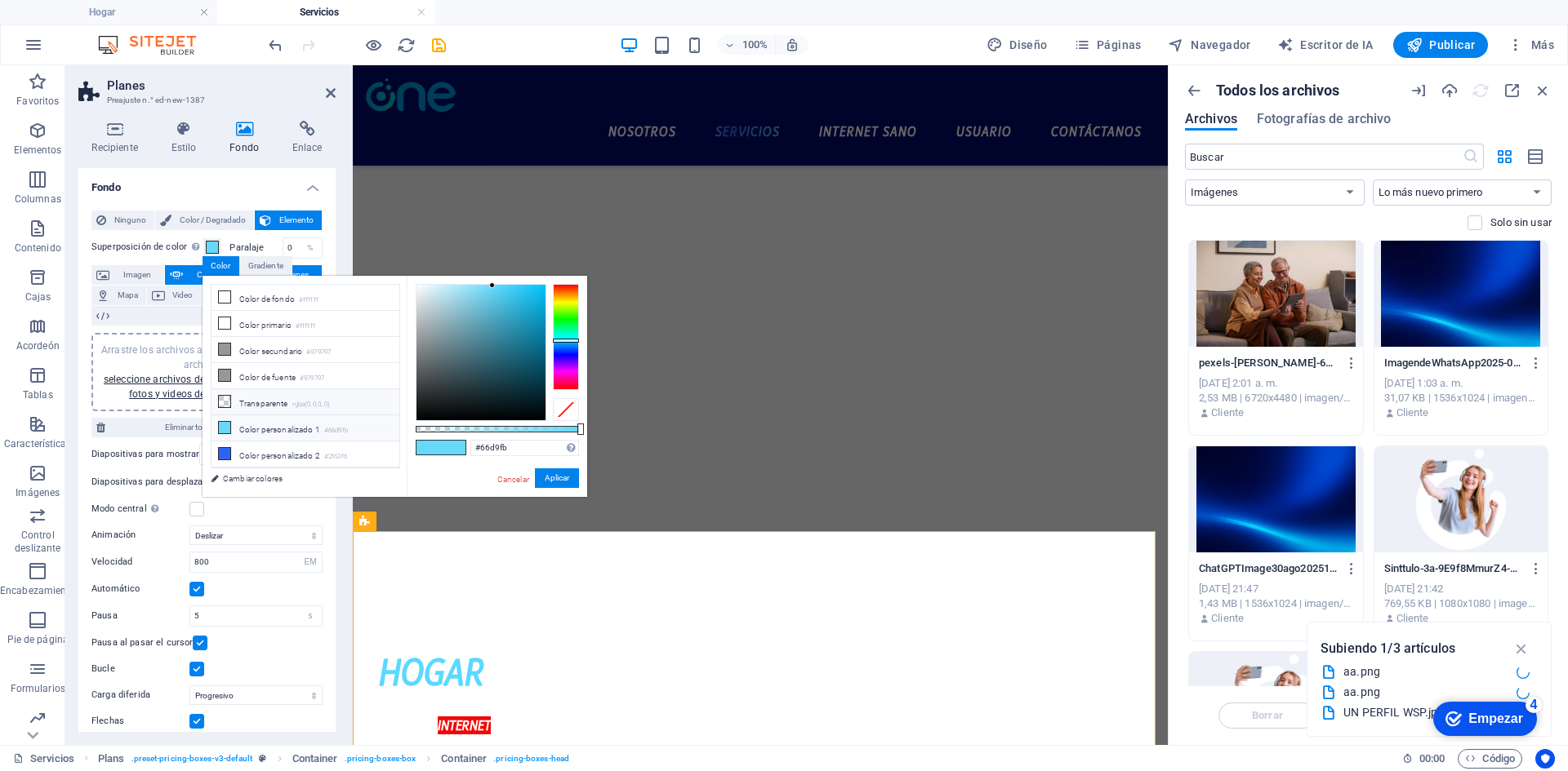
click at [285, 399] on font "Transparente" at bounding box center [263, 403] width 49 height 9
type input "rgba(0, 0, 0, 0)"
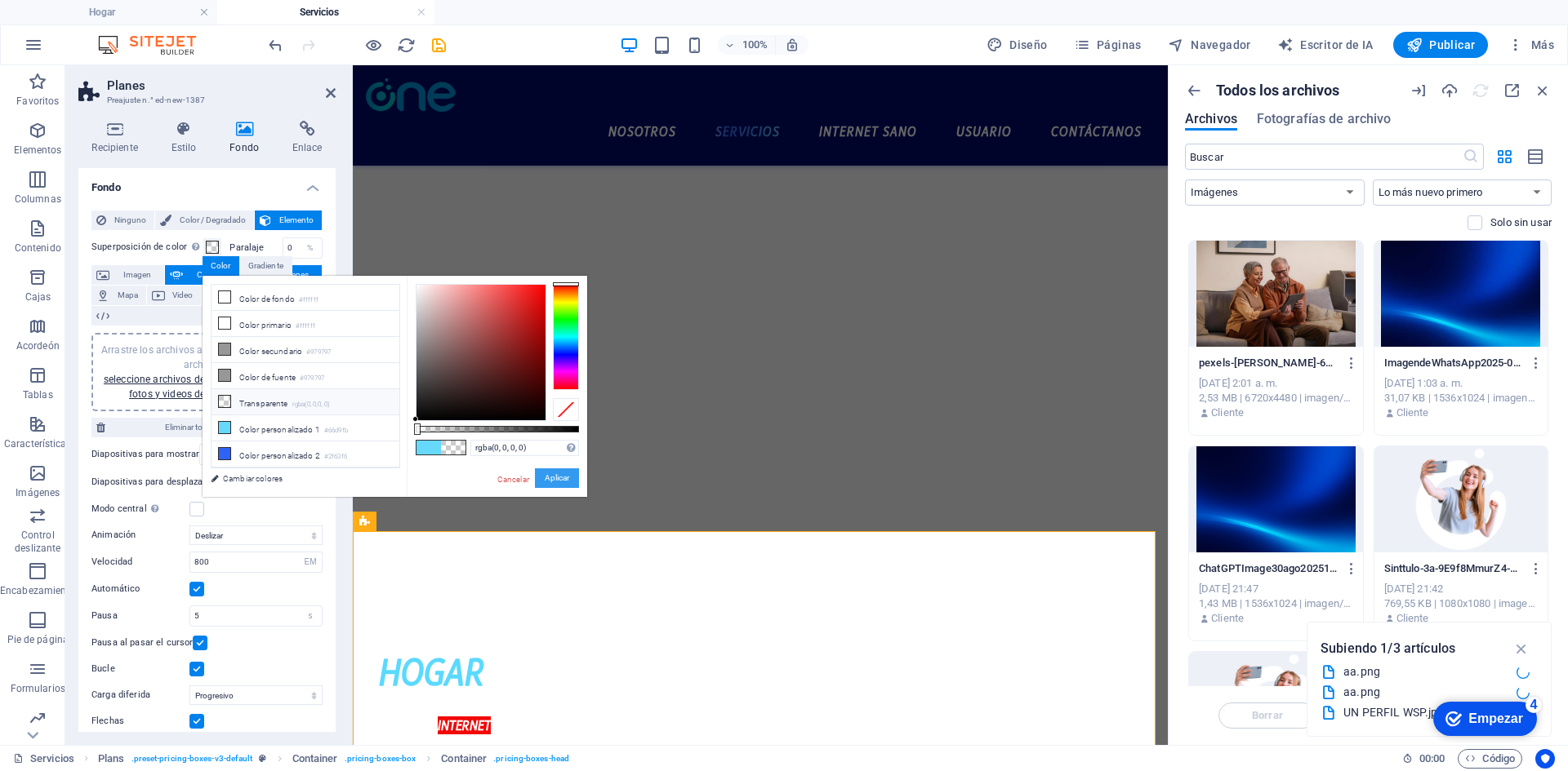
click at [564, 476] on font "Aplicar" at bounding box center [556, 477] width 24 height 9
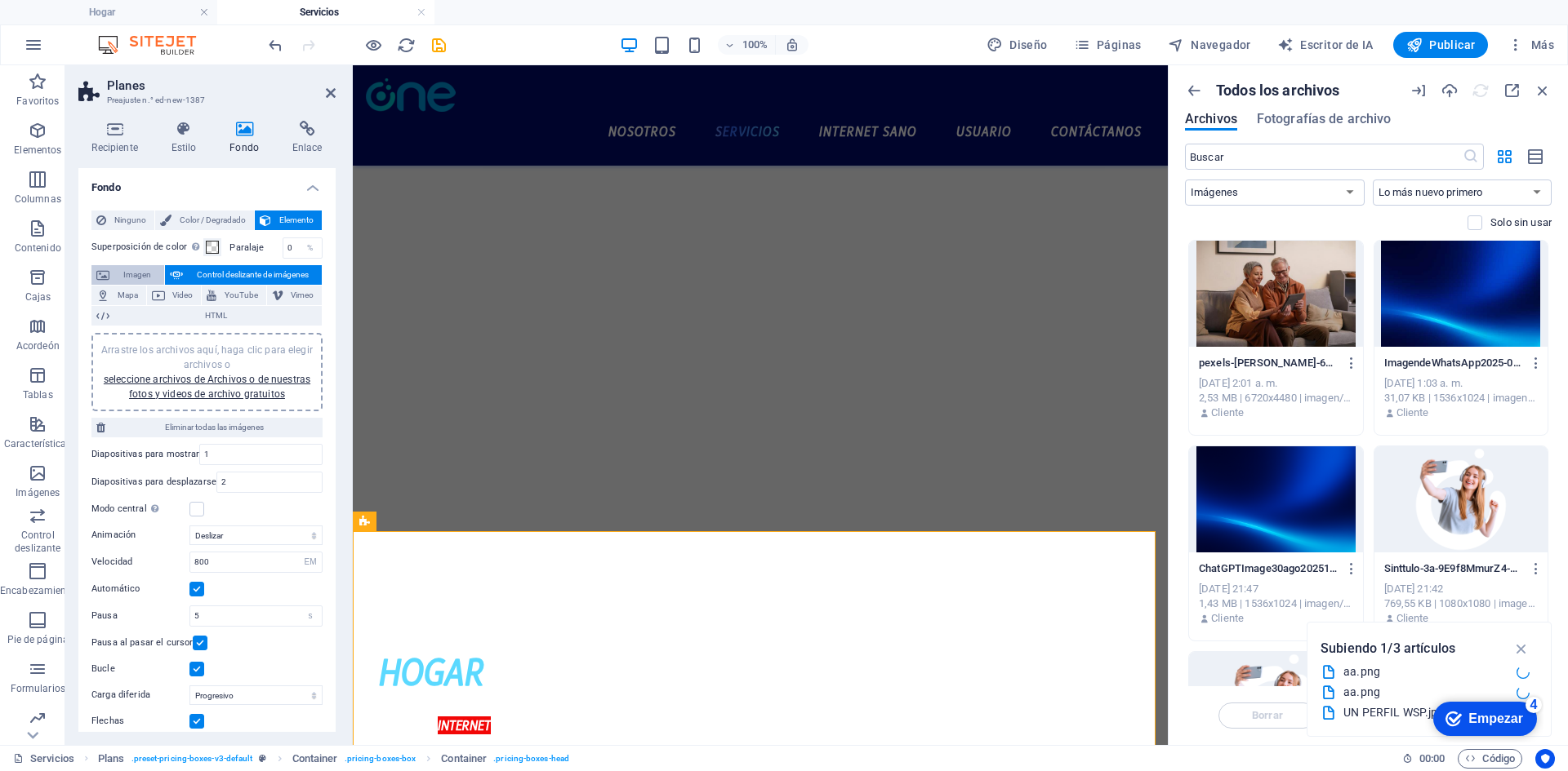
click at [137, 283] on span "Imagen" at bounding box center [137, 275] width 45 height 20
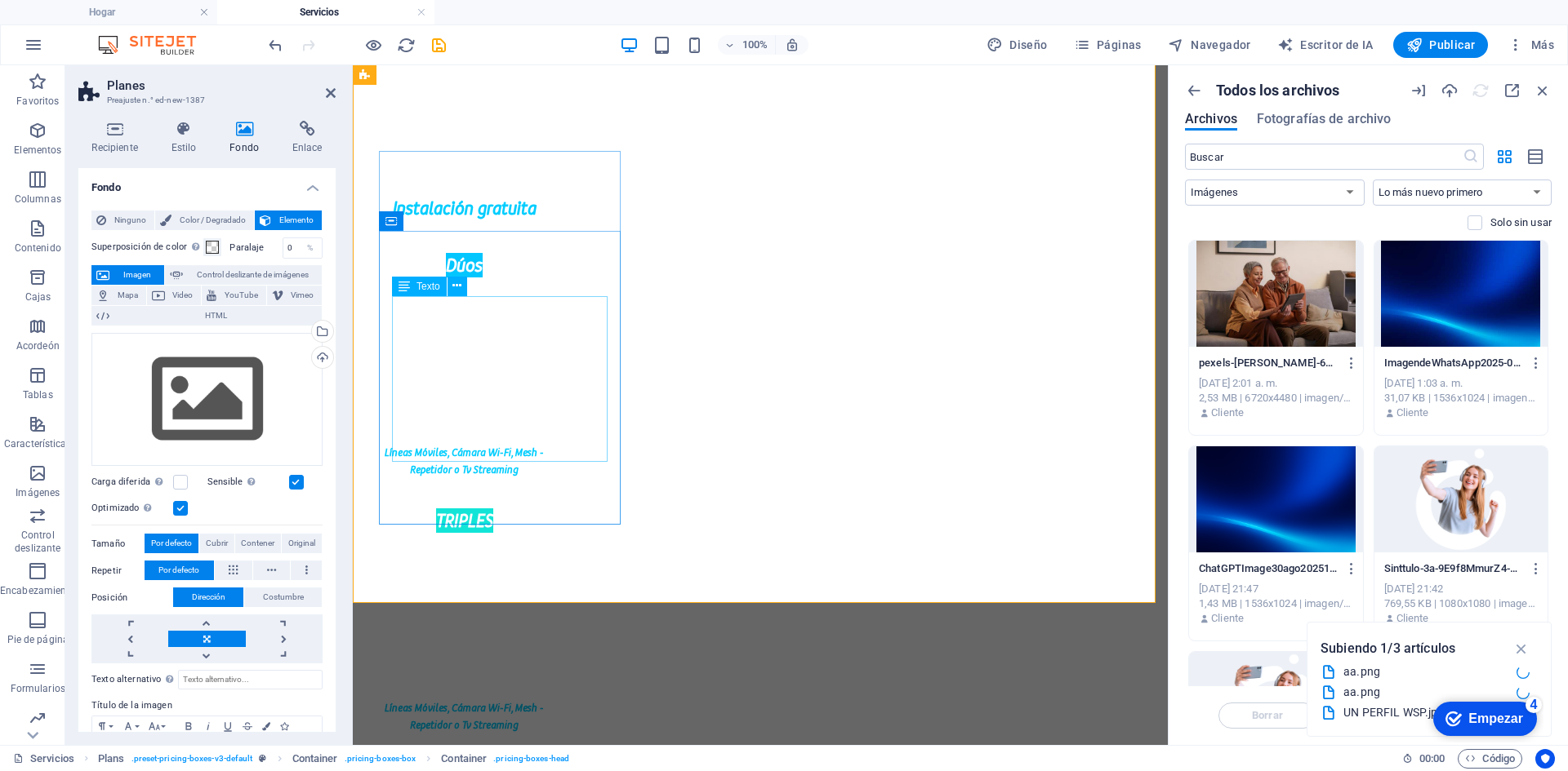
scroll to position [898, 0]
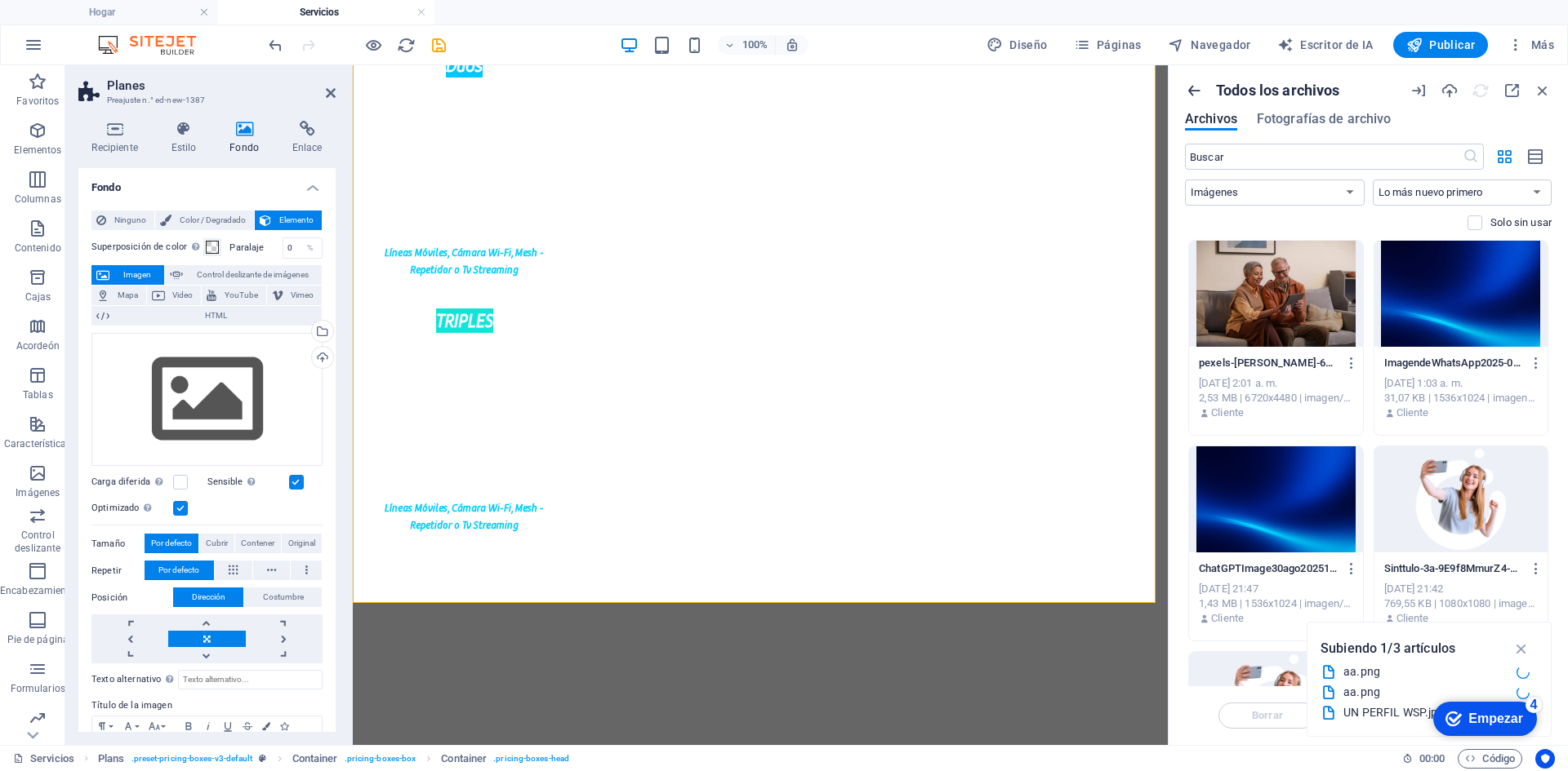
click at [1190, 89] on icon "button" at bounding box center [1194, 90] width 18 height 18
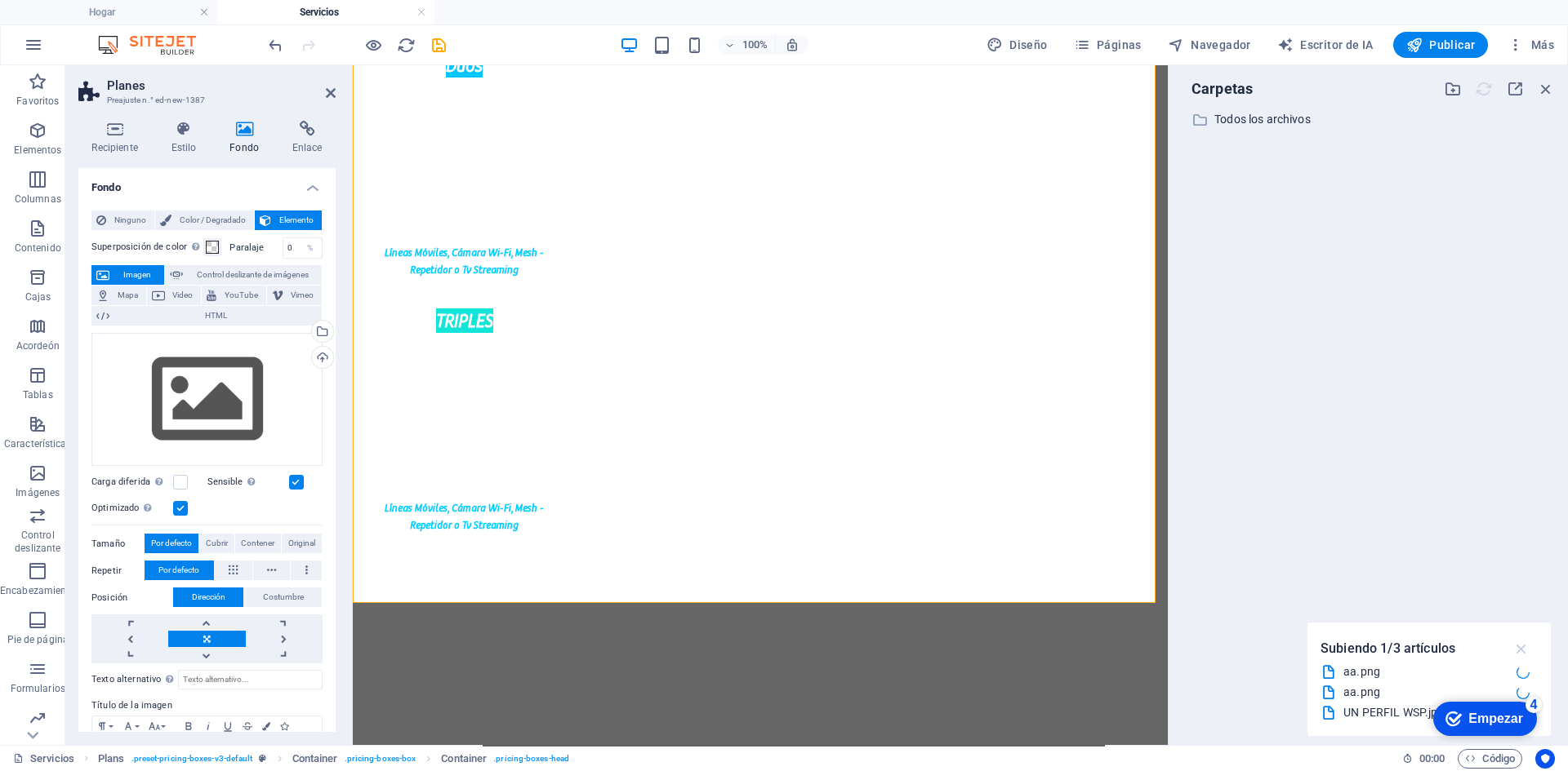
click at [1516, 653] on icon "button" at bounding box center [1521, 649] width 19 height 18
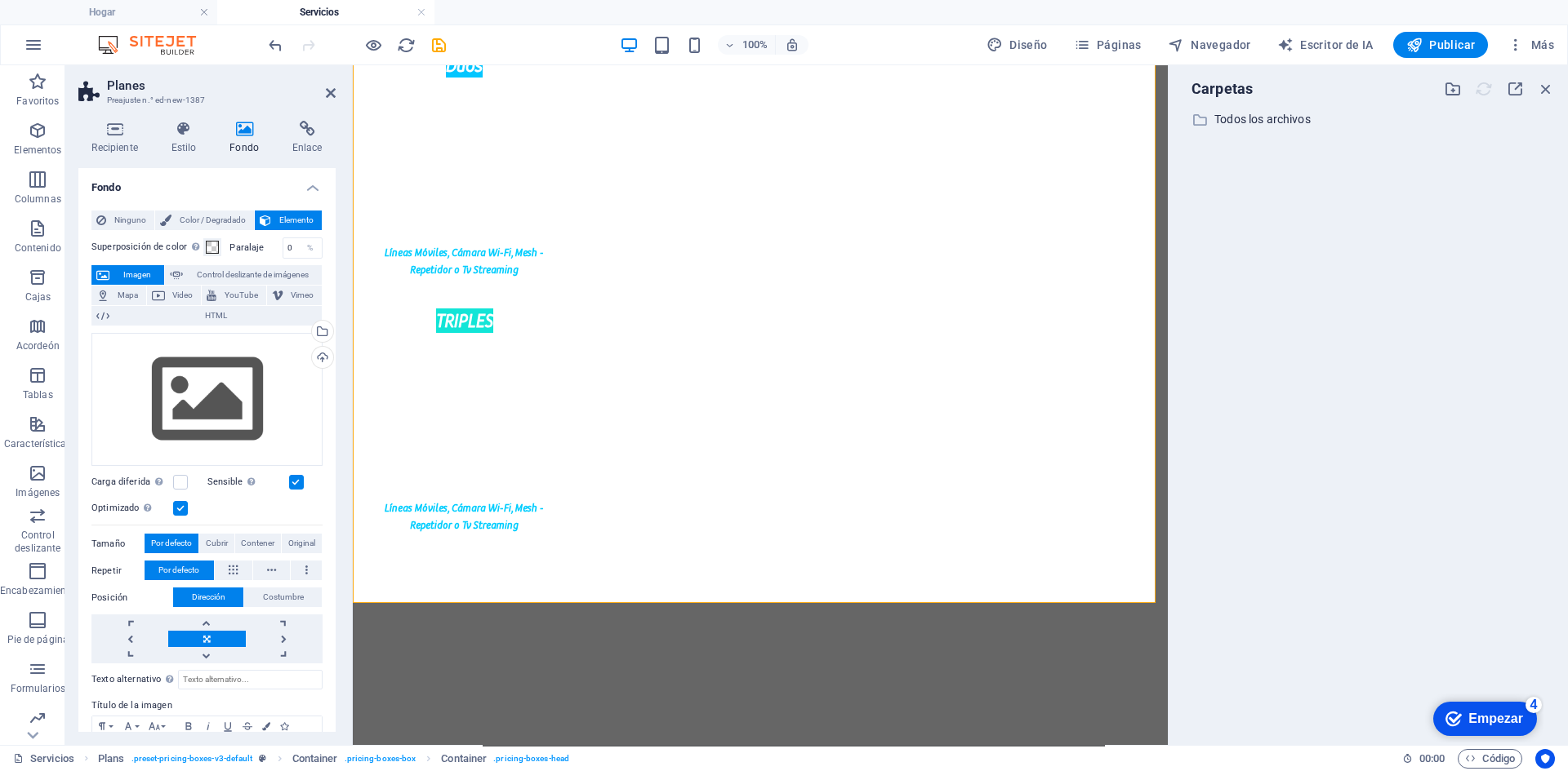
click at [1557, 89] on div "Carpetas ​ All files Todos los archivos" at bounding box center [1368, 405] width 399 height 680
click at [1551, 86] on icon "button" at bounding box center [1545, 89] width 18 height 18
click at [1548, 85] on icon "button" at bounding box center [1545, 89] width 18 height 18
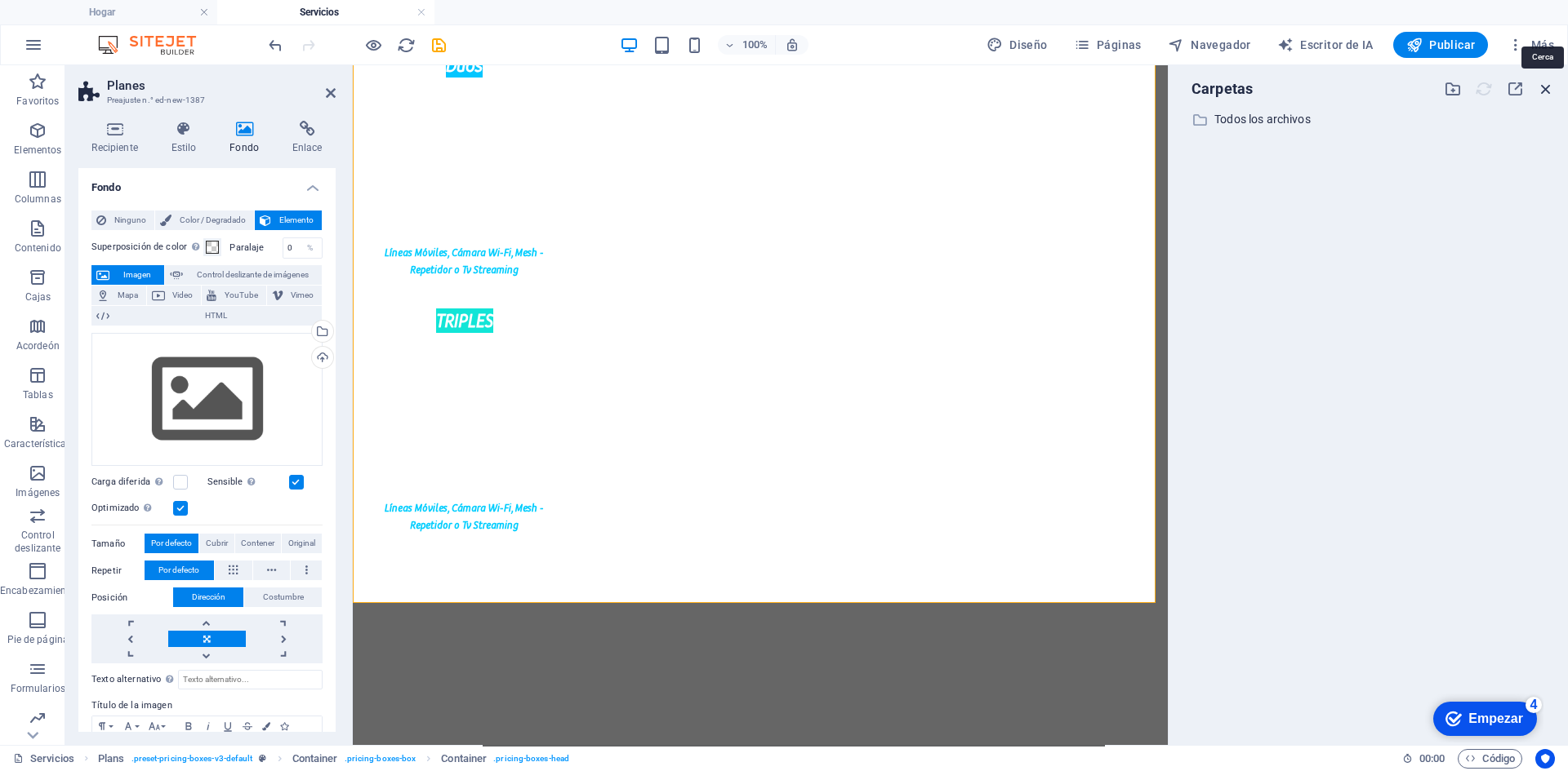
click at [1544, 83] on icon "button" at bounding box center [1545, 89] width 18 height 18
click at [1567, 68] on div "Carpetas ​ All files Todos los archivos" at bounding box center [1368, 405] width 399 height 680
click at [1520, 86] on icon "button" at bounding box center [1514, 89] width 18 height 18
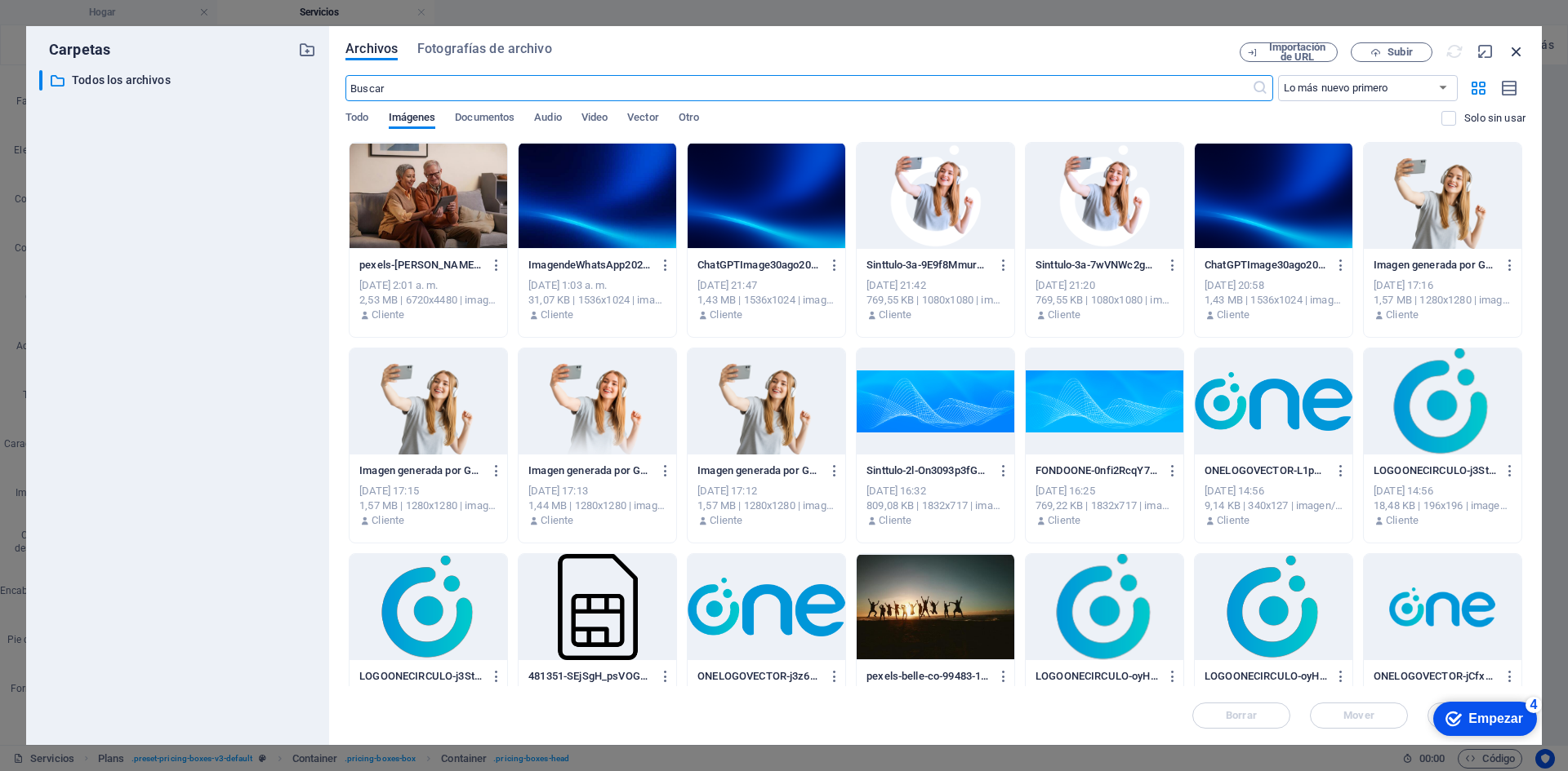
click at [1510, 51] on icon "button" at bounding box center [1516, 51] width 18 height 18
select select "image"
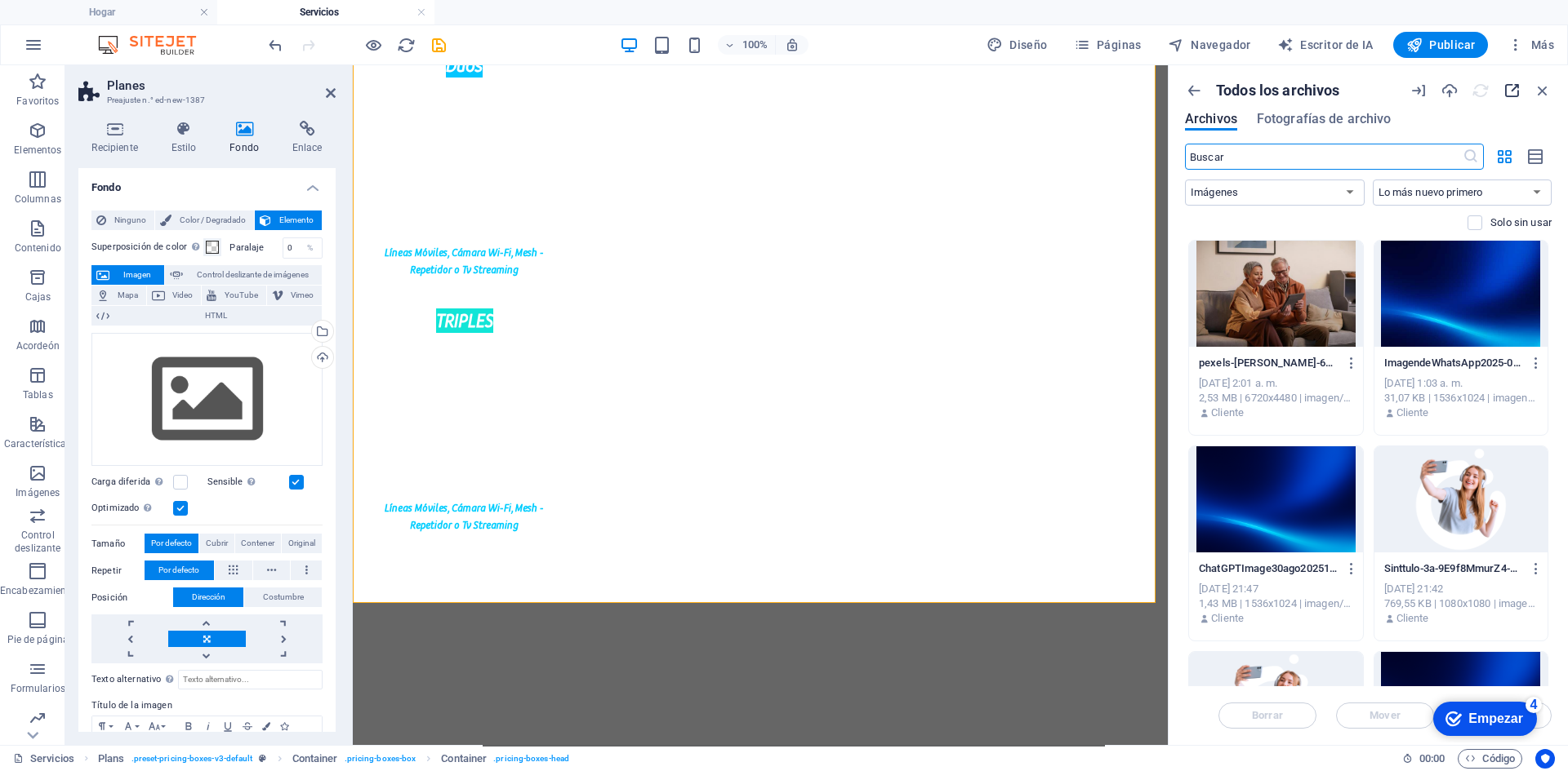
click at [1502, 88] on icon "button" at bounding box center [1511, 90] width 18 height 18
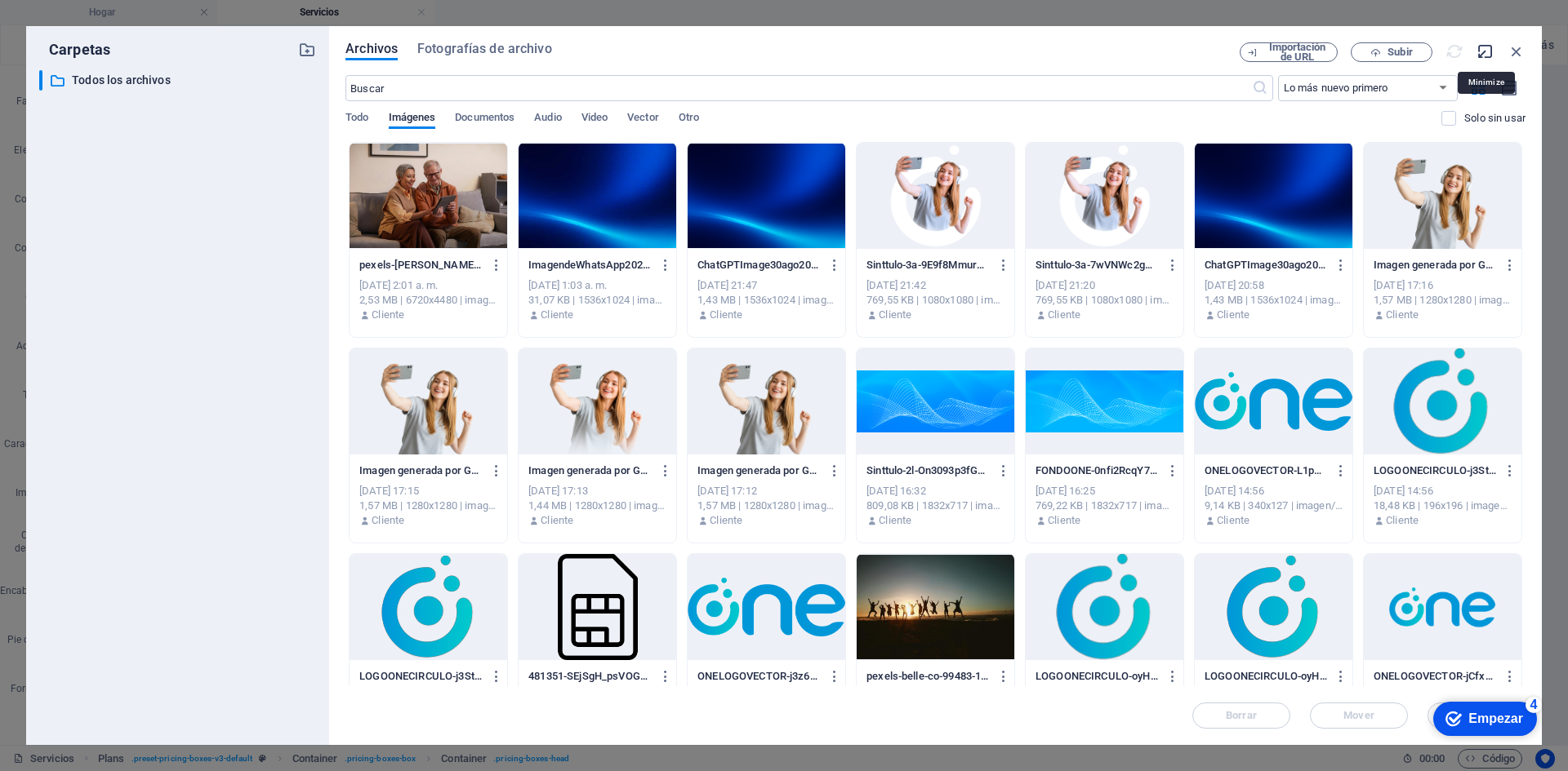
click at [1477, 51] on icon "button" at bounding box center [1485, 51] width 18 height 18
select select "image"
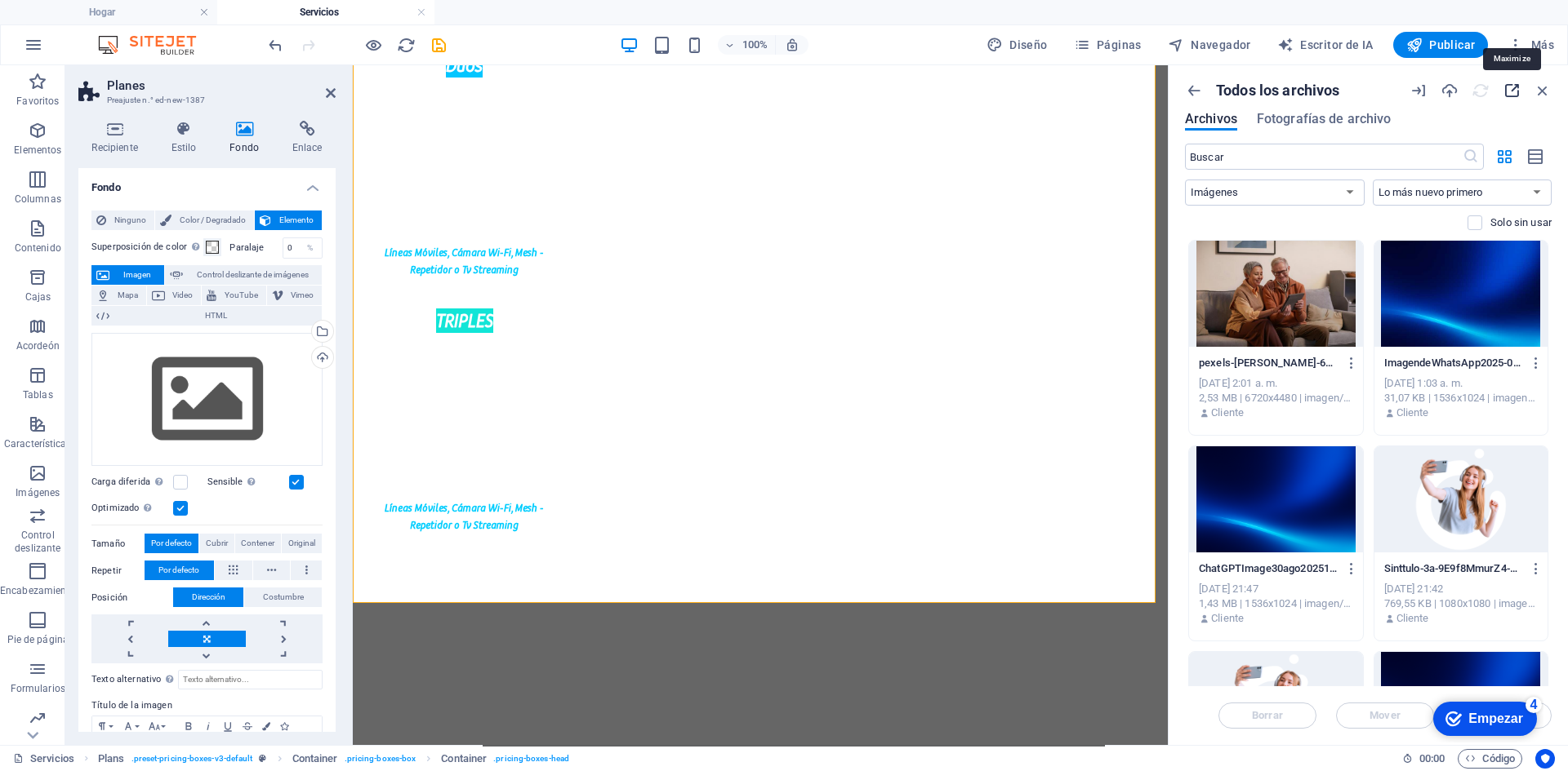
click at [1515, 82] on icon "button" at bounding box center [1511, 90] width 18 height 18
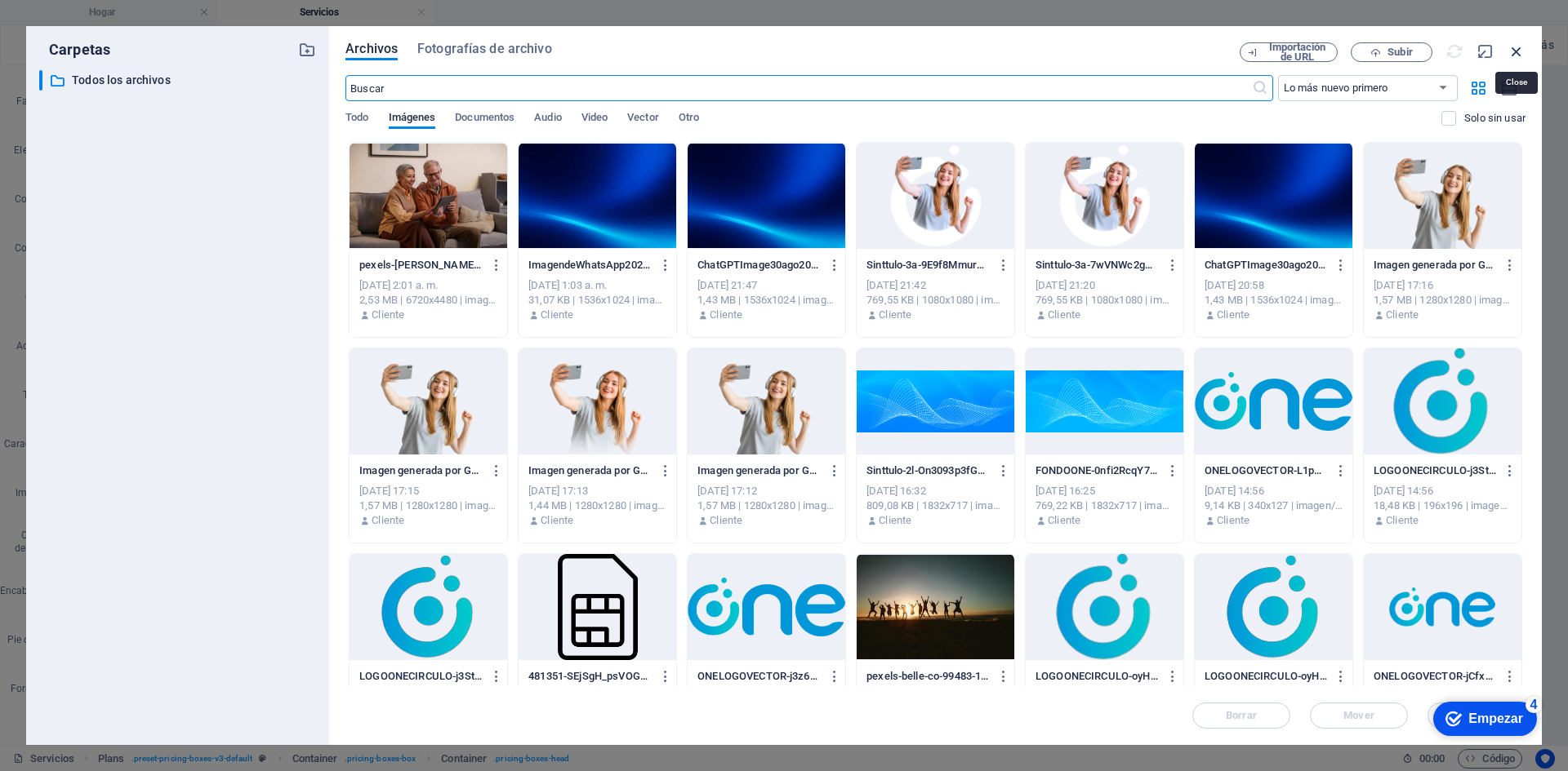
click at [1509, 47] on icon "button" at bounding box center [1516, 51] width 18 height 18
select select "image"
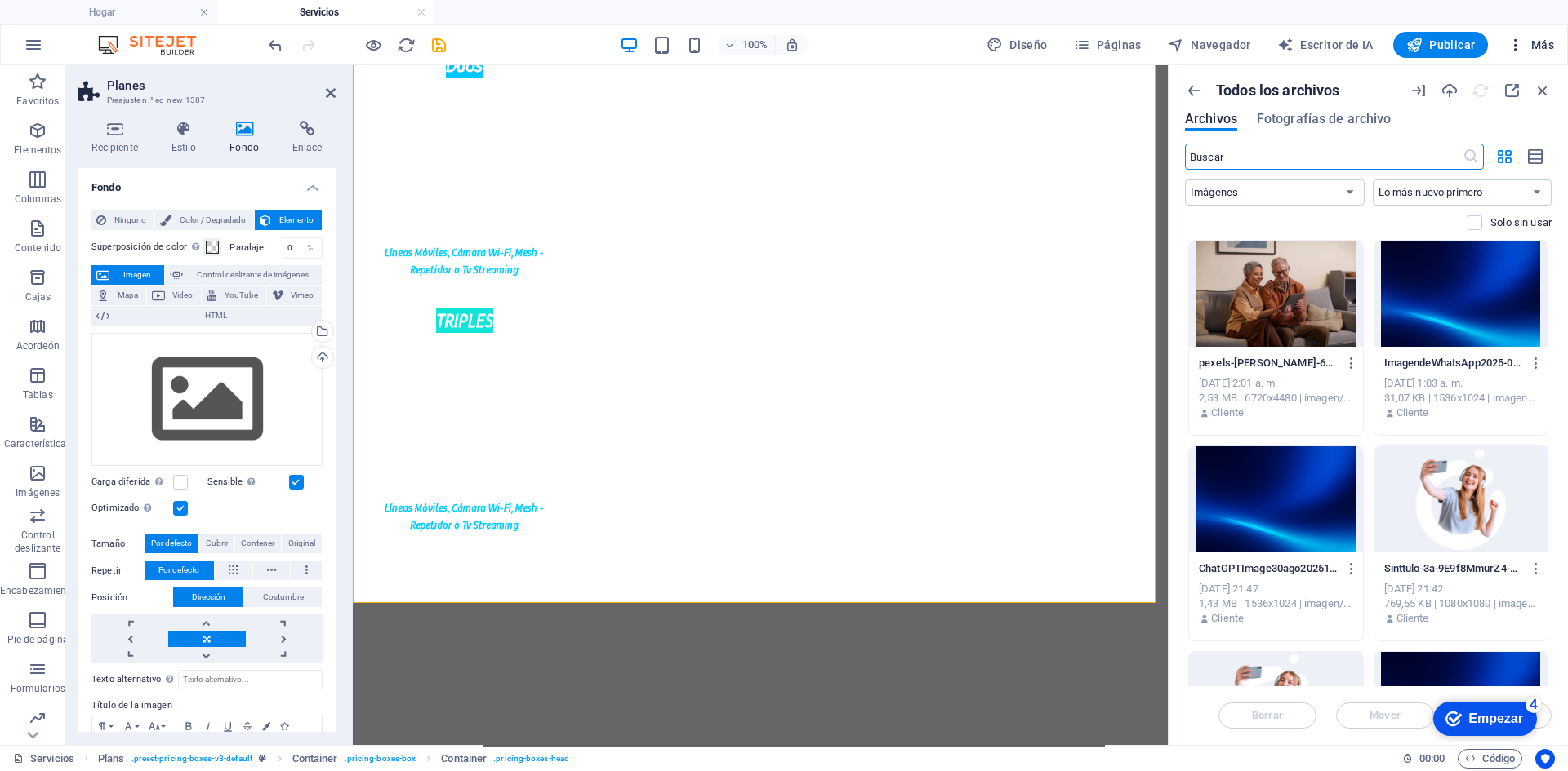
click at [1506, 57] on button "Más" at bounding box center [1530, 45] width 60 height 26
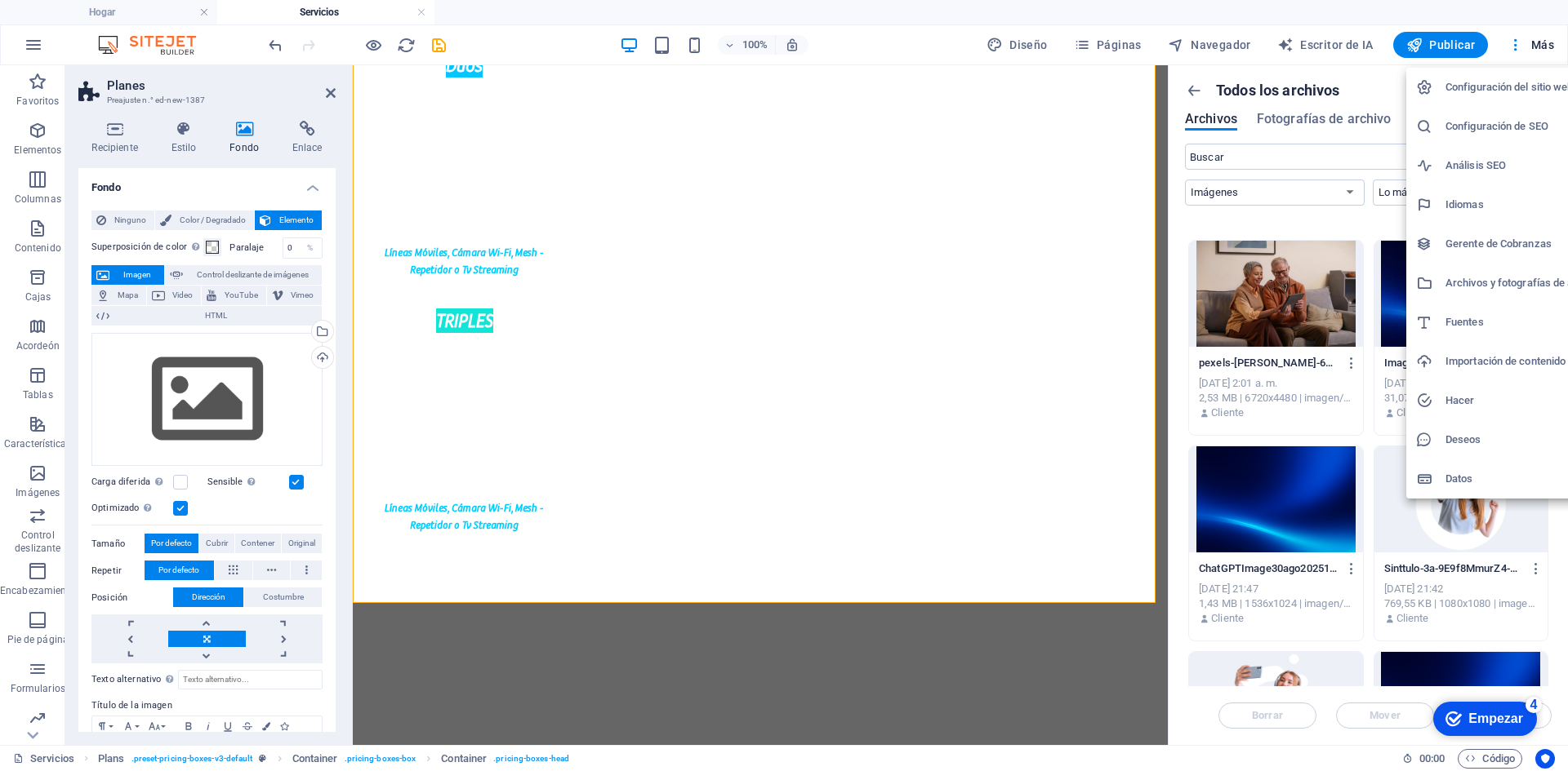
click at [1523, 35] on div at bounding box center [784, 386] width 1568 height 771
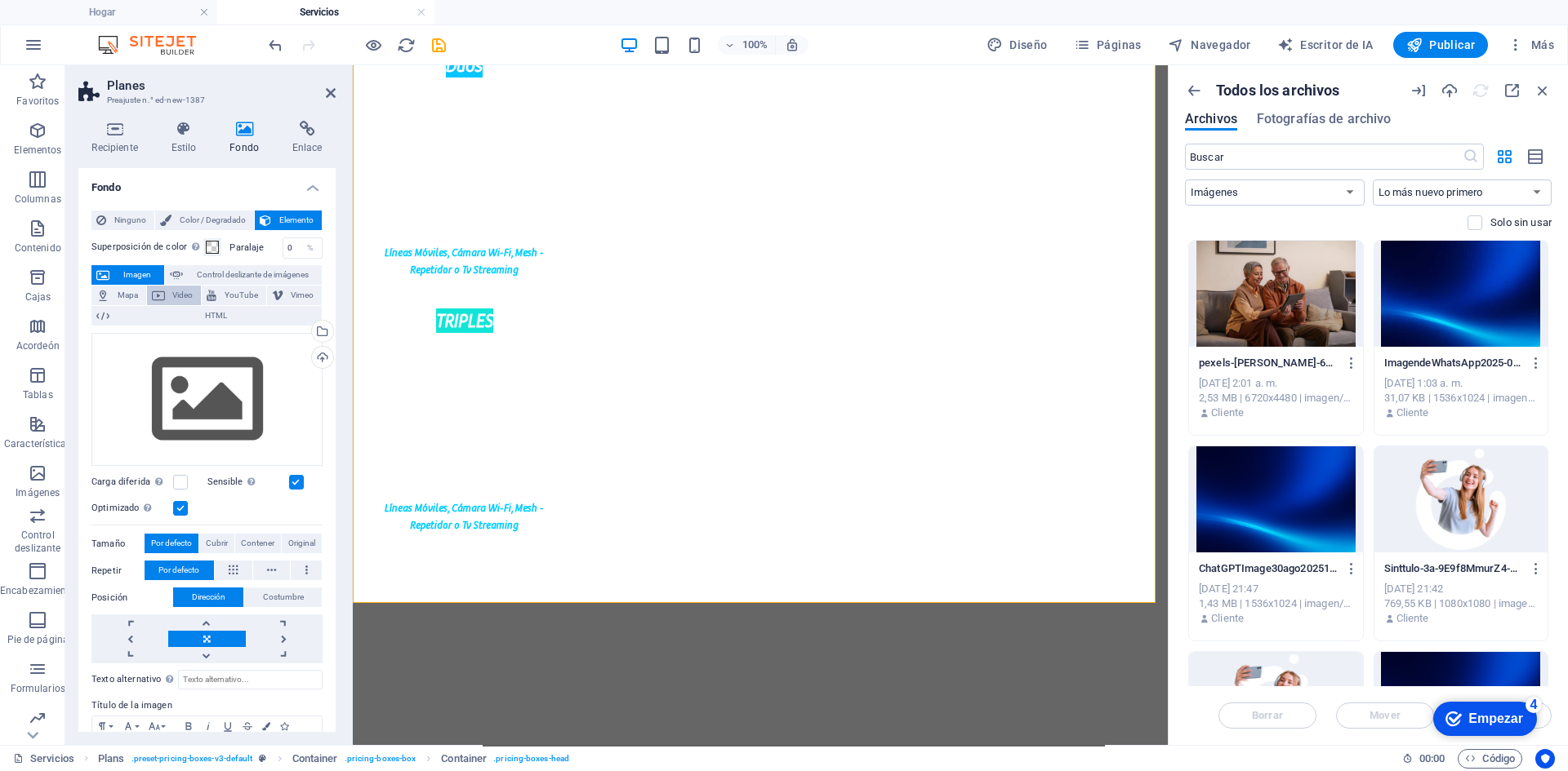
click at [158, 299] on icon at bounding box center [158, 295] width 13 height 20
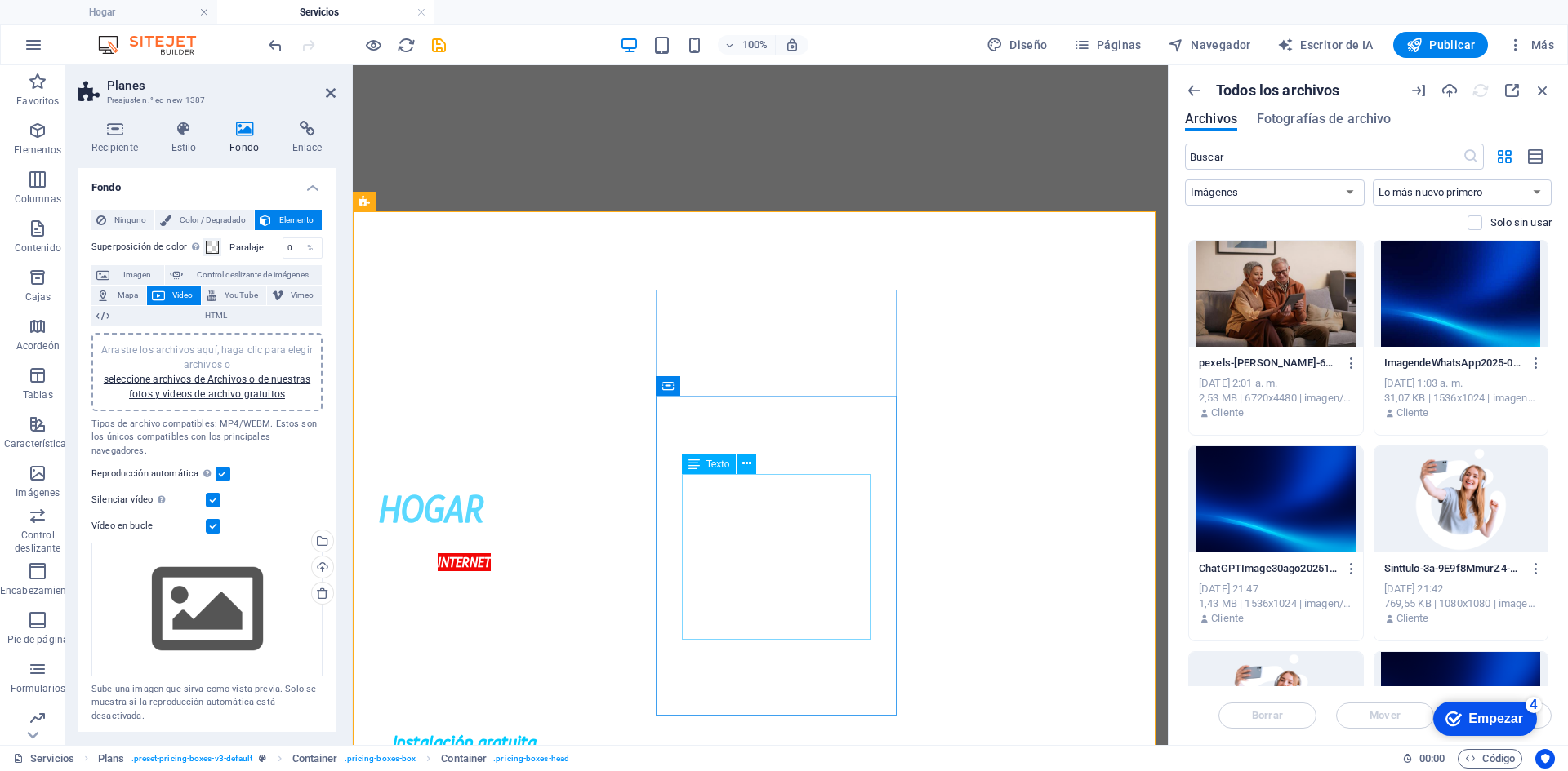
scroll to position [408, 0]
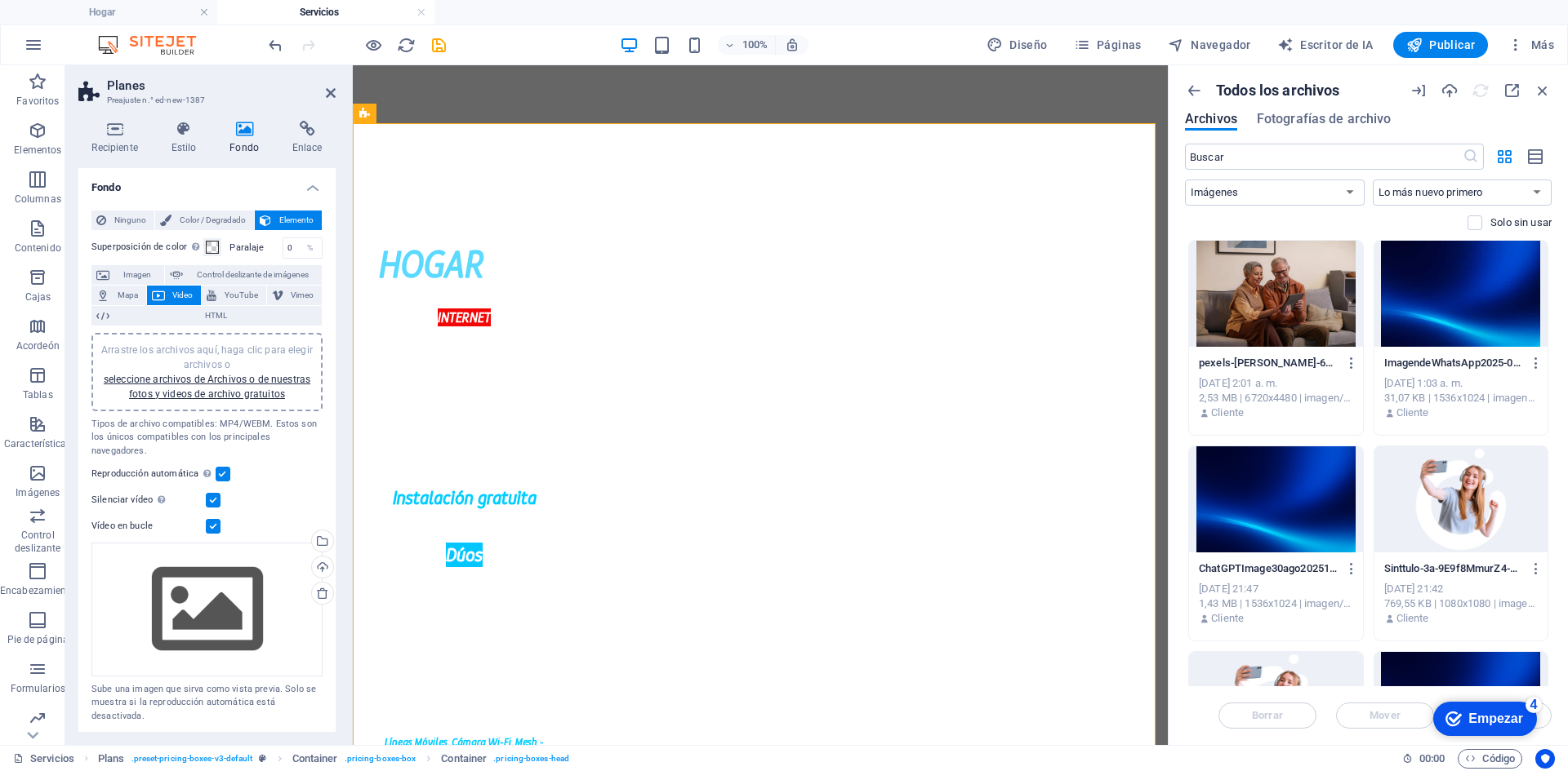
click at [1552, 100] on div "Todos los archivos Archivos Fotografías de archivo ​ Todo Imágenes Documentos A…" at bounding box center [1368, 405] width 399 height 680
click at [1195, 102] on div "Todos los archivos Archivos Fotografías de archivo" at bounding box center [1368, 112] width 367 height 62
click at [1195, 98] on icon "button" at bounding box center [1194, 90] width 18 height 18
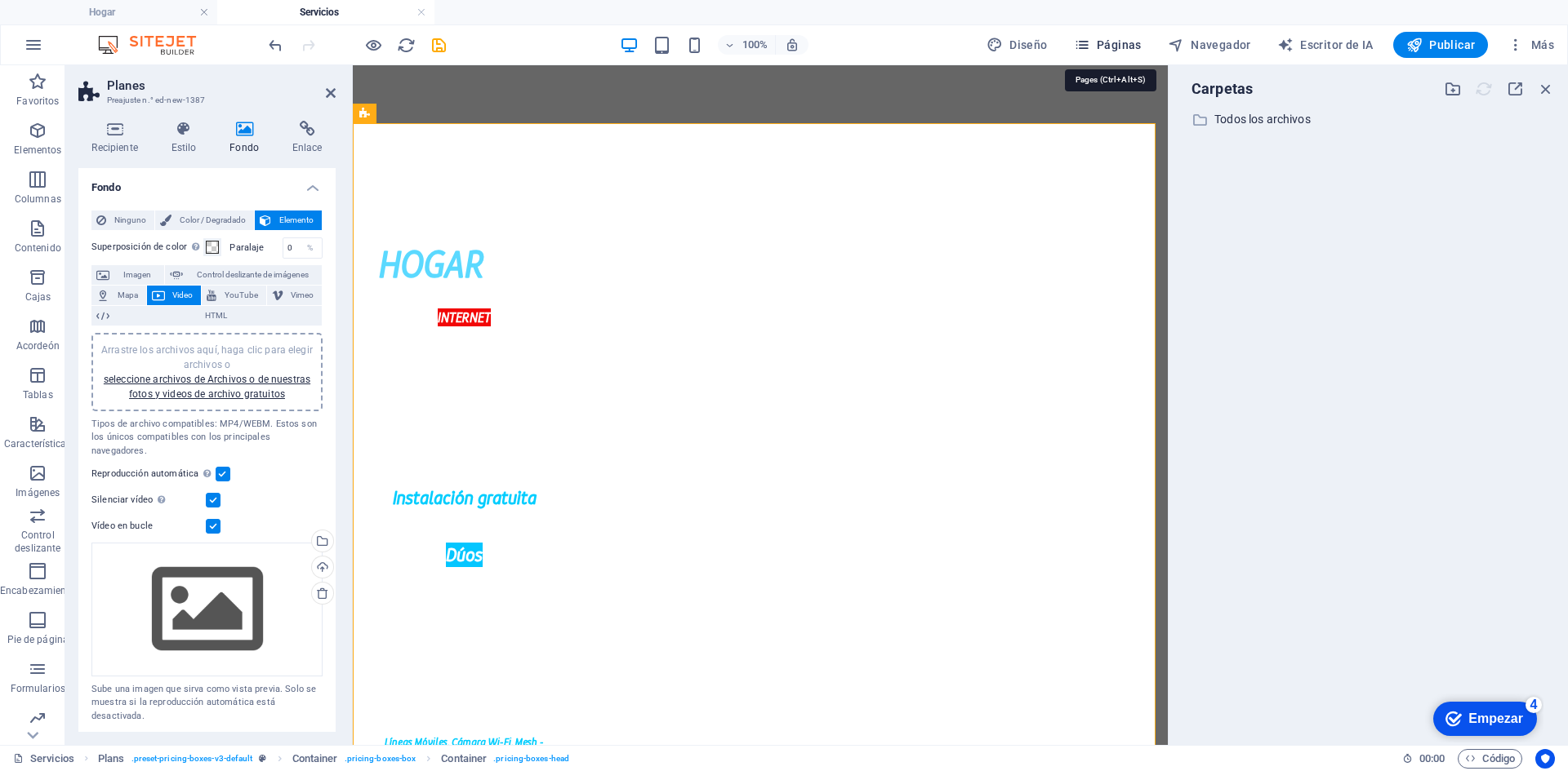
click at [1115, 53] on button "Páginas" at bounding box center [1107, 45] width 81 height 26
click at [1117, 47] on font "Páginas" at bounding box center [1119, 44] width 45 height 13
click at [1085, 51] on icon "button" at bounding box center [1082, 45] width 17 height 17
click at [1046, 53] on button "Diseño" at bounding box center [1017, 45] width 74 height 26
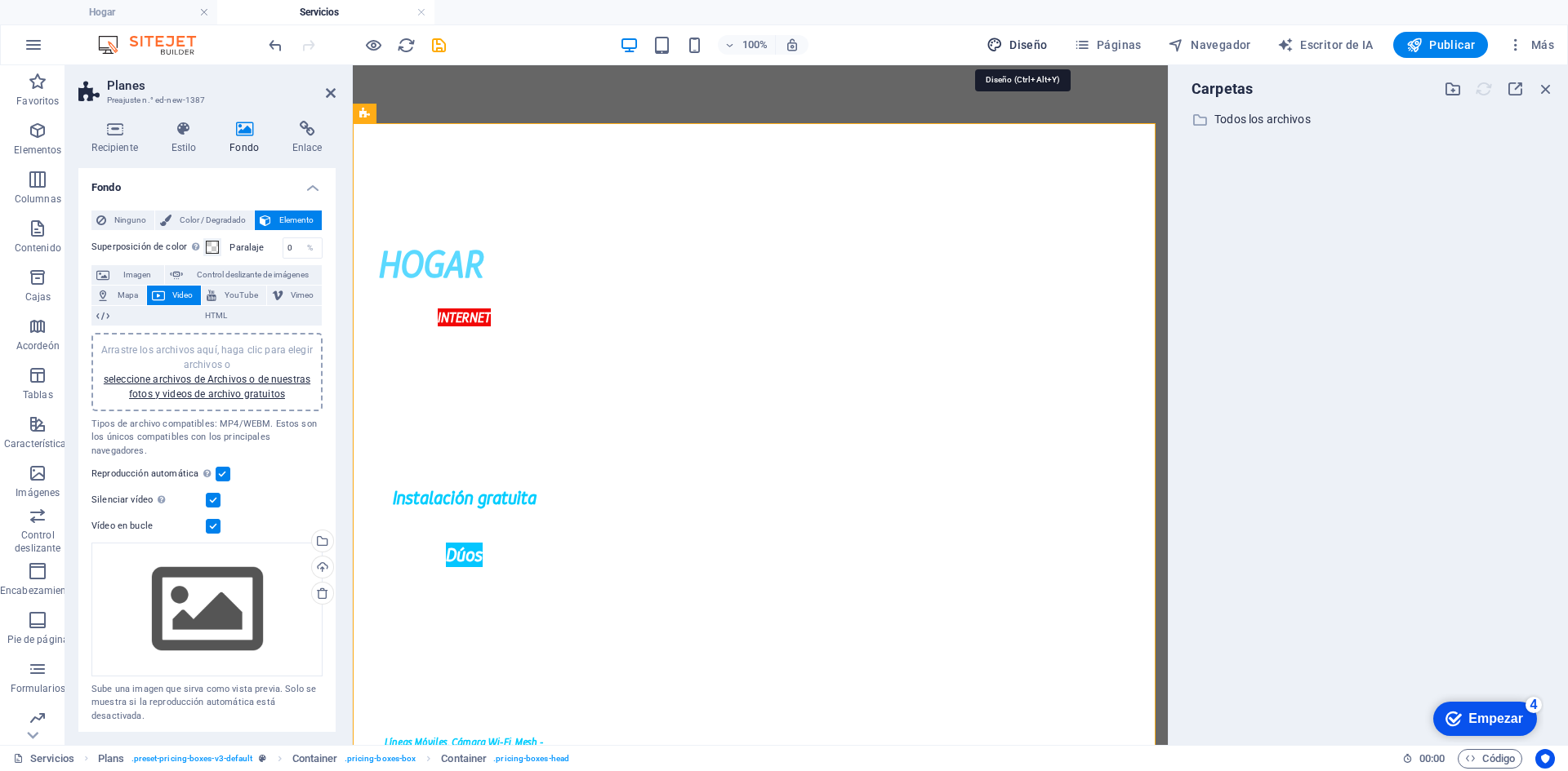
click at [1044, 52] on span "Diseño" at bounding box center [1017, 45] width 62 height 17
click at [1045, 52] on span "Diseño" at bounding box center [1017, 45] width 62 height 17
click at [1045, 50] on font "Diseño" at bounding box center [1028, 44] width 37 height 13
click at [1136, 48] on font "Páginas" at bounding box center [1119, 44] width 45 height 13
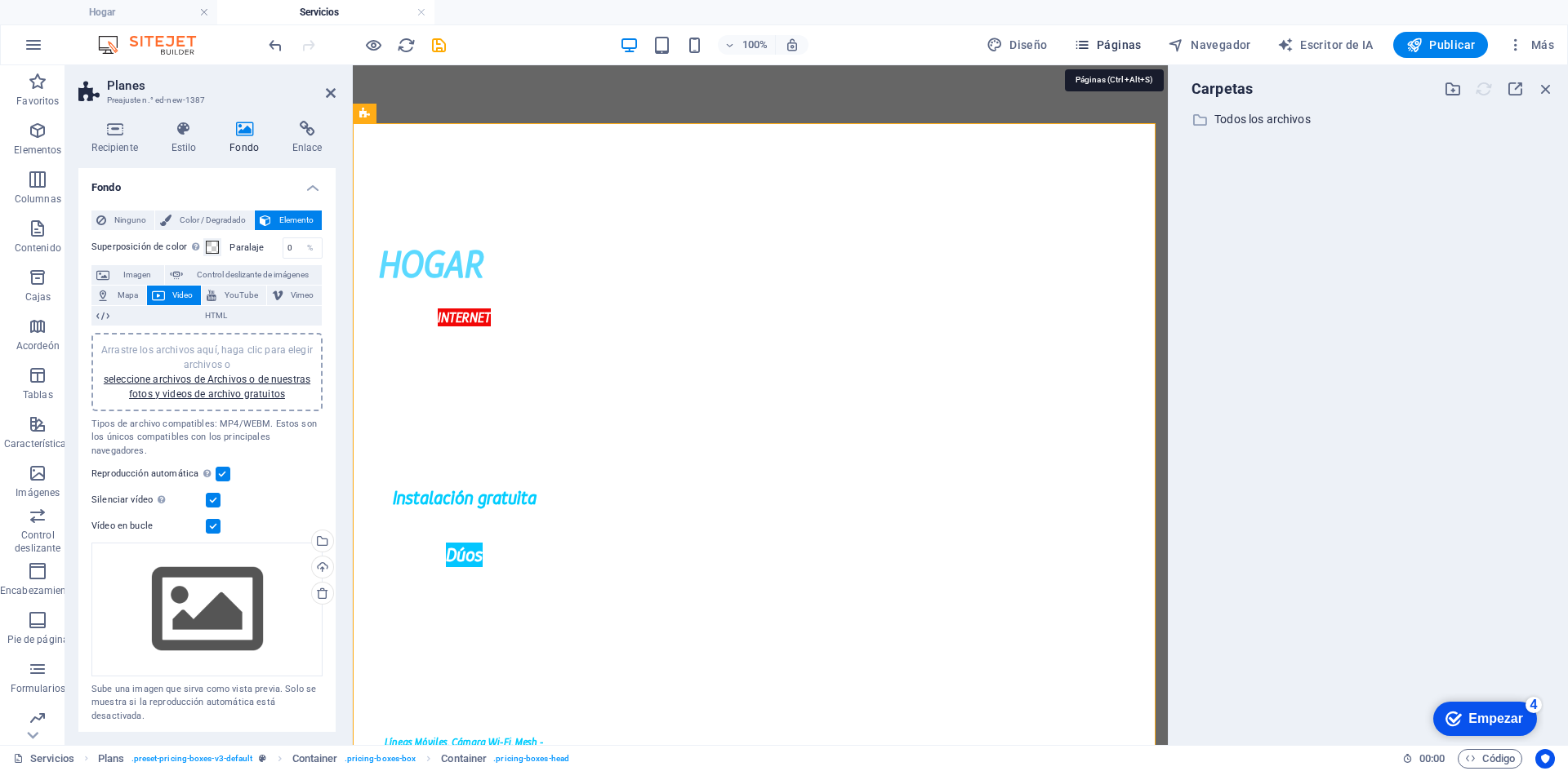
click at [1112, 45] on font "Páginas" at bounding box center [1119, 44] width 45 height 13
click at [1514, 46] on icon "button" at bounding box center [1515, 45] width 17 height 17
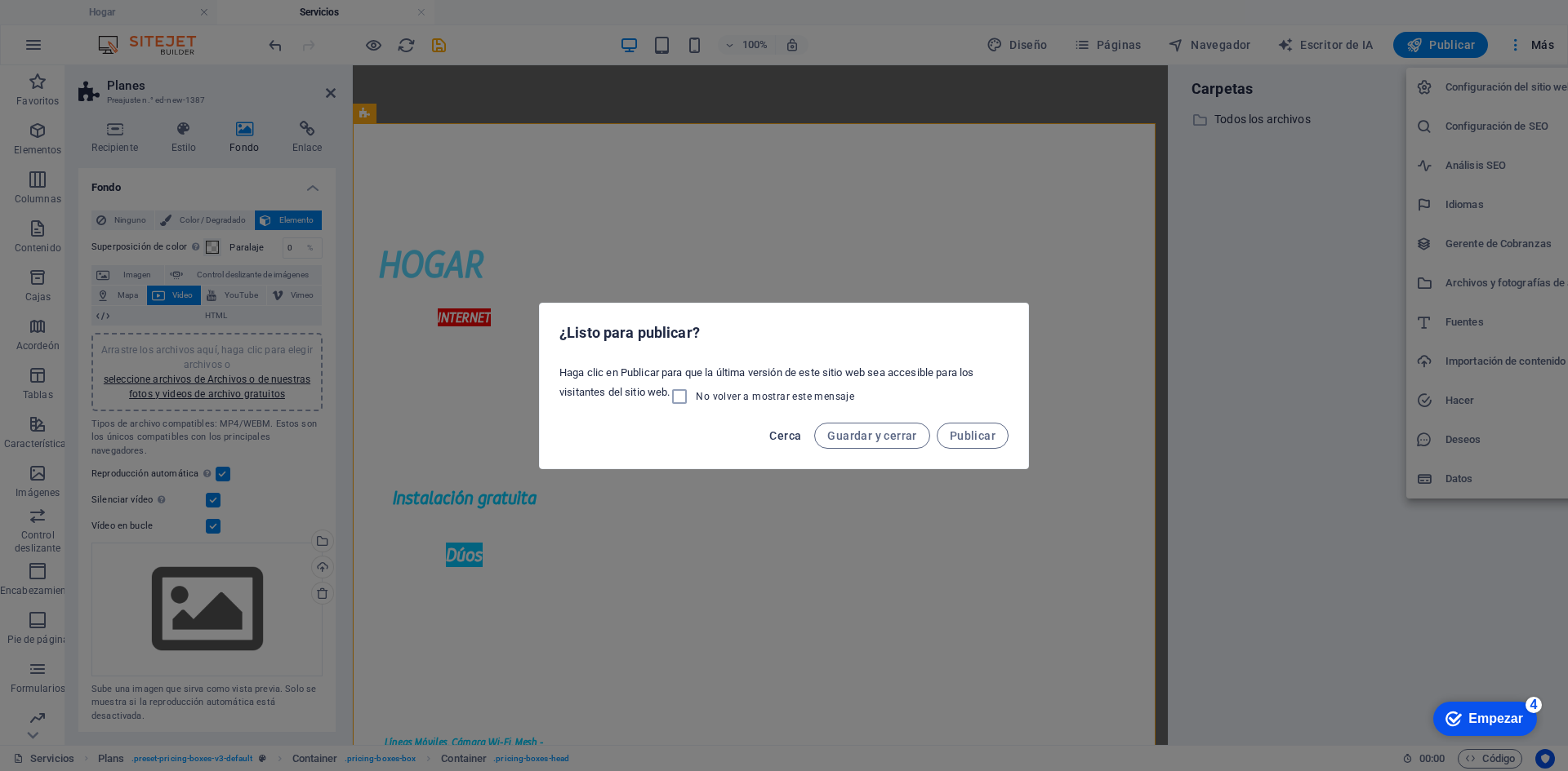
click at [793, 442] on button "Cerca" at bounding box center [785, 435] width 45 height 26
